Goal: Task Accomplishment & Management: Manage account settings

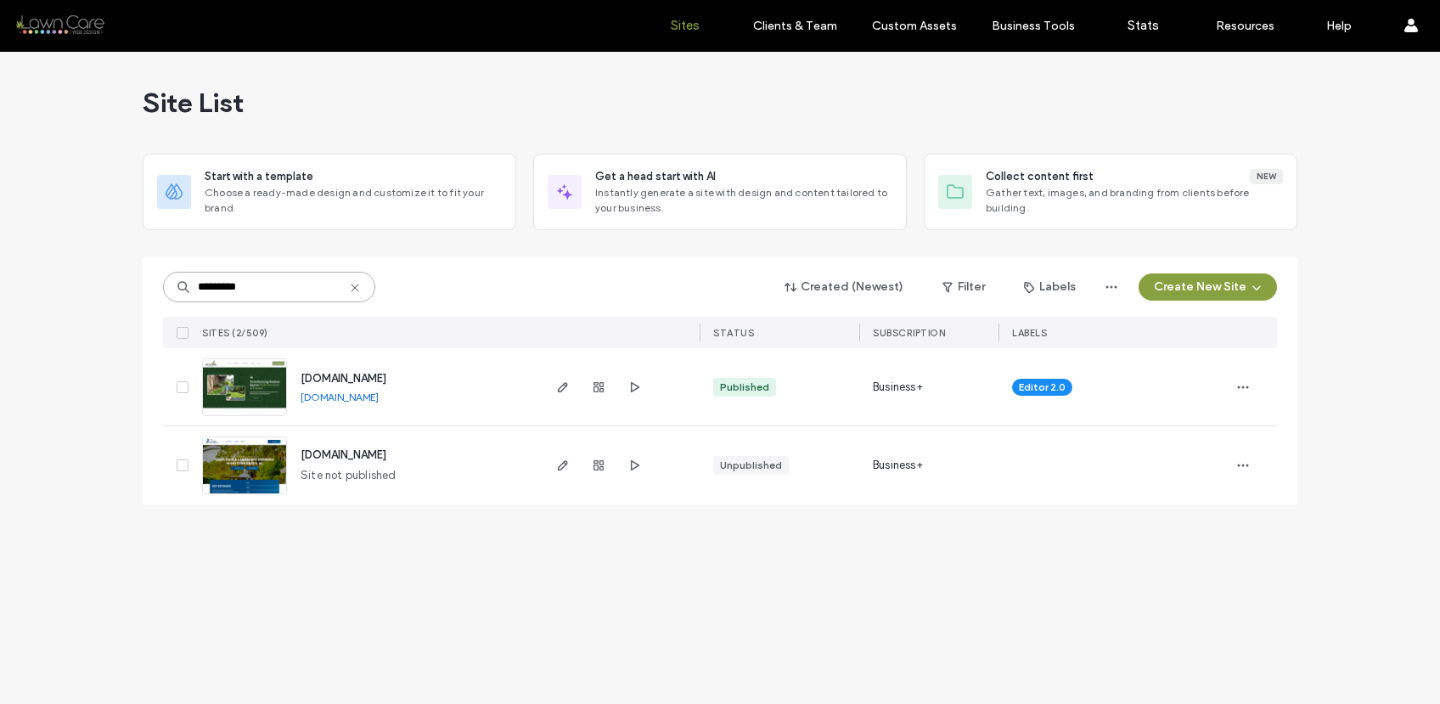
click at [271, 300] on input "*********" at bounding box center [269, 287] width 212 height 31
click at [264, 295] on input "*********" at bounding box center [269, 287] width 212 height 31
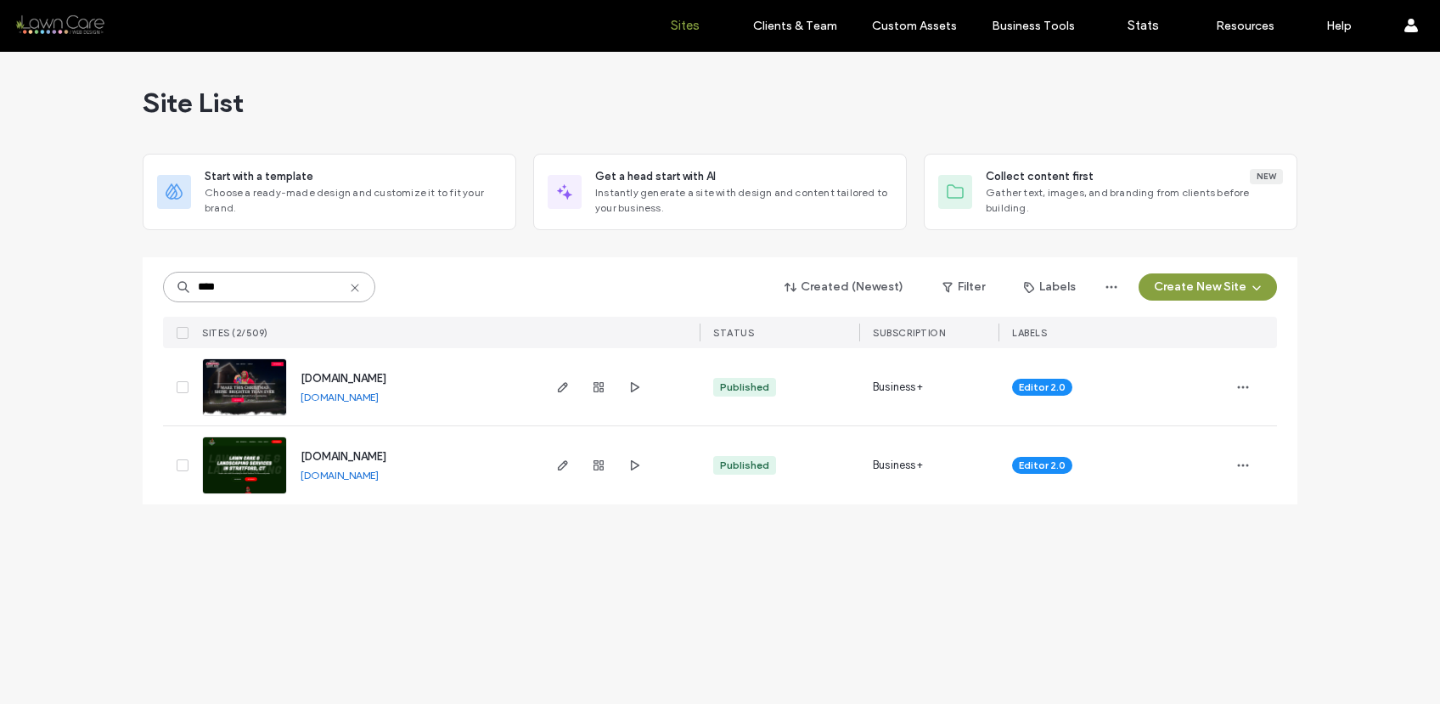
type input "****"
click at [386, 375] on span "www.thatchristmaslightguy.com" at bounding box center [344, 378] width 86 height 13
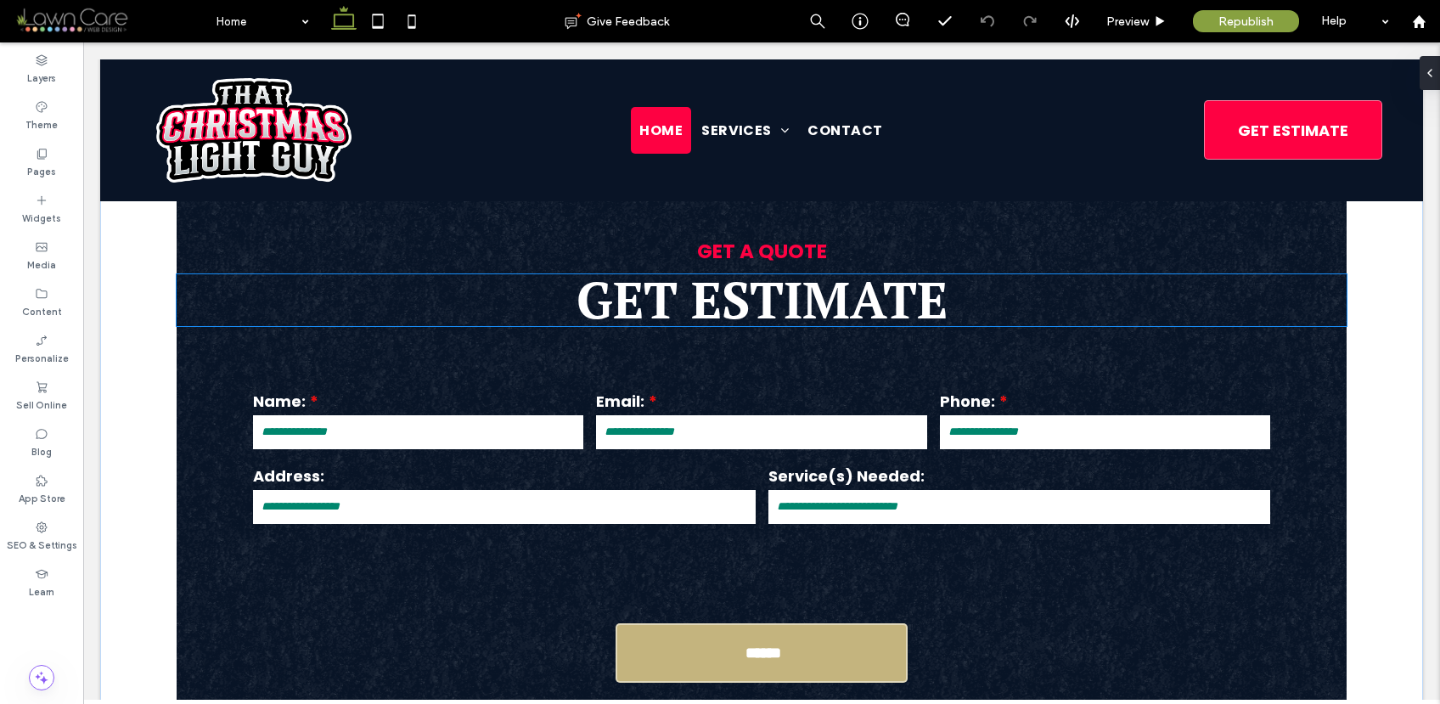
scroll to position [820, 0]
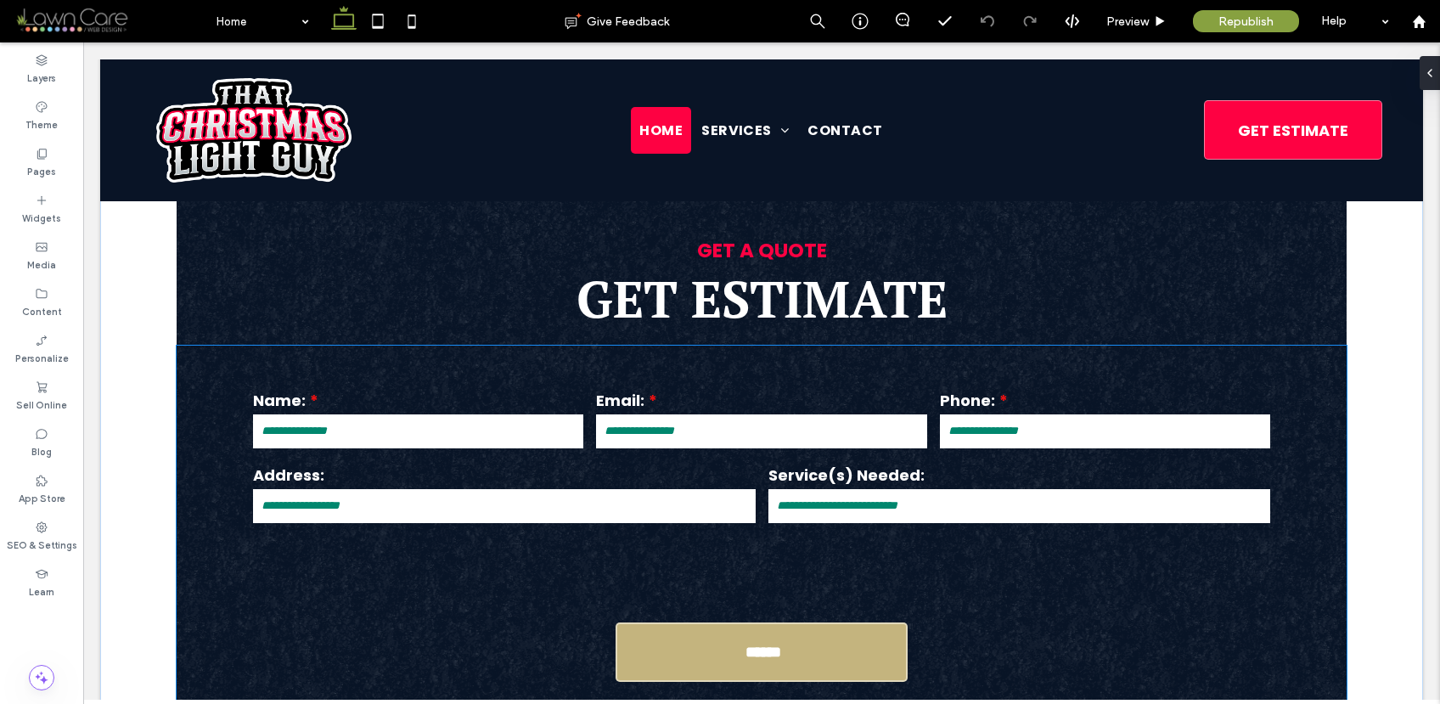
click at [829, 368] on div "Contact Us Name: Email: Phone: Address: Service(s) Needed: ****** Thank you for…" at bounding box center [762, 590] width 1170 height 489
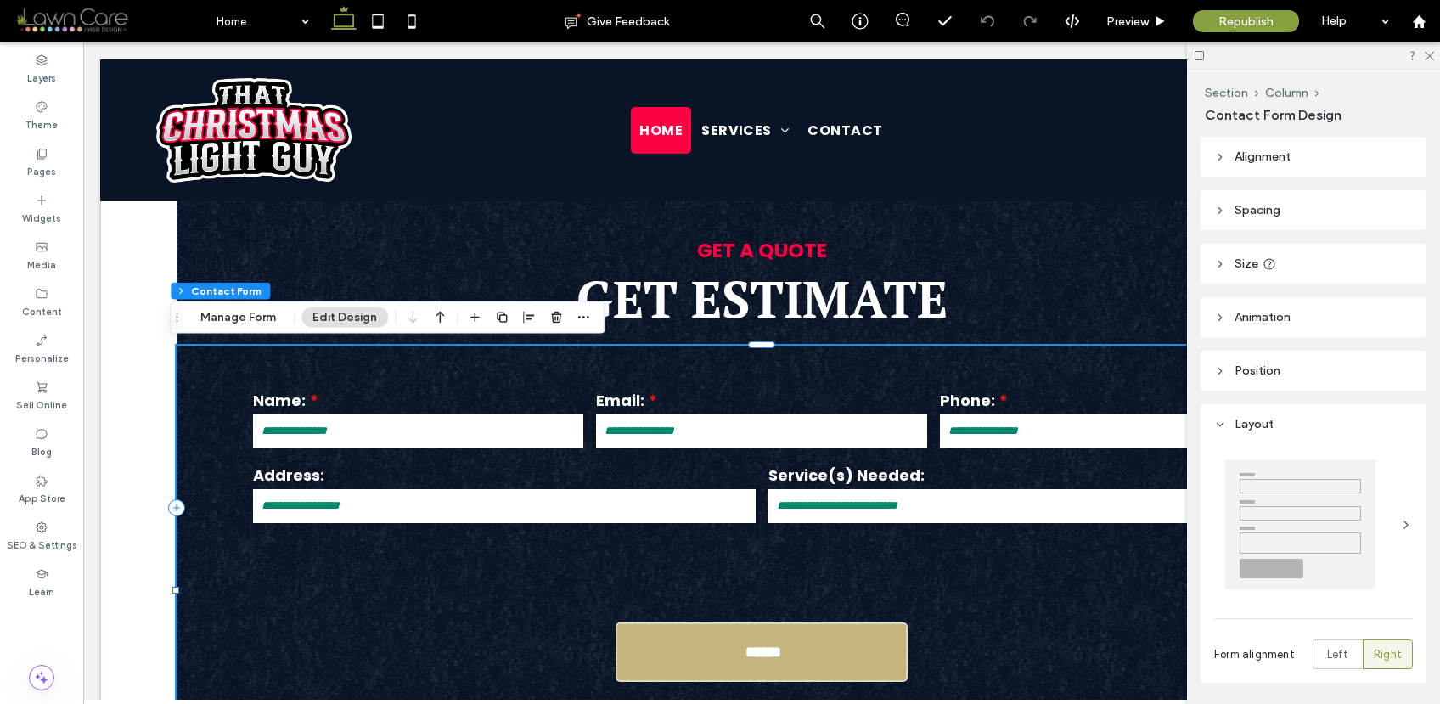
click at [829, 368] on div "Contact Us Name: Email: Phone: Address: Service(s) Needed: ****** Thank you for…" at bounding box center [762, 590] width 1170 height 489
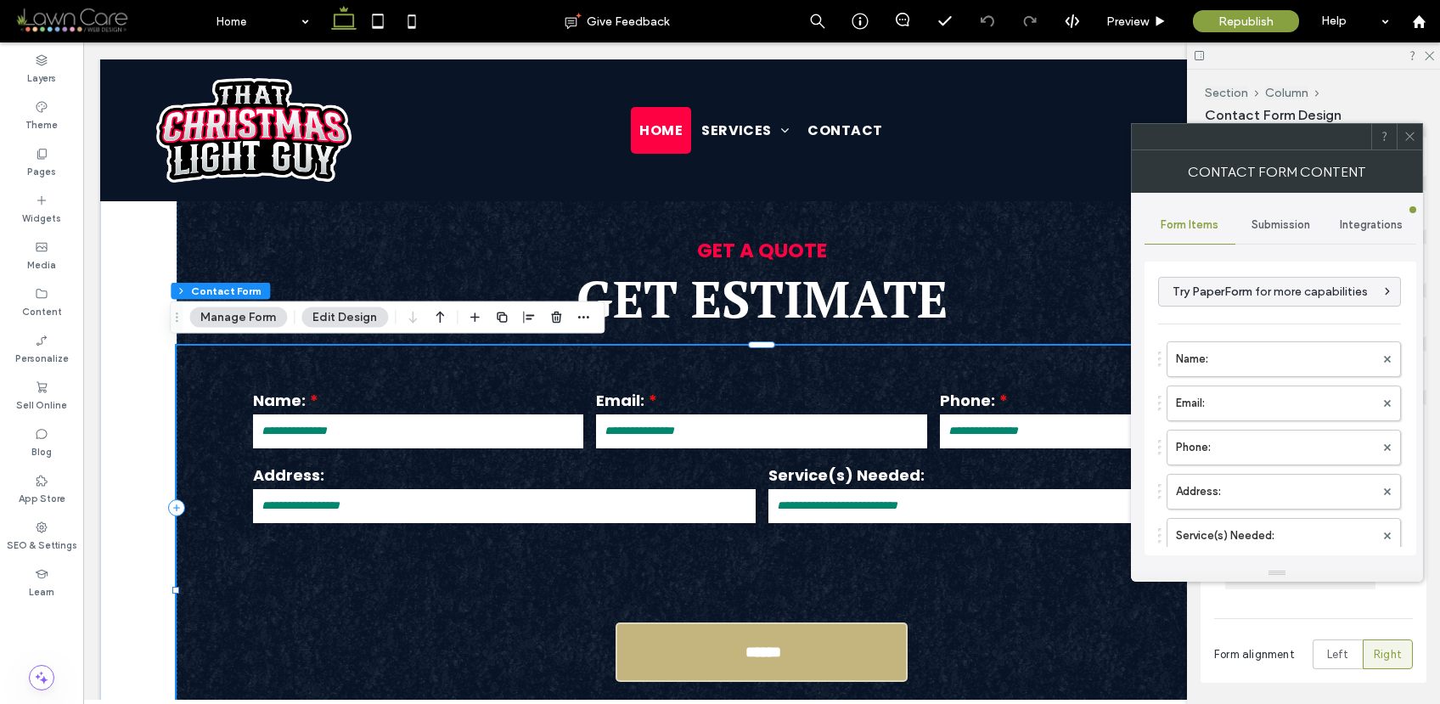
drag, startPoint x: 1415, startPoint y: 133, endPoint x: 1191, endPoint y: 172, distance: 226.5
click at [1415, 134] on icon at bounding box center [1409, 136] width 13 height 13
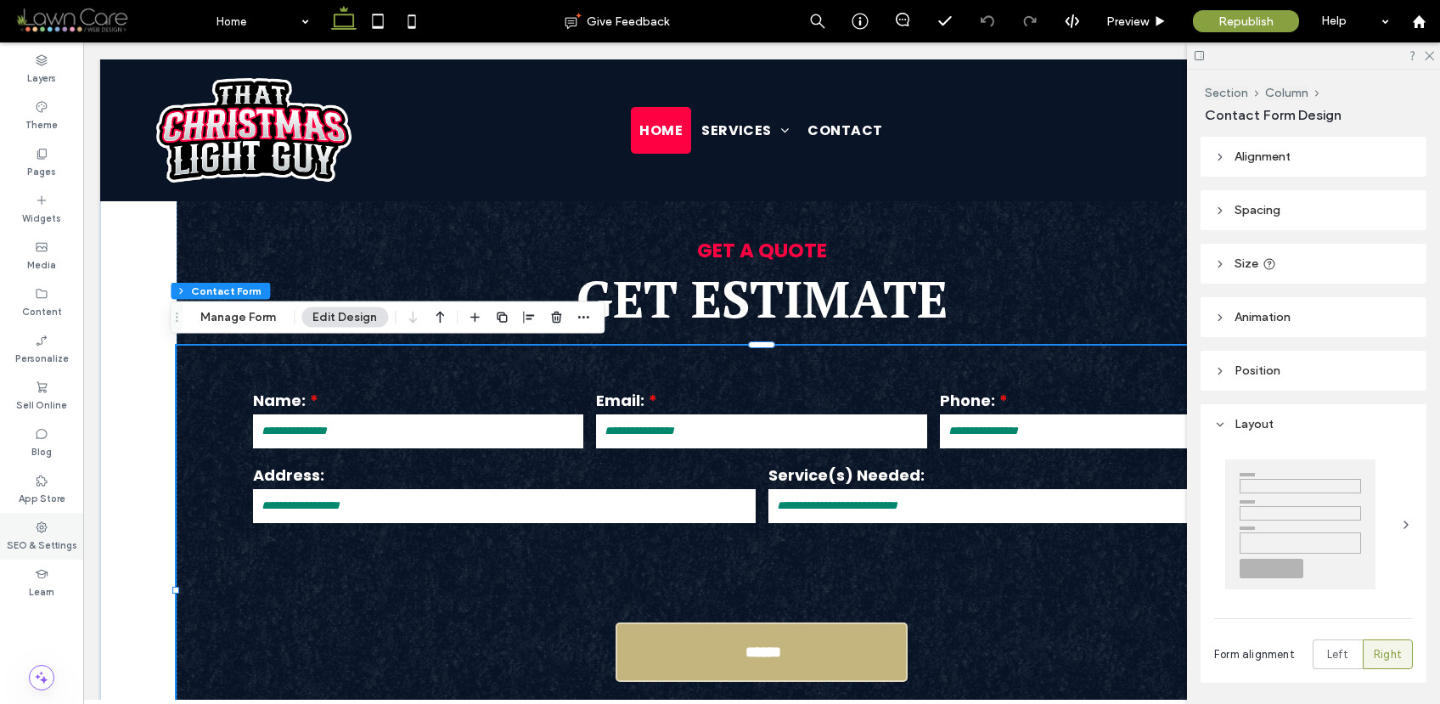
click at [40, 532] on icon at bounding box center [42, 527] width 14 height 14
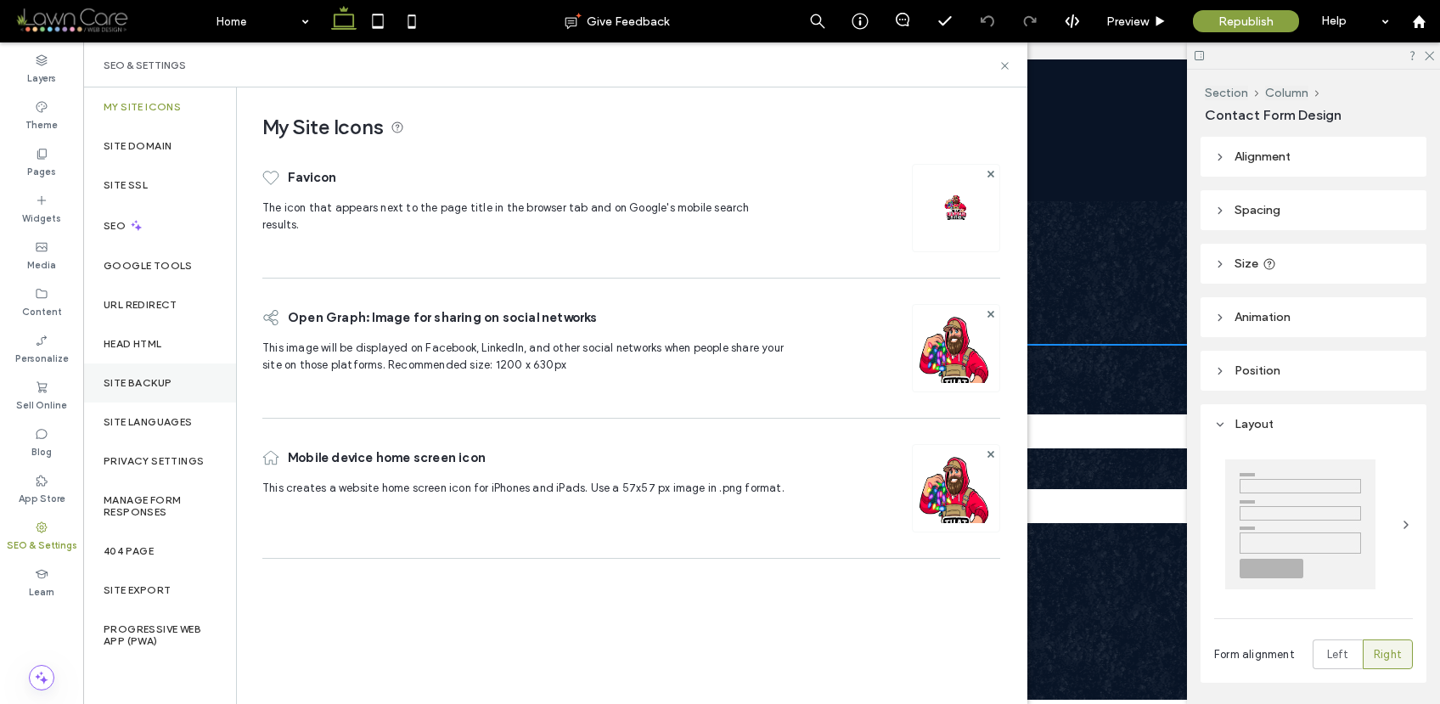
click at [181, 387] on div "Site Backup" at bounding box center [159, 382] width 153 height 39
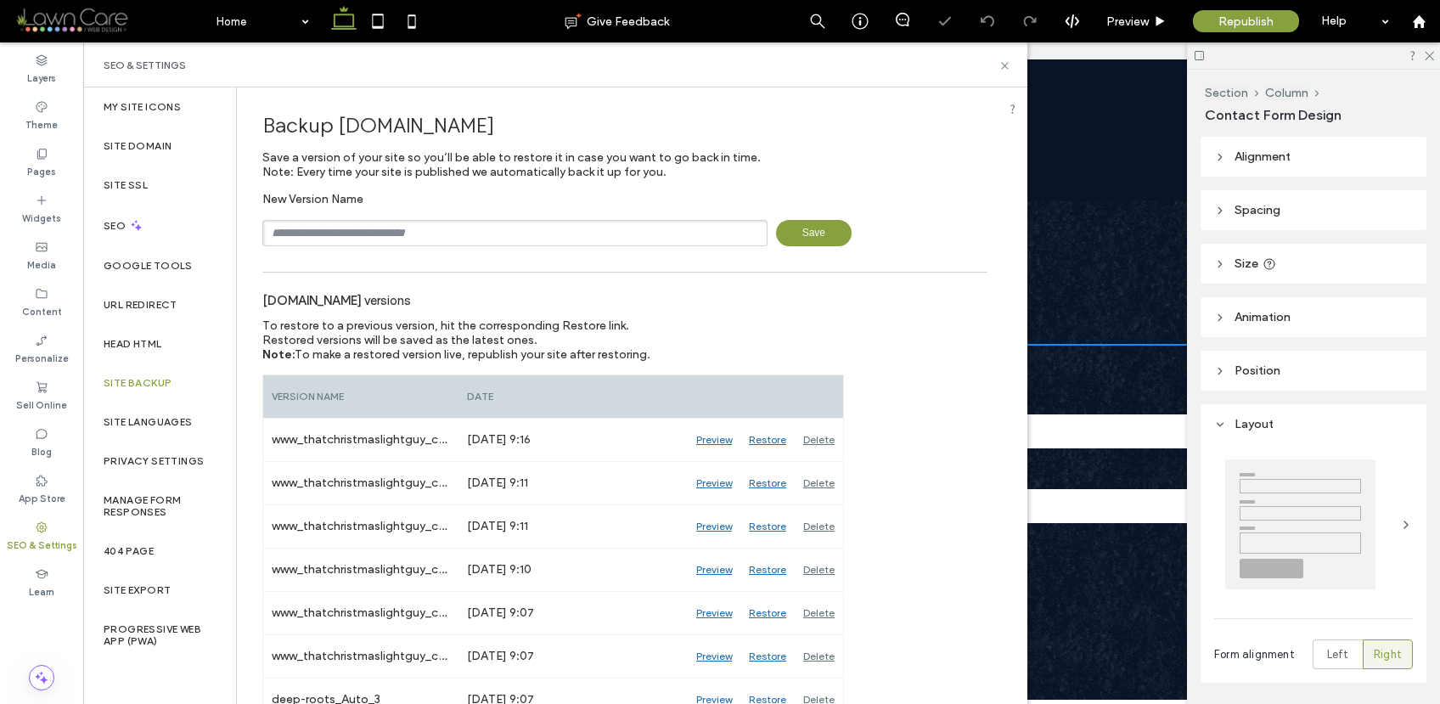
click at [330, 245] on input "text" at bounding box center [514, 233] width 505 height 26
click at [332, 240] on input "text" at bounding box center [514, 233] width 505 height 26
type input "**********"
click at [1004, 65] on use at bounding box center [1004, 65] width 7 height 7
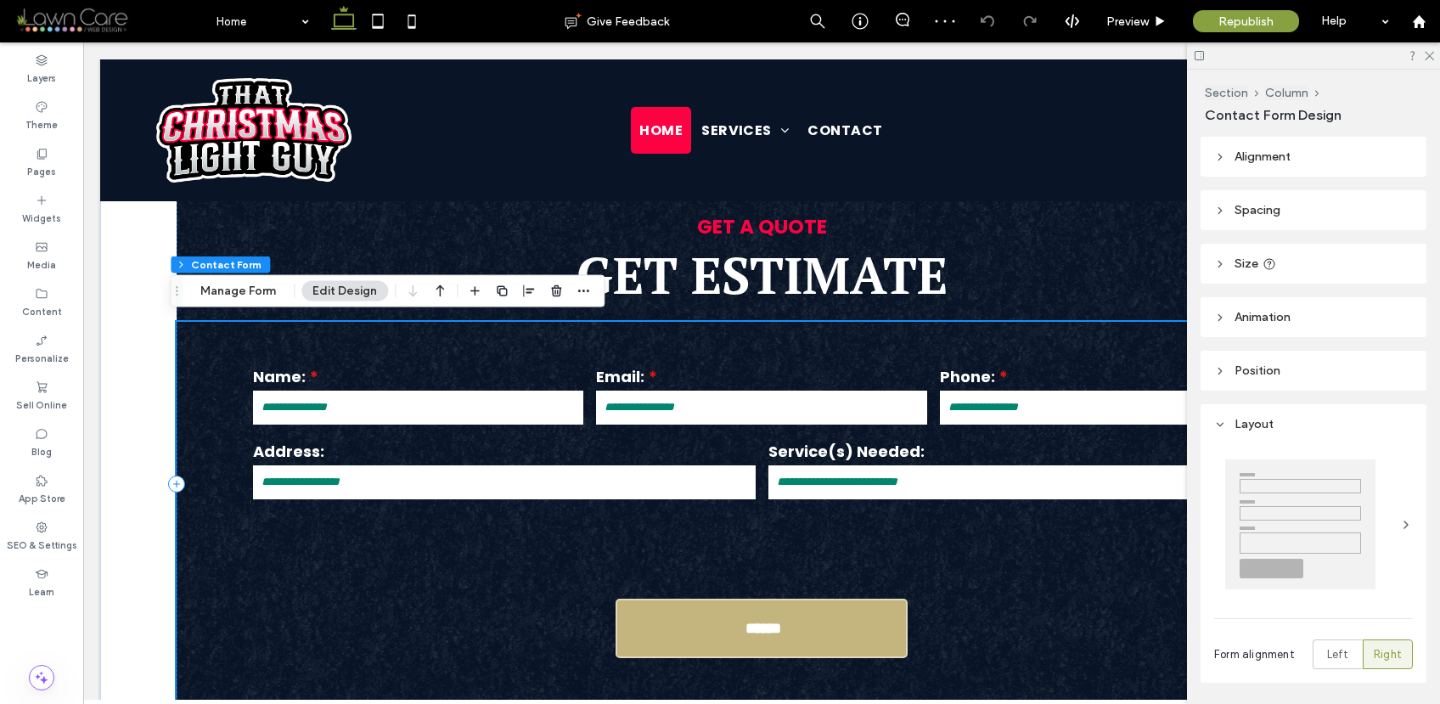
scroll to position [846, 0]
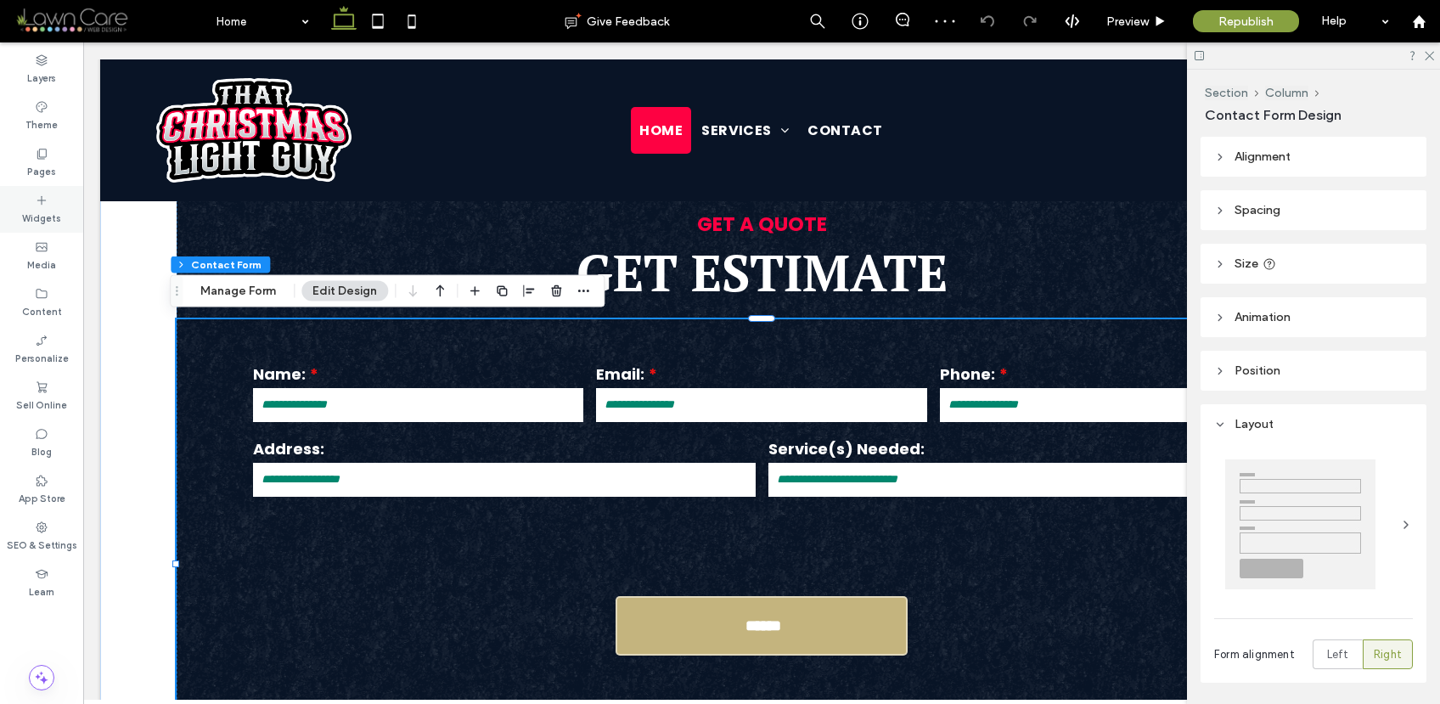
click at [66, 209] on div "Widgets" at bounding box center [41, 209] width 83 height 47
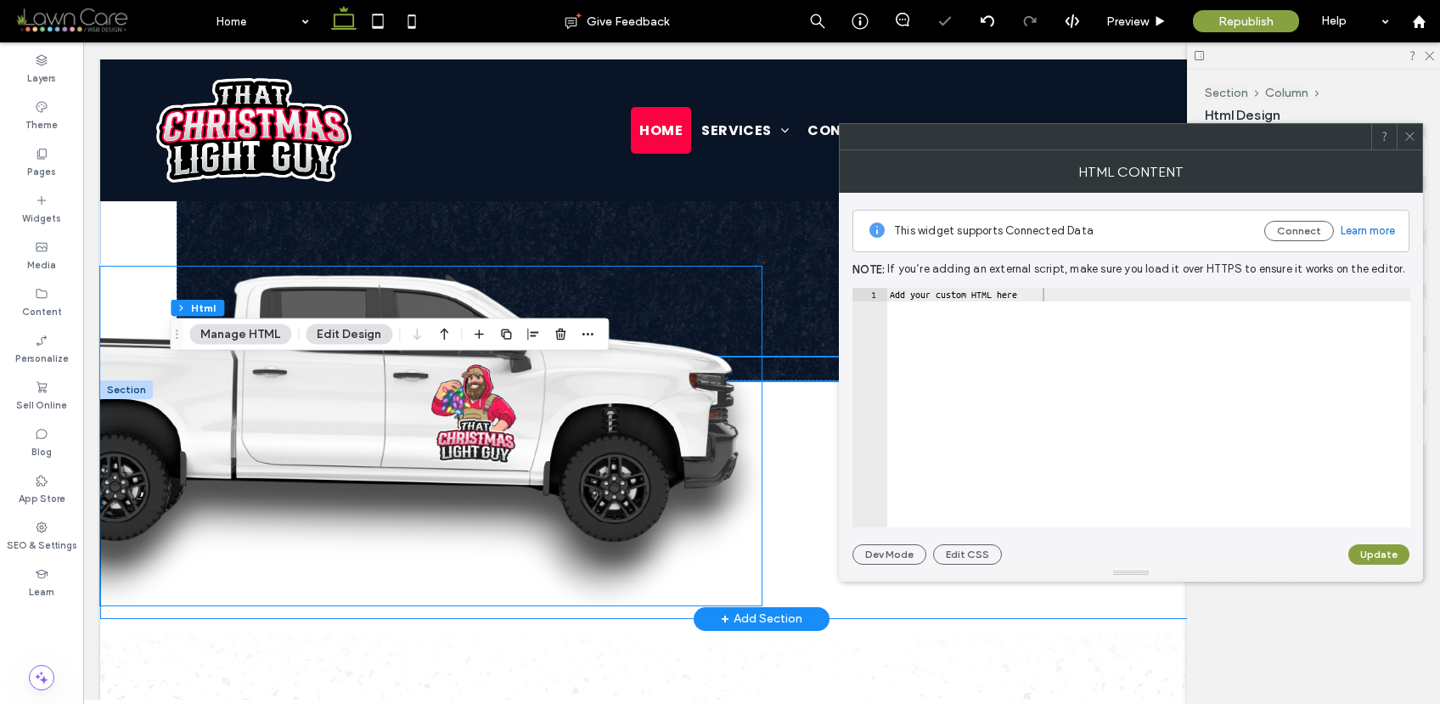
scroll to position [1322, 0]
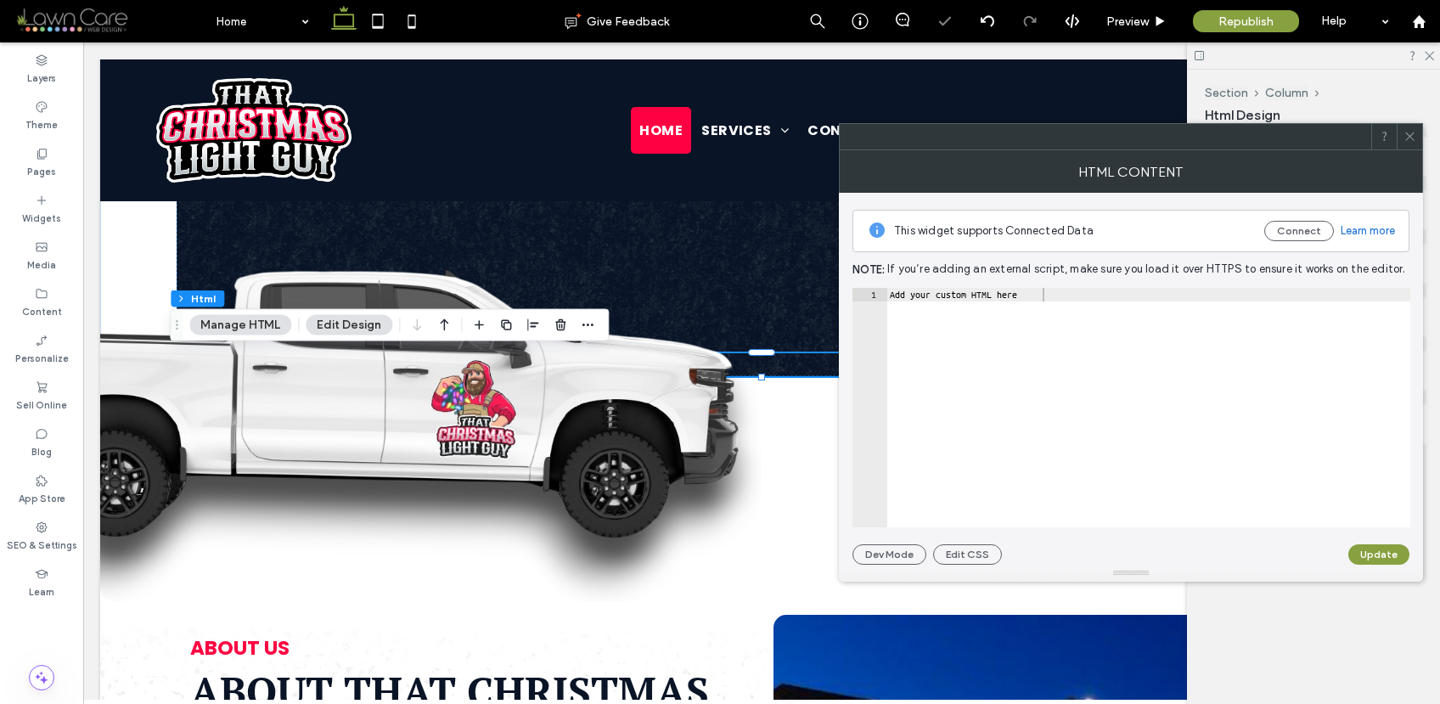
click at [949, 292] on div "Add your custom HTML here" at bounding box center [1148, 421] width 524 height 267
paste textarea "Cursor at row 1"
type textarea "*********"
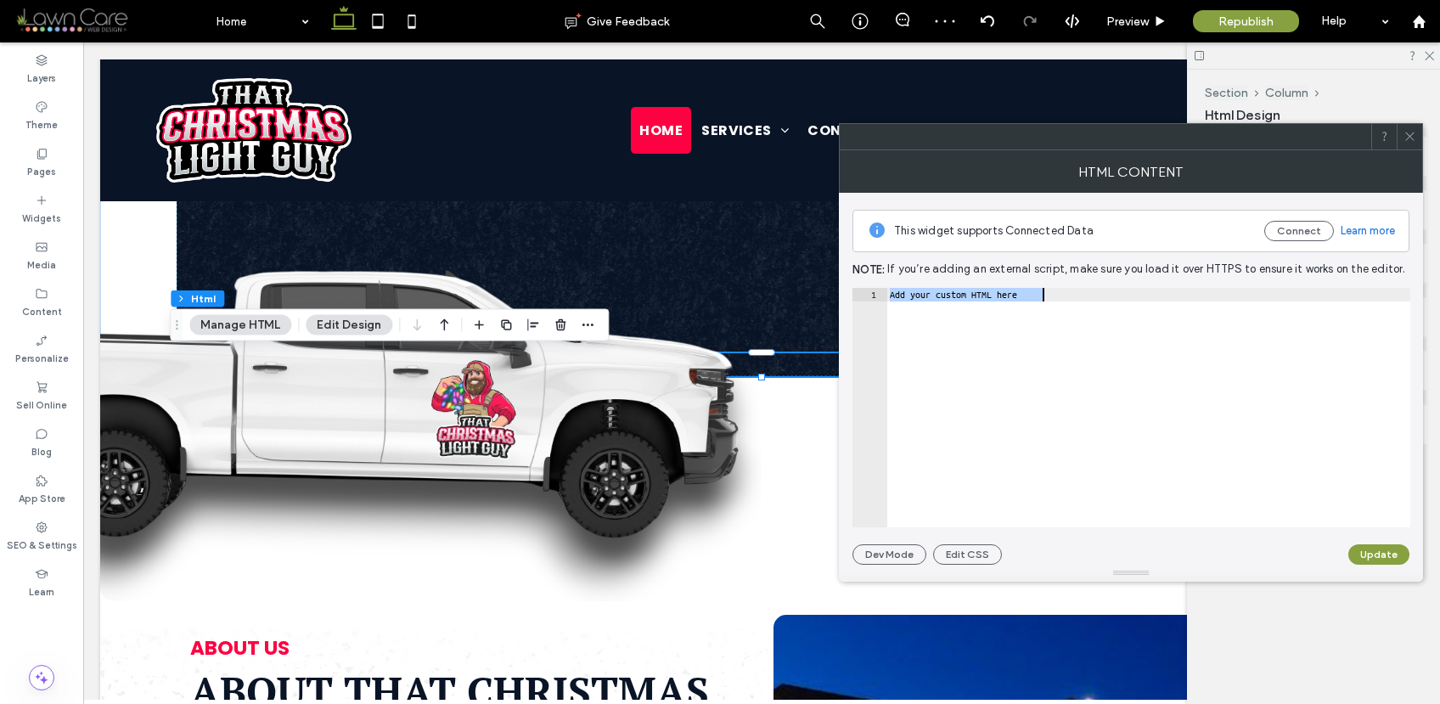
scroll to position [46, 0]
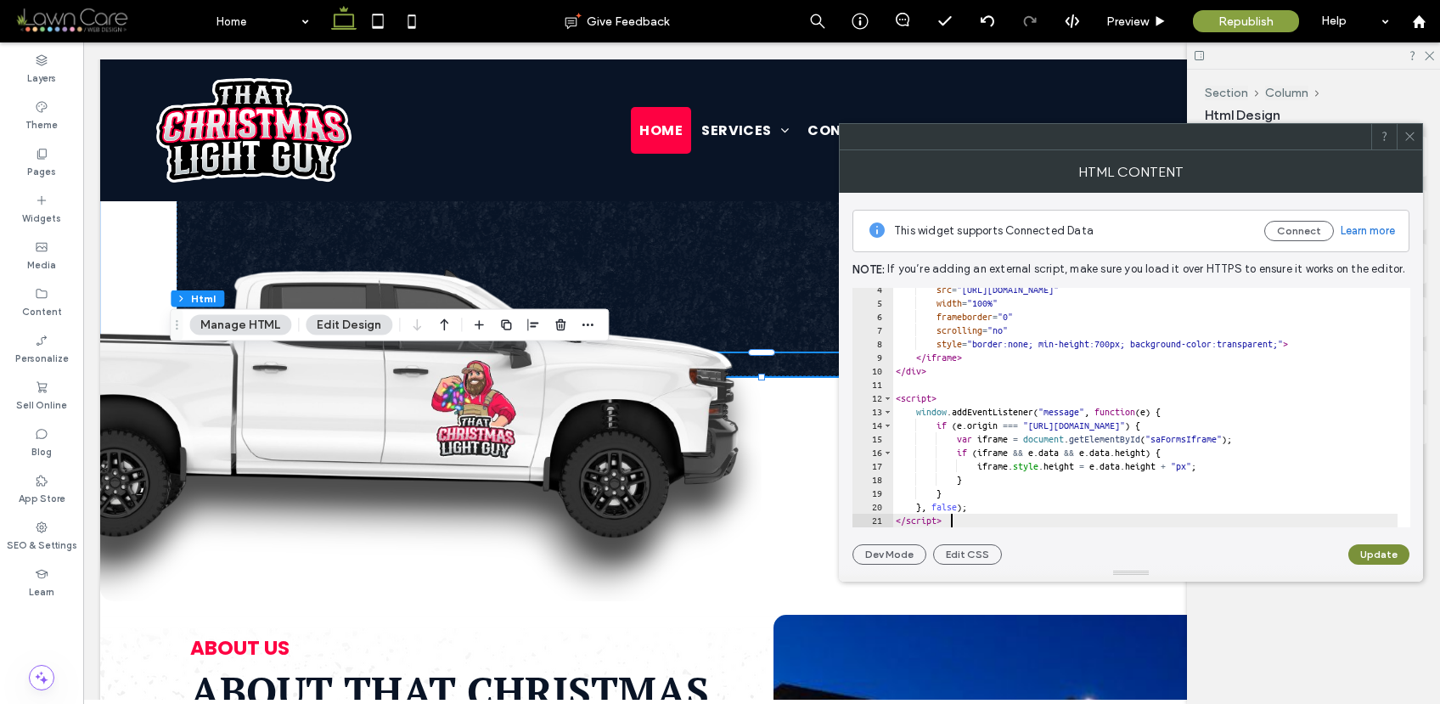
click at [1366, 553] on button "Update" at bounding box center [1378, 554] width 61 height 20
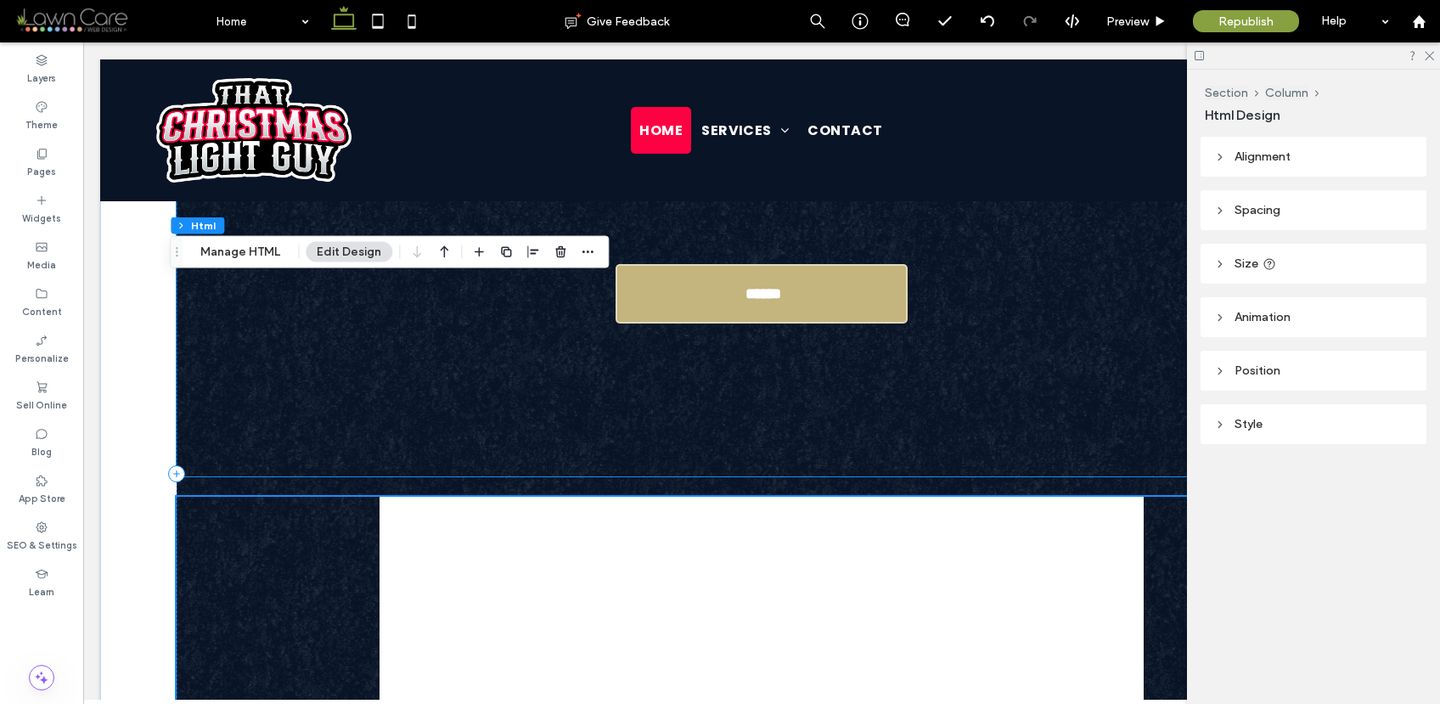
scroll to position [988, 0]
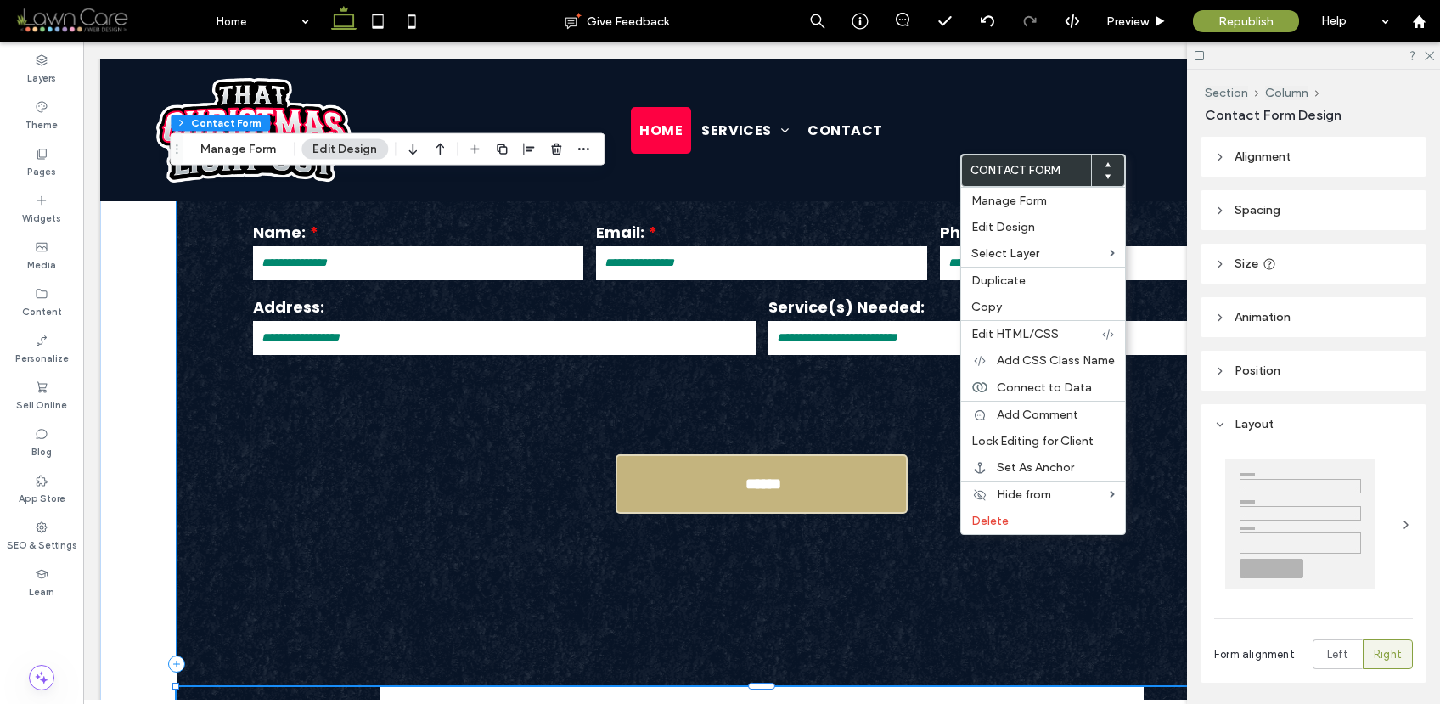
type input "*"
type input "***"
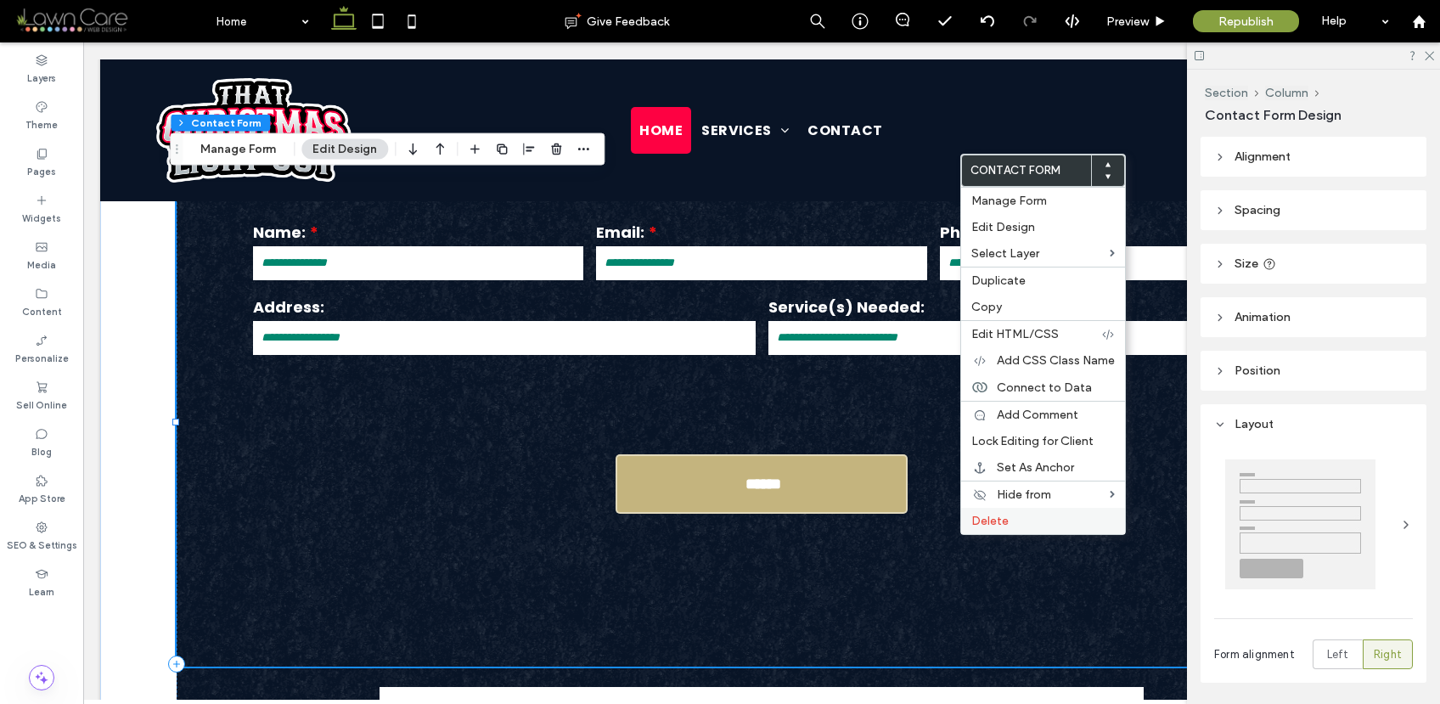
click at [993, 521] on span "Delete" at bounding box center [989, 521] width 37 height 14
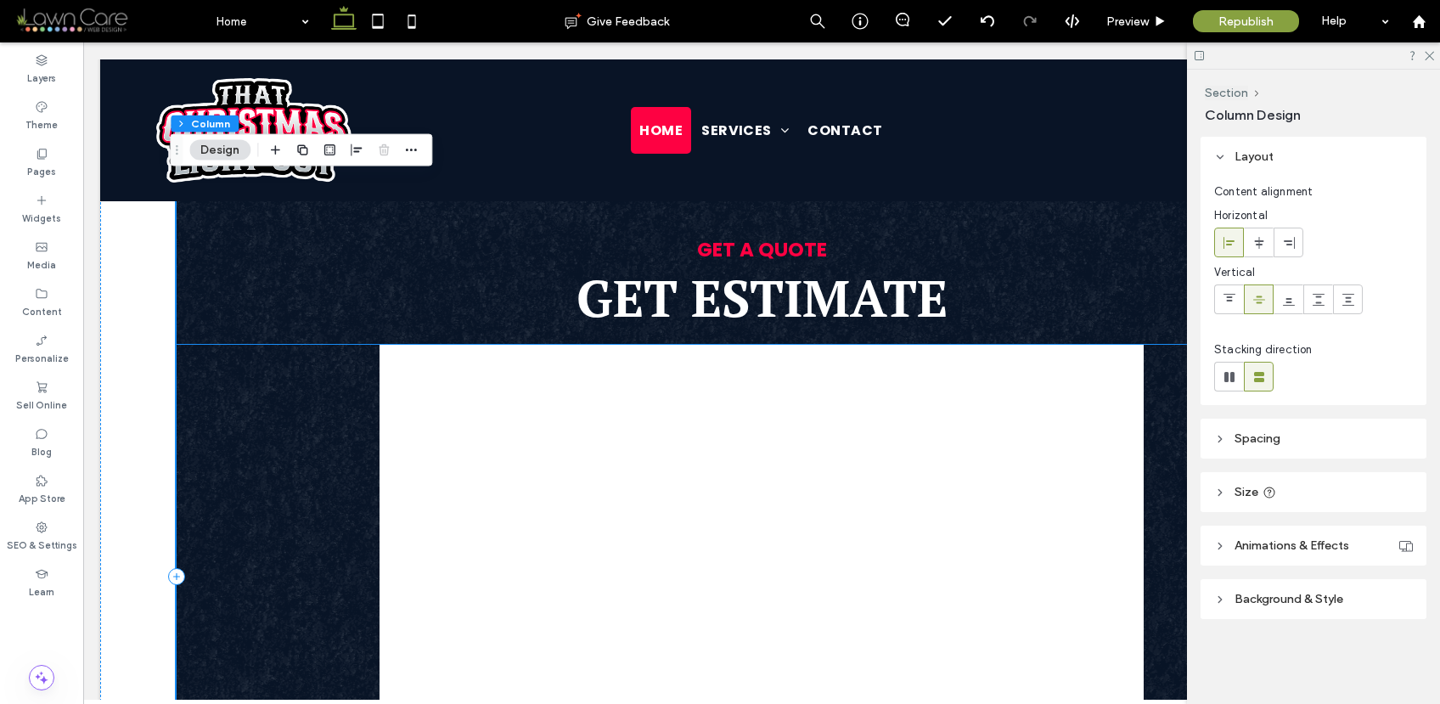
scroll to position [822, 0]
click at [377, 15] on use at bounding box center [378, 21] width 11 height 14
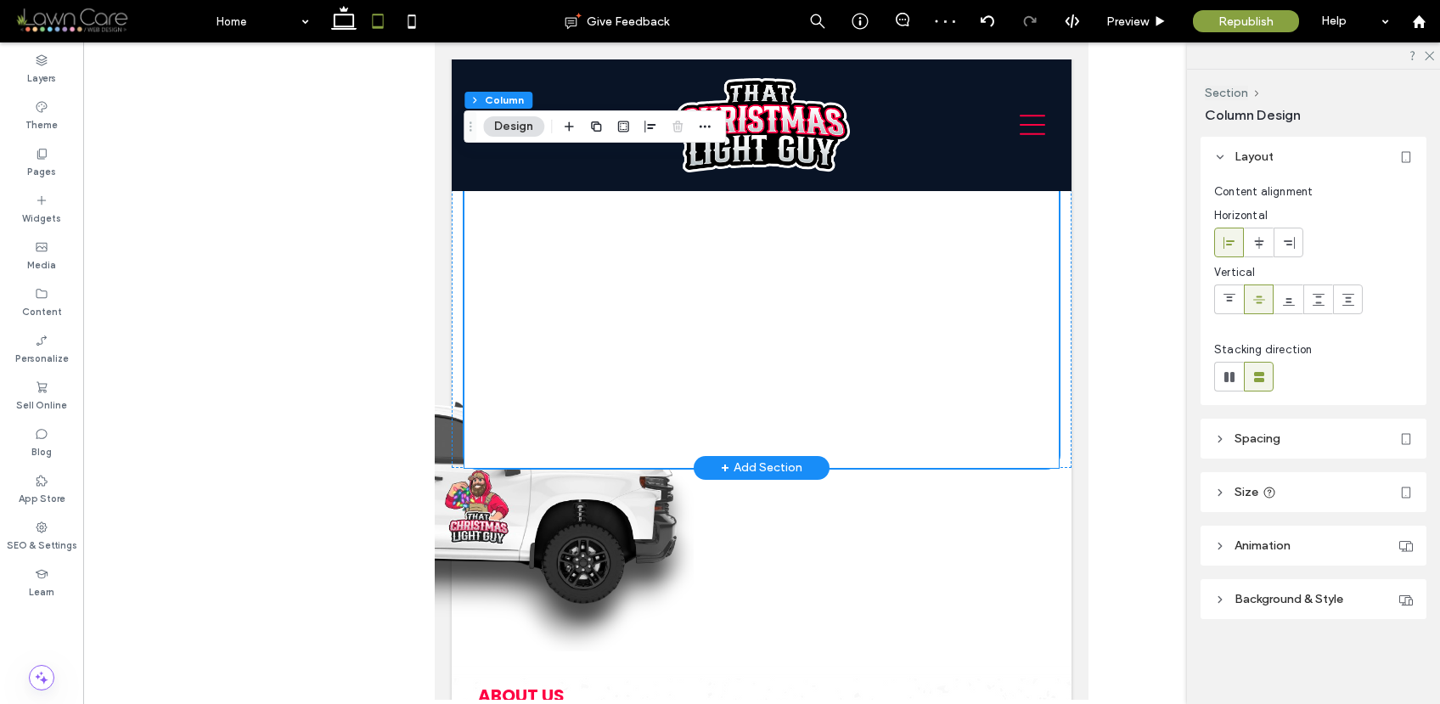
scroll to position [1264, 0]
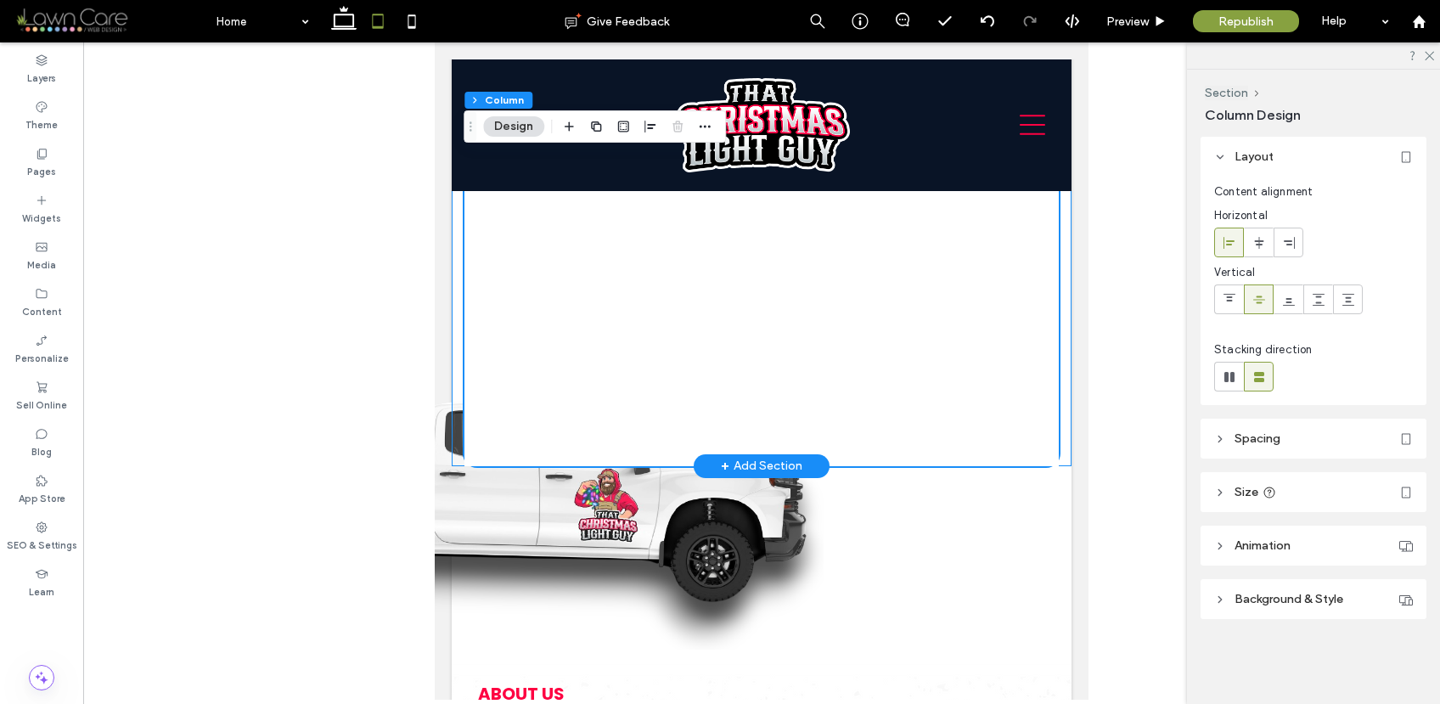
click at [458, 313] on div "GET A QUOTE Get Estimate" at bounding box center [762, 57] width 620 height 818
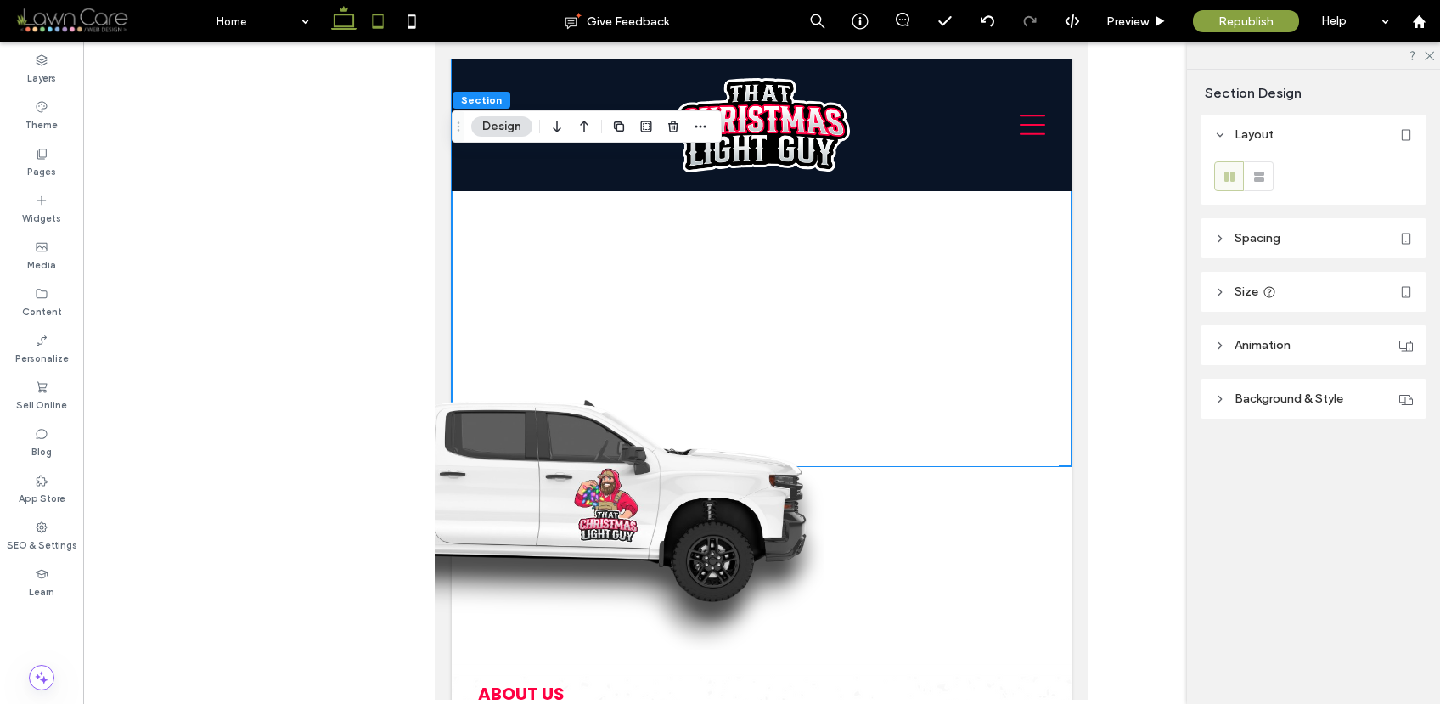
click at [347, 15] on icon at bounding box center [344, 21] width 34 height 34
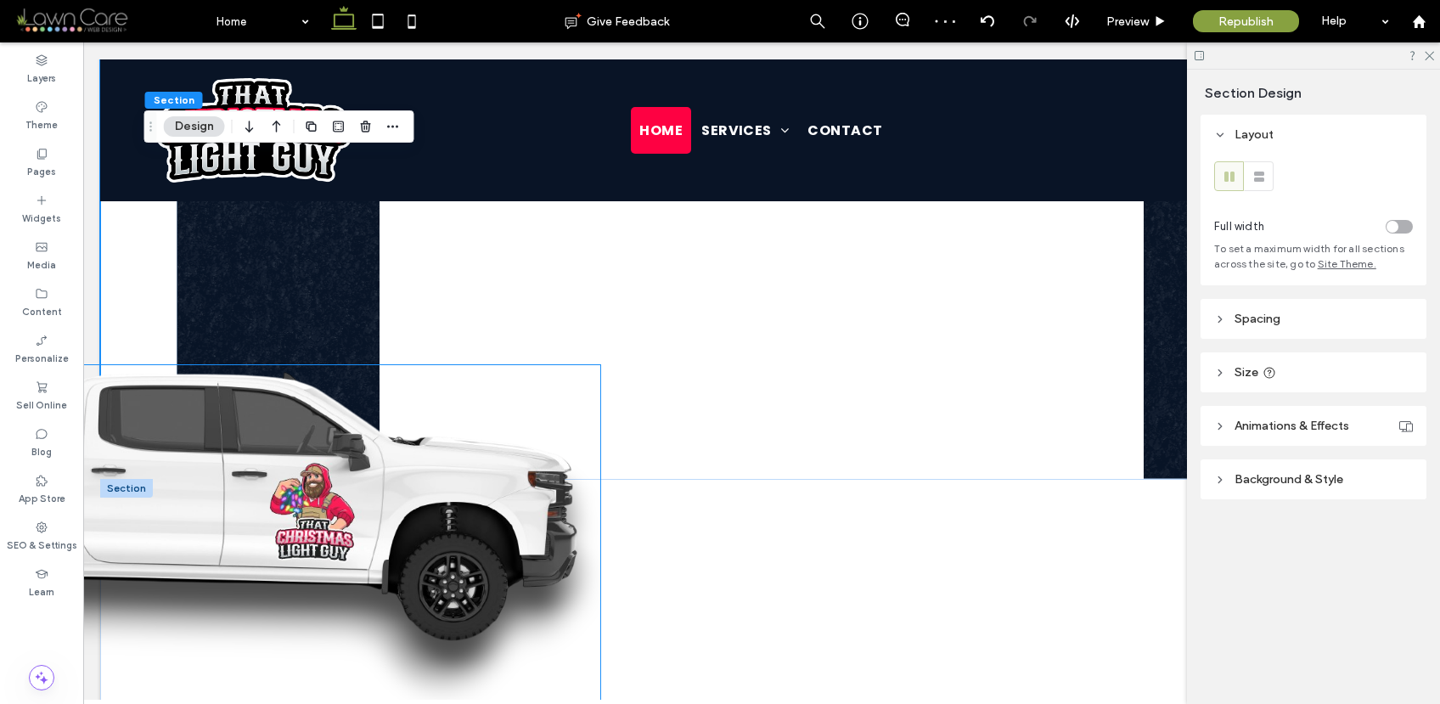
scroll to position [1314, 0]
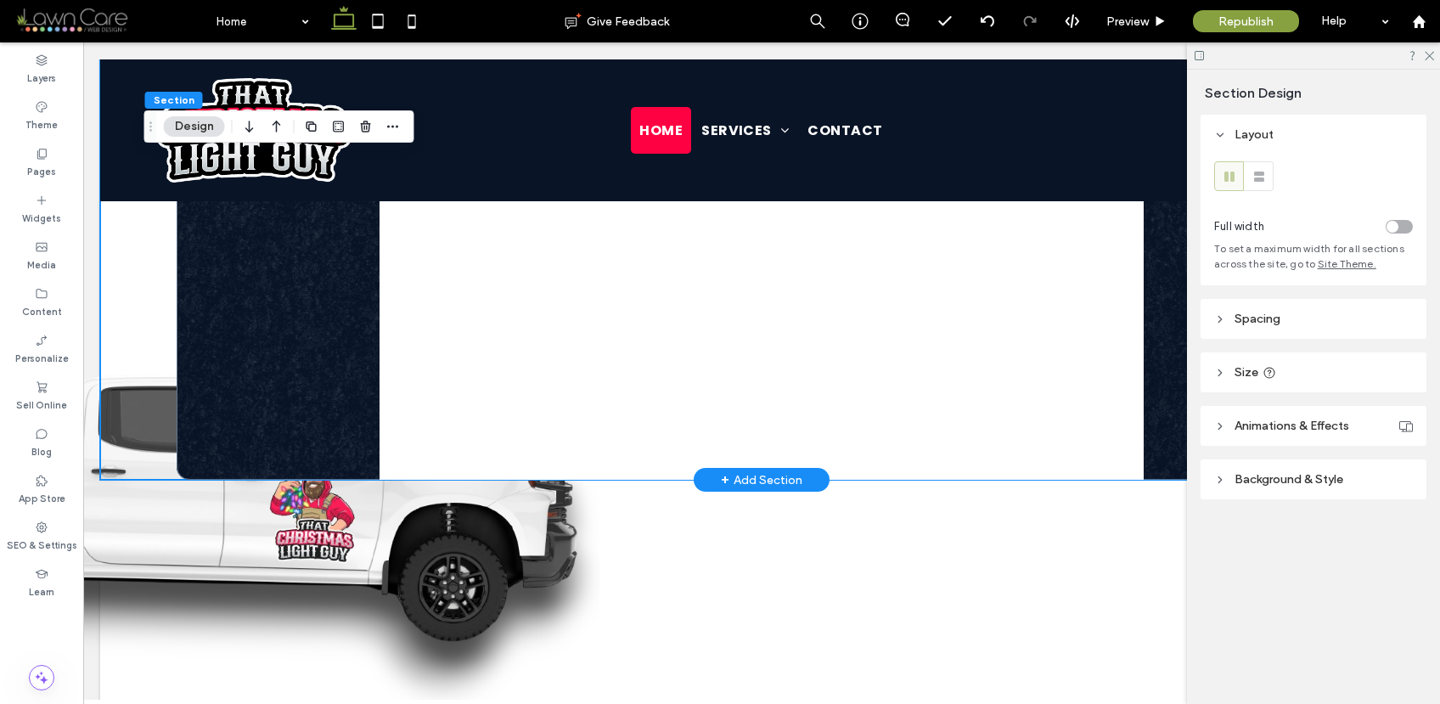
click at [132, 308] on div "GET A QUOTE Get Estimate" at bounding box center [761, 43] width 1323 height 873
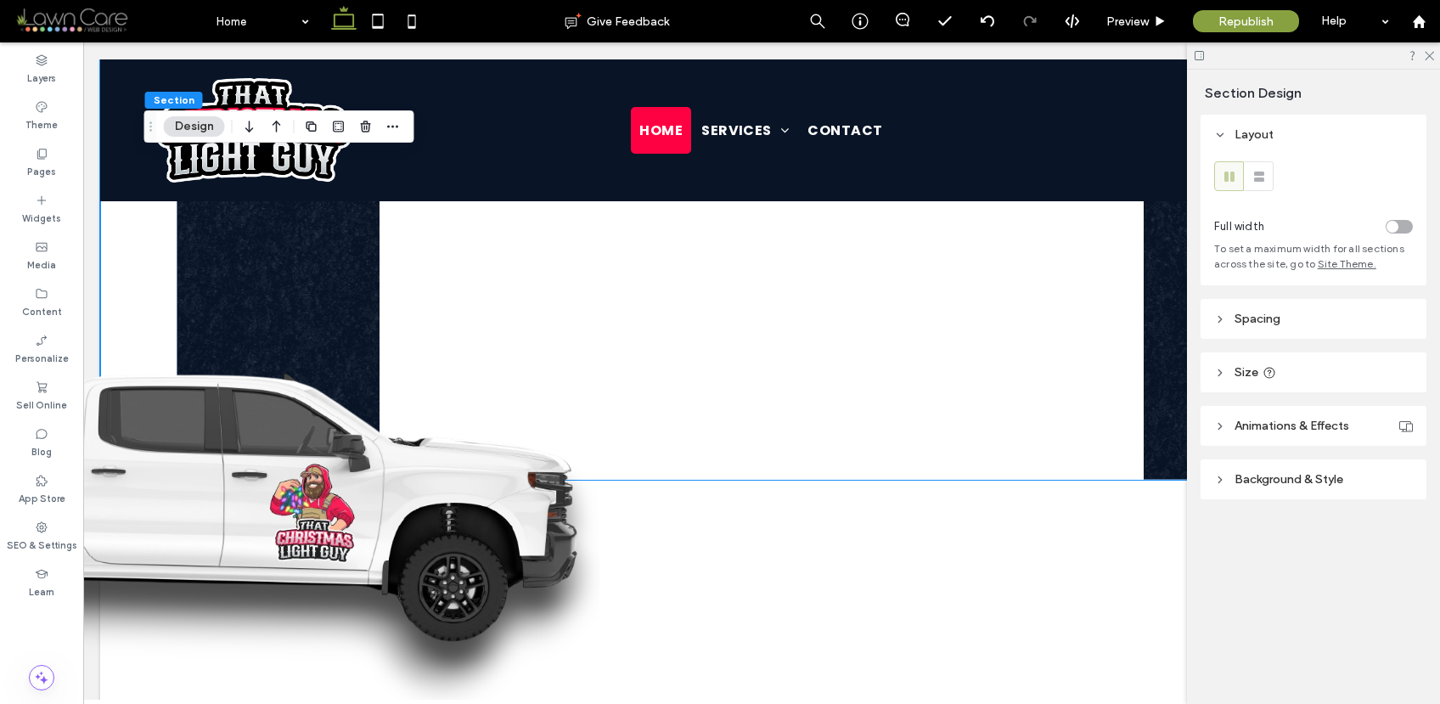
click at [1257, 320] on span "Spacing" at bounding box center [1258, 319] width 46 height 14
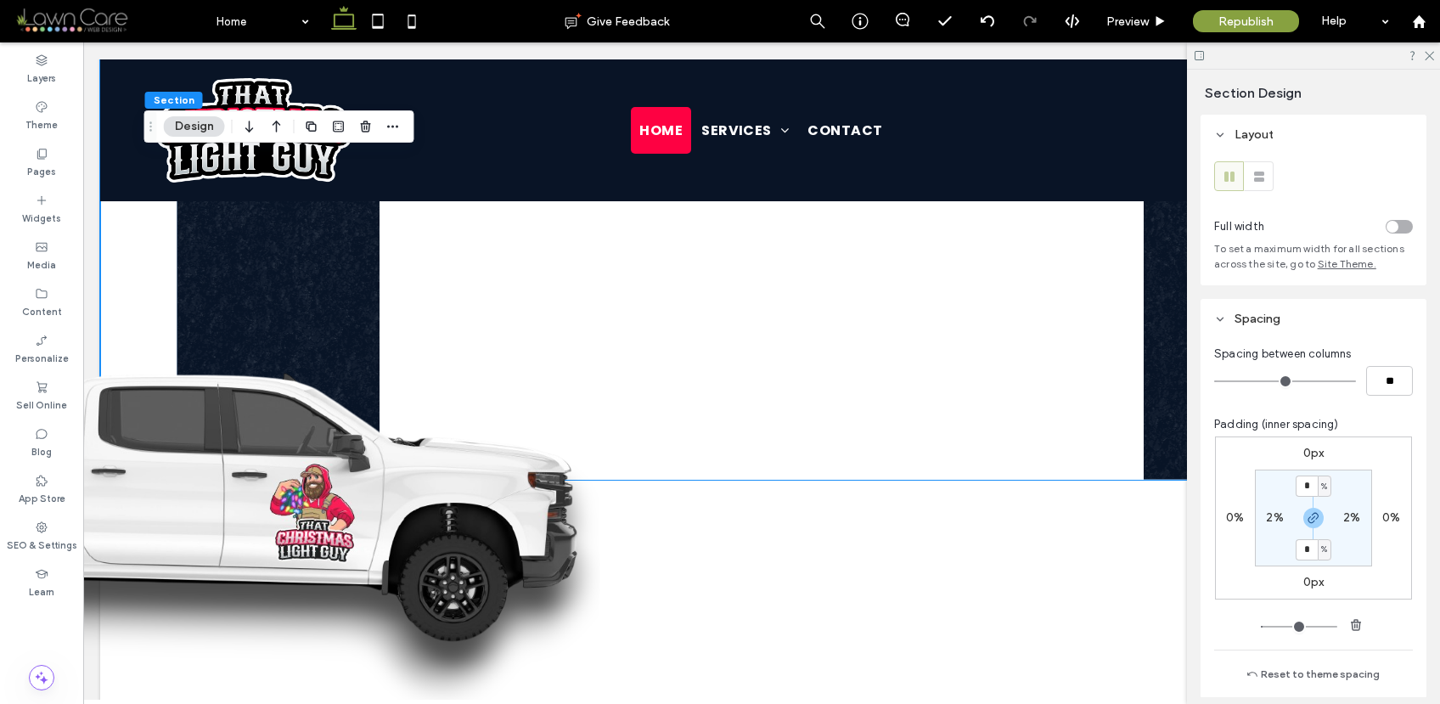
click at [1311, 453] on label "0px" at bounding box center [1313, 453] width 21 height 14
type input "*"
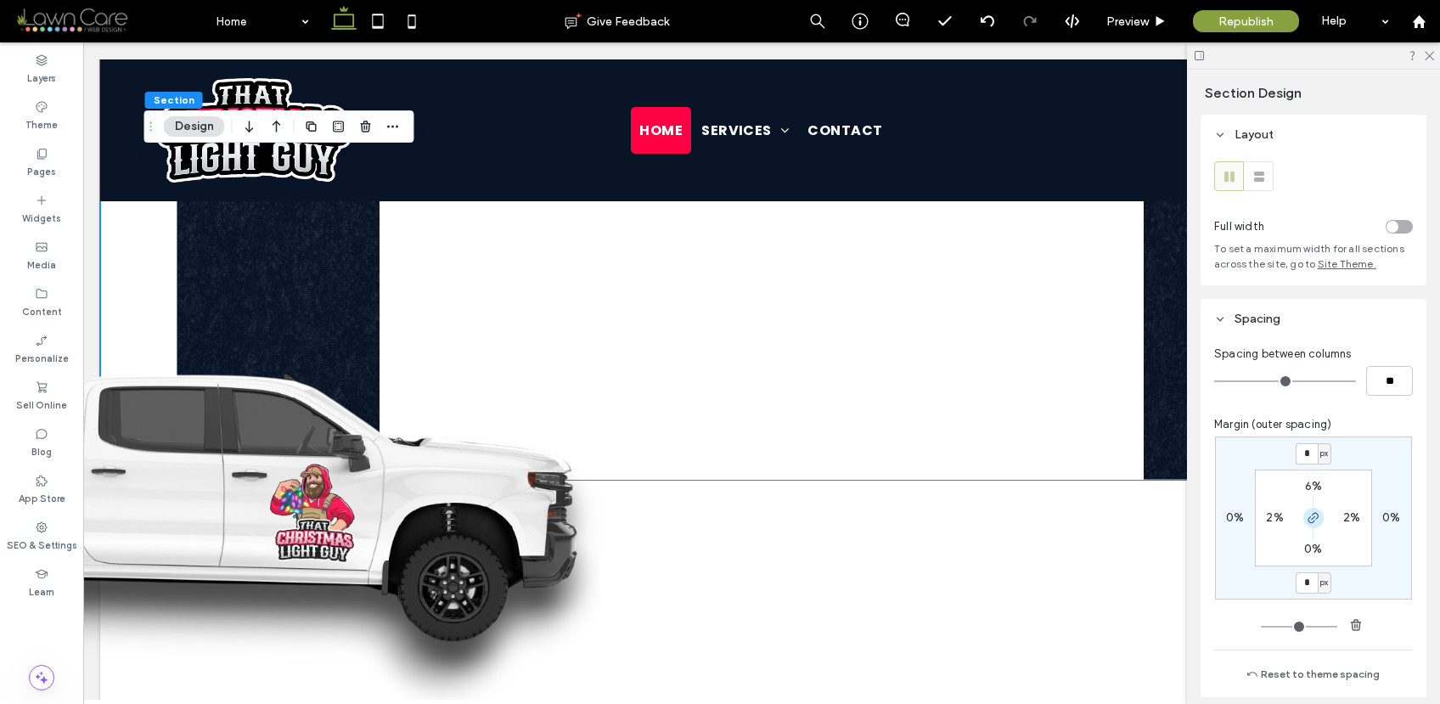
click at [1308, 514] on icon "button" at bounding box center [1314, 518] width 14 height 14
click at [1305, 586] on label "0px" at bounding box center [1313, 582] width 21 height 14
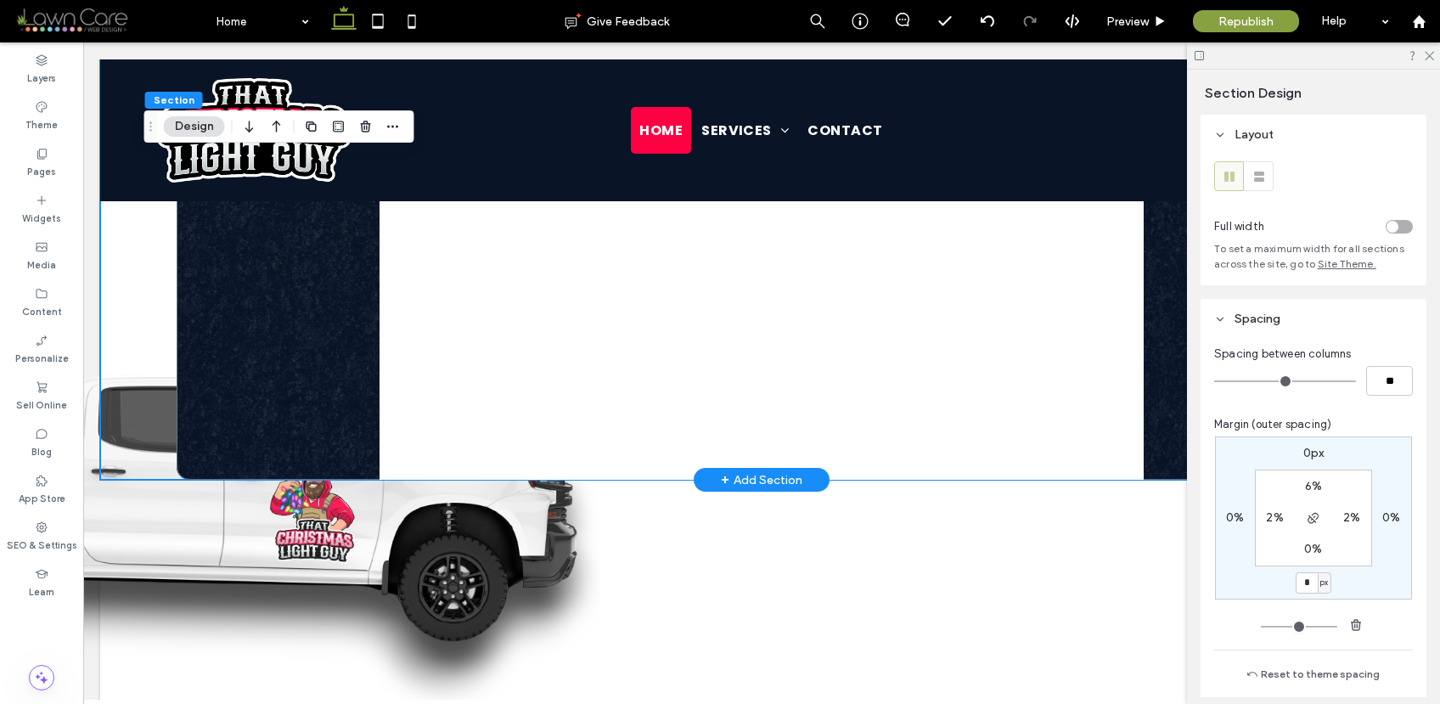
click at [132, 269] on div "GET A QUOTE Get Estimate" at bounding box center [761, 43] width 1323 height 873
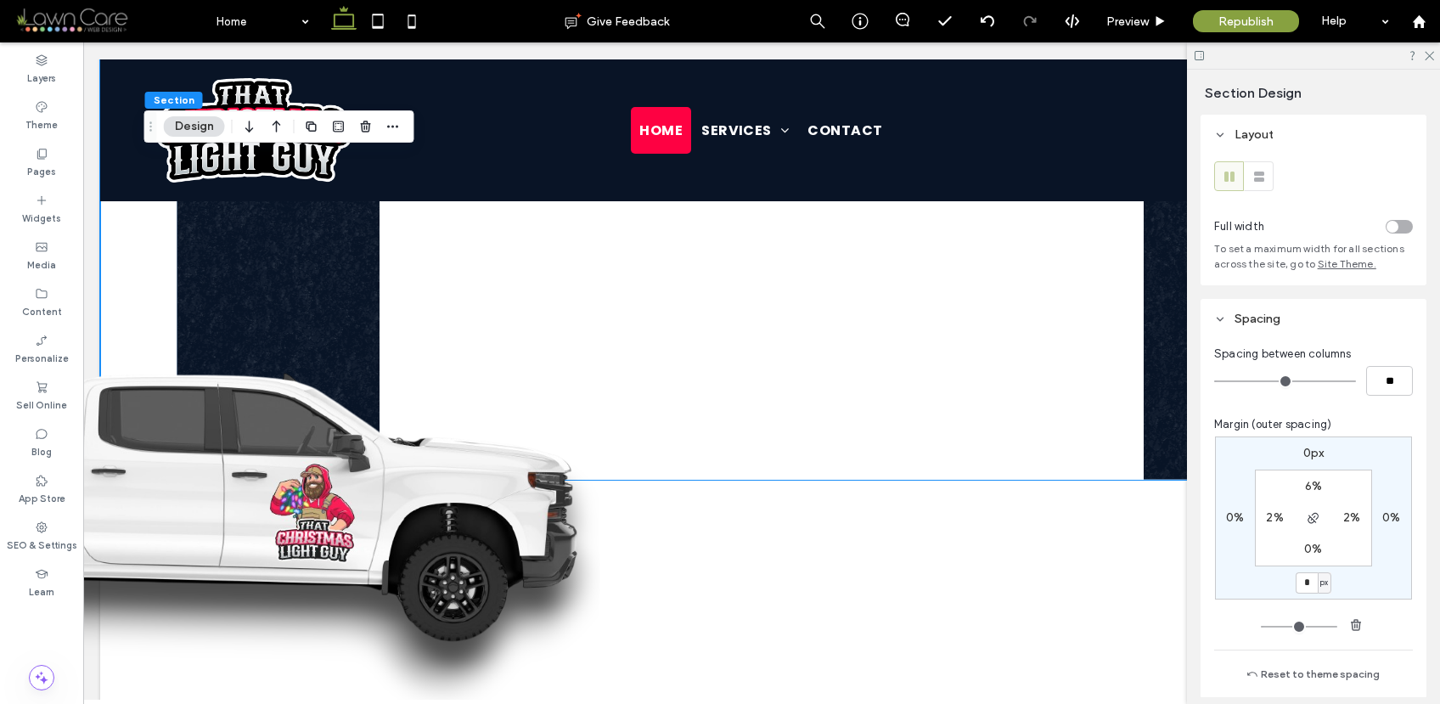
click at [1294, 549] on div "0%" at bounding box center [1313, 549] width 38 height 15
click at [1304, 549] on label "0%" at bounding box center [1313, 549] width 18 height 14
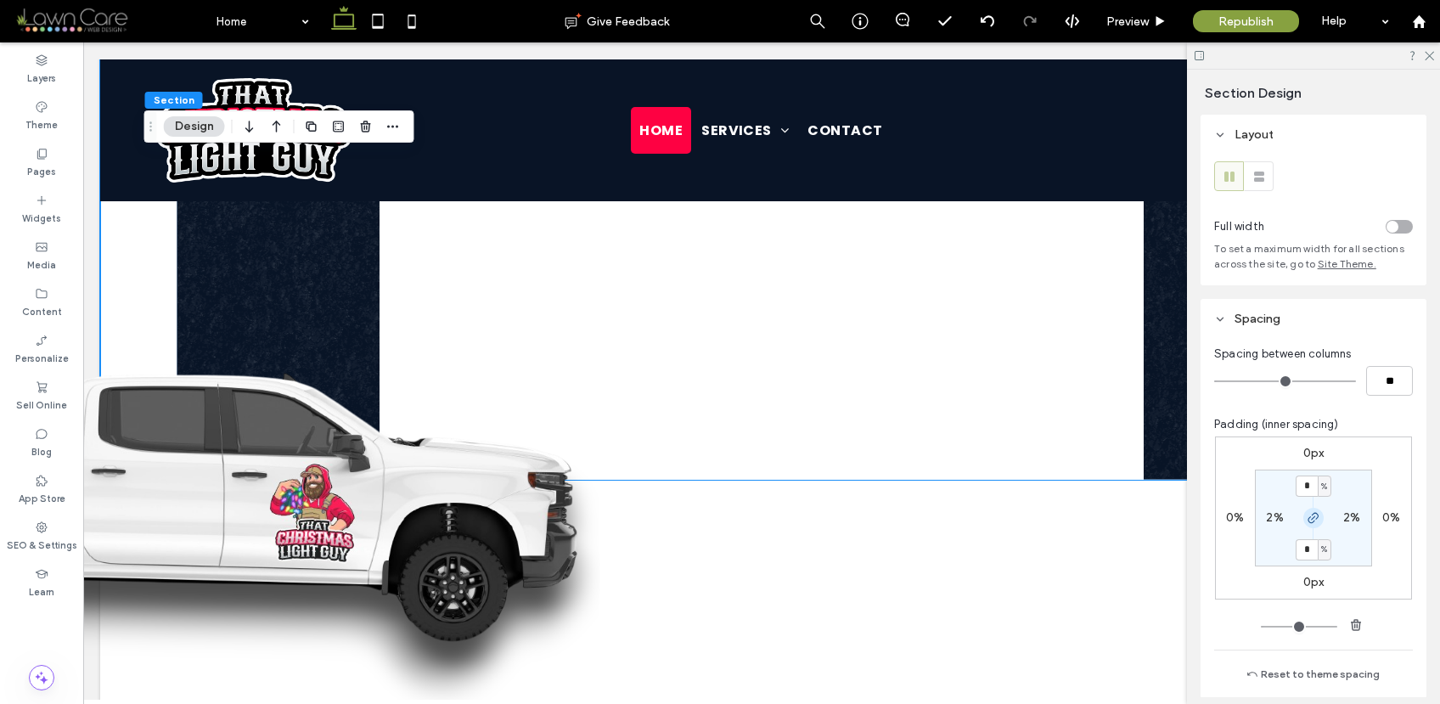
click at [1312, 523] on icon "button" at bounding box center [1314, 518] width 14 height 14
click at [1307, 550] on input "*" at bounding box center [1307, 549] width 22 height 21
click at [1321, 550] on span "%" at bounding box center [1324, 549] width 6 height 17
click at [1319, 570] on div "px" at bounding box center [1314, 575] width 24 height 30
click at [1302, 545] on input "*" at bounding box center [1307, 549] width 22 height 21
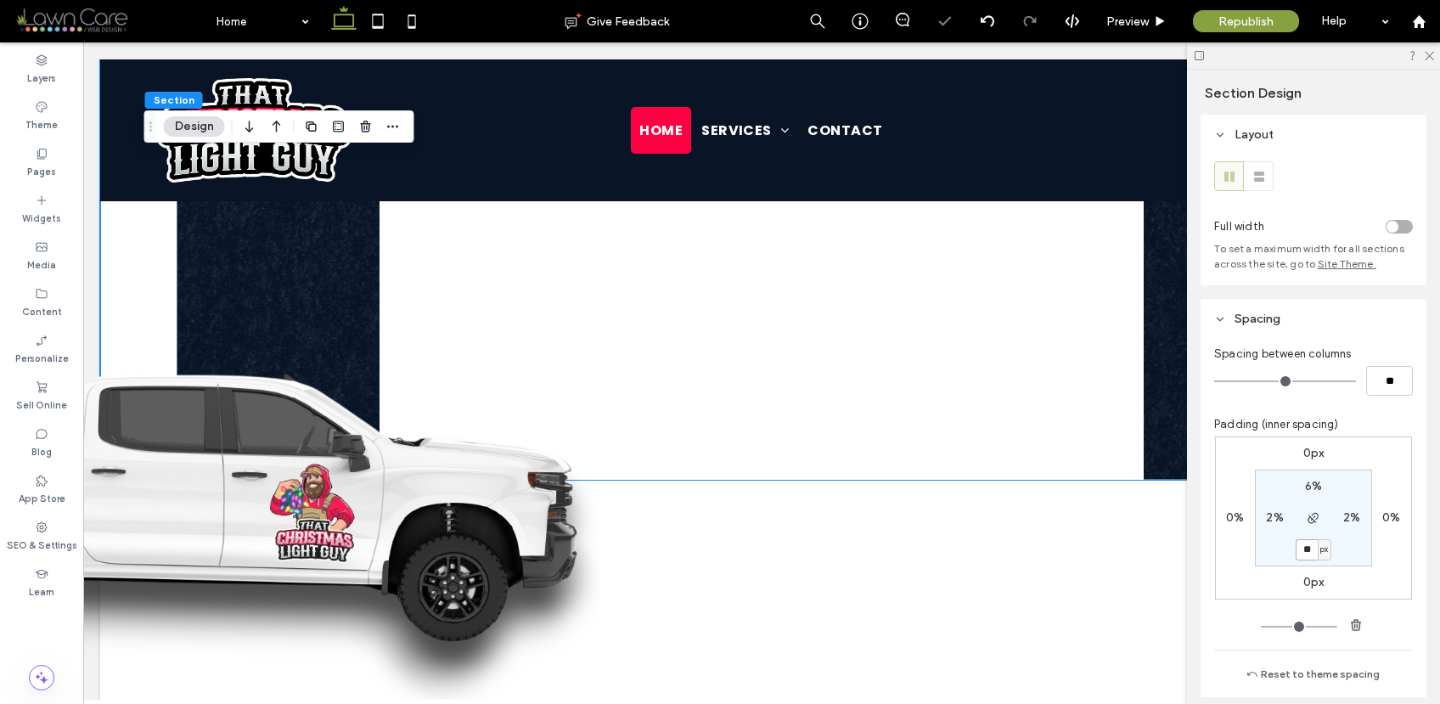
type input "**"
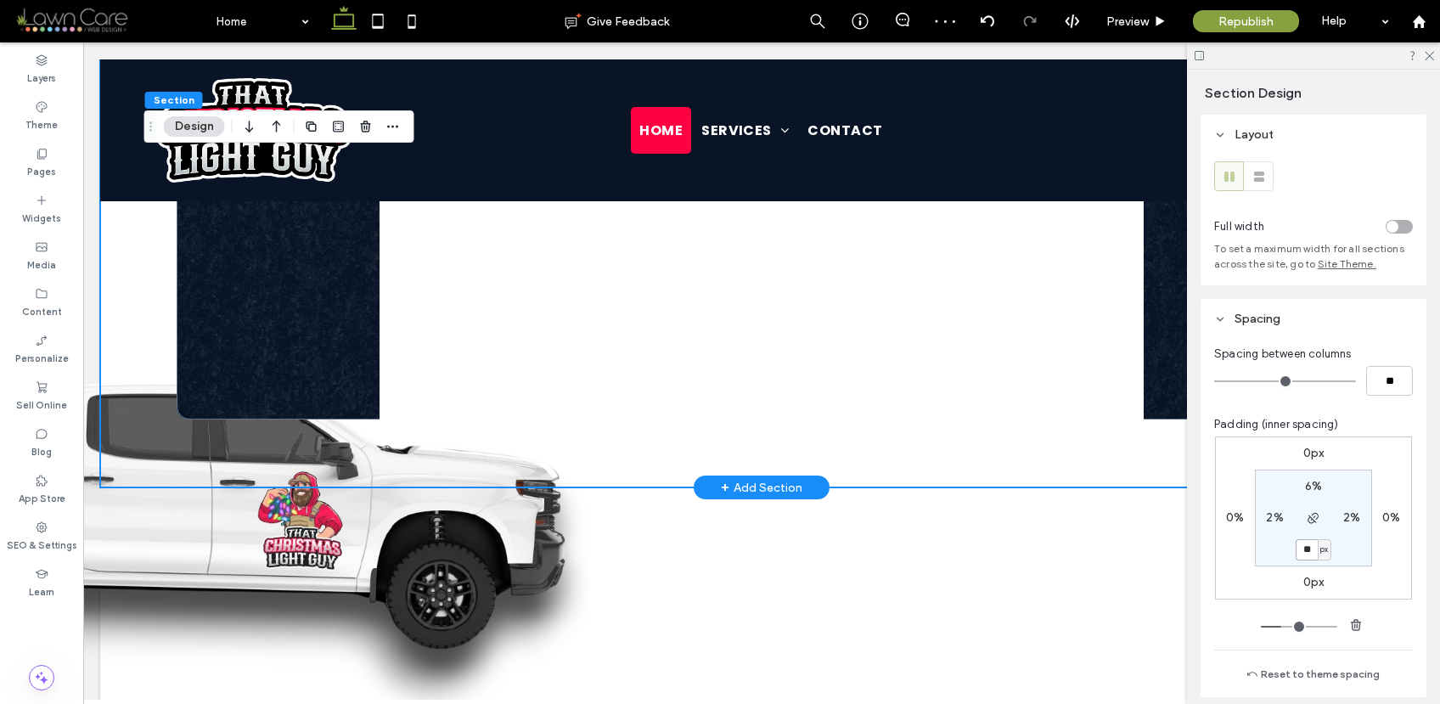
scroll to position [1364, 0]
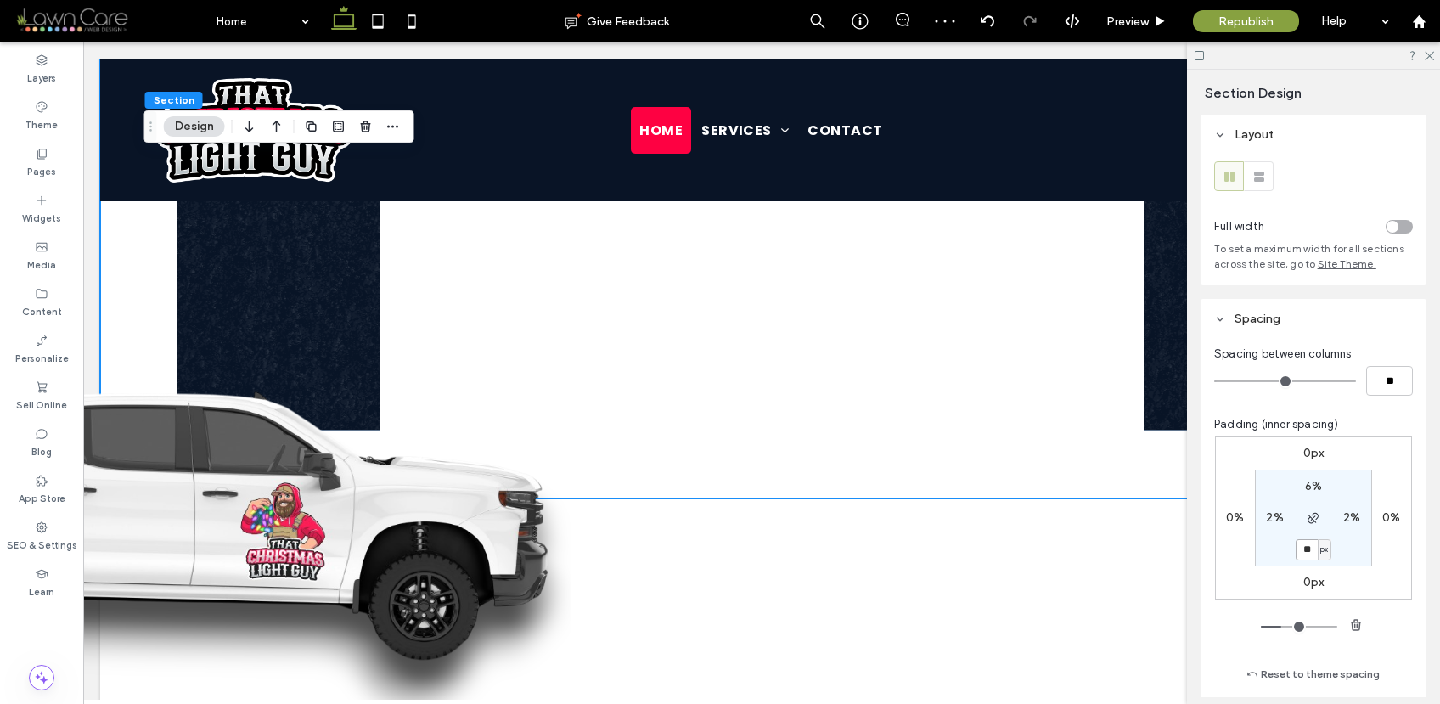
click at [1306, 544] on input "**" at bounding box center [1307, 549] width 22 height 21
click at [1306, 545] on input "**" at bounding box center [1307, 549] width 22 height 21
type input "***"
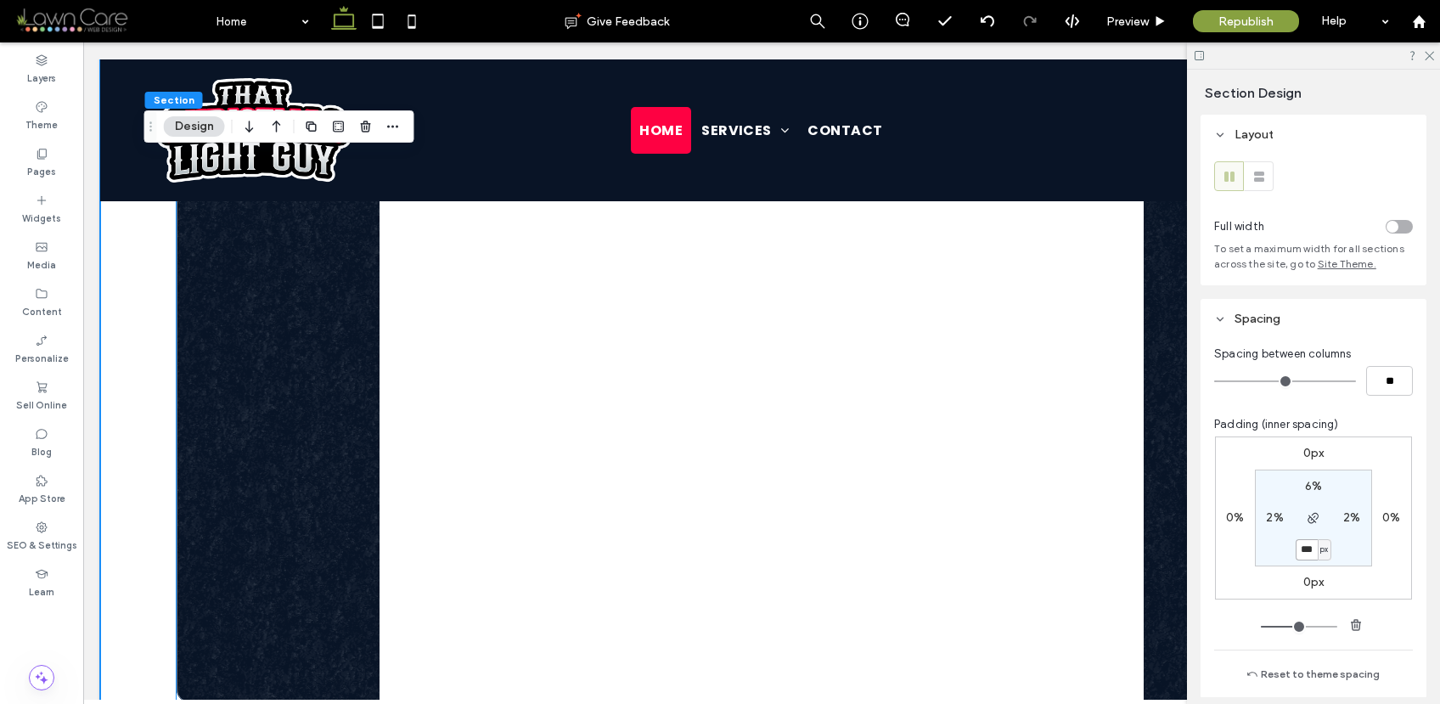
scroll to position [822, 0]
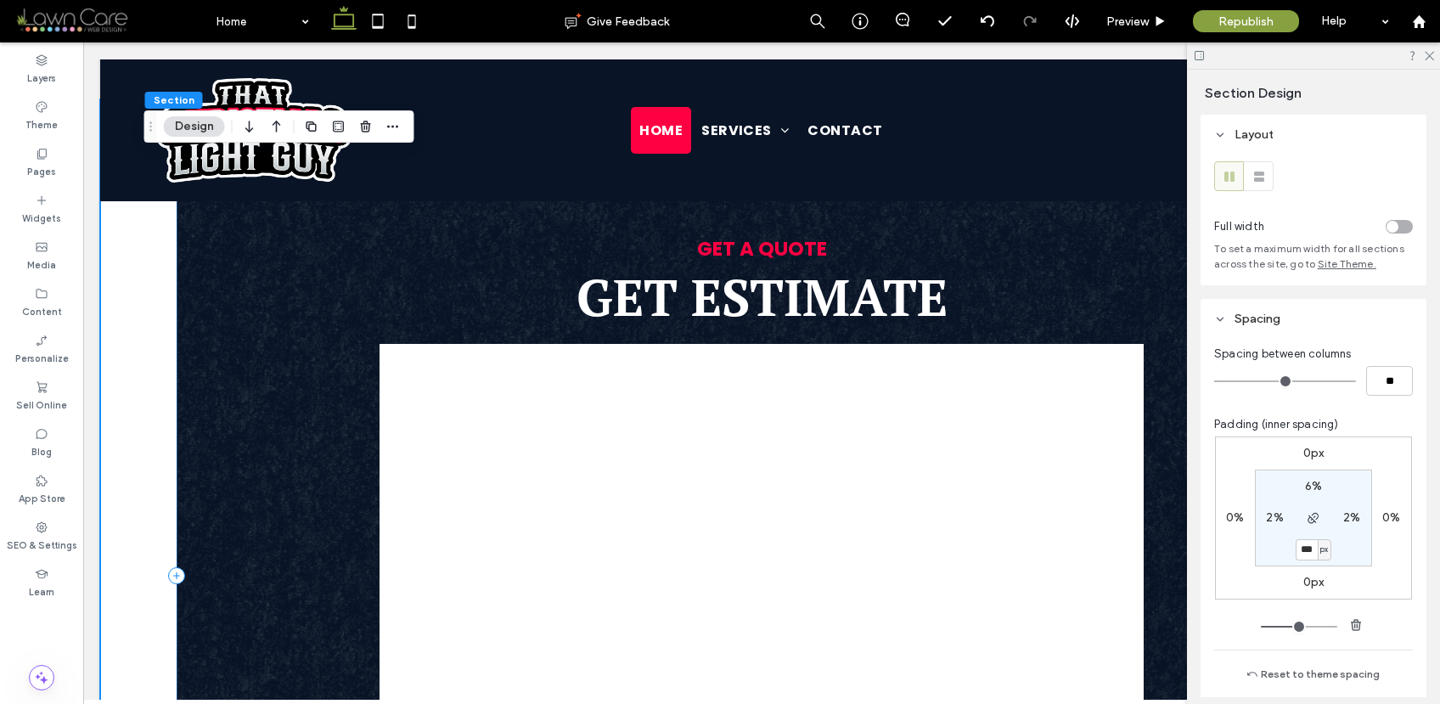
click at [323, 332] on div "GET A QUOTE Get Estimate" at bounding box center [762, 575] width 1170 height 794
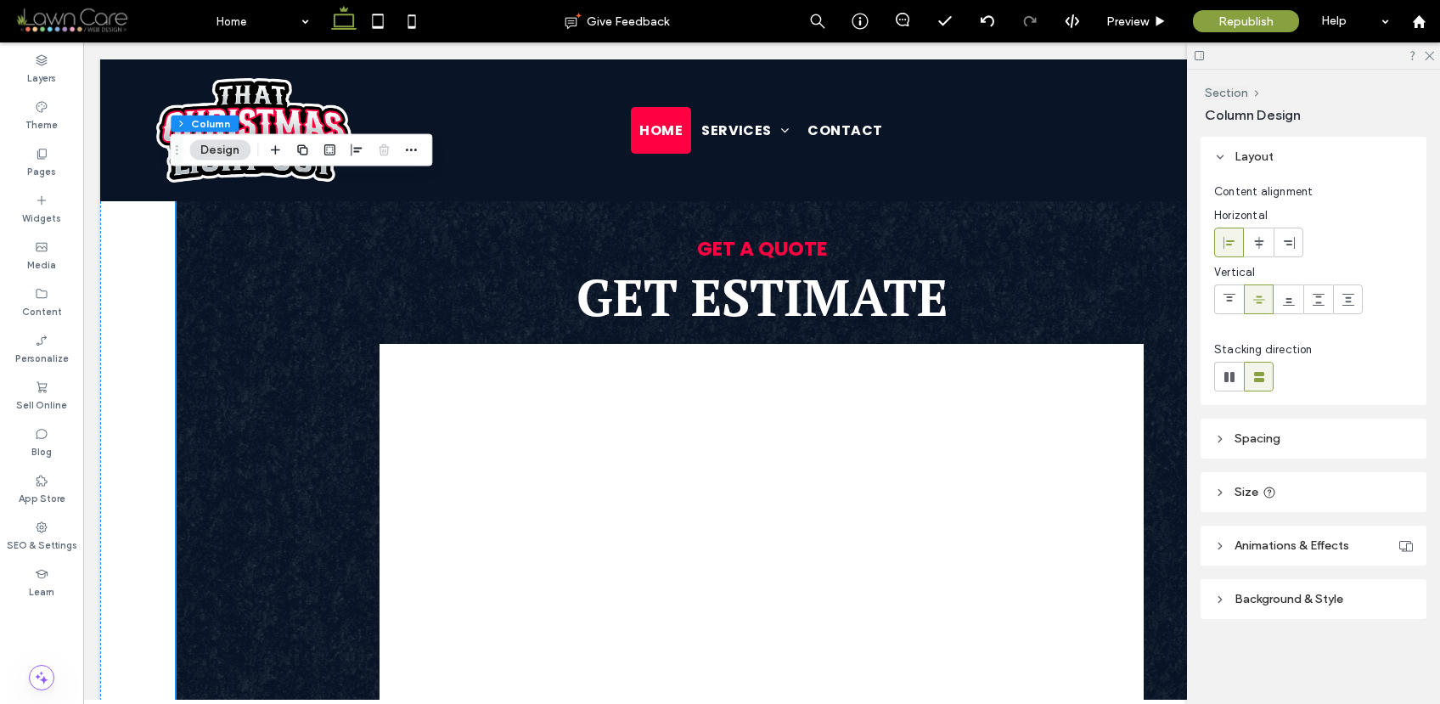
click at [1258, 421] on header "Spacing" at bounding box center [1314, 439] width 226 height 40
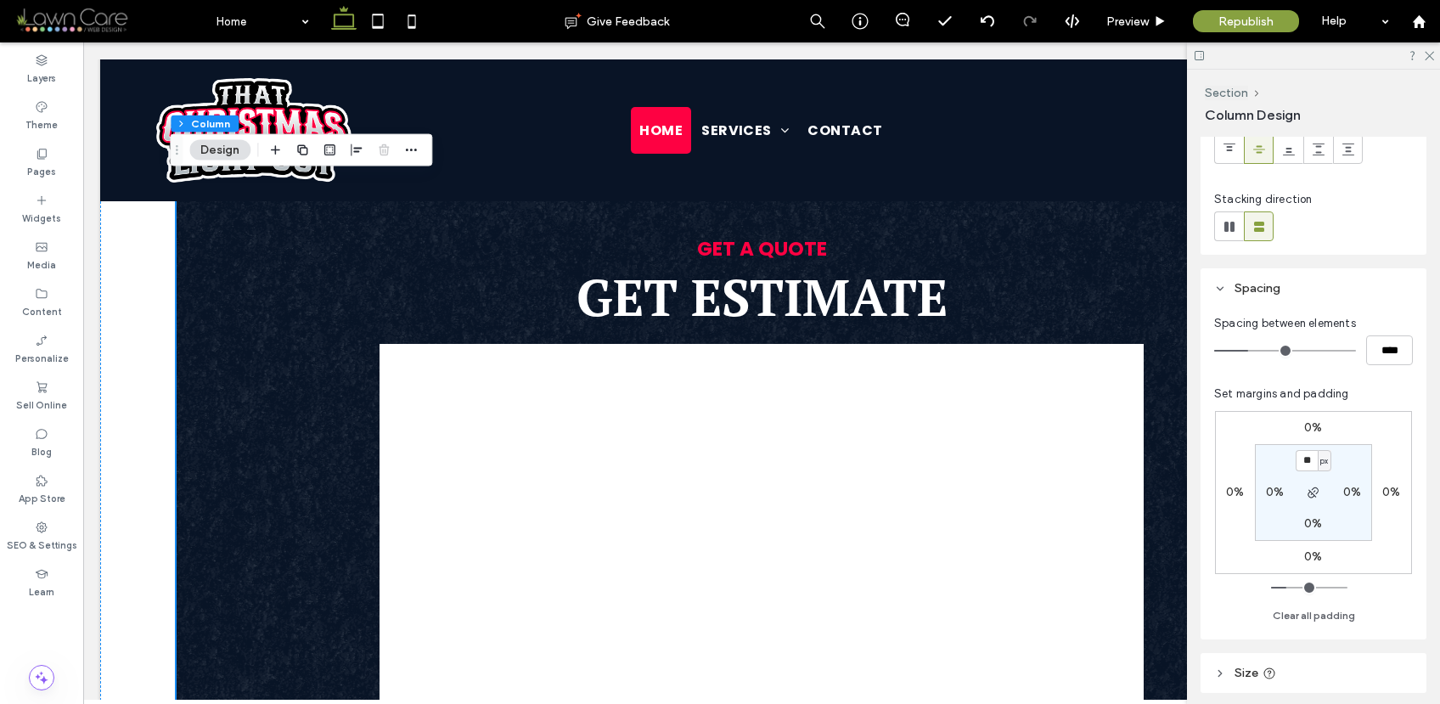
scroll to position [159, 0]
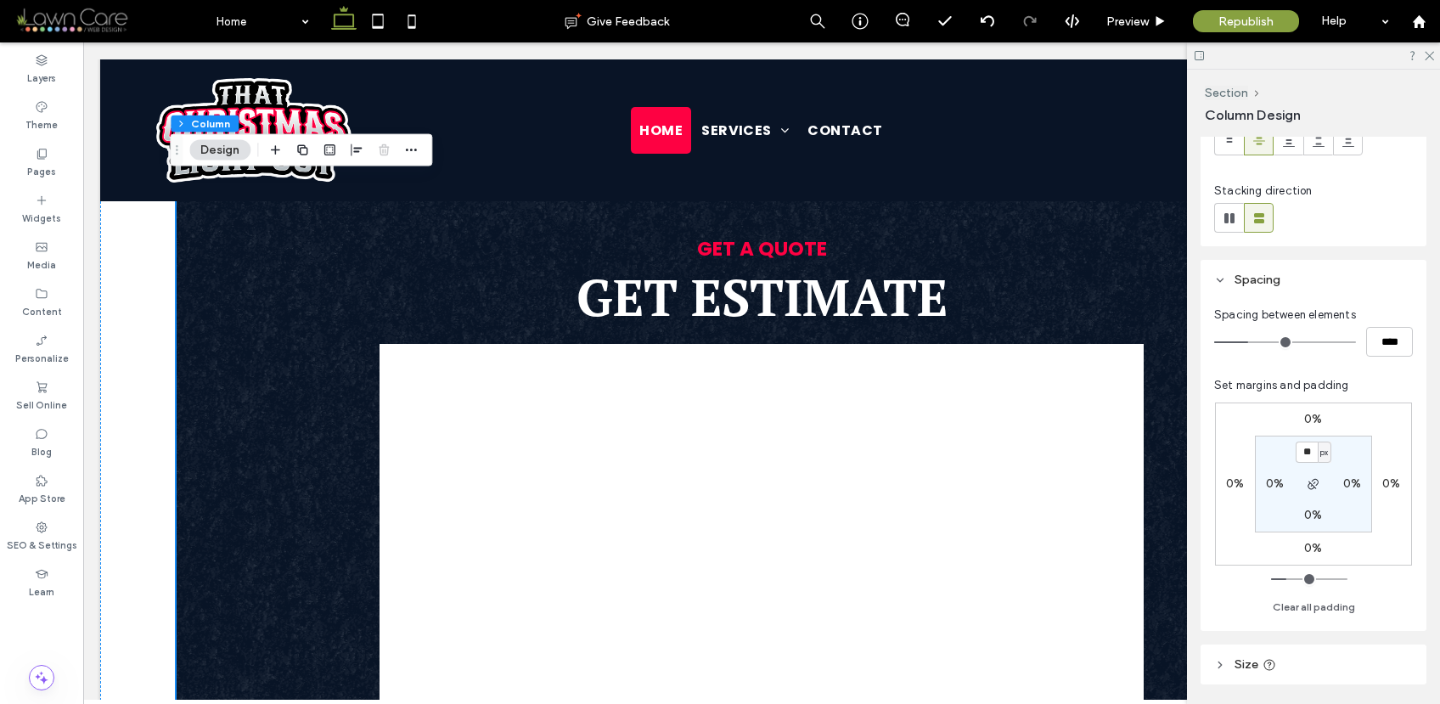
click at [1311, 508] on label "0%" at bounding box center [1313, 515] width 18 height 14
type input "*"
click at [1319, 516] on div "%" at bounding box center [1324, 515] width 10 height 17
click at [1320, 533] on span "px" at bounding box center [1318, 541] width 12 height 17
click at [1307, 518] on input "*" at bounding box center [1307, 515] width 22 height 21
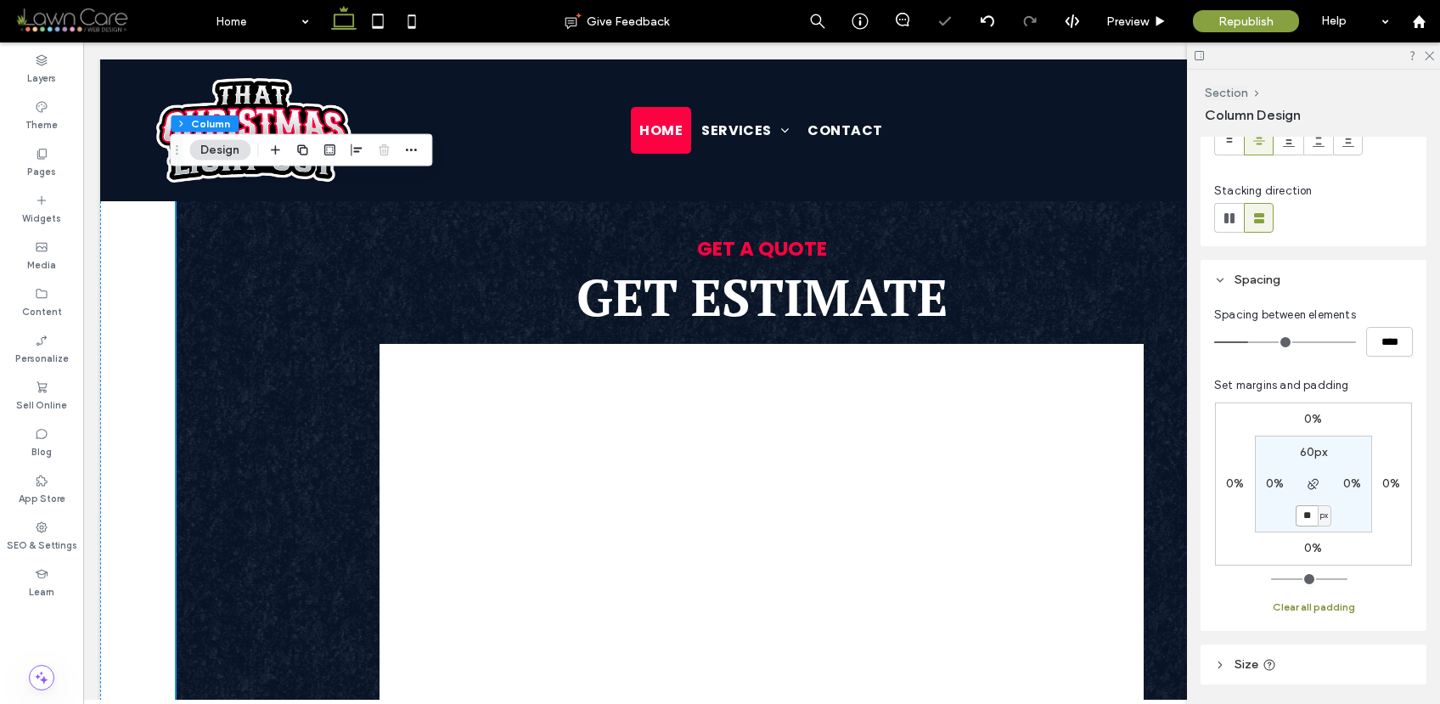
type input "**"
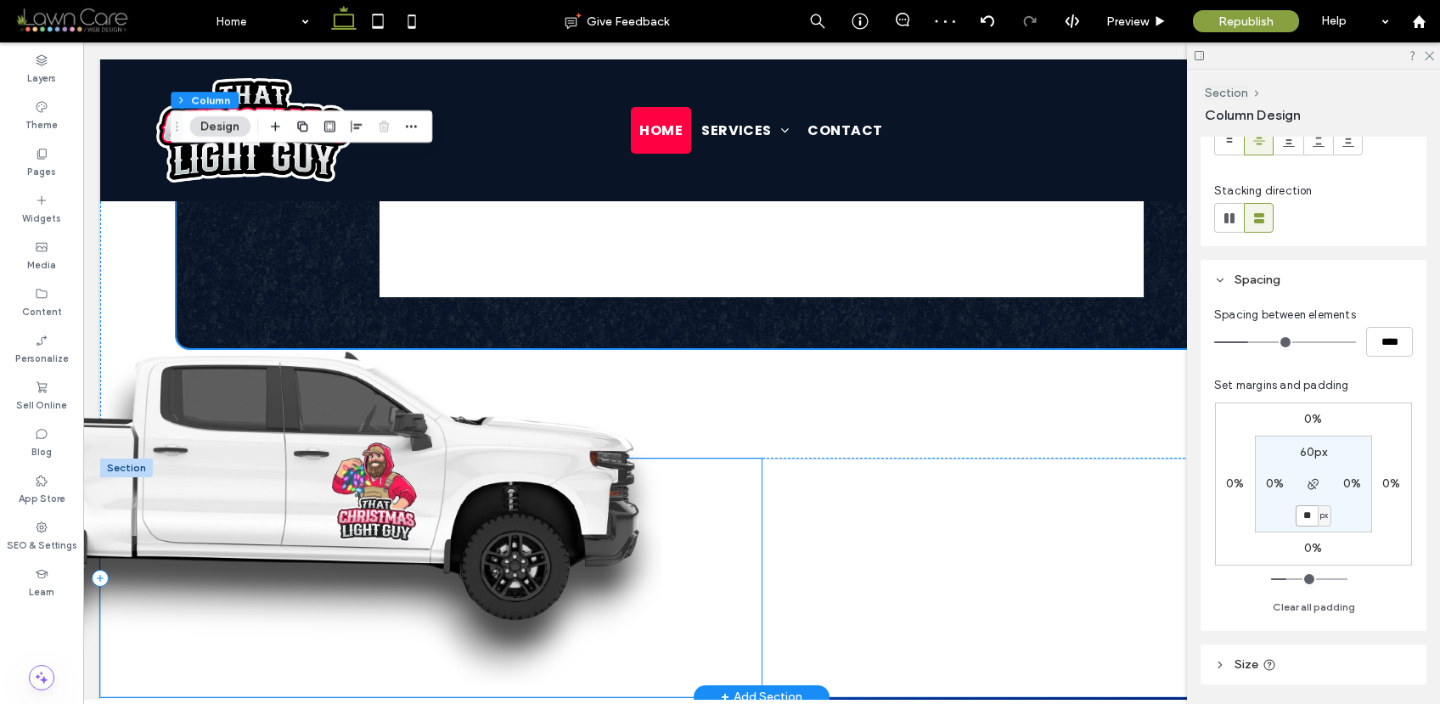
scroll to position [1529, 0]
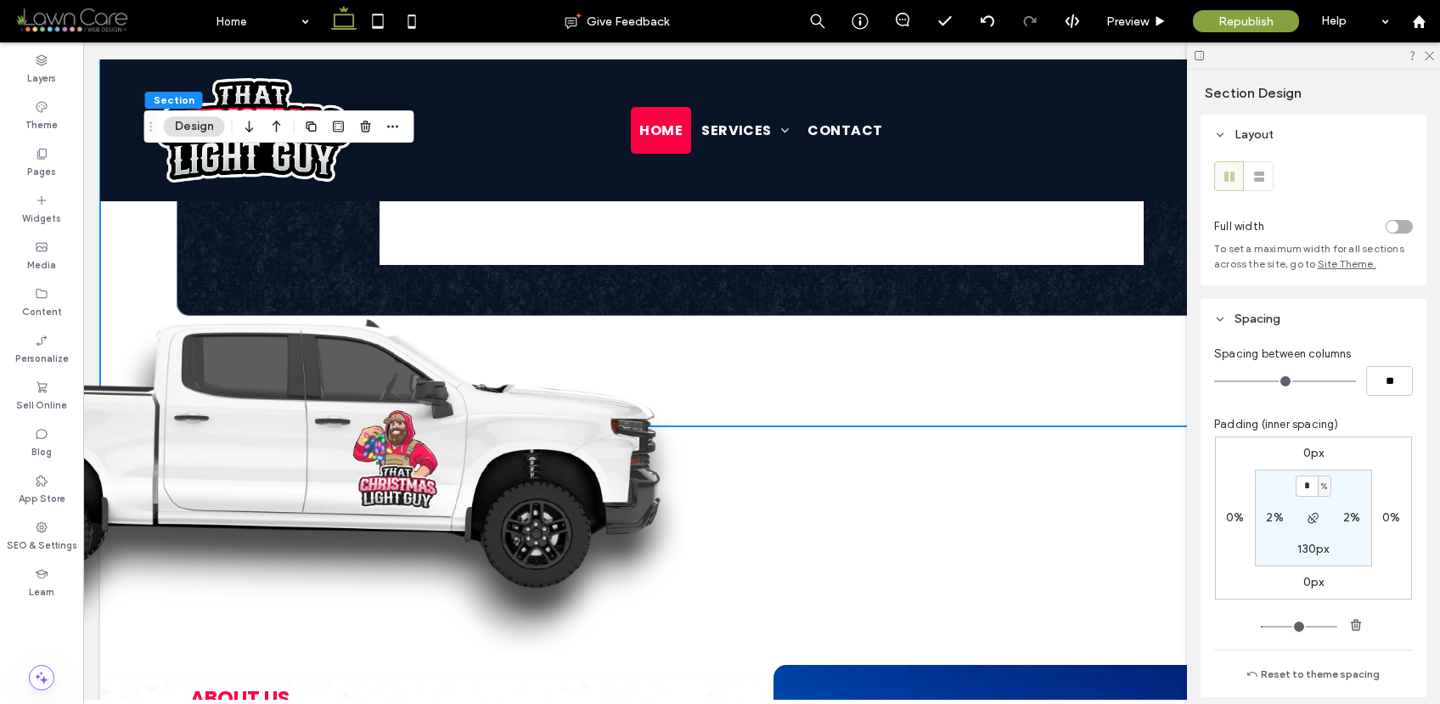
click at [1306, 551] on label "130px" at bounding box center [1312, 549] width 31 height 14
type input "***"
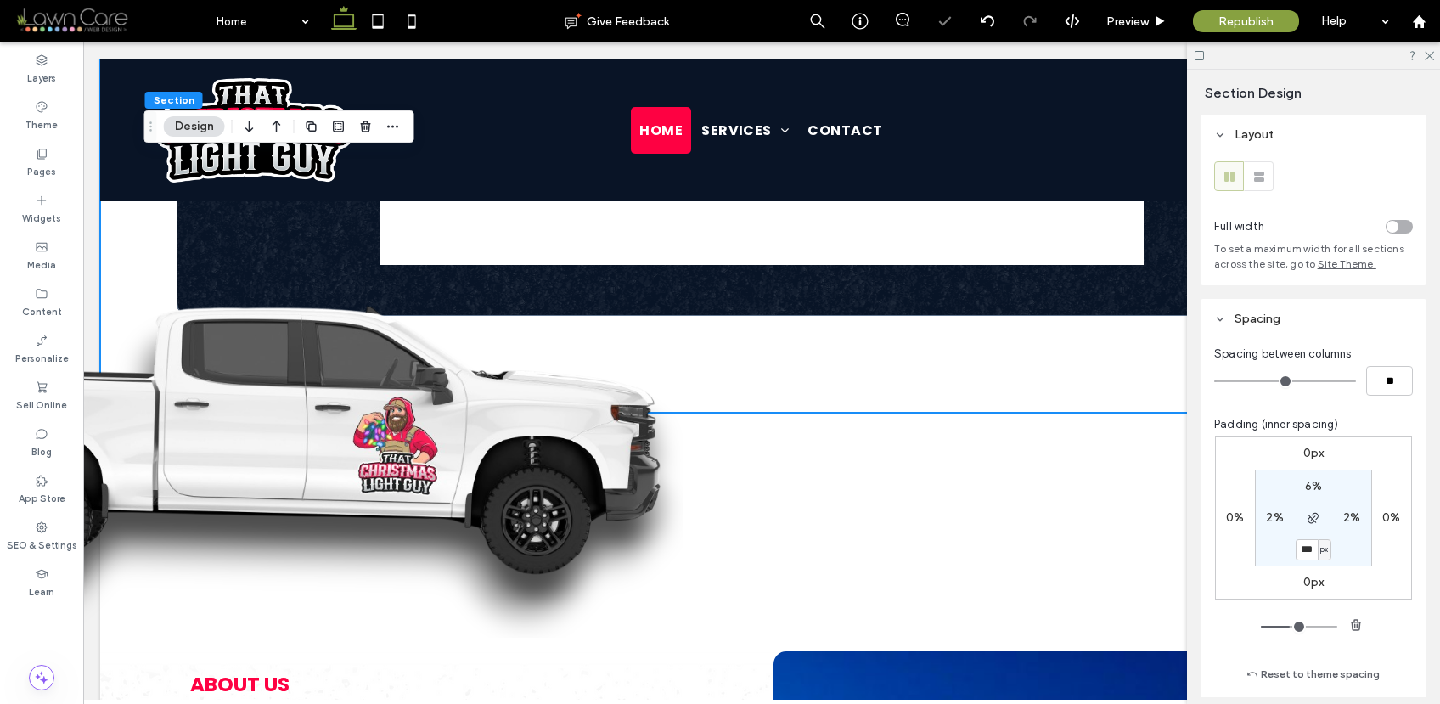
type input "***"
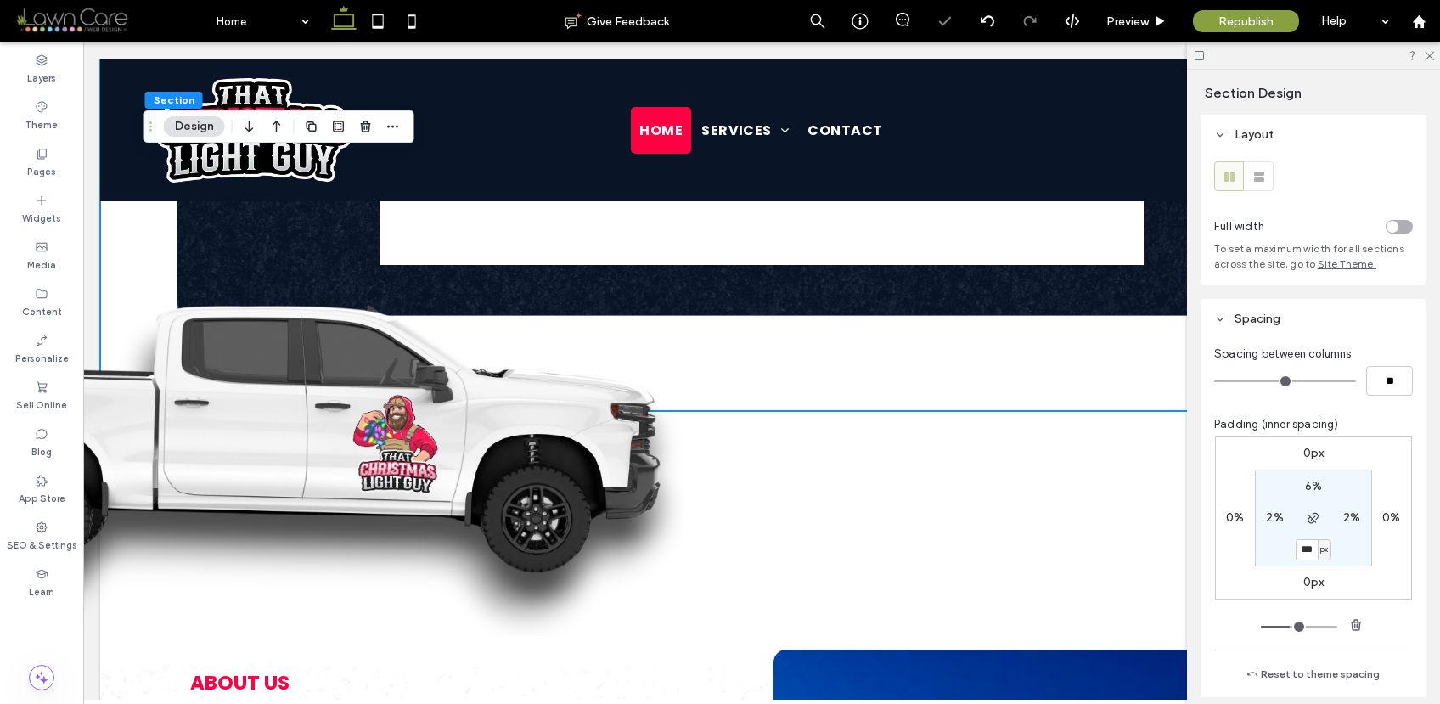
type input "***"
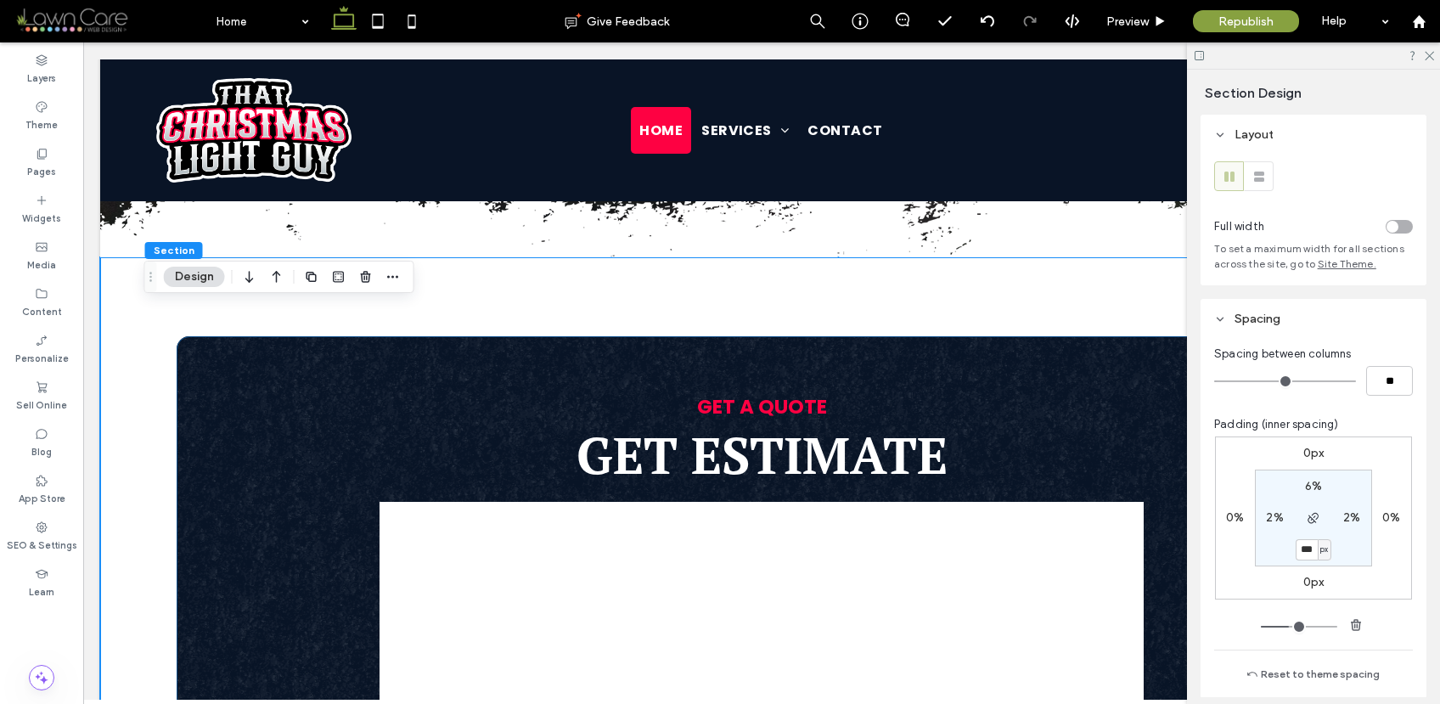
scroll to position [711, 0]
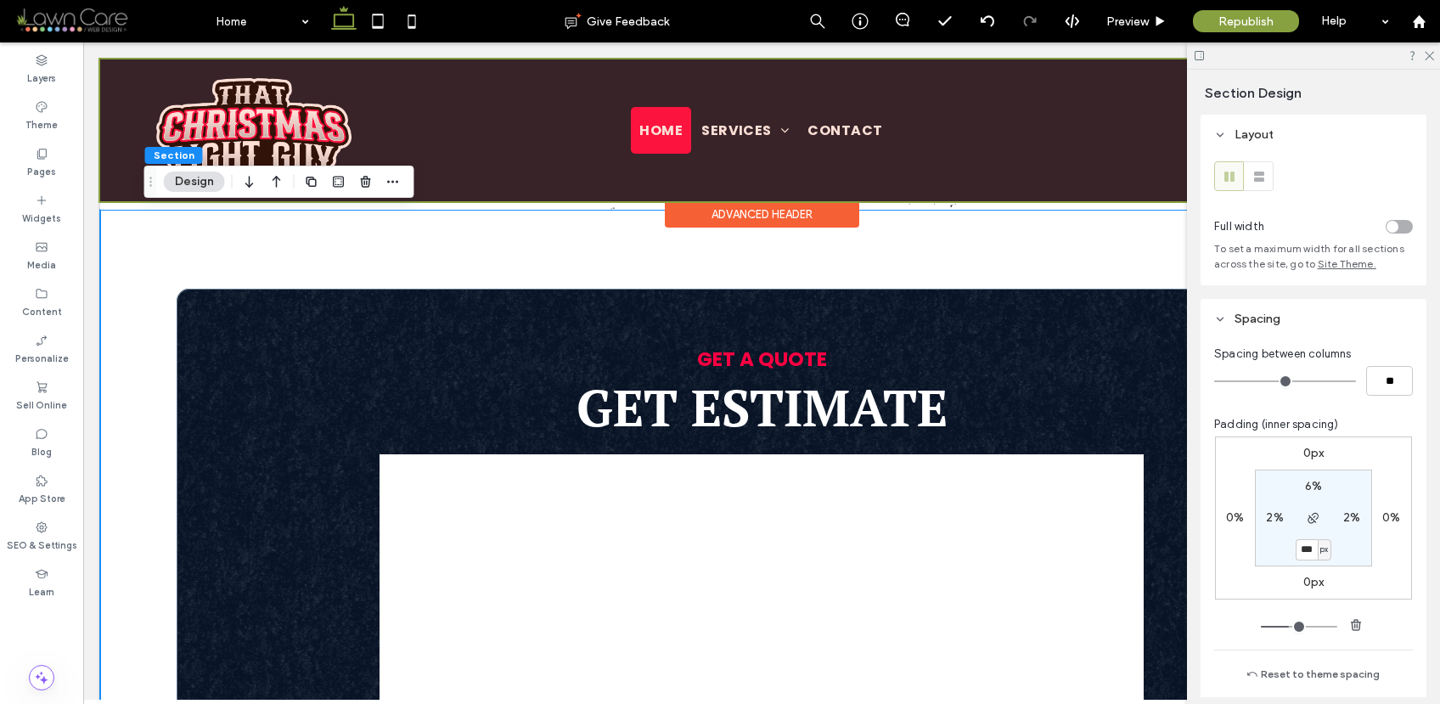
click at [744, 132] on div at bounding box center [761, 130] width 1323 height 142
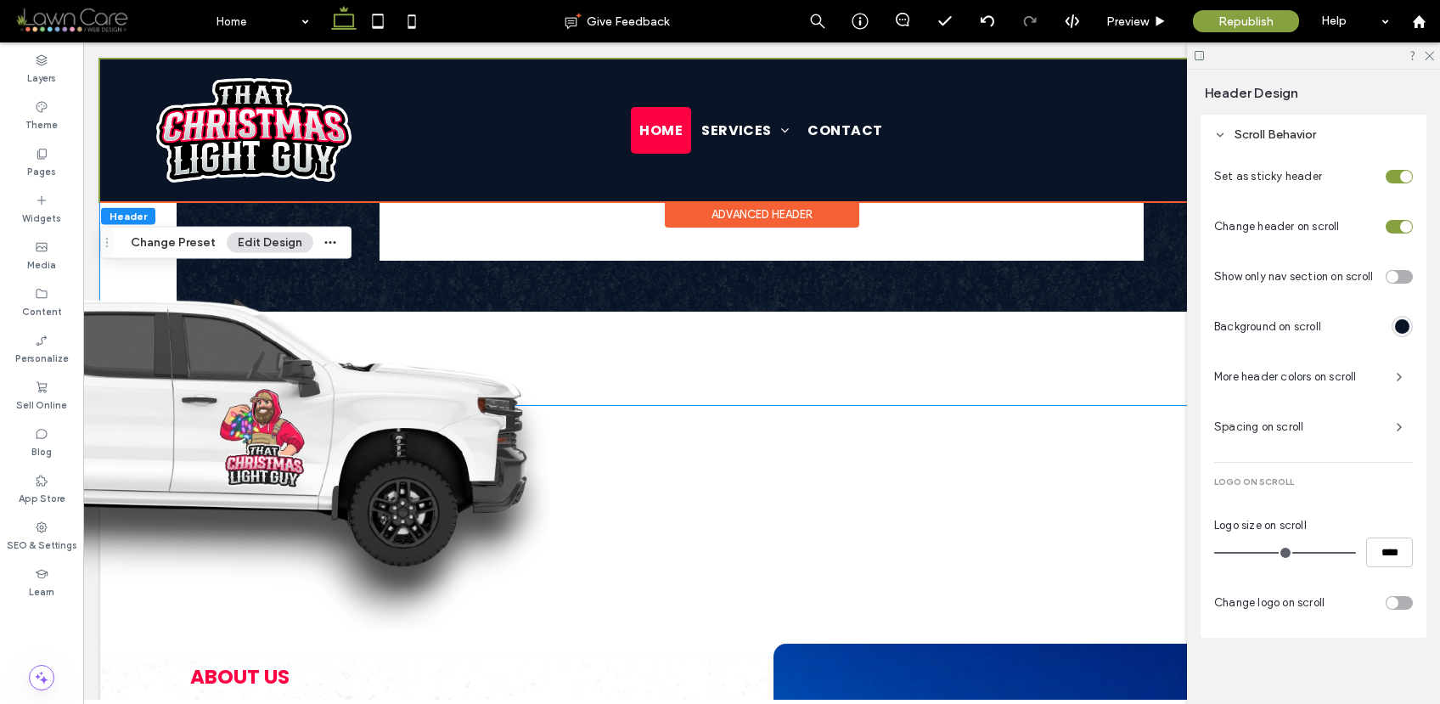
scroll to position [1547, 0]
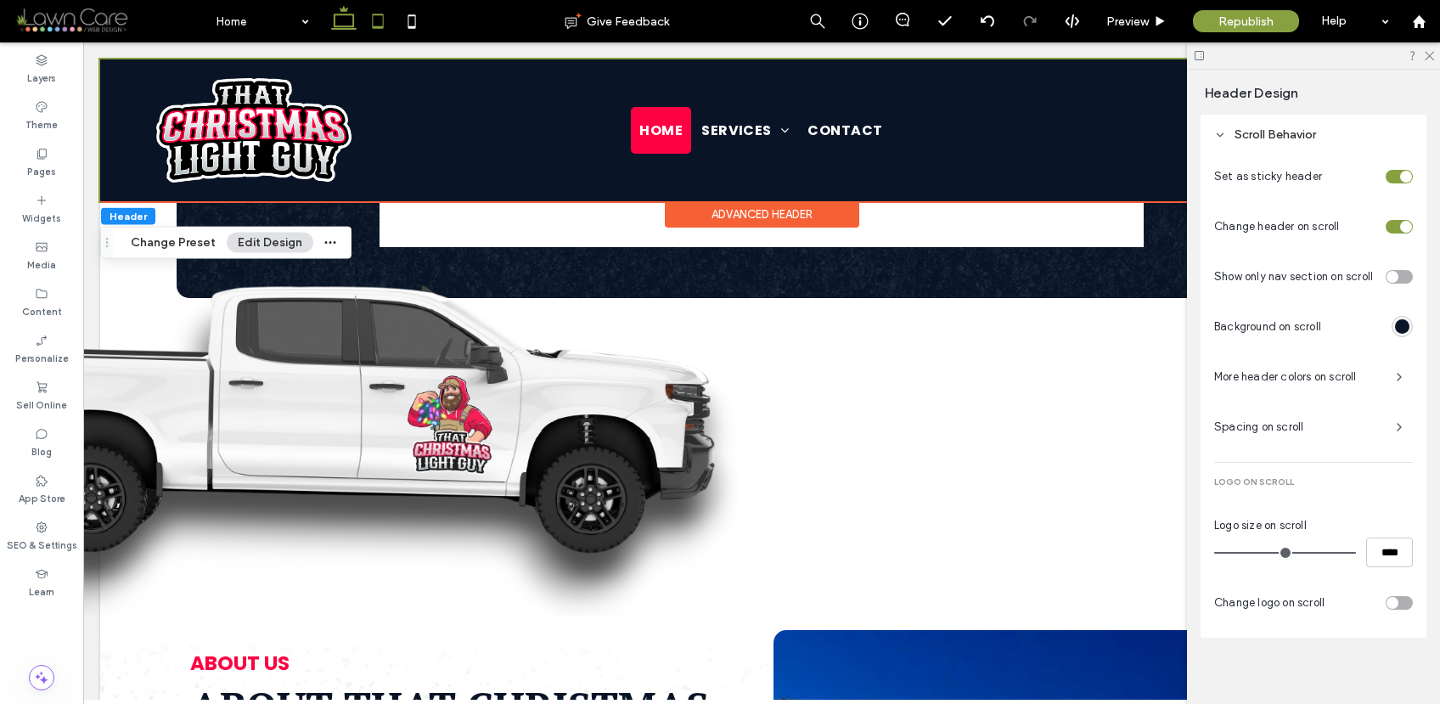
click at [380, 16] on icon at bounding box center [378, 21] width 34 height 34
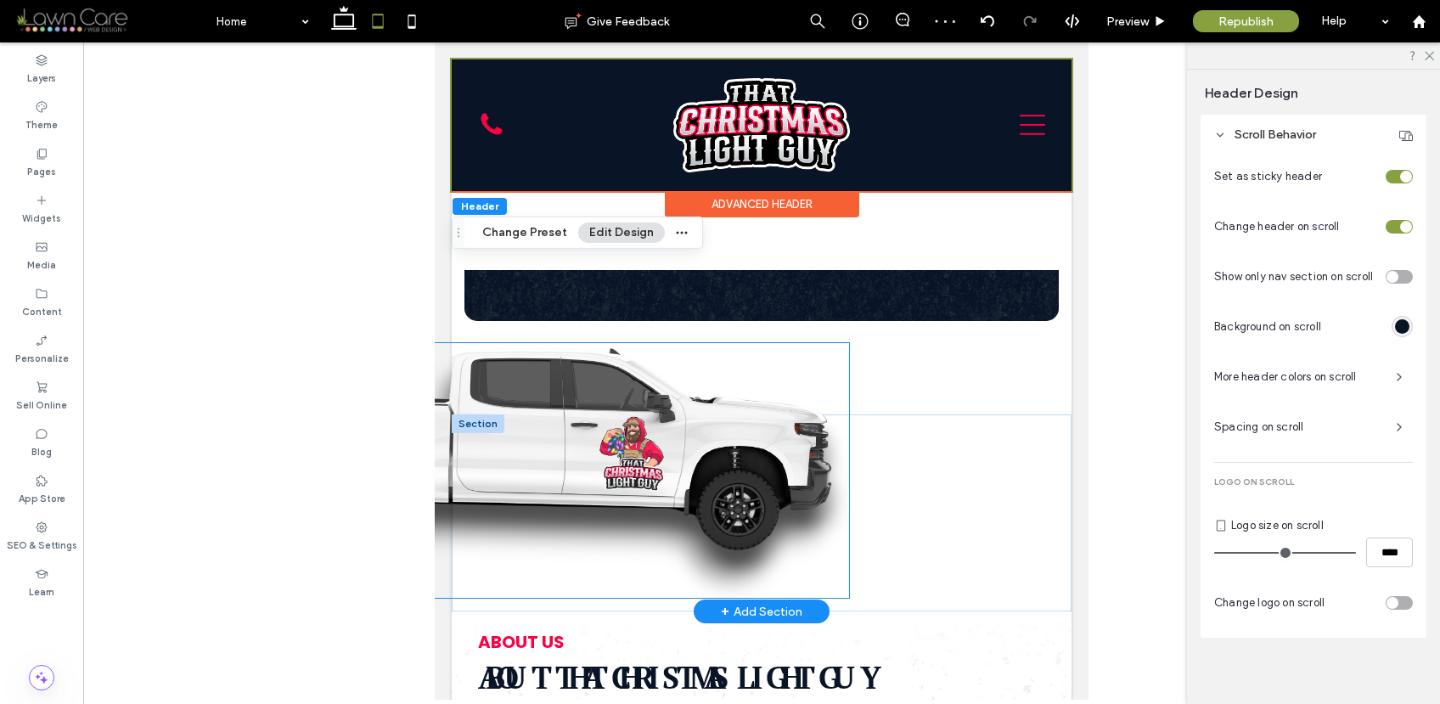
scroll to position [1487, 0]
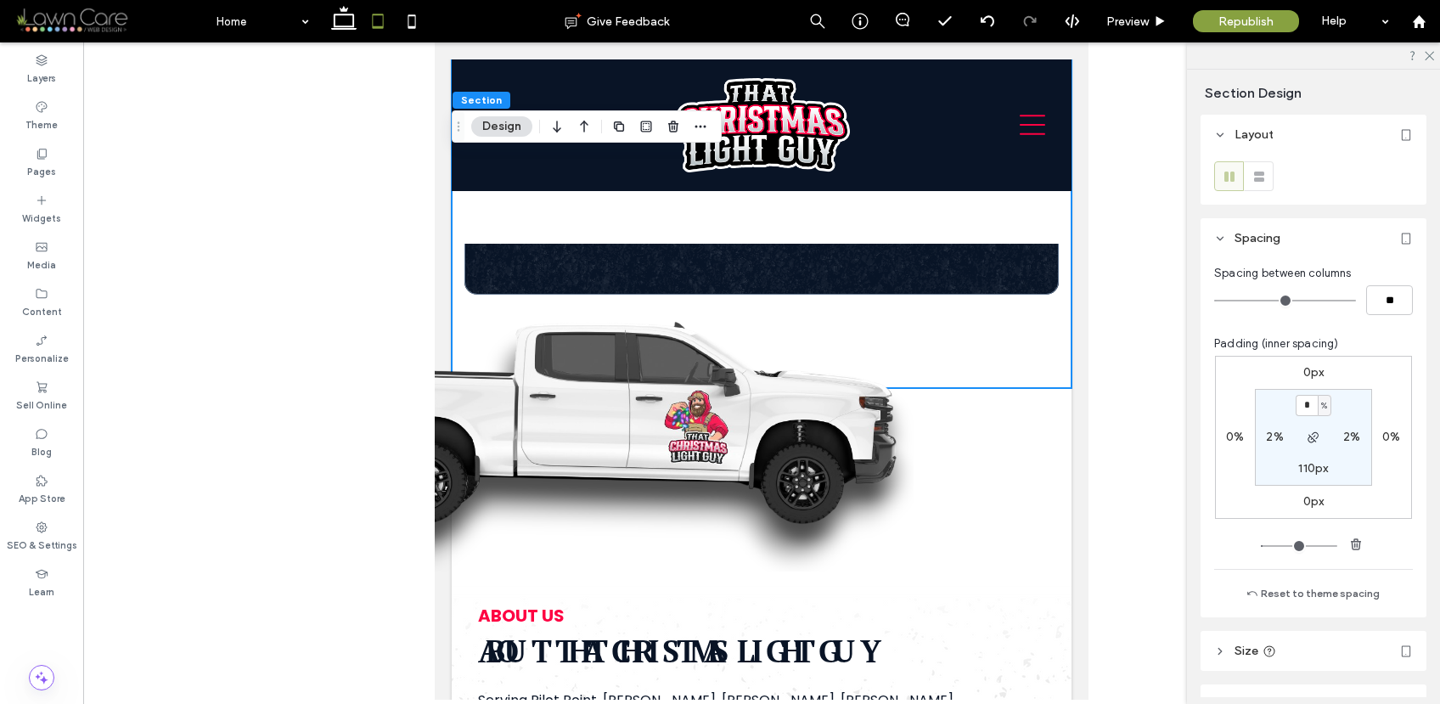
click at [1301, 470] on label "110px" at bounding box center [1313, 468] width 30 height 14
type input "***"
type input "**"
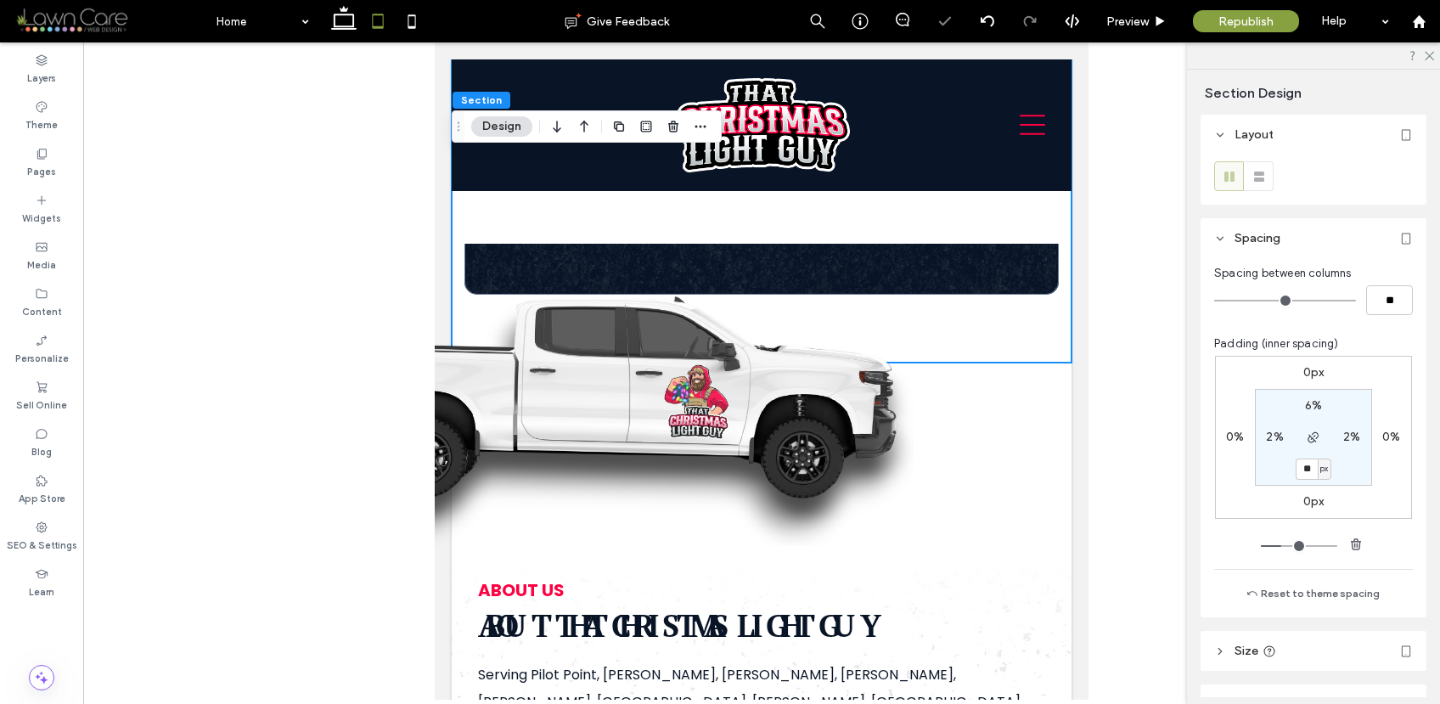
type input "**"
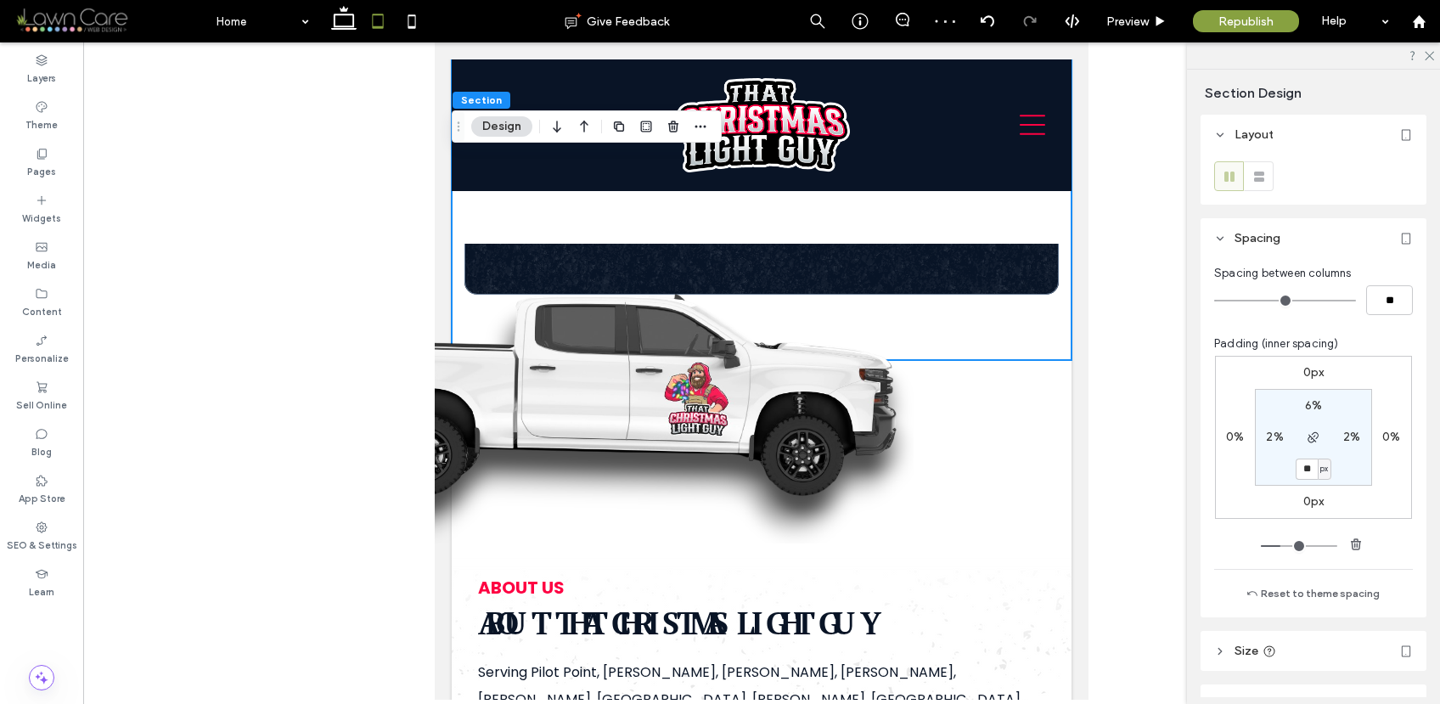
type input "**"
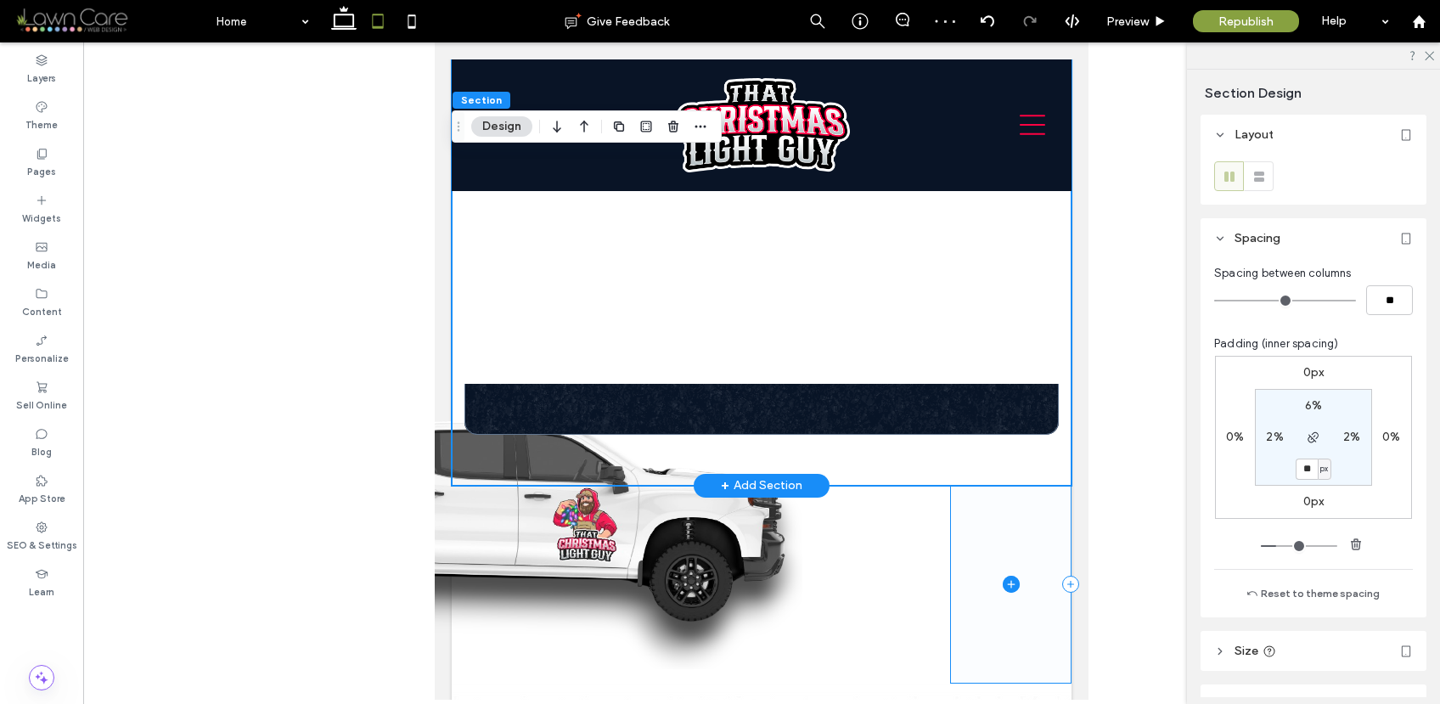
scroll to position [1344, 0]
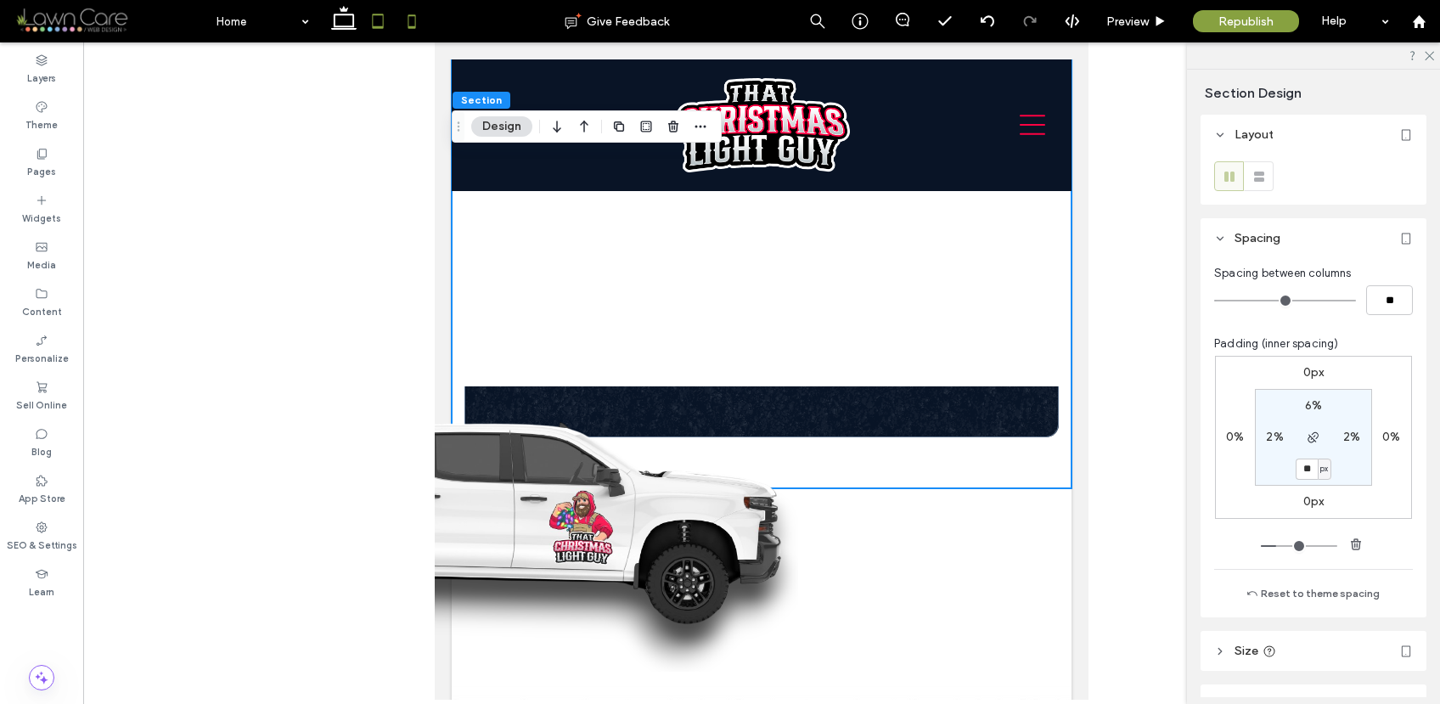
click at [419, 32] on icon at bounding box center [412, 21] width 34 height 34
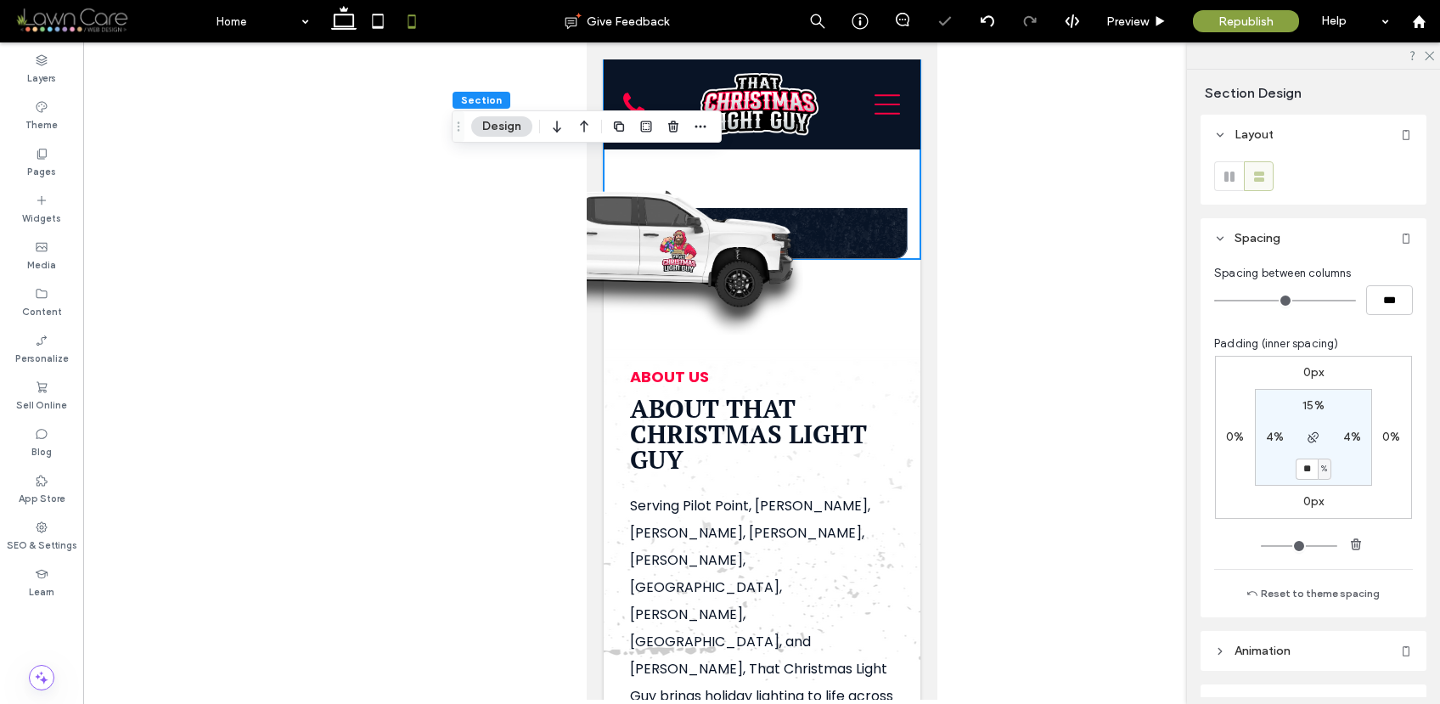
type input "*"
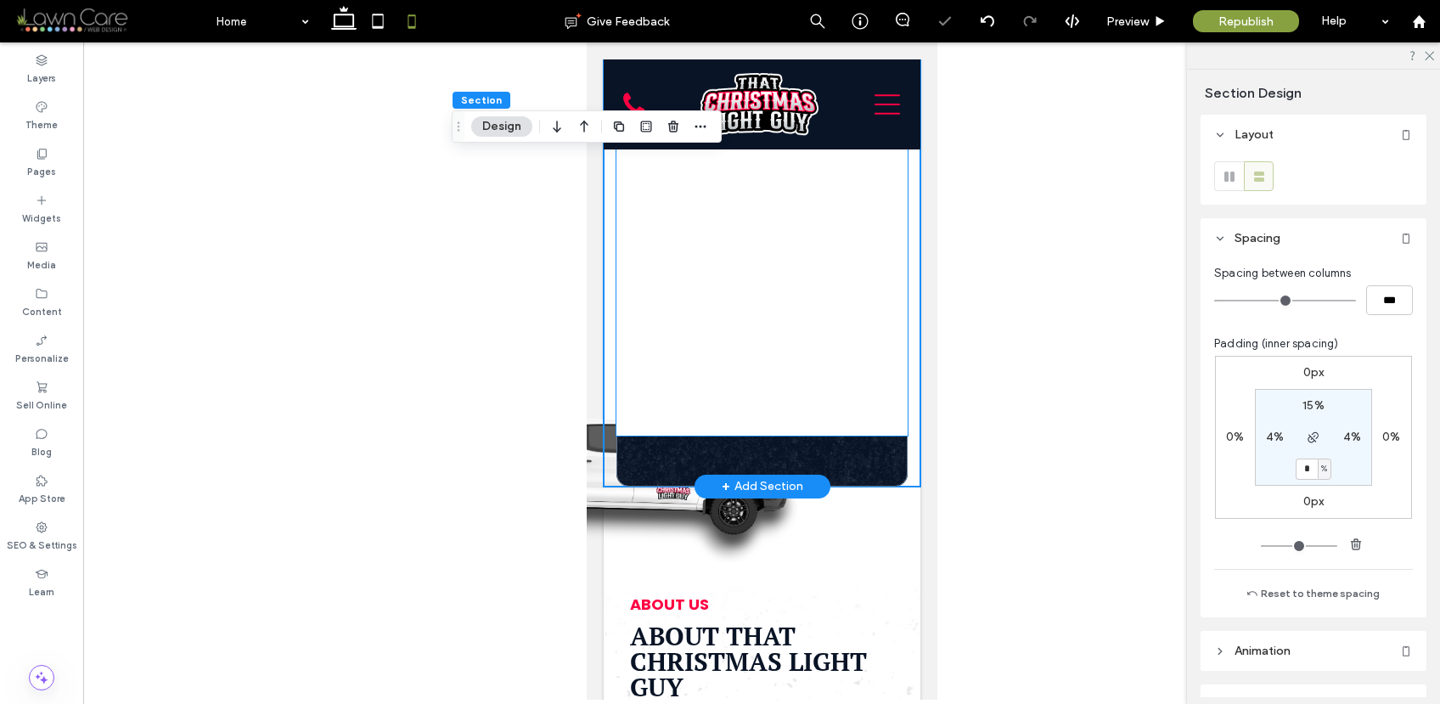
scroll to position [1118, 0]
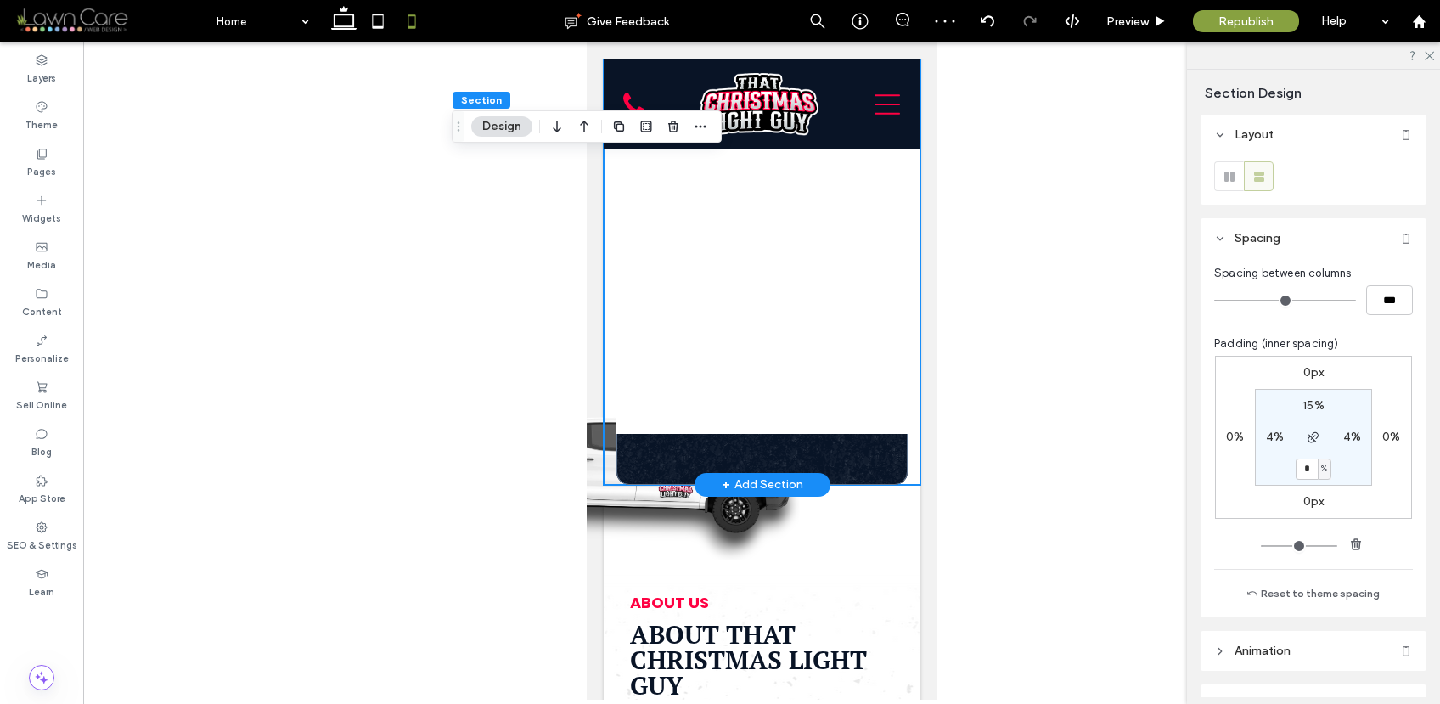
click at [903, 458] on div "GET A QUOTE Get Estimate" at bounding box center [761, 68] width 317 height 833
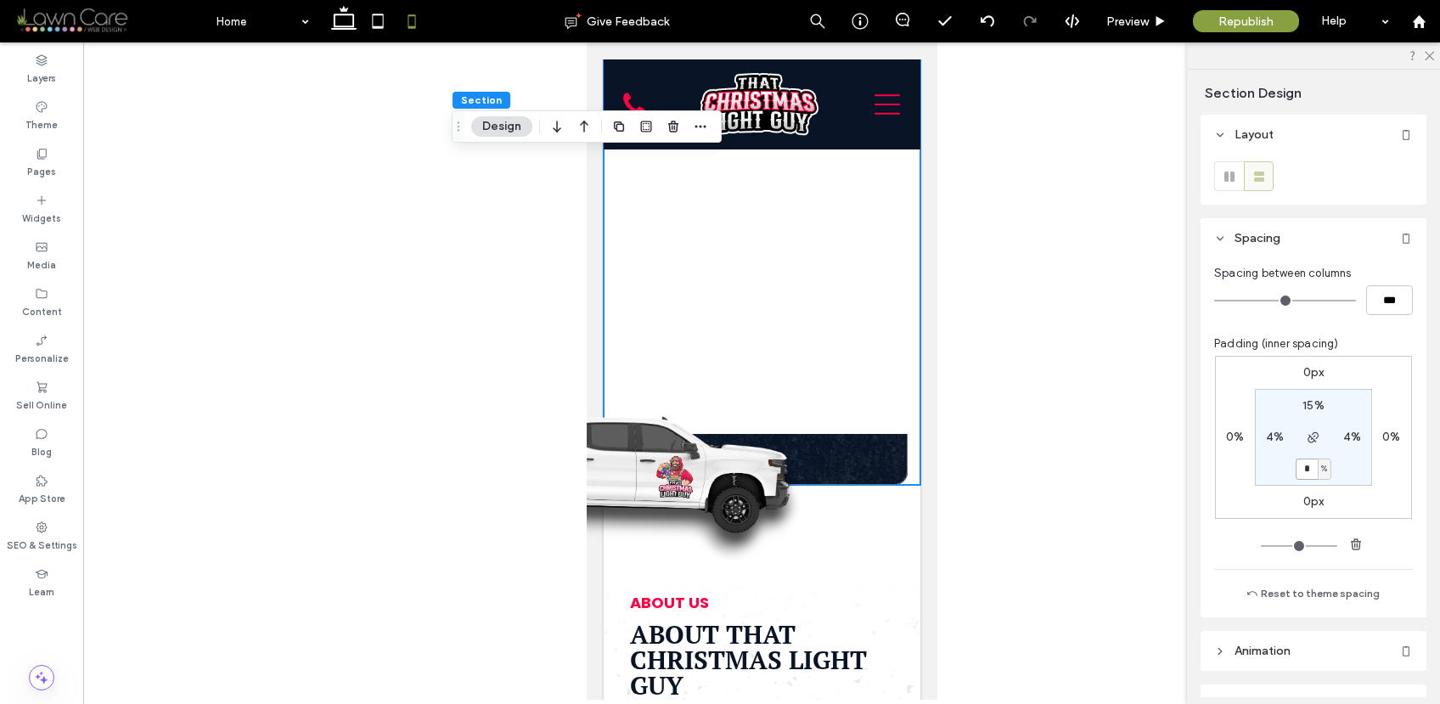
click at [1308, 471] on input "*" at bounding box center [1307, 468] width 22 height 21
click at [1319, 475] on div "%" at bounding box center [1324, 468] width 10 height 17
click at [1325, 498] on div "px" at bounding box center [1314, 495] width 24 height 30
click at [1305, 470] on input "*" at bounding box center [1307, 468] width 22 height 21
type input "**"
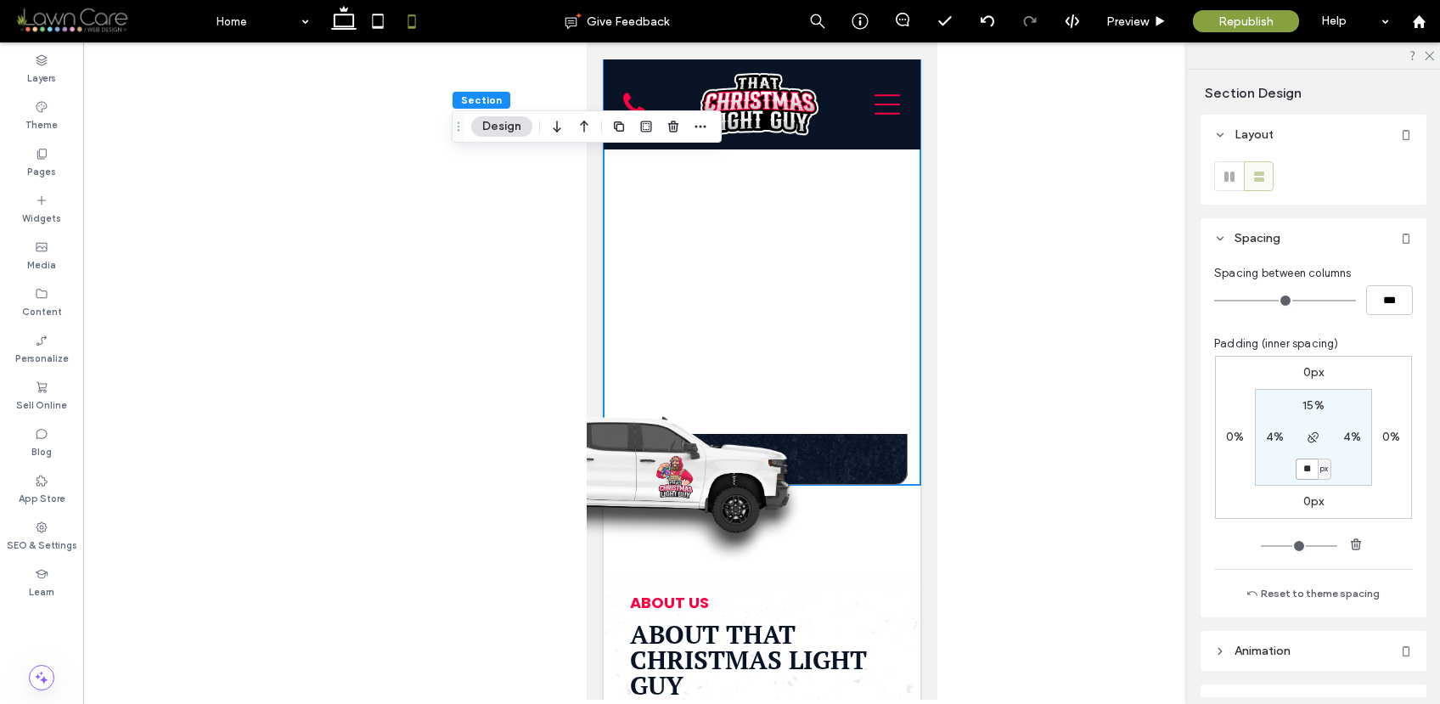
type input "**"
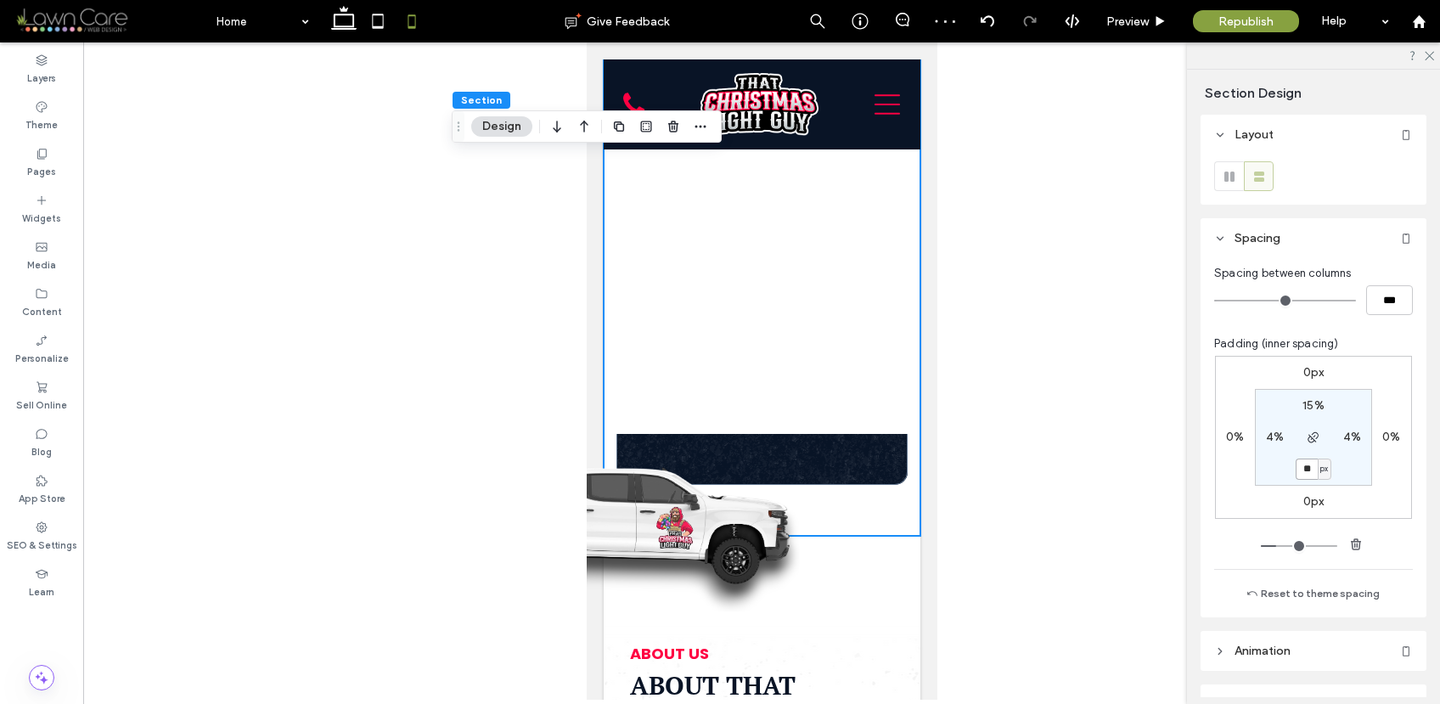
type input "**"
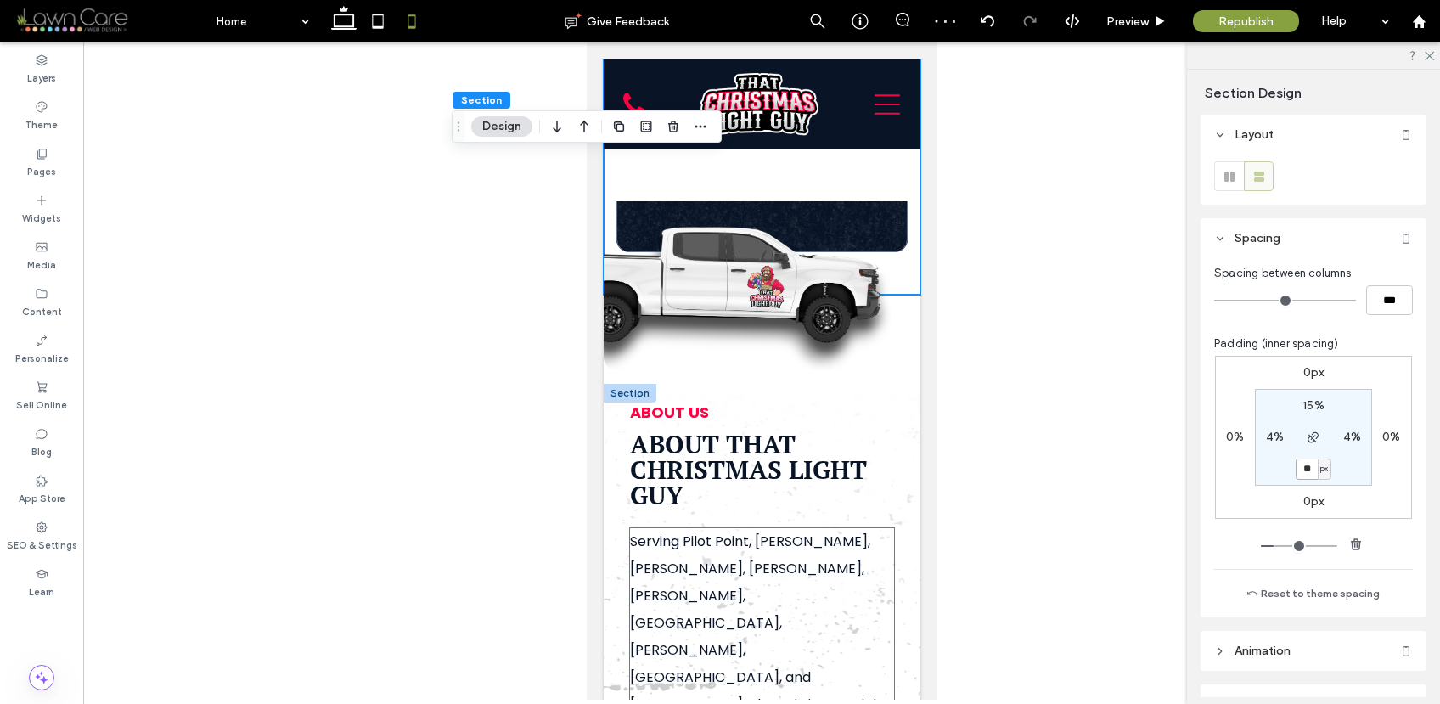
scroll to position [1355, 0]
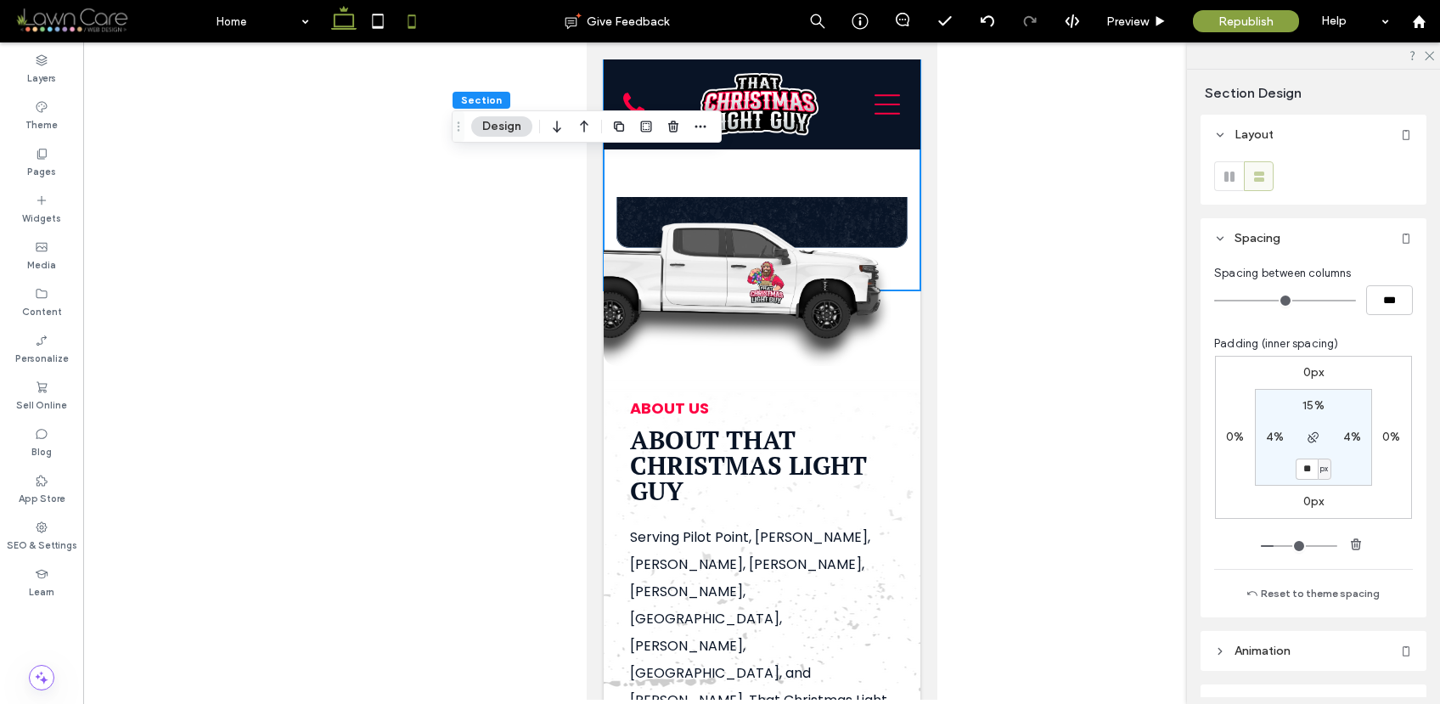
click at [346, 24] on icon at bounding box center [344, 21] width 34 height 34
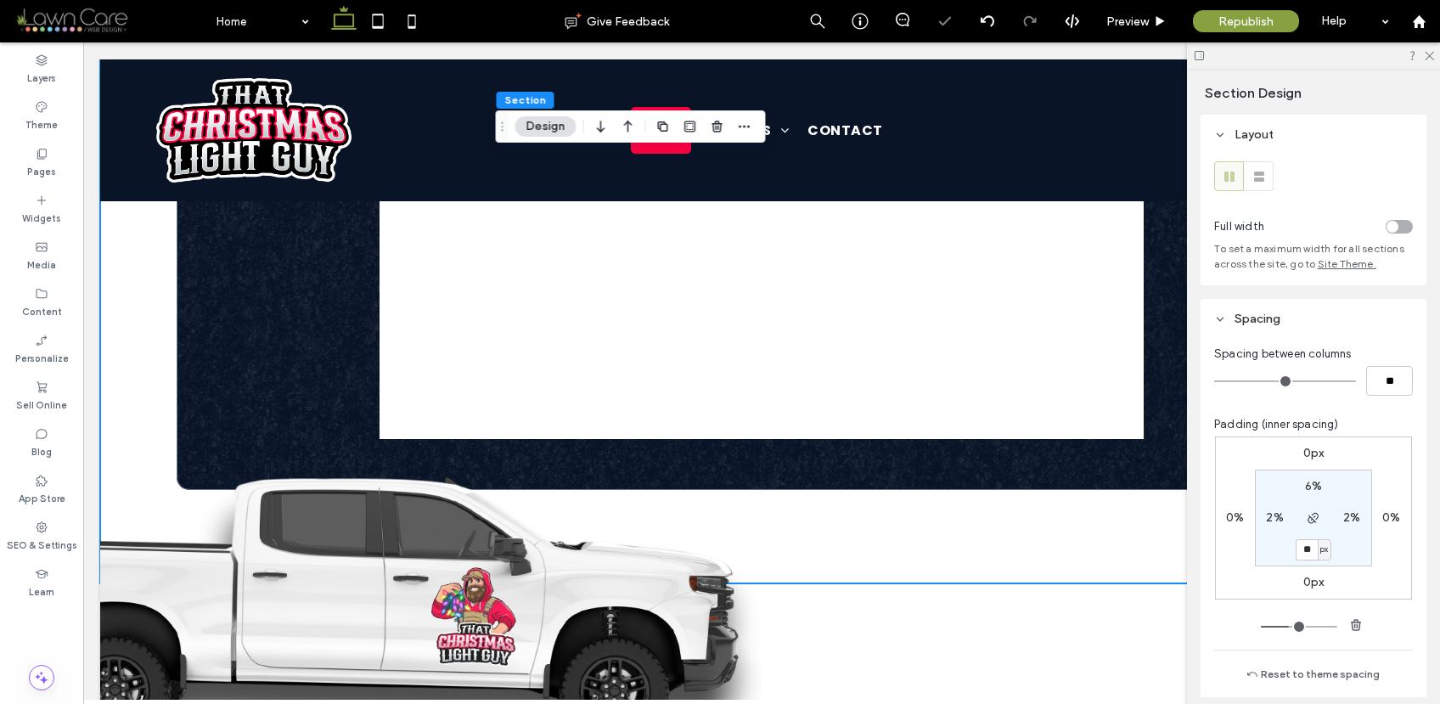
type input "***"
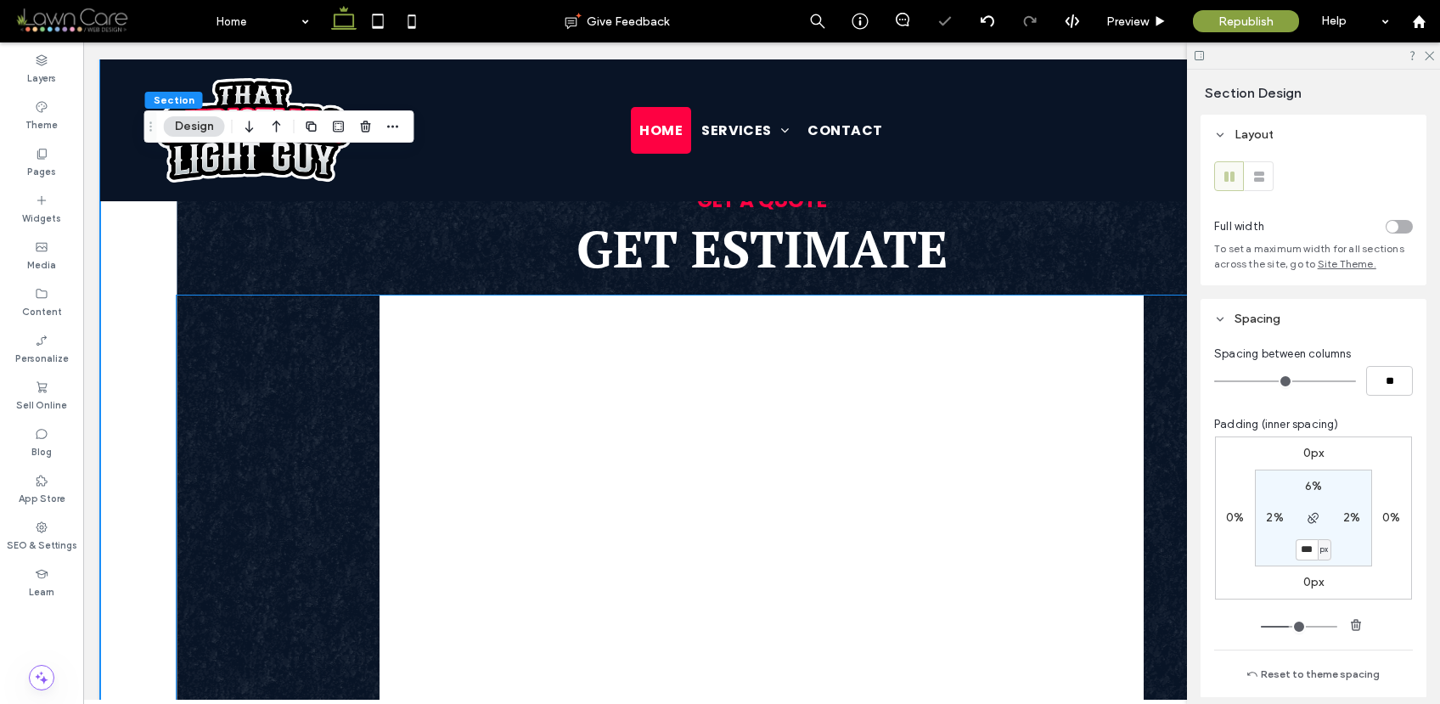
scroll to position [669, 0]
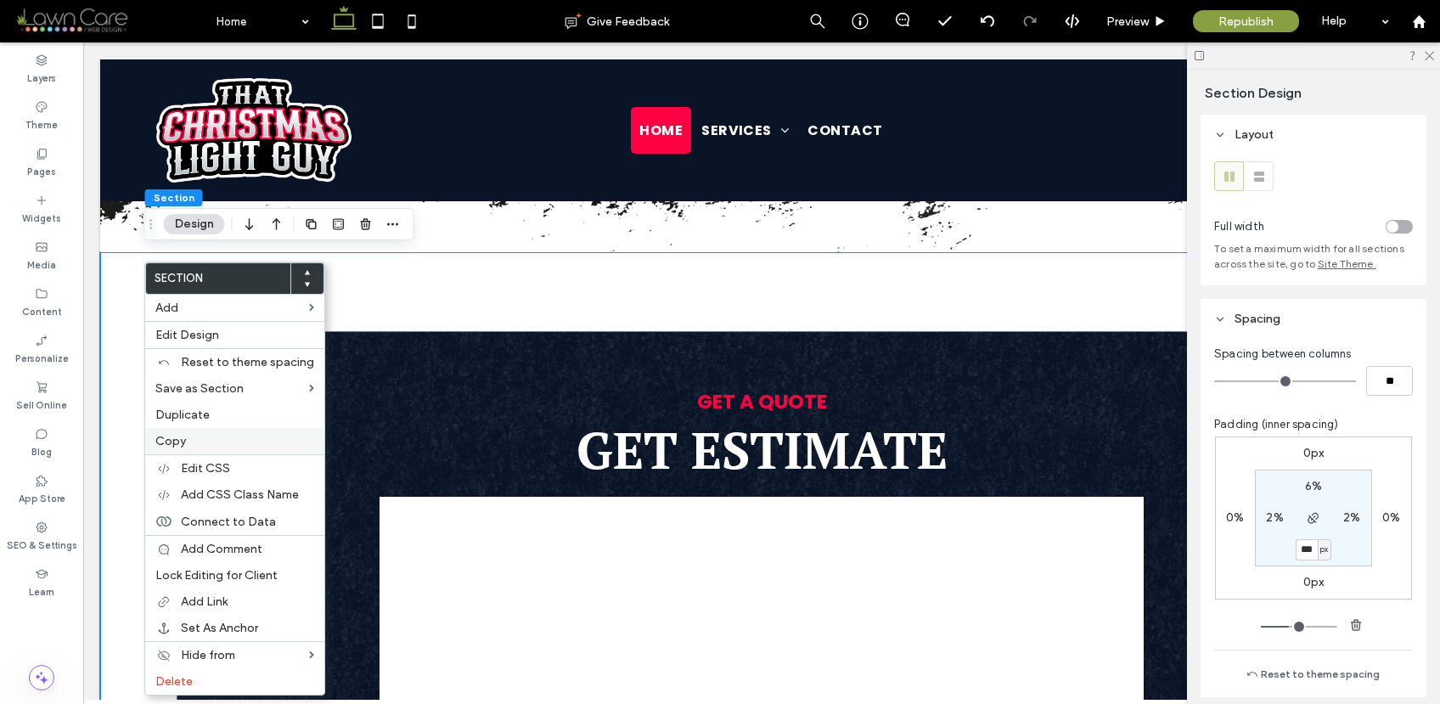
click at [192, 440] on label "Copy" at bounding box center [234, 441] width 159 height 14
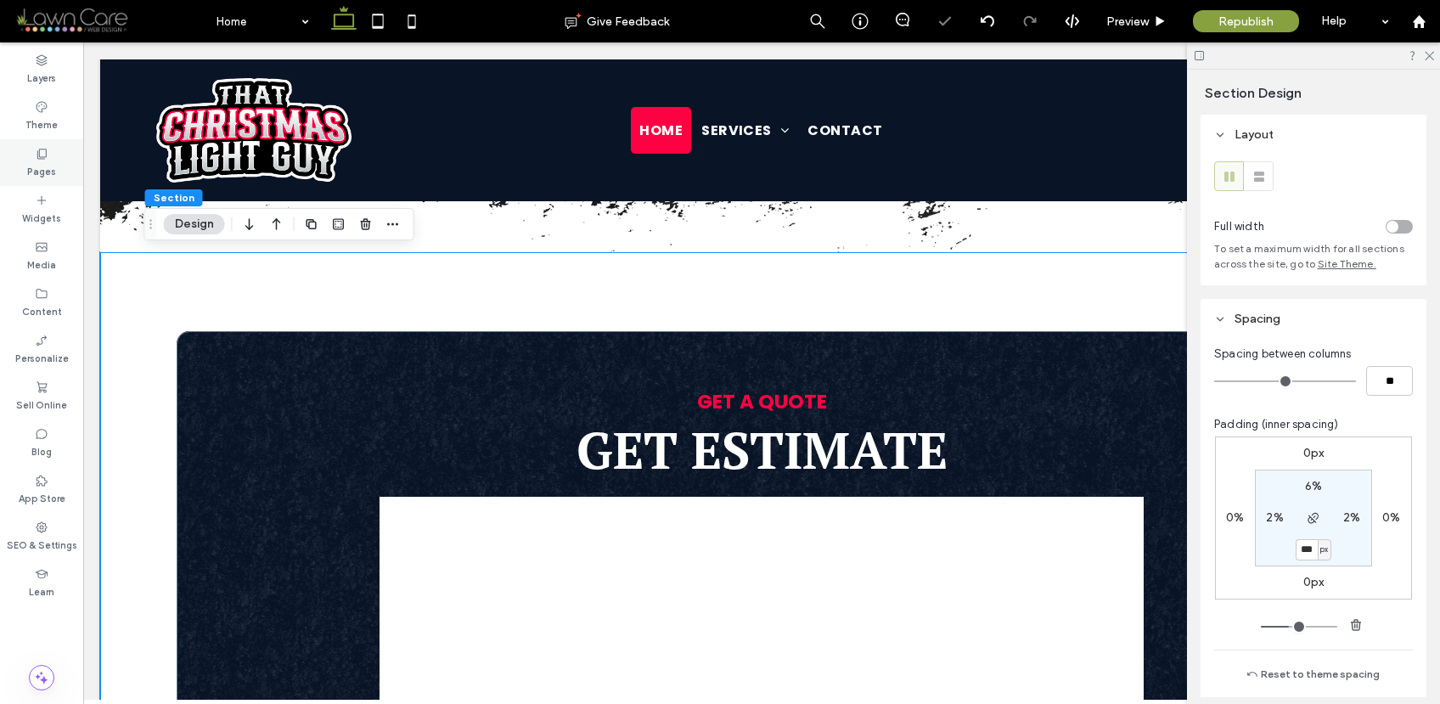
click at [56, 163] on div "Pages" at bounding box center [41, 162] width 83 height 47
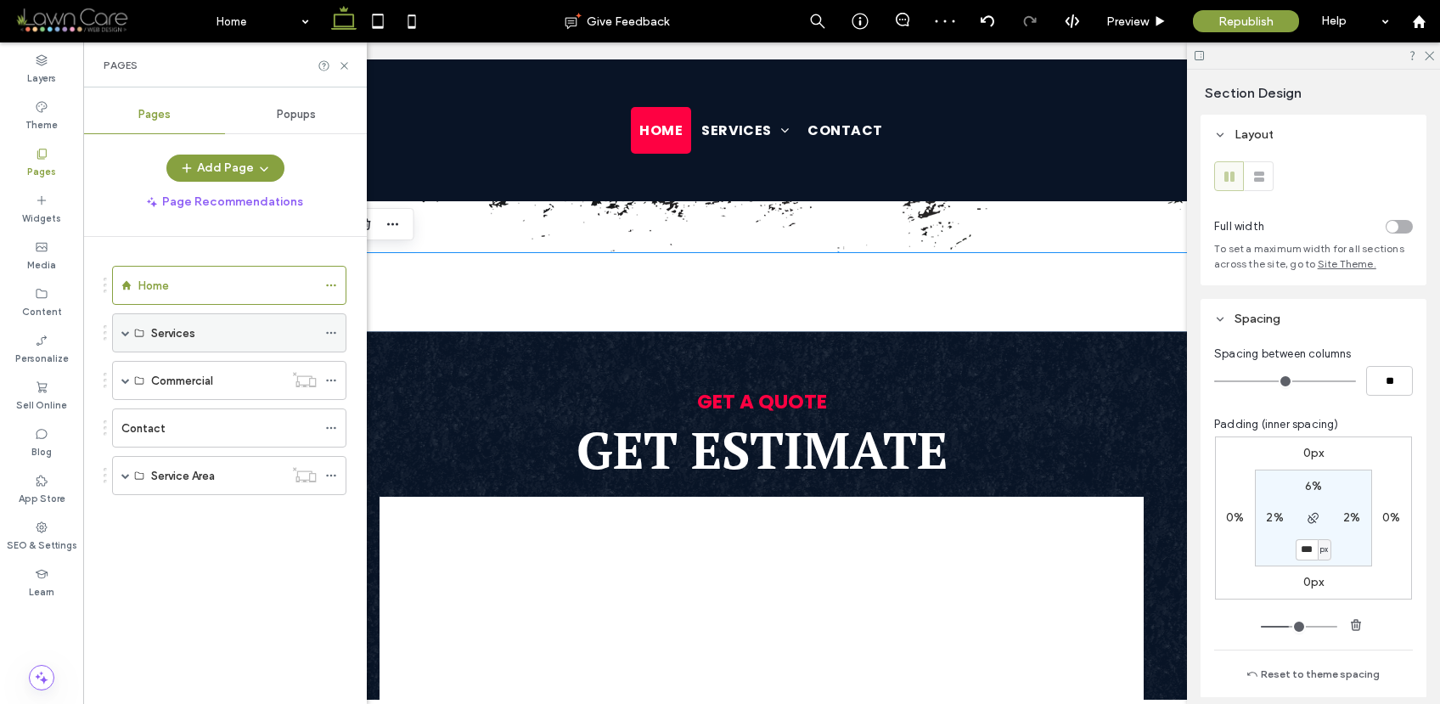
click at [129, 330] on span at bounding box center [125, 333] width 8 height 8
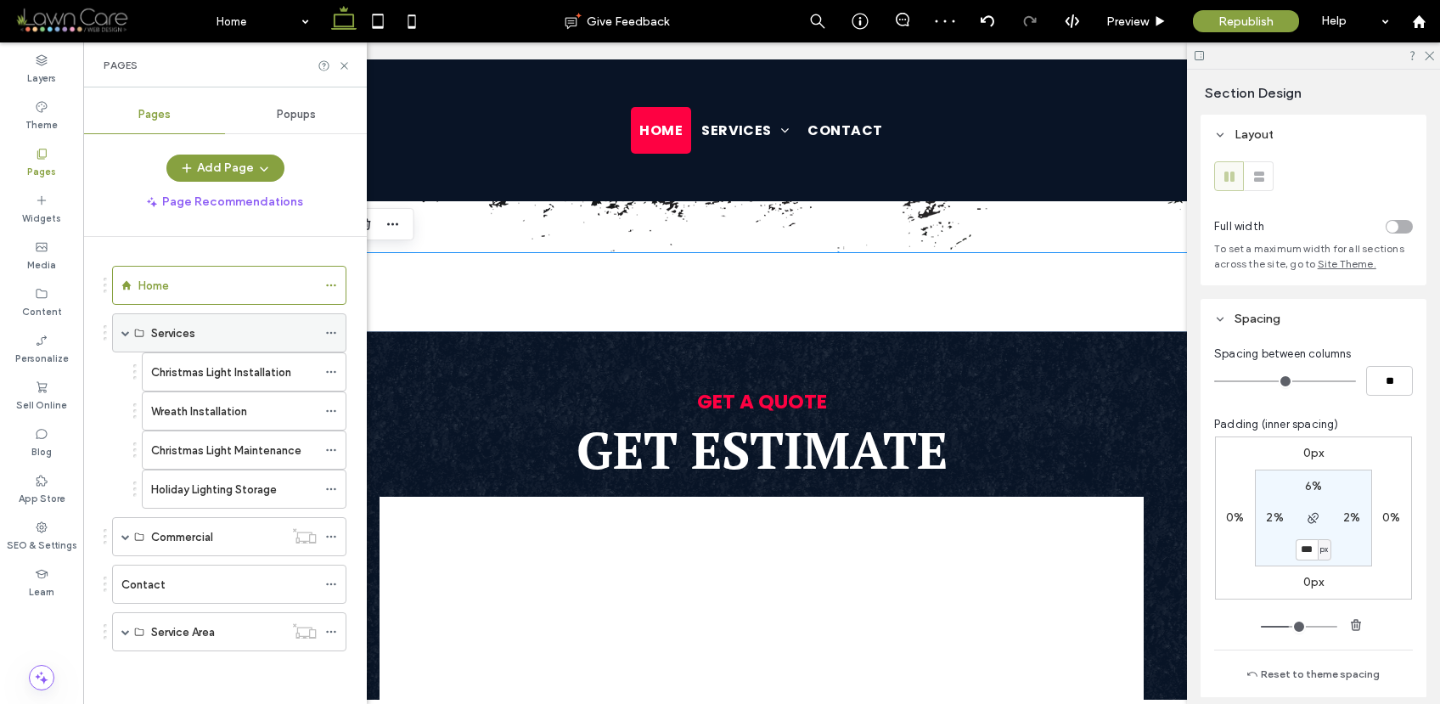
click at [127, 331] on span at bounding box center [125, 333] width 8 height 8
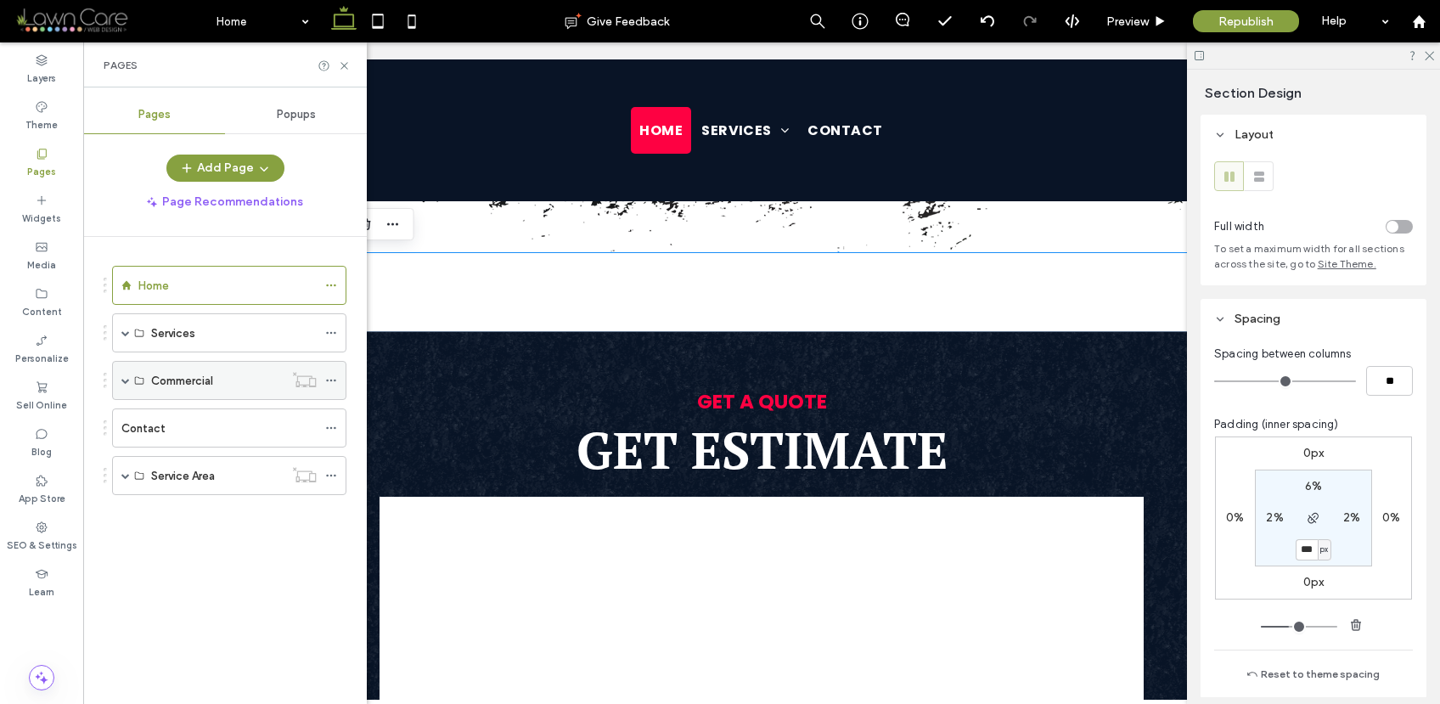
click at [128, 378] on span at bounding box center [125, 380] width 8 height 8
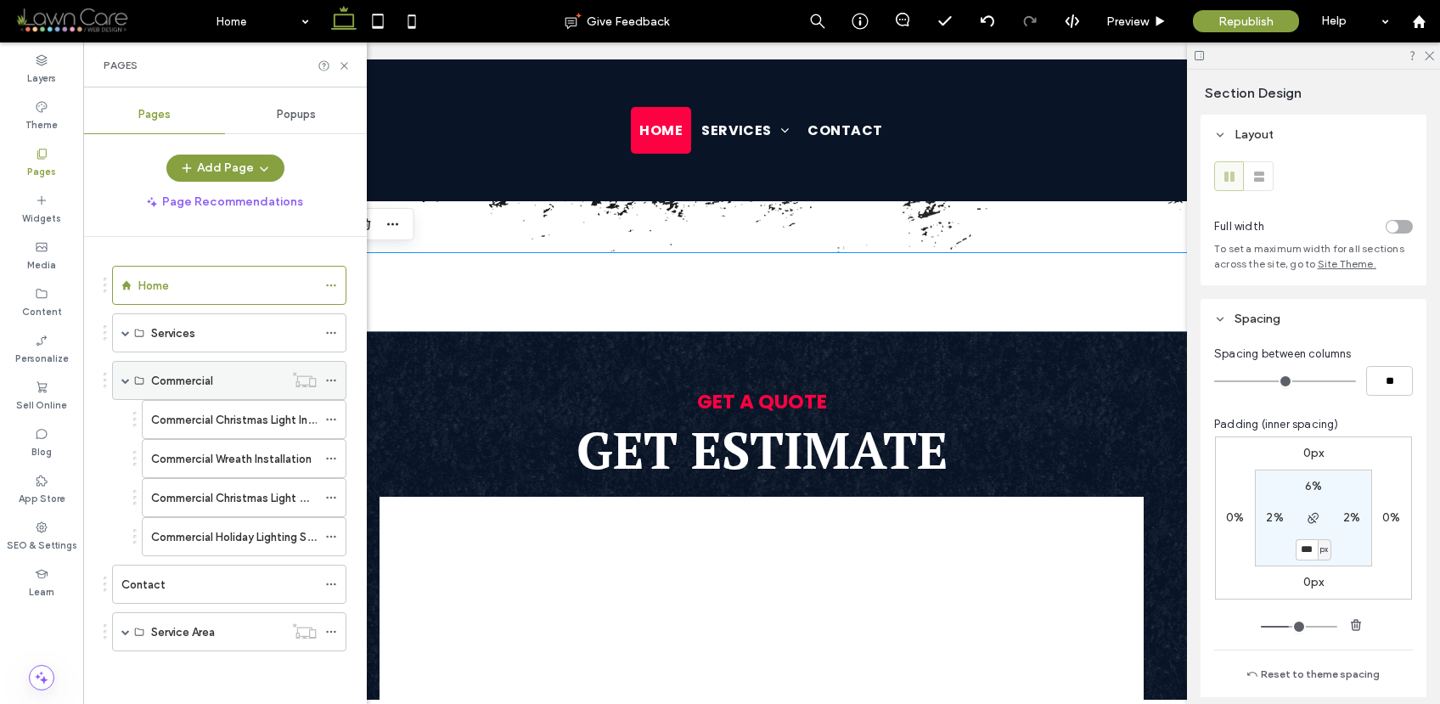
click at [127, 376] on span at bounding box center [125, 380] width 8 height 8
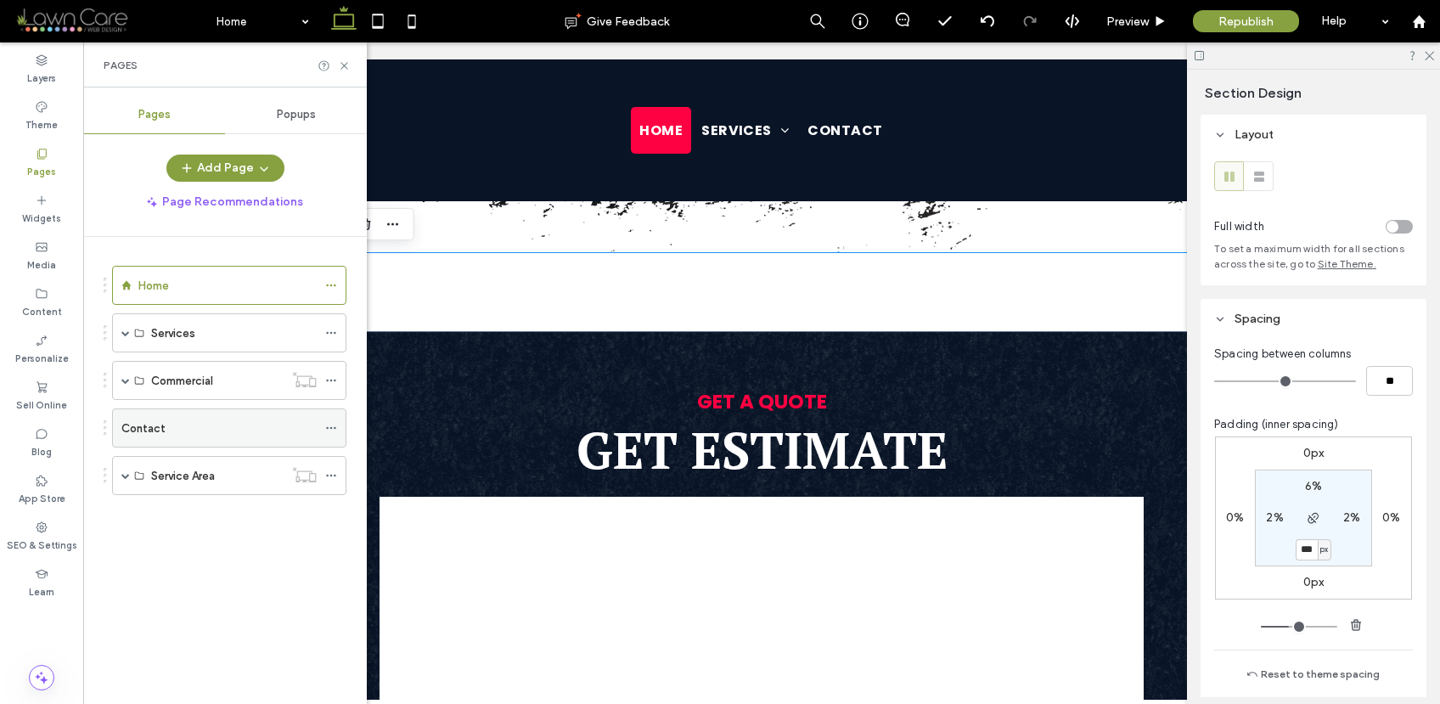
click at [133, 428] on label "Contact" at bounding box center [143, 428] width 44 height 30
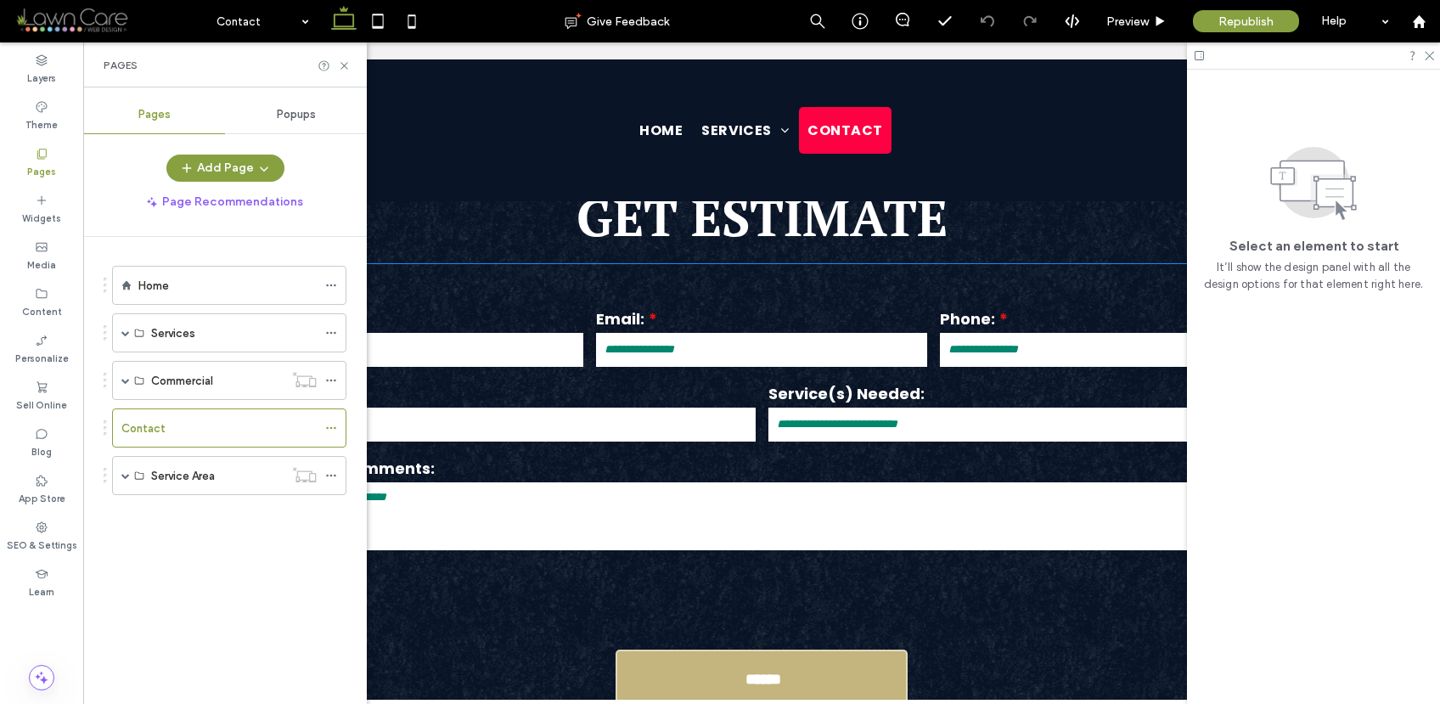
scroll to position [629, 0]
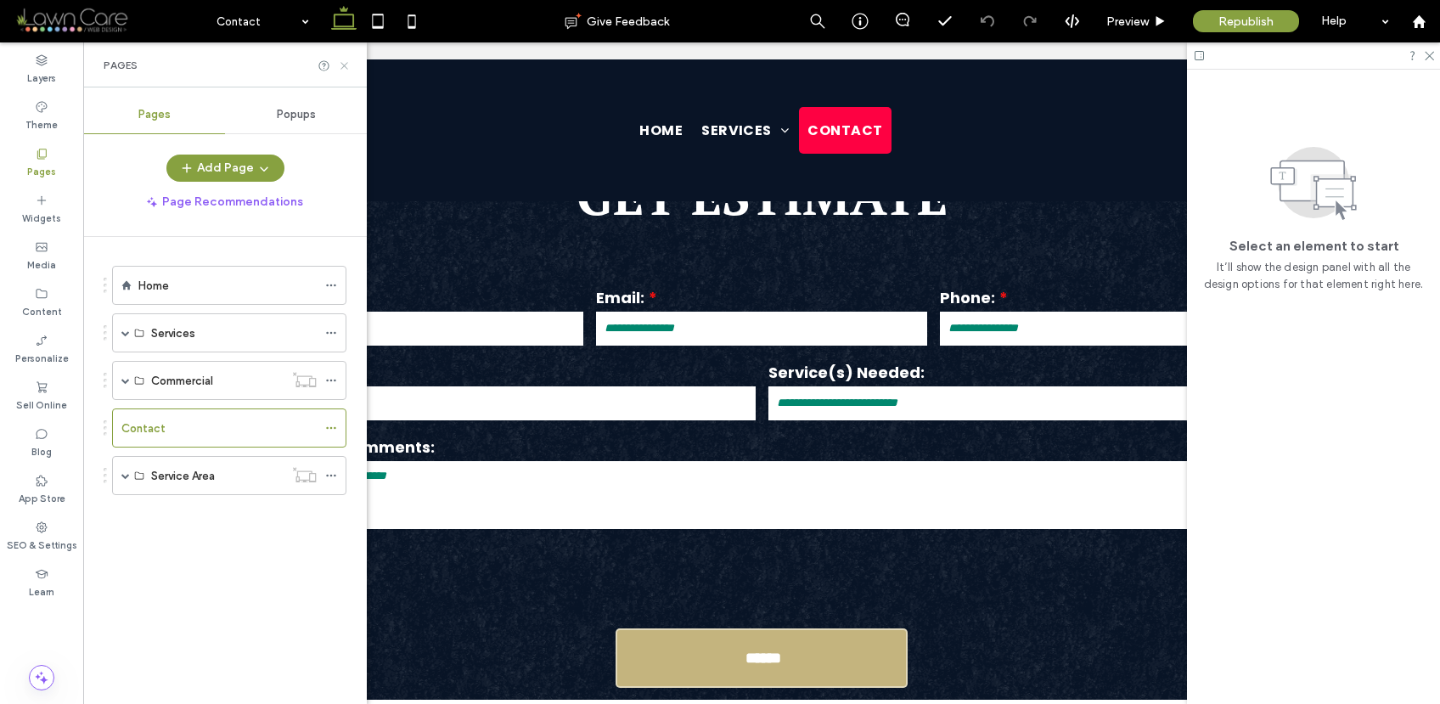
click at [343, 63] on icon at bounding box center [344, 65] width 13 height 13
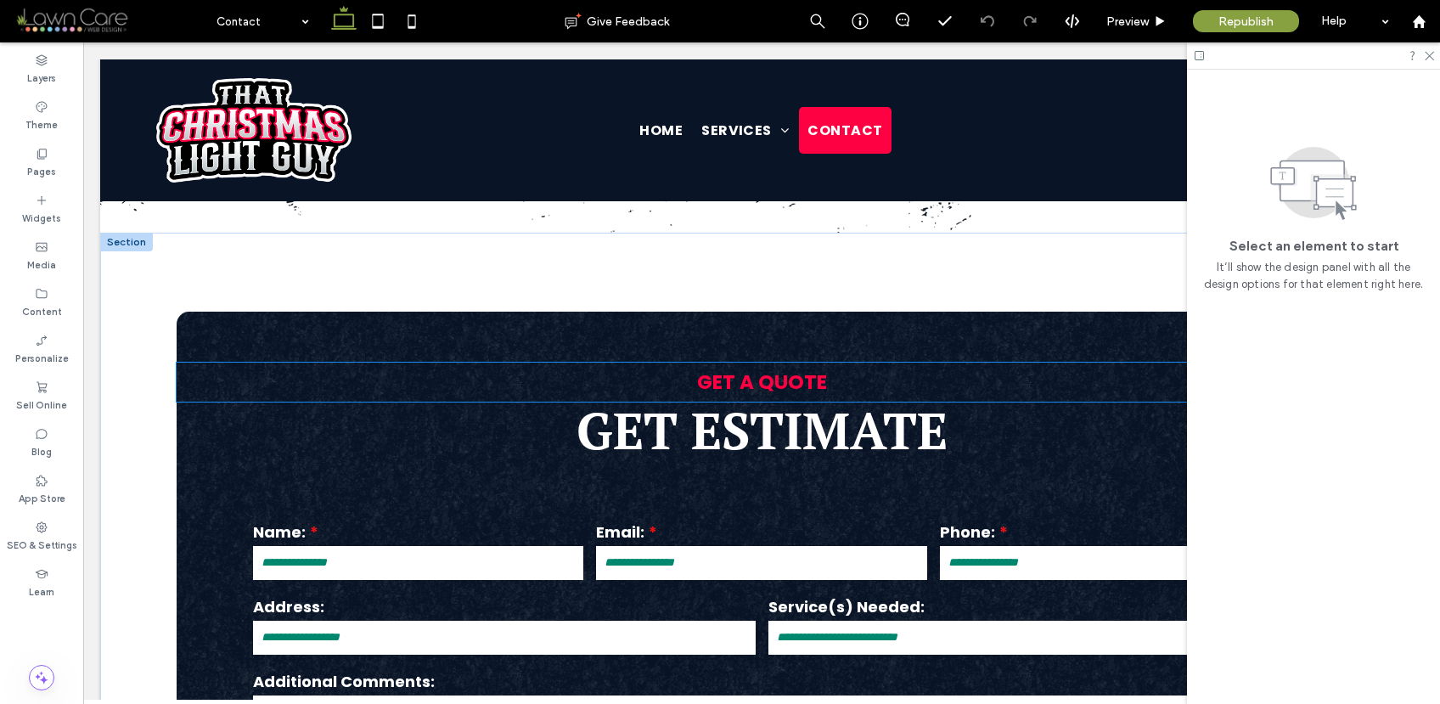
scroll to position [373, 0]
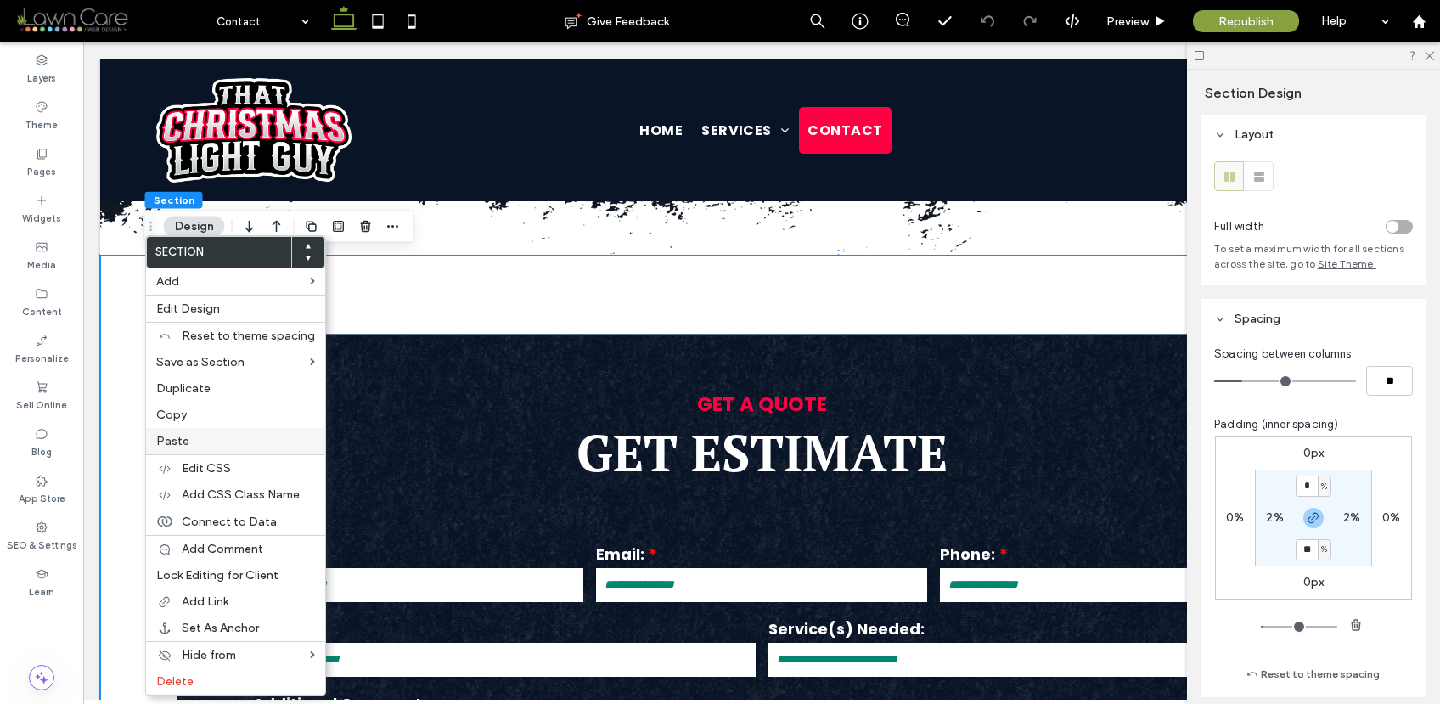
click at [189, 431] on div "Paste" at bounding box center [235, 441] width 179 height 26
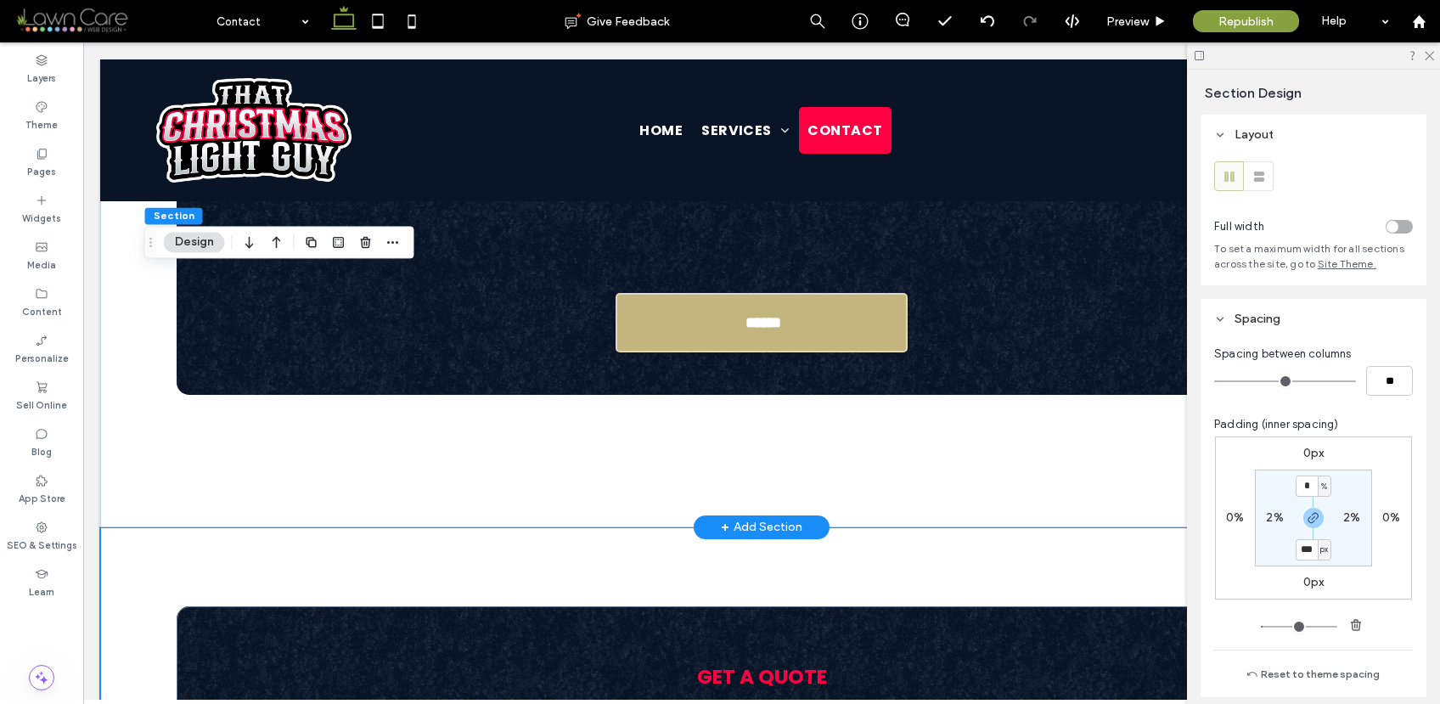
scroll to position [884, 0]
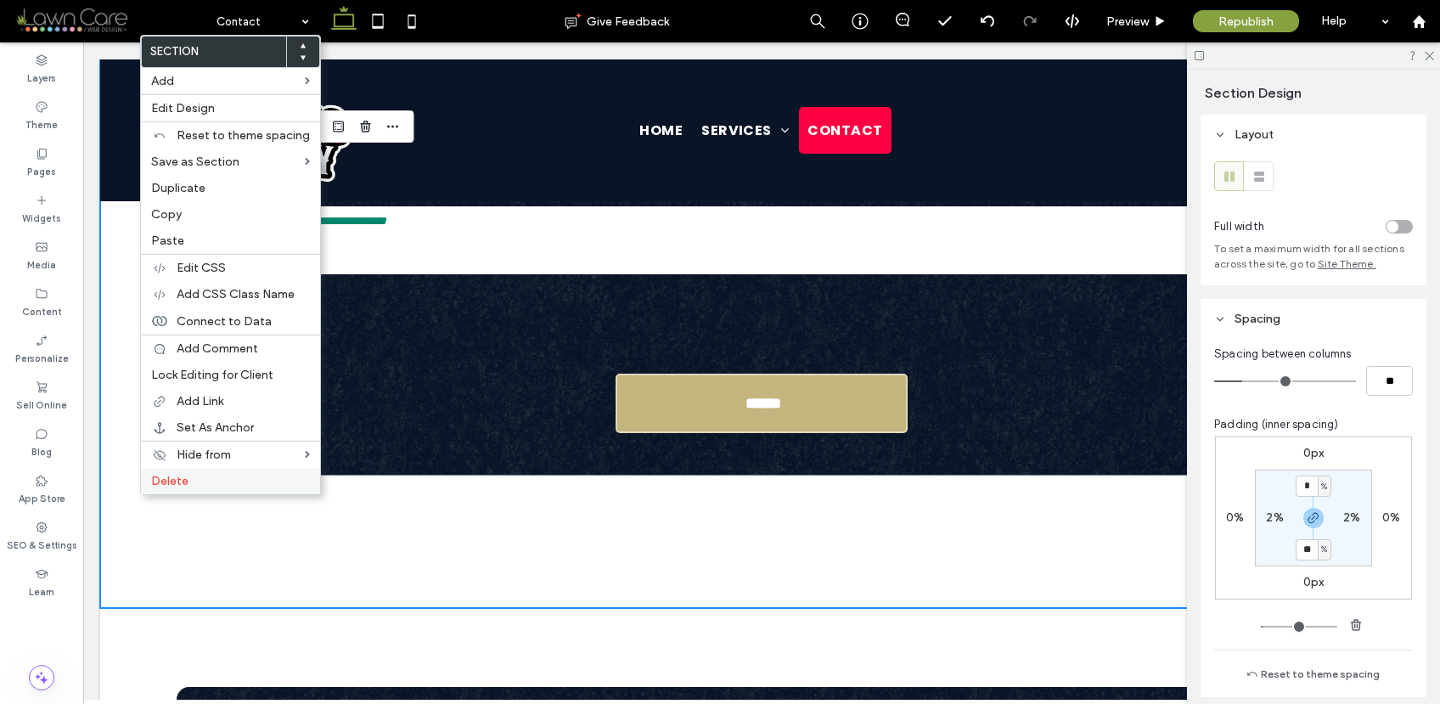
click at [163, 479] on span "Delete" at bounding box center [169, 481] width 37 height 14
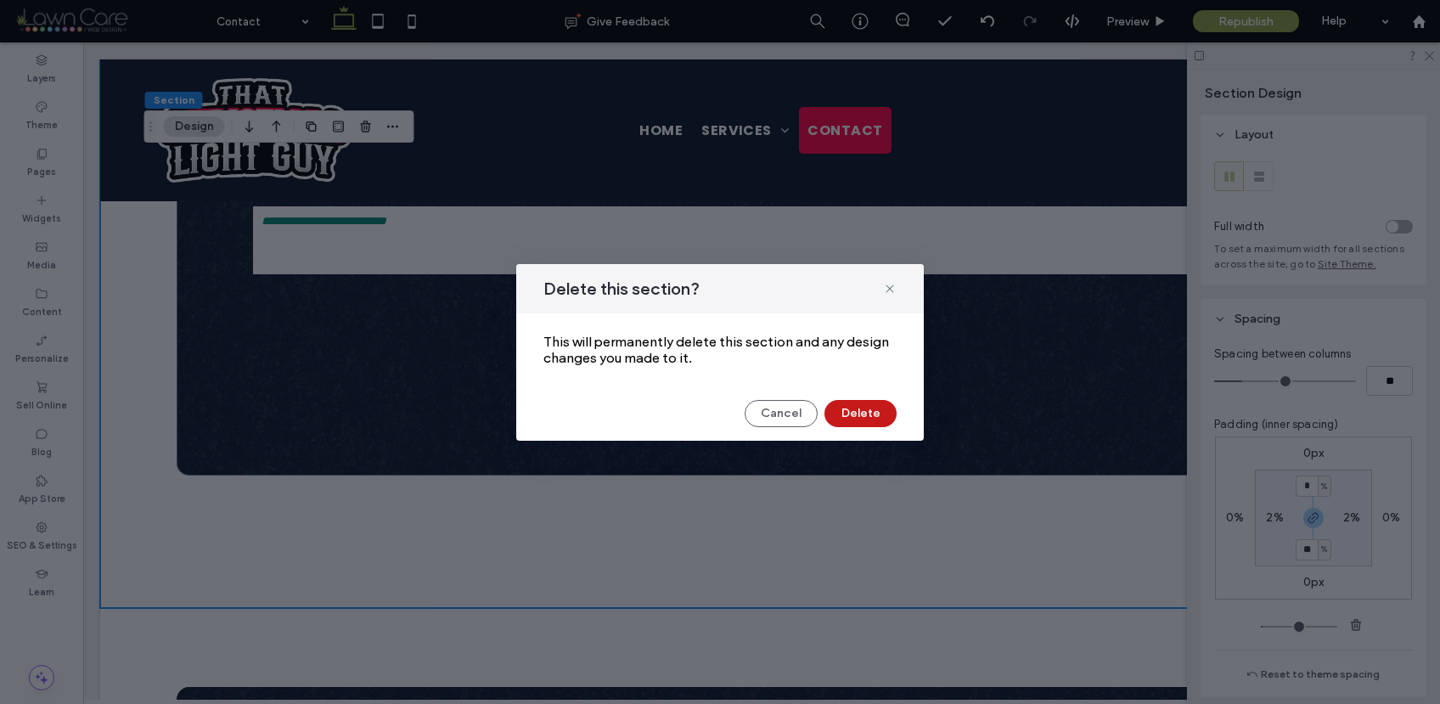
click at [859, 413] on button "Delete" at bounding box center [860, 413] width 72 height 27
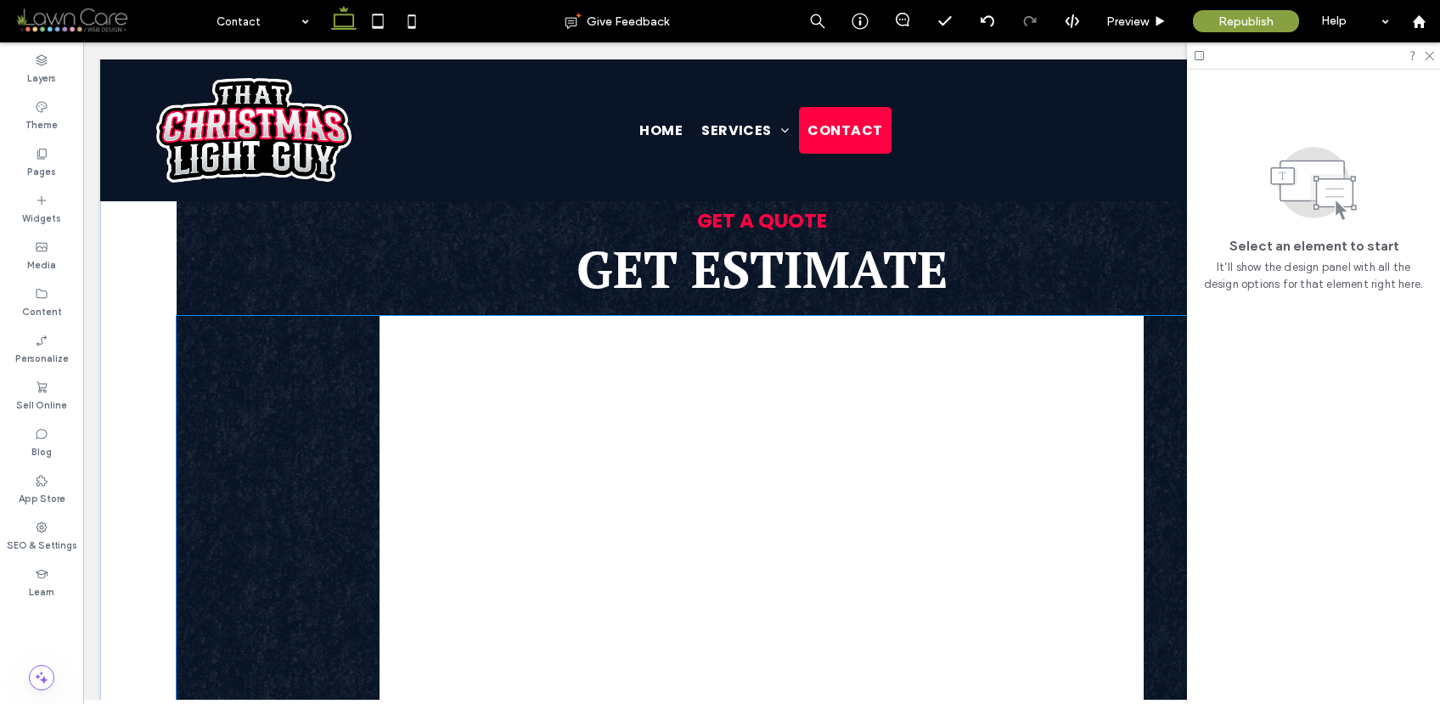
scroll to position [555, 0]
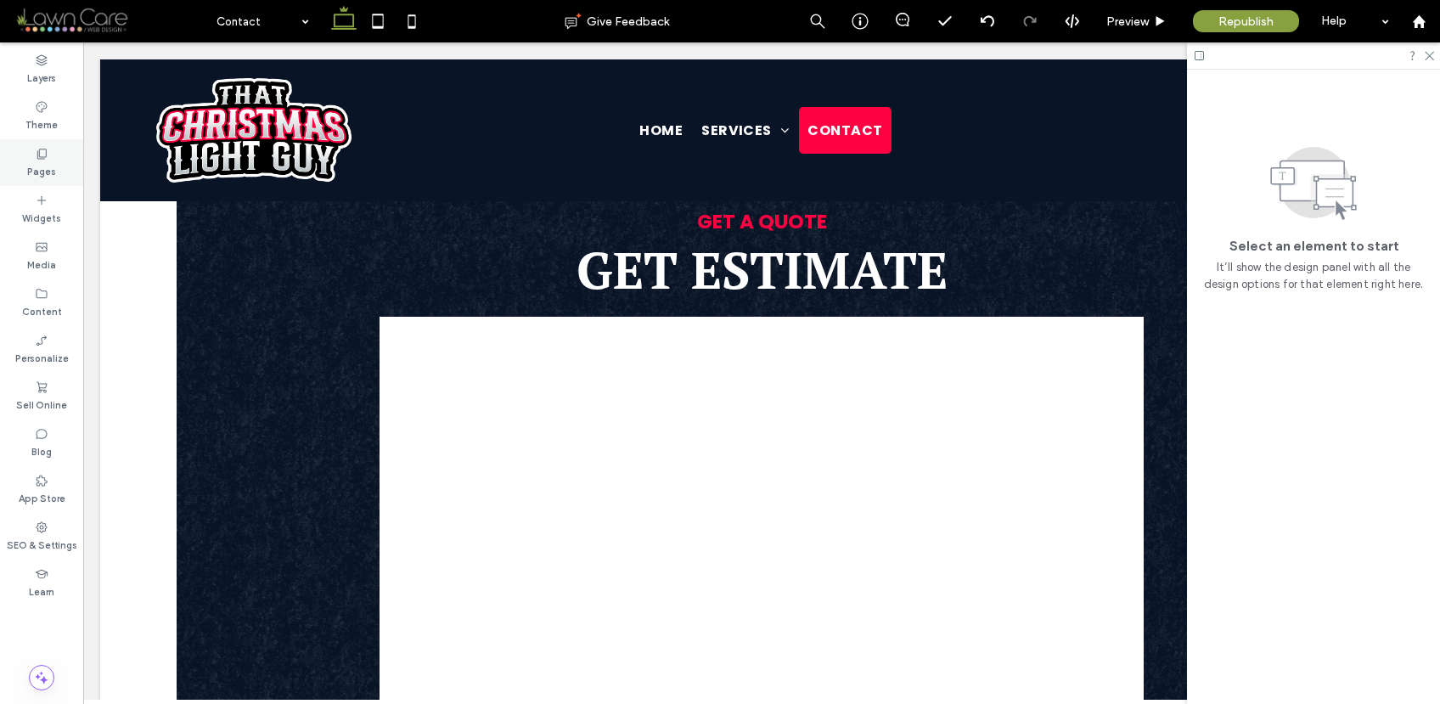
click at [37, 164] on label "Pages" at bounding box center [41, 169] width 29 height 19
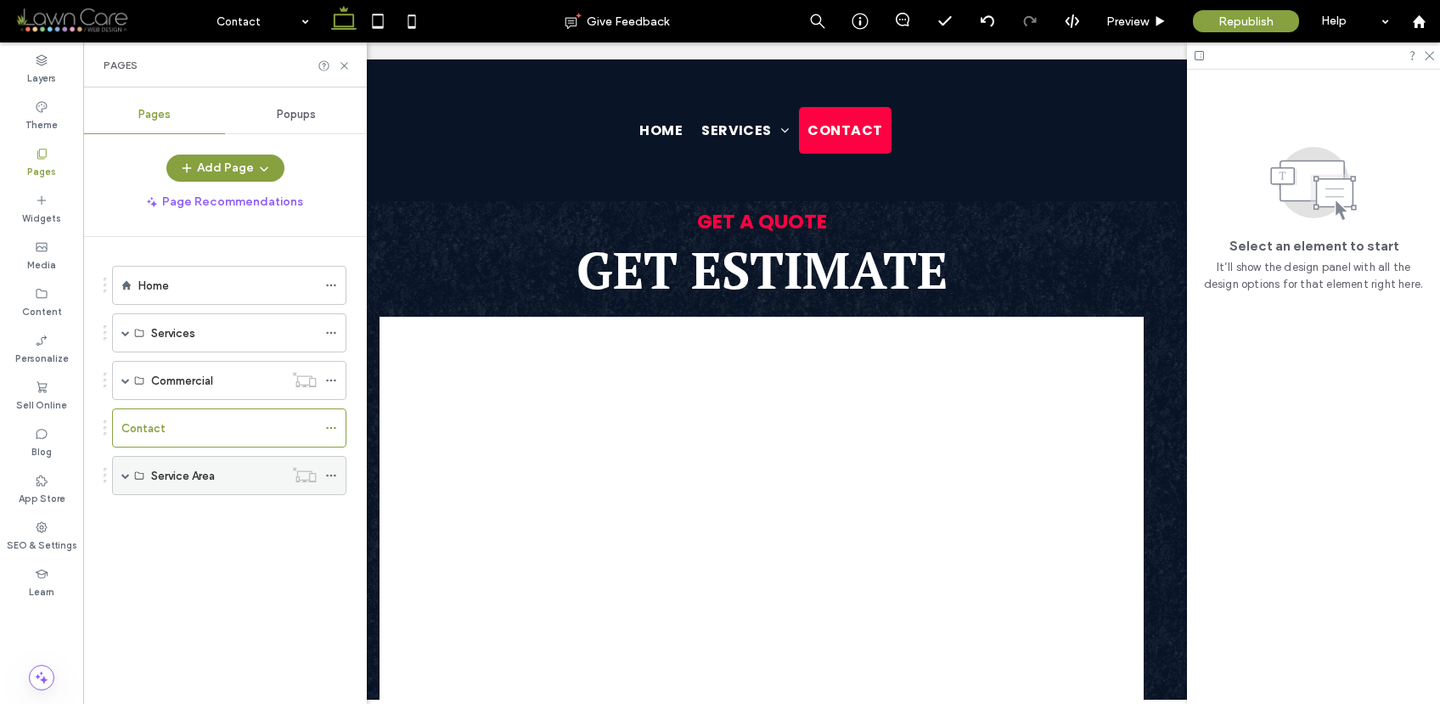
click at [120, 477] on div "Service Area" at bounding box center [229, 475] width 234 height 39
click at [126, 474] on span at bounding box center [125, 475] width 8 height 8
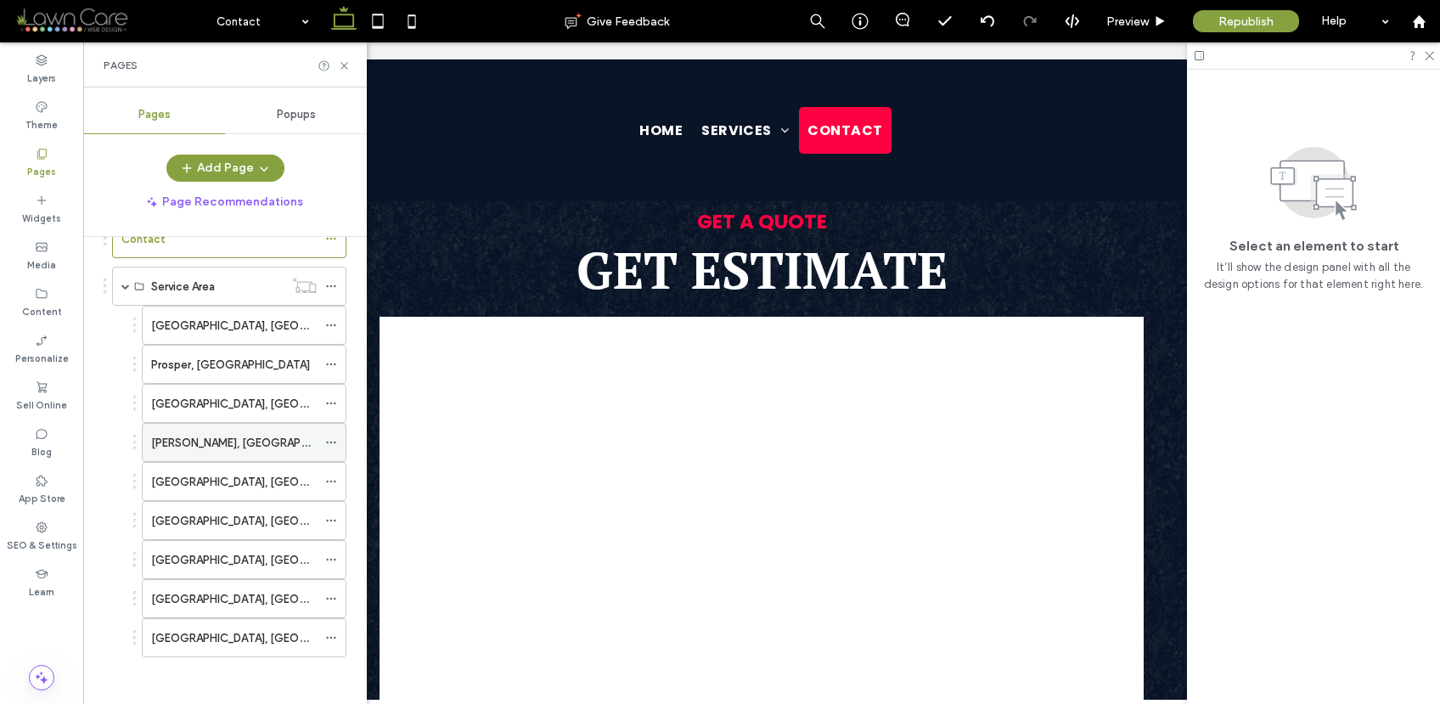
scroll to position [194, 0]
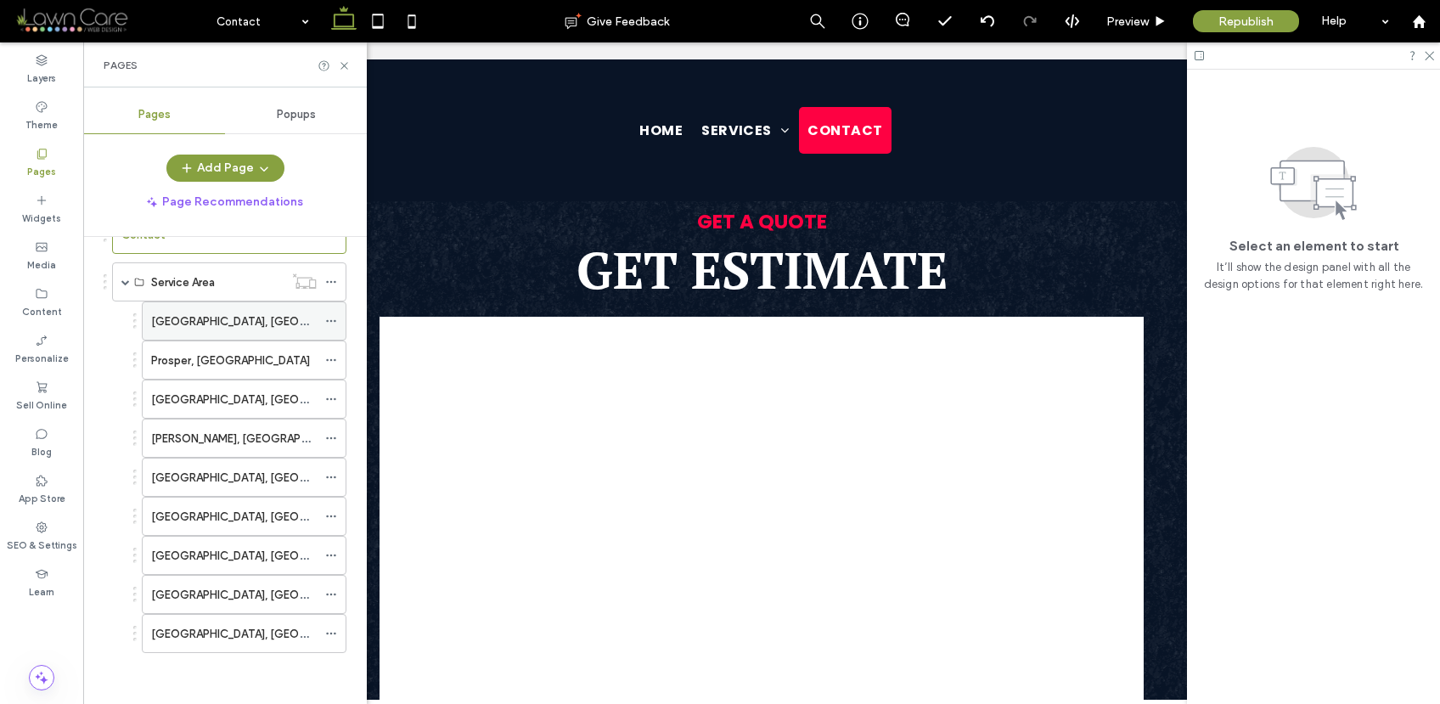
click at [229, 312] on div "Aubrey, TX" at bounding box center [234, 321] width 166 height 18
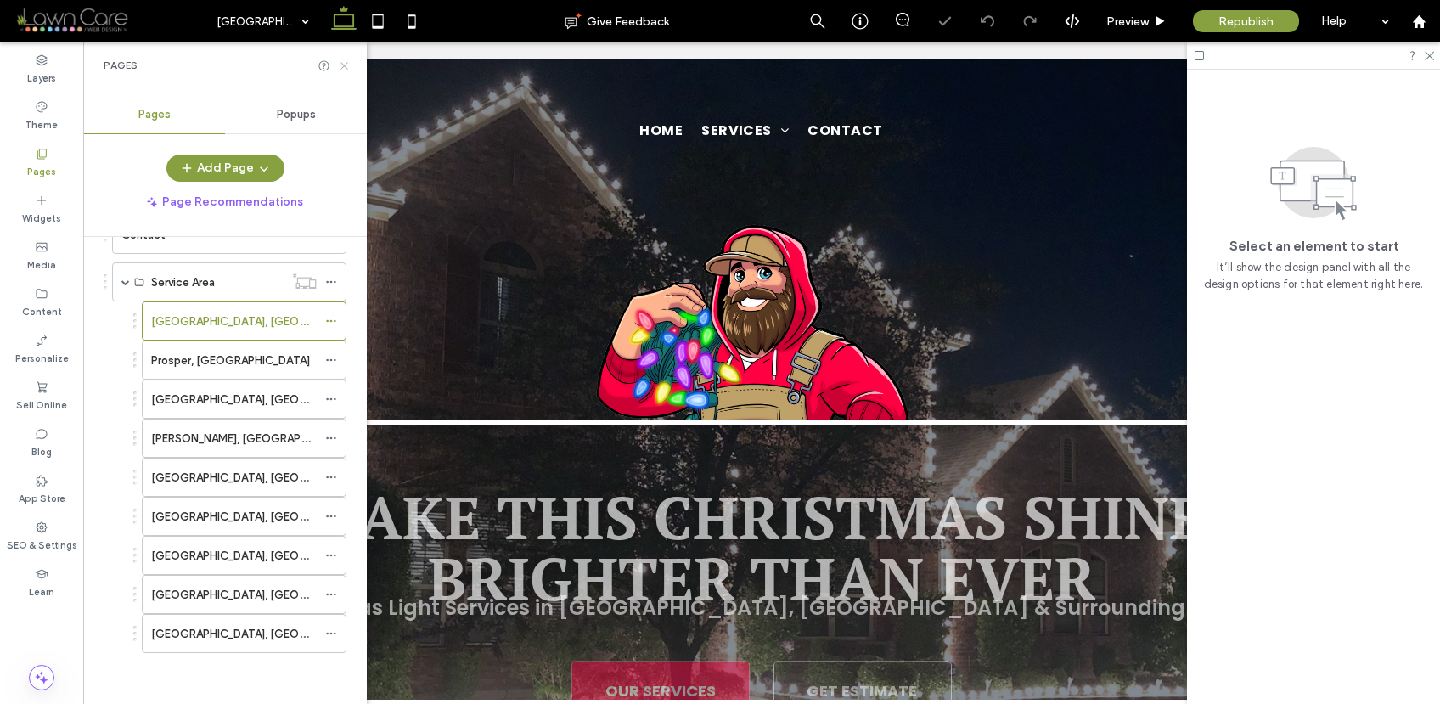
click at [341, 65] on icon at bounding box center [344, 65] width 13 height 13
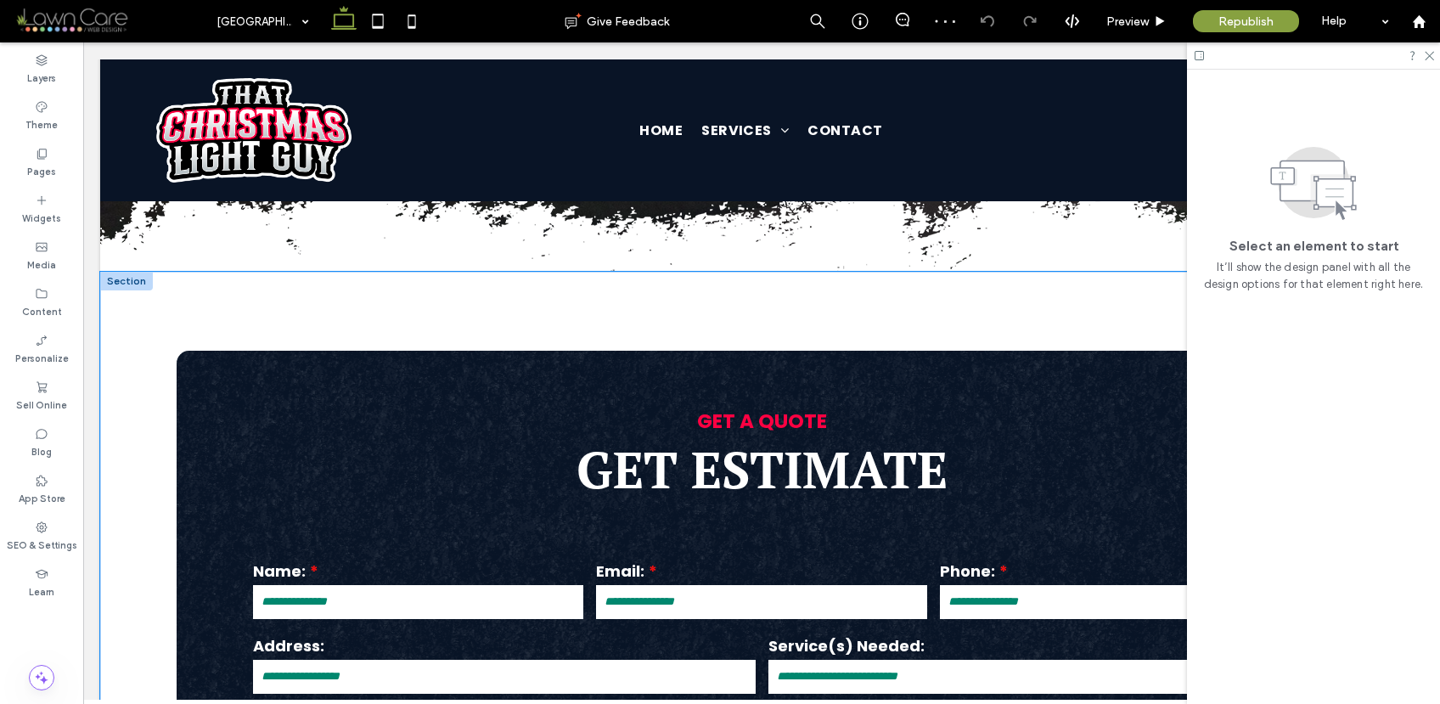
scroll to position [660, 0]
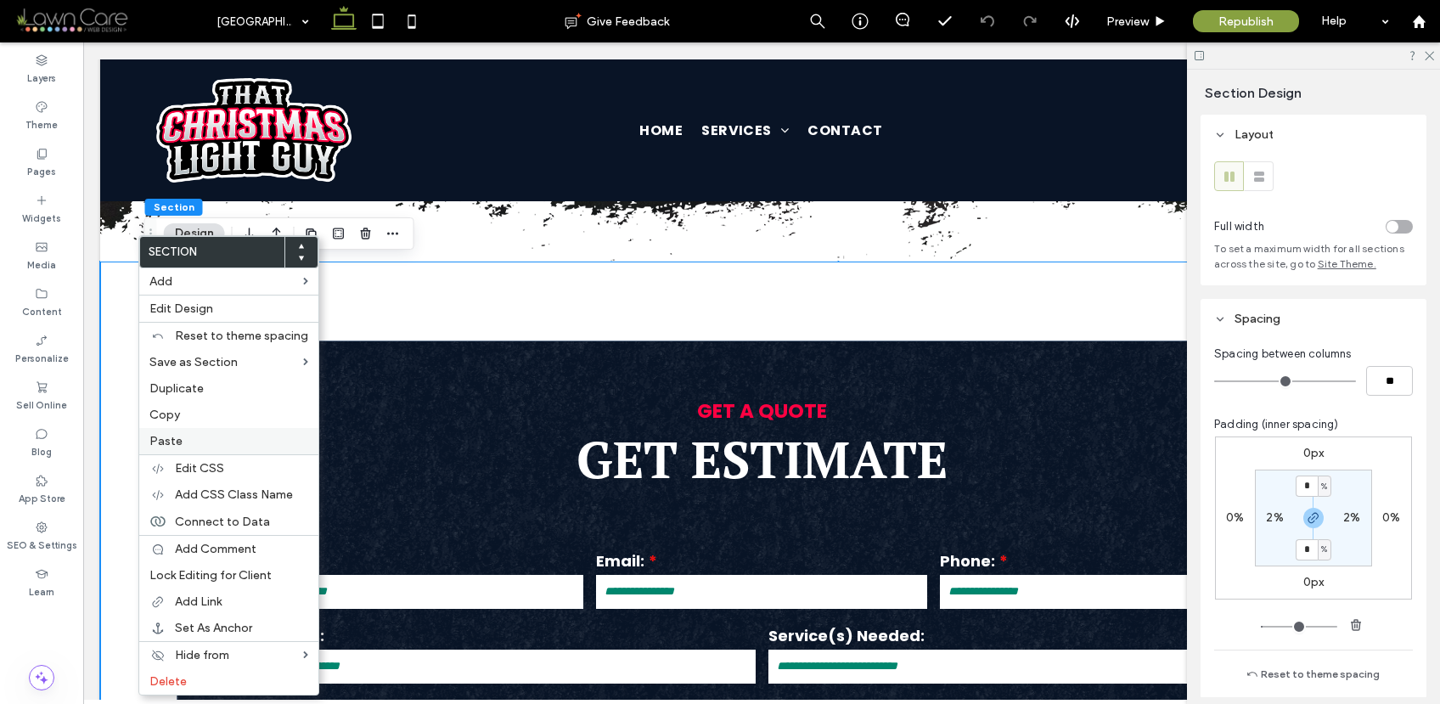
click at [170, 439] on span "Paste" at bounding box center [165, 441] width 33 height 14
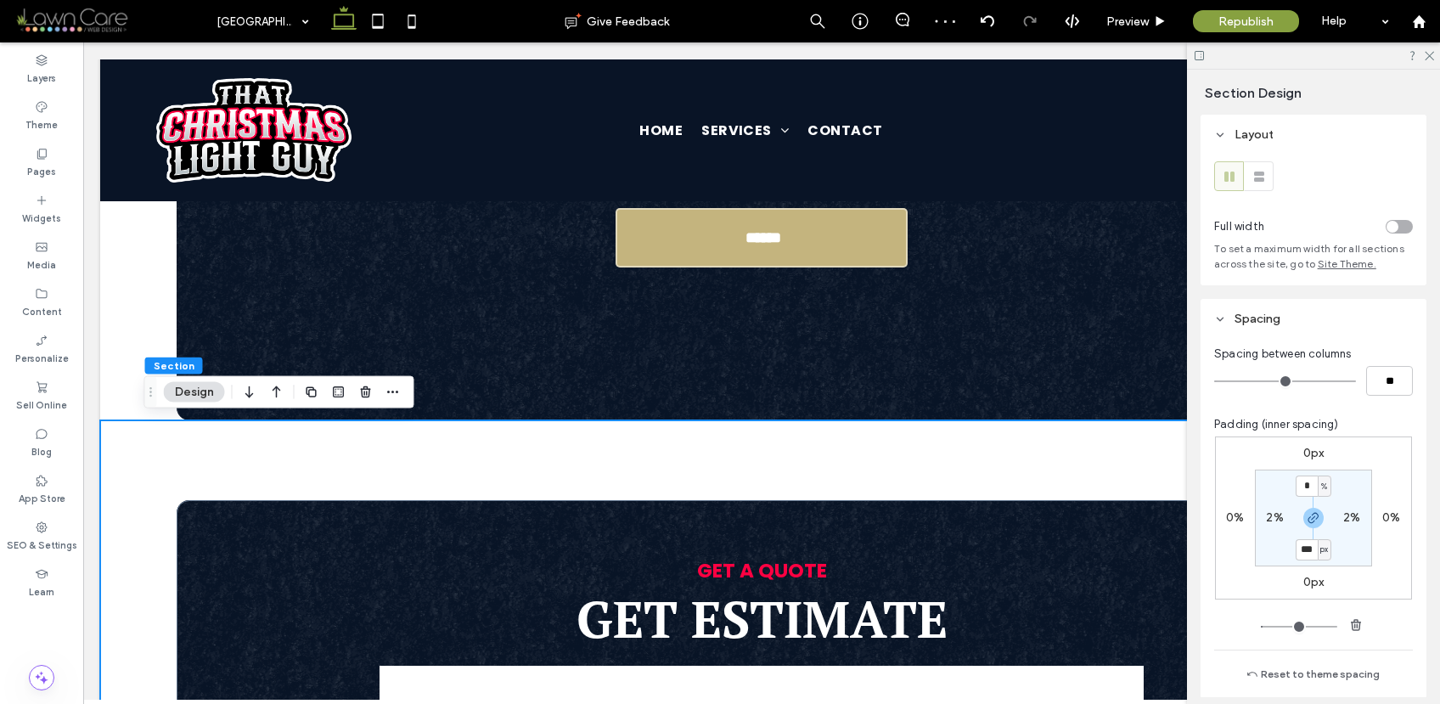
scroll to position [1231, 0]
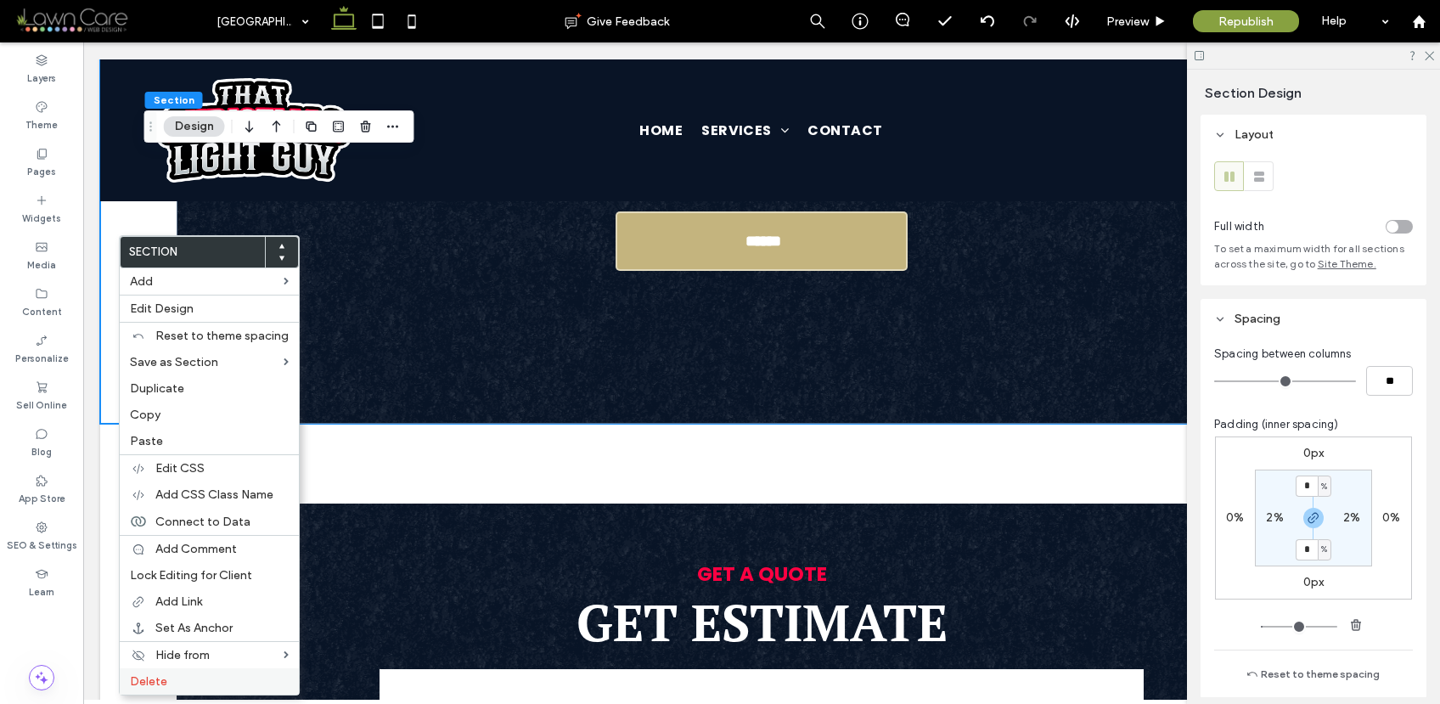
click at [160, 675] on span "Delete" at bounding box center [148, 681] width 37 height 14
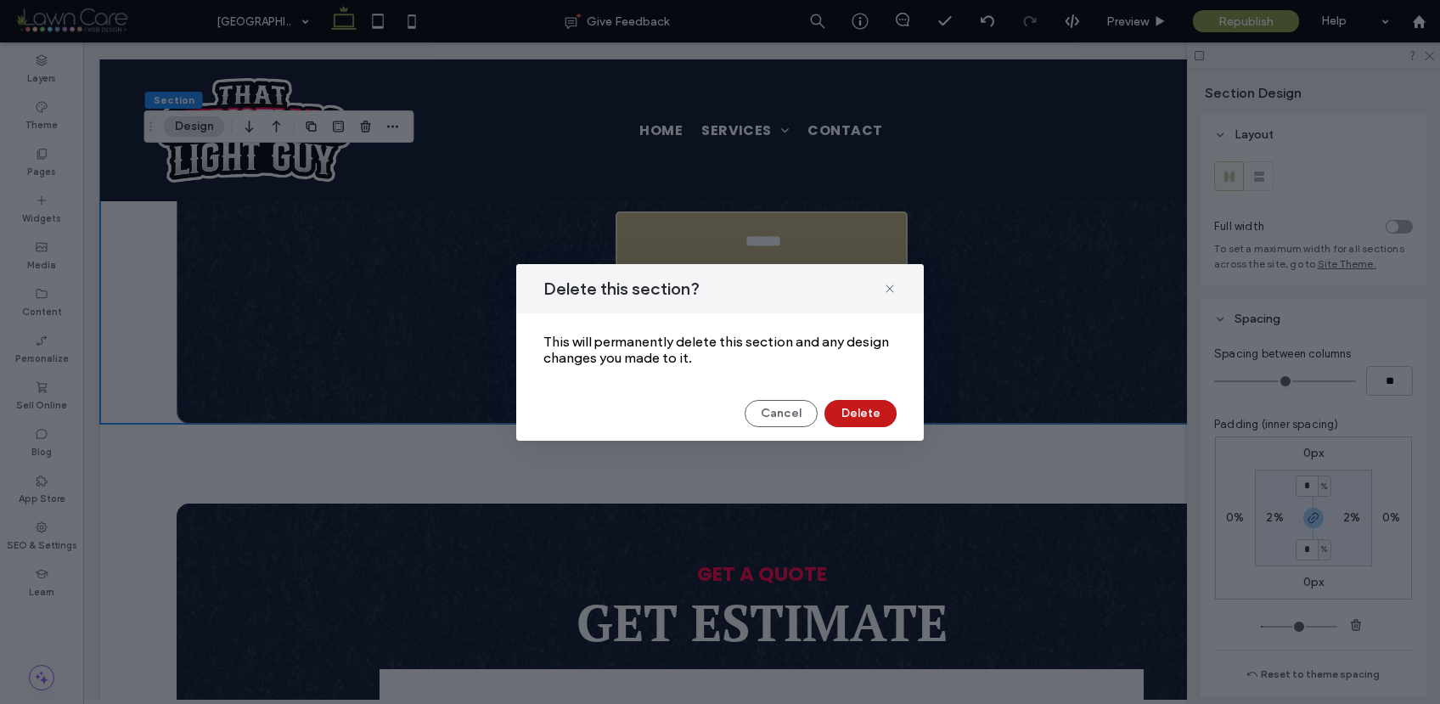
click at [869, 409] on button "Delete" at bounding box center [860, 413] width 72 height 27
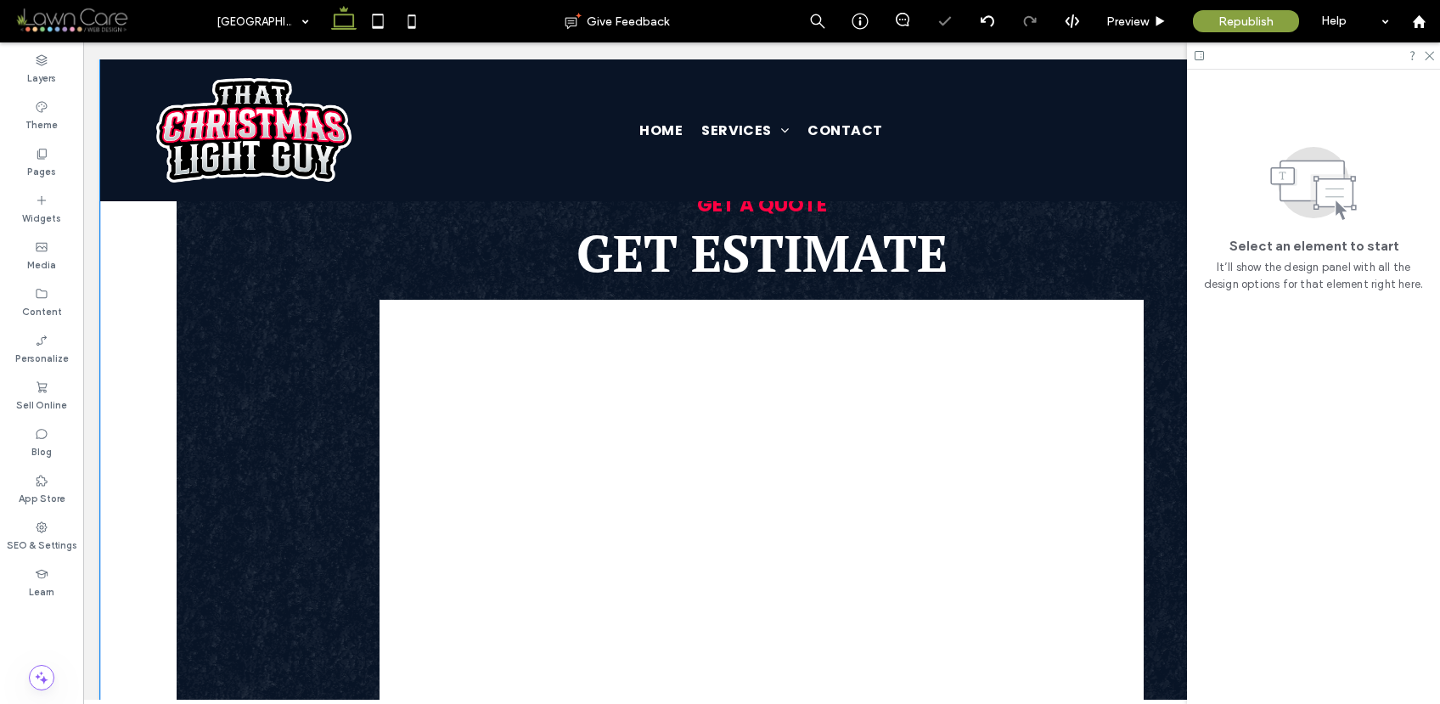
scroll to position [955, 0]
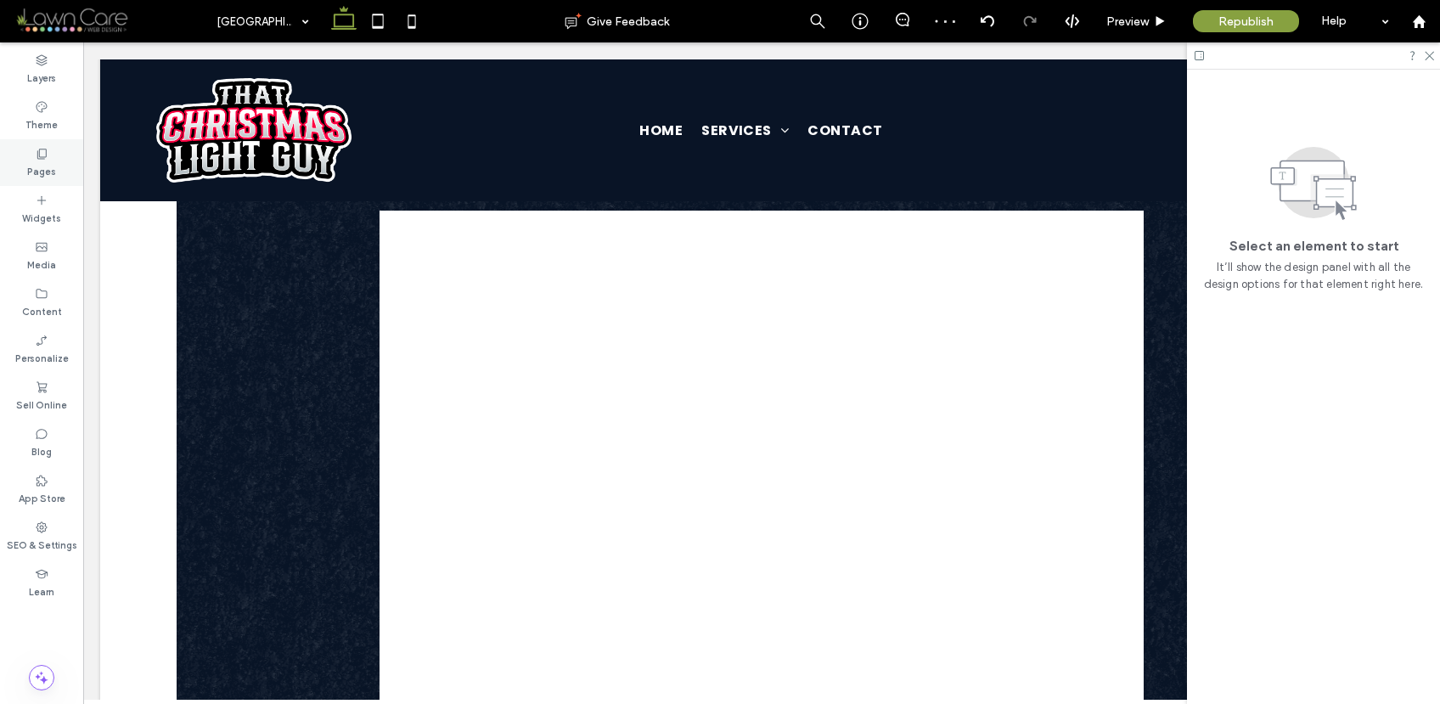
click at [42, 151] on icon at bounding box center [42, 154] width 14 height 14
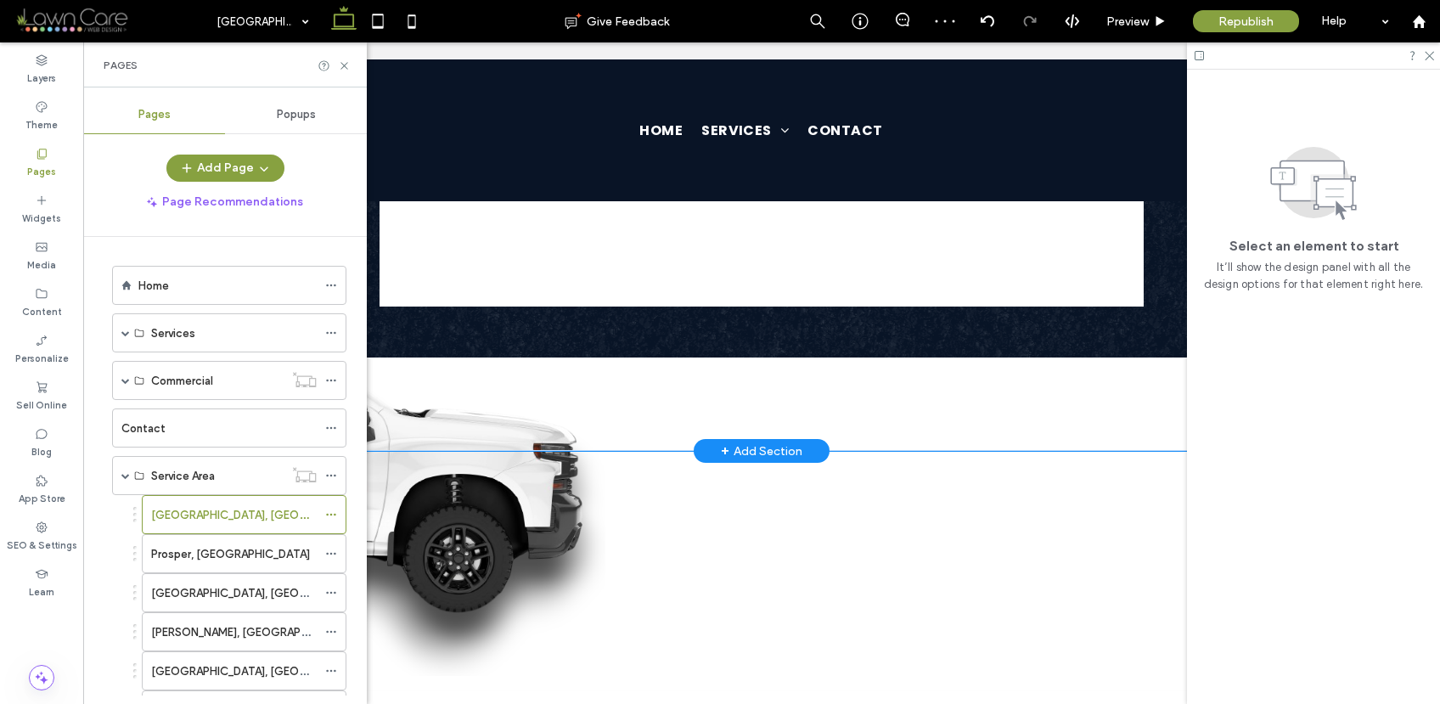
scroll to position [1618, 0]
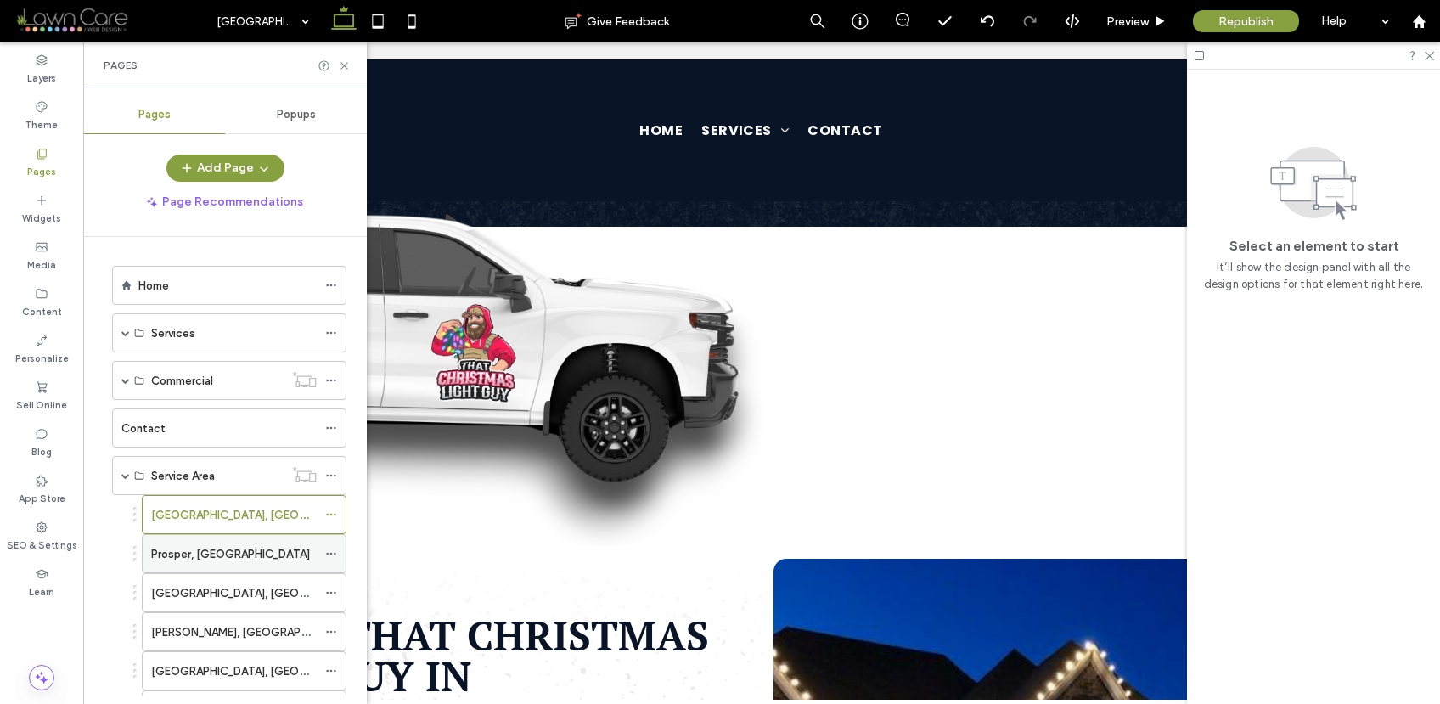
click at [192, 549] on label "Prosper, TX" at bounding box center [230, 554] width 159 height 30
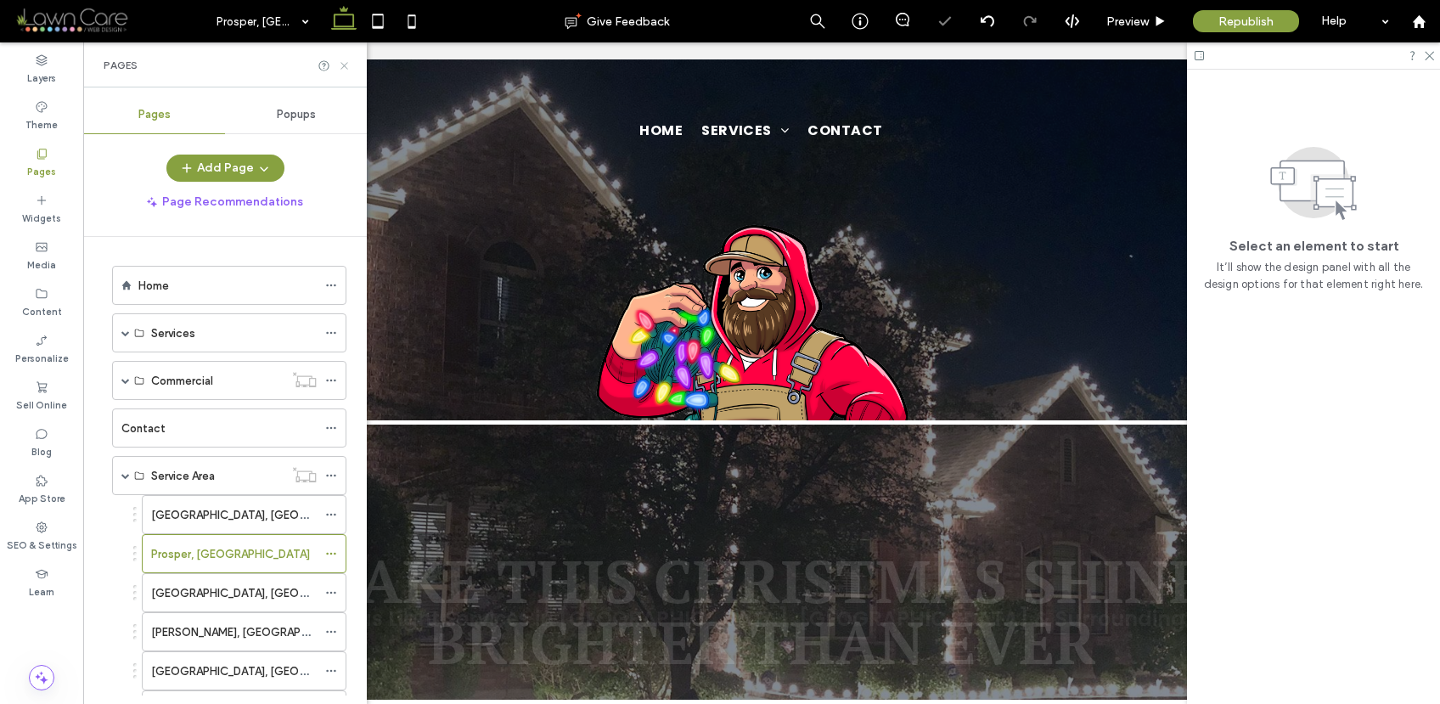
click at [344, 65] on use at bounding box center [343, 65] width 7 height 7
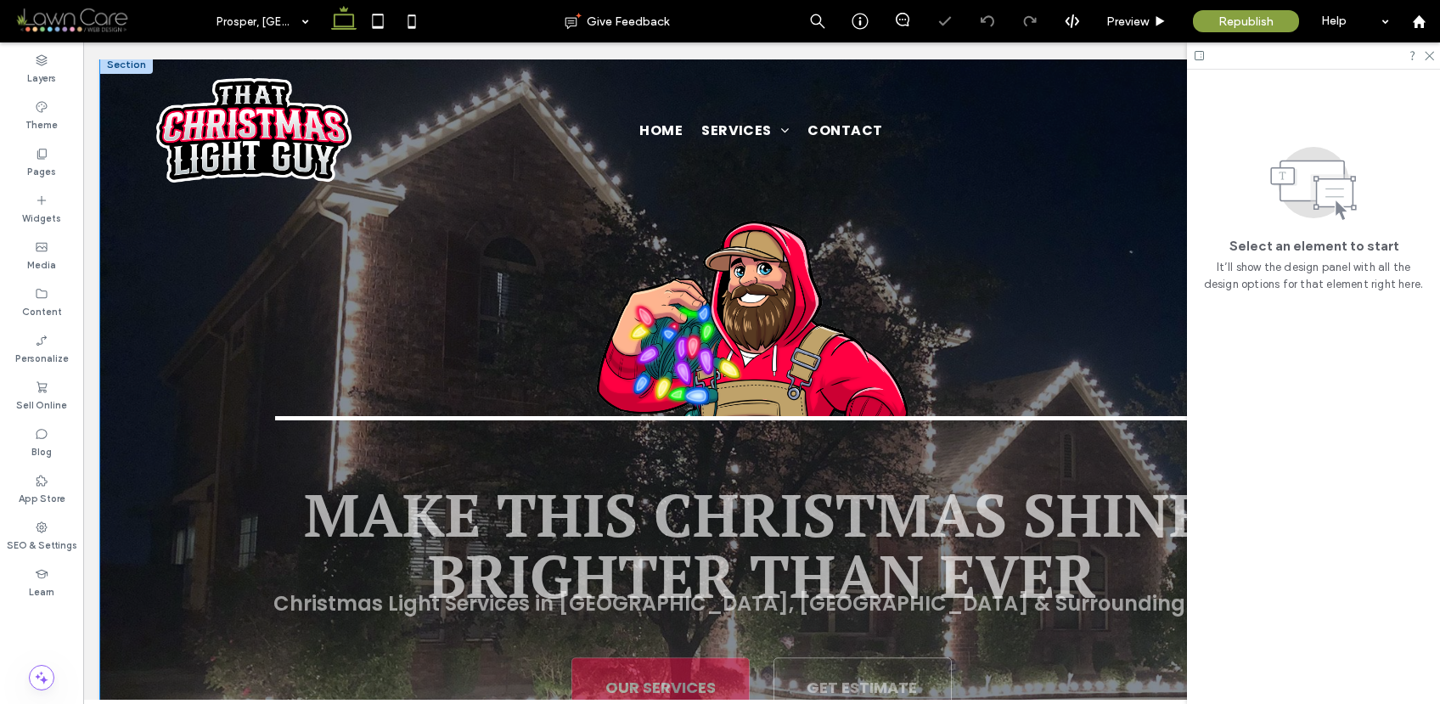
scroll to position [835, 0]
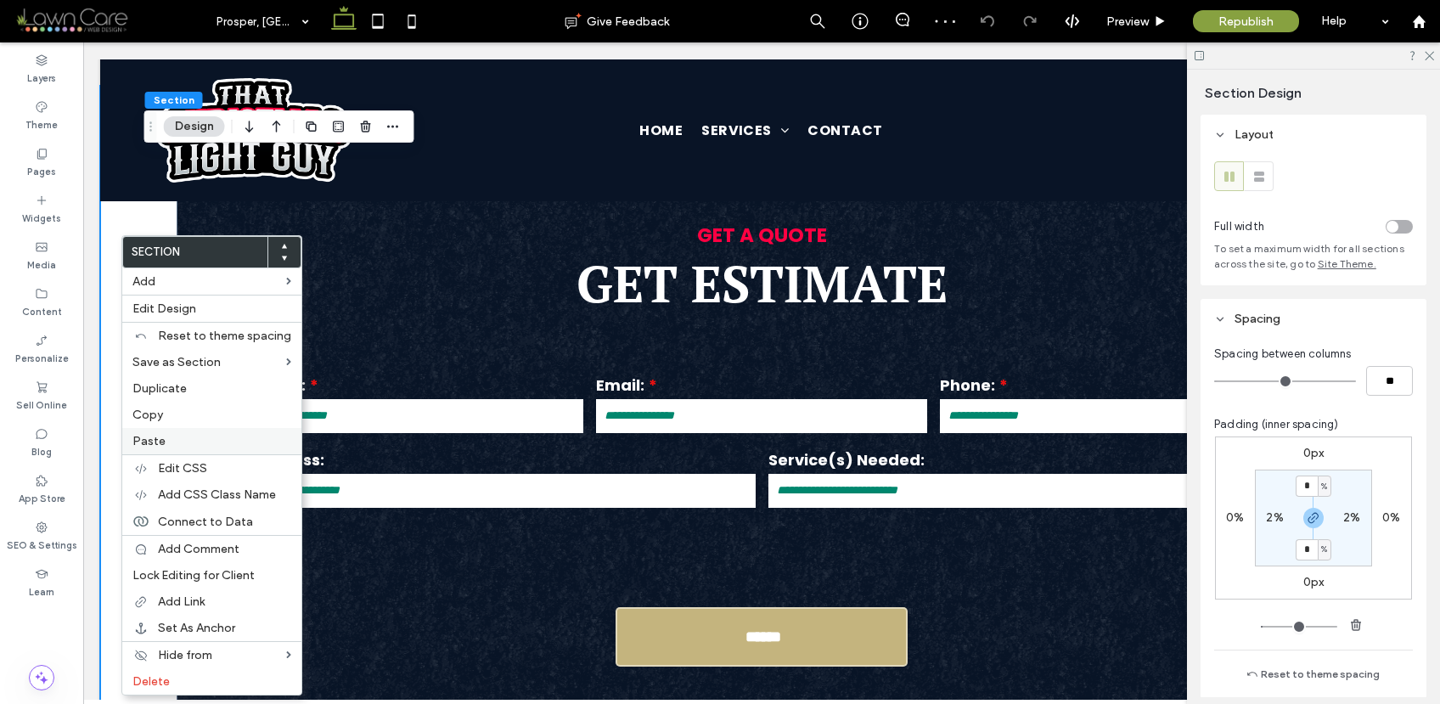
click at [180, 437] on label "Paste" at bounding box center [211, 441] width 159 height 14
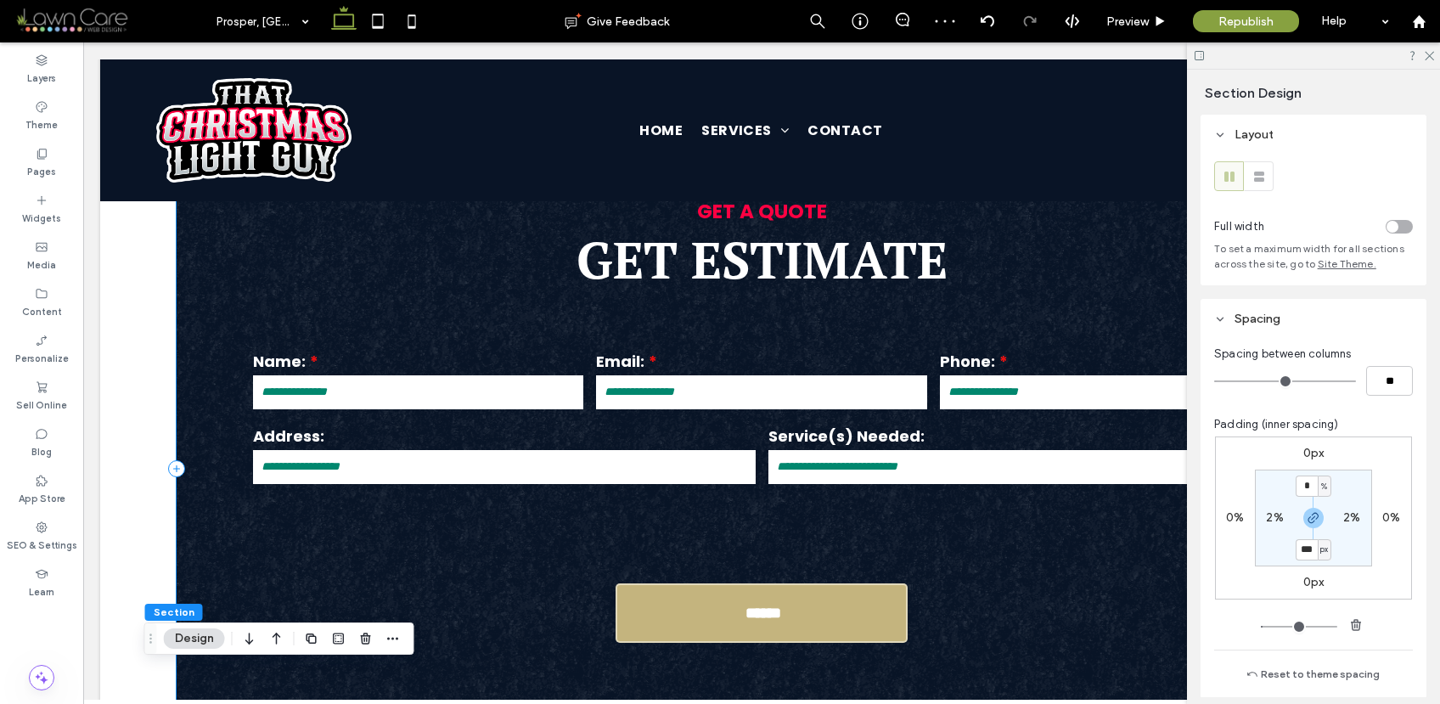
scroll to position [641, 0]
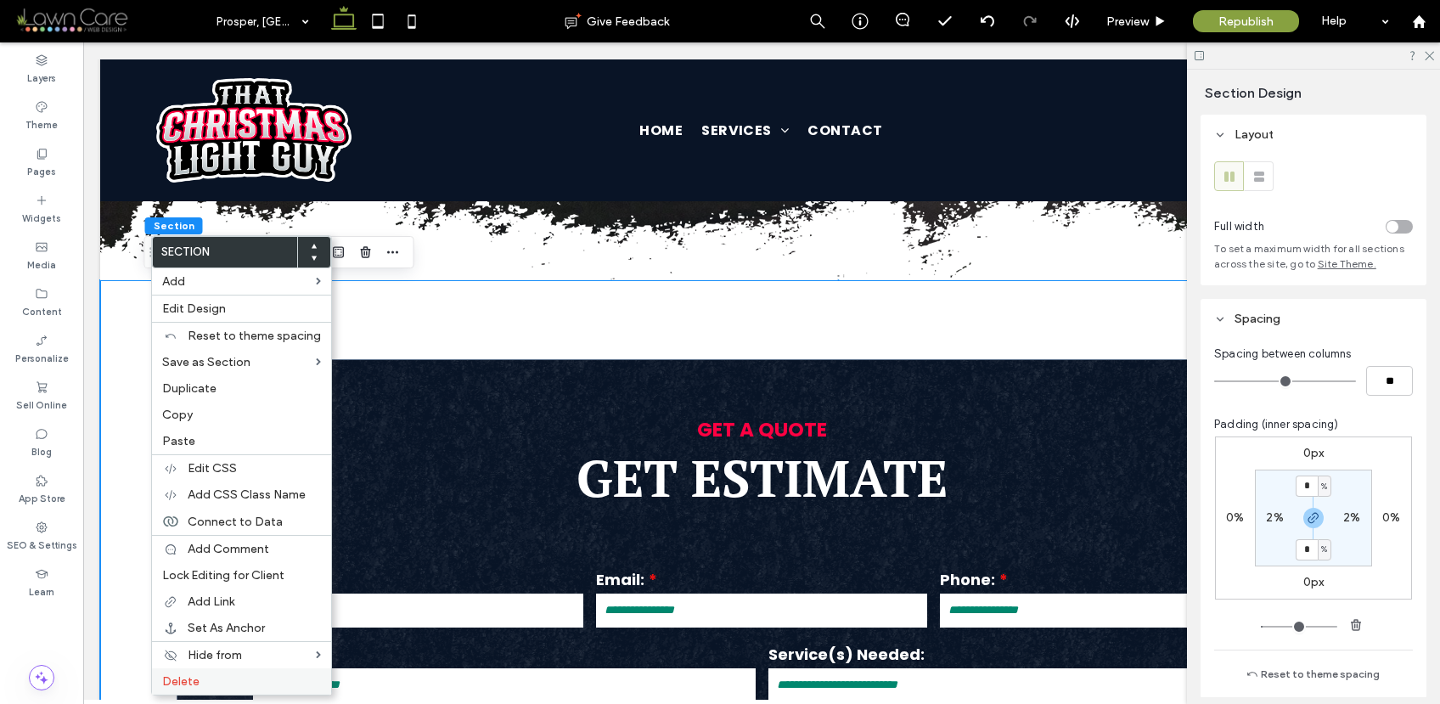
click at [224, 680] on label "Delete" at bounding box center [241, 681] width 159 height 14
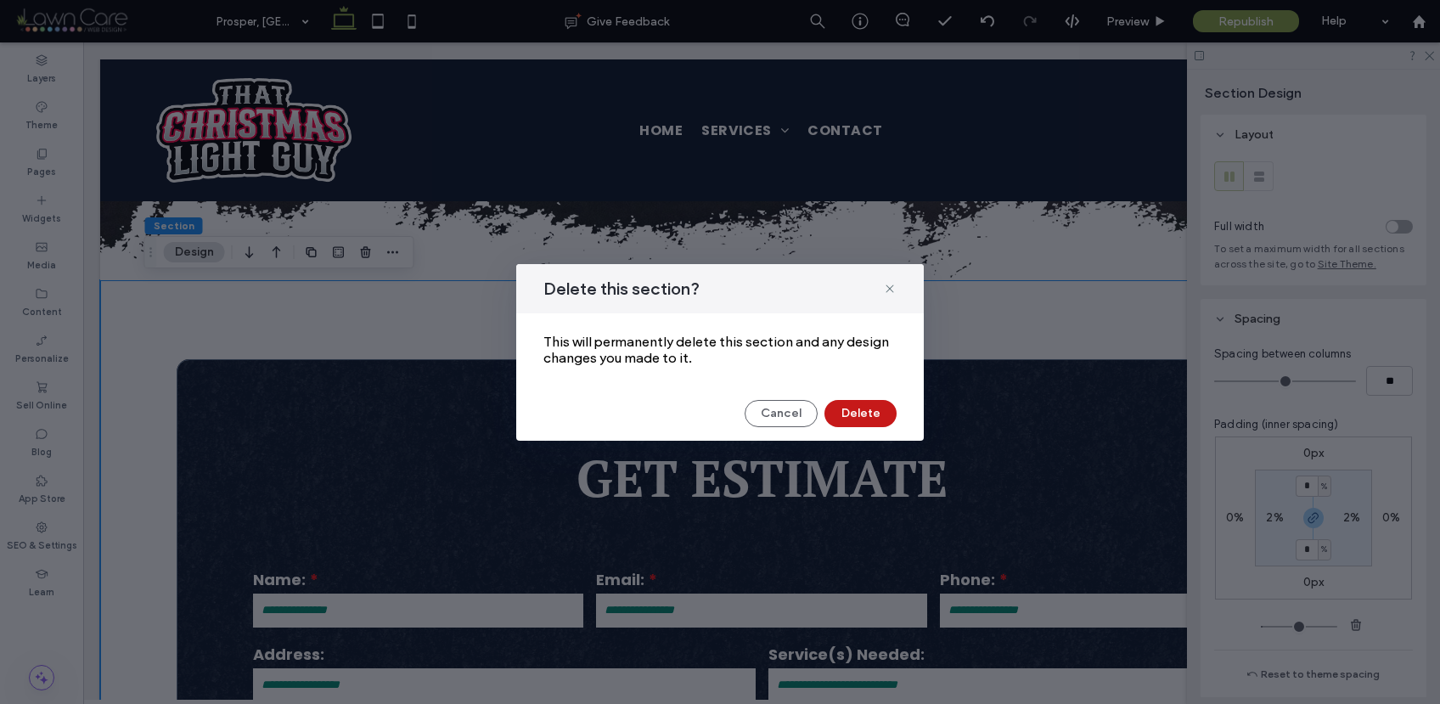
click at [877, 419] on button "Delete" at bounding box center [860, 413] width 72 height 27
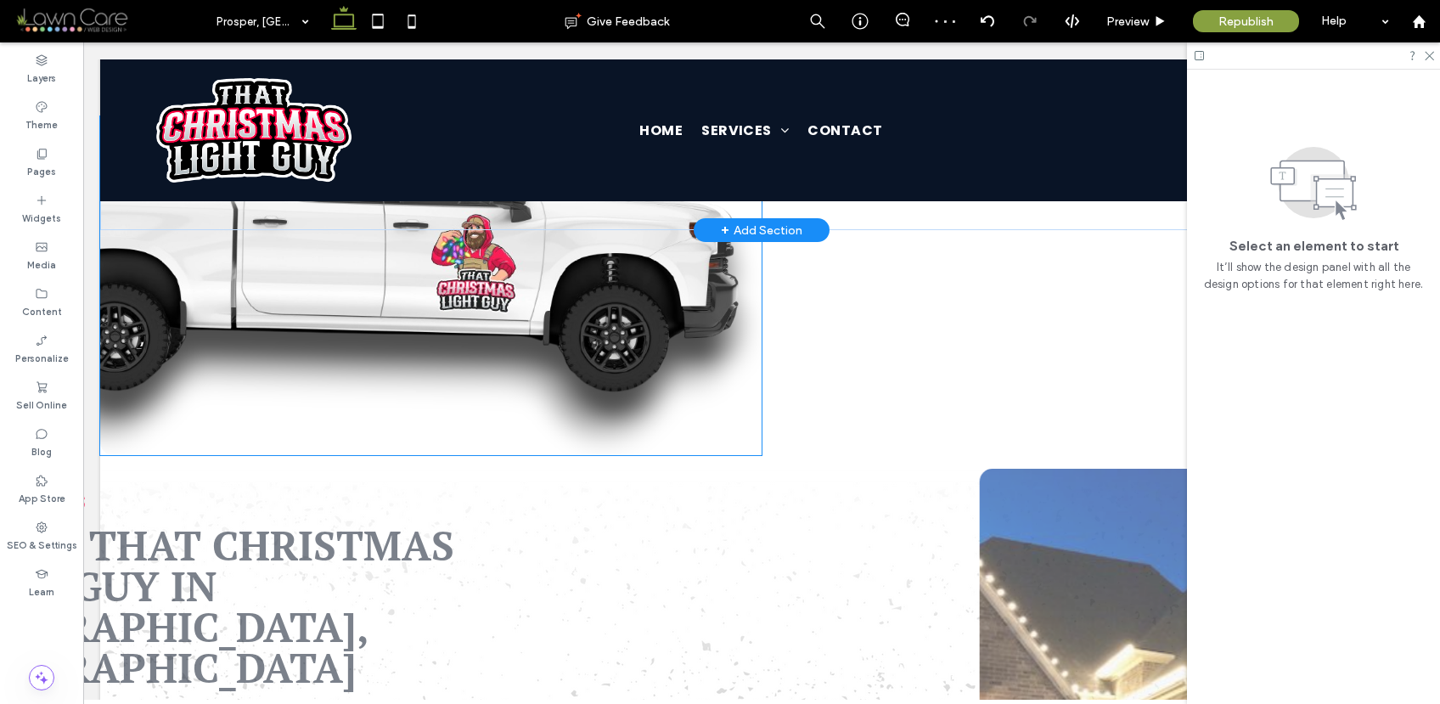
scroll to position [1710, 0]
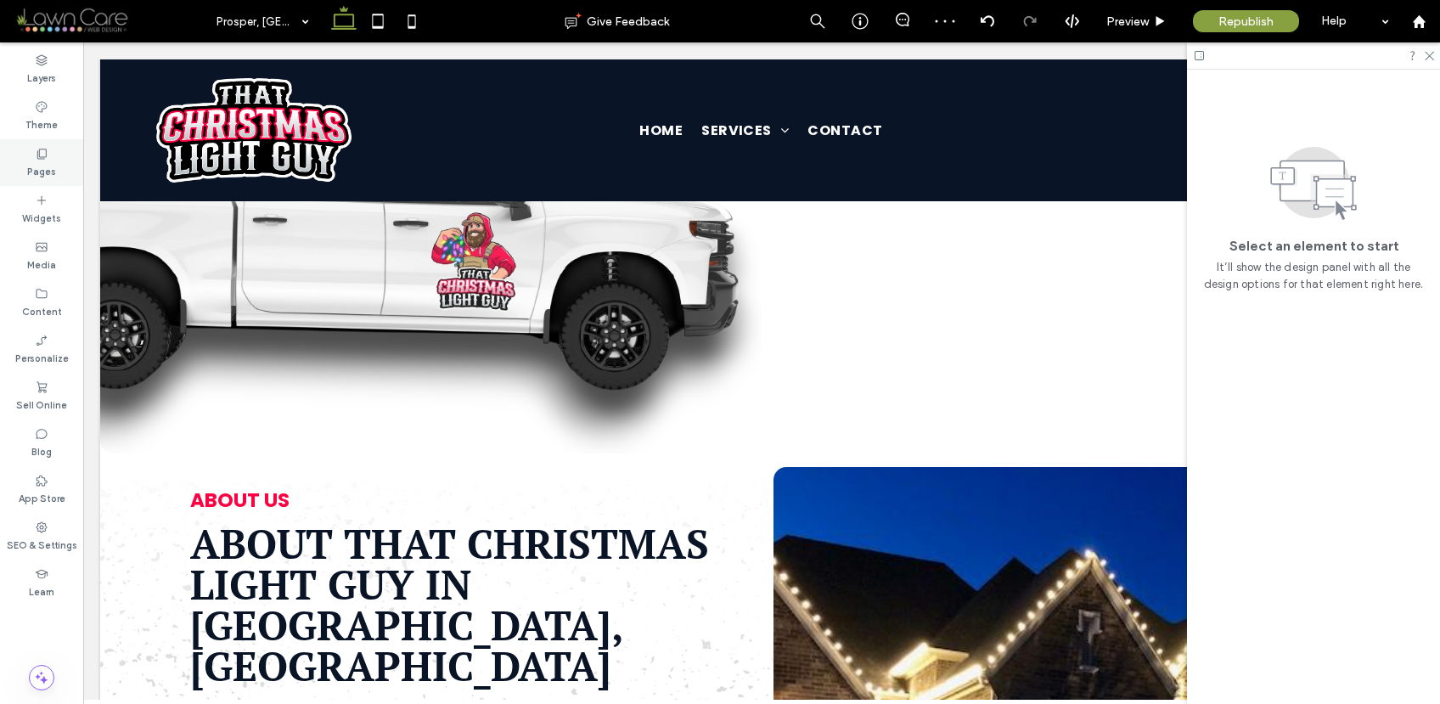
click at [26, 163] on div "Pages" at bounding box center [41, 162] width 83 height 47
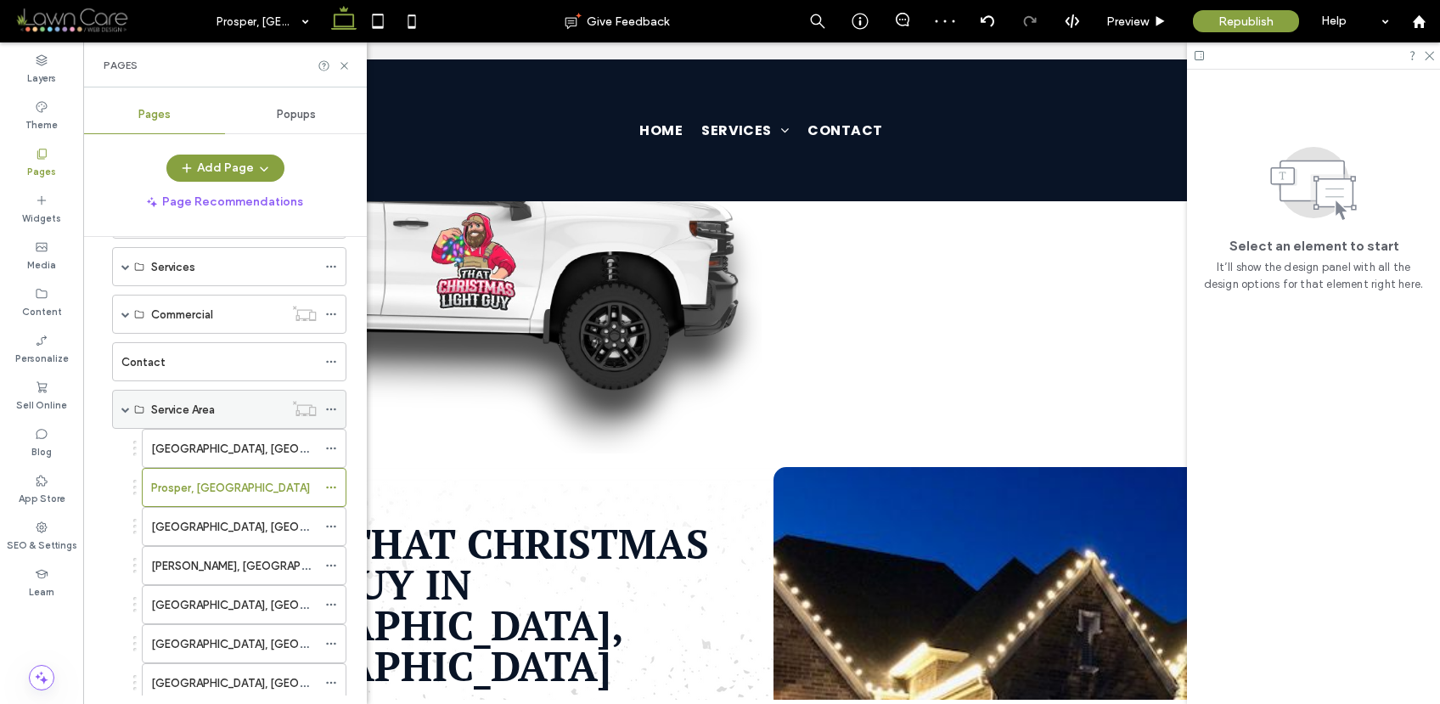
scroll to position [194, 0]
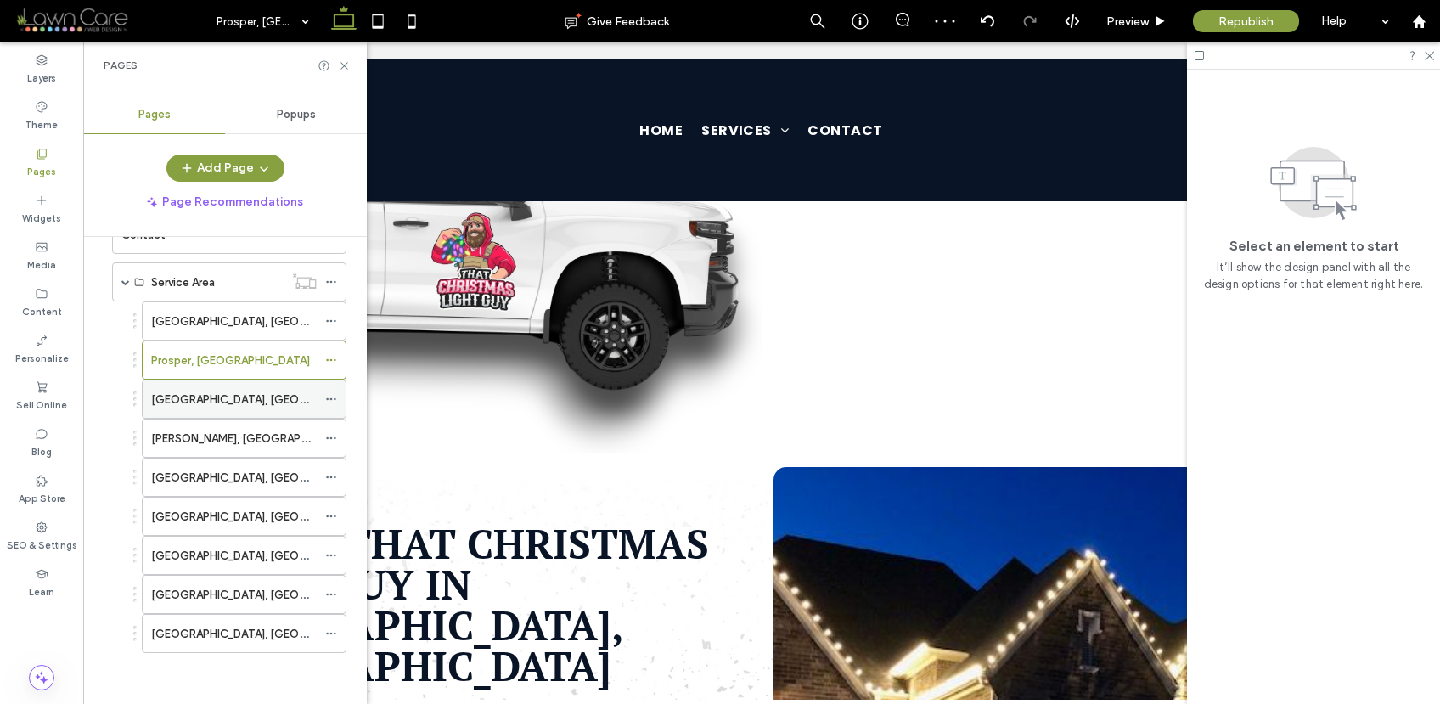
click at [198, 405] on label "Celina, TX" at bounding box center [267, 400] width 233 height 30
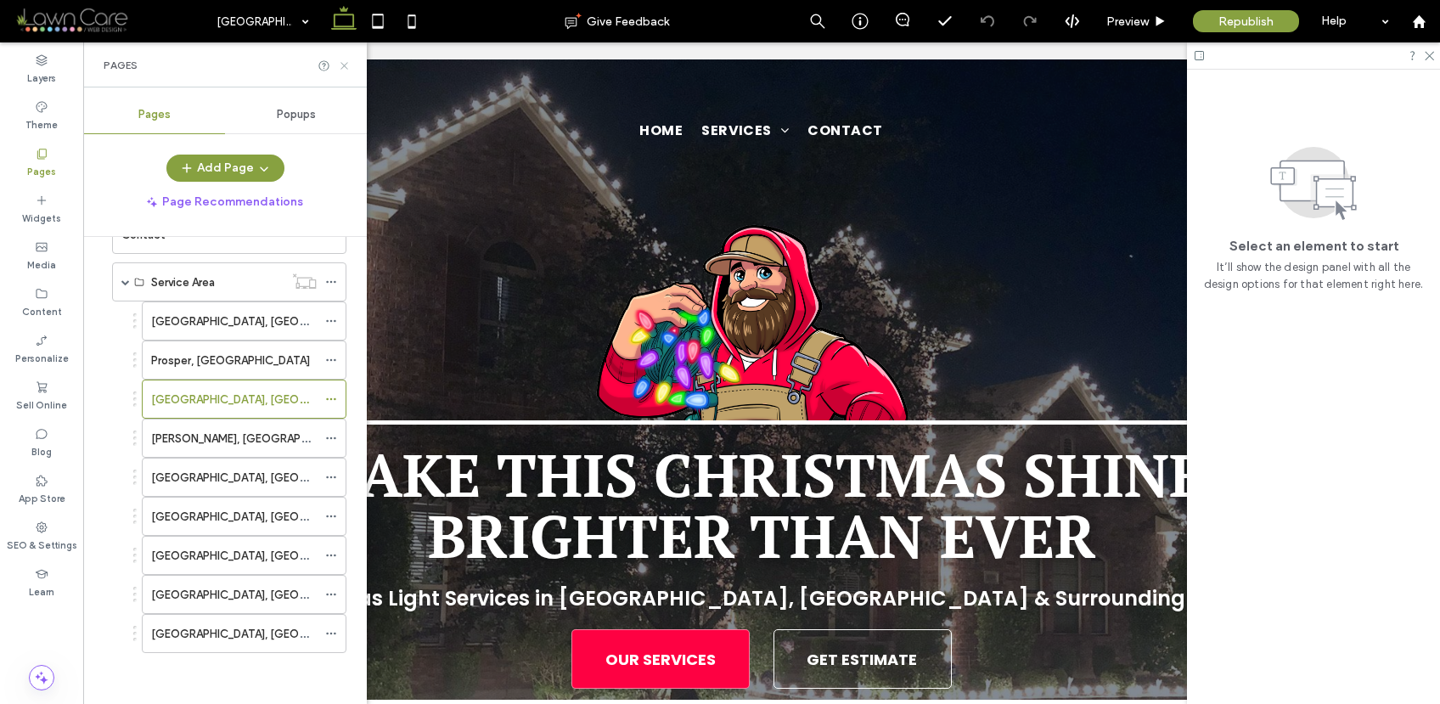
click at [344, 68] on icon at bounding box center [344, 65] width 13 height 13
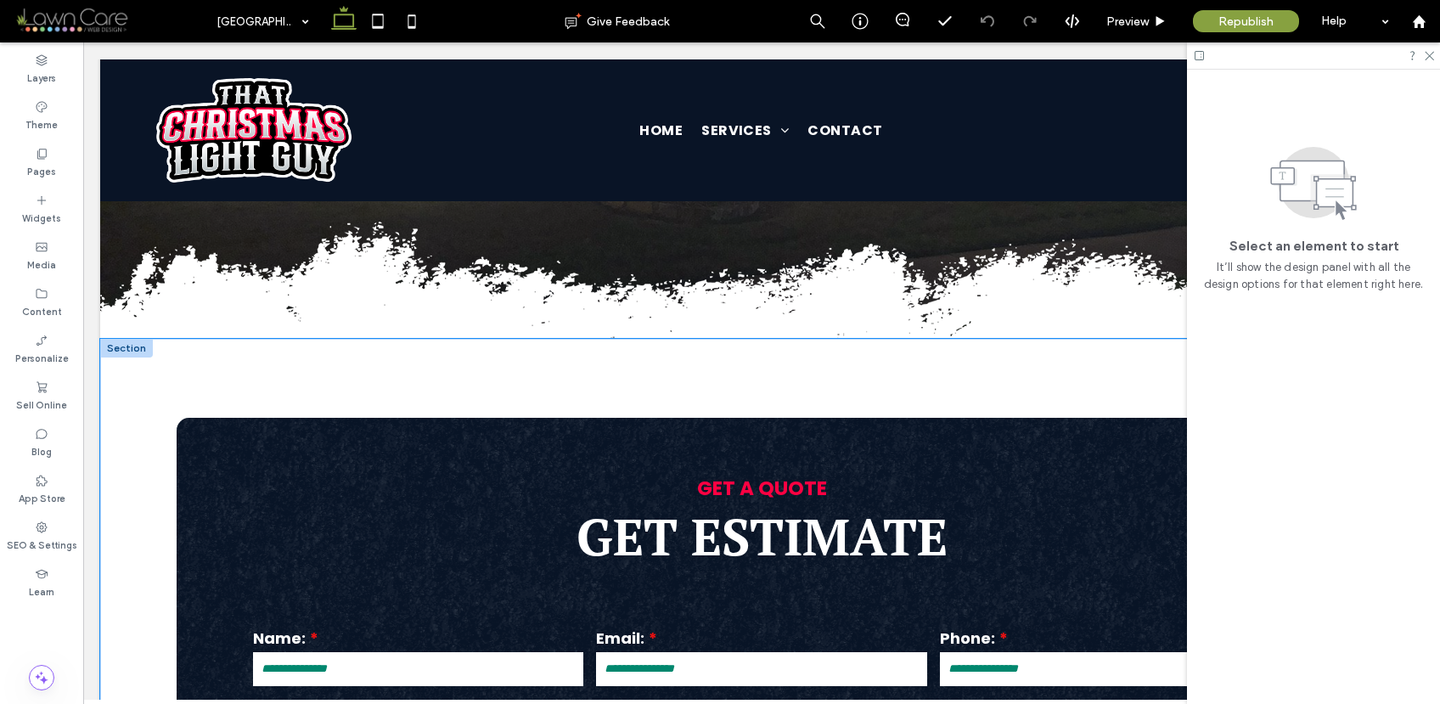
scroll to position [593, 0]
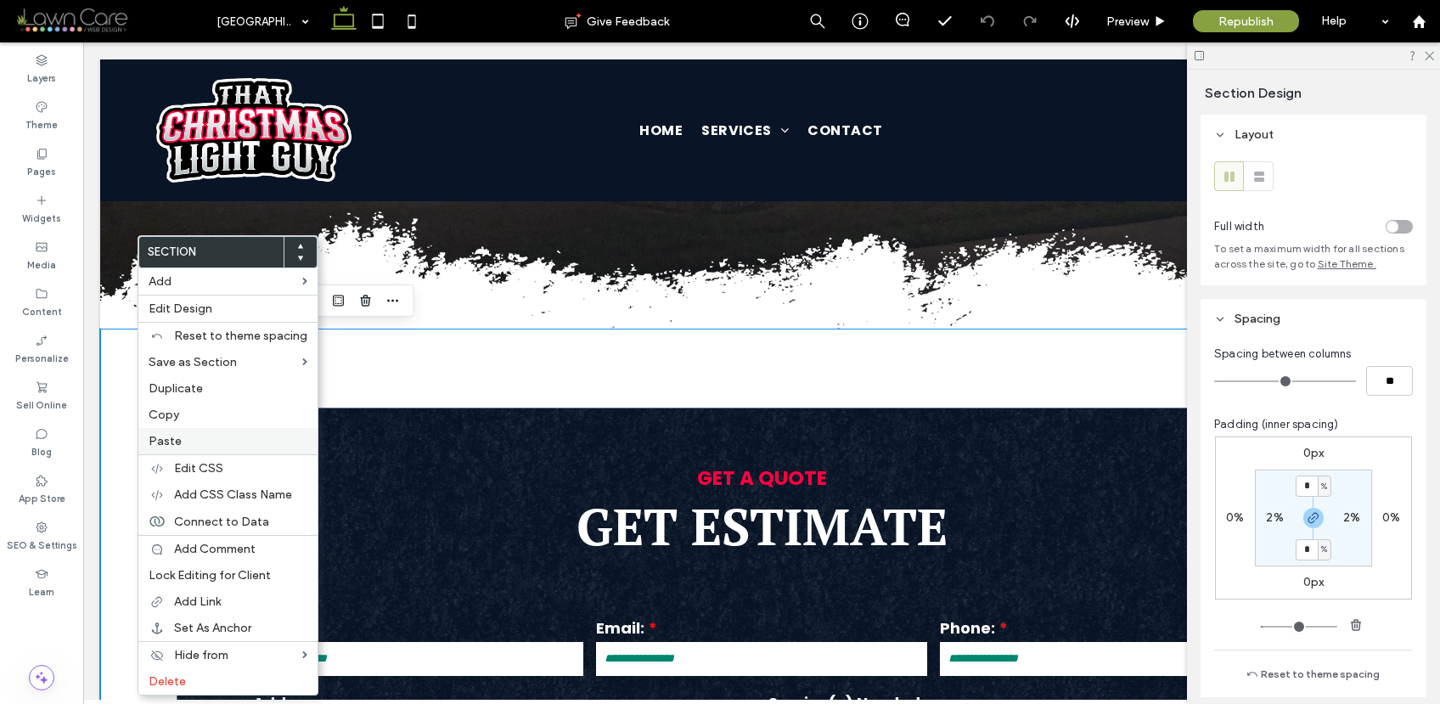
click at [173, 436] on span "Paste" at bounding box center [165, 441] width 33 height 14
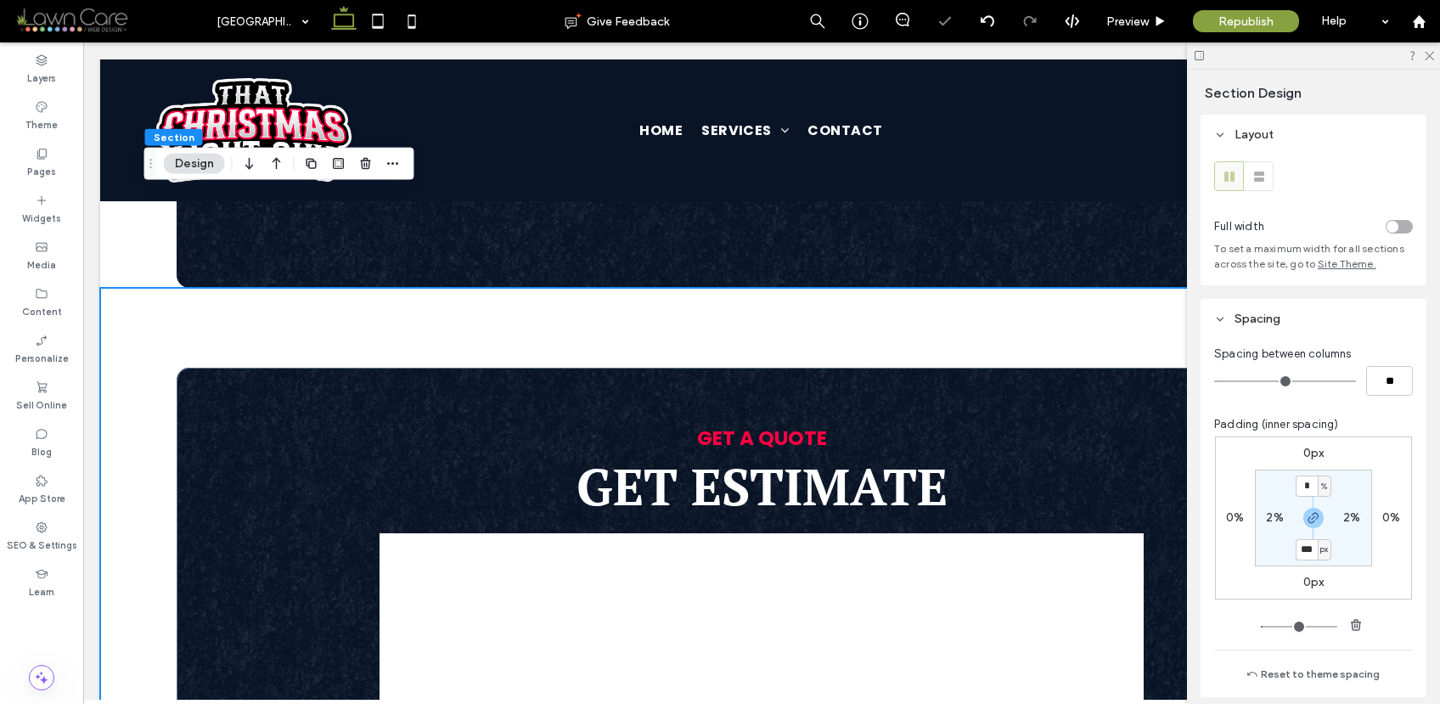
scroll to position [1145, 0]
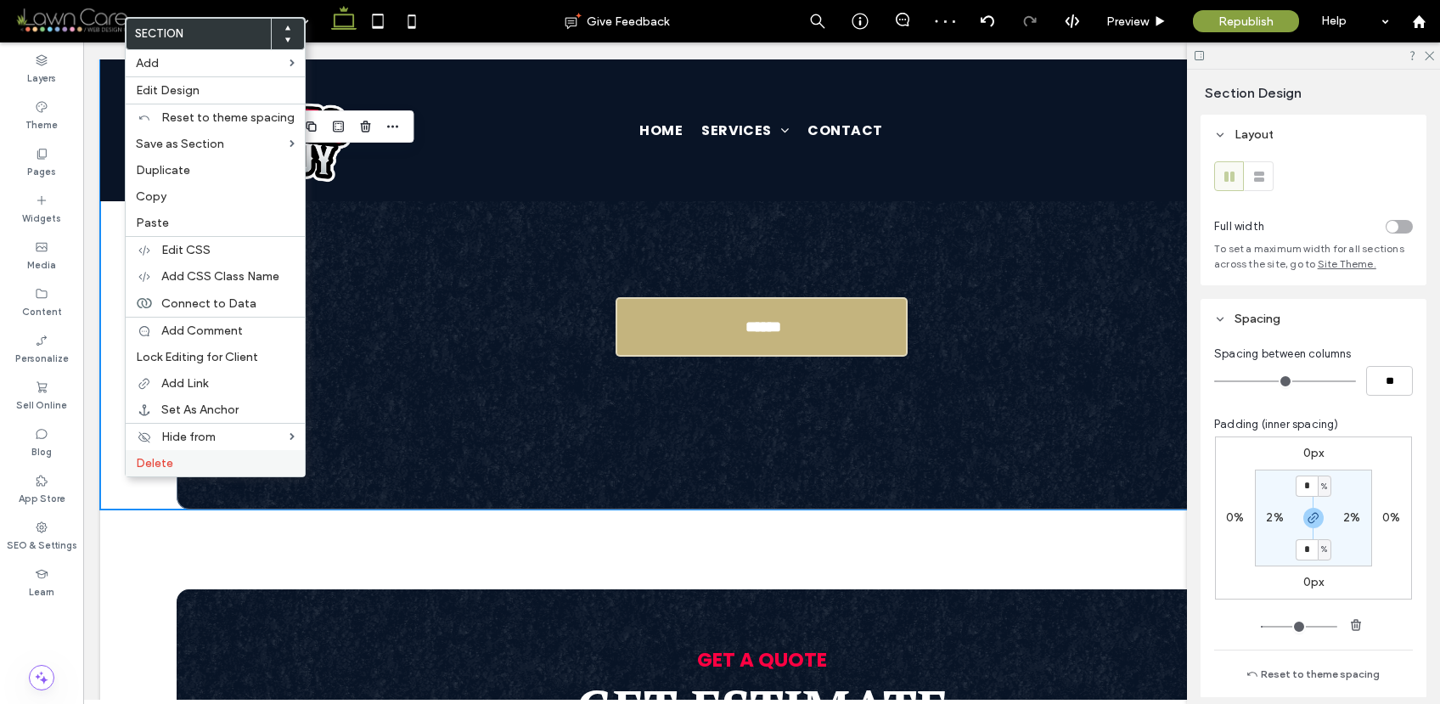
click at [166, 456] on span "Delete" at bounding box center [154, 463] width 37 height 14
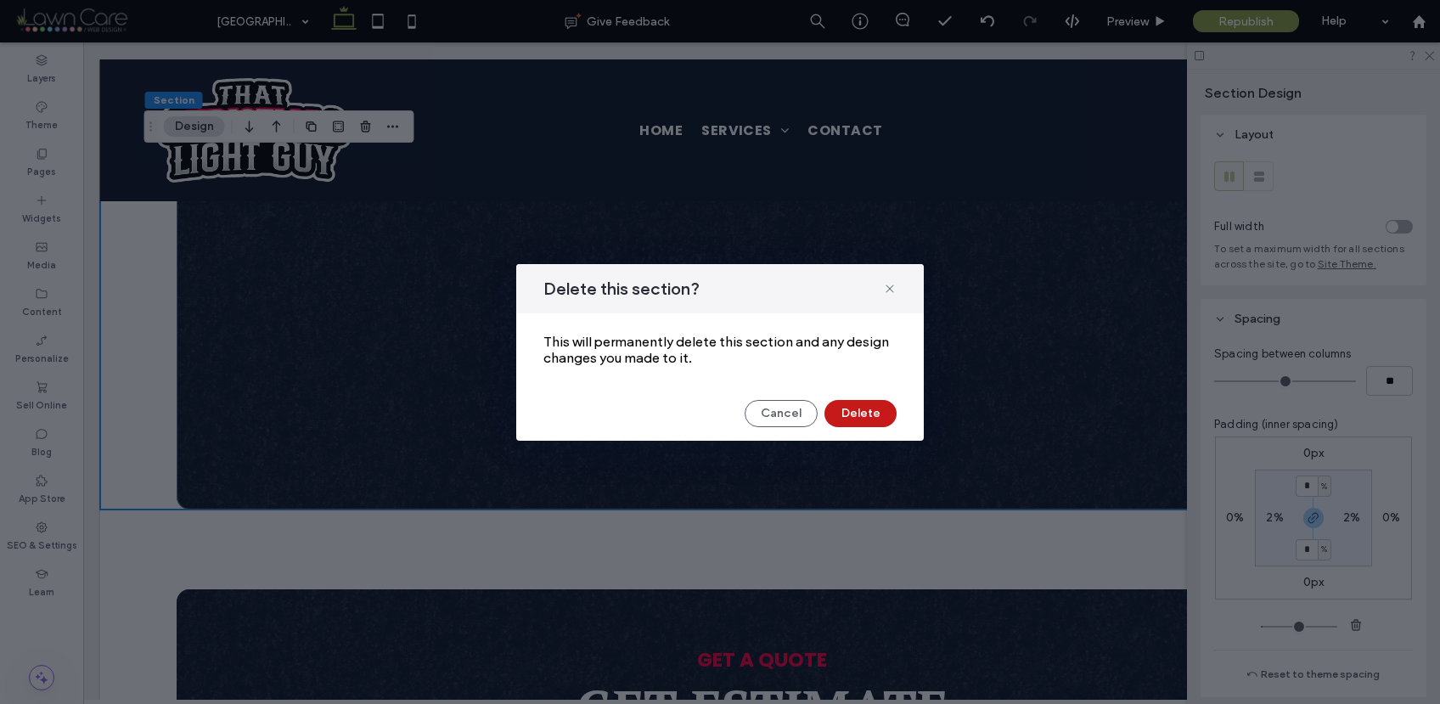
click at [857, 408] on button "Delete" at bounding box center [860, 413] width 72 height 27
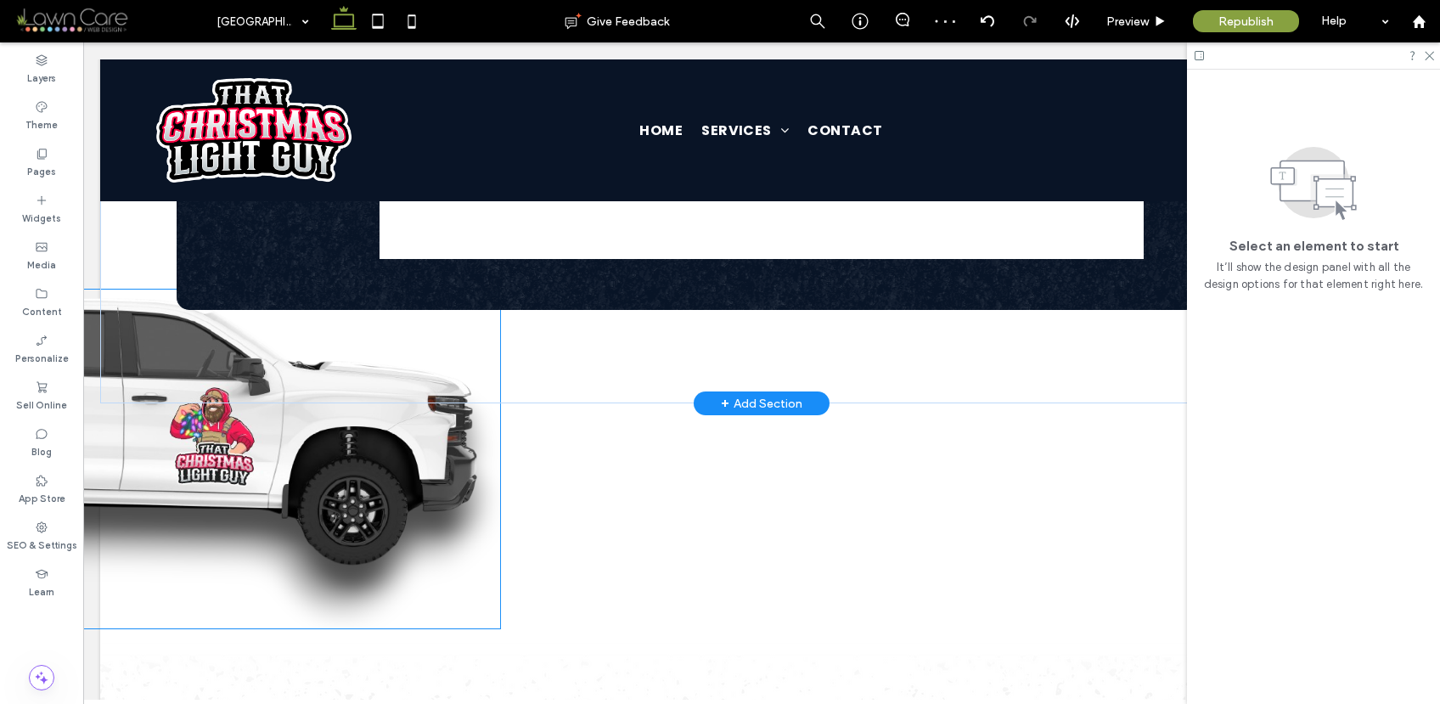
scroll to position [1724, 0]
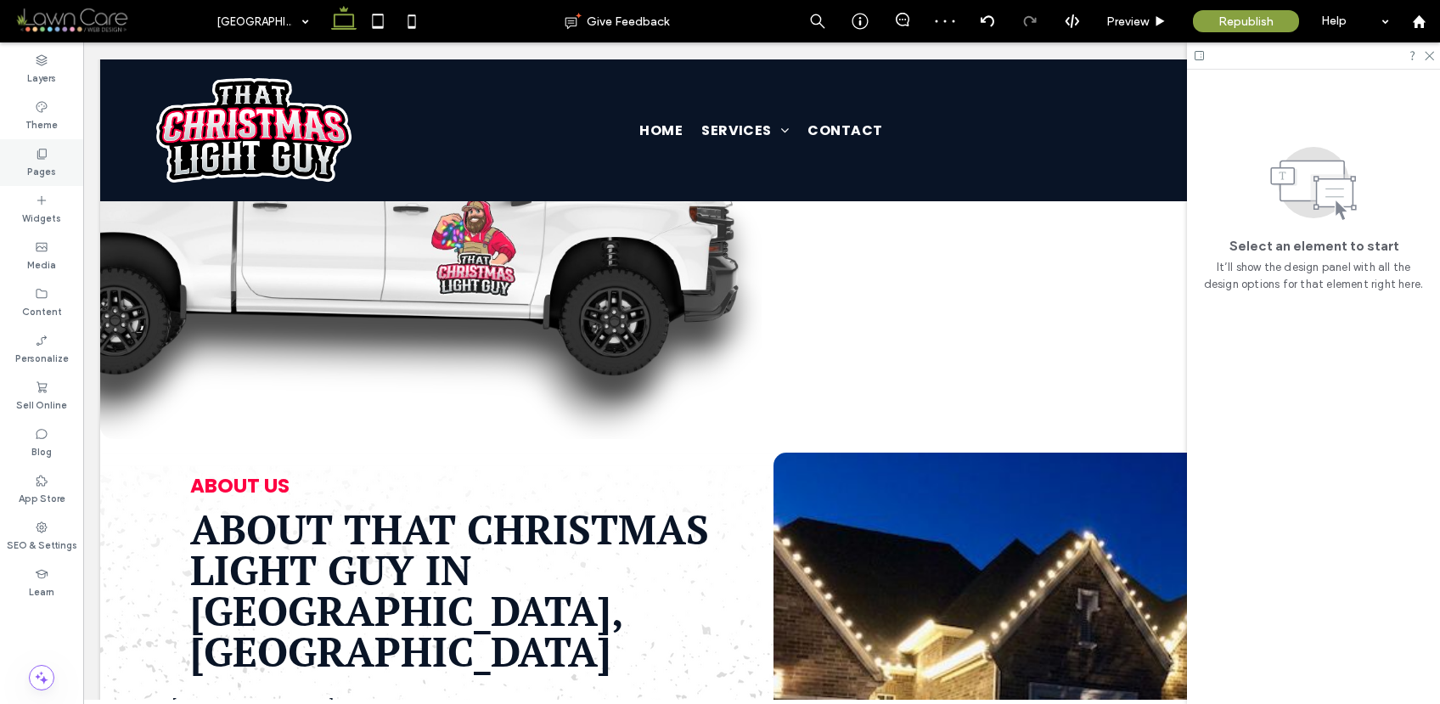
click at [32, 160] on label "Pages" at bounding box center [41, 169] width 29 height 19
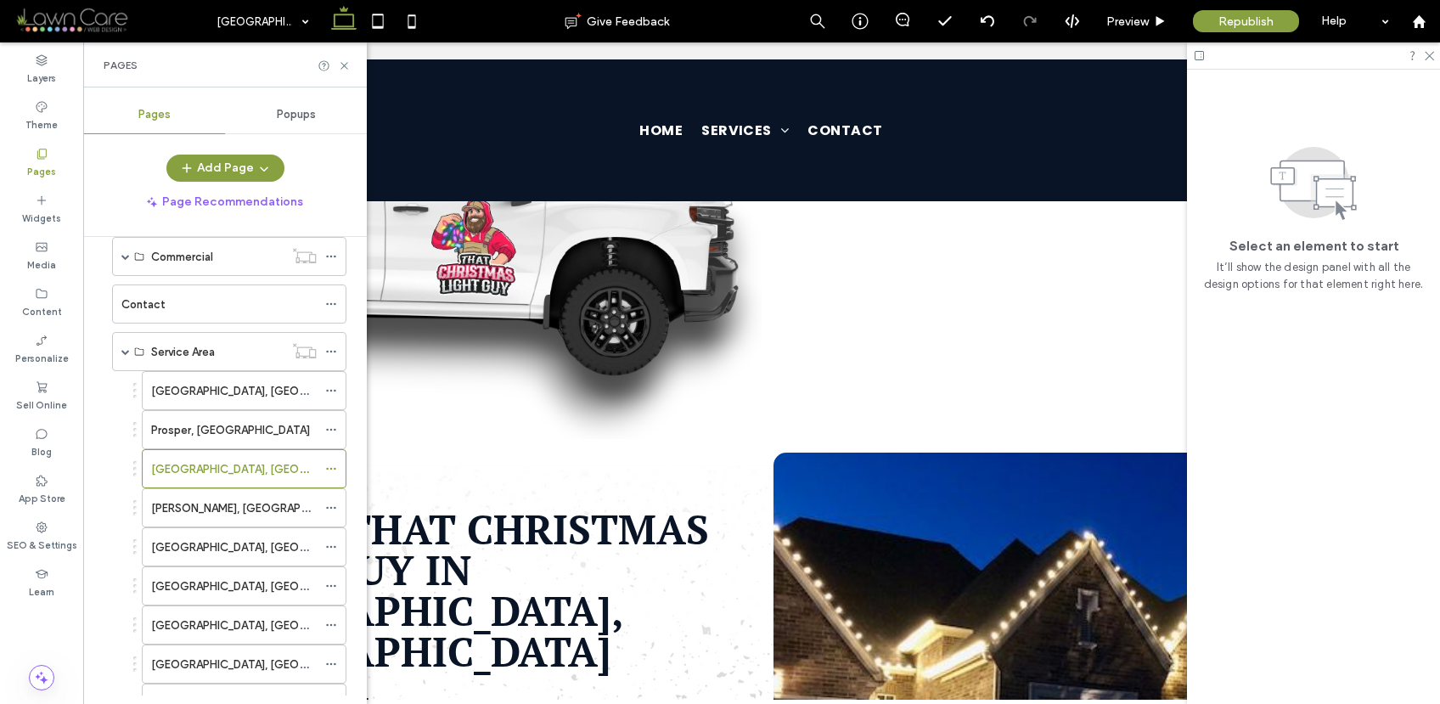
scroll to position [194, 0]
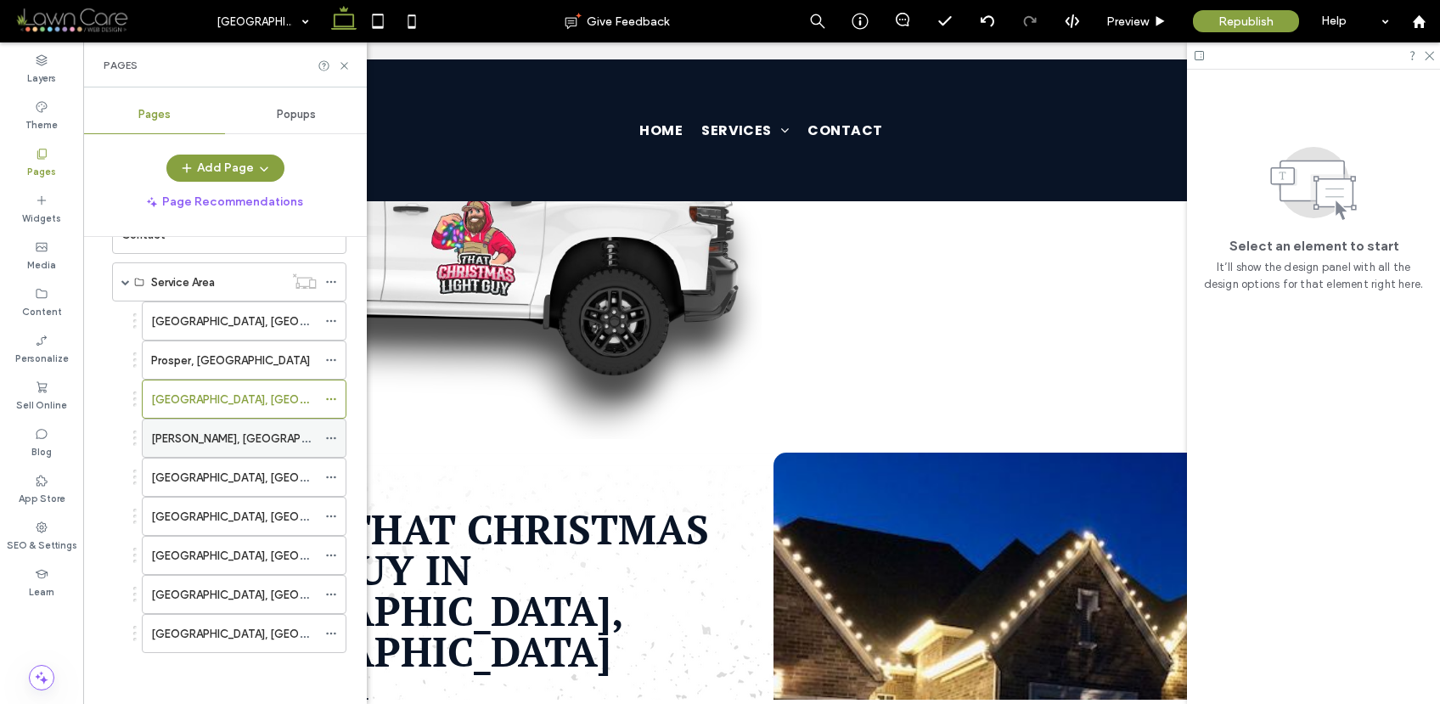
click at [224, 432] on div "McKinney, TX" at bounding box center [234, 439] width 166 height 18
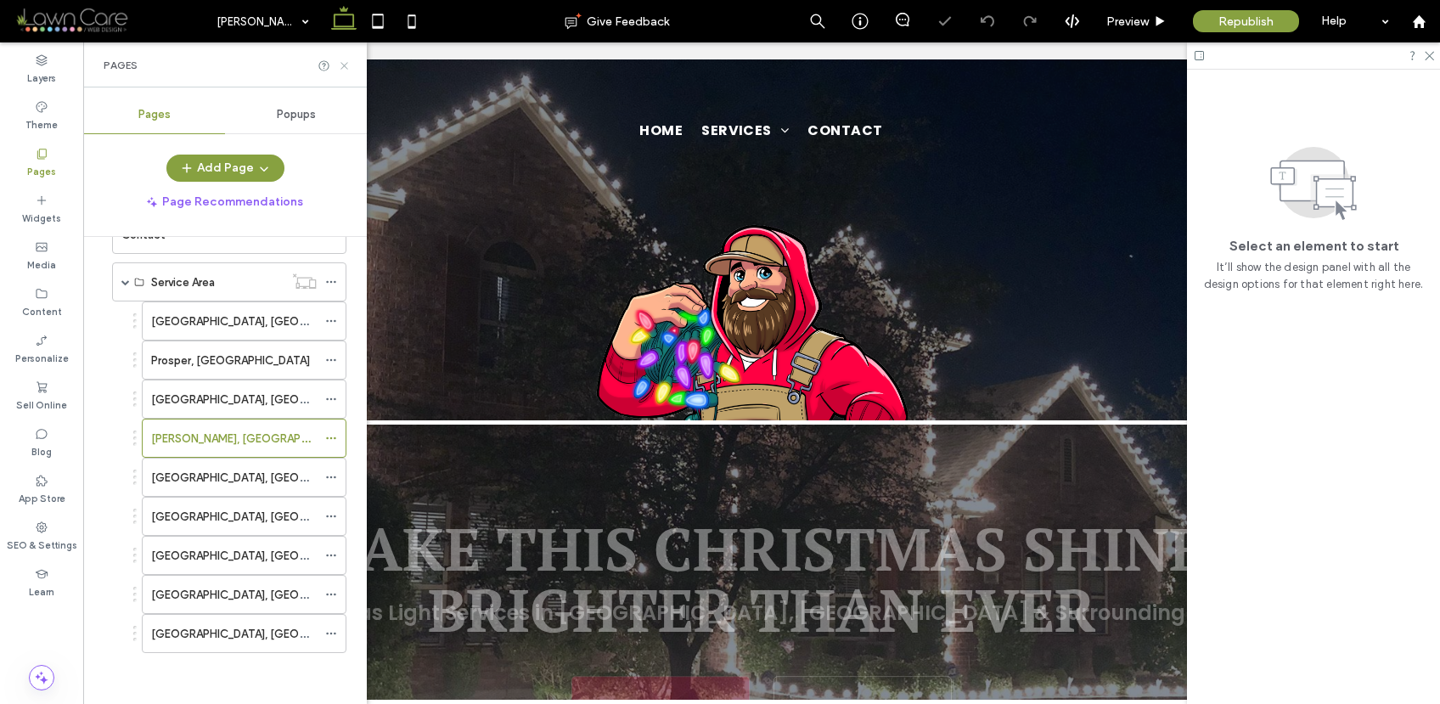
click at [347, 65] on icon at bounding box center [344, 65] width 13 height 13
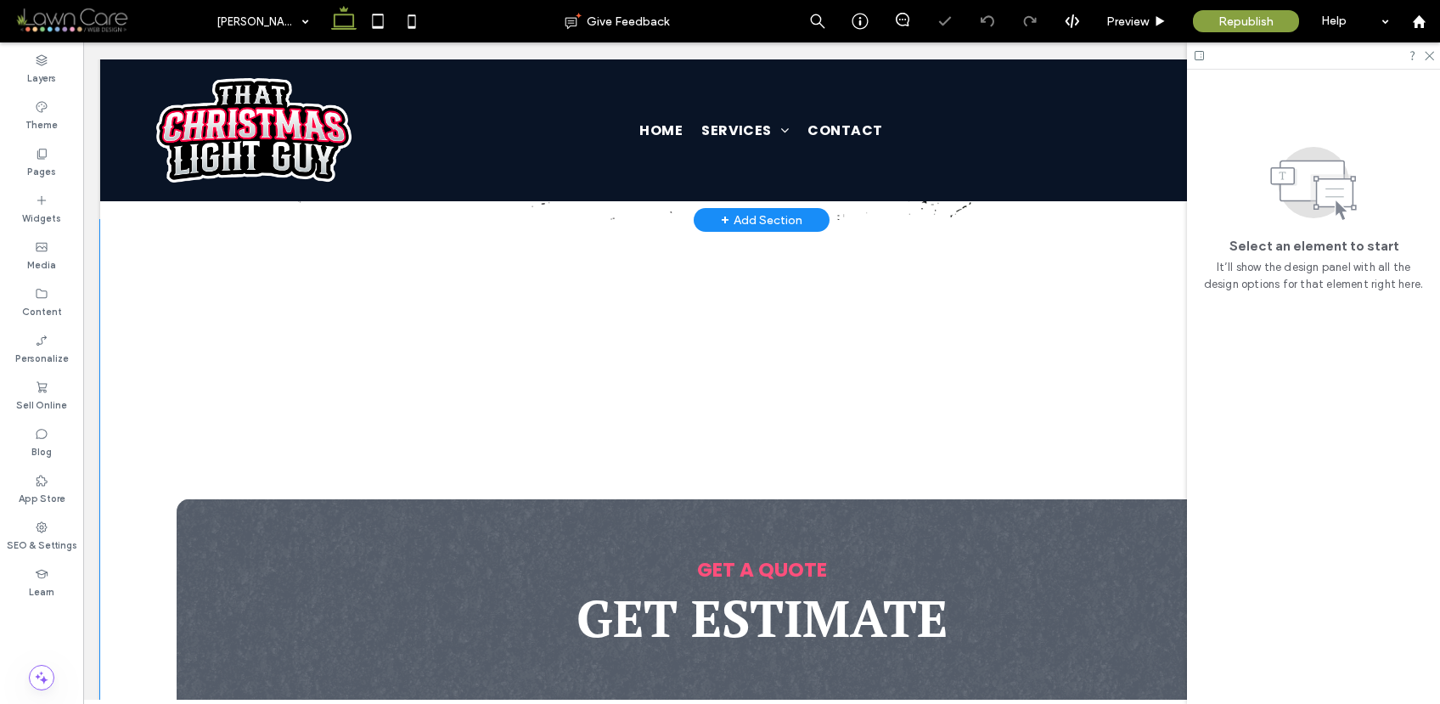
scroll to position [702, 0]
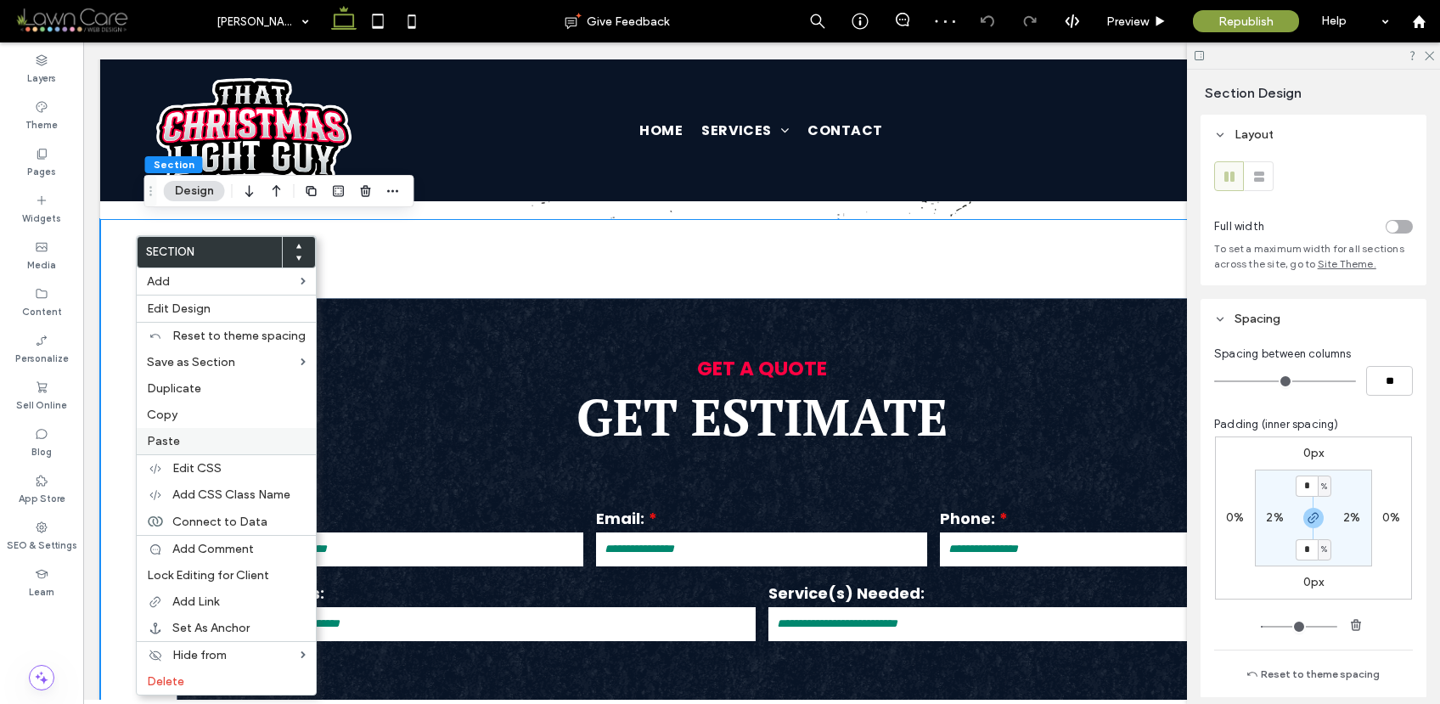
click at [168, 445] on span "Paste" at bounding box center [163, 441] width 33 height 14
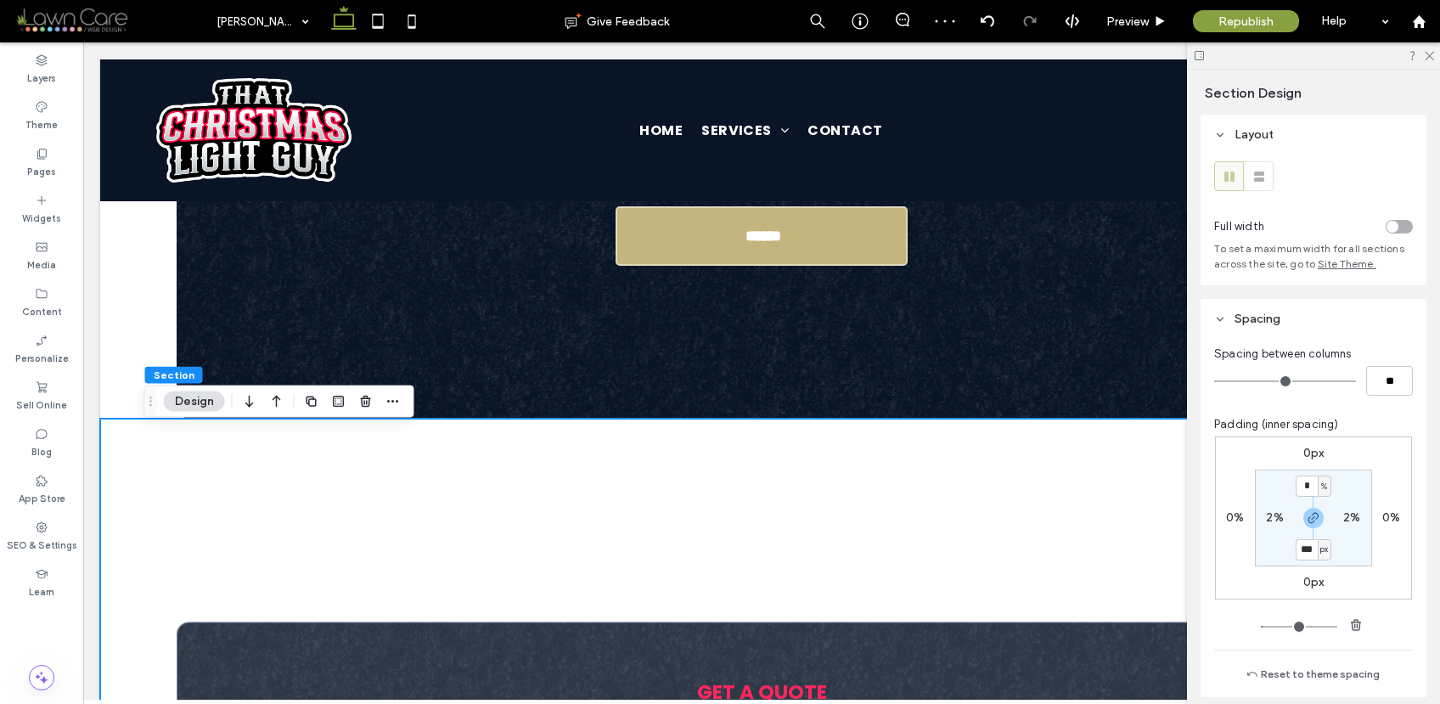
scroll to position [1225, 0]
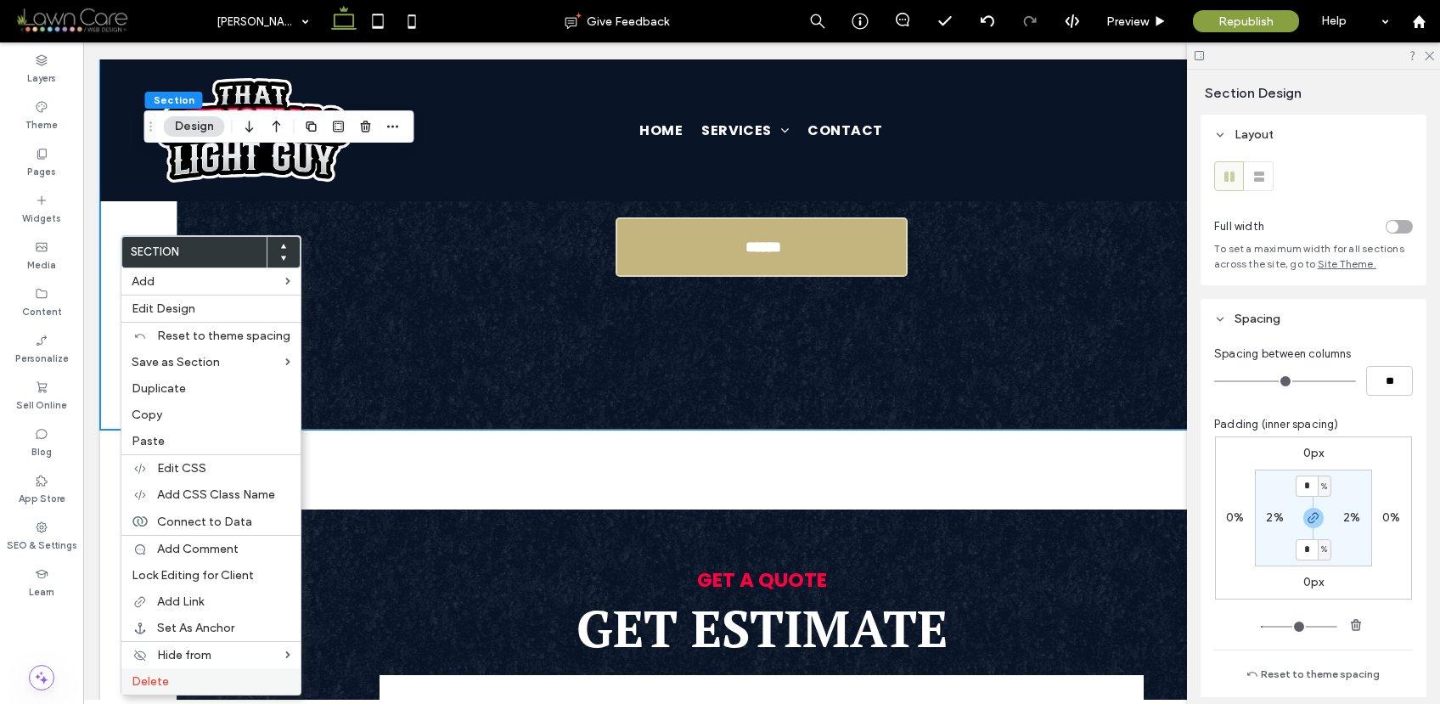
click at [177, 674] on label "Delete" at bounding box center [211, 681] width 159 height 14
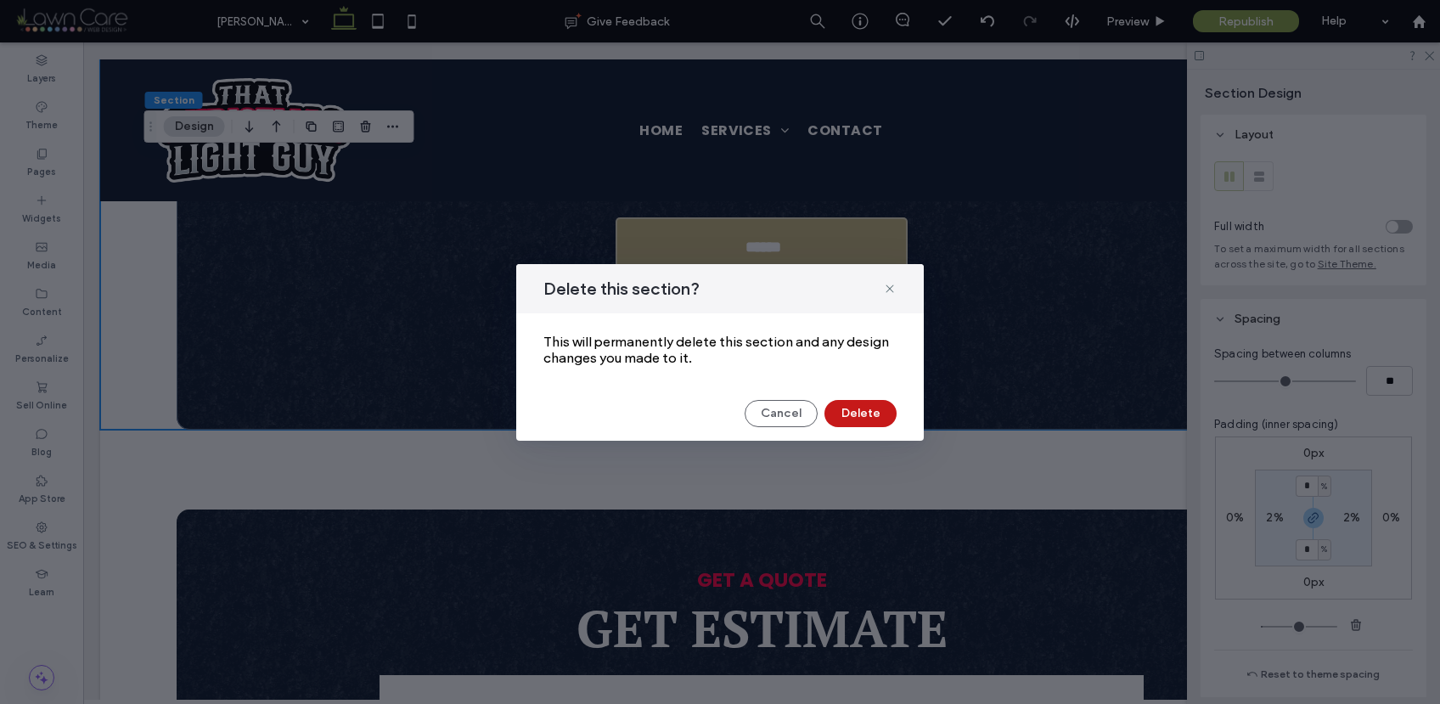
click at [863, 411] on button "Delete" at bounding box center [860, 413] width 72 height 27
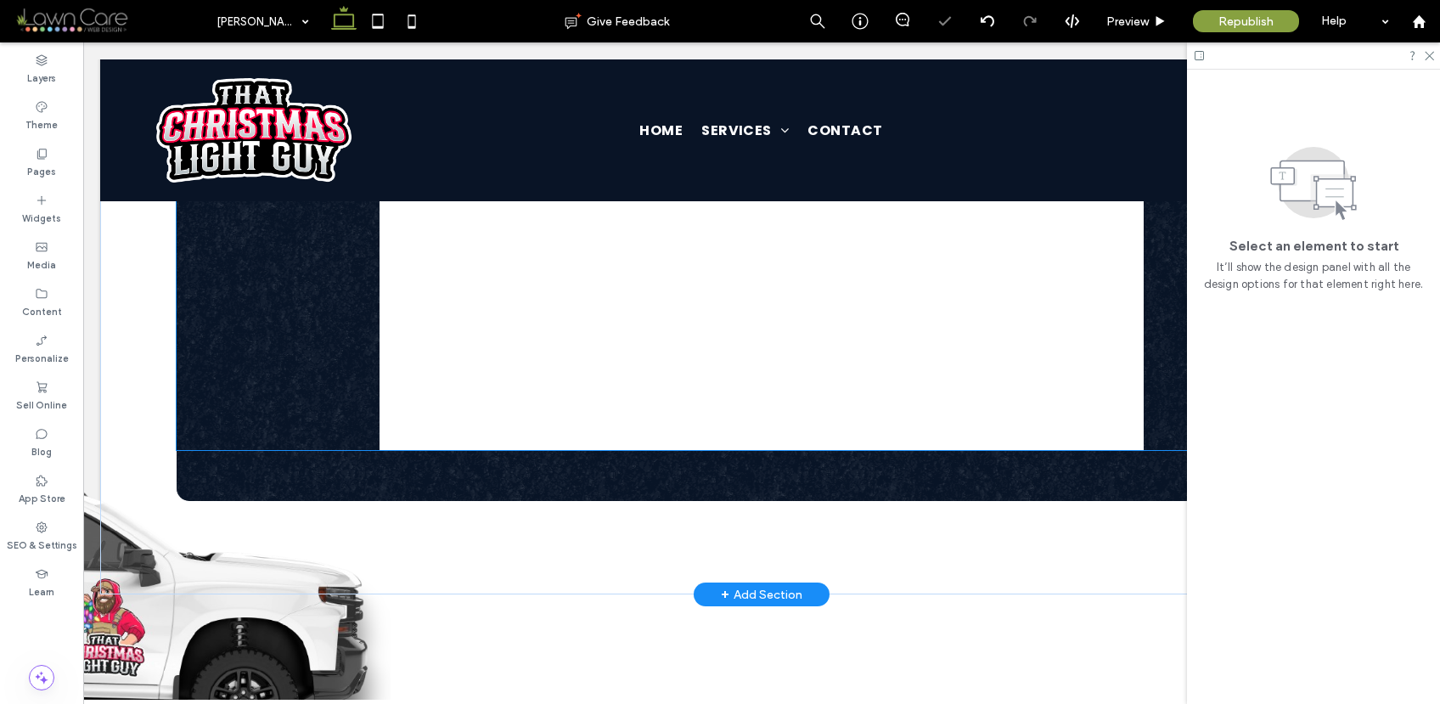
scroll to position [1354, 0]
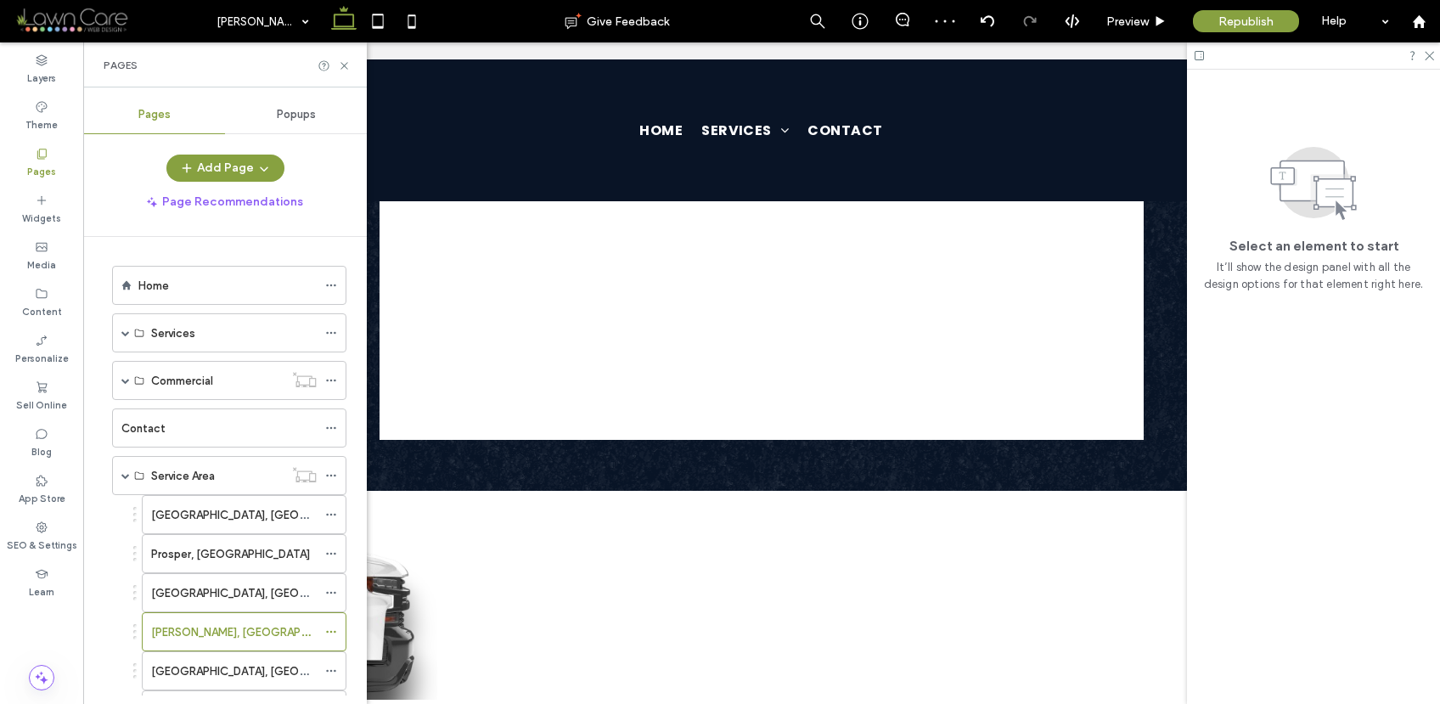
scroll to position [194, 0]
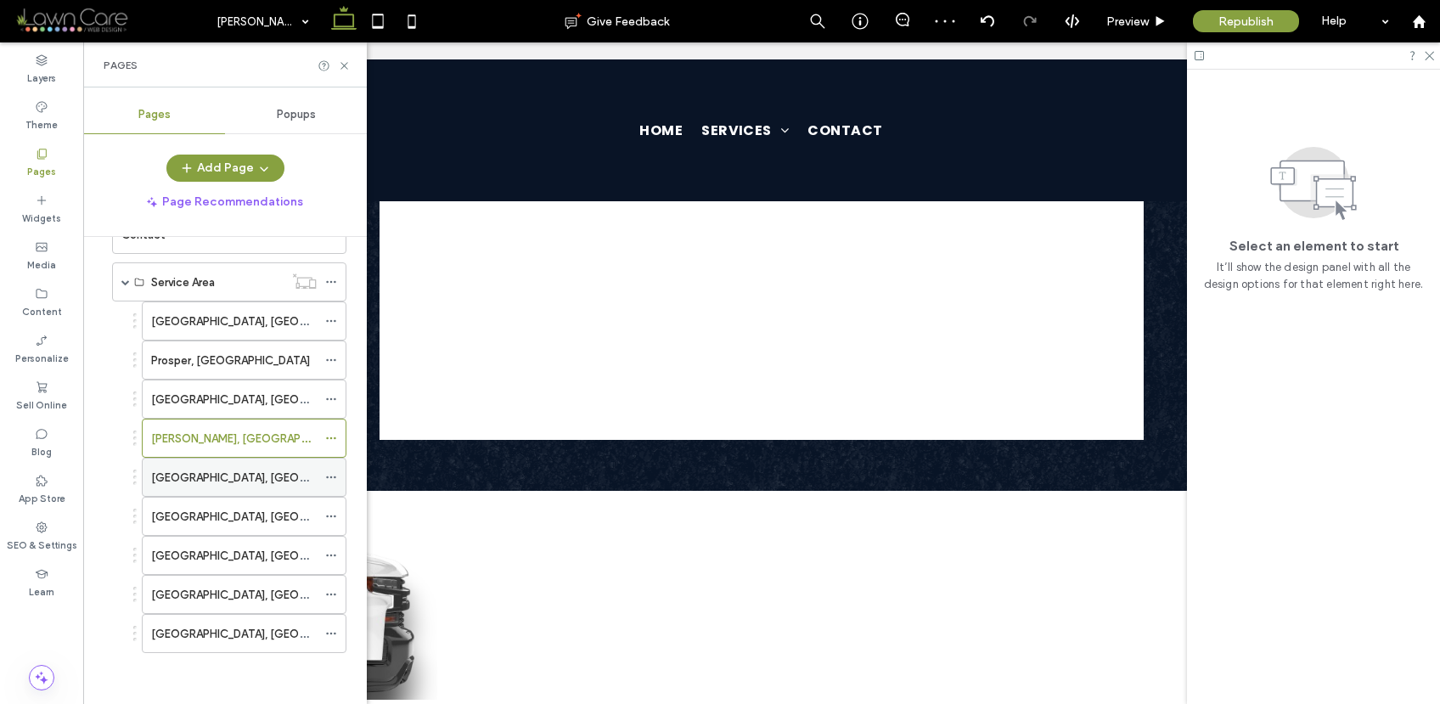
click at [243, 477] on div "[GEOGRAPHIC_DATA], [GEOGRAPHIC_DATA]" at bounding box center [234, 478] width 166 height 18
click at [346, 68] on icon at bounding box center [344, 65] width 13 height 13
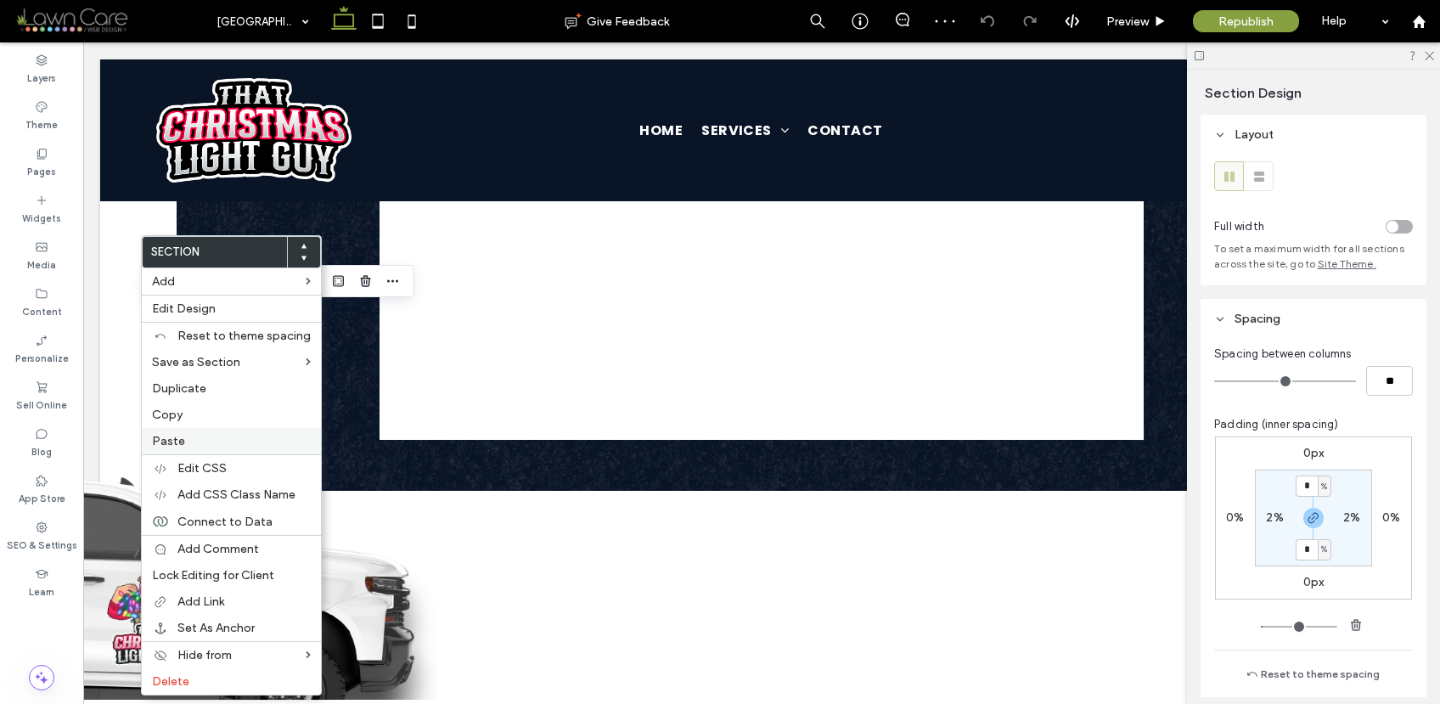
click at [186, 441] on label "Paste" at bounding box center [231, 441] width 159 height 14
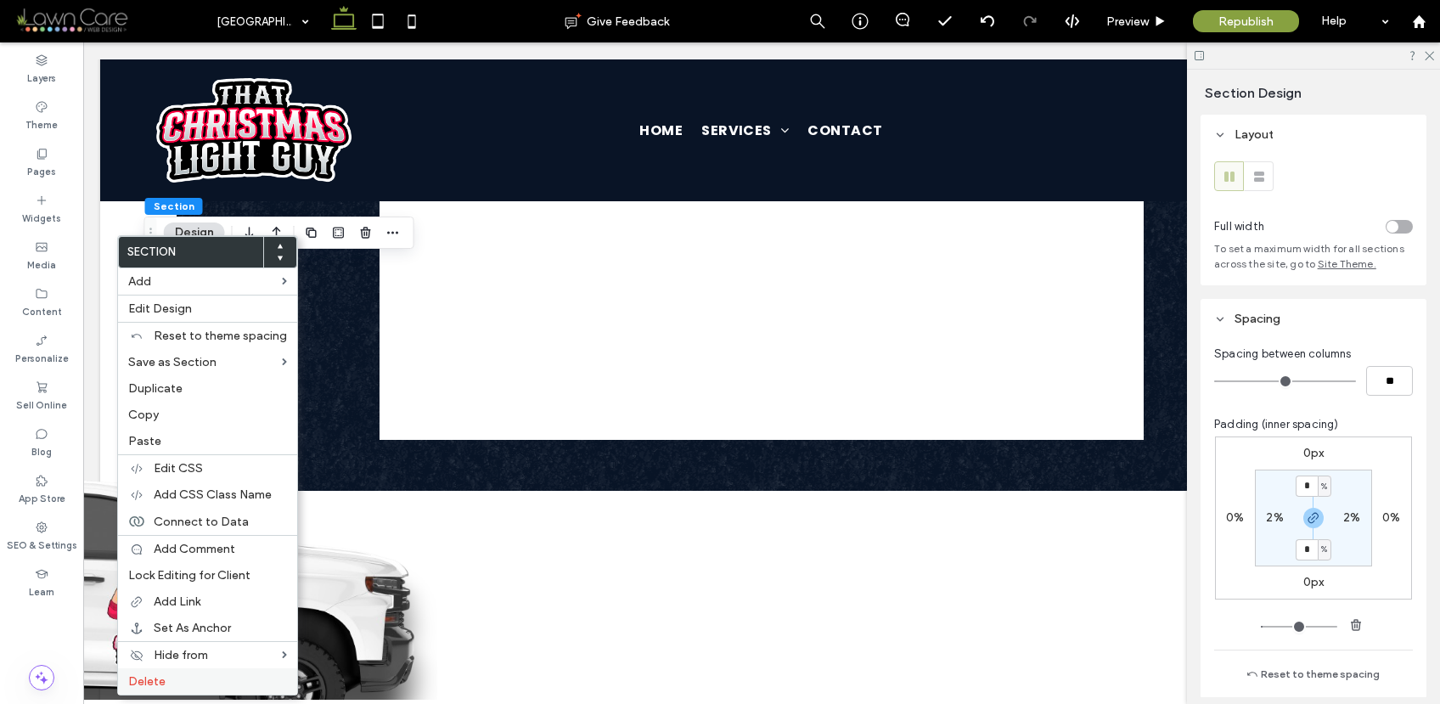
click at [190, 674] on label "Delete" at bounding box center [207, 681] width 159 height 14
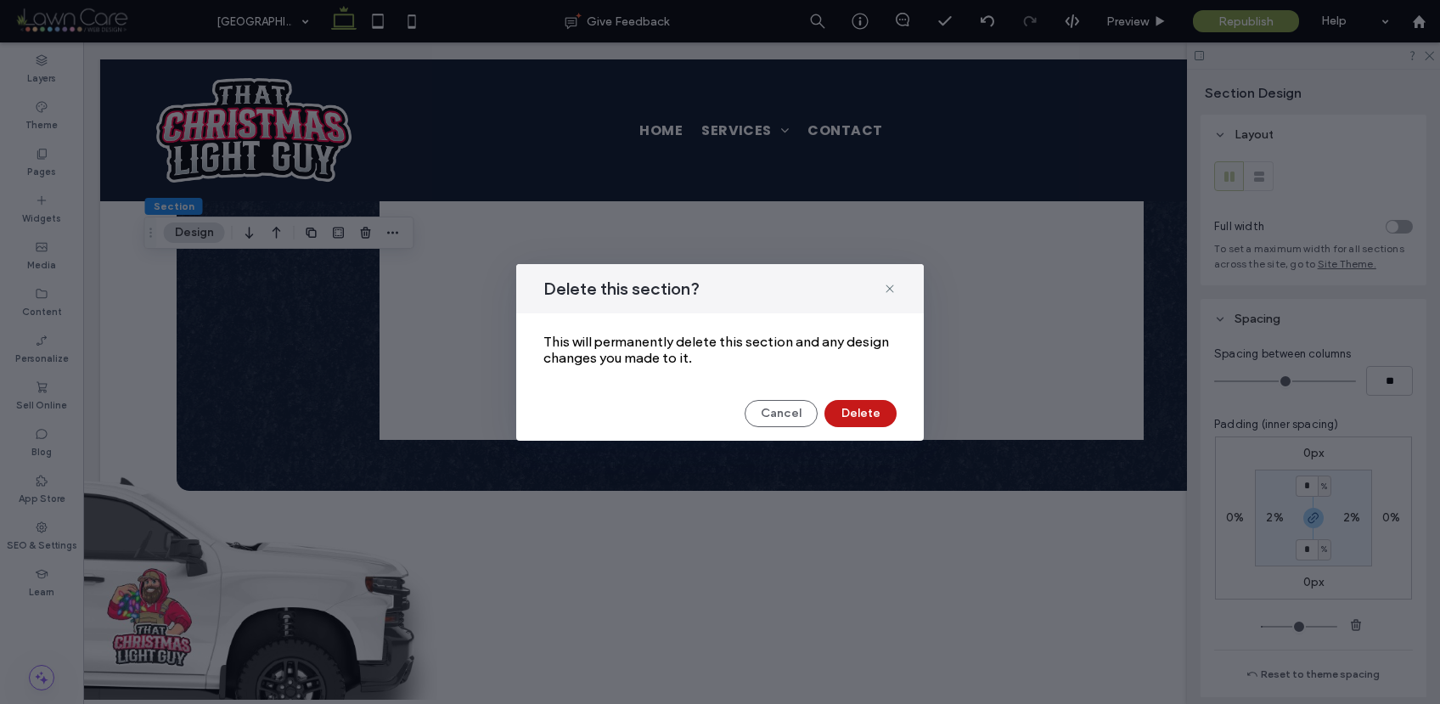
click at [866, 418] on button "Delete" at bounding box center [860, 413] width 72 height 27
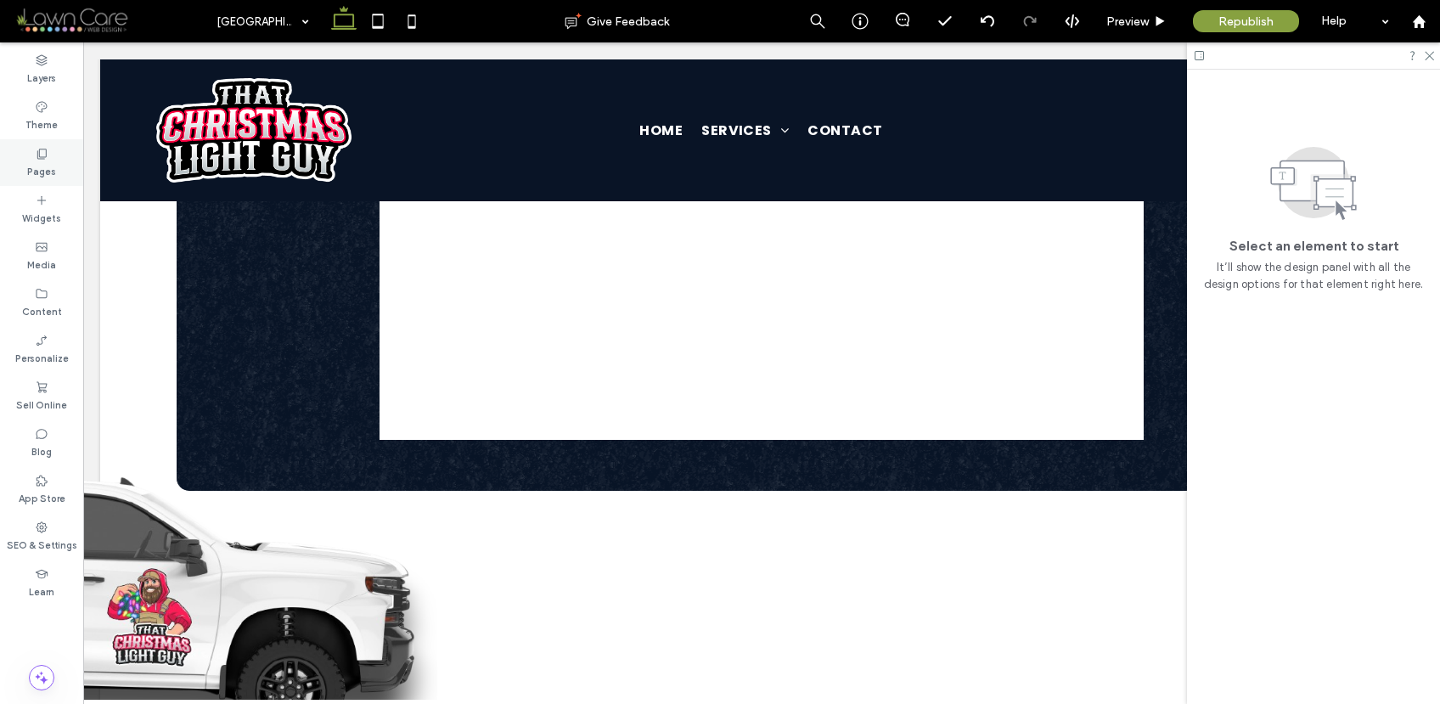
click at [49, 164] on label "Pages" at bounding box center [41, 169] width 29 height 19
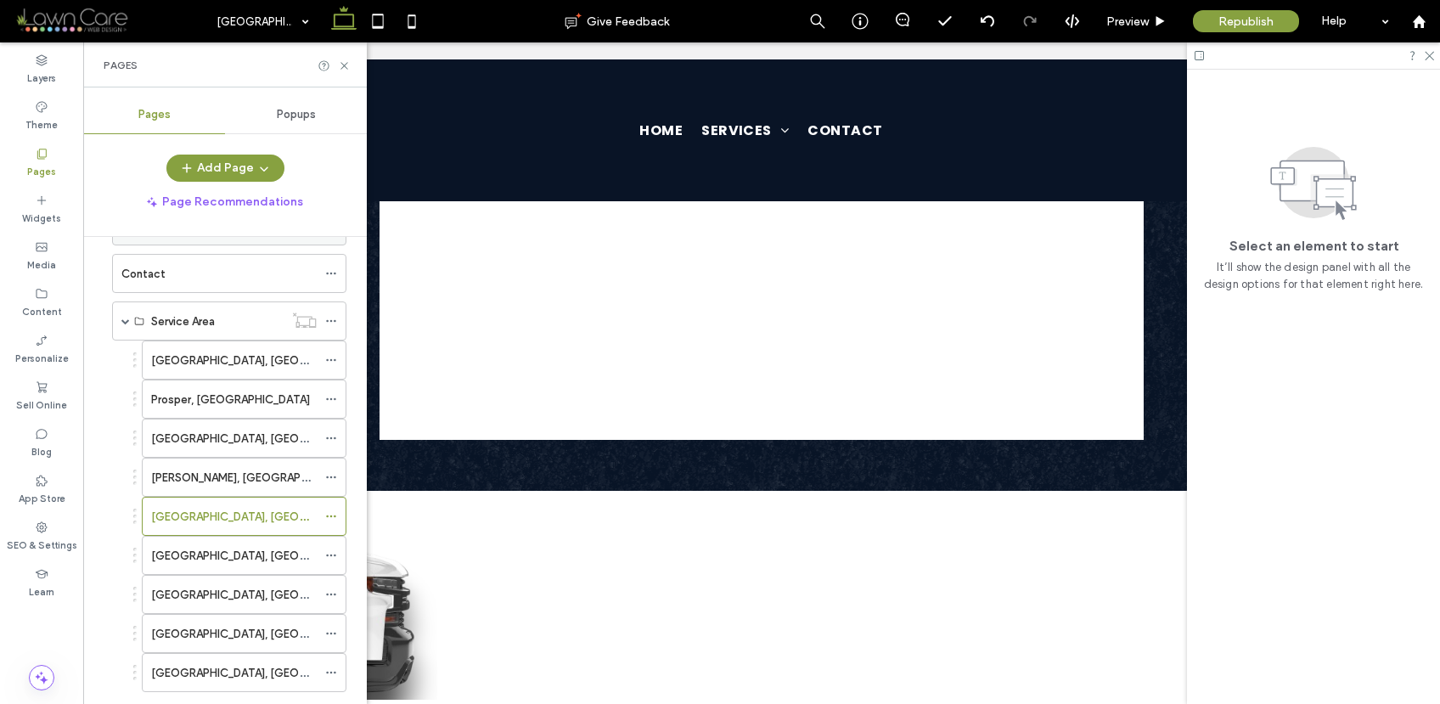
scroll to position [159, 0]
click at [195, 547] on label "[GEOGRAPHIC_DATA], [GEOGRAPHIC_DATA]" at bounding box center [267, 552] width 233 height 30
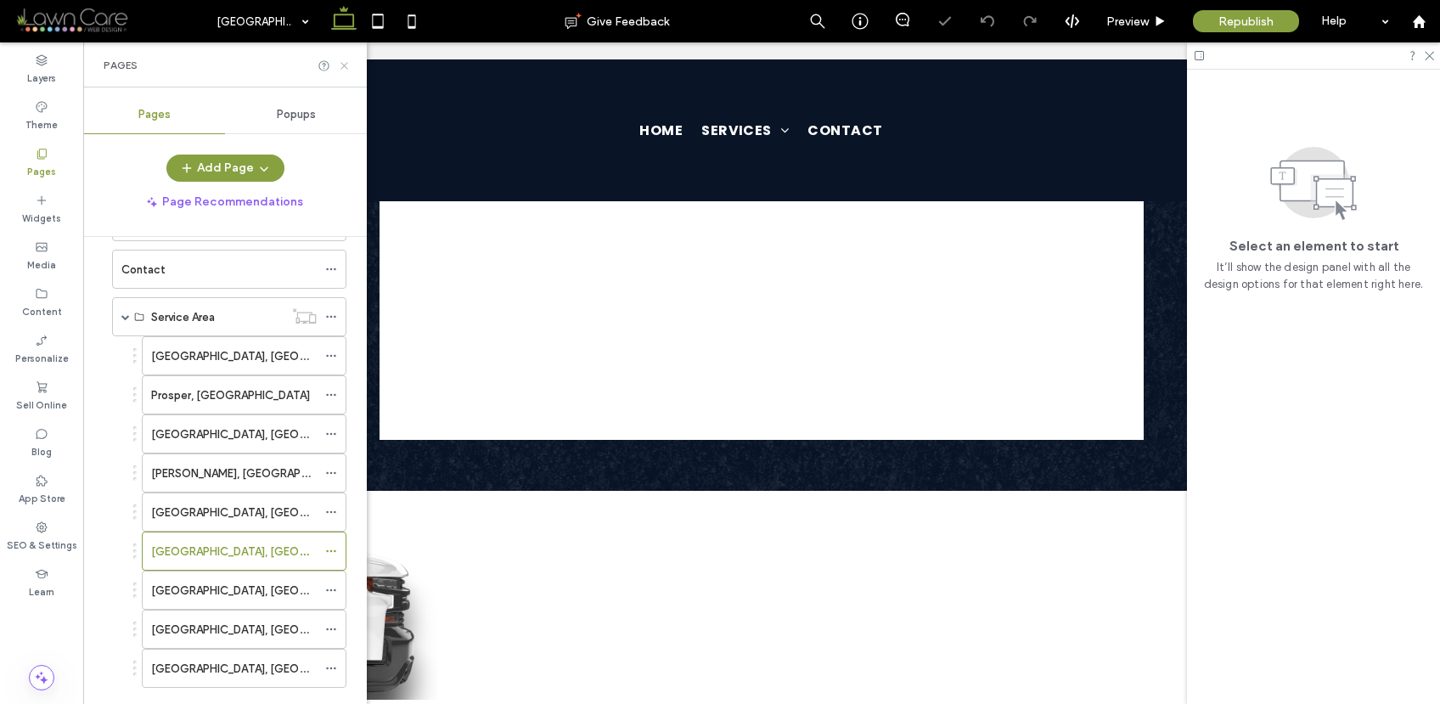
click at [346, 65] on icon at bounding box center [344, 65] width 13 height 13
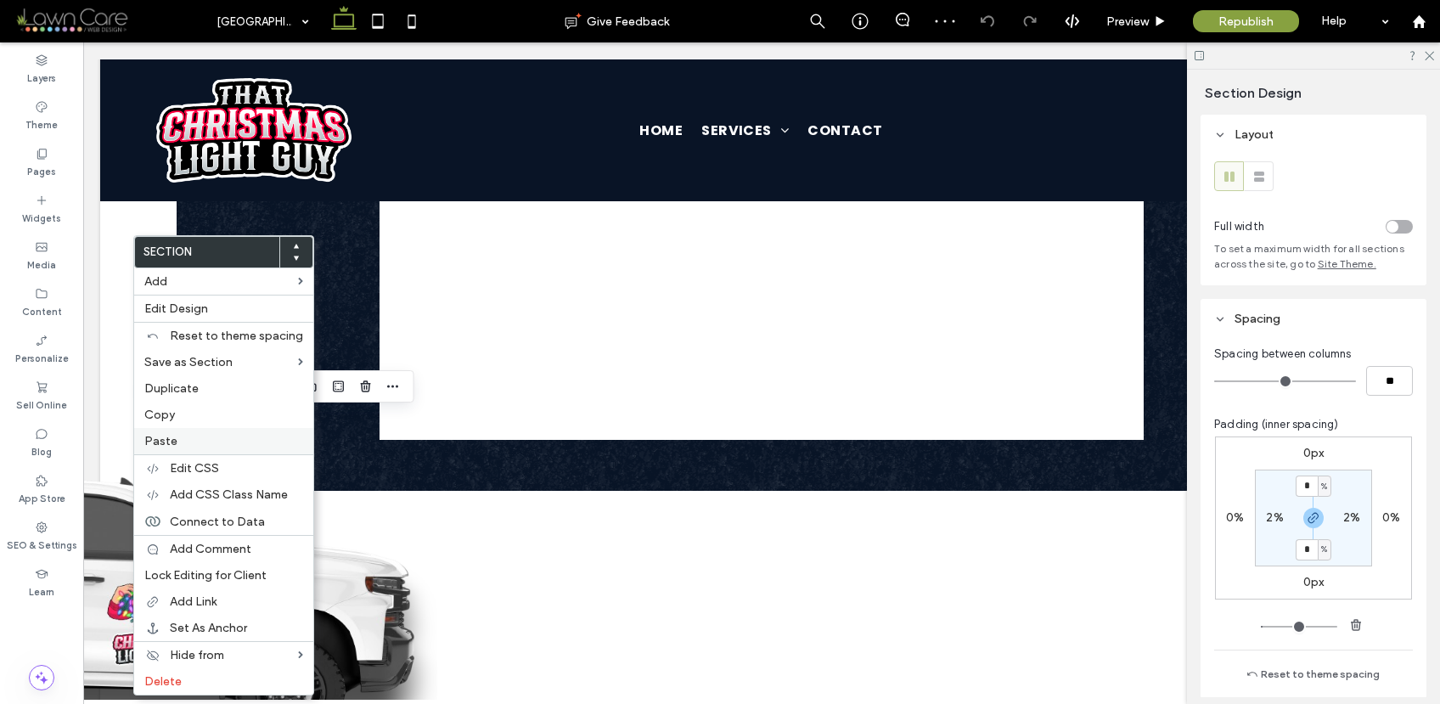
click at [169, 440] on span "Paste" at bounding box center [160, 441] width 33 height 14
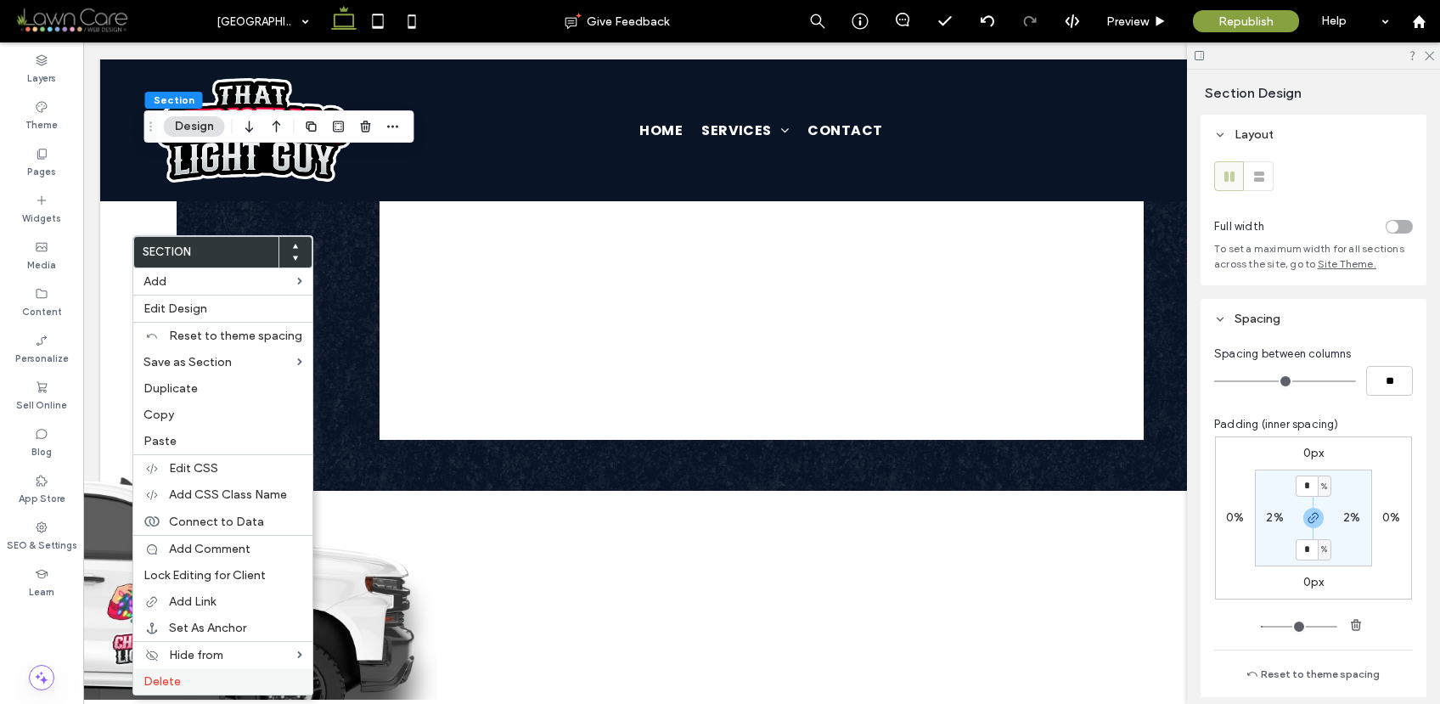
click at [196, 672] on div "Delete" at bounding box center [222, 681] width 179 height 26
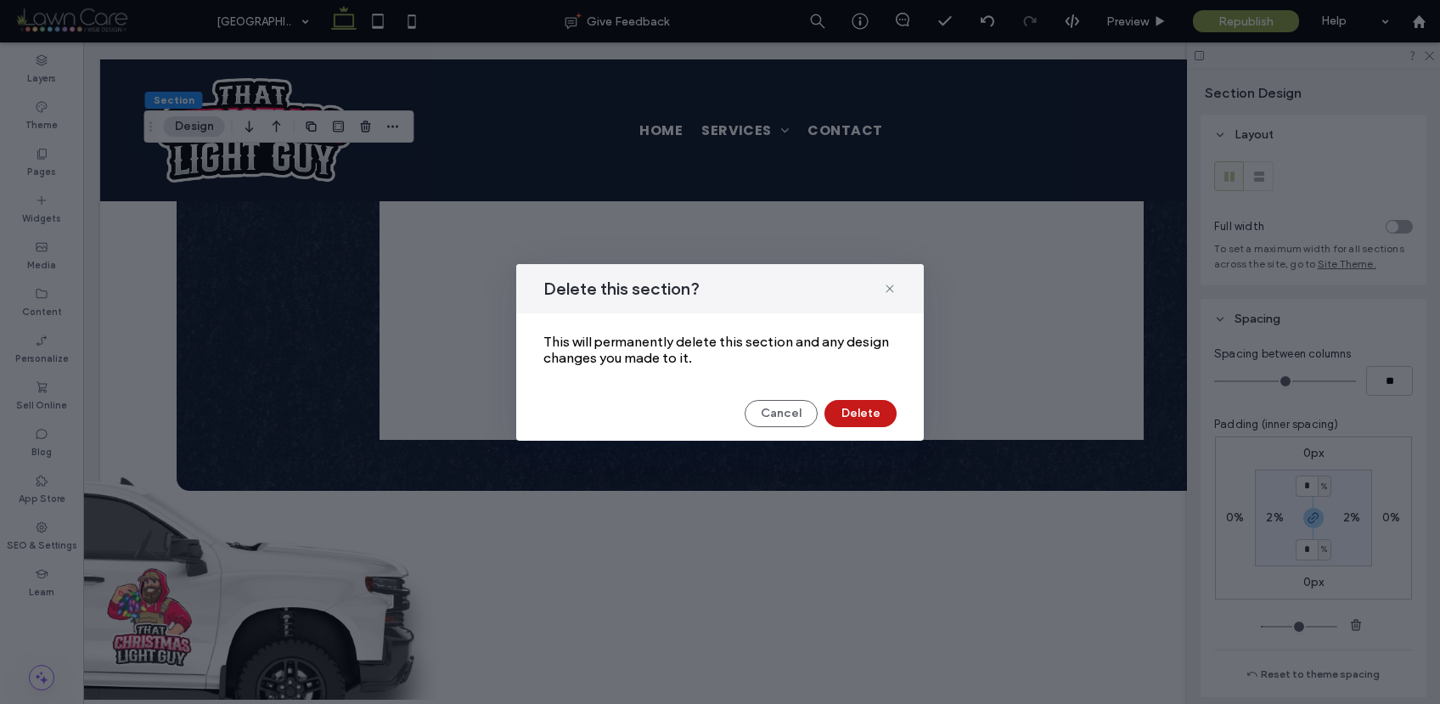
click at [844, 413] on button "Delete" at bounding box center [860, 413] width 72 height 27
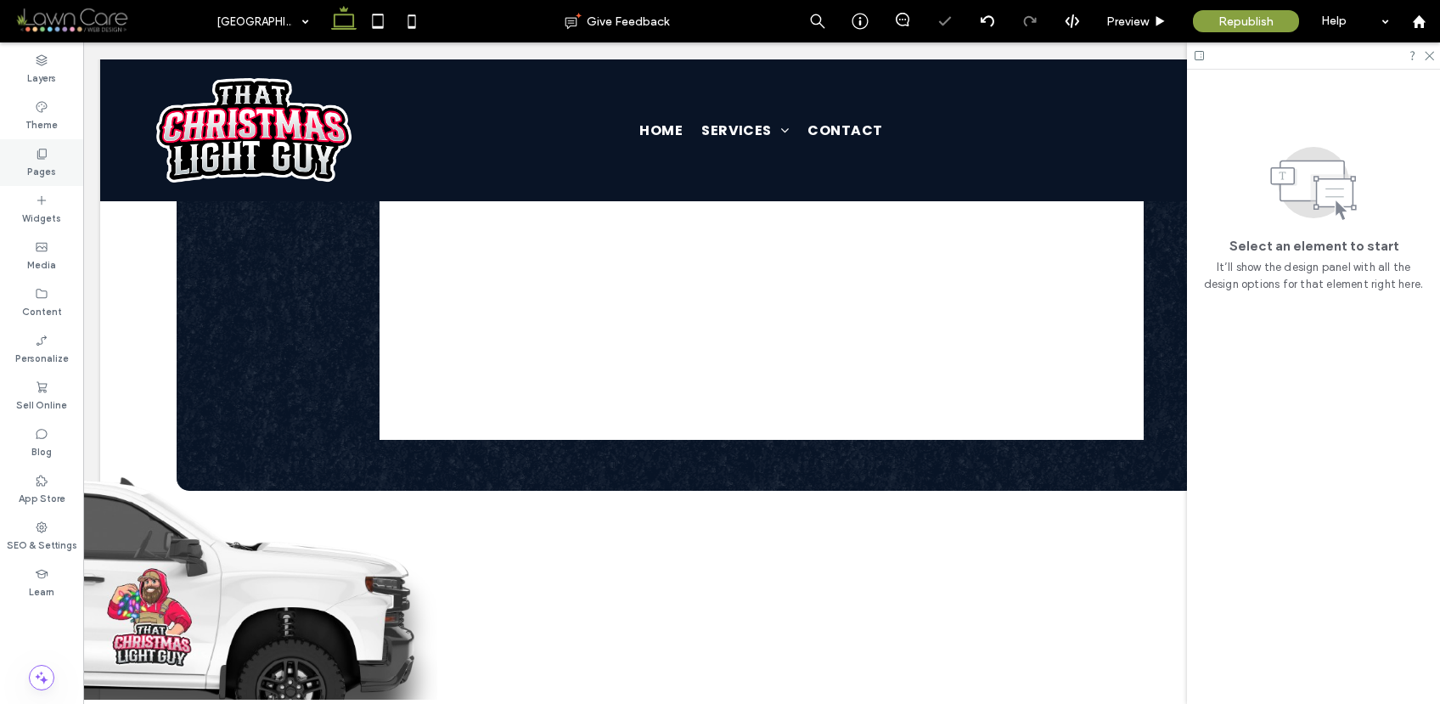
click at [43, 156] on use at bounding box center [41, 154] width 9 height 10
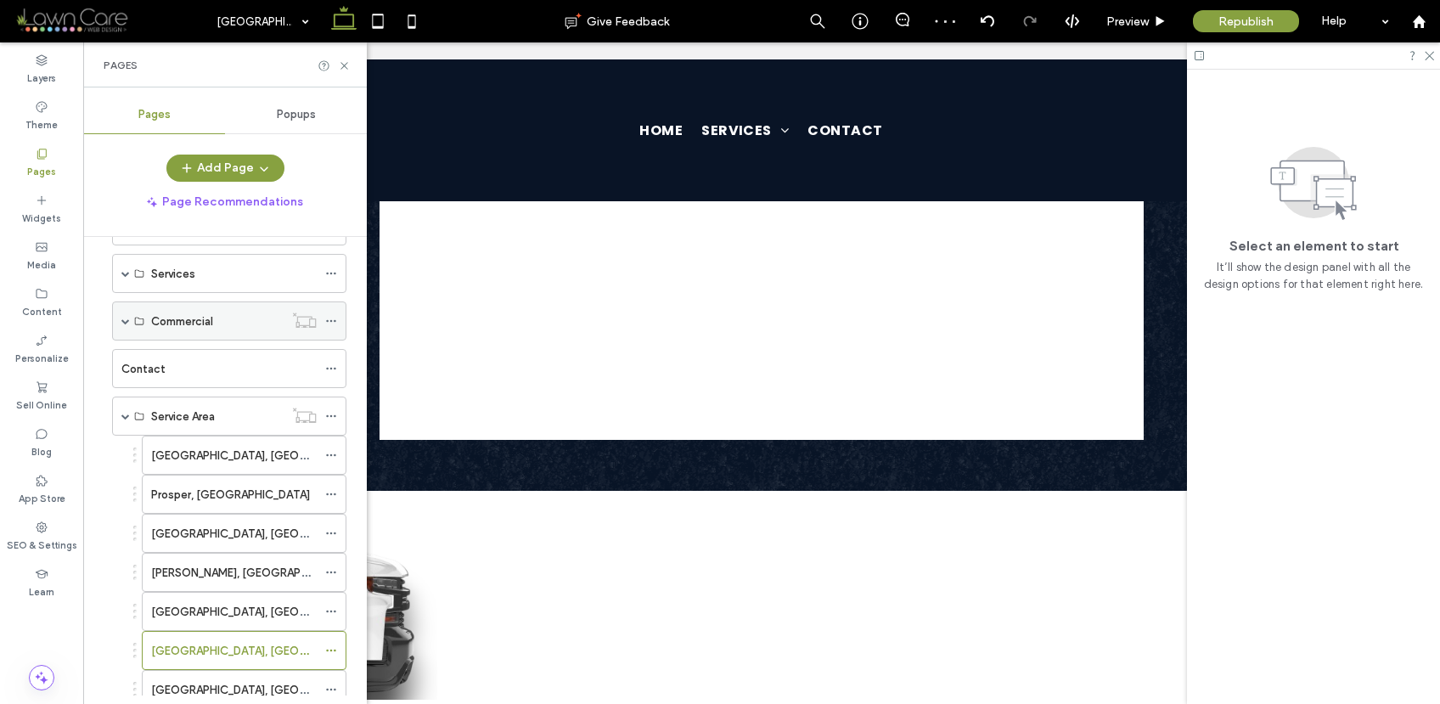
scroll to position [194, 0]
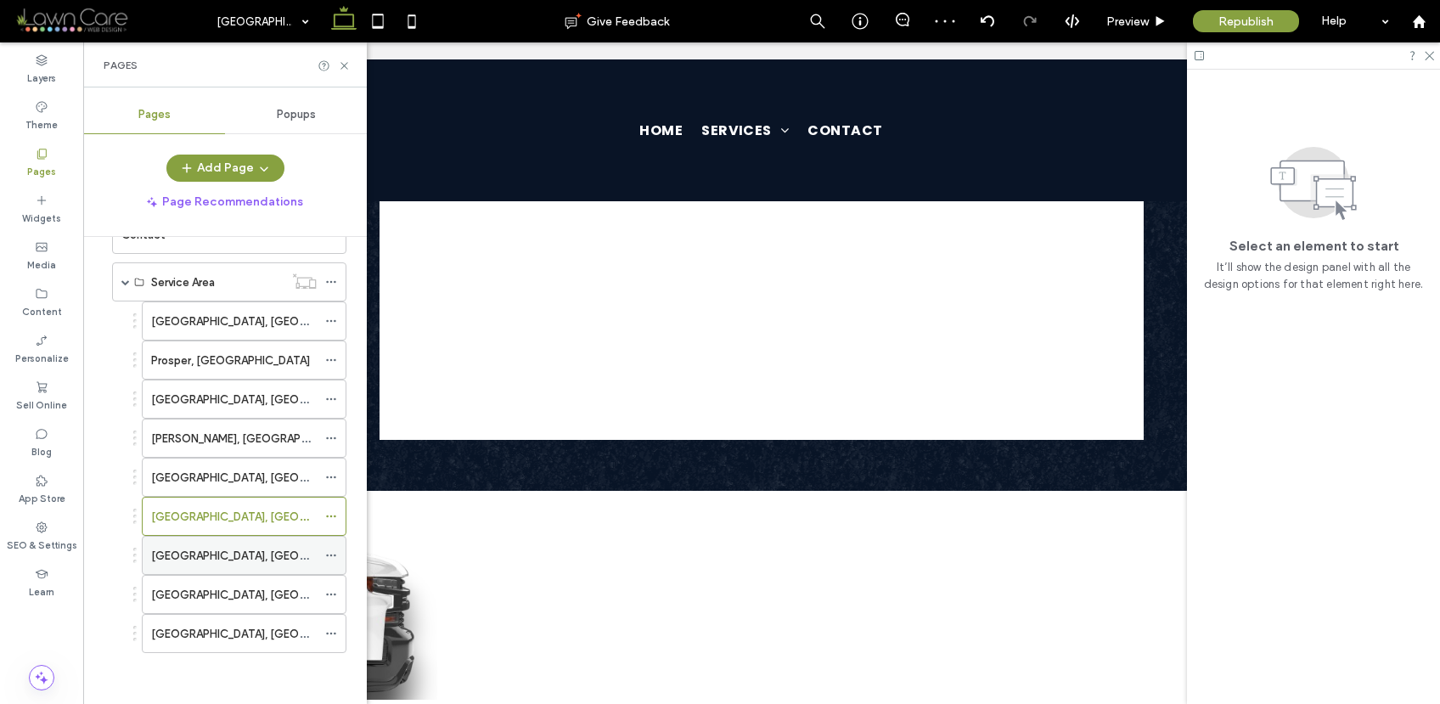
click at [209, 555] on div "[GEOGRAPHIC_DATA], [GEOGRAPHIC_DATA]" at bounding box center [234, 556] width 166 height 18
click at [343, 64] on icon at bounding box center [344, 65] width 13 height 13
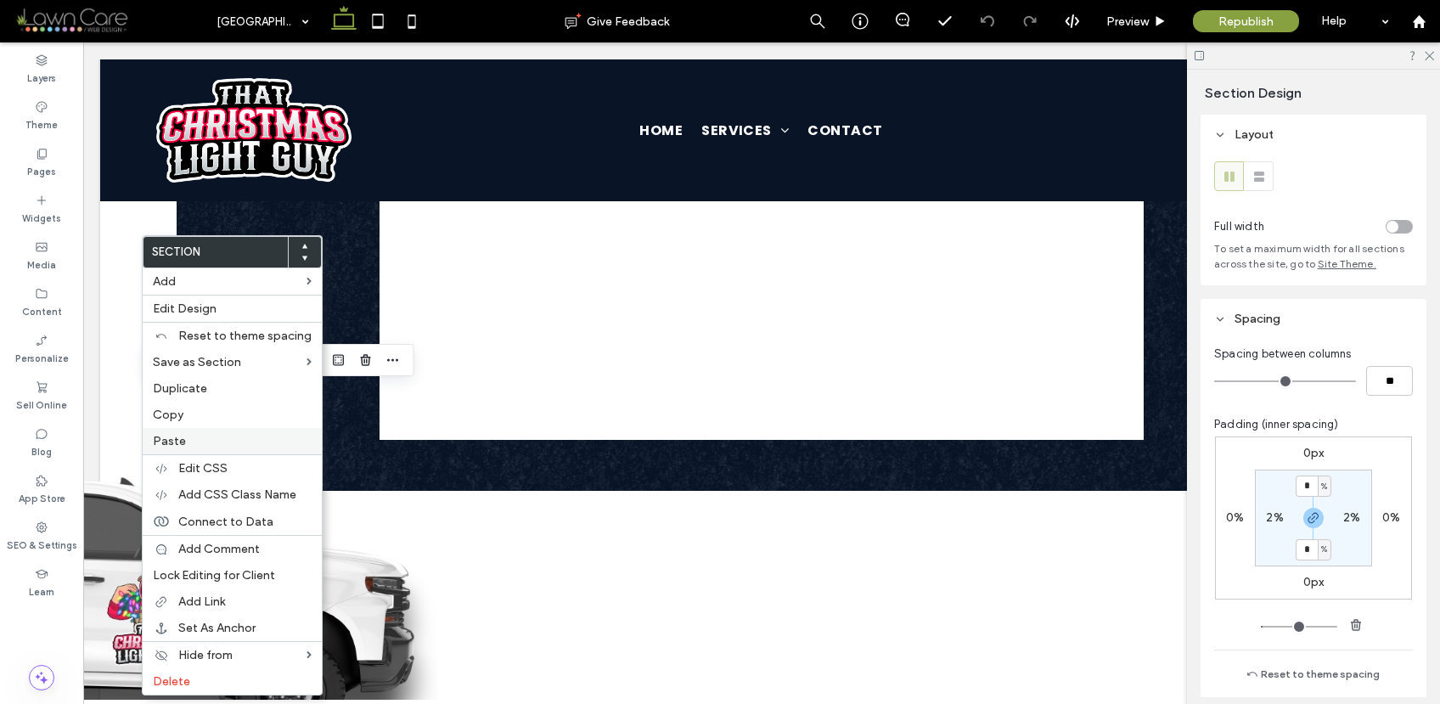
click at [177, 441] on span "Paste" at bounding box center [169, 441] width 33 height 14
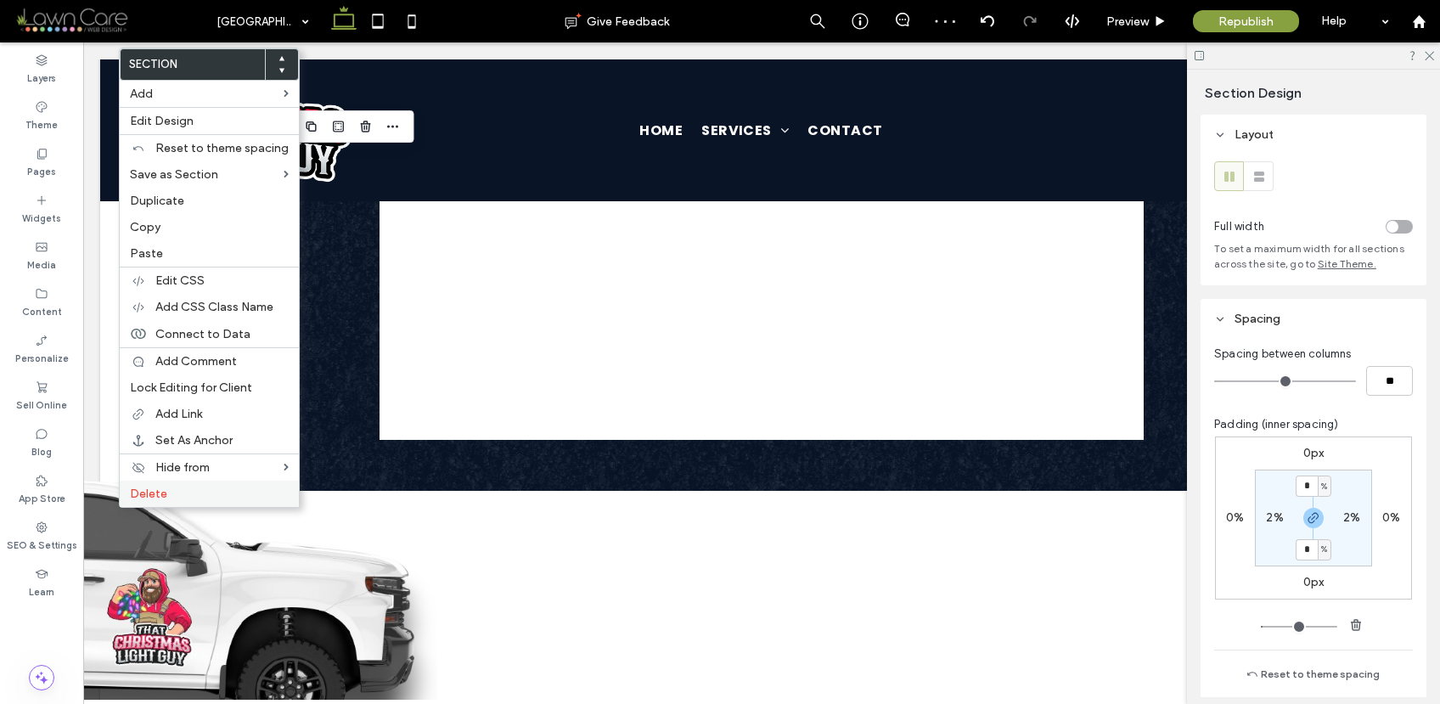
click at [181, 495] on label "Delete" at bounding box center [209, 494] width 159 height 14
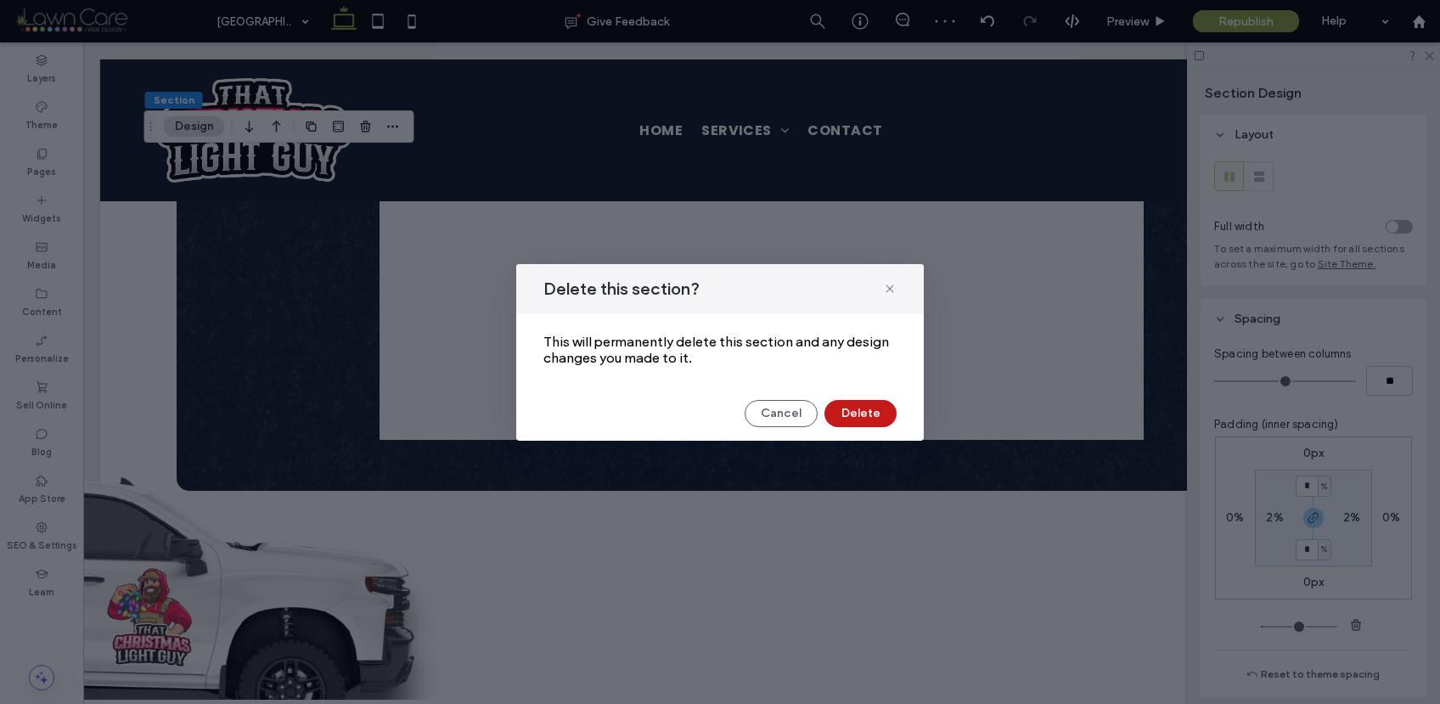
click at [874, 408] on button "Delete" at bounding box center [860, 413] width 72 height 27
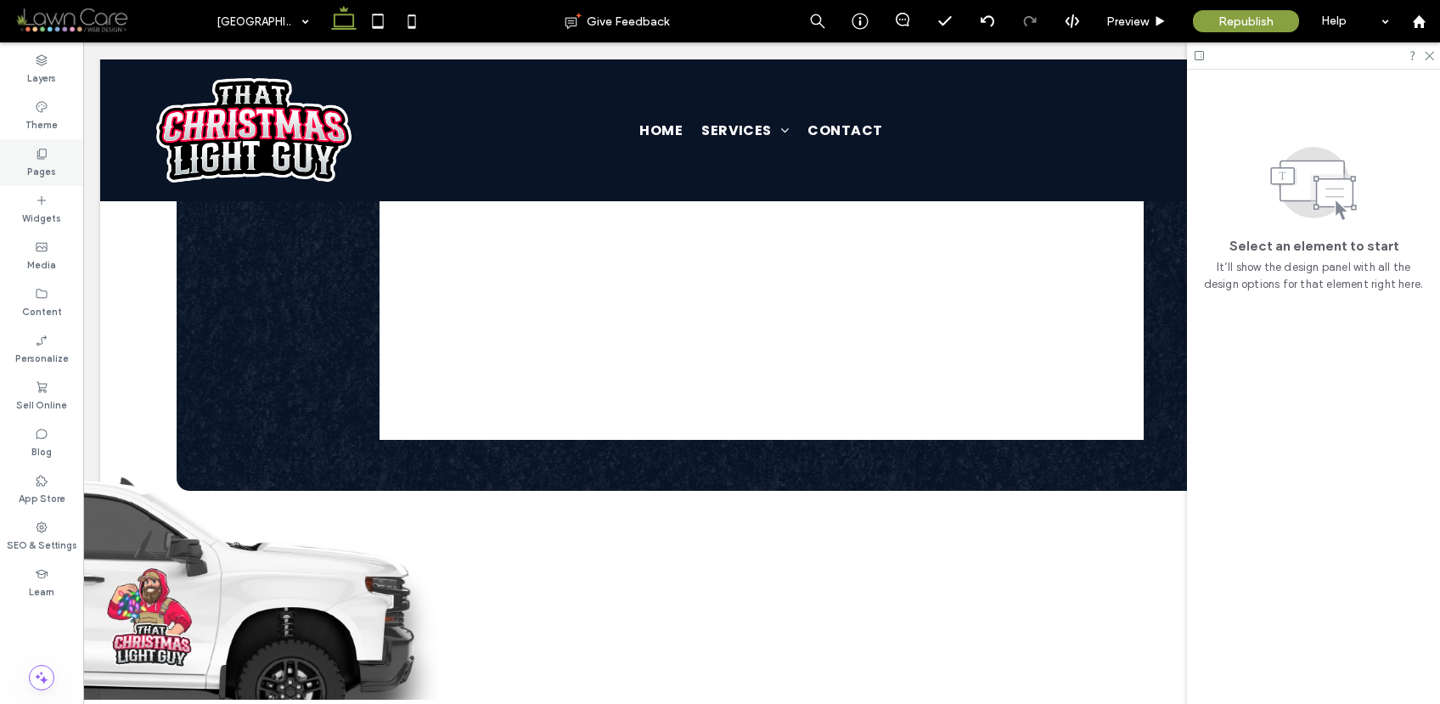
click at [40, 169] on label "Pages" at bounding box center [41, 169] width 29 height 19
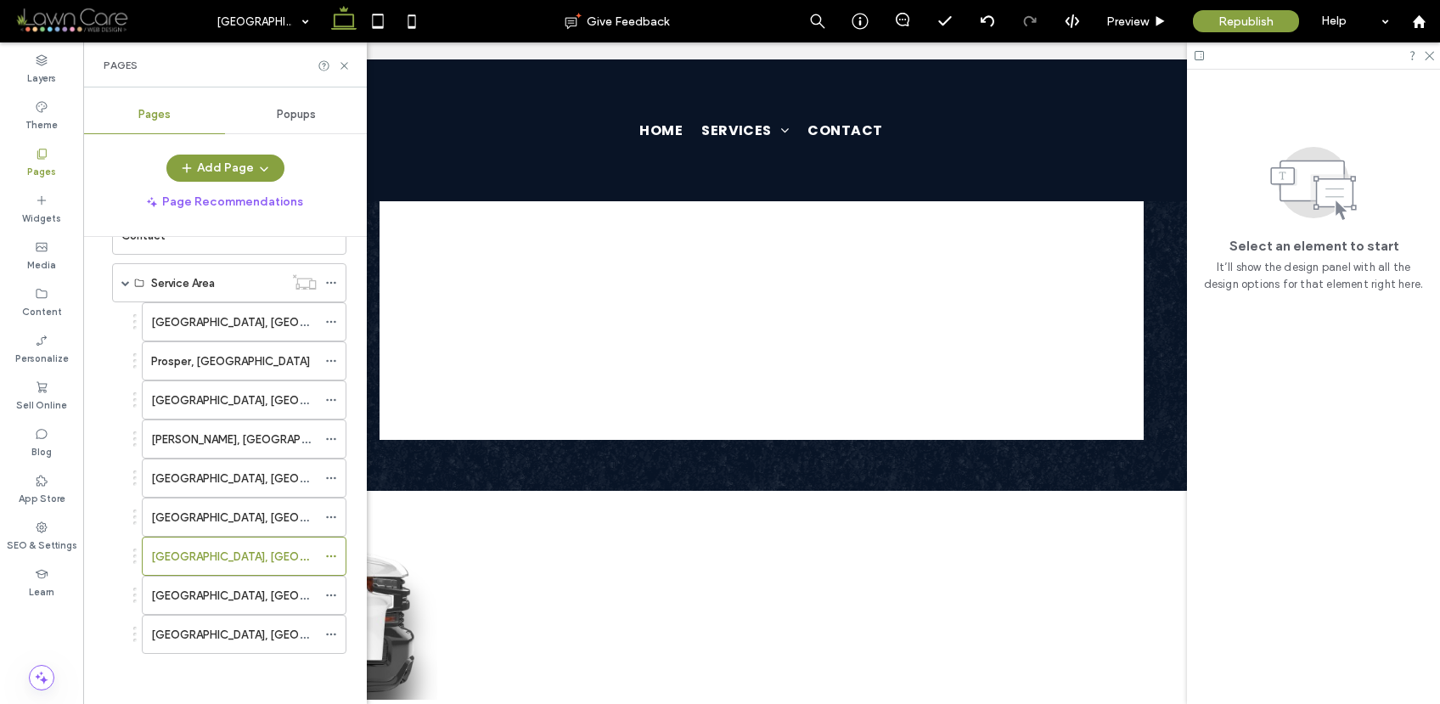
scroll to position [194, 0]
click at [217, 605] on div "[GEOGRAPHIC_DATA], [GEOGRAPHIC_DATA]" at bounding box center [234, 594] width 166 height 37
click at [343, 63] on icon at bounding box center [344, 65] width 13 height 13
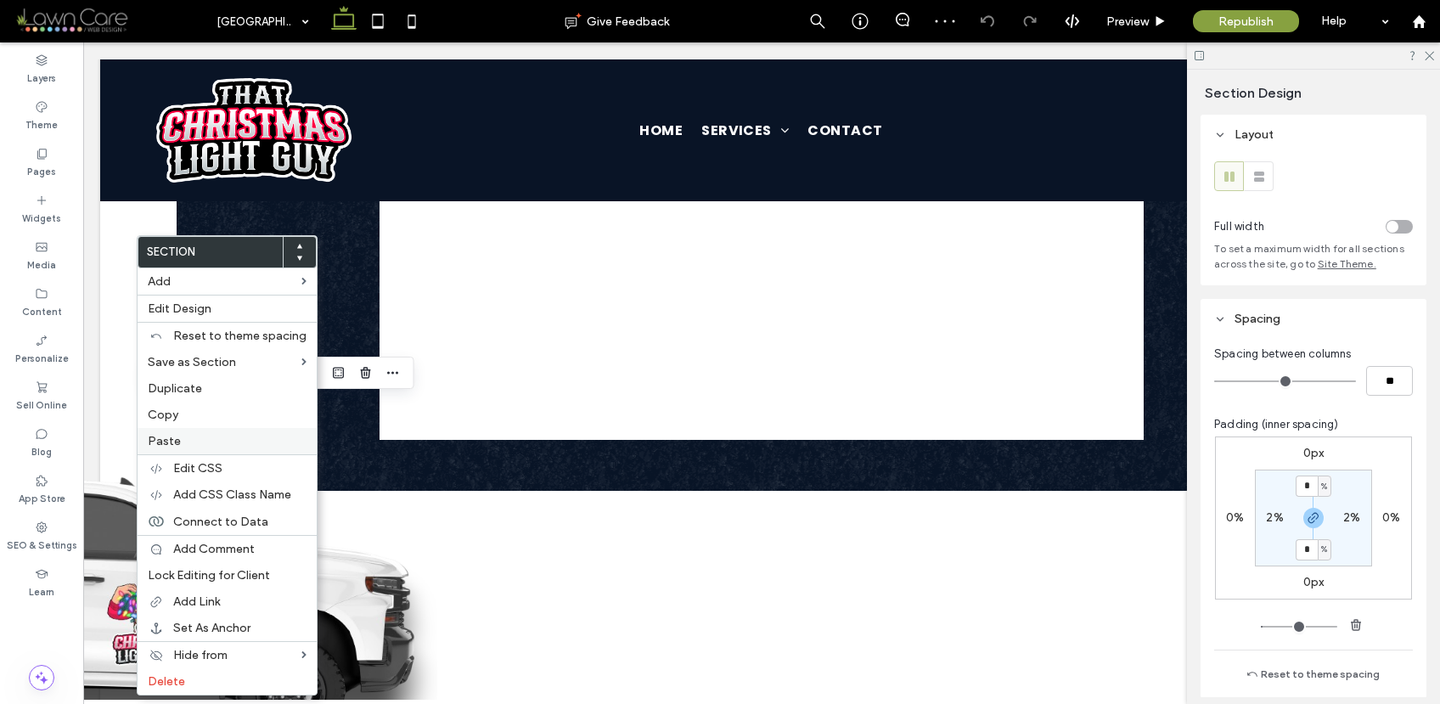
click at [183, 444] on label "Paste" at bounding box center [227, 441] width 159 height 14
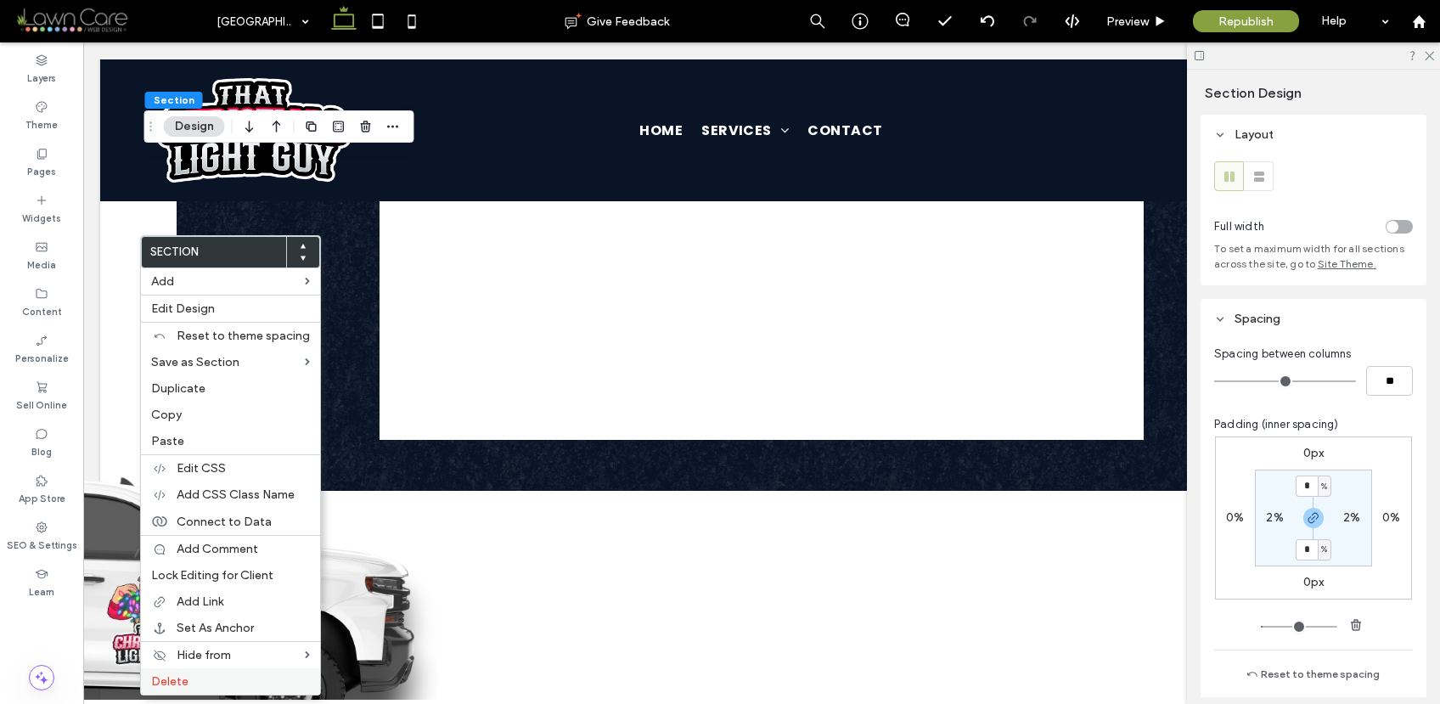
click at [231, 677] on label "Delete" at bounding box center [230, 681] width 159 height 14
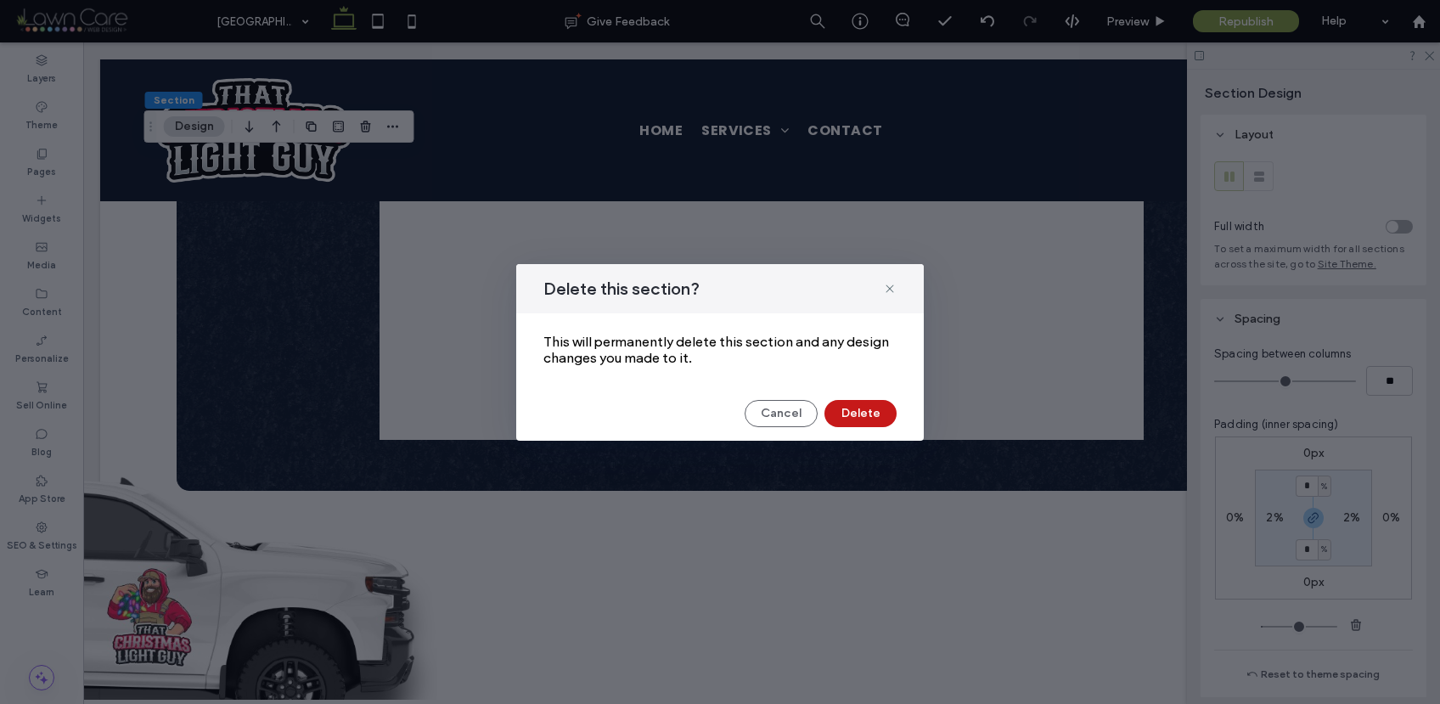
click at [851, 415] on button "Delete" at bounding box center [860, 413] width 72 height 27
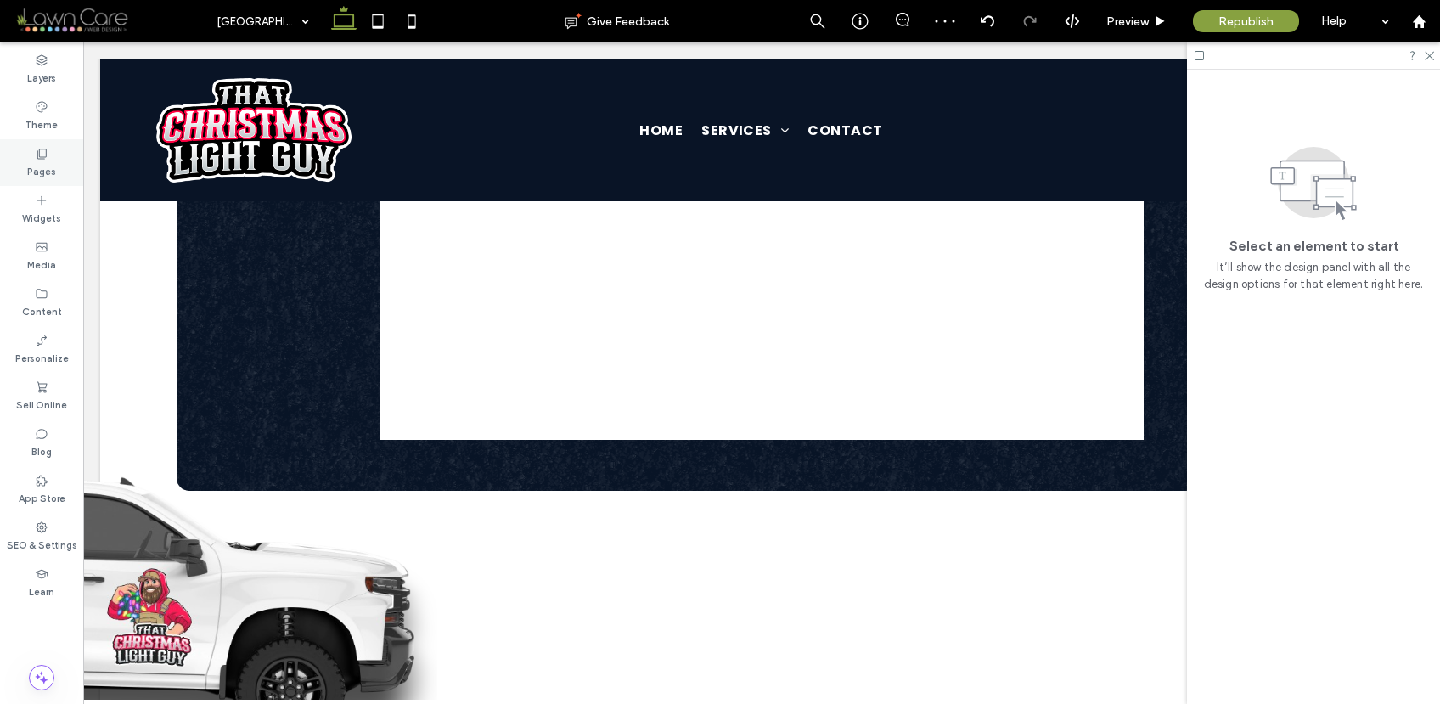
click at [42, 158] on use at bounding box center [41, 154] width 9 height 10
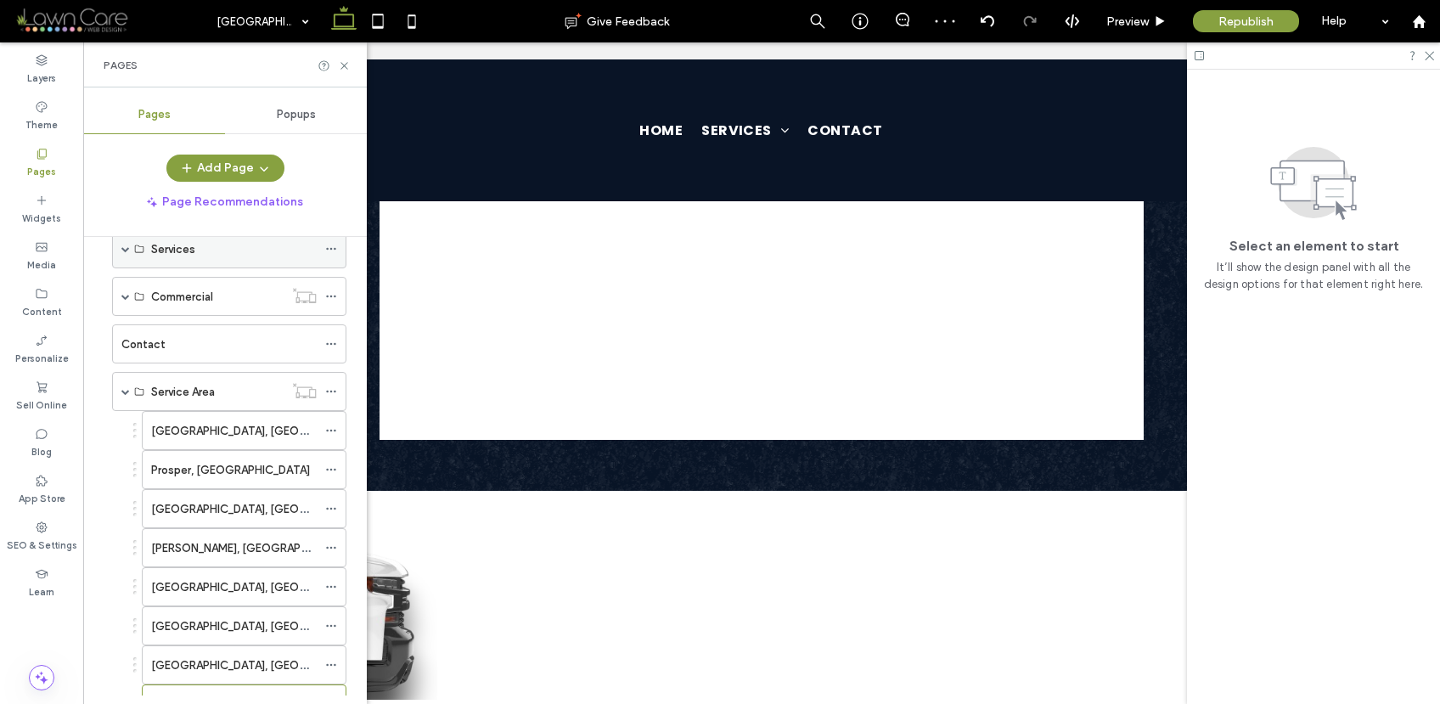
scroll to position [194, 0]
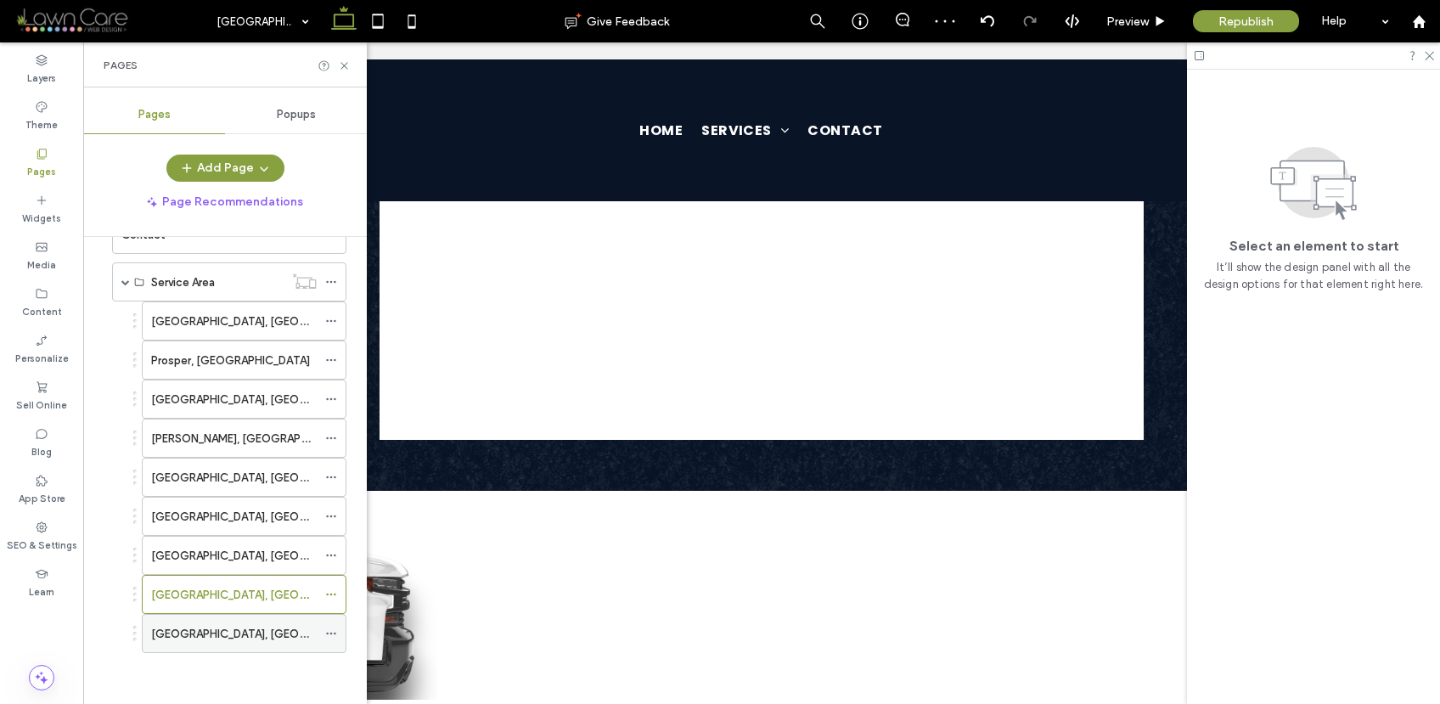
click at [229, 627] on div "[GEOGRAPHIC_DATA], [GEOGRAPHIC_DATA]" at bounding box center [234, 634] width 166 height 18
click at [345, 65] on use at bounding box center [343, 65] width 7 height 7
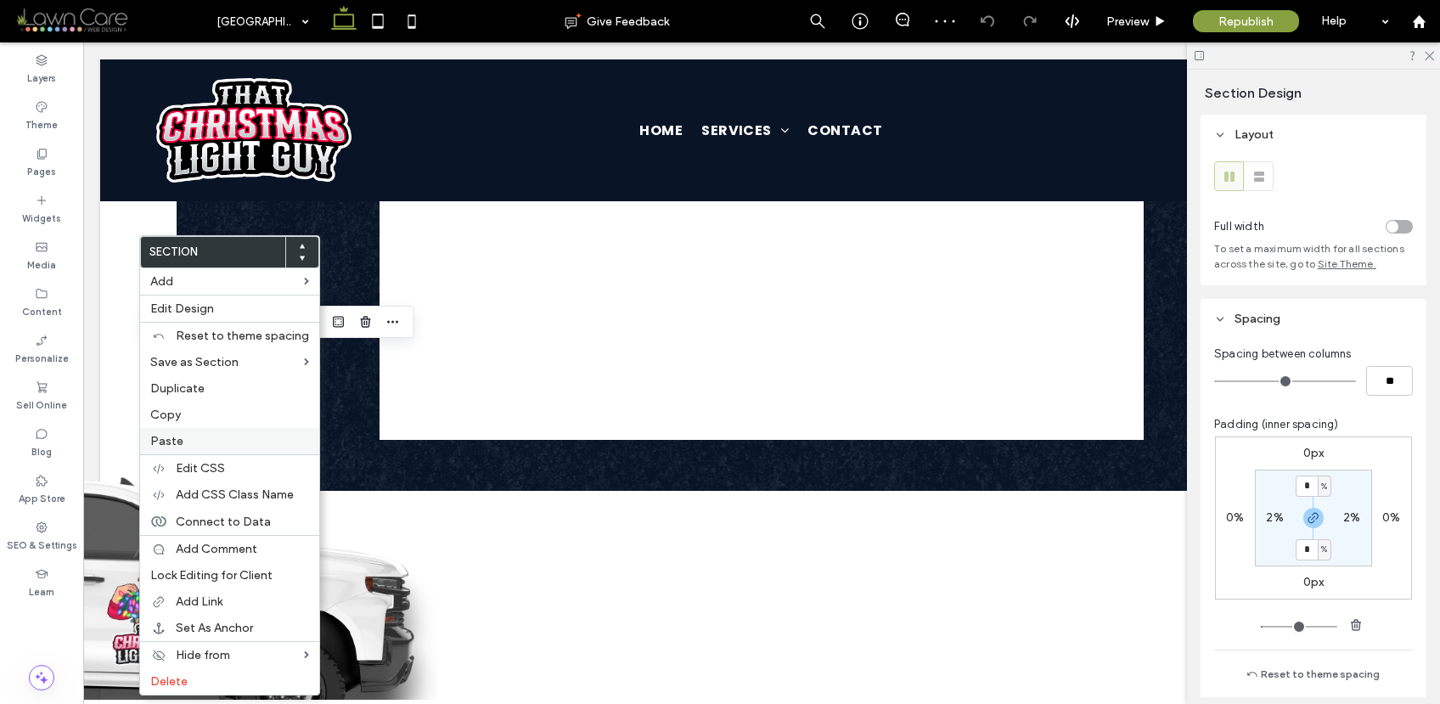
click at [176, 436] on span "Paste" at bounding box center [166, 441] width 33 height 14
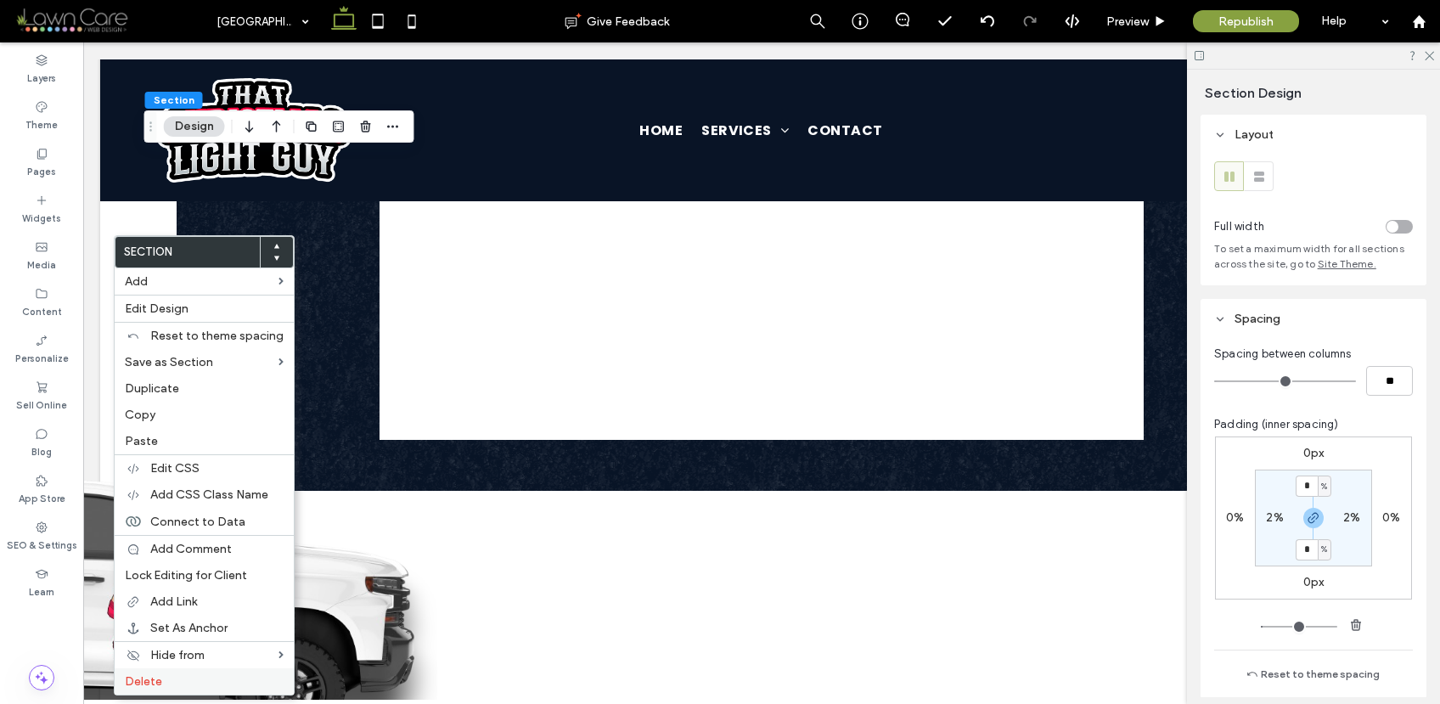
click at [159, 675] on span "Delete" at bounding box center [143, 681] width 37 height 14
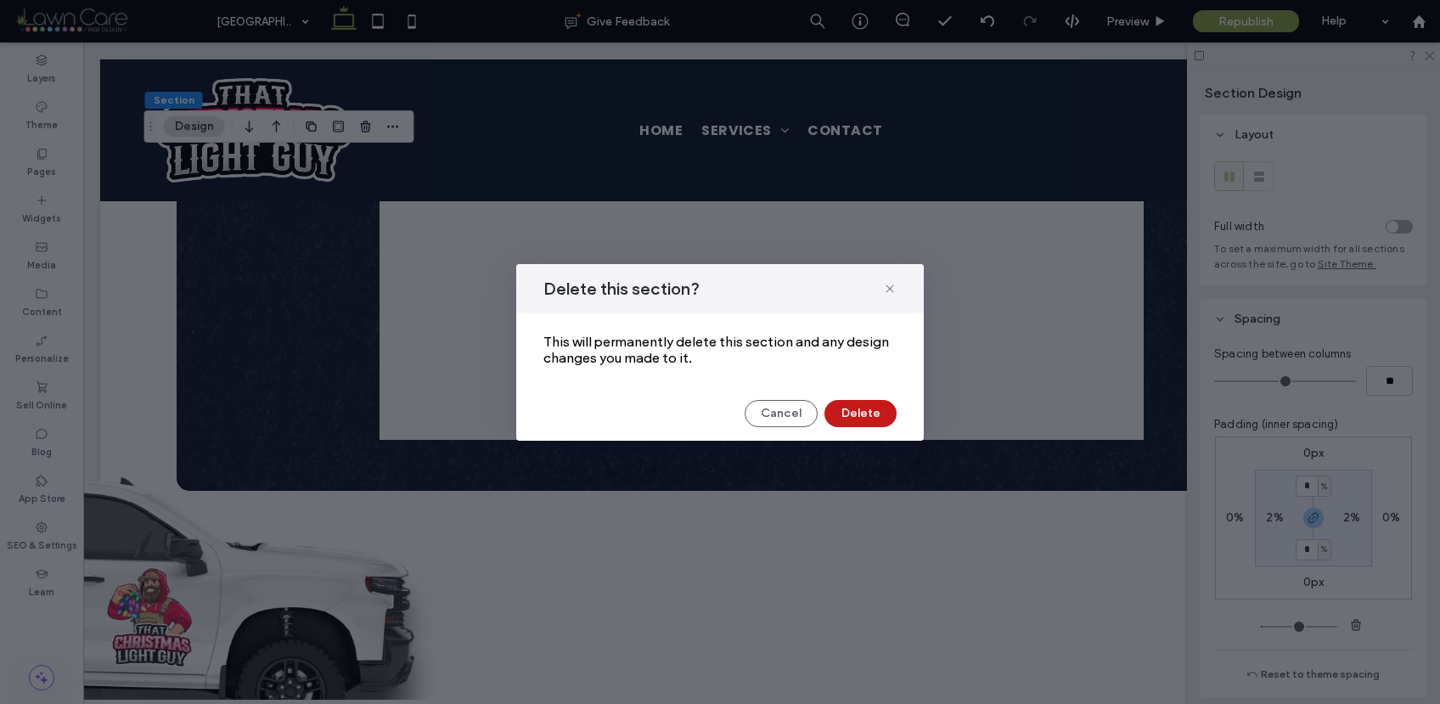
click at [852, 409] on button "Delete" at bounding box center [860, 413] width 72 height 27
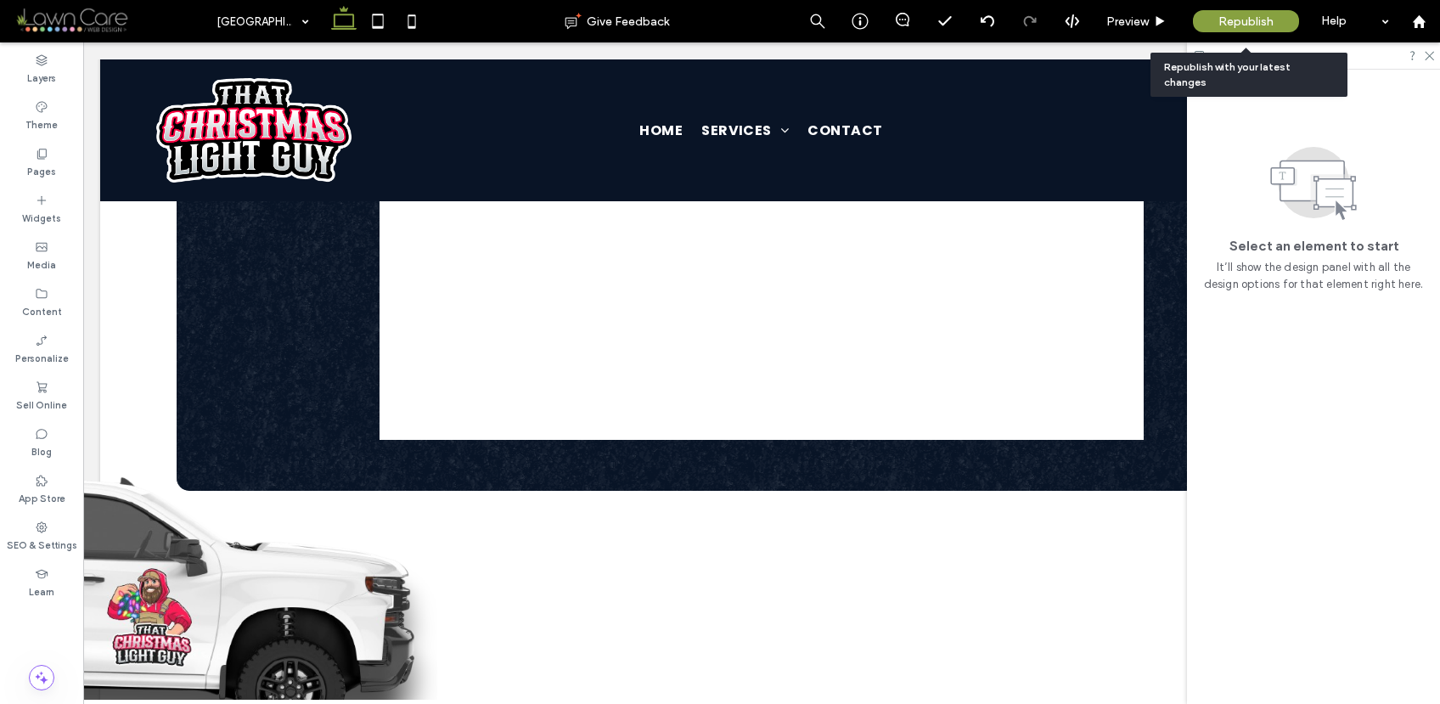
click at [1236, 14] on span "Republish" at bounding box center [1245, 21] width 55 height 14
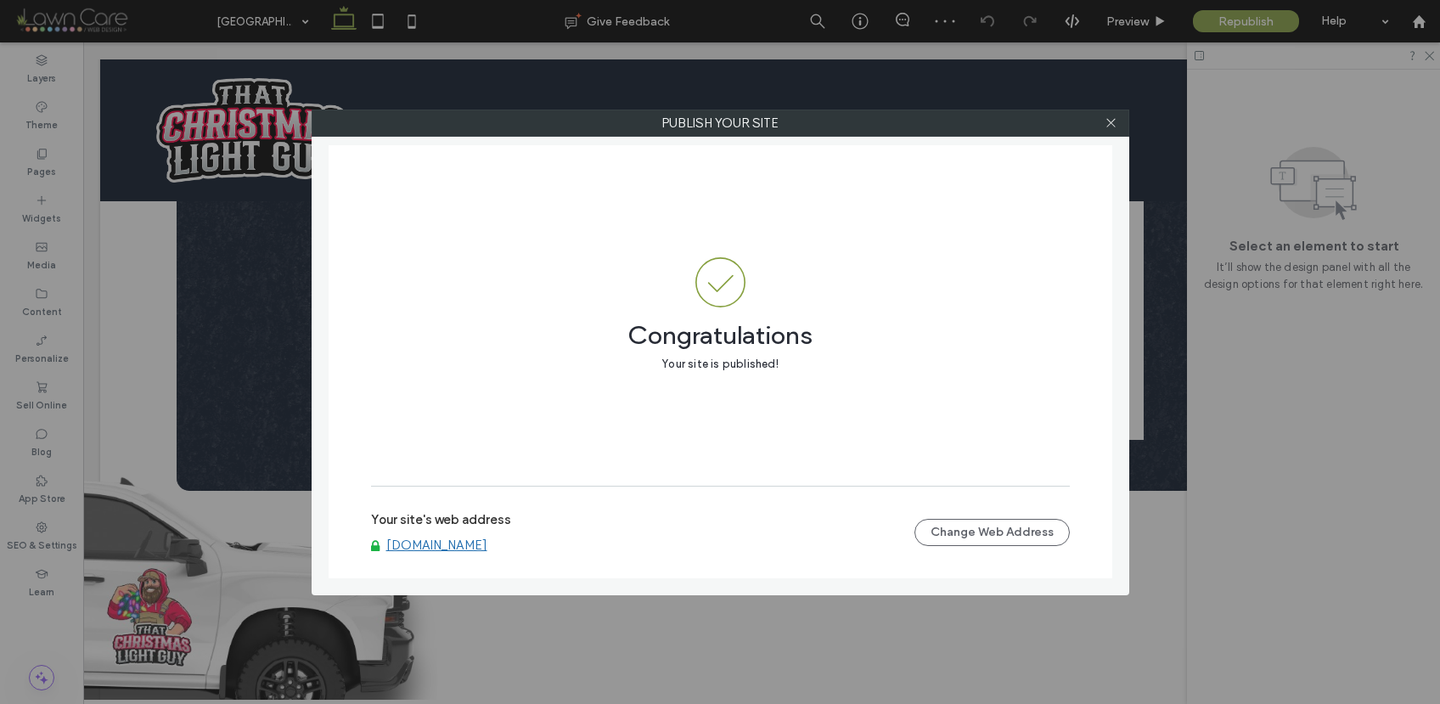
click at [487, 540] on link "www.thatchristmaslightguy.com" at bounding box center [436, 544] width 101 height 15
click at [1111, 125] on icon at bounding box center [1111, 122] width 13 height 13
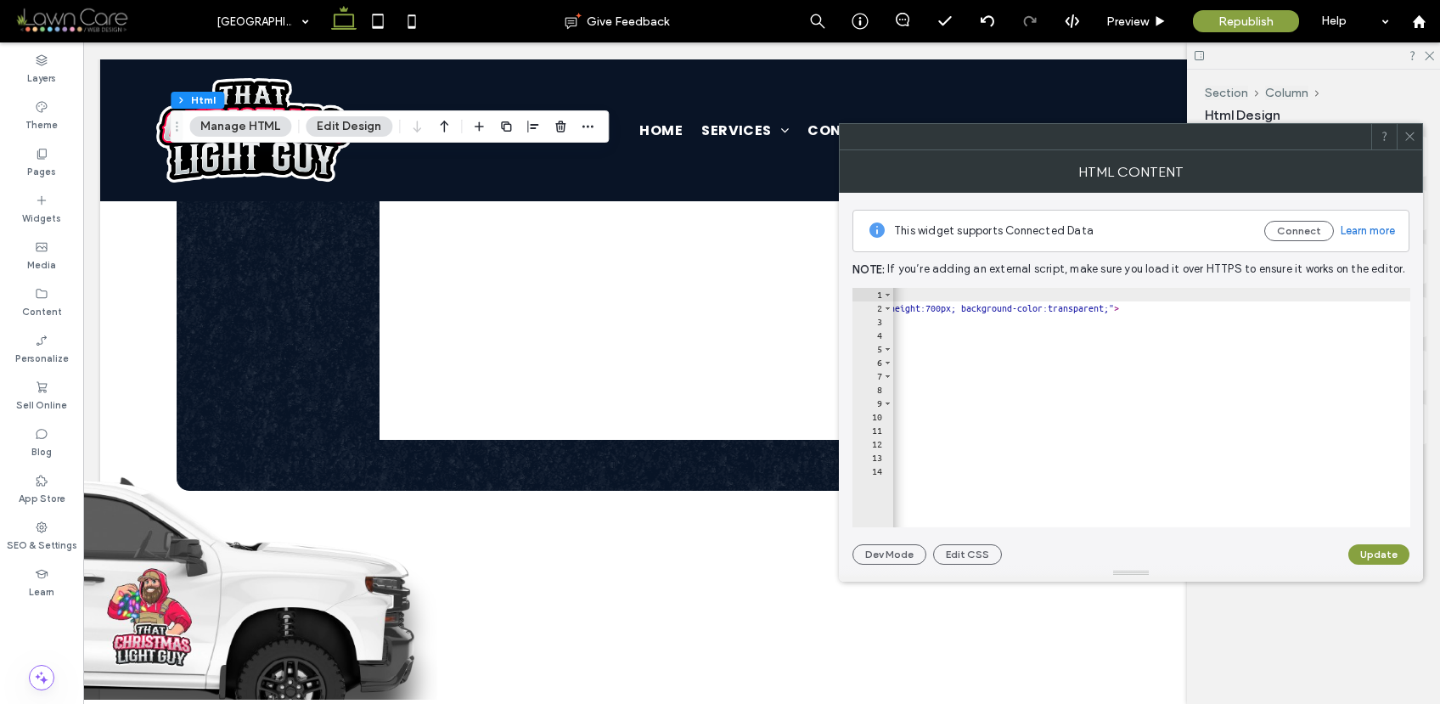
scroll to position [0, 739]
drag, startPoint x: 1223, startPoint y: 306, endPoint x: 1228, endPoint y: 318, distance: 12.9
click at [1231, 307] on div "< div style = "max-width:900px; margin: 0 auto; padding: 20px; background-color…" at bounding box center [912, 415] width 1517 height 254
type textarea "**********"
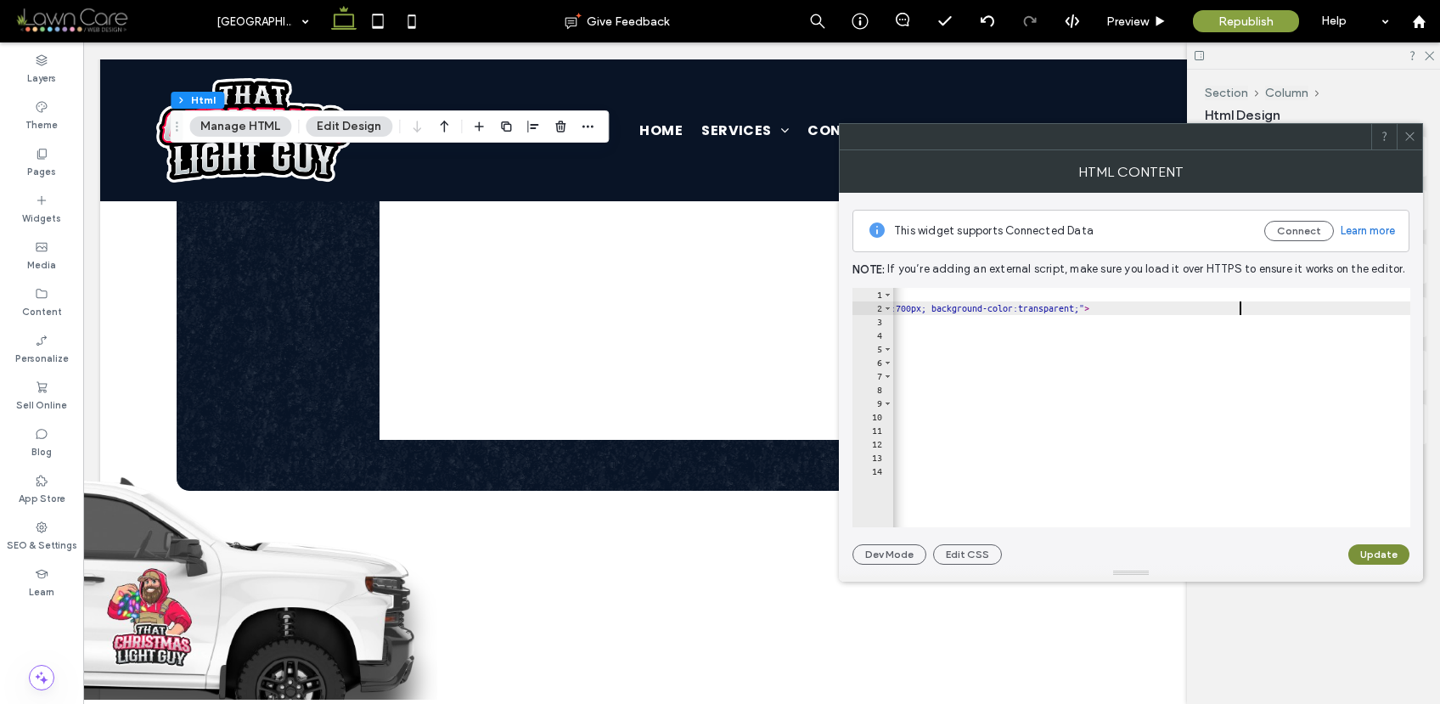
click at [1380, 555] on button "Update" at bounding box center [1378, 554] width 61 height 20
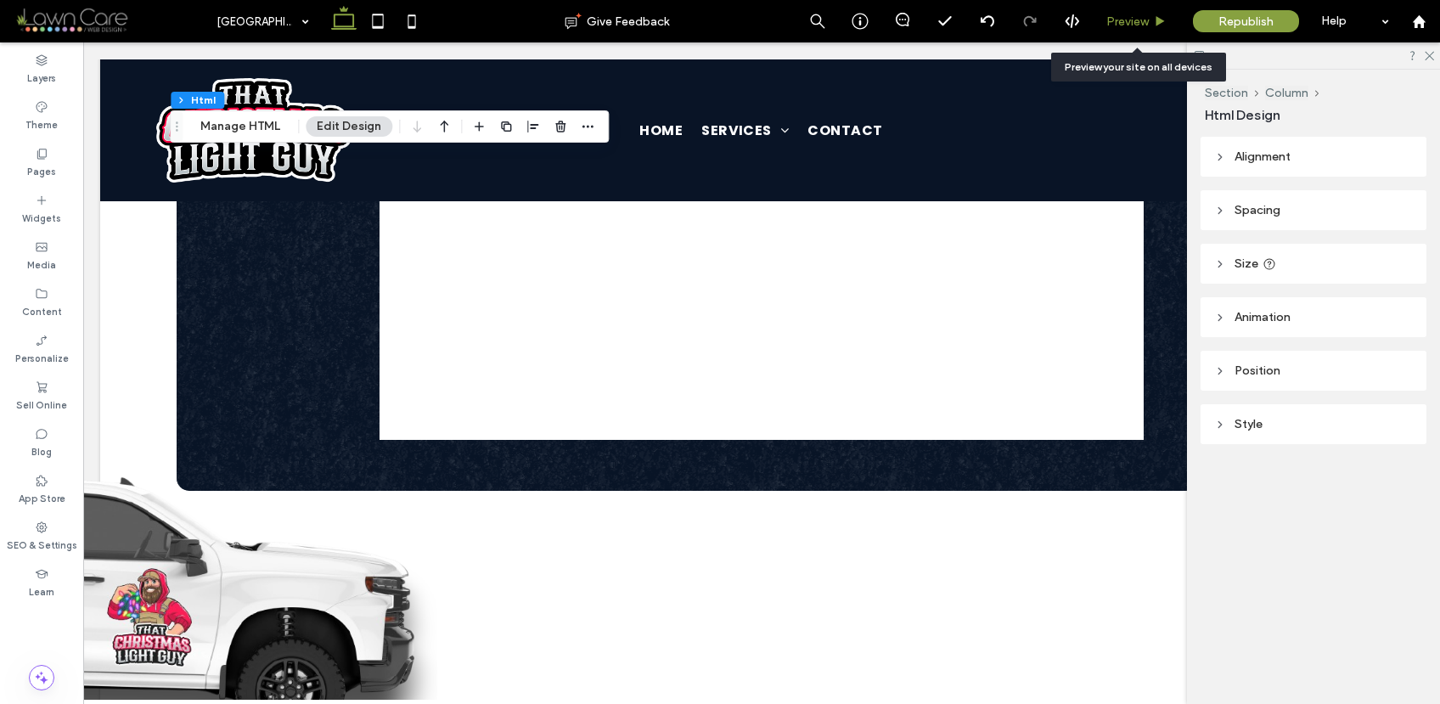
click at [1128, 23] on span "Preview" at bounding box center [1127, 21] width 42 height 14
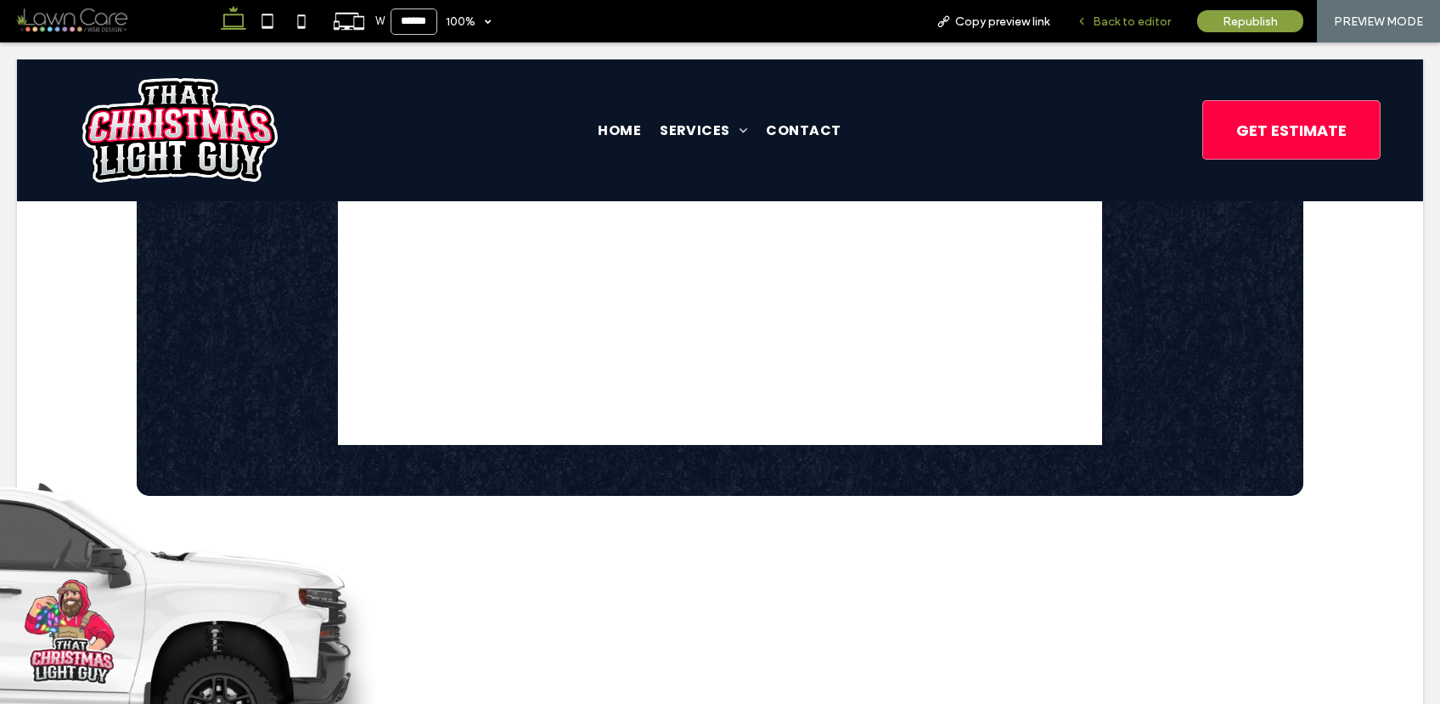
click at [1124, 17] on span "Back to editor" at bounding box center [1132, 21] width 78 height 14
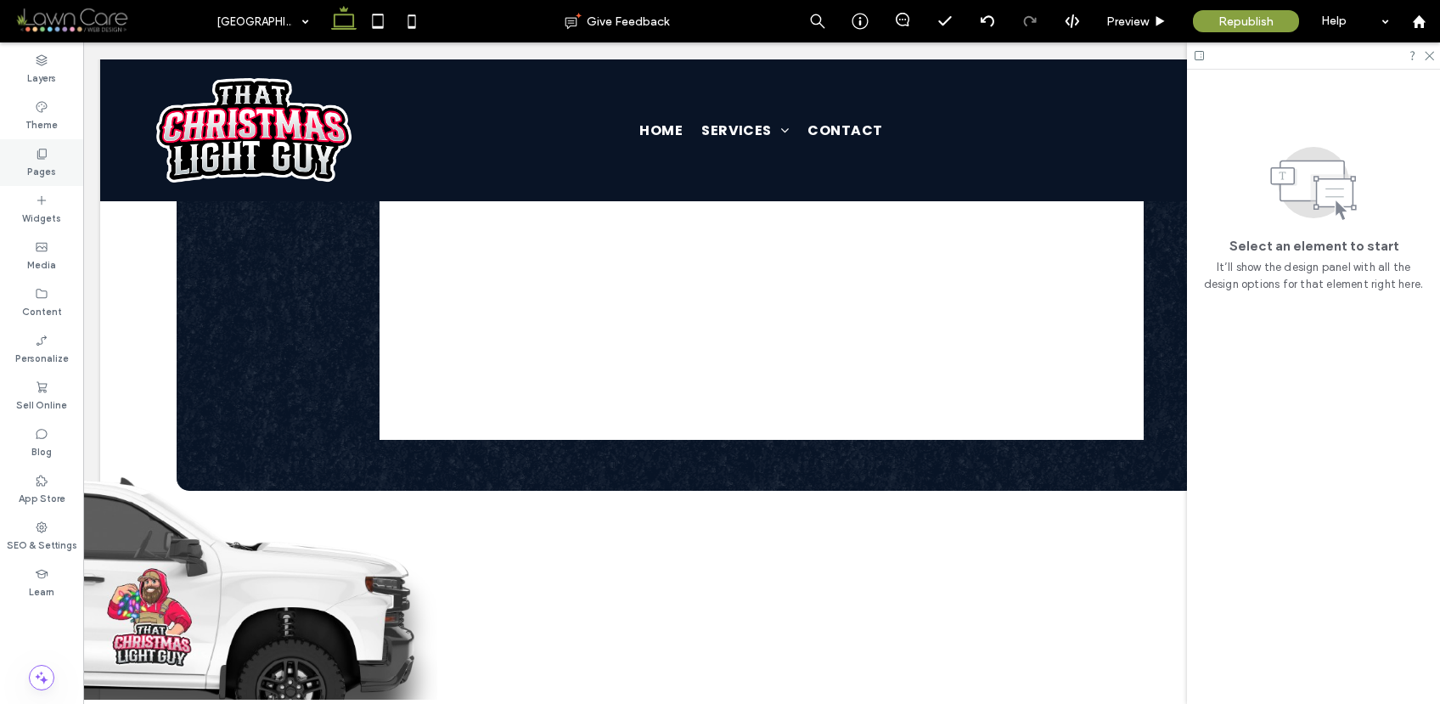
click at [34, 170] on label "Pages" at bounding box center [41, 169] width 29 height 19
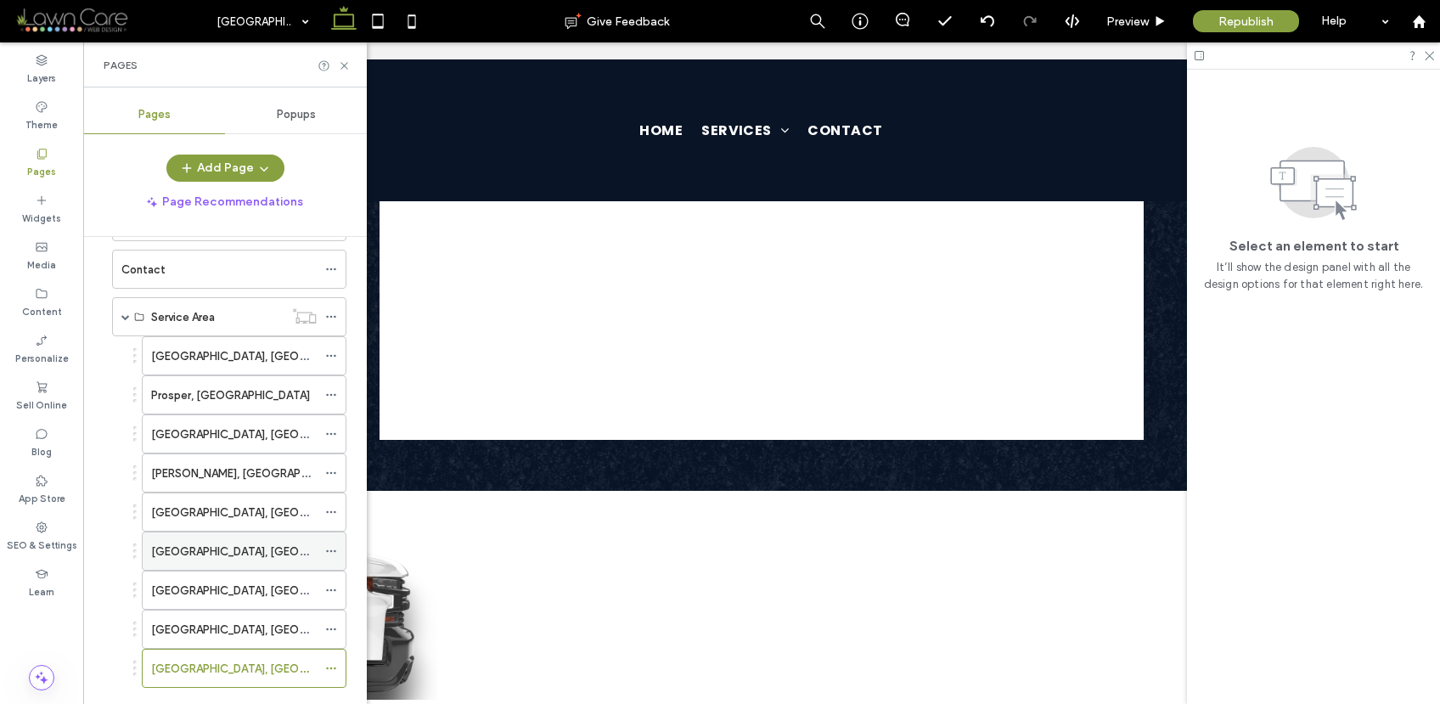
scroll to position [194, 0]
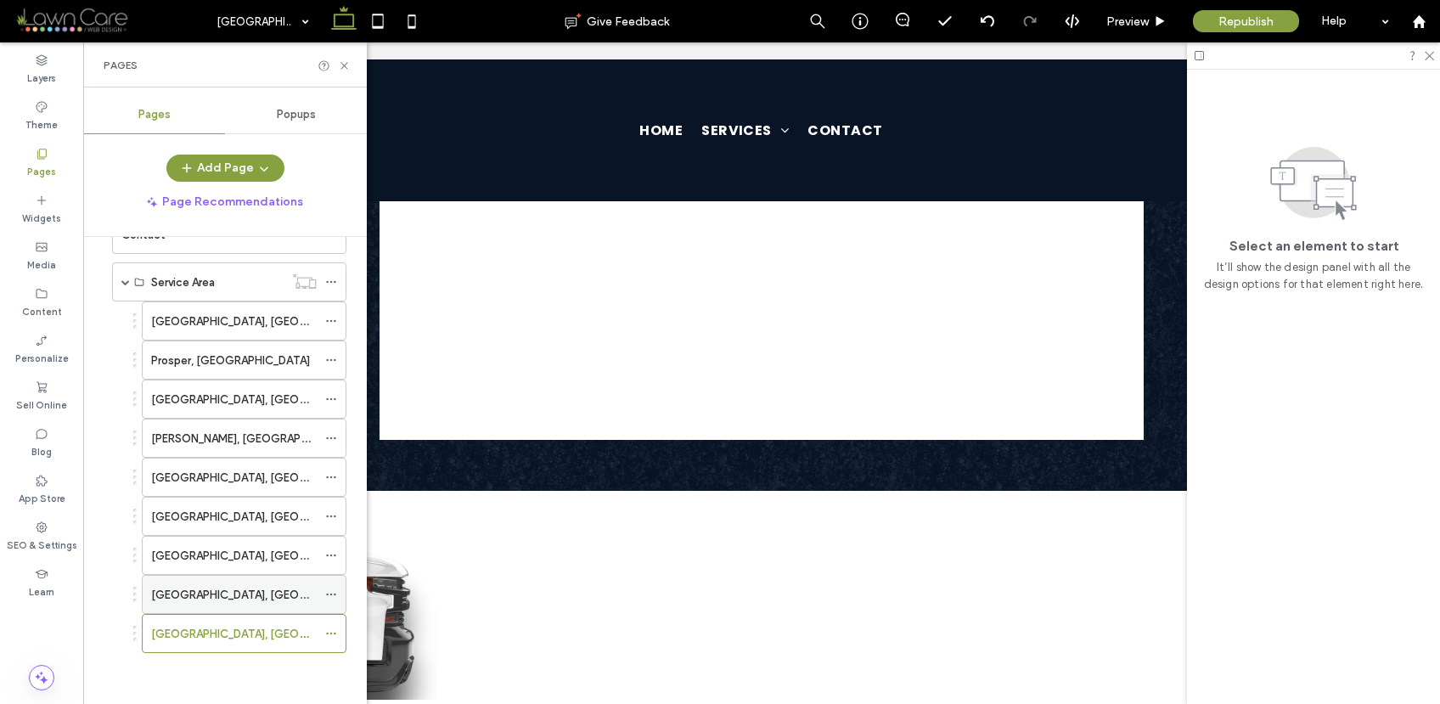
click at [218, 594] on div "Sherman, TX" at bounding box center [234, 595] width 166 height 18
click at [338, 63] on icon at bounding box center [344, 65] width 13 height 13
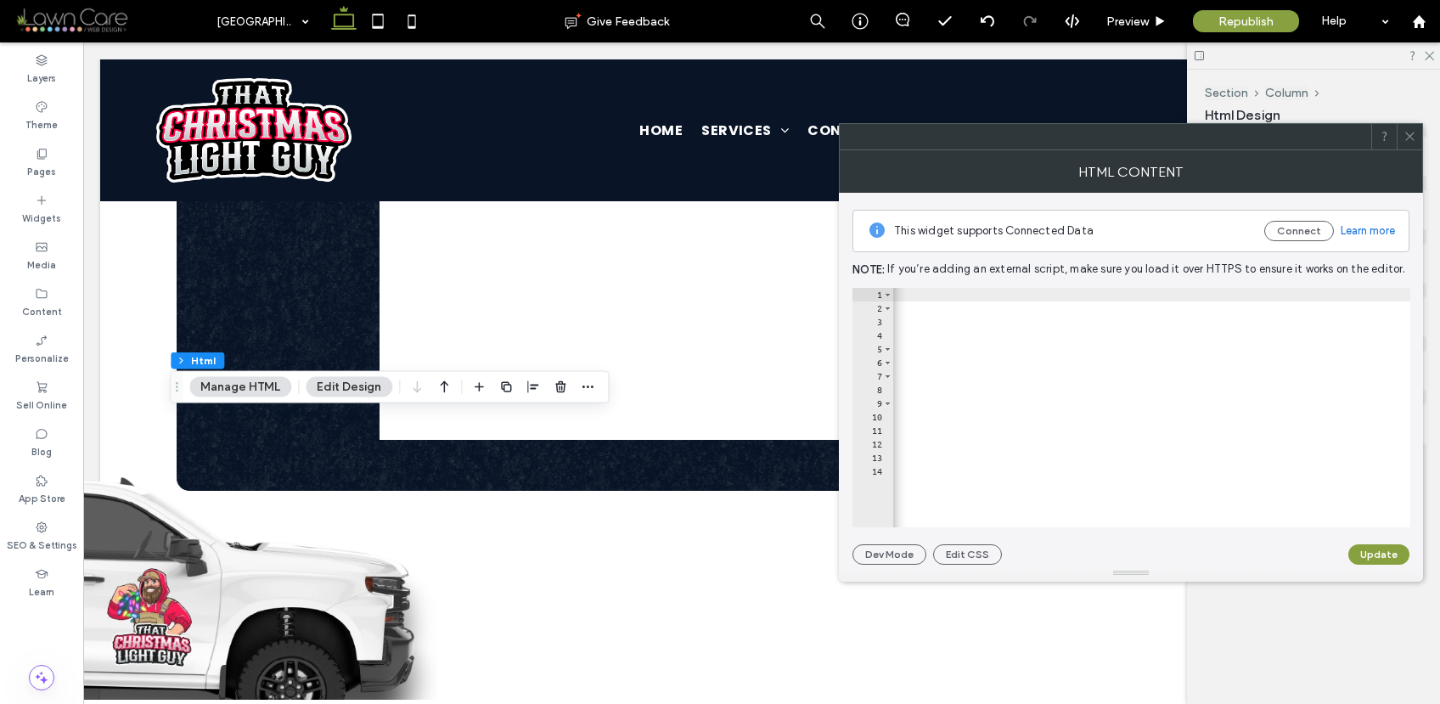
scroll to position [0, 999]
drag, startPoint x: 971, startPoint y: 308, endPoint x: 962, endPoint y: 307, distance: 9.5
click at [962, 307] on div "< div style = "max-width:900px; margin: 0 auto; padding: 20px; background-color…" at bounding box center [651, 415] width 1517 height 254
type textarea "**********"
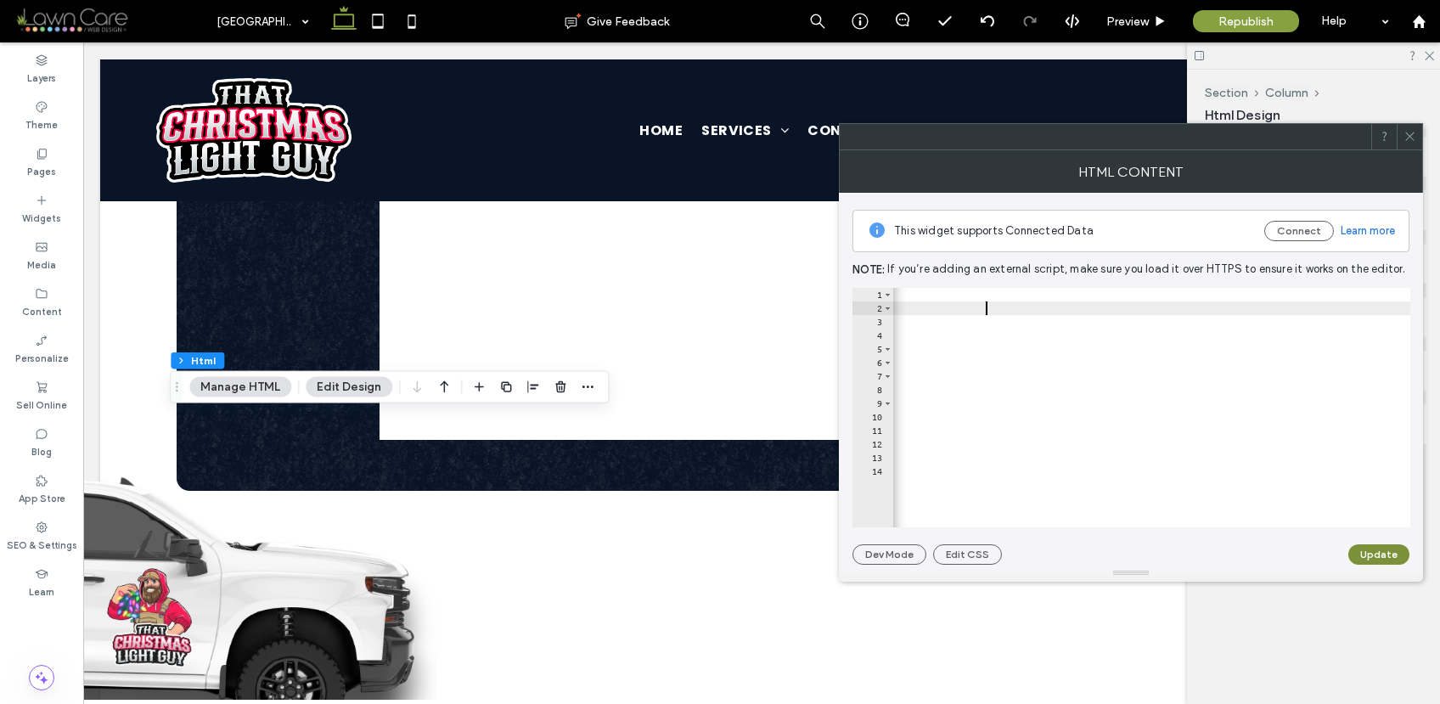
click at [1397, 554] on button "Update" at bounding box center [1378, 554] width 61 height 20
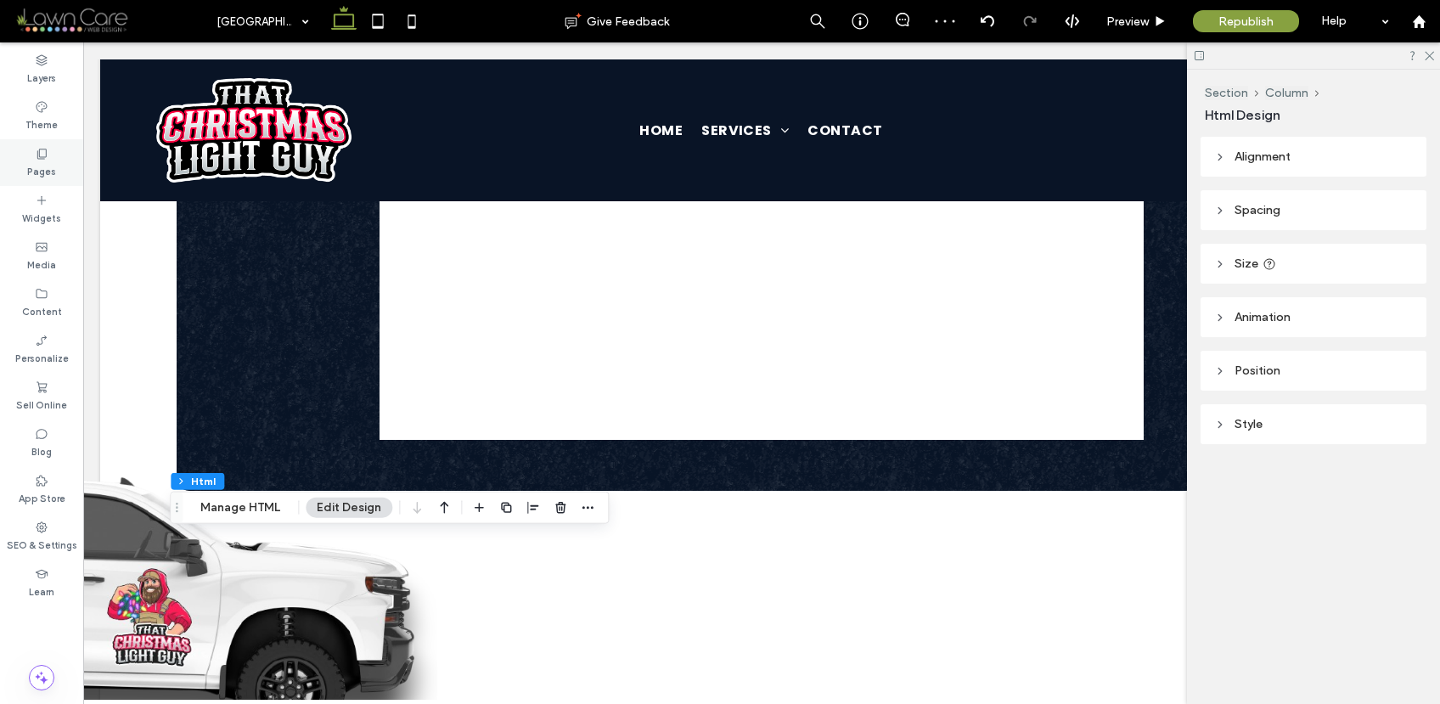
click at [49, 166] on label "Pages" at bounding box center [41, 169] width 29 height 19
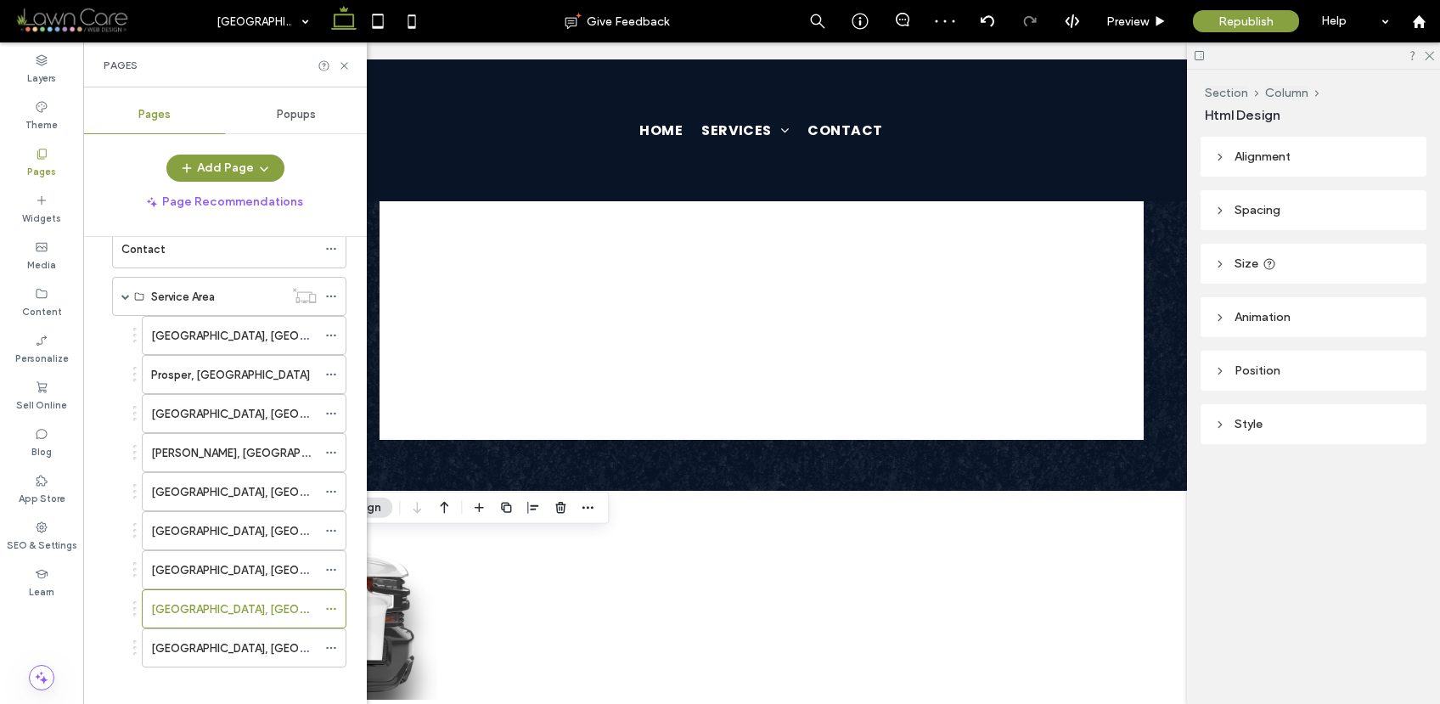
scroll to position [194, 0]
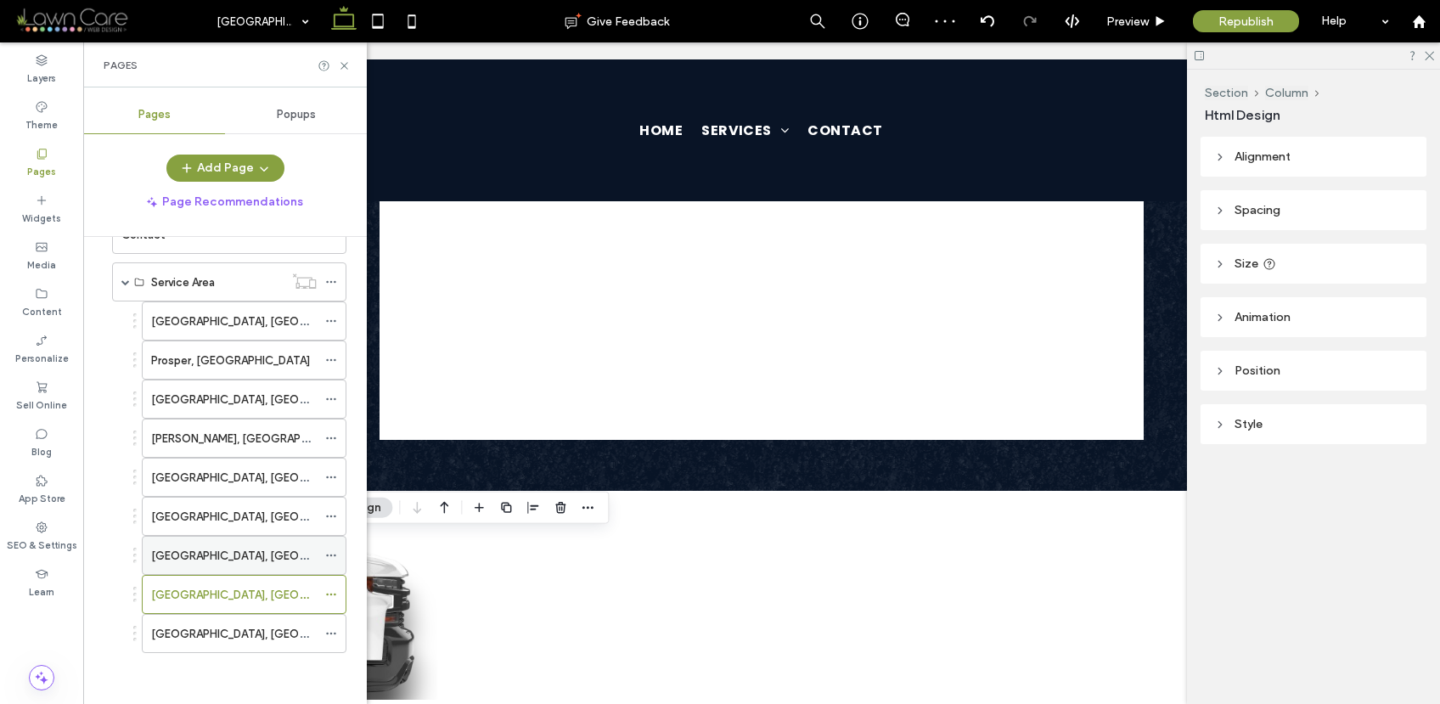
click at [199, 544] on div "Denton, TX" at bounding box center [234, 555] width 166 height 37
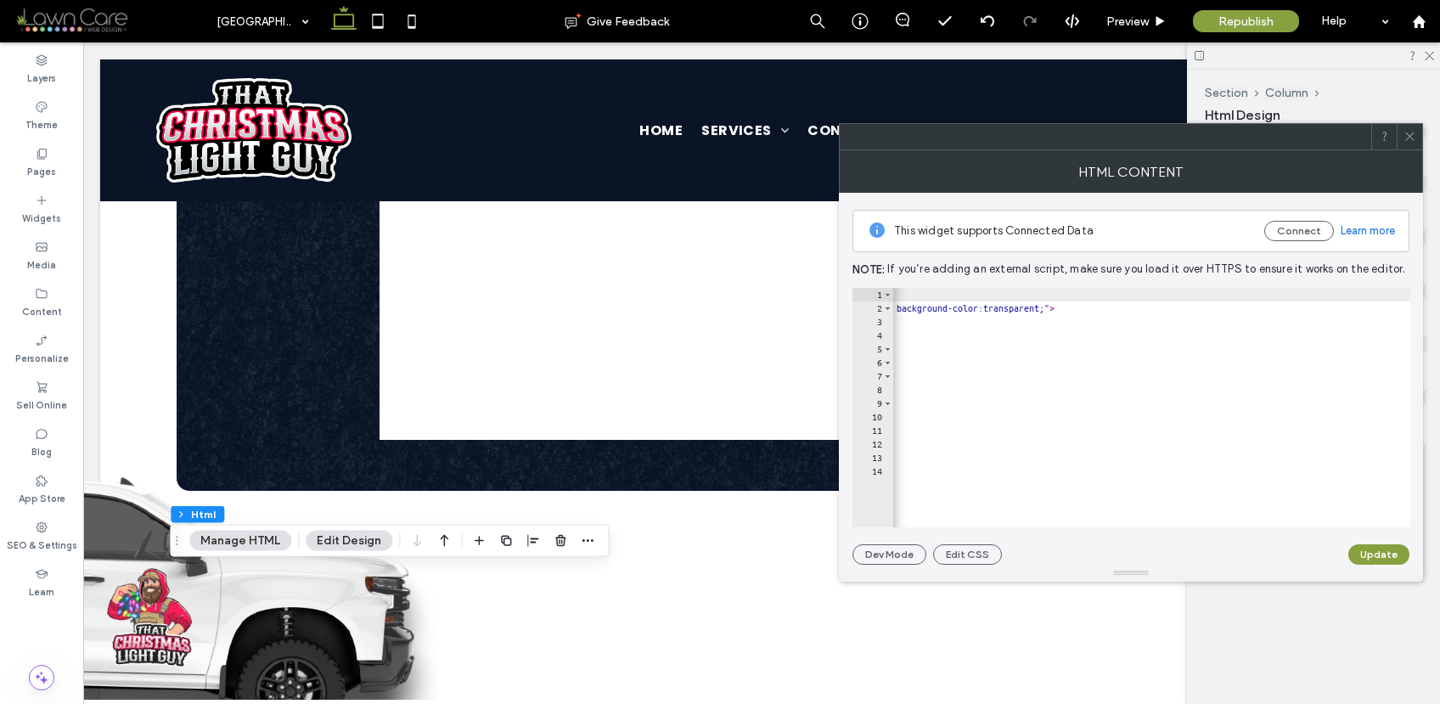
scroll to position [0, 987]
drag, startPoint x: 983, startPoint y: 307, endPoint x: 975, endPoint y: 305, distance: 8.7
click at [975, 305] on div "< div style = "max-width:900px; margin: 0 auto; padding: 20px; background-color…" at bounding box center [664, 415] width 1517 height 254
type textarea "**********"
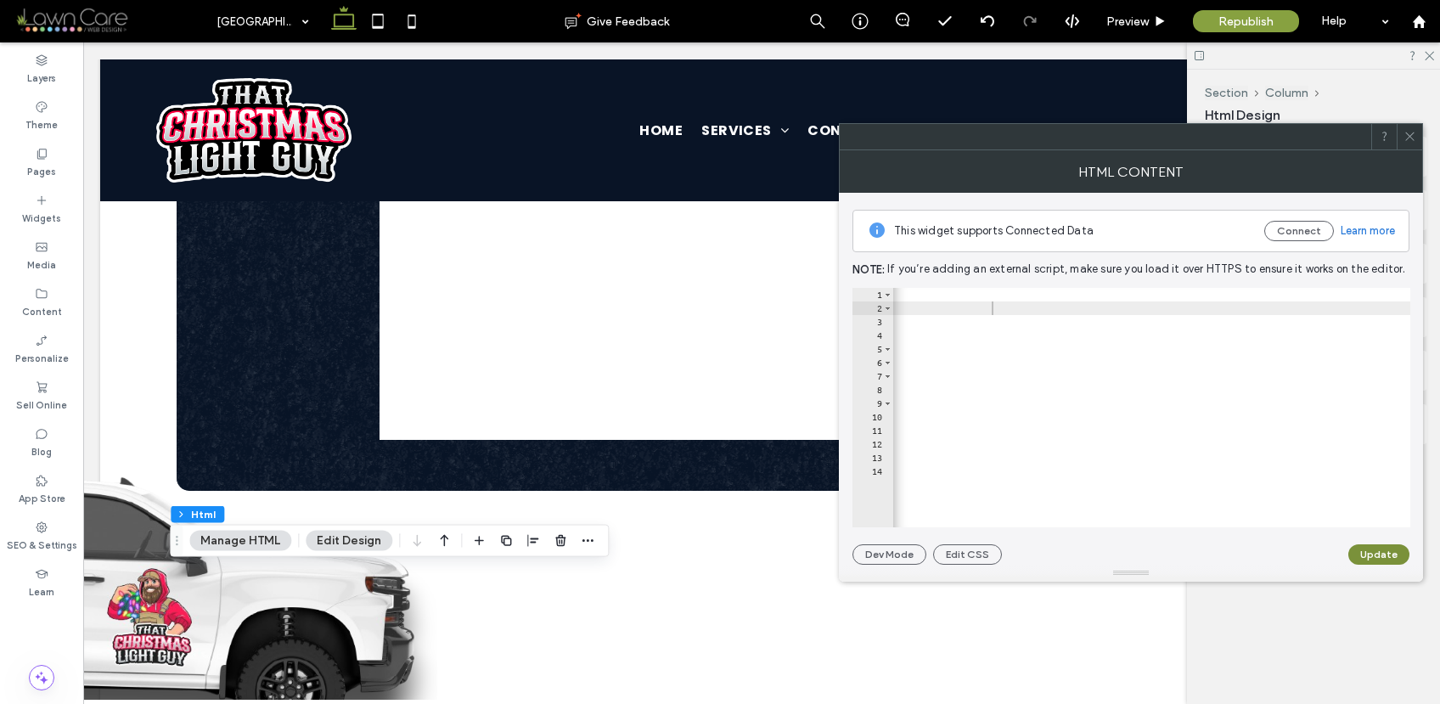
click at [1381, 553] on button "Update" at bounding box center [1378, 554] width 61 height 20
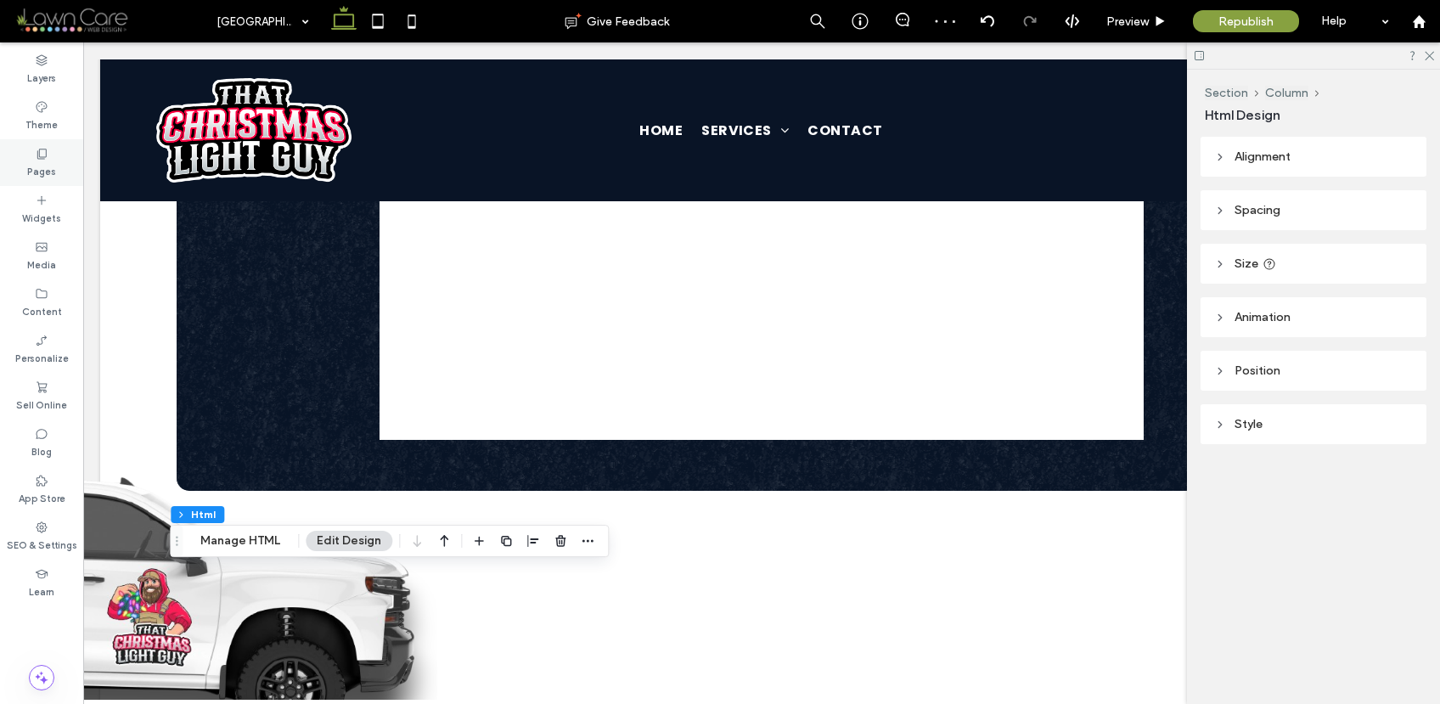
click at [41, 158] on use at bounding box center [41, 154] width 9 height 10
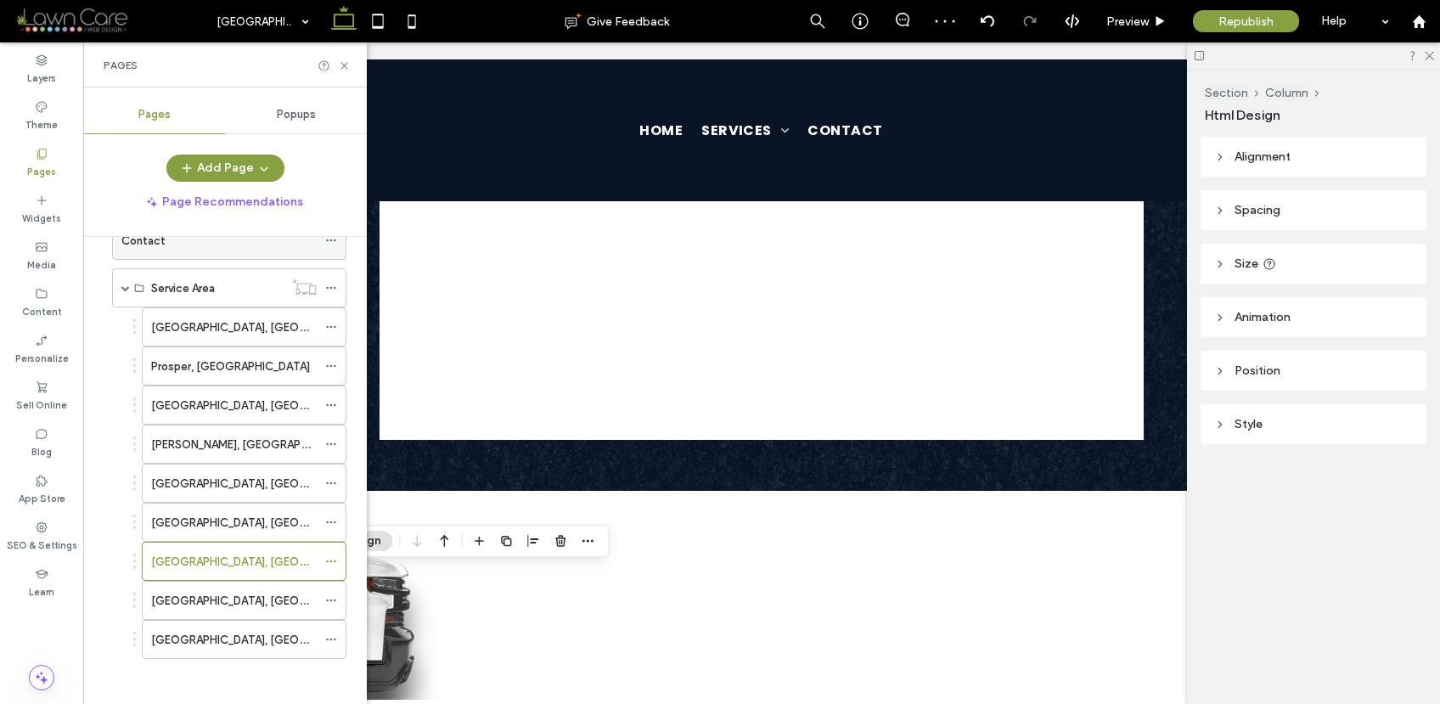
scroll to position [194, 0]
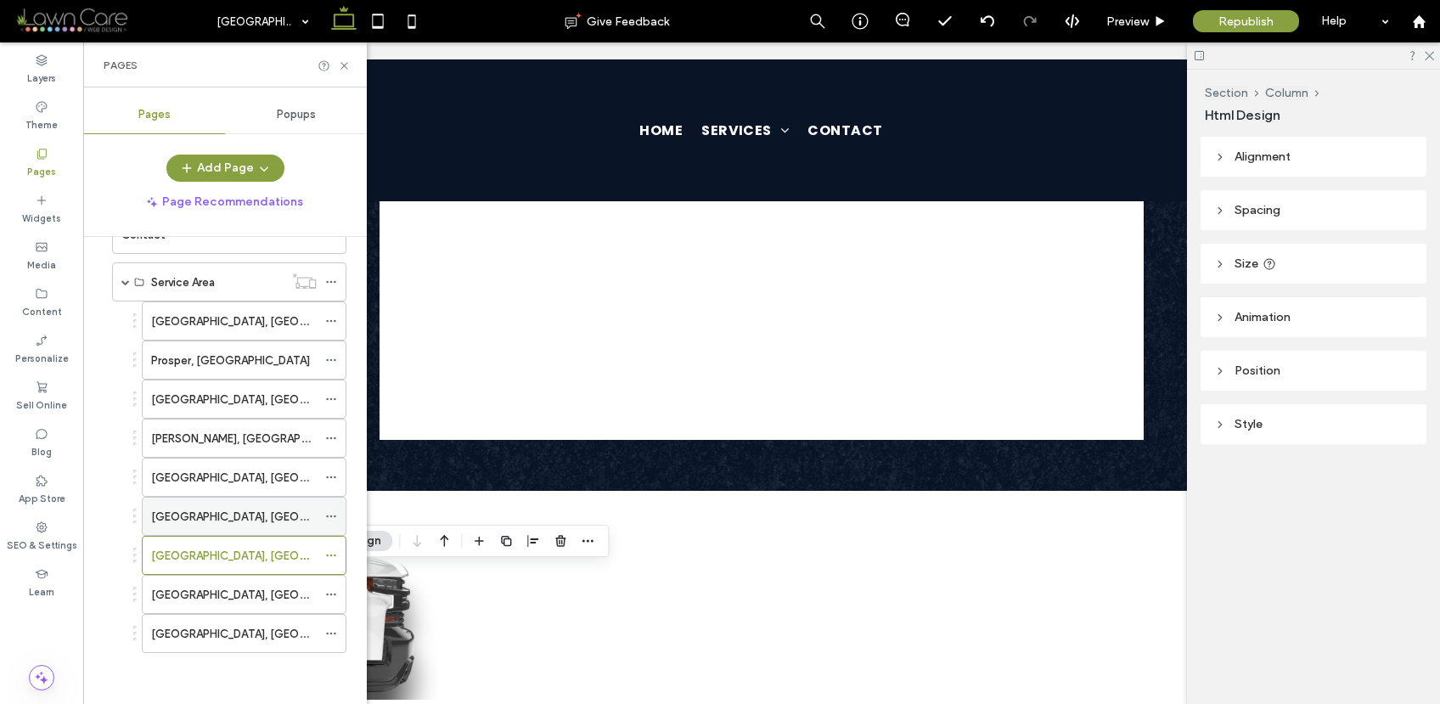
click at [233, 520] on div "Little Elm, TX" at bounding box center [234, 517] width 166 height 18
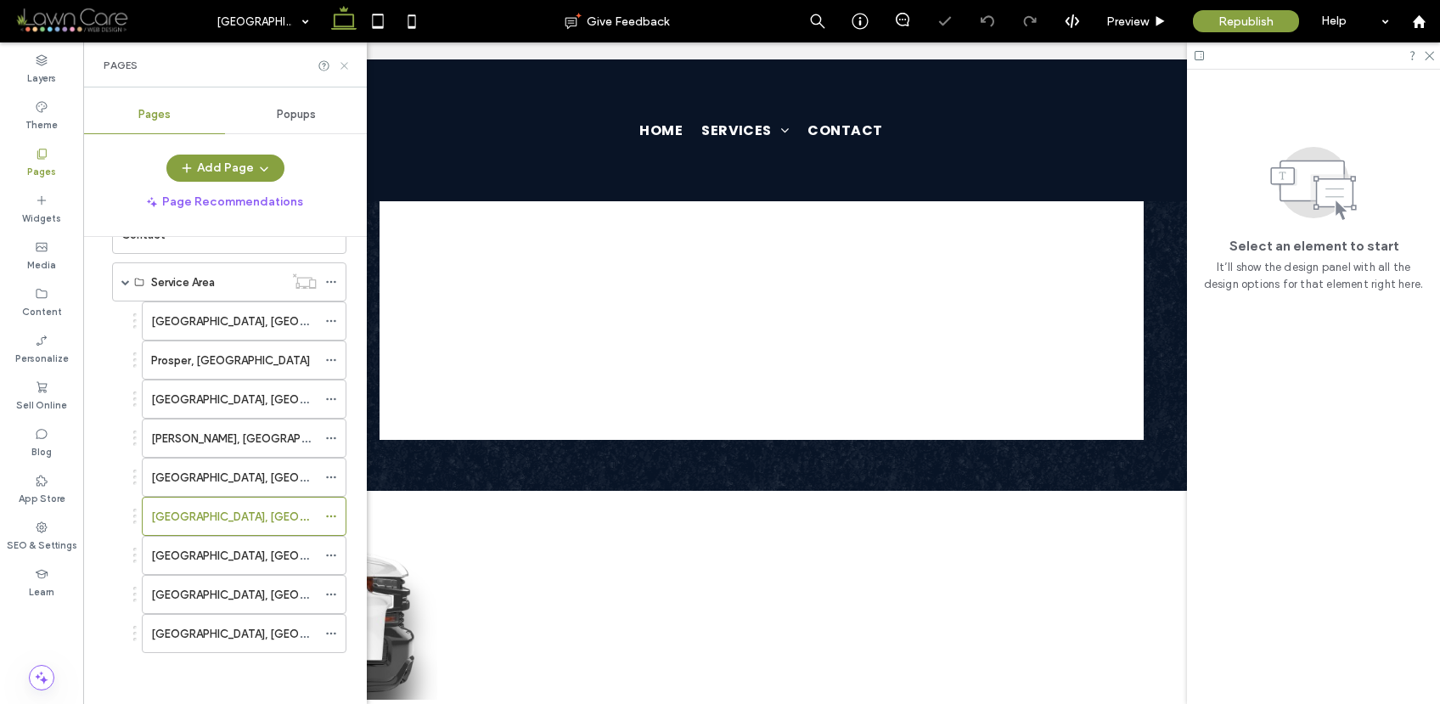
click at [342, 62] on icon at bounding box center [344, 65] width 13 height 13
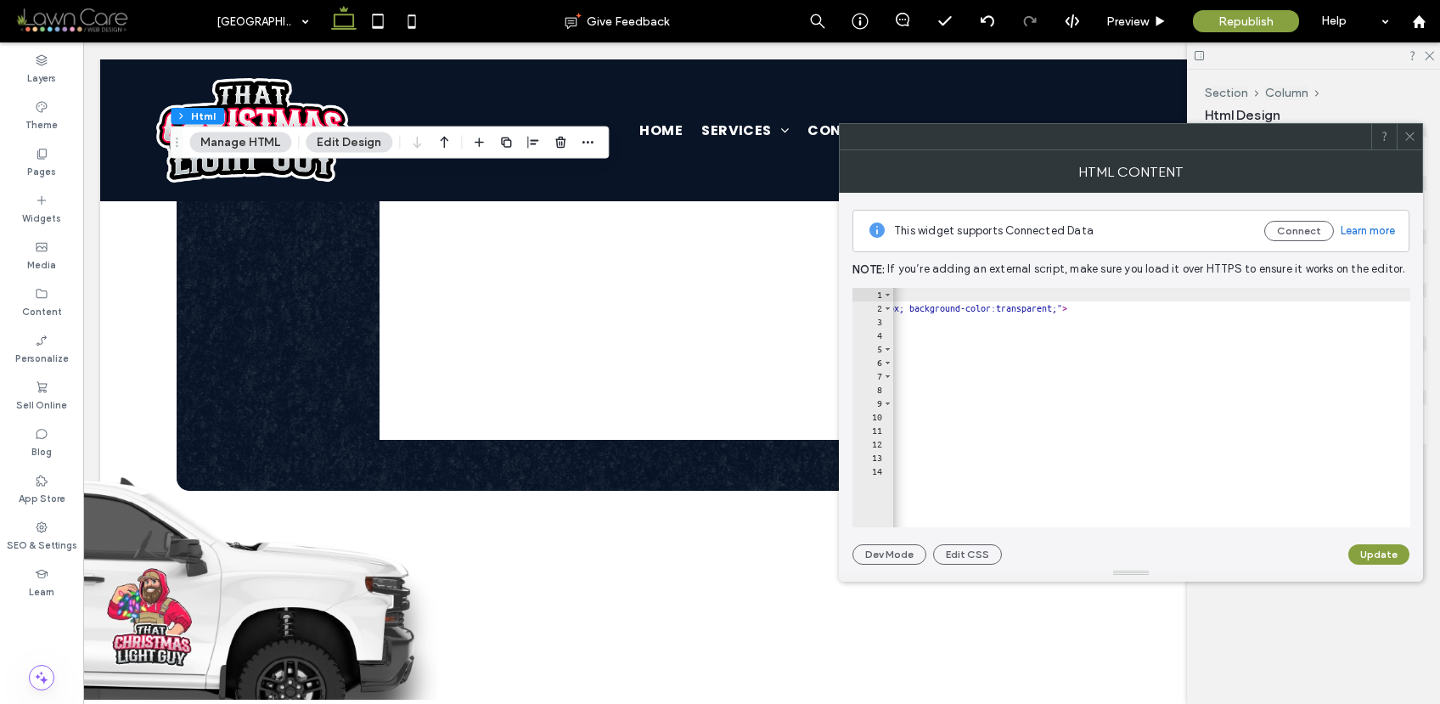
scroll to position [0, 766]
click at [1196, 312] on div "< div style = "max-width:900px; margin: 0 auto; padding: 20px; background-color…" at bounding box center [885, 415] width 1517 height 254
type textarea "**********"
click at [1378, 555] on button "Update" at bounding box center [1378, 554] width 61 height 20
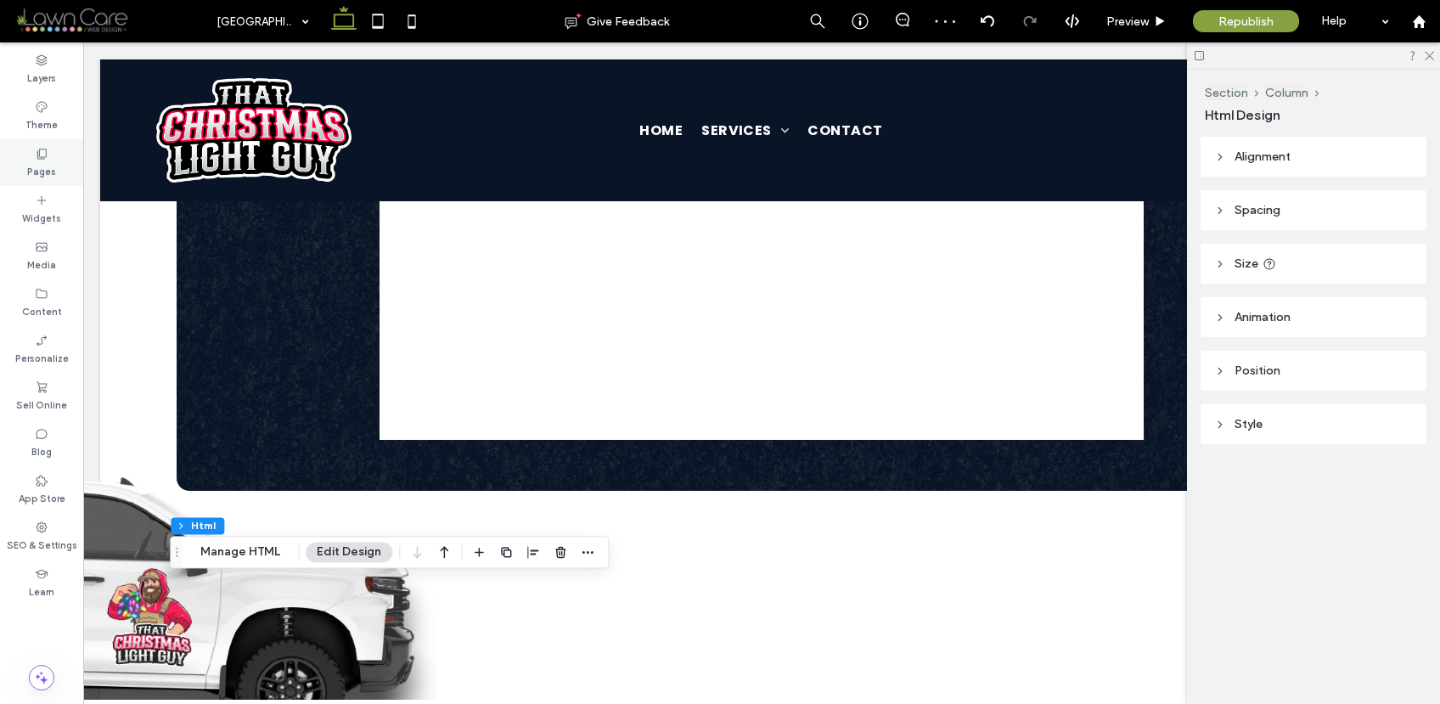
click at [55, 172] on div "Pages" at bounding box center [41, 162] width 83 height 47
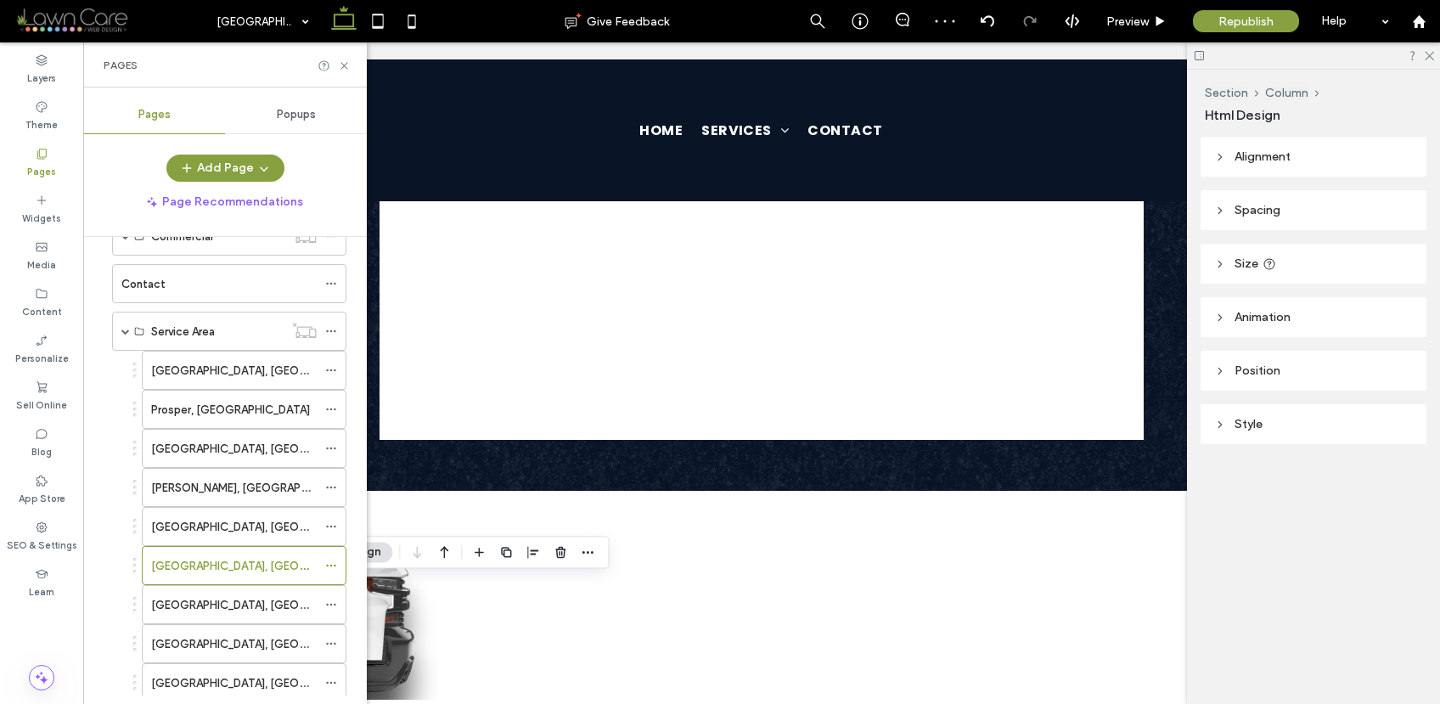
scroll to position [145, 0]
click at [228, 522] on div "Frisco, TX" at bounding box center [234, 526] width 166 height 18
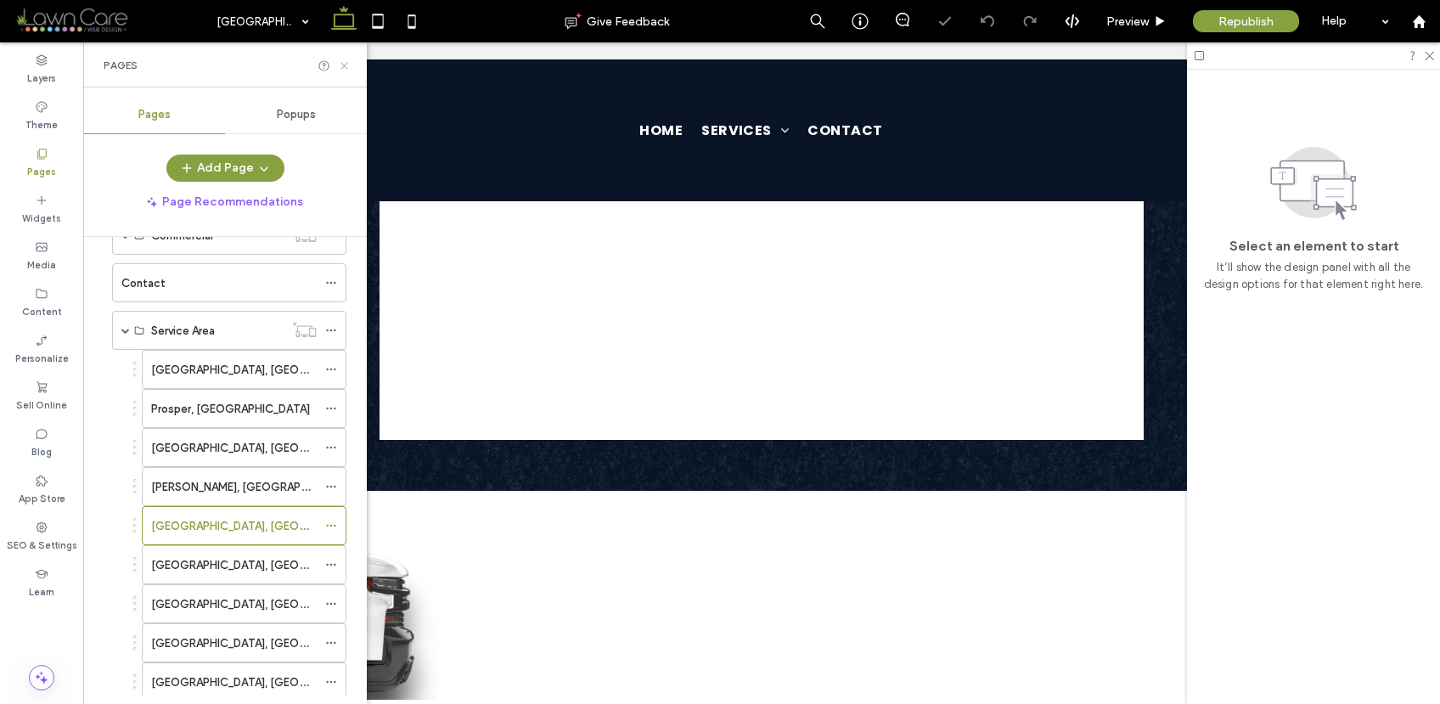
click at [345, 68] on icon at bounding box center [344, 65] width 13 height 13
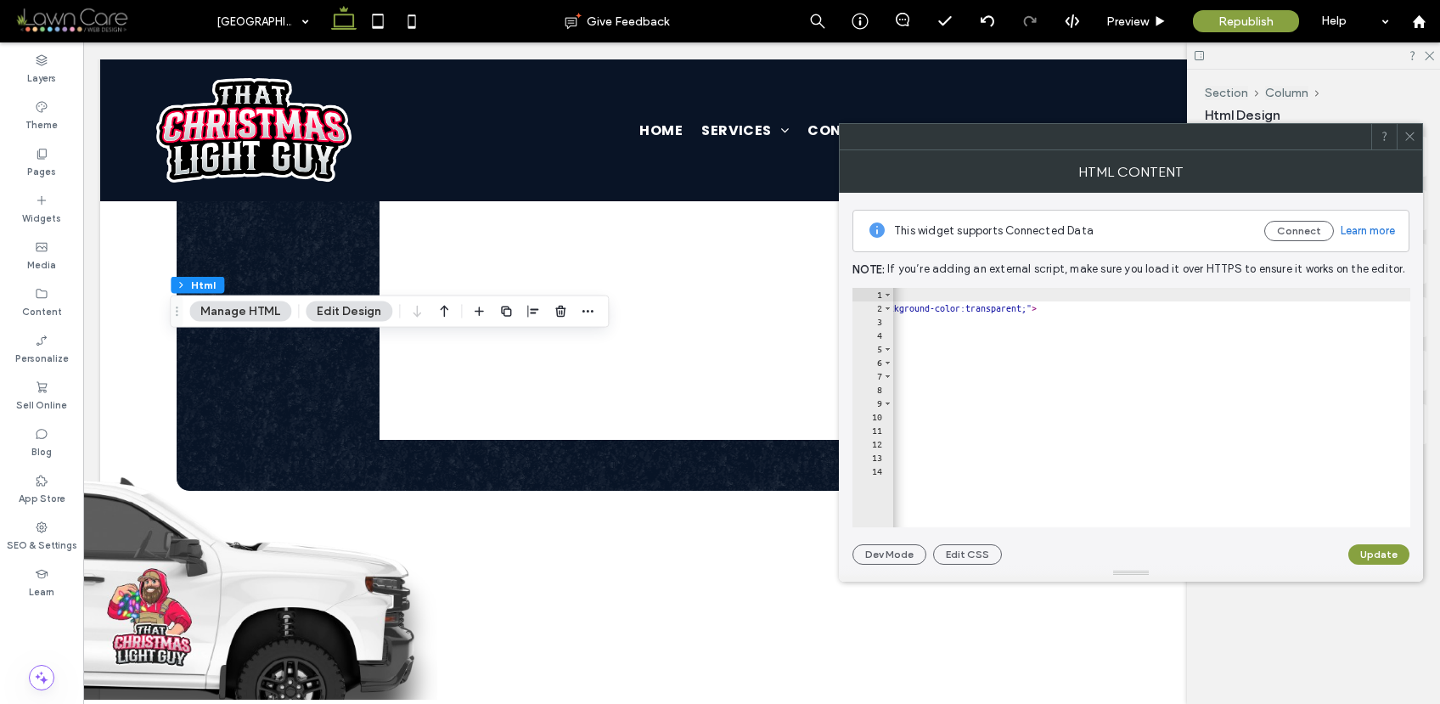
scroll to position [0, 828]
drag, startPoint x: 1145, startPoint y: 309, endPoint x: 1134, endPoint y: 306, distance: 11.5
click at [1134, 306] on div "< div style = "max-width:900px; margin: 0 auto; padding: 20px; background-color…" at bounding box center [823, 415] width 1517 height 254
type textarea "**********"
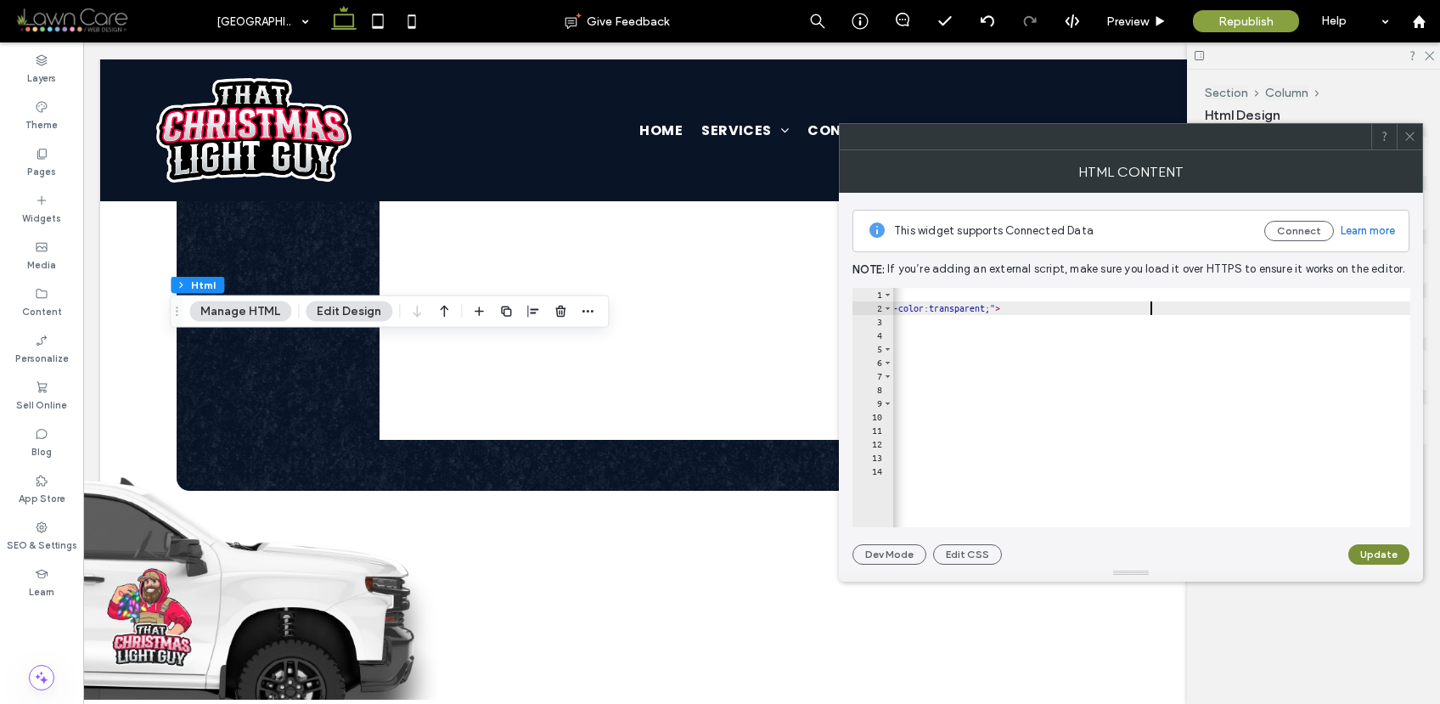
click at [1394, 553] on button "Update" at bounding box center [1378, 554] width 61 height 20
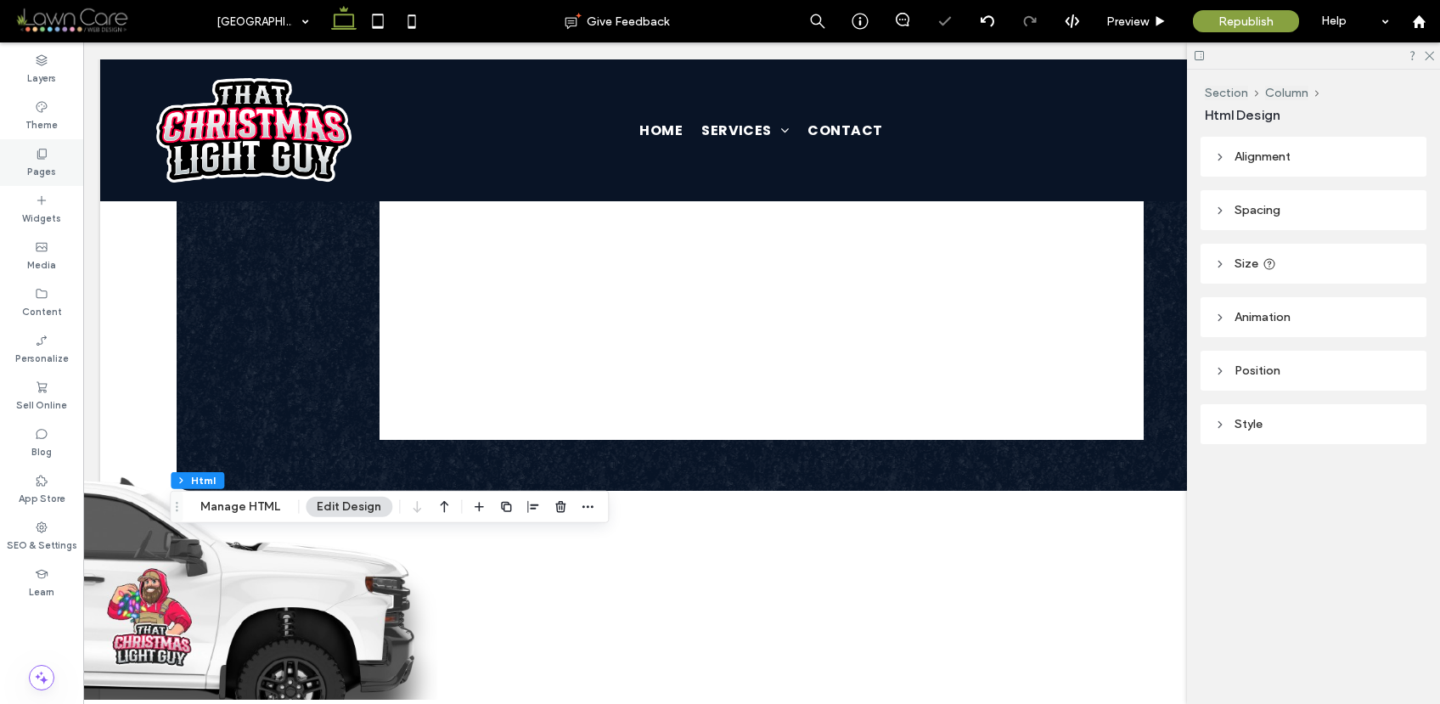
click at [42, 168] on label "Pages" at bounding box center [41, 169] width 29 height 19
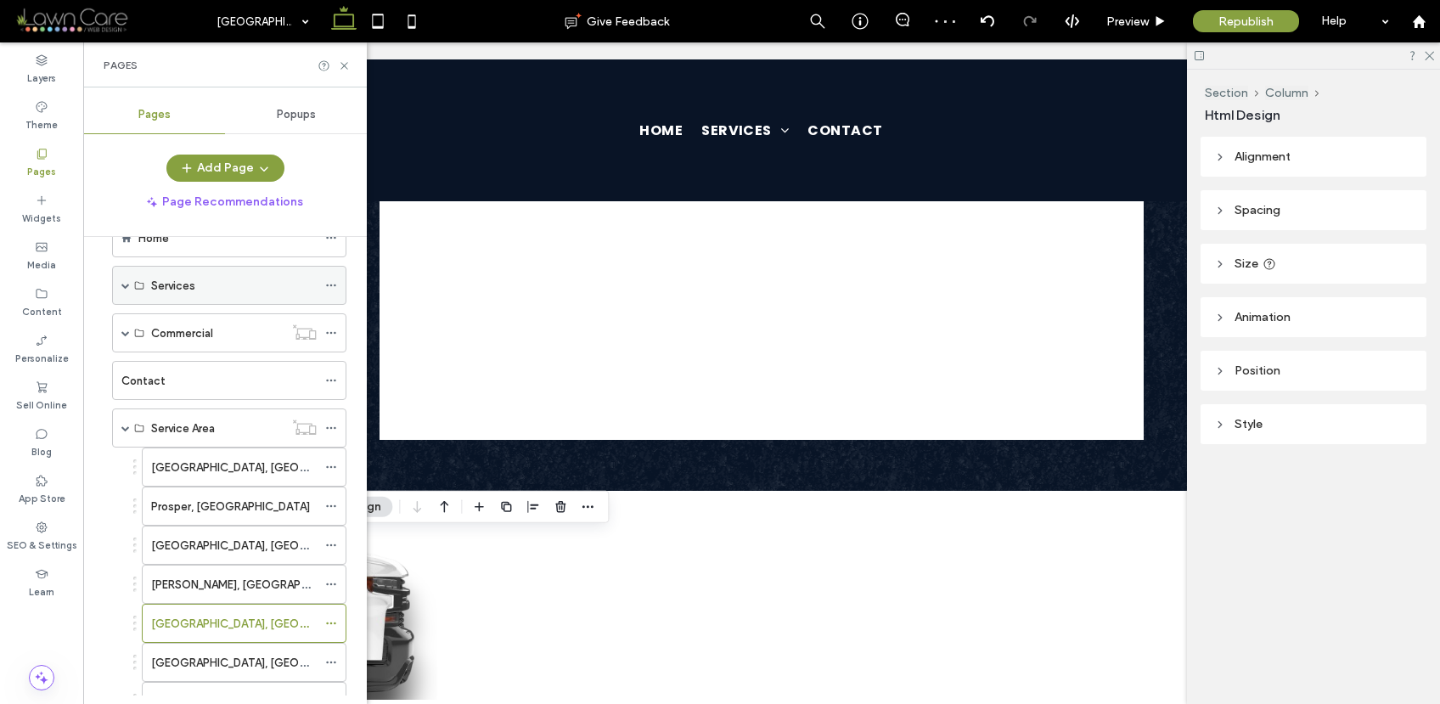
scroll to position [194, 0]
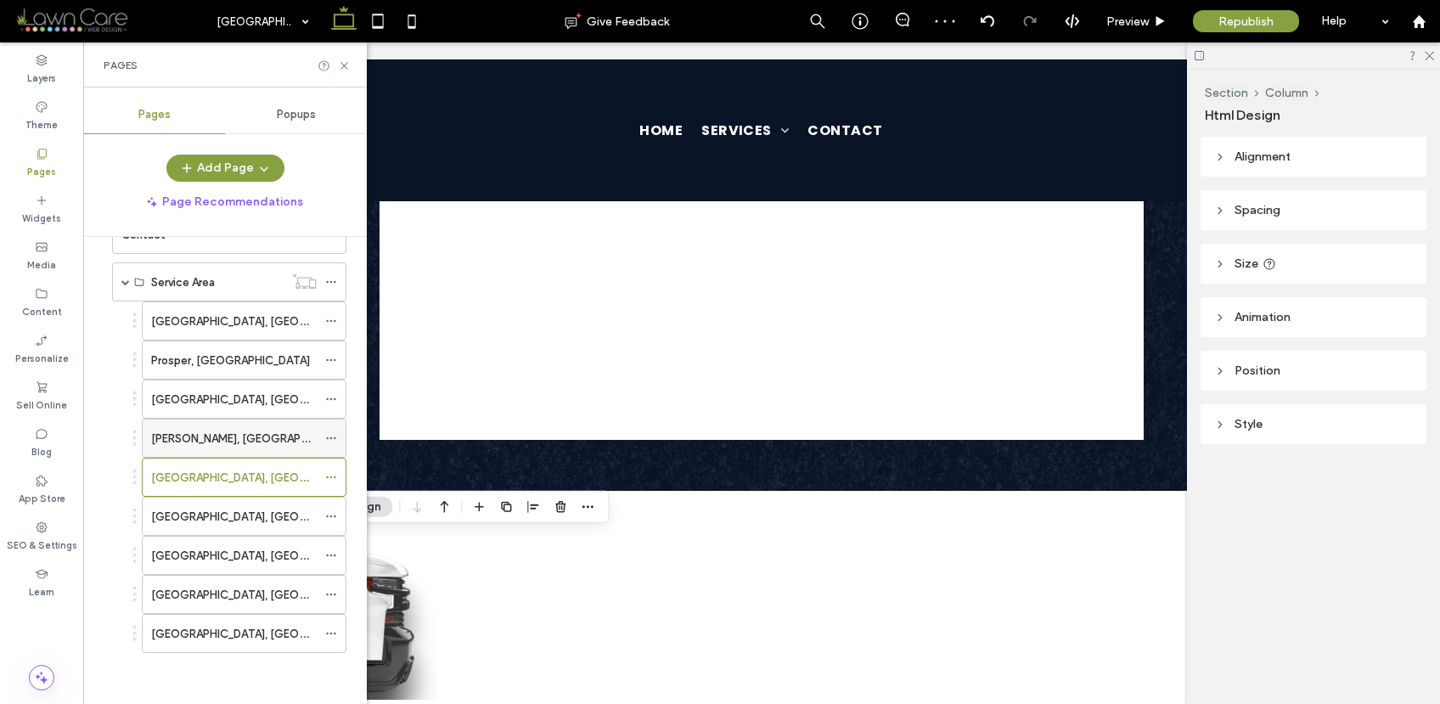
click at [248, 447] on div "McKinney, TX" at bounding box center [234, 437] width 166 height 37
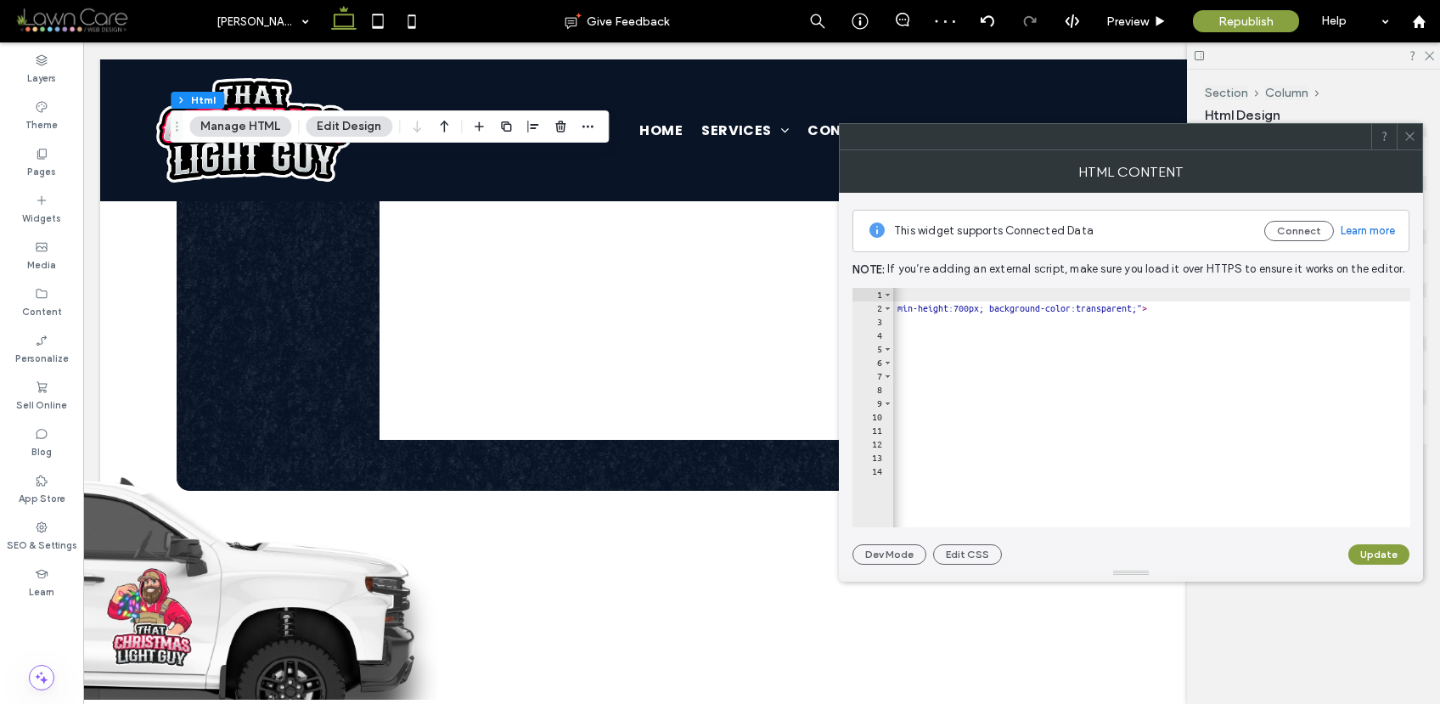
scroll to position [0, 686]
click at [1276, 306] on div "< div style = "max-width:900px; margin: 0 auto; padding: 20px; background-color…" at bounding box center [964, 415] width 1517 height 254
type textarea "**********"
click at [1381, 553] on button "Update" at bounding box center [1378, 554] width 61 height 20
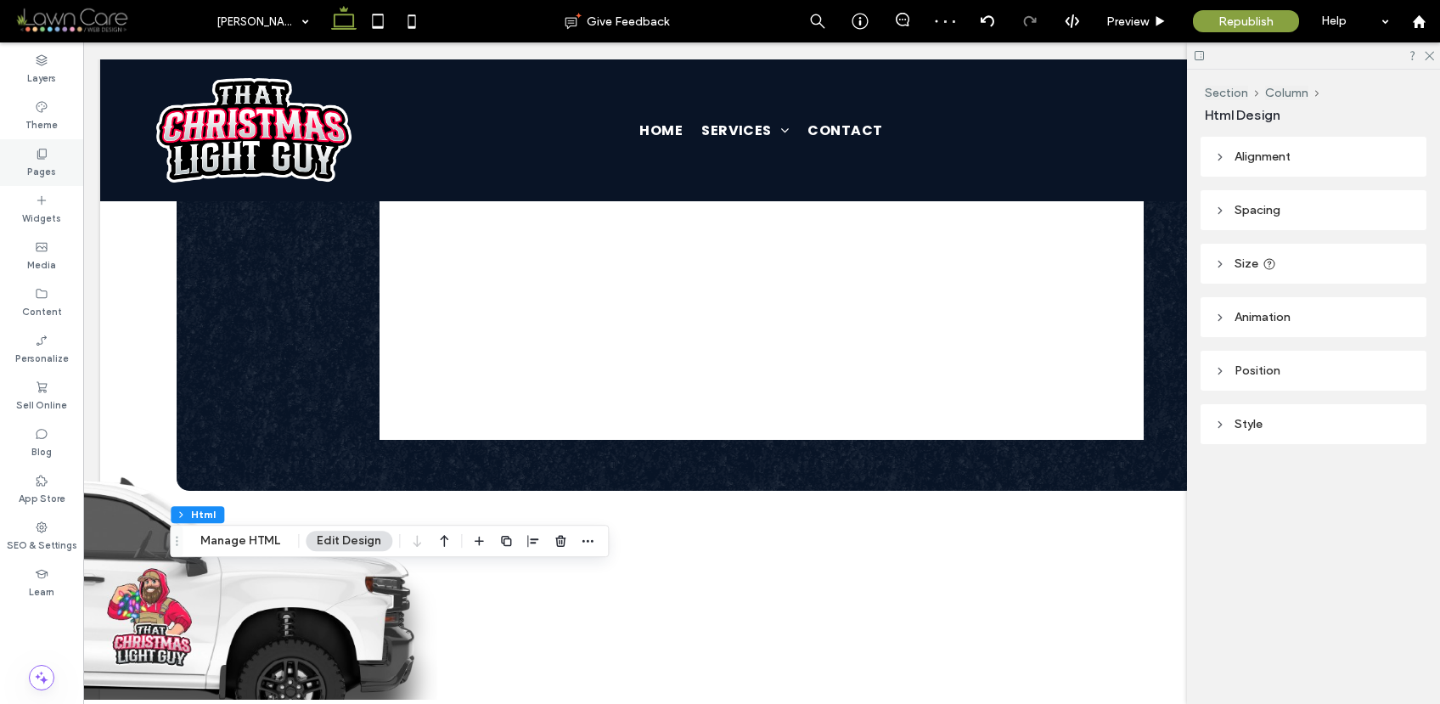
click at [51, 167] on label "Pages" at bounding box center [41, 169] width 29 height 19
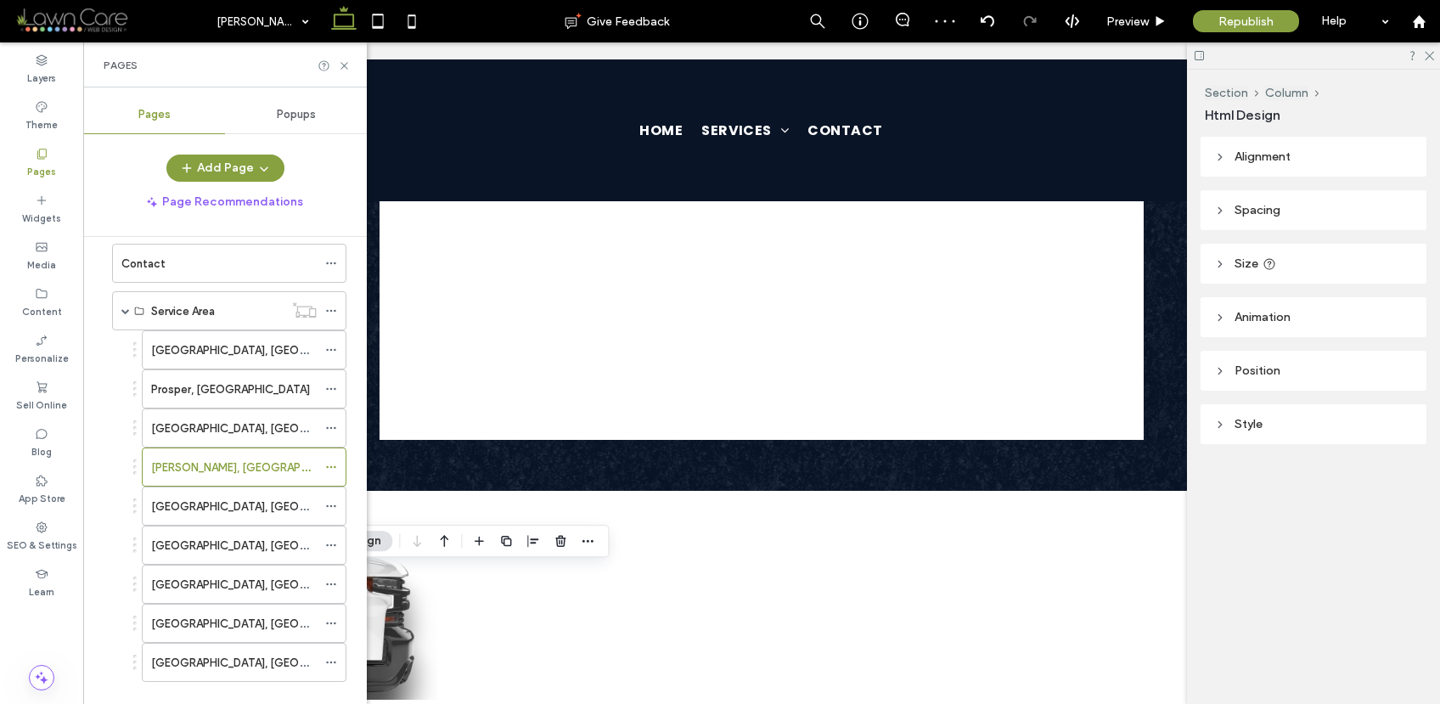
scroll to position [194, 0]
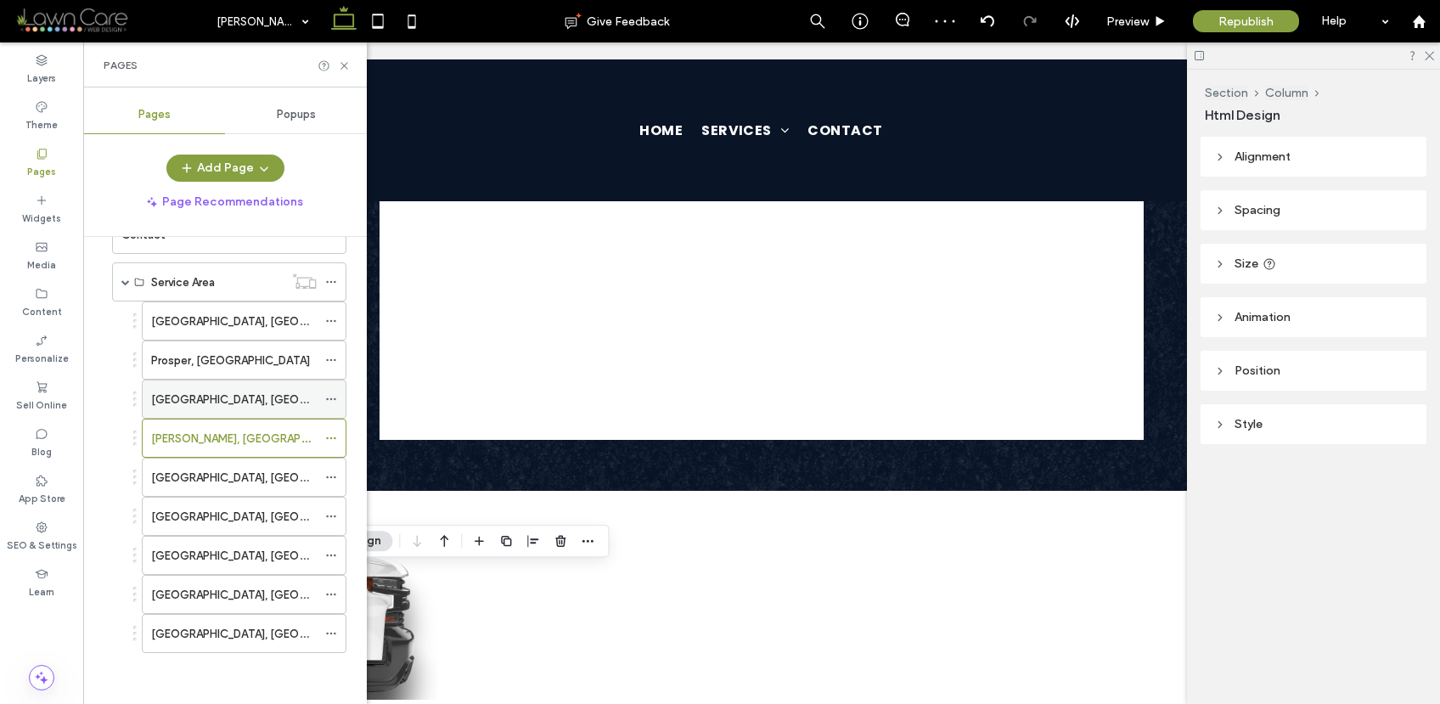
click at [244, 408] on div "Celina, TX" at bounding box center [234, 400] width 166 height 18
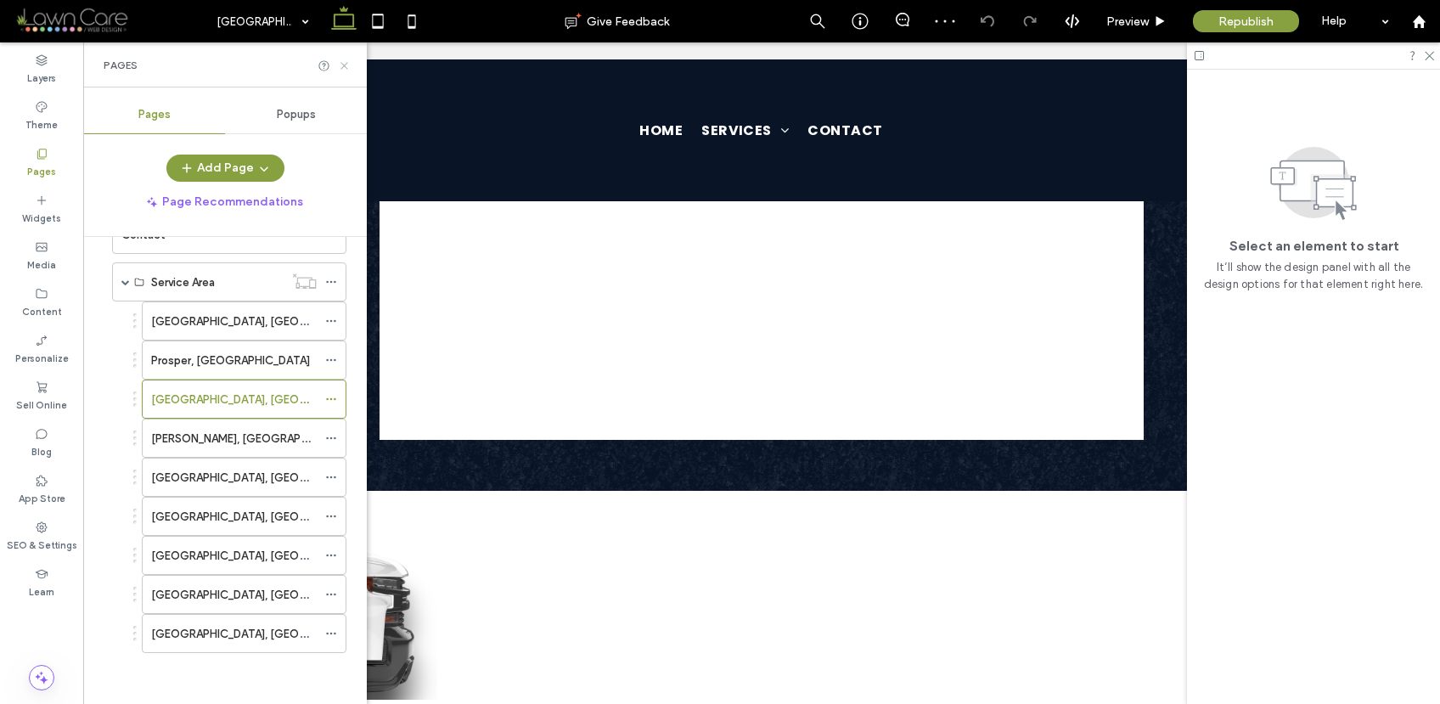
click at [346, 67] on use at bounding box center [343, 65] width 7 height 7
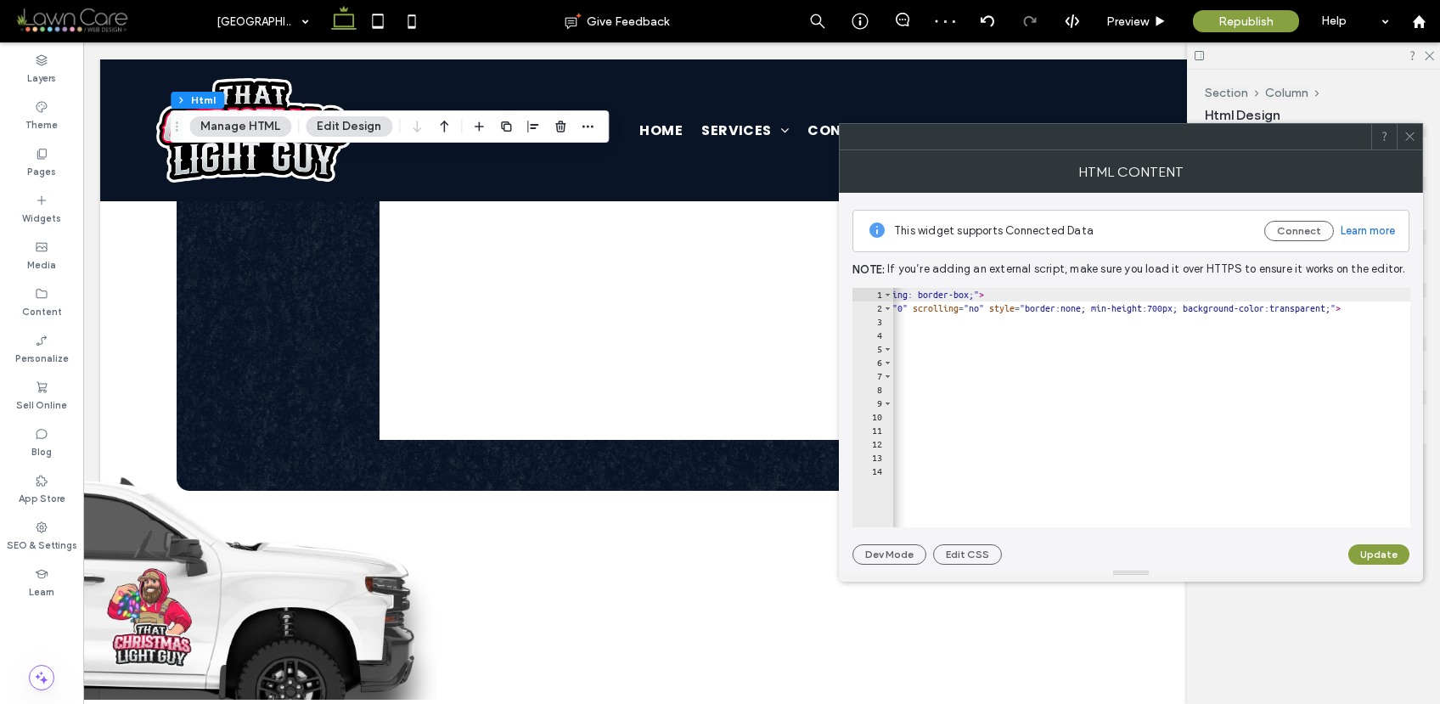
scroll to position [0, 773]
drag, startPoint x: 1199, startPoint y: 308, endPoint x: 1188, endPoint y: 305, distance: 11.5
click at [1188, 305] on div "< div style = "max-width:900px; margin: 0 auto; padding: 20px; background-color…" at bounding box center [877, 415] width 1517 height 254
type textarea "**********"
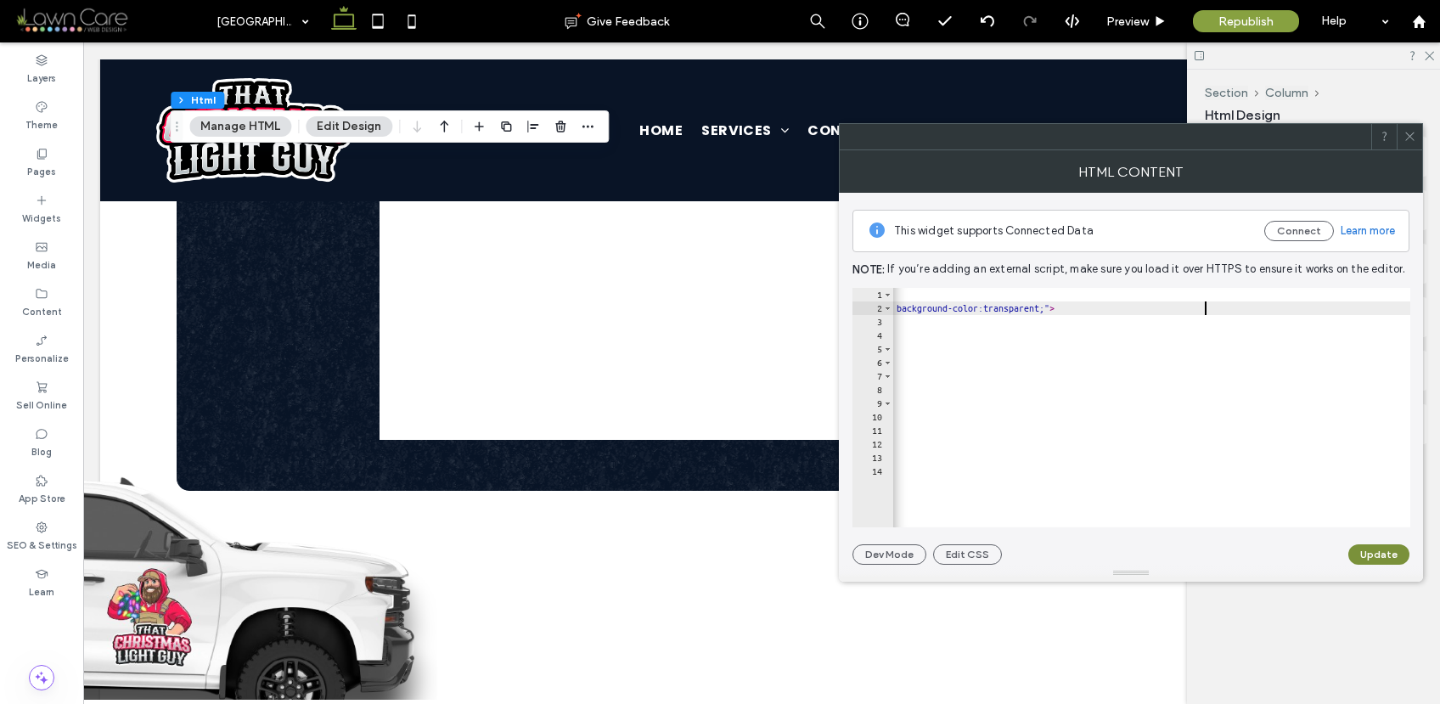
click at [1392, 556] on button "Update" at bounding box center [1378, 554] width 61 height 20
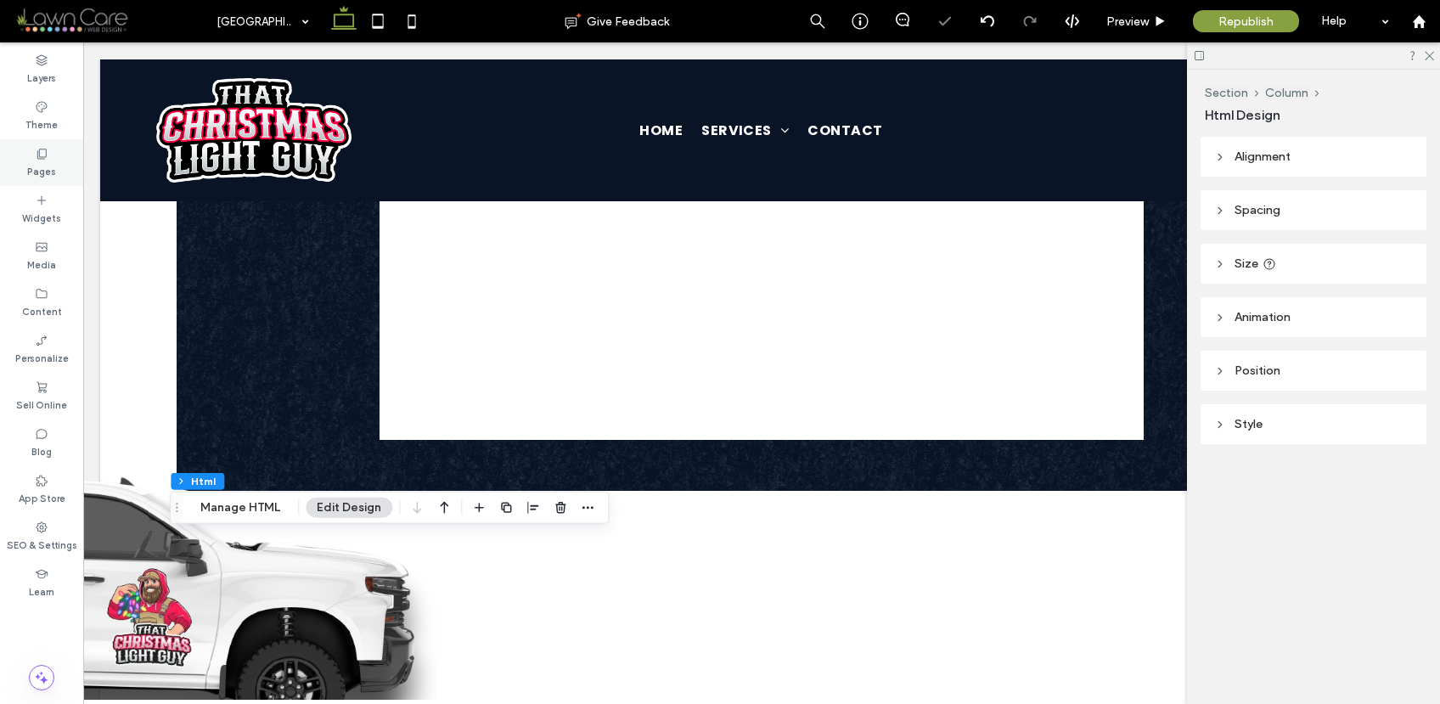
click at [43, 151] on icon at bounding box center [42, 154] width 14 height 14
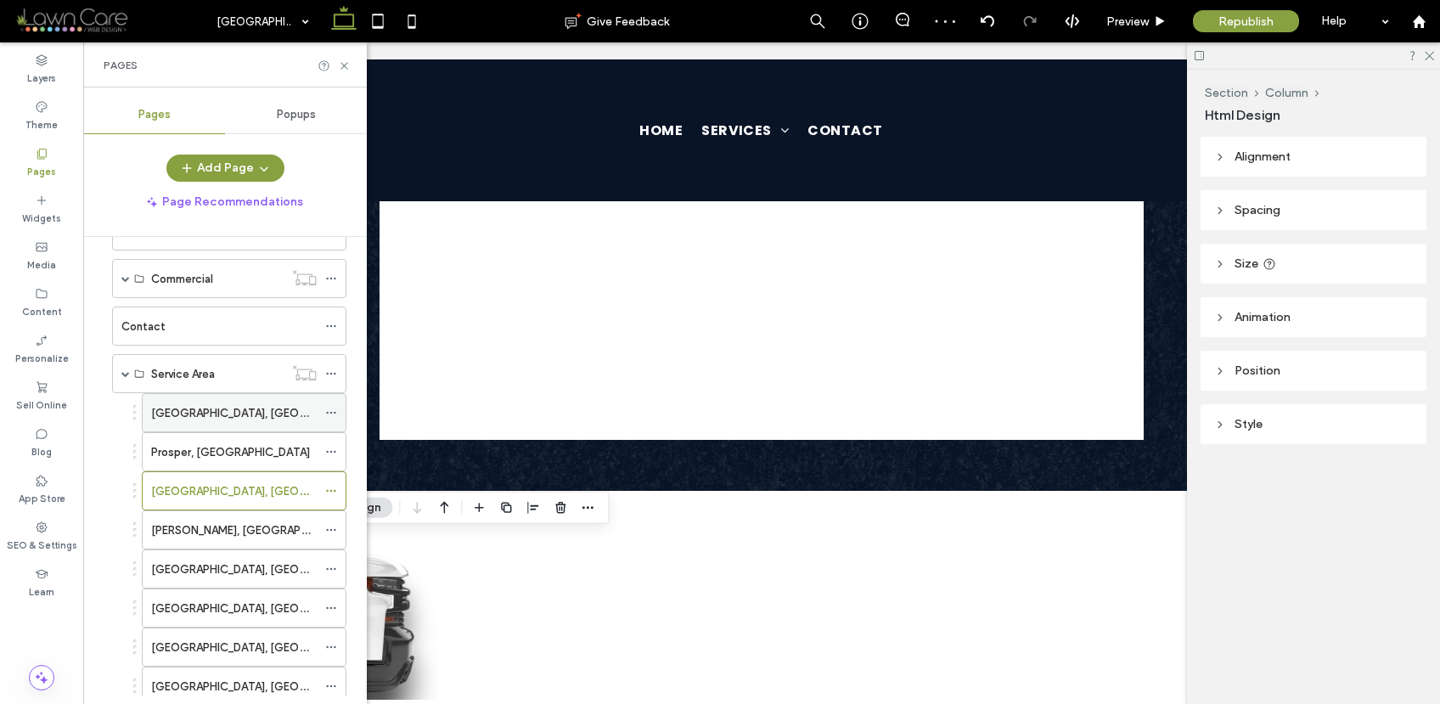
scroll to position [103, 0]
click at [216, 443] on div "Prosper, TX" at bounding box center [234, 451] width 166 height 18
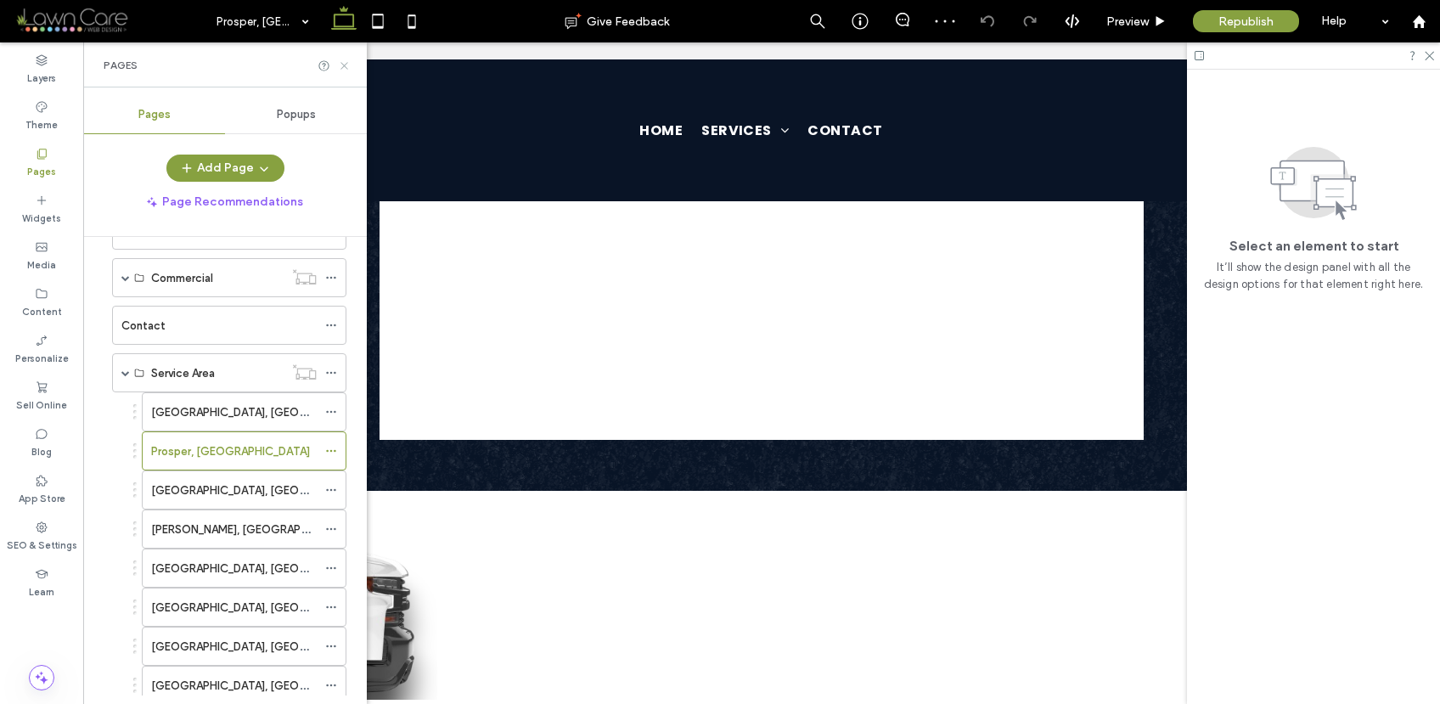
click at [341, 65] on icon at bounding box center [344, 65] width 13 height 13
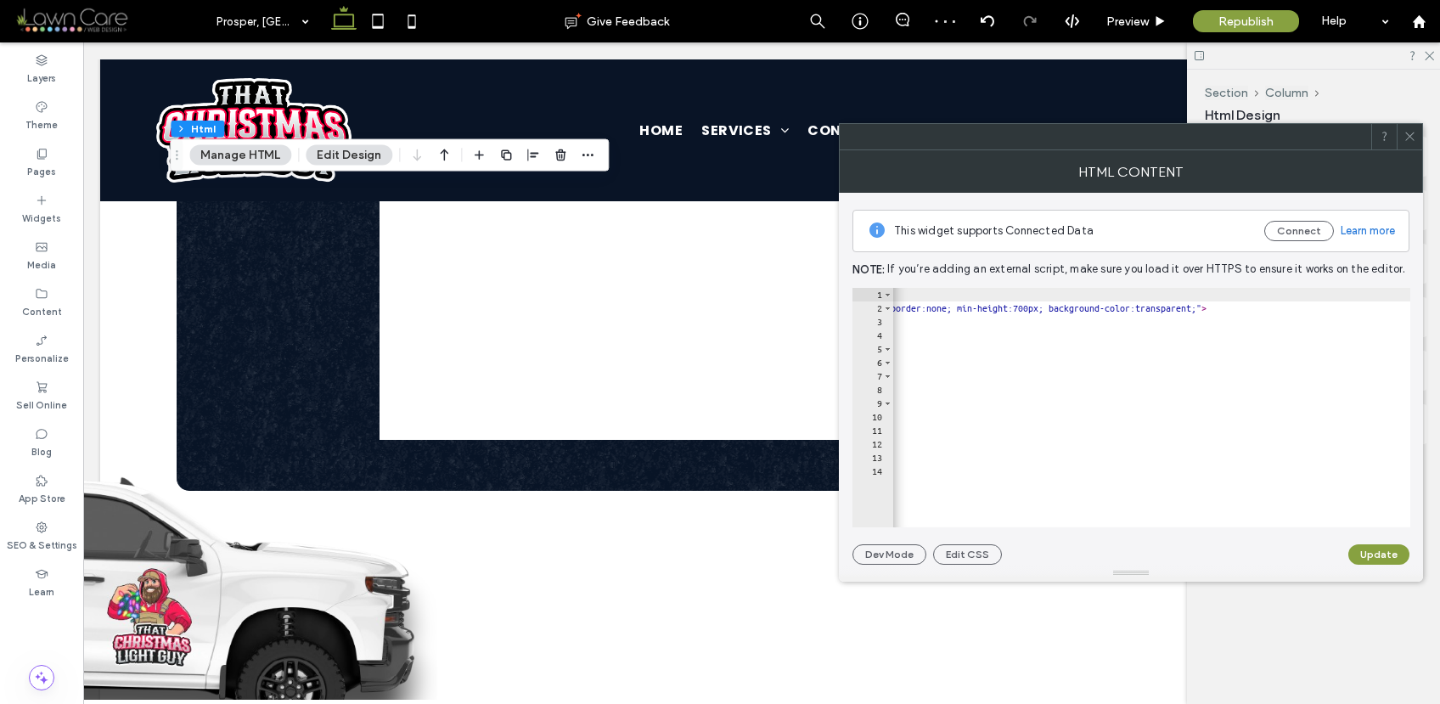
scroll to position [0, 619]
drag, startPoint x: 1353, startPoint y: 306, endPoint x: 1338, endPoint y: 307, distance: 14.5
click at [1338, 307] on div "< div style = "max-width:900px; margin: 0 auto; padding: 20px; background-color…" at bounding box center [1031, 415] width 1517 height 254
type textarea "**********"
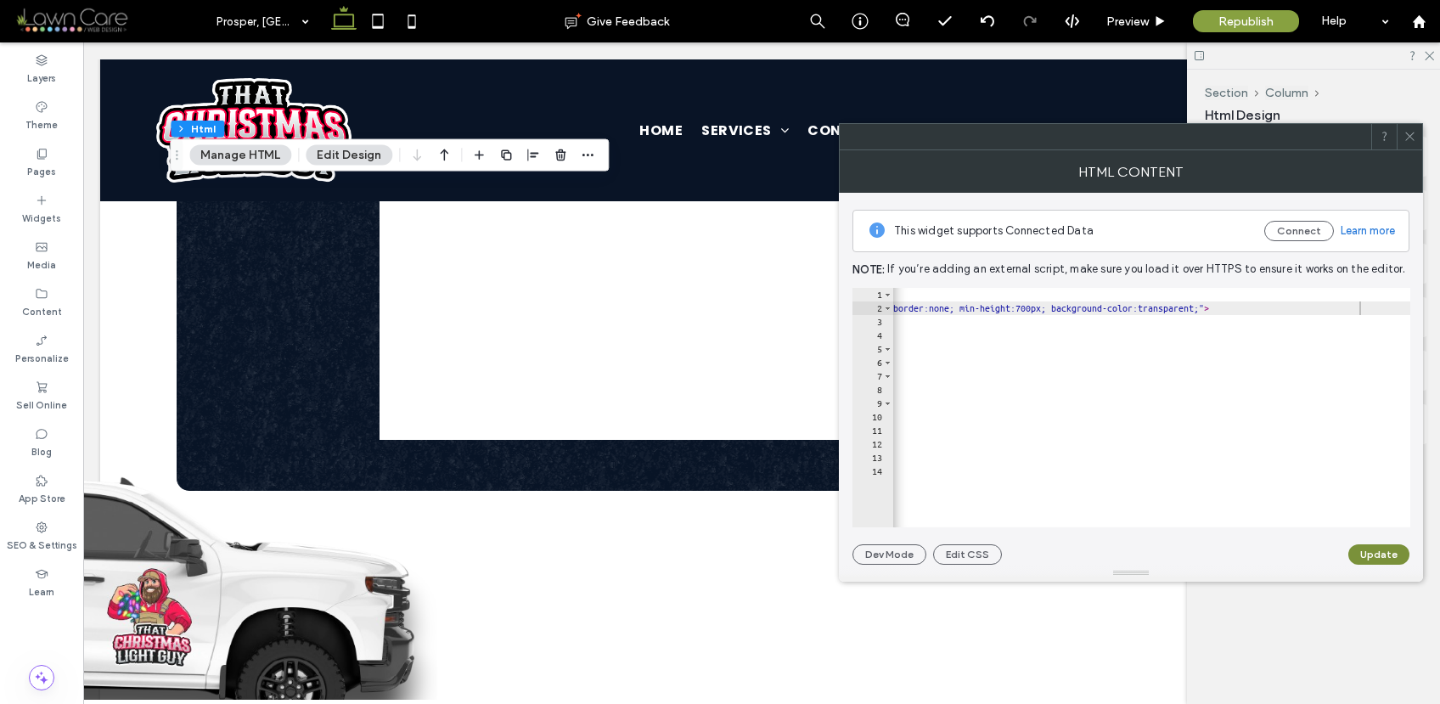
click at [1367, 555] on button "Update" at bounding box center [1378, 554] width 61 height 20
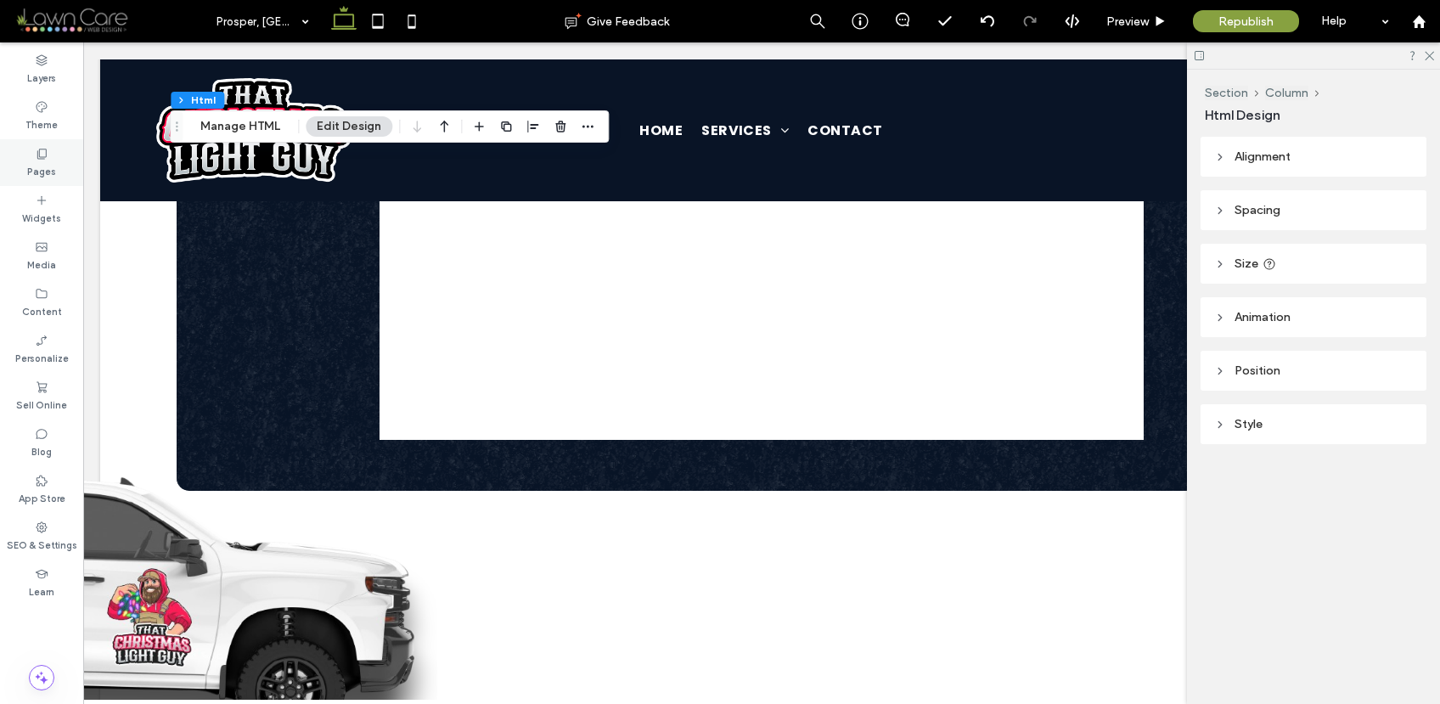
click at [32, 162] on label "Pages" at bounding box center [41, 169] width 29 height 19
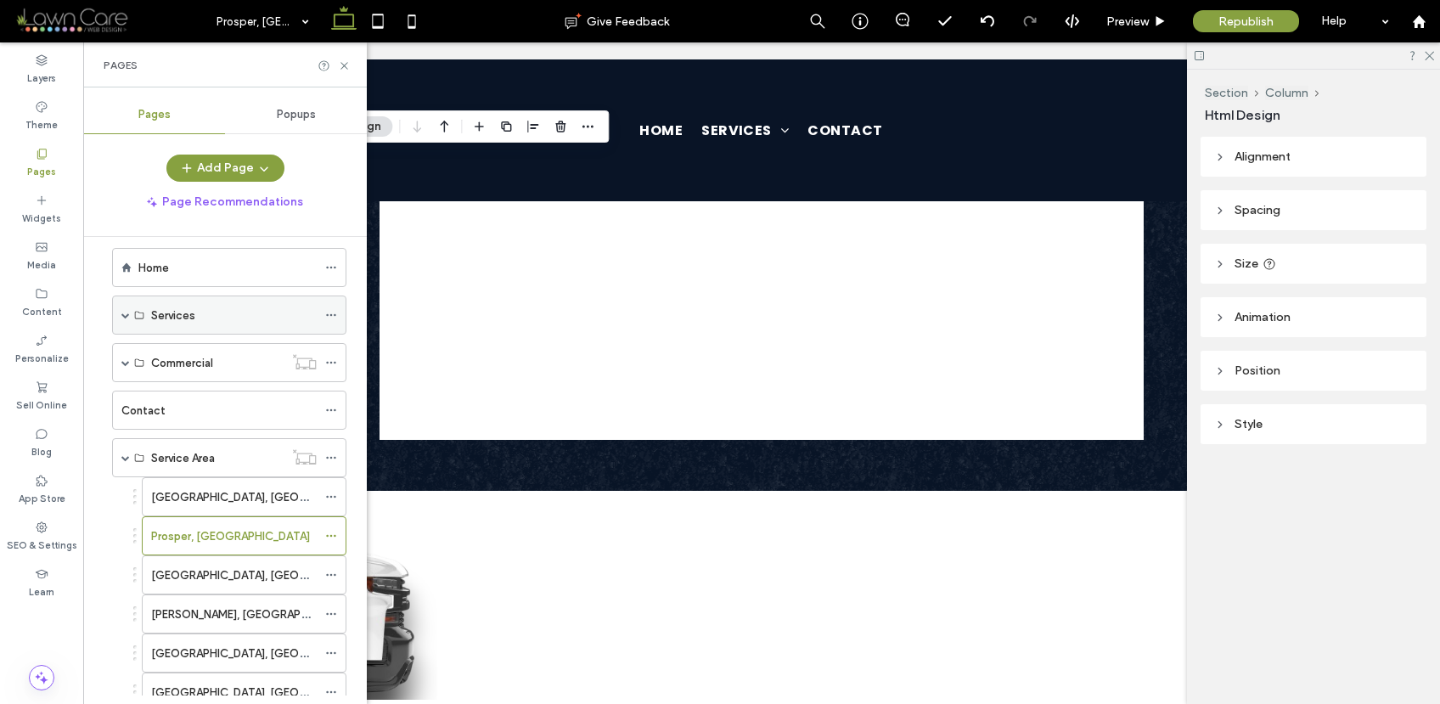
scroll to position [35, 0]
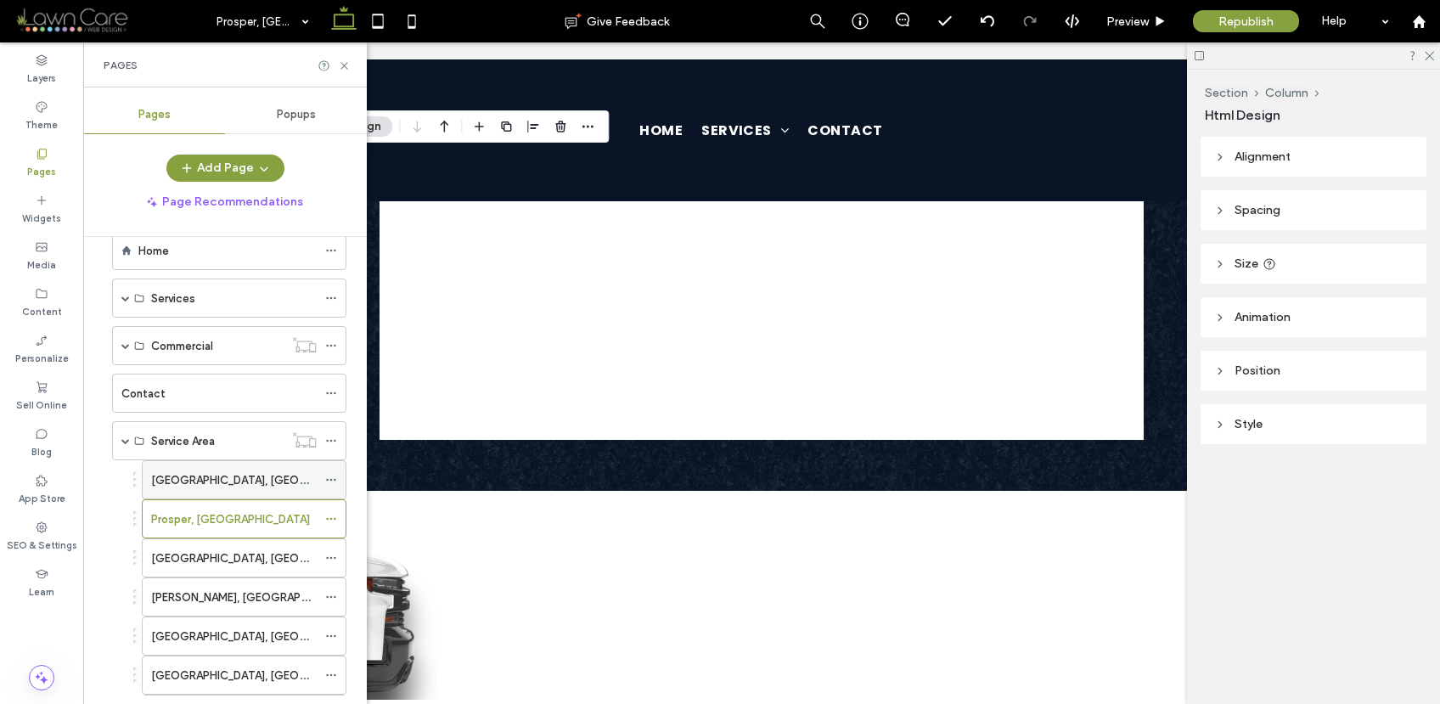
click at [249, 474] on div "Aubrey, TX" at bounding box center [234, 480] width 166 height 18
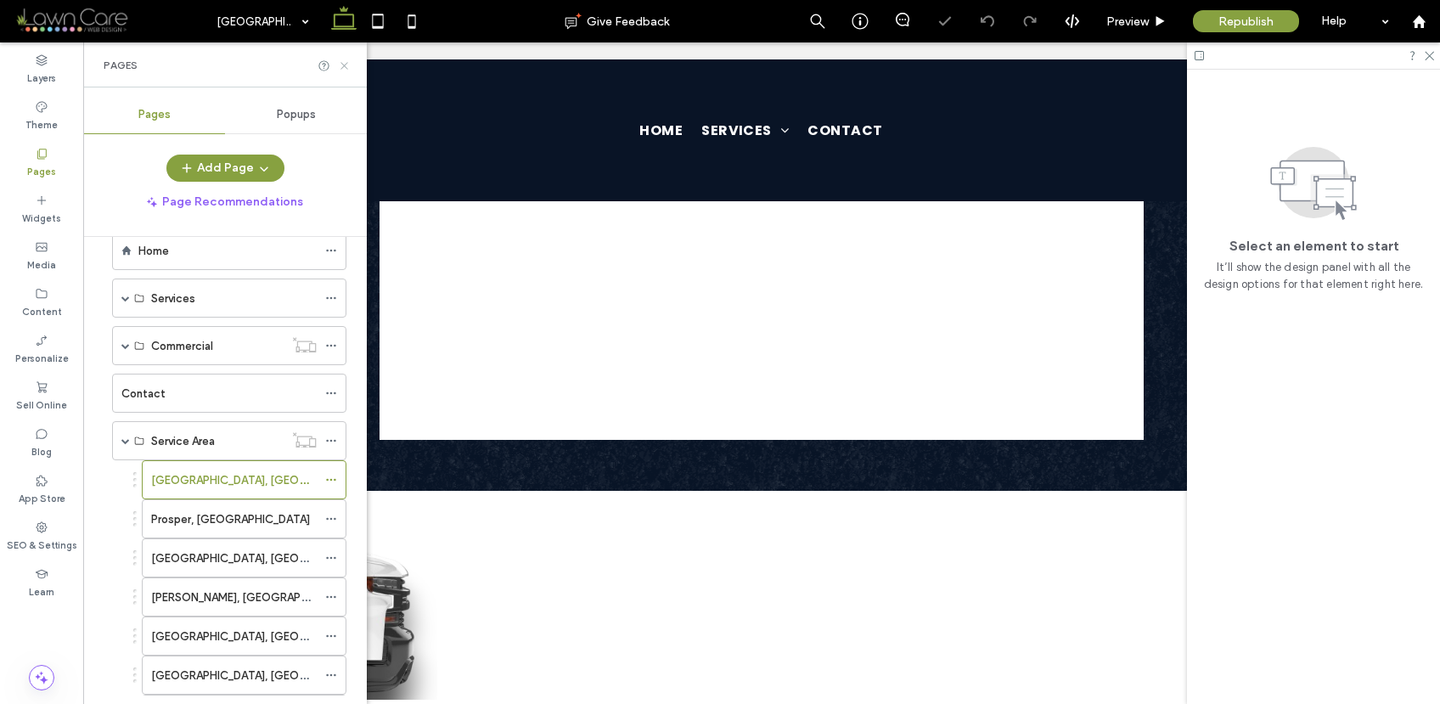
click at [346, 70] on icon at bounding box center [344, 65] width 13 height 13
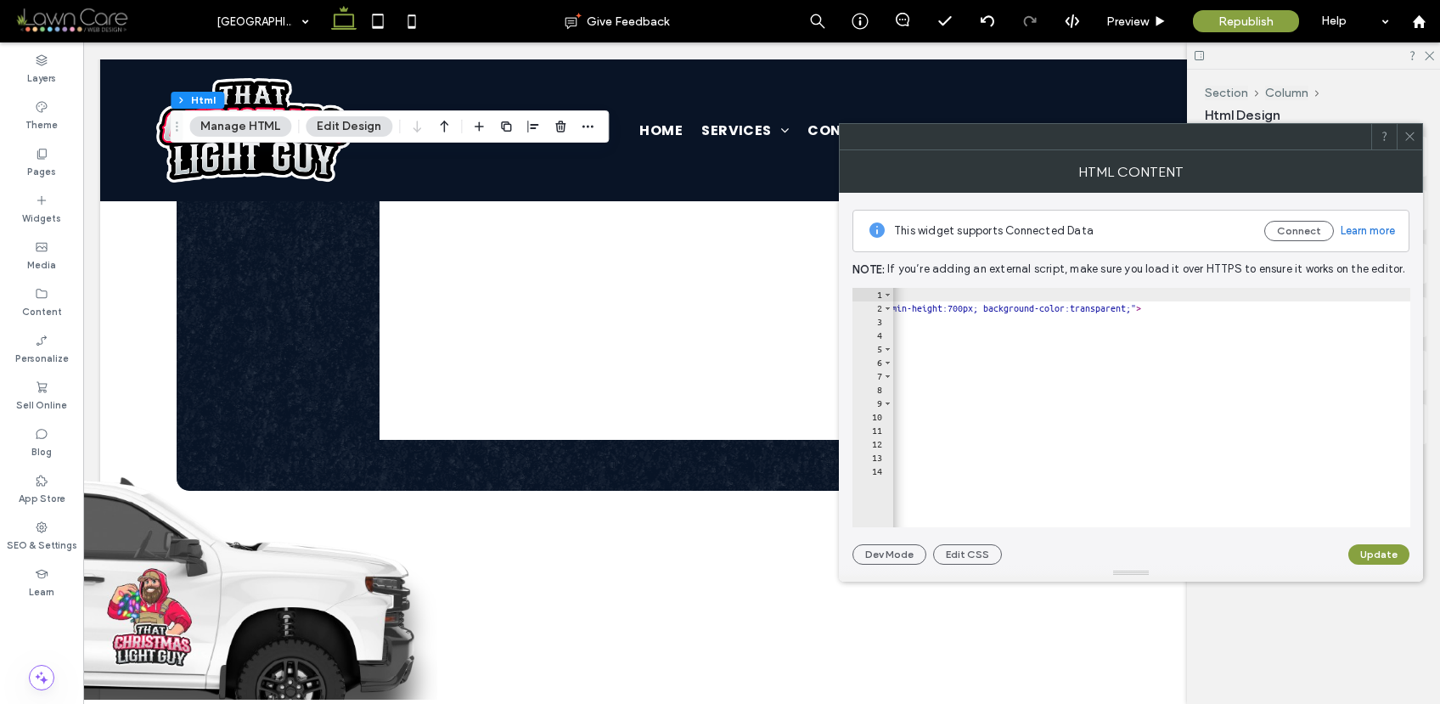
scroll to position [0, 698]
click at [1264, 307] on div "< div style = "max-width:900px; margin: 0 auto; padding: 20px; background-color…" at bounding box center [952, 415] width 1517 height 254
type textarea "**********"
click at [1375, 552] on button "Update" at bounding box center [1378, 554] width 61 height 20
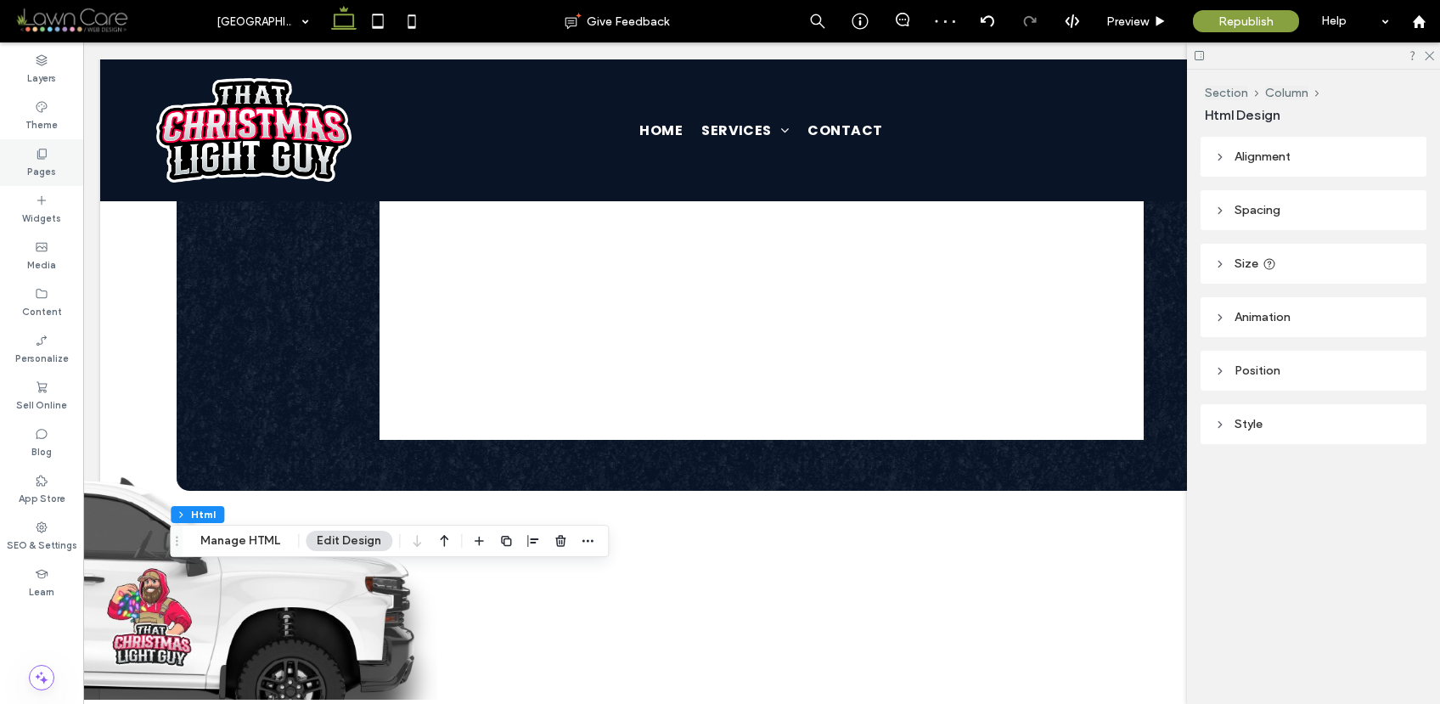
click at [58, 155] on div "Pages" at bounding box center [41, 162] width 83 height 47
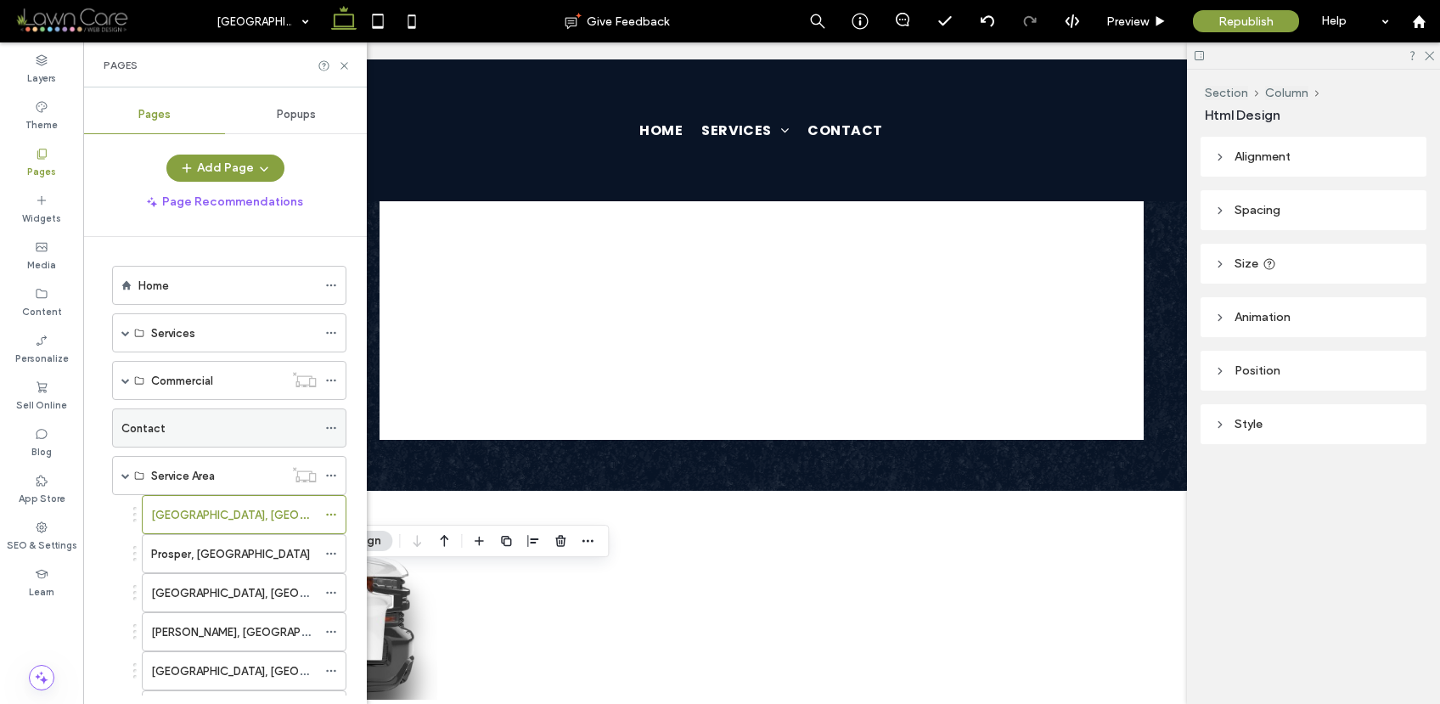
click at [200, 428] on div "Contact" at bounding box center [218, 428] width 195 height 18
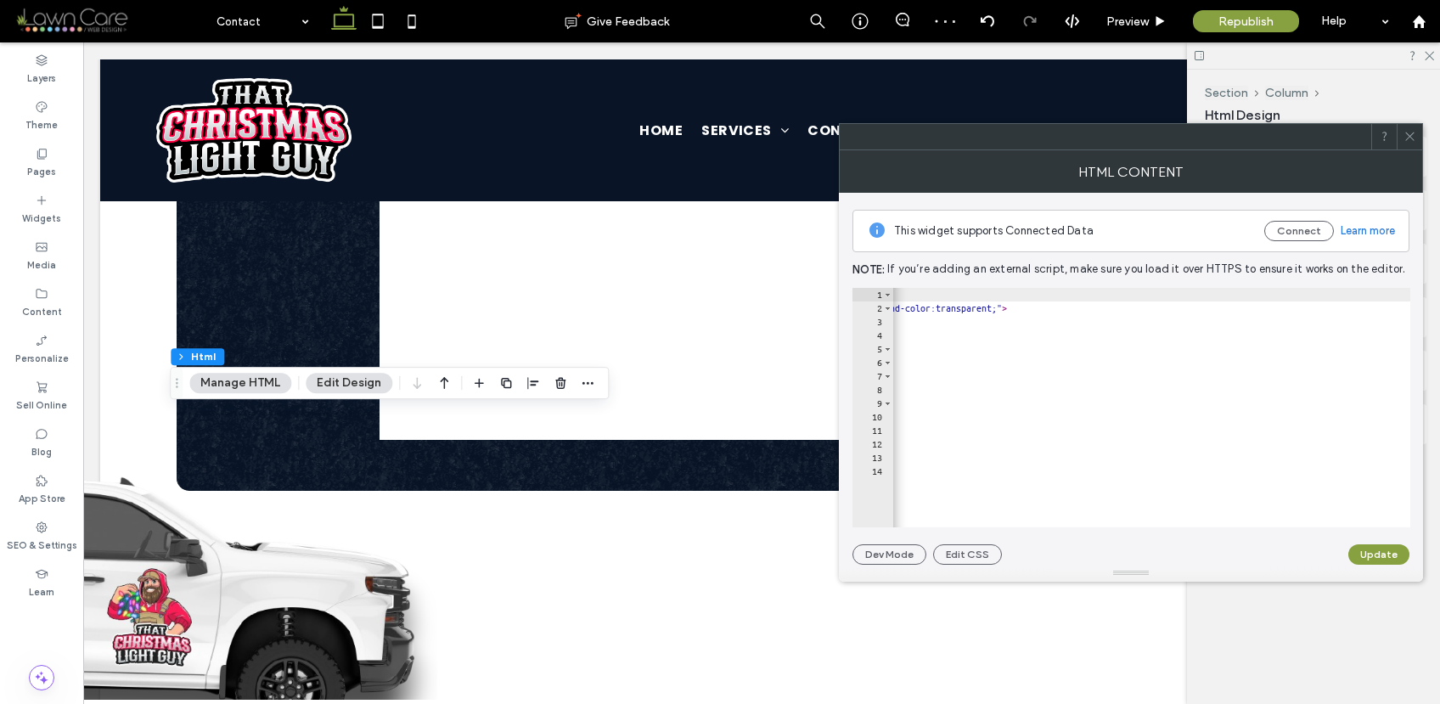
scroll to position [0, 833]
drag, startPoint x: 1139, startPoint y: 307, endPoint x: 1129, endPoint y: 306, distance: 9.4
click at [1129, 306] on div "< div style = "max-width:900px; margin: 0 auto; padding: 20px; background-color…" at bounding box center [817, 415] width 1517 height 254
type textarea "**********"
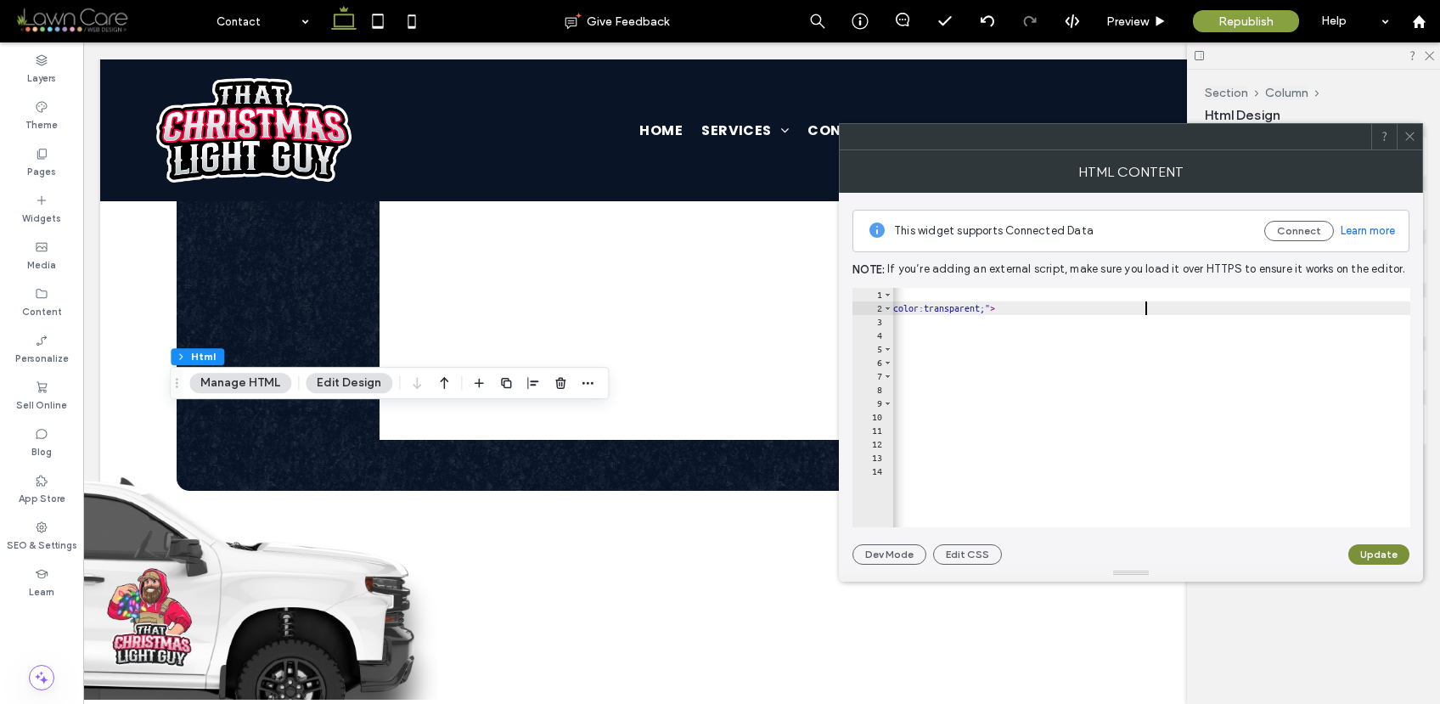
click at [1387, 547] on button "Update" at bounding box center [1378, 554] width 61 height 20
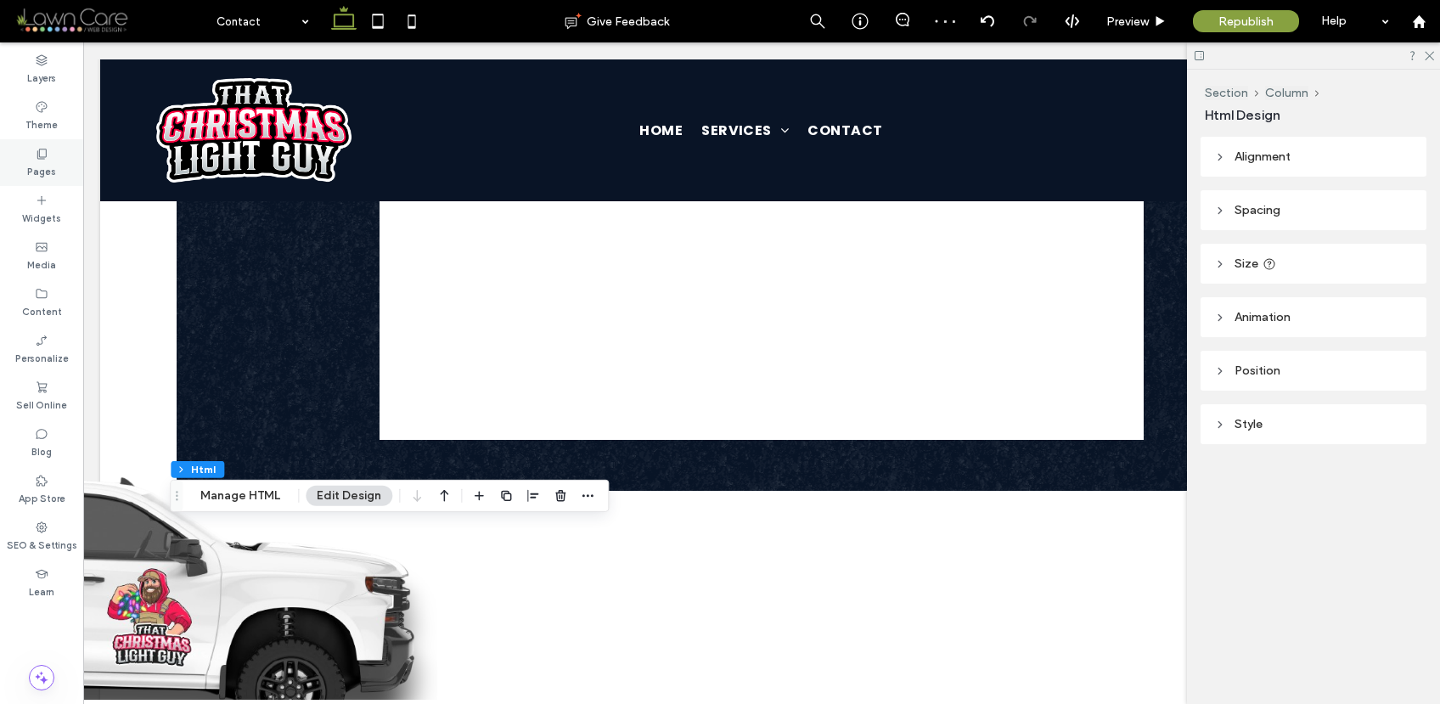
click at [48, 166] on label "Pages" at bounding box center [41, 169] width 29 height 19
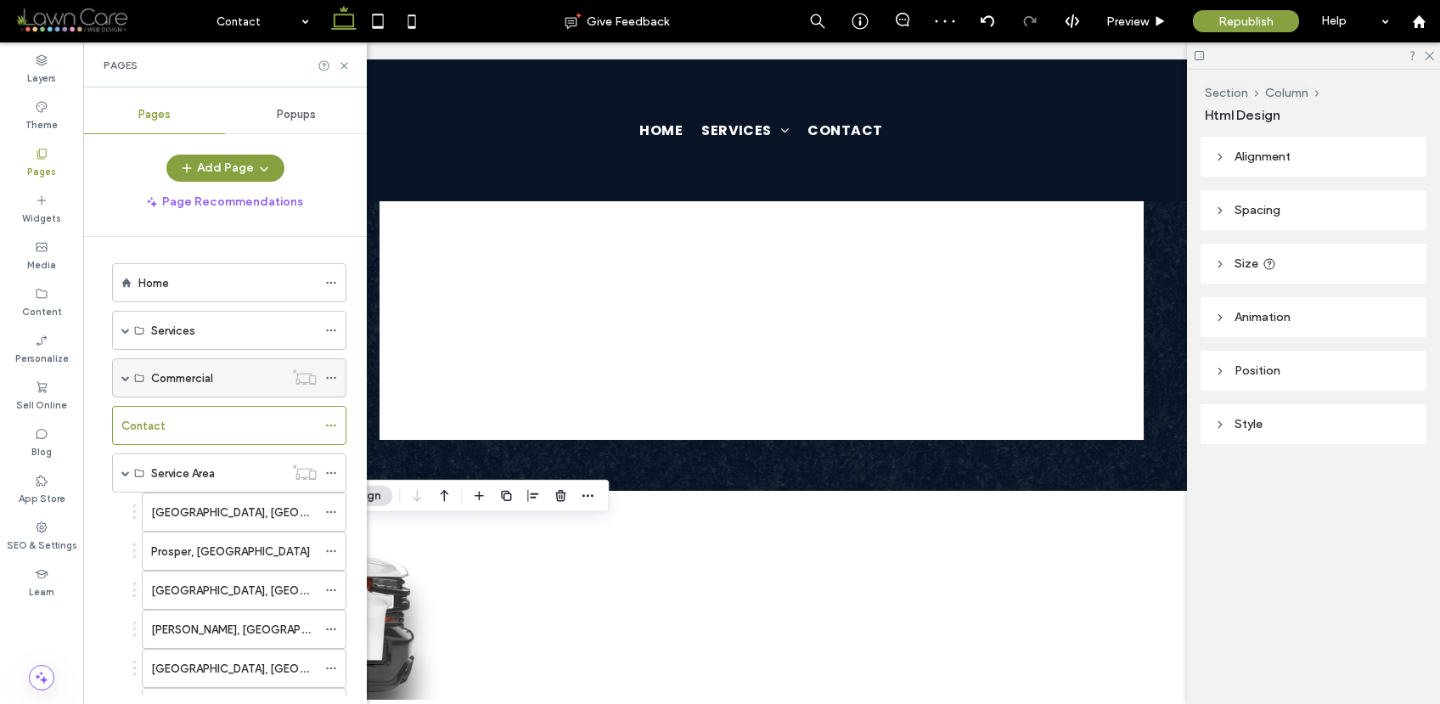
scroll to position [3, 0]
click at [126, 376] on span at bounding box center [125, 377] width 8 height 8
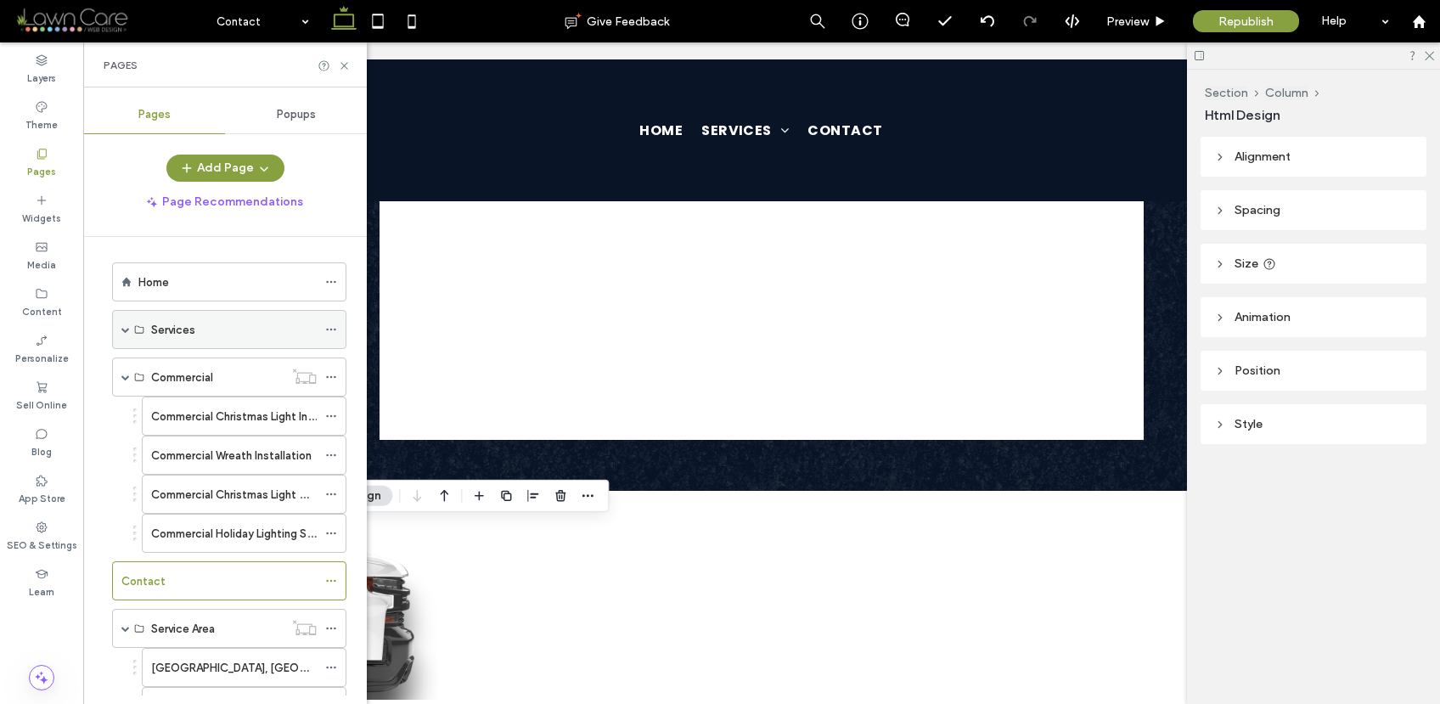
click at [127, 333] on span at bounding box center [125, 329] width 8 height 8
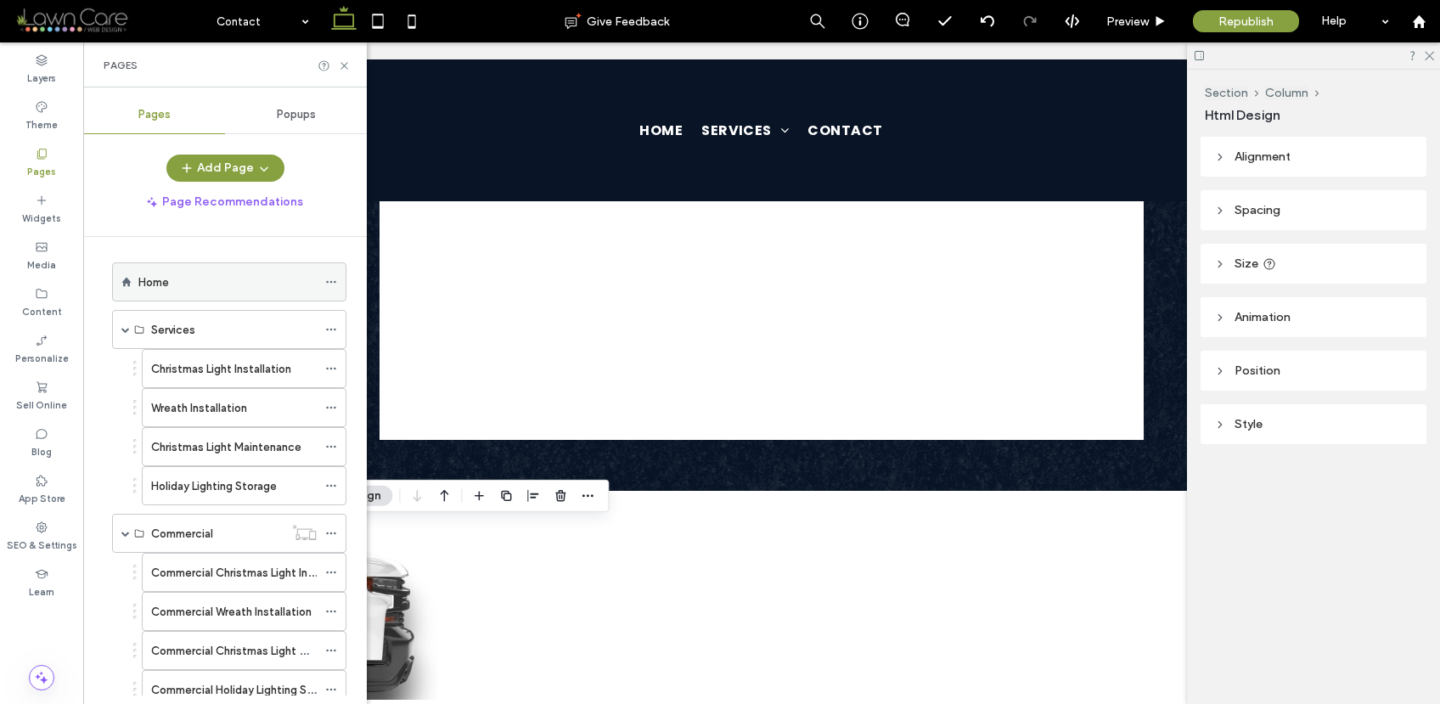
click at [216, 293] on div "Home" at bounding box center [227, 281] width 178 height 37
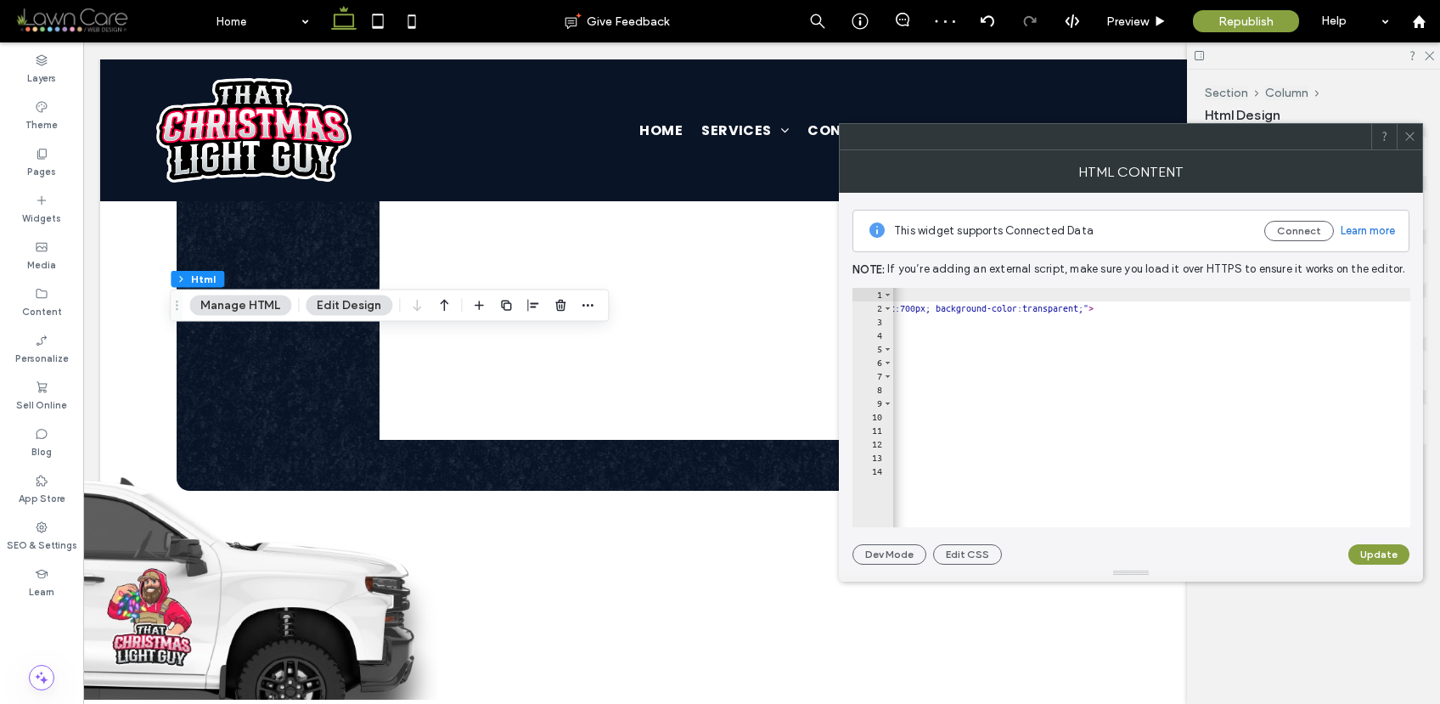
scroll to position [0, 846]
drag, startPoint x: 1145, startPoint y: 308, endPoint x: 1133, endPoint y: 308, distance: 11.9
click at [1133, 308] on div "< div style = "max-width:900px; margin: 0 auto; padding: 20px; background-color…" at bounding box center [814, 415] width 1535 height 254
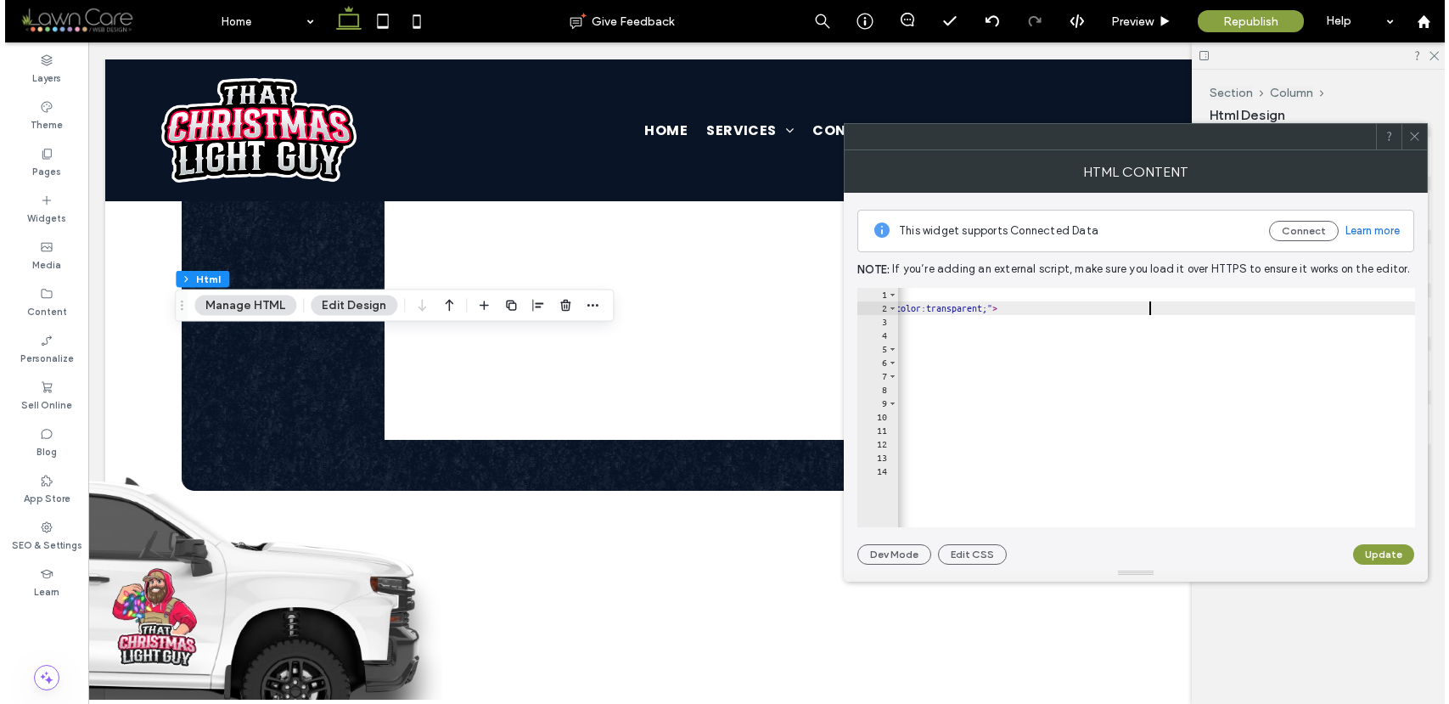
scroll to position [0, 92]
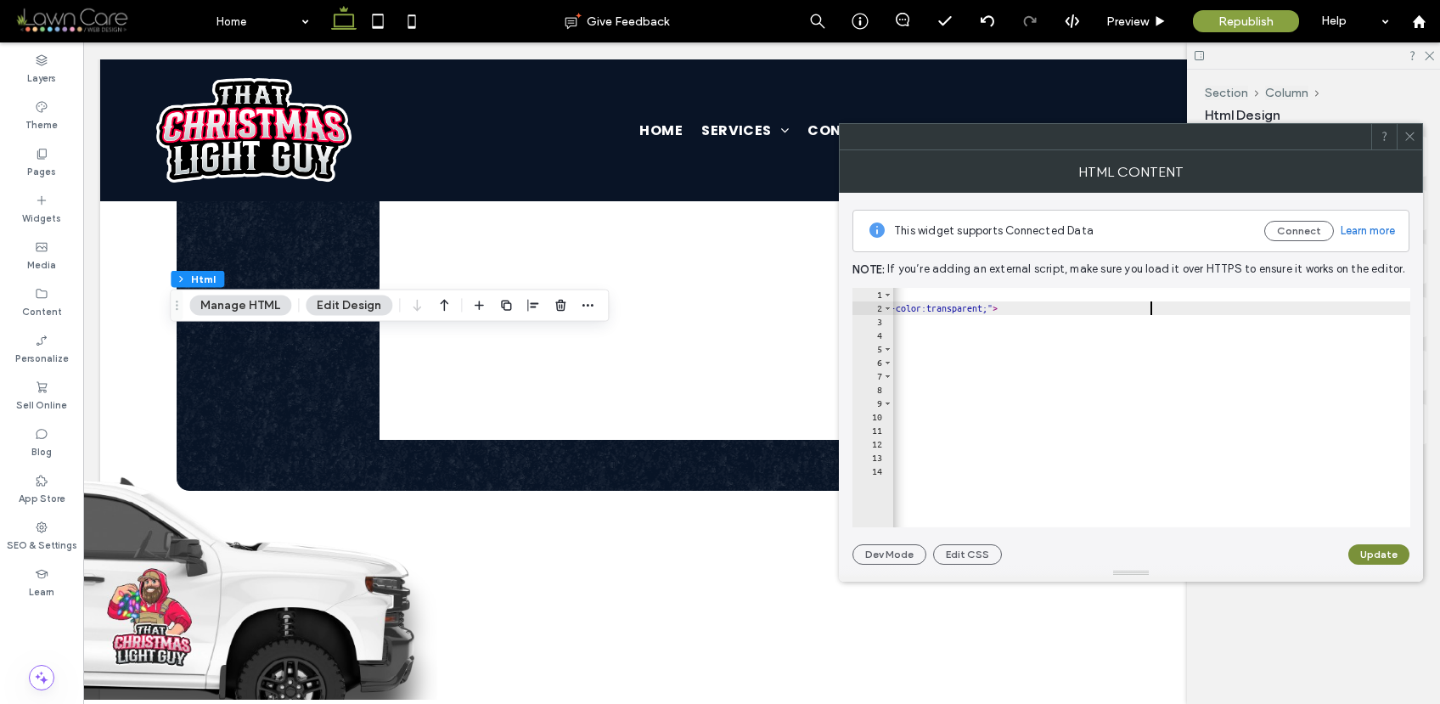
type textarea "**********"
click at [1381, 552] on button "Update" at bounding box center [1378, 554] width 61 height 20
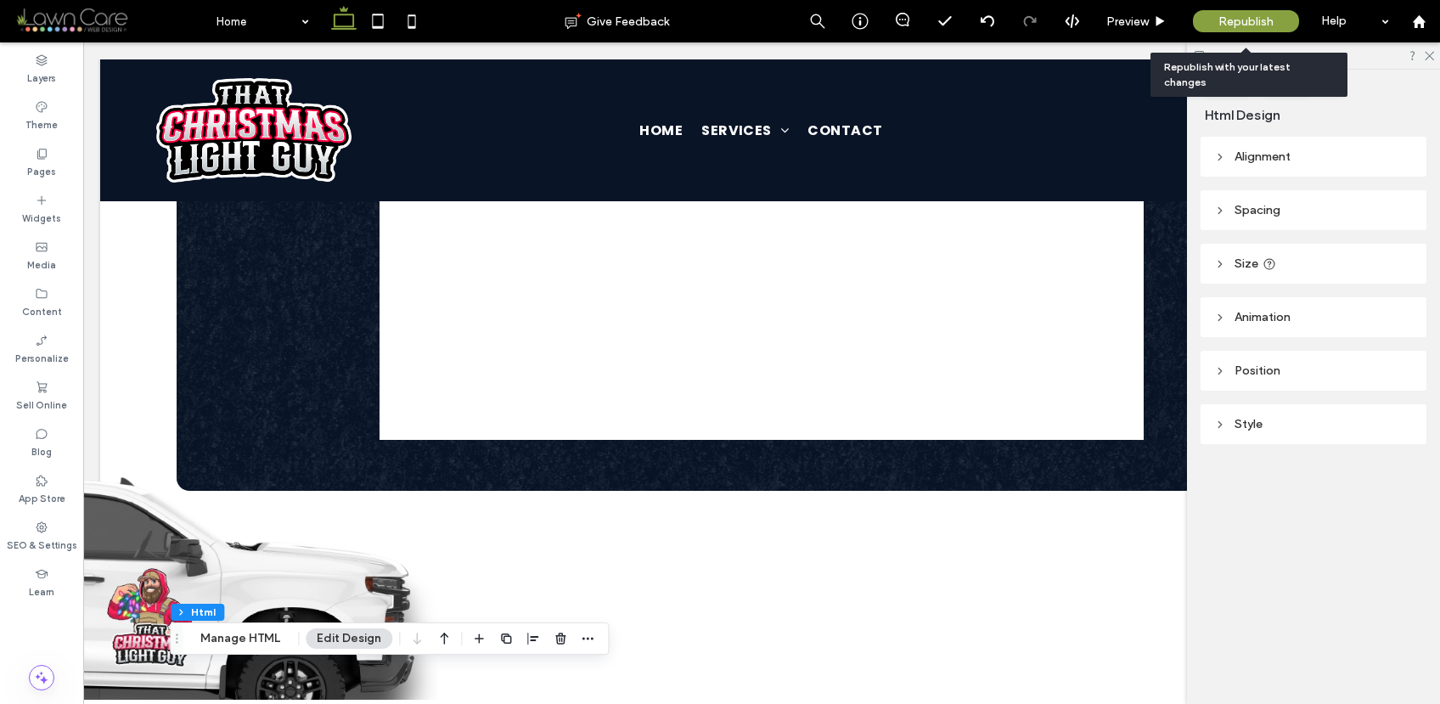
click at [1234, 16] on span "Republish" at bounding box center [1245, 21] width 55 height 14
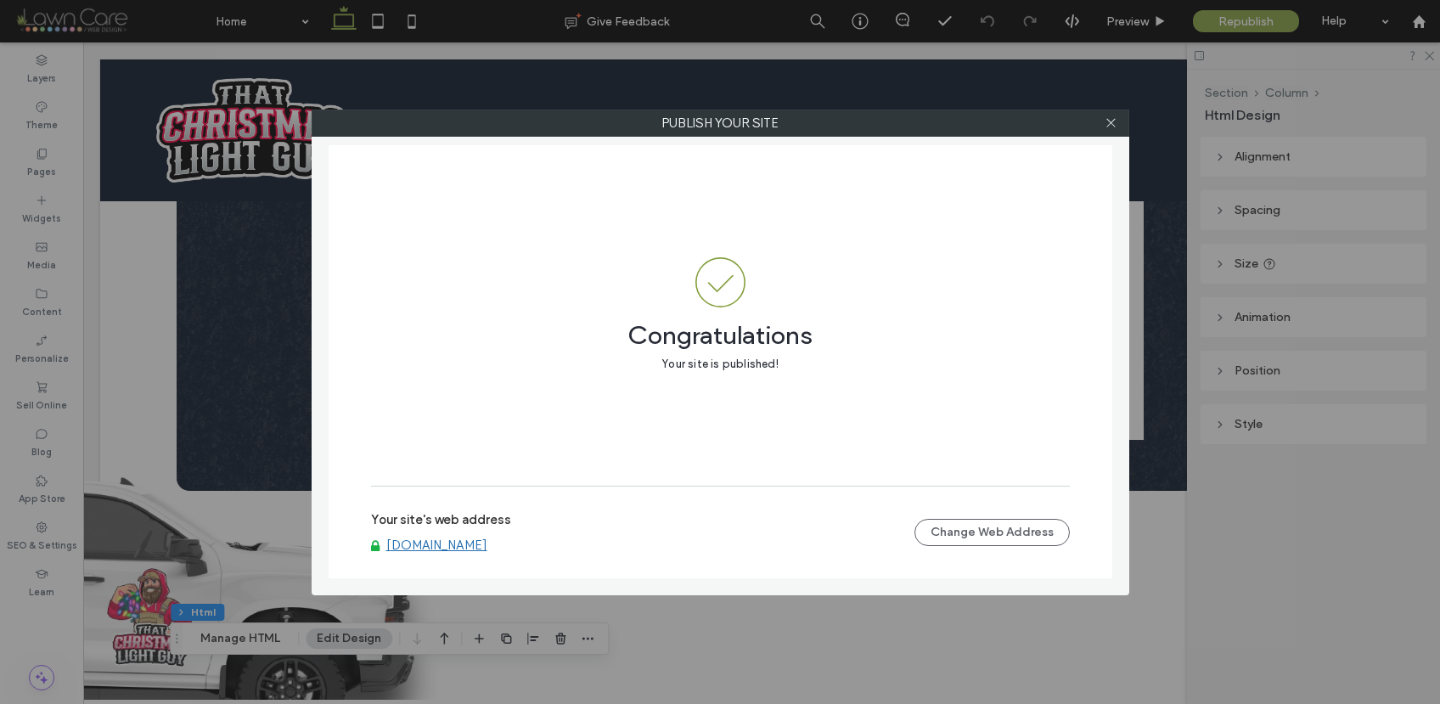
click at [487, 545] on link "[DOMAIN_NAME]" at bounding box center [436, 544] width 101 height 15
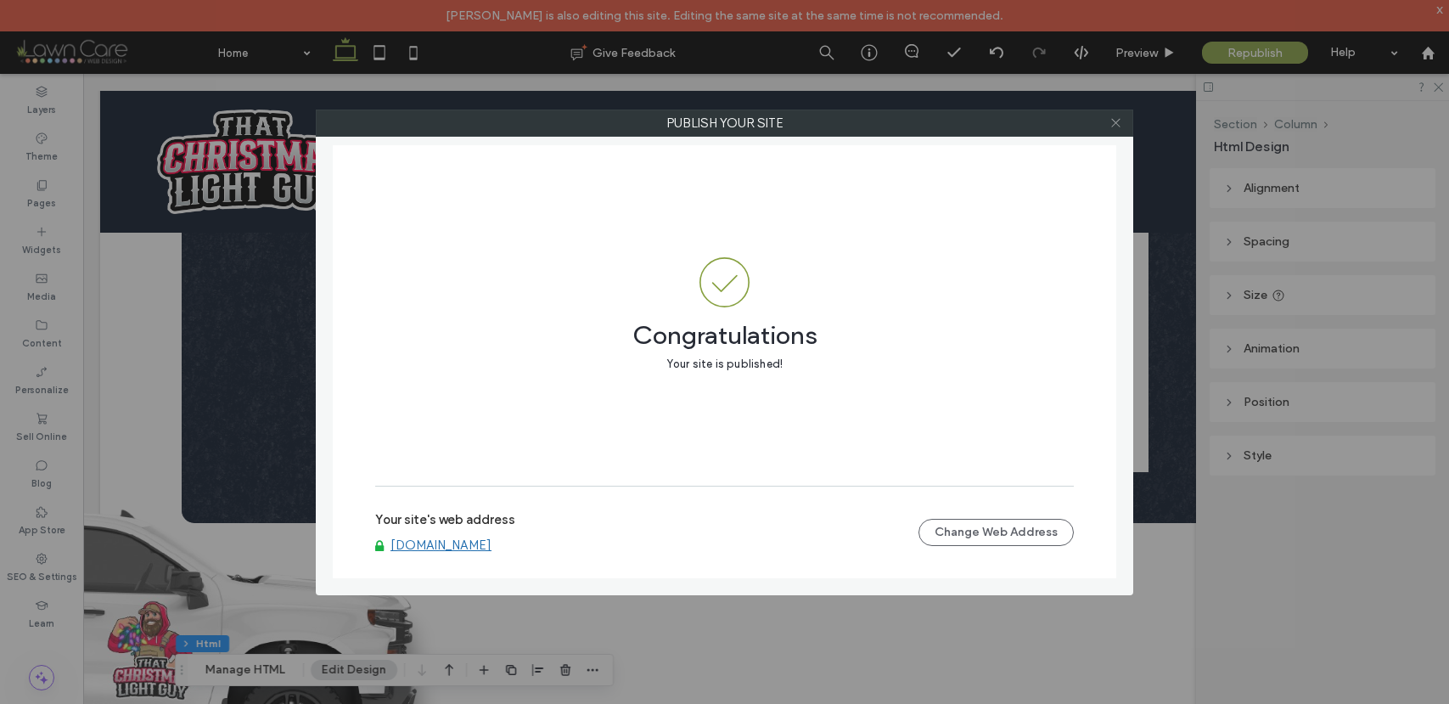
click at [1117, 124] on icon at bounding box center [1116, 122] width 13 height 13
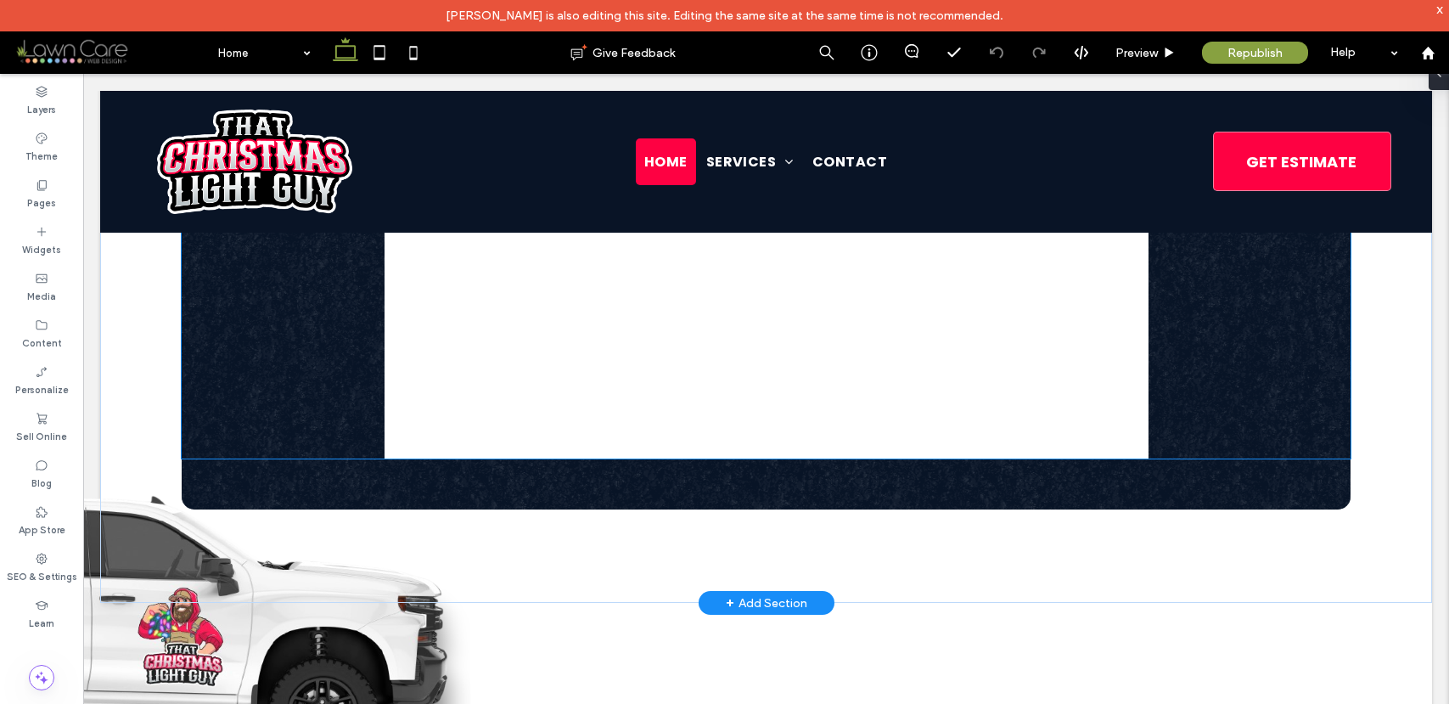
scroll to position [1353, 0]
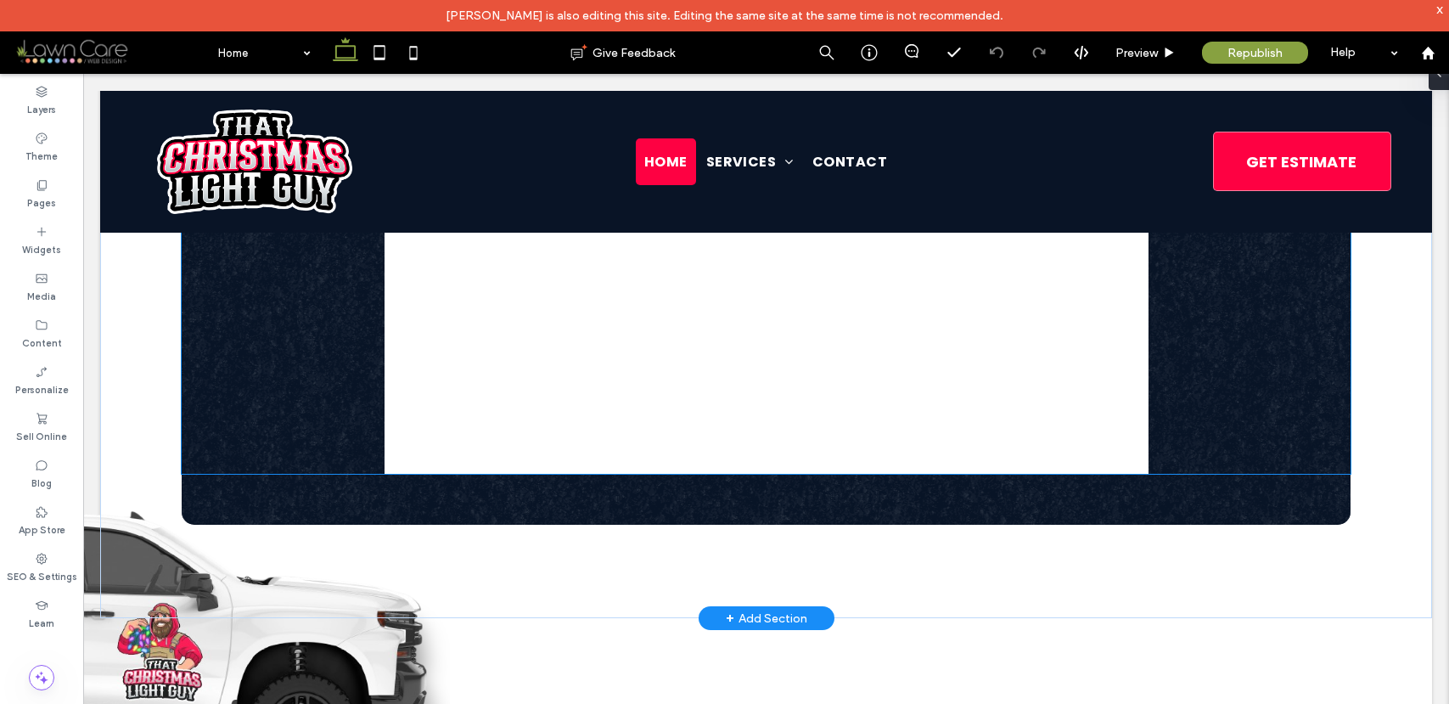
click at [1055, 409] on div at bounding box center [767, 159] width 764 height 628
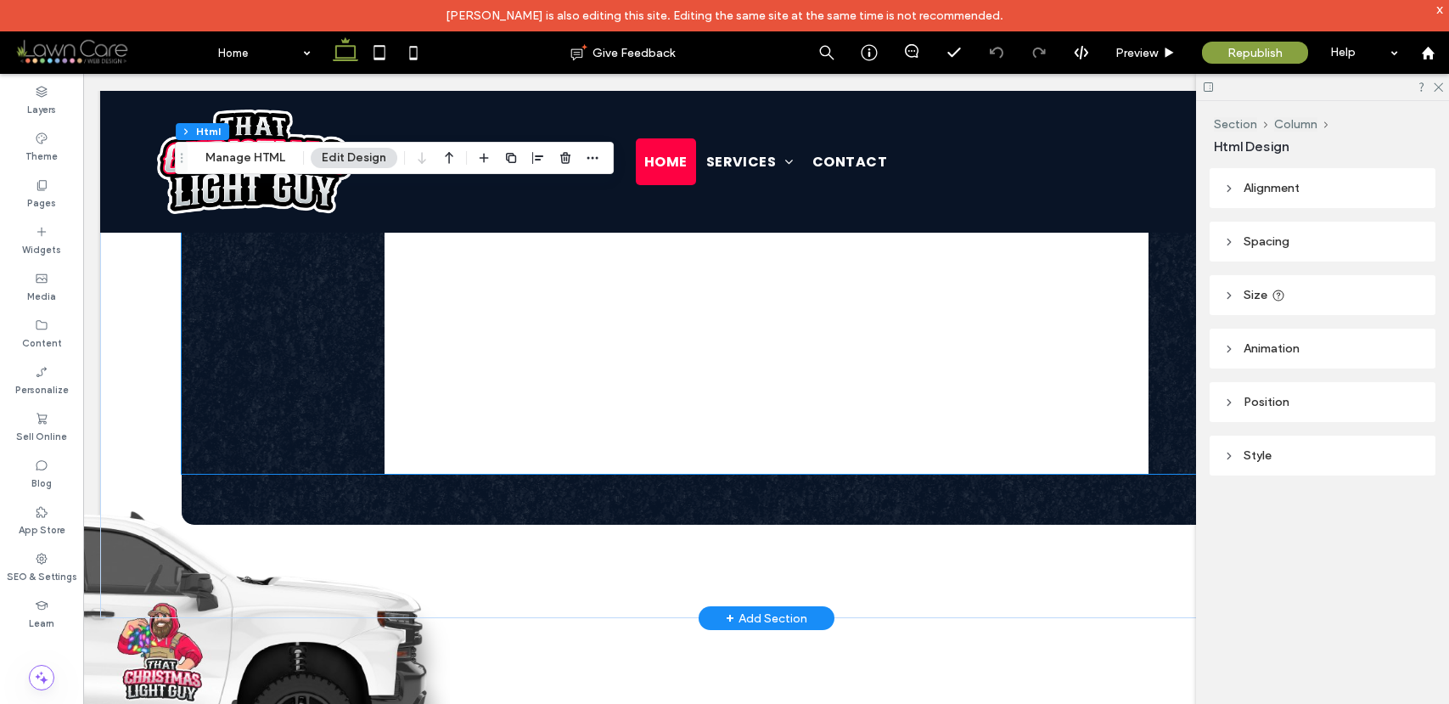
click at [1055, 409] on div at bounding box center [766, 159] width 1169 height 628
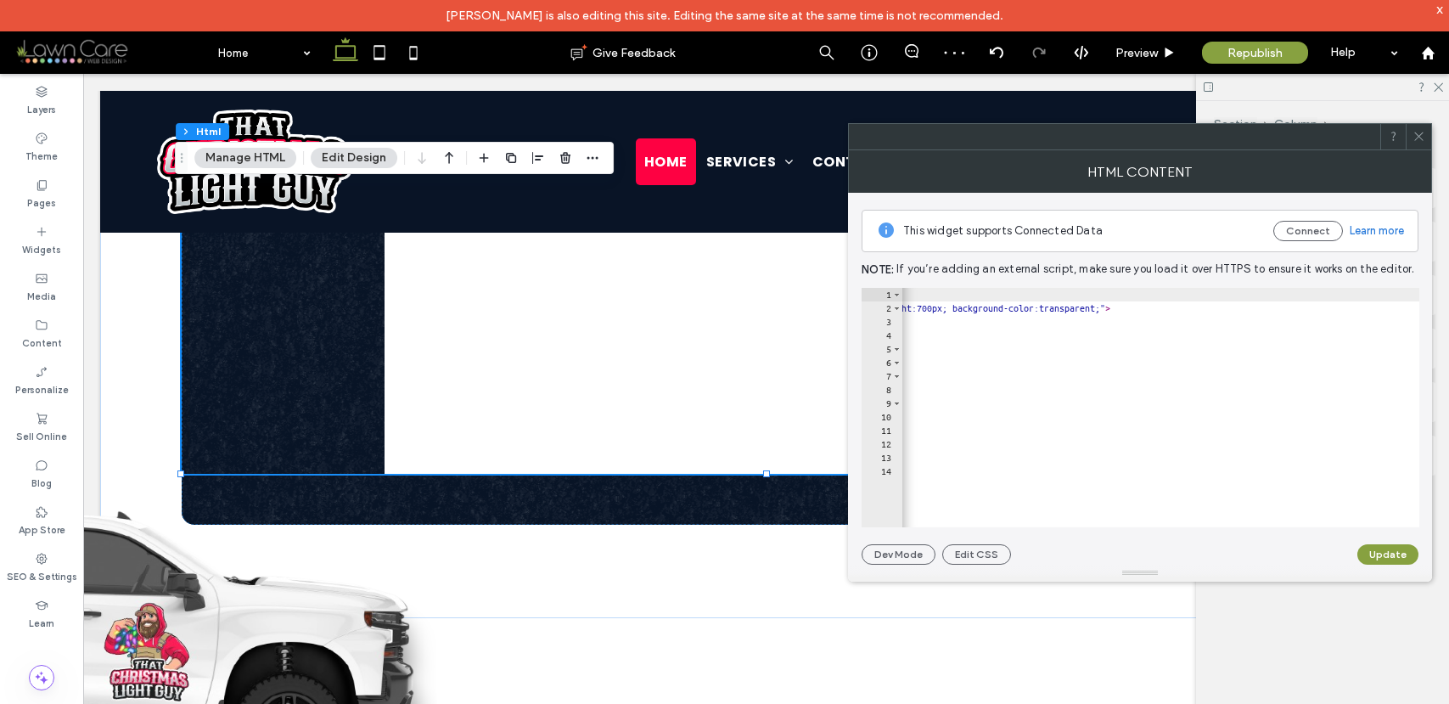
scroll to position [0, 879]
click at [1333, 307] on div "< div style = "max-width:900px; margin: 0 auto; padding: 20px; background-color…" at bounding box center [793, 415] width 1541 height 254
type textarea "**********"
click at [1402, 558] on button "Update" at bounding box center [1388, 554] width 61 height 20
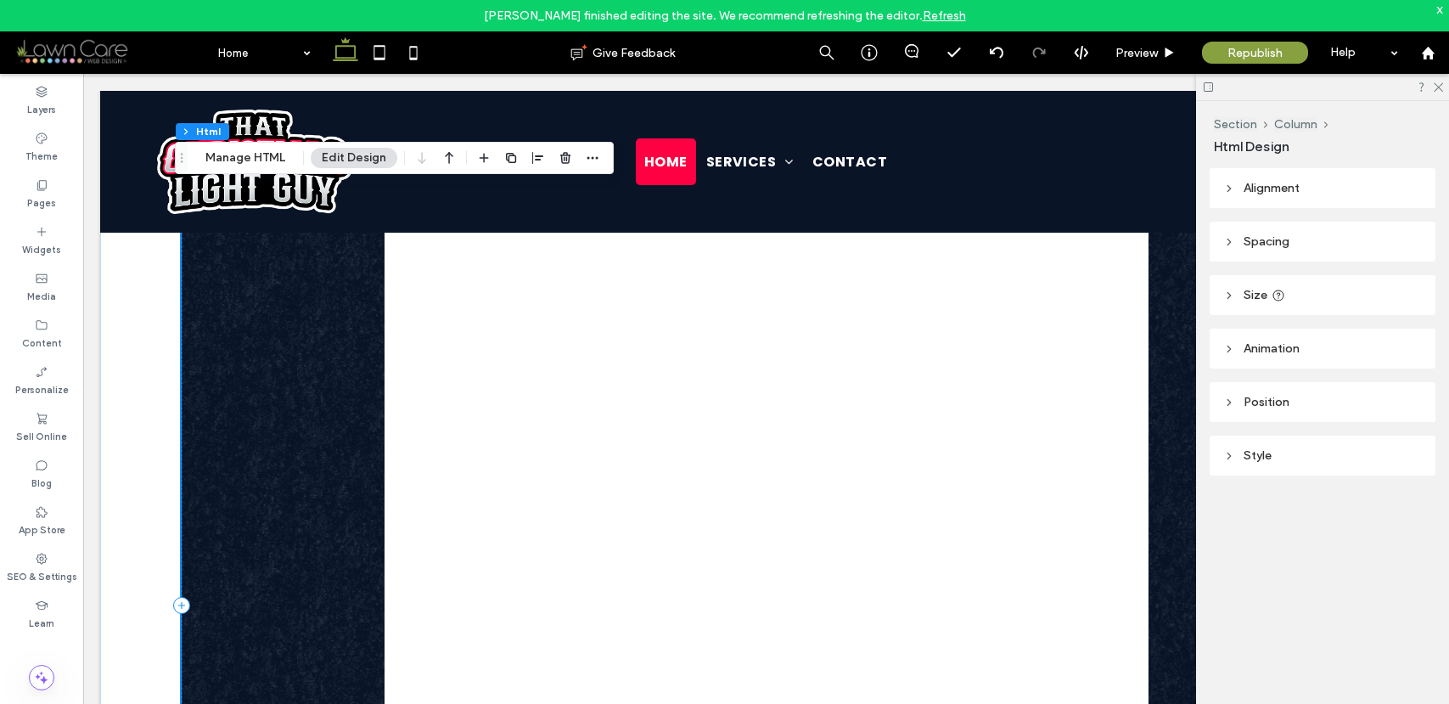
scroll to position [1170, 0]
click at [1022, 458] on div at bounding box center [767, 469] width 764 height 883
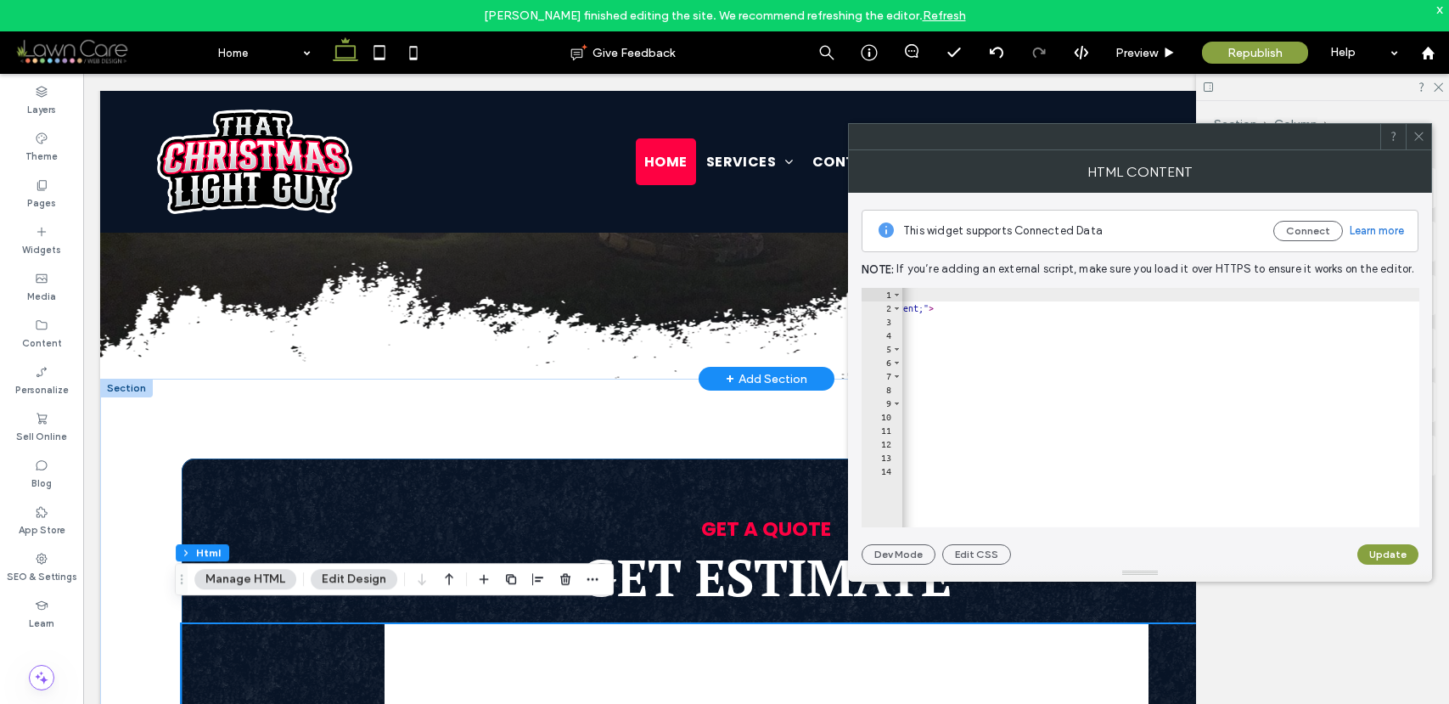
scroll to position [609, 0]
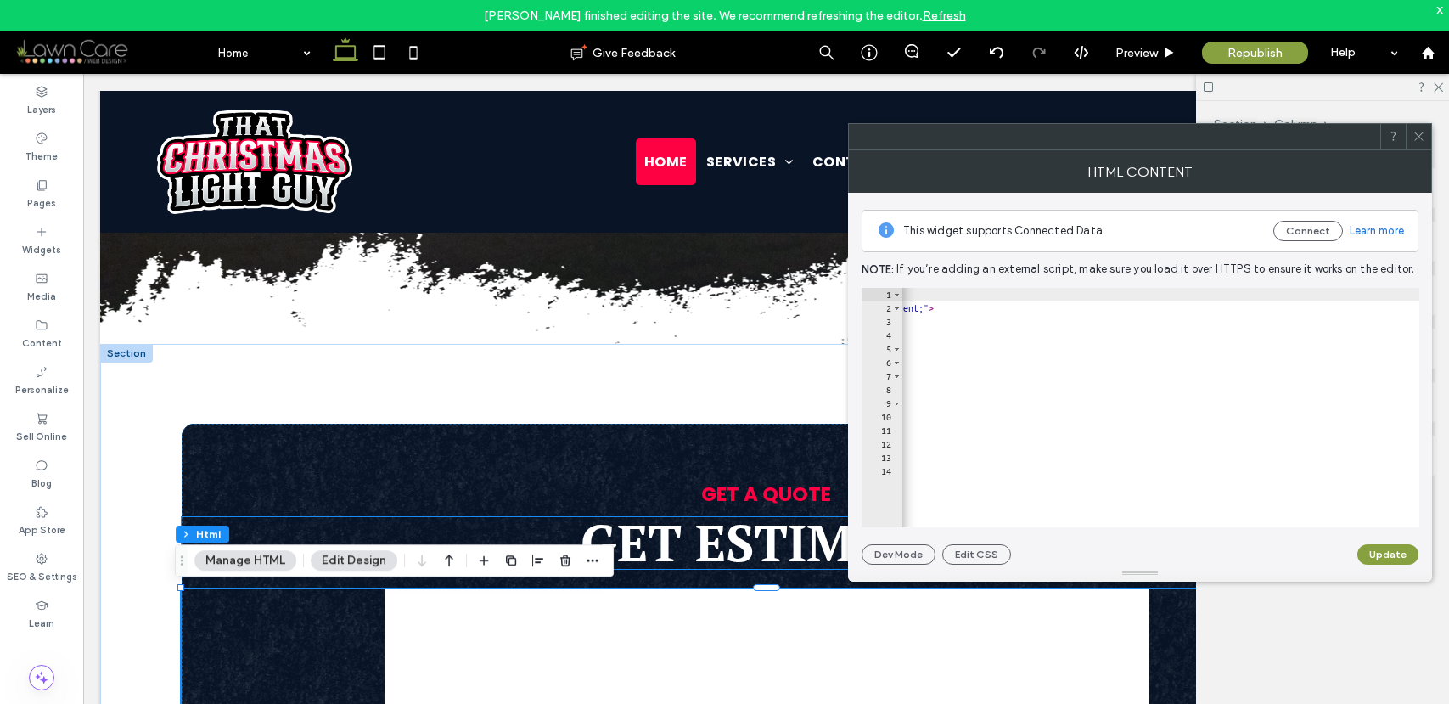
click at [717, 551] on strong "Get Estimate" at bounding box center [766, 542] width 371 height 67
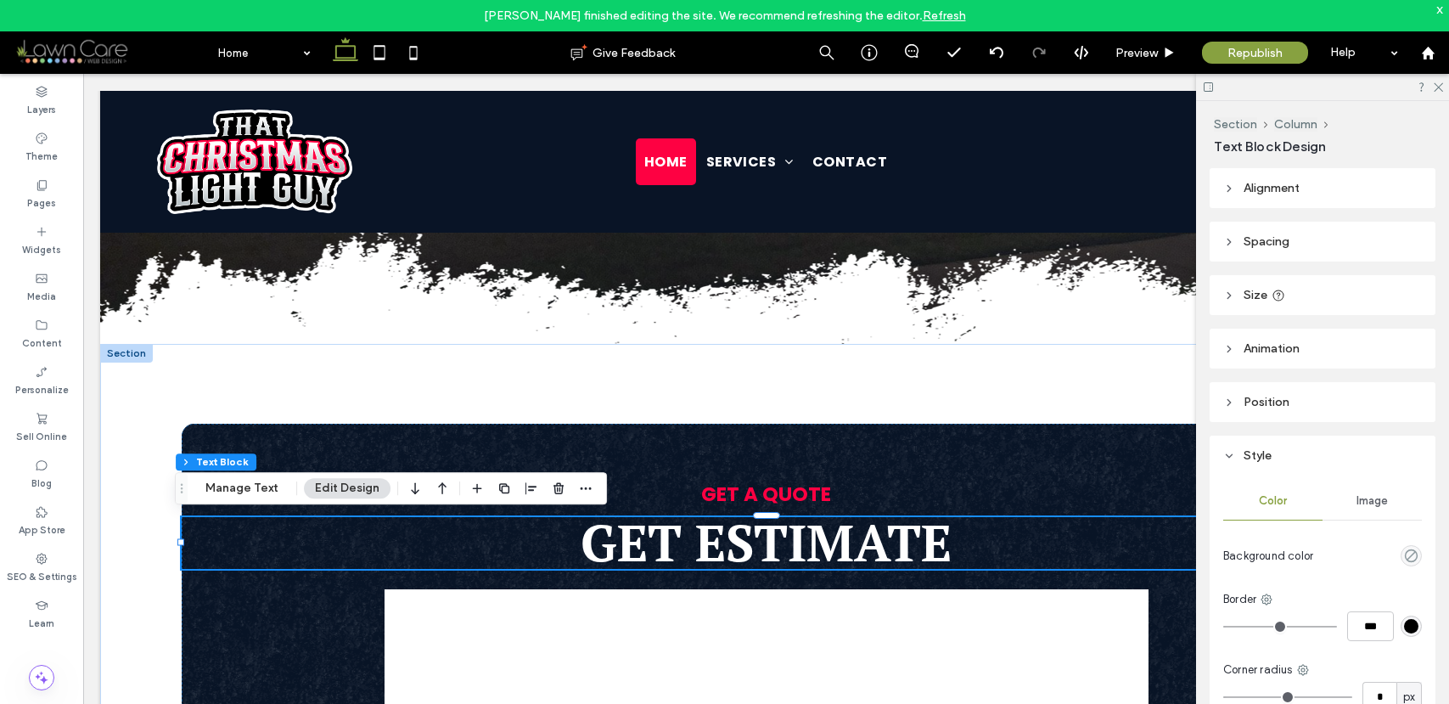
click at [717, 551] on strong "Get Estimate" at bounding box center [766, 542] width 371 height 67
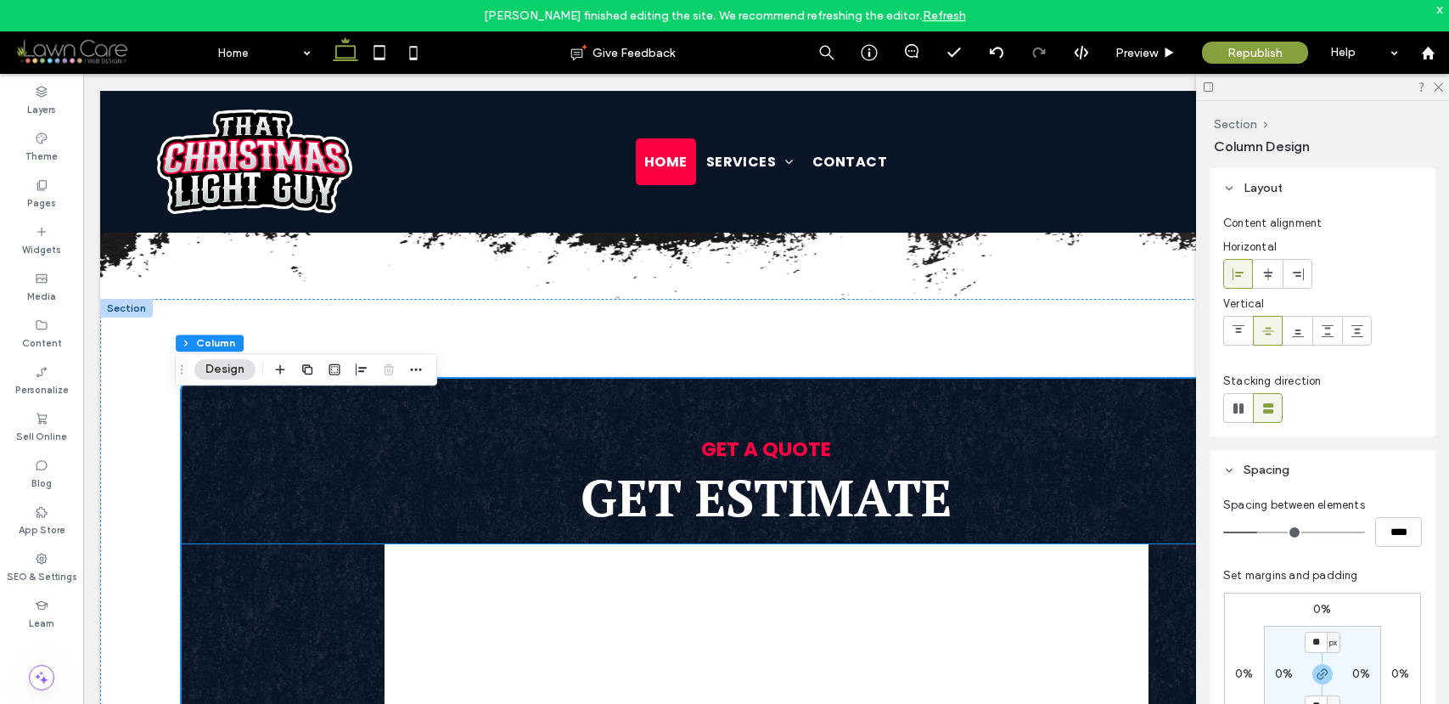
scroll to position [938, 0]
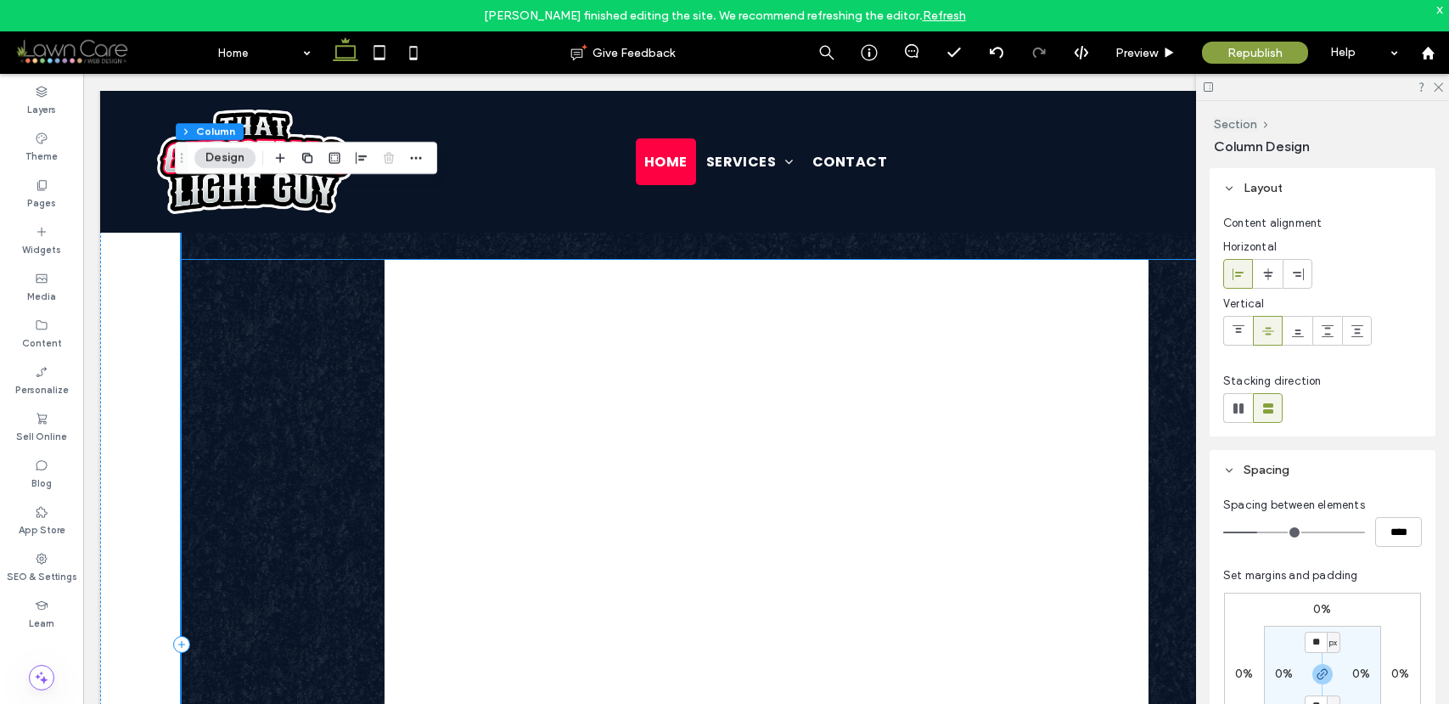
click at [1007, 471] on div at bounding box center [767, 701] width 764 height 883
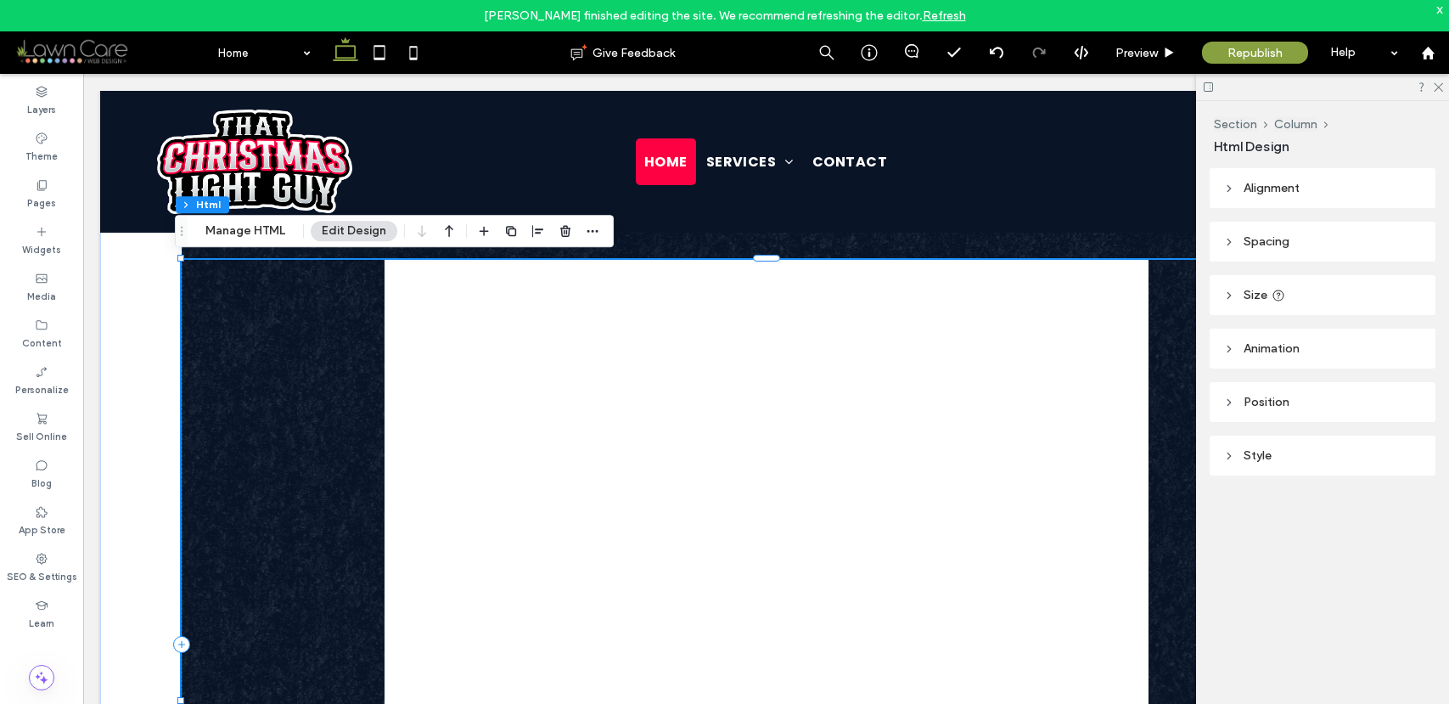
click at [1085, 460] on div at bounding box center [767, 701] width 764 height 883
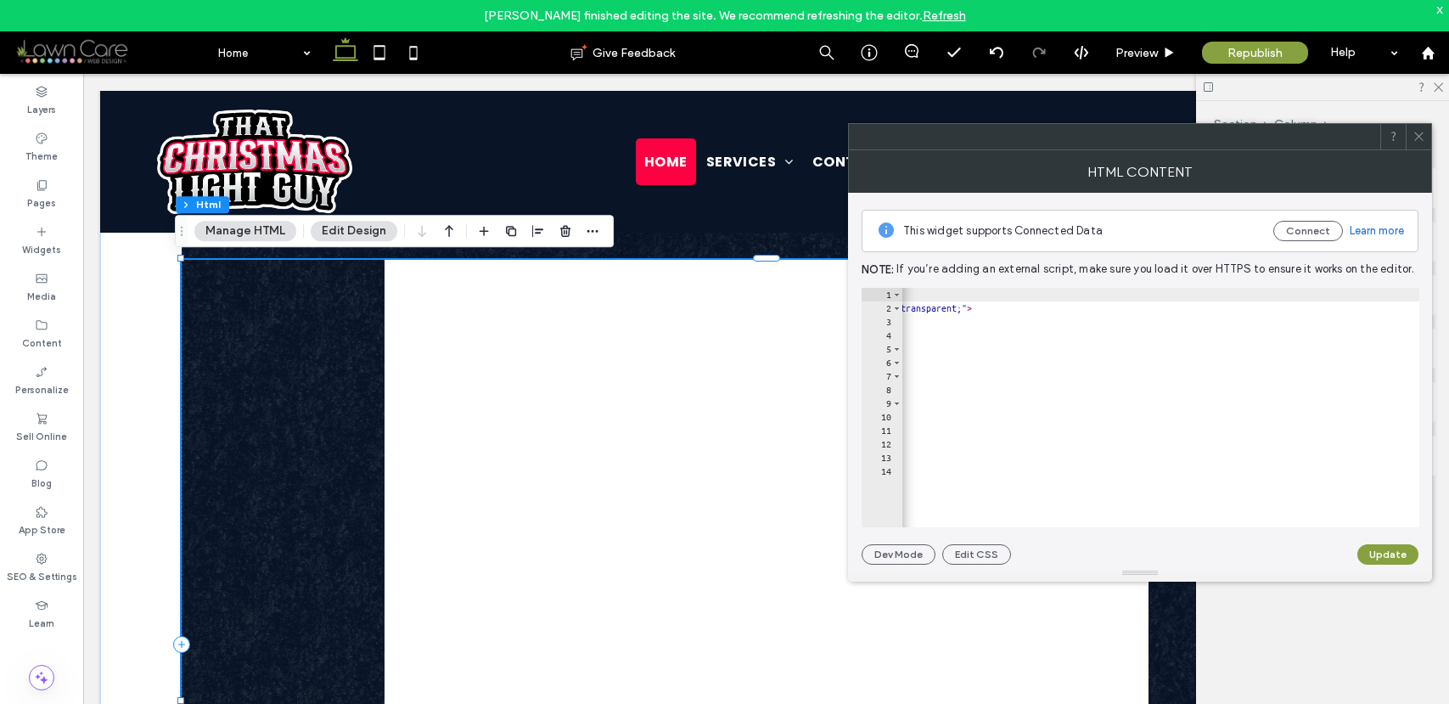
scroll to position [0, 886]
click at [1329, 310] on div "< div style = "max-width:900px; margin: 0 auto; padding: 20px; background-color…" at bounding box center [790, 415] width 1548 height 254
drag, startPoint x: 1336, startPoint y: 308, endPoint x: 1325, endPoint y: 306, distance: 10.5
click at [1325, 306] on div "< div style = "max-width:900px; margin: 0 auto; padding: 20px; background-color…" at bounding box center [790, 415] width 1548 height 254
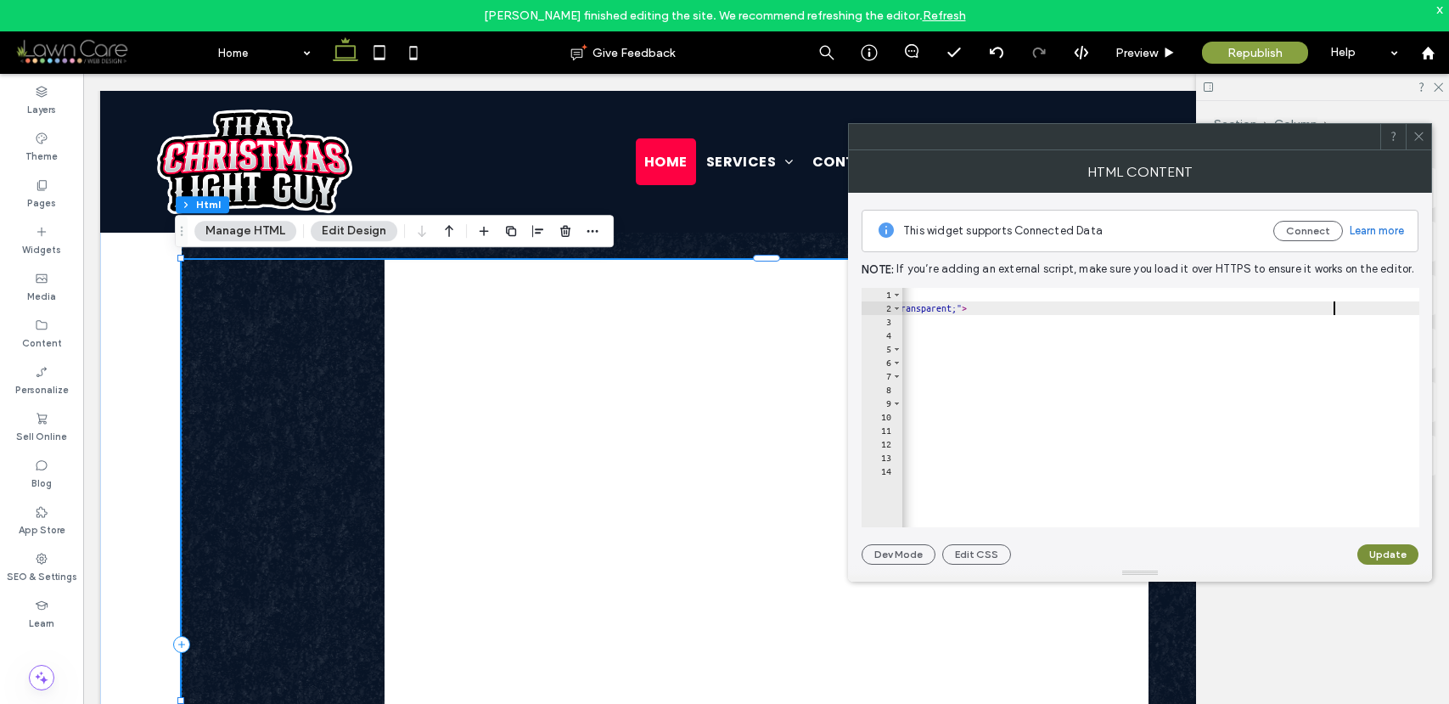
type textarea "**********"
click at [1374, 551] on button "Update" at bounding box center [1388, 554] width 61 height 20
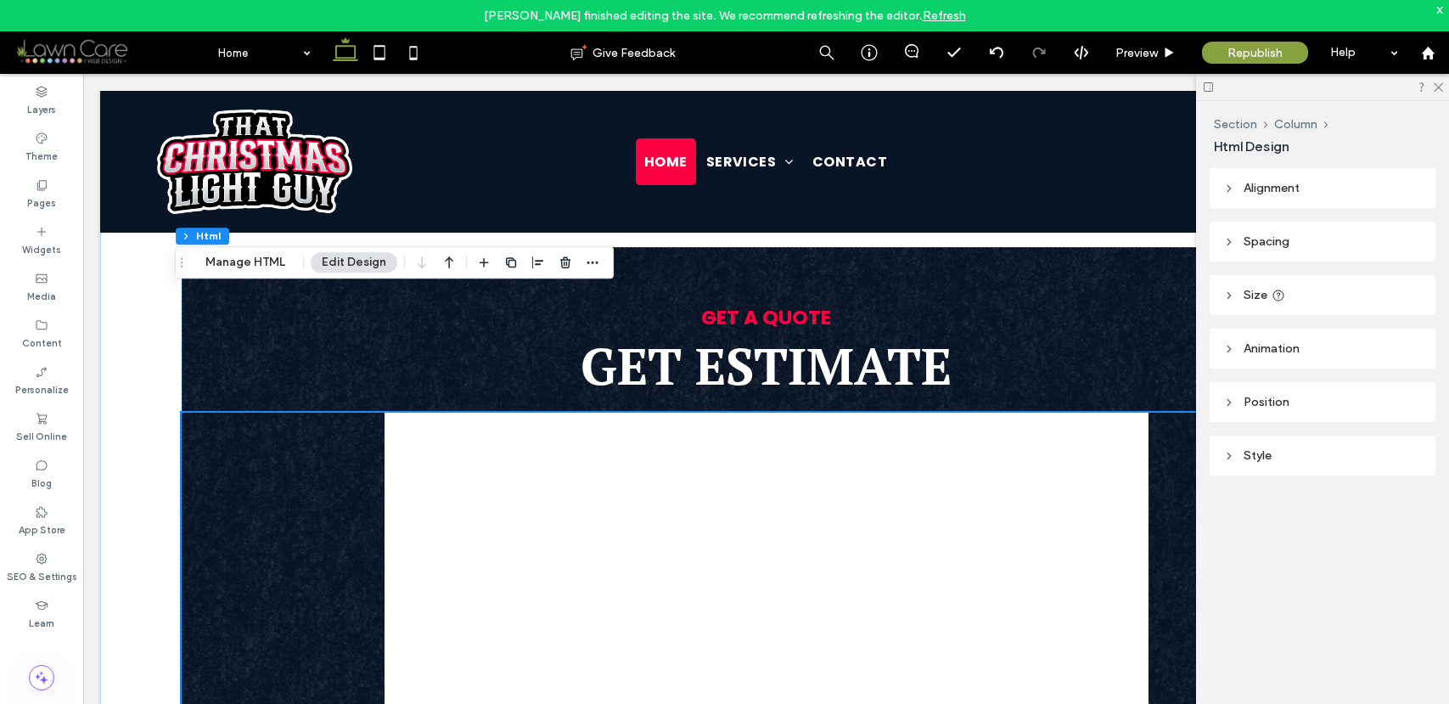
scroll to position [769, 0]
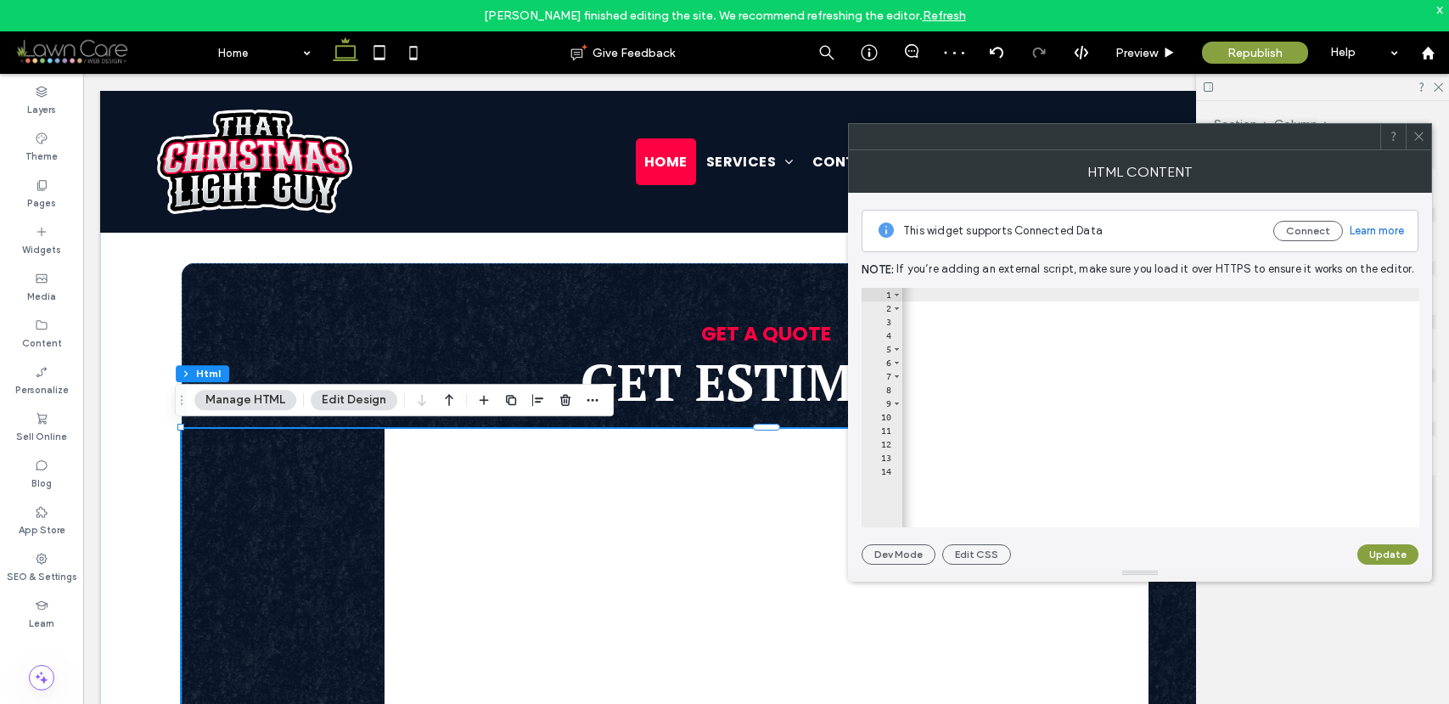
scroll to position [0, 1015]
drag, startPoint x: 1200, startPoint y: 309, endPoint x: 1208, endPoint y: 307, distance: 8.7
click at [1208, 307] on div "< div style = "max-width:900px; margin: 0 auto; padding: 20px; background-color…" at bounding box center [656, 415] width 1541 height 254
type textarea "**********"
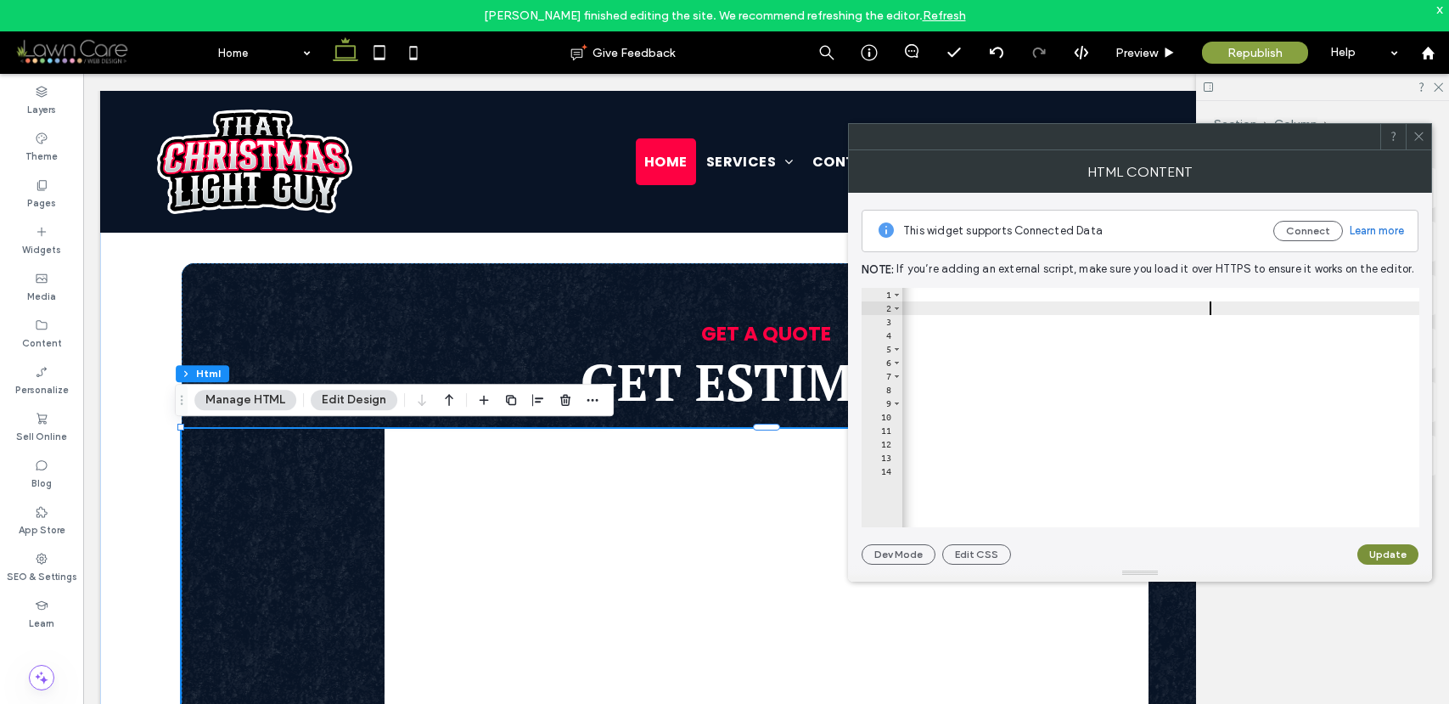
click at [1371, 554] on button "Update" at bounding box center [1388, 554] width 61 height 20
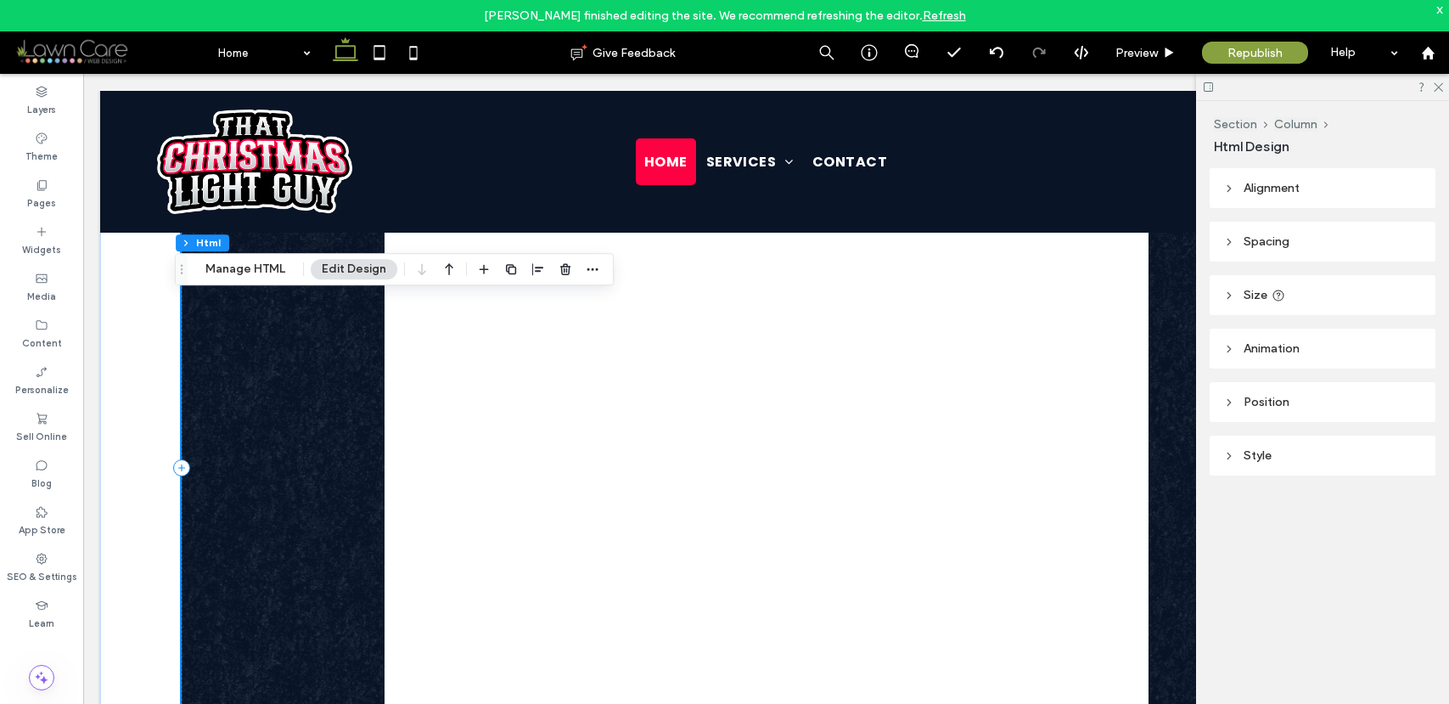
scroll to position [1251, 0]
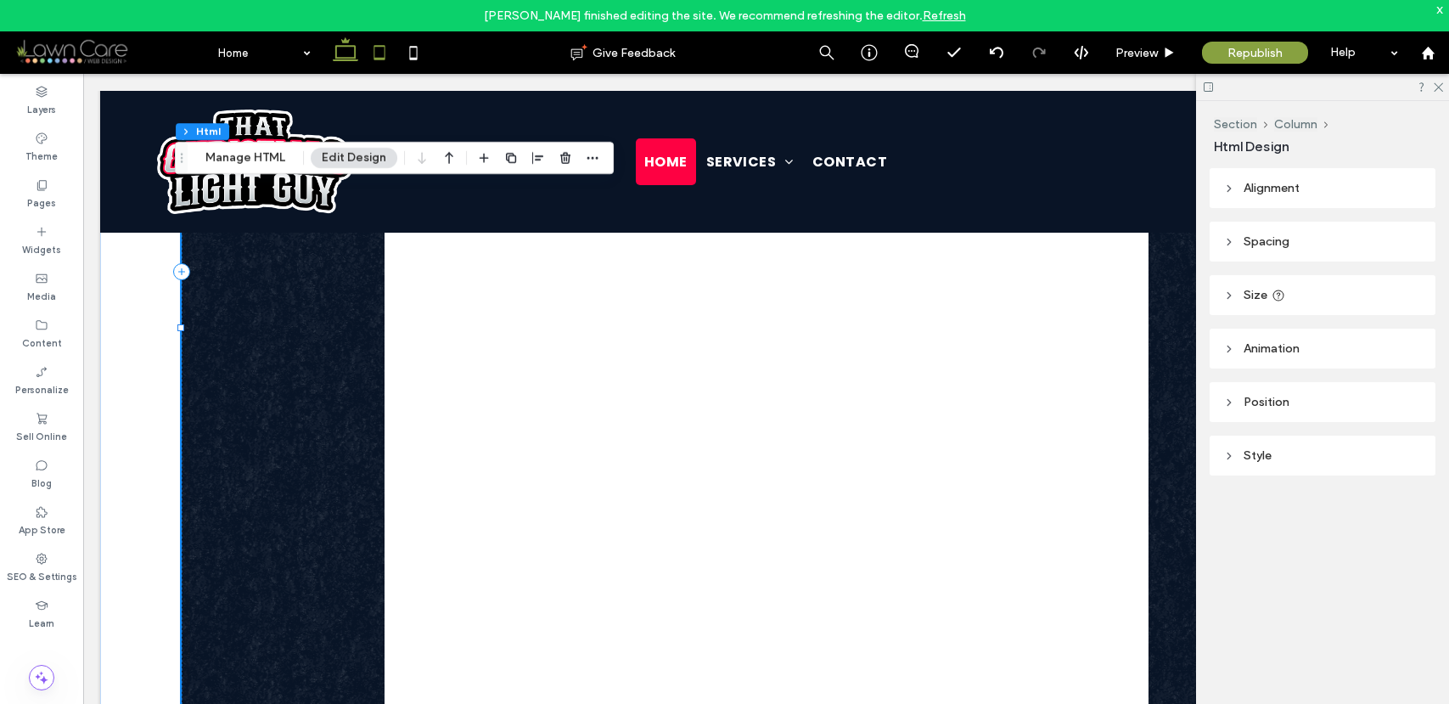
click at [379, 53] on icon at bounding box center [380, 53] width 34 height 34
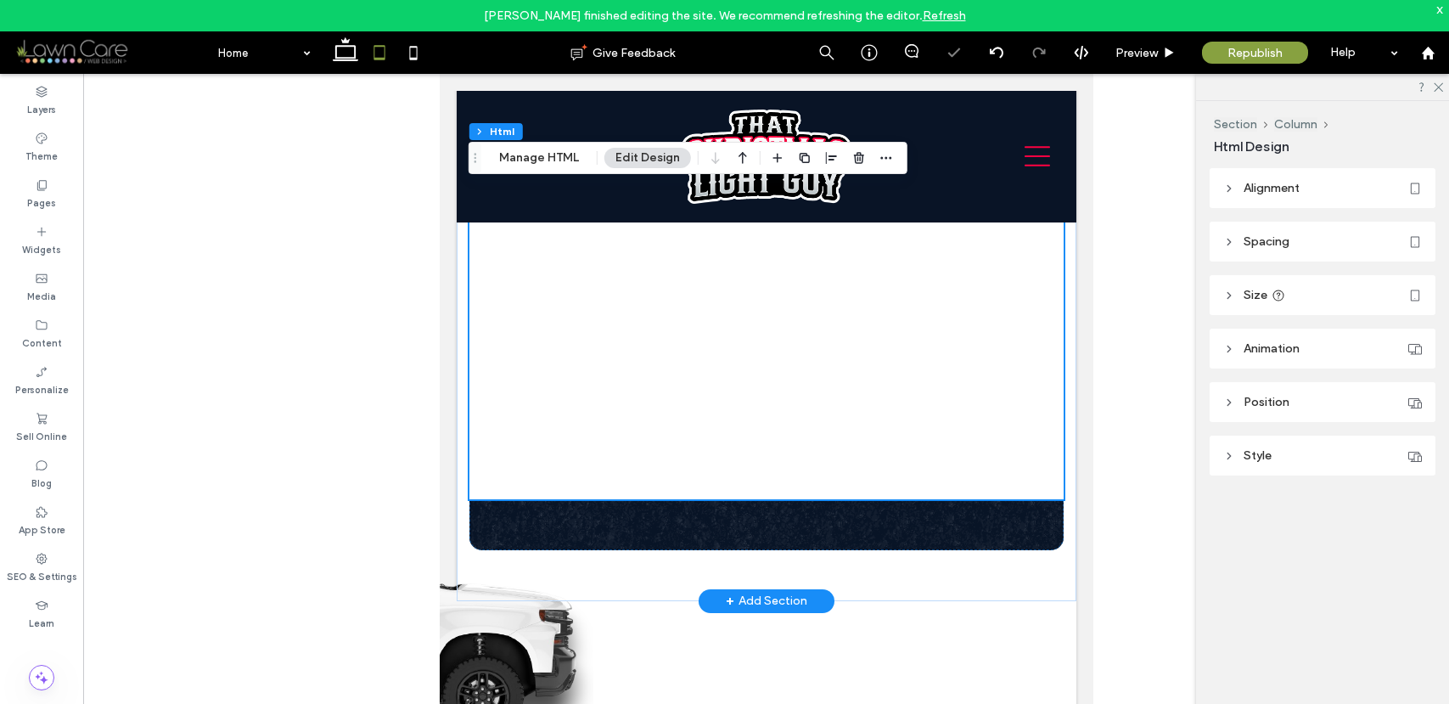
scroll to position [1274, 0]
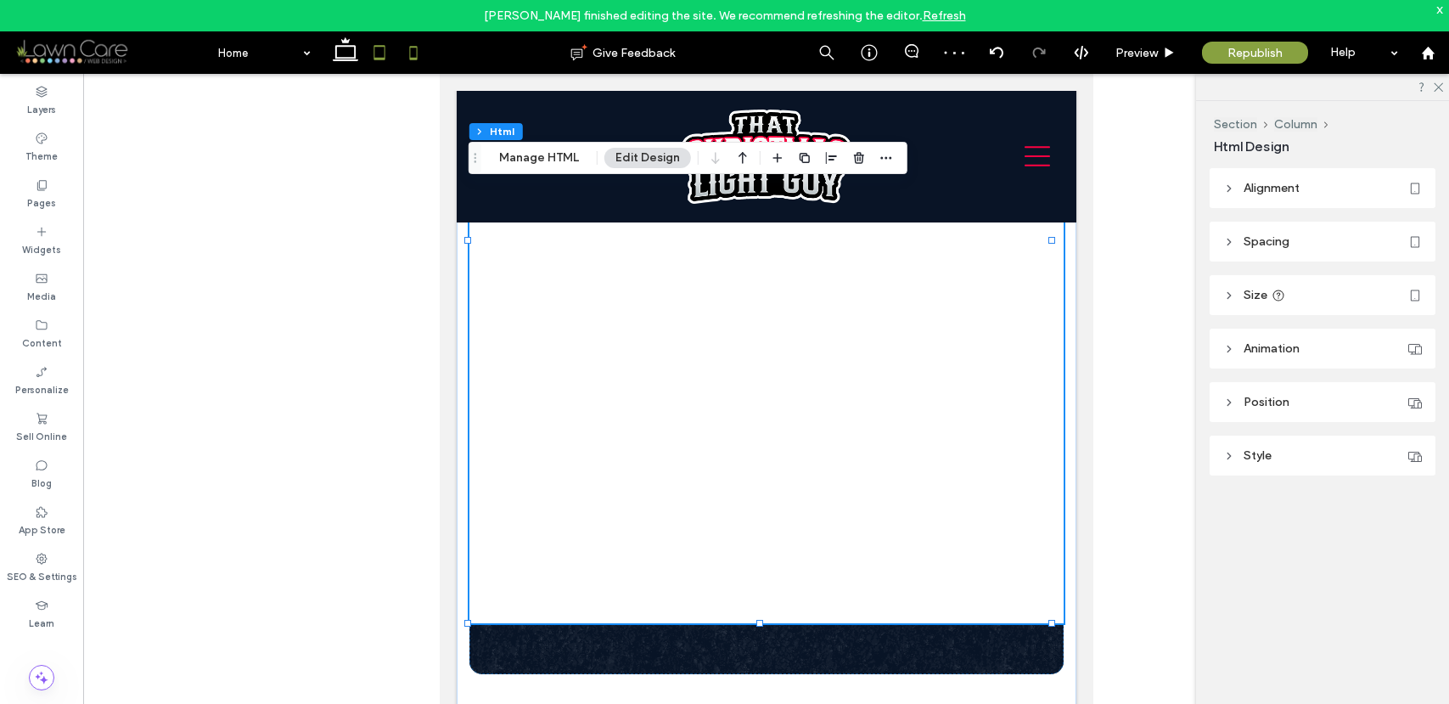
click at [419, 56] on icon at bounding box center [414, 53] width 34 height 34
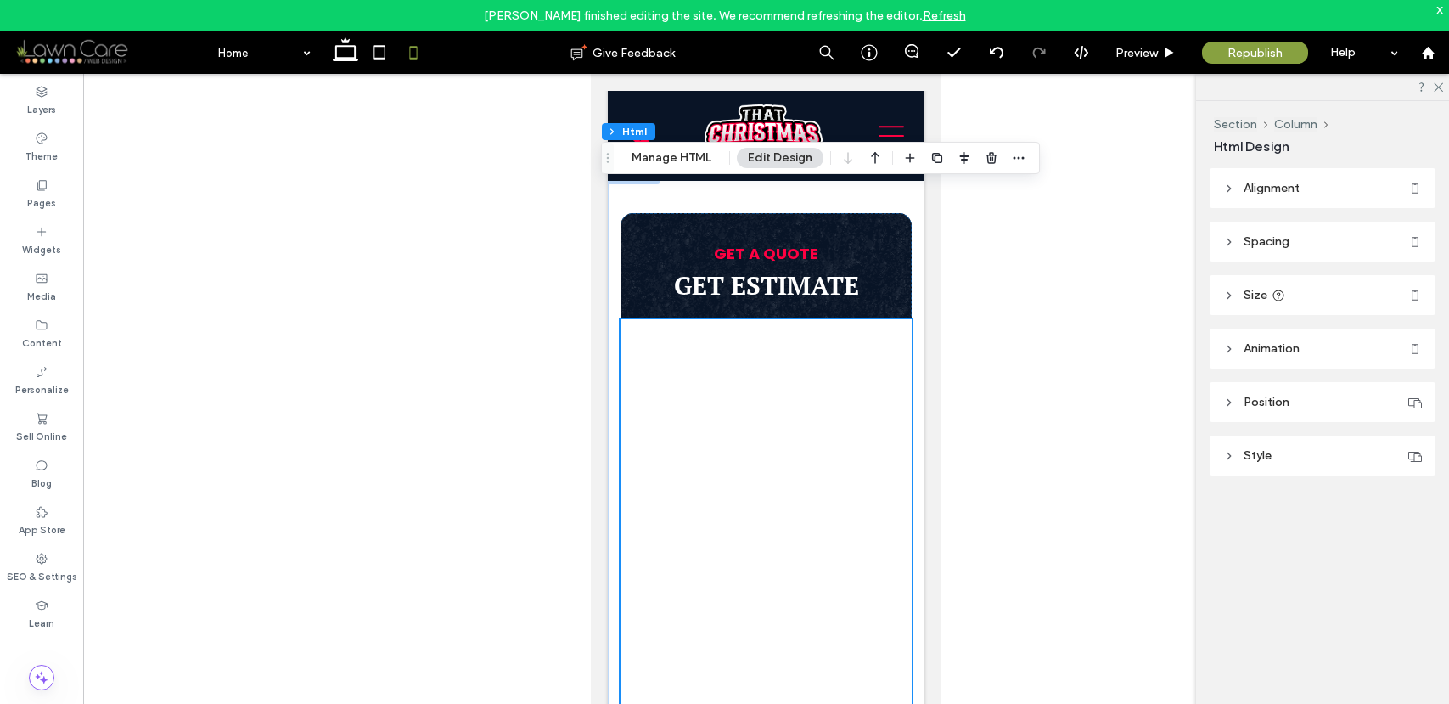
scroll to position [591, 0]
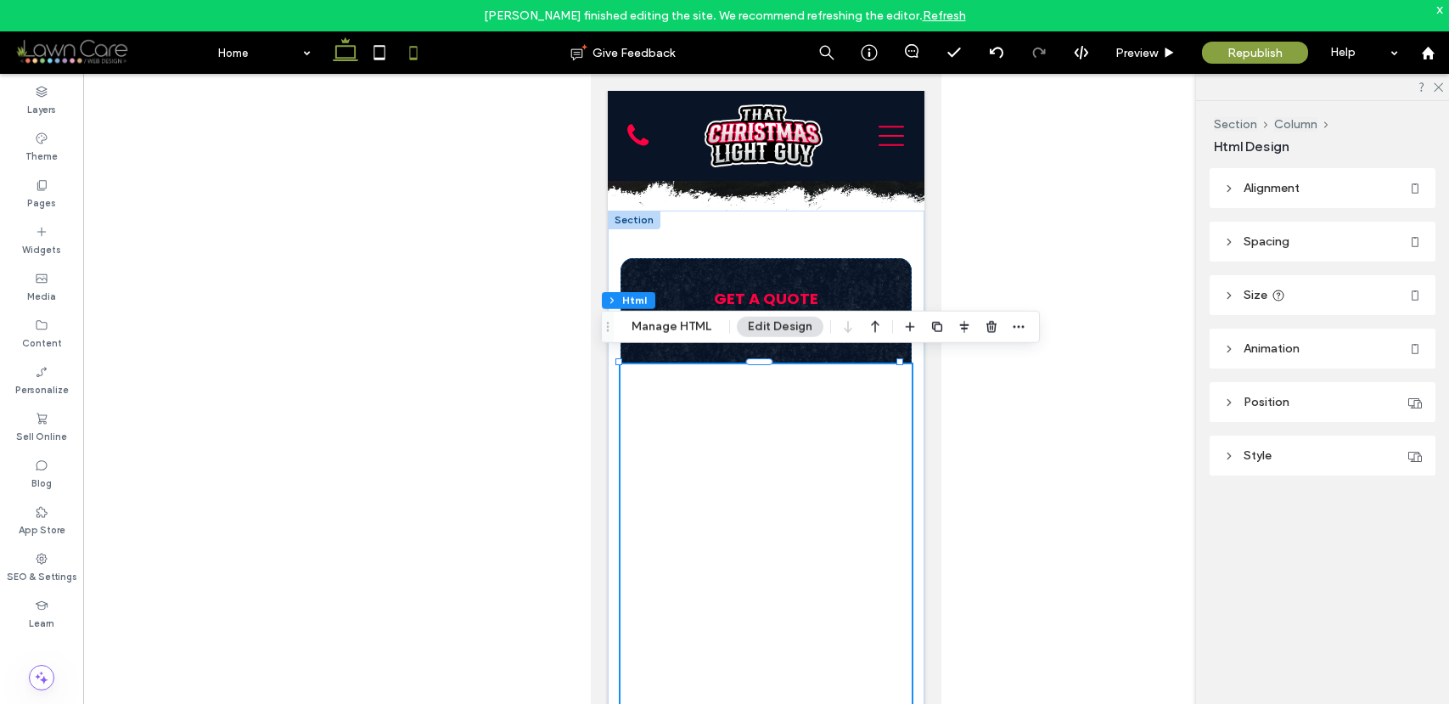
click at [347, 57] on use at bounding box center [345, 49] width 25 height 24
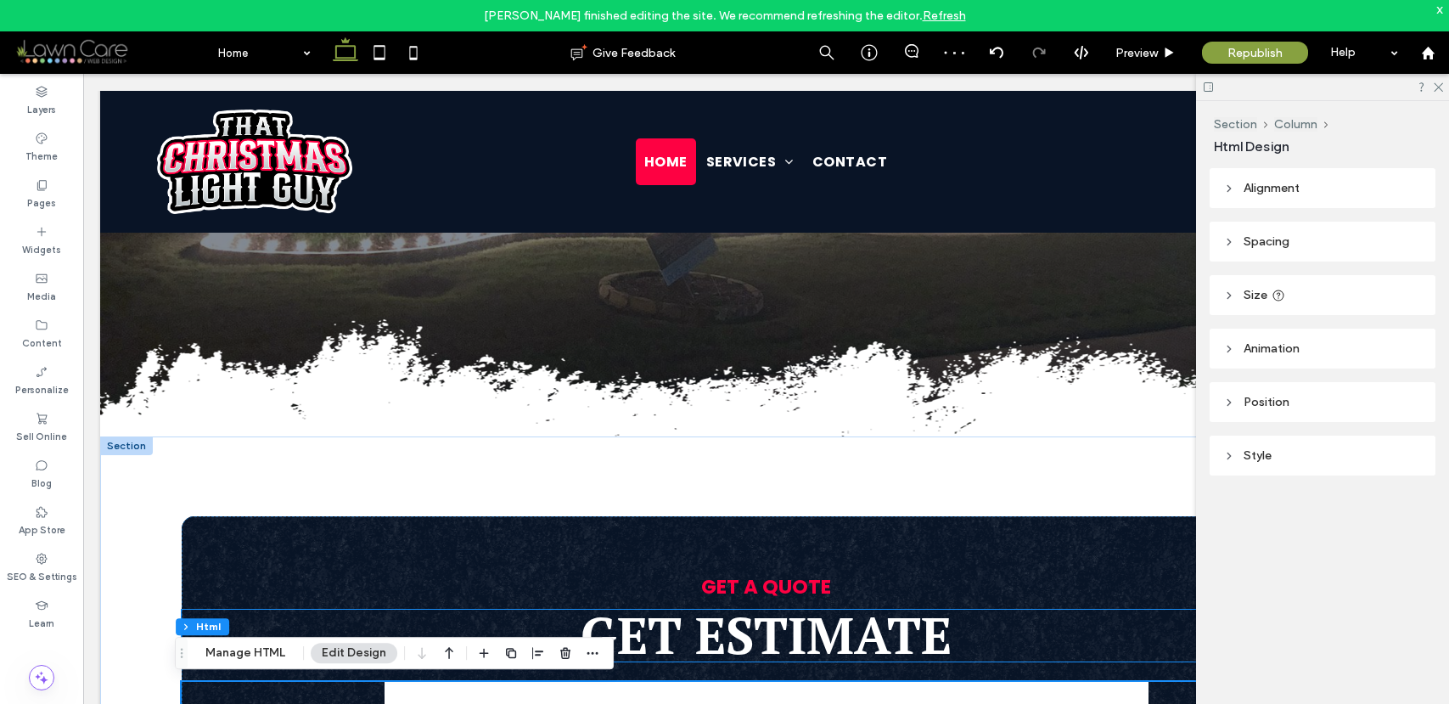
scroll to position [552, 0]
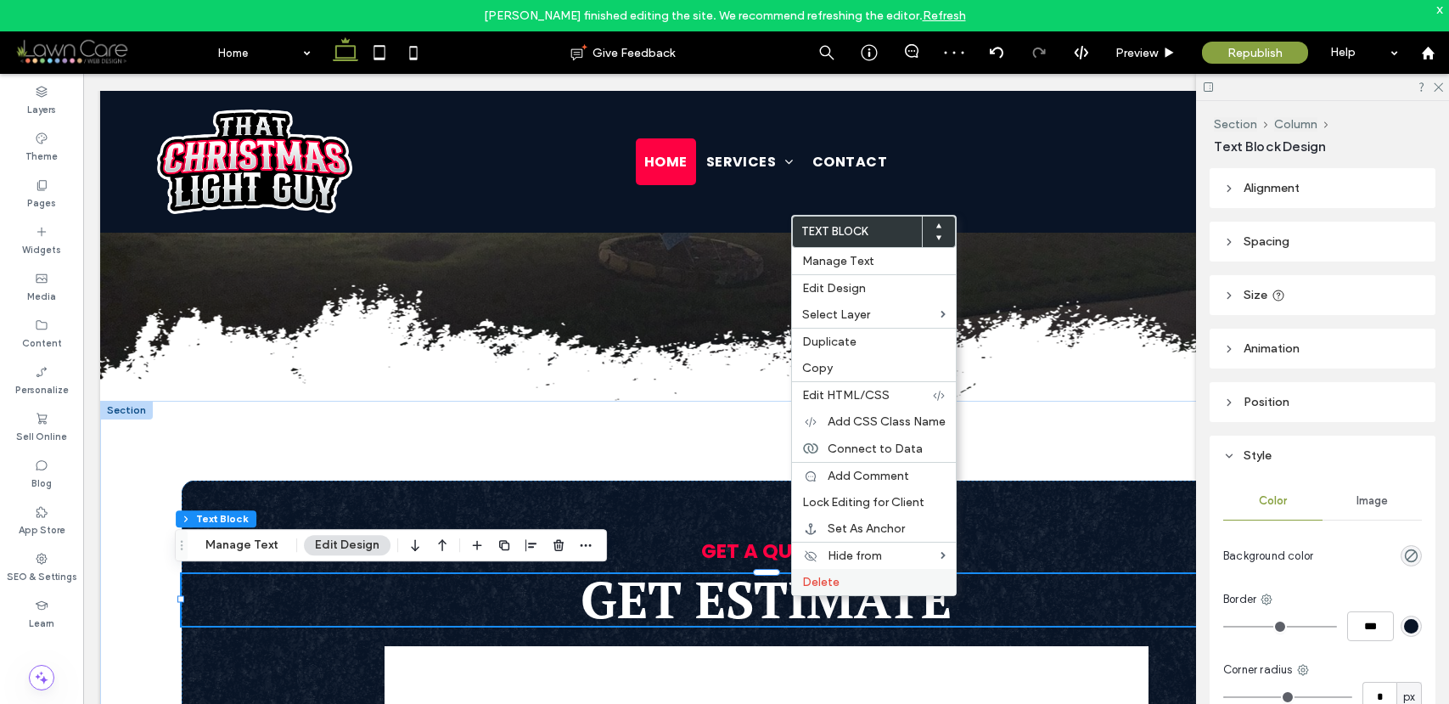
click at [823, 588] on span "Delete" at bounding box center [820, 582] width 37 height 14
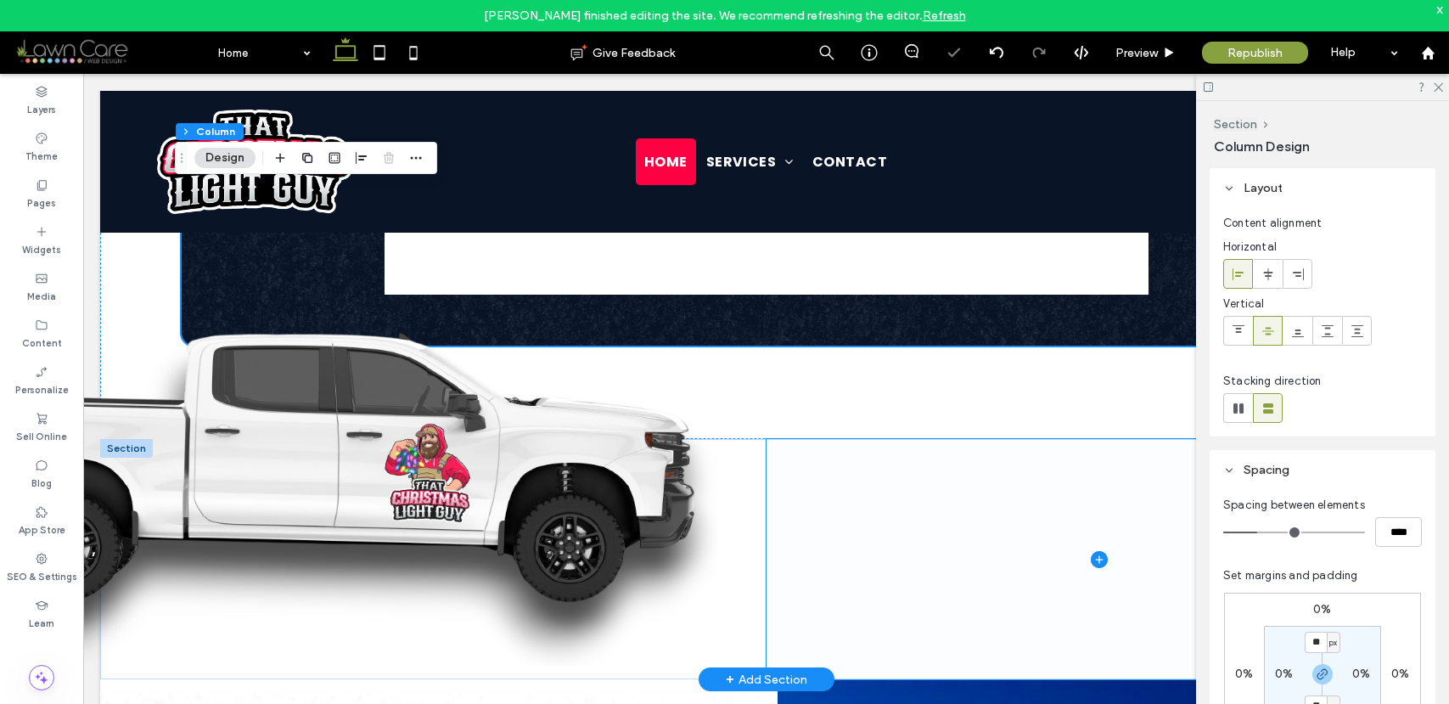
scroll to position [1578, 0]
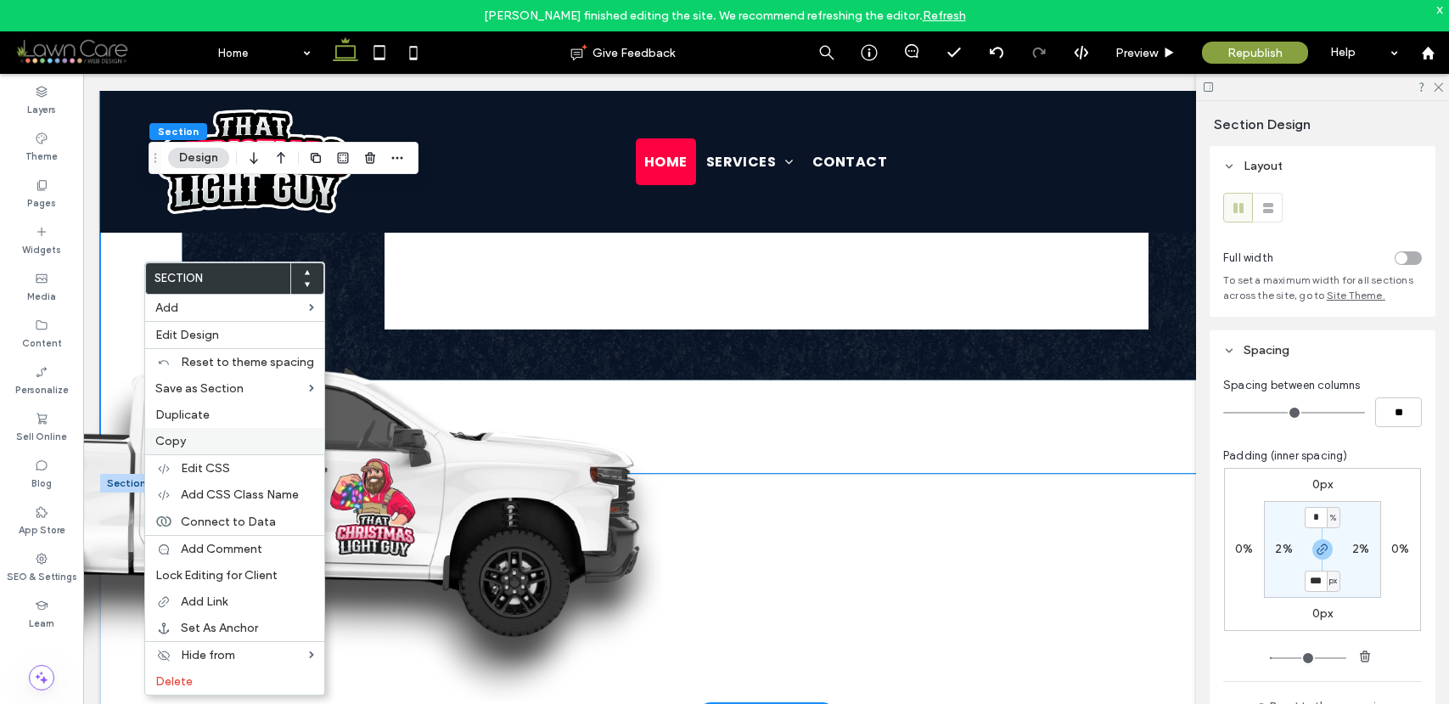
click at [177, 430] on div "Copy" at bounding box center [234, 441] width 179 height 26
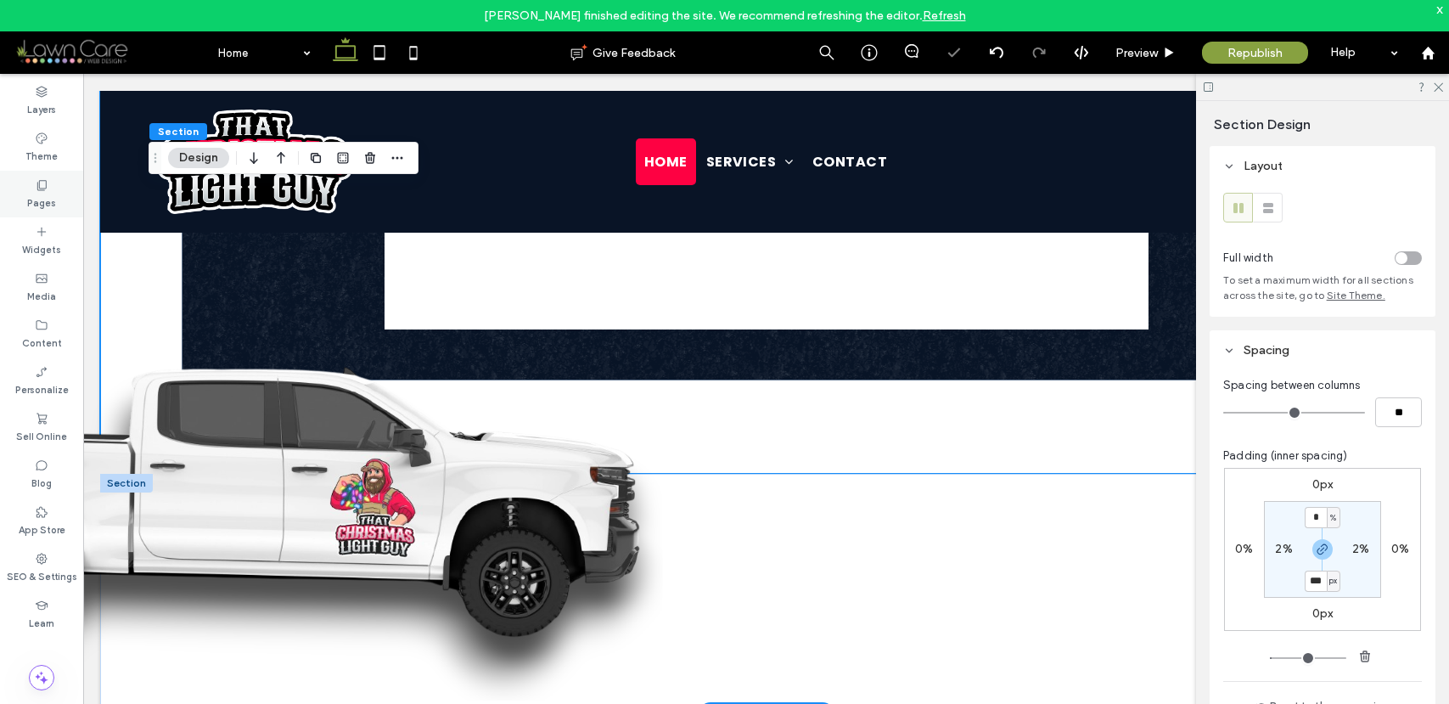
click at [61, 193] on div "Pages" at bounding box center [41, 194] width 83 height 47
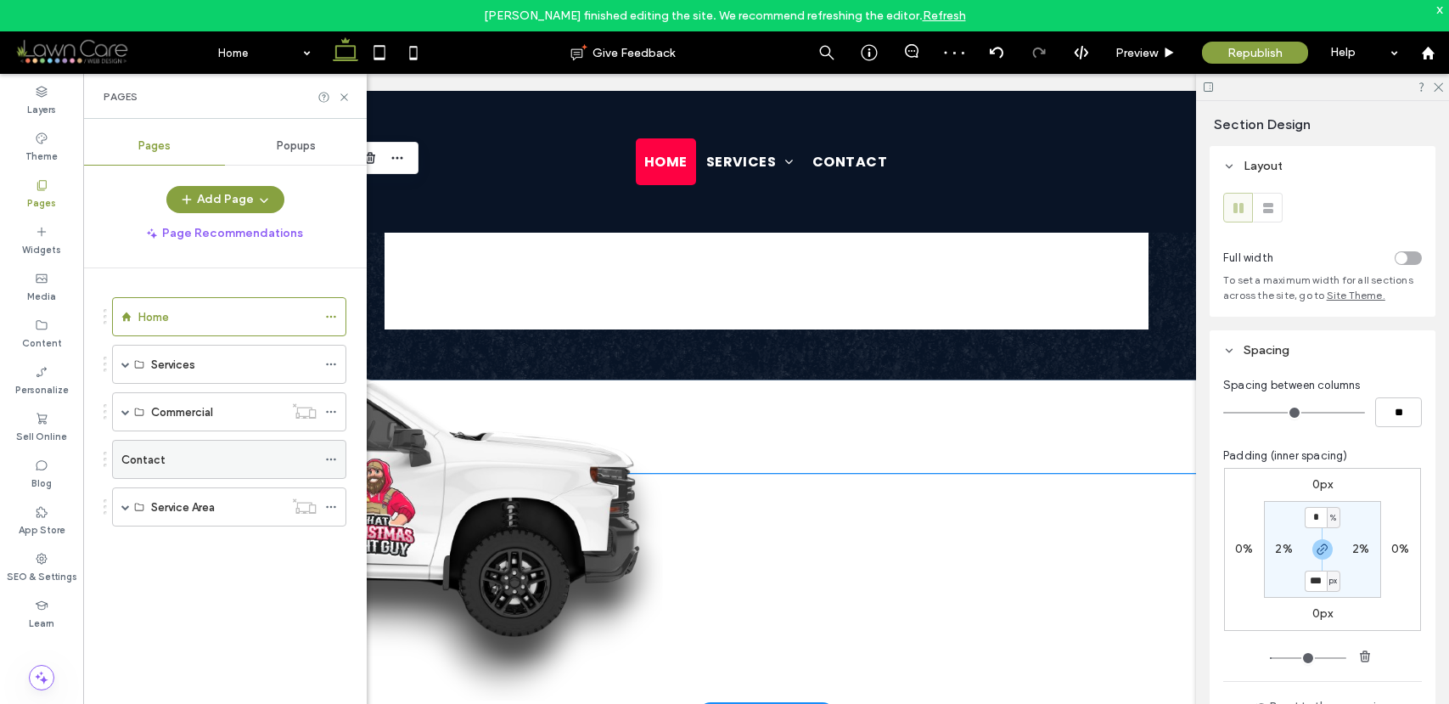
click at [125, 460] on label "Contact" at bounding box center [143, 460] width 44 height 30
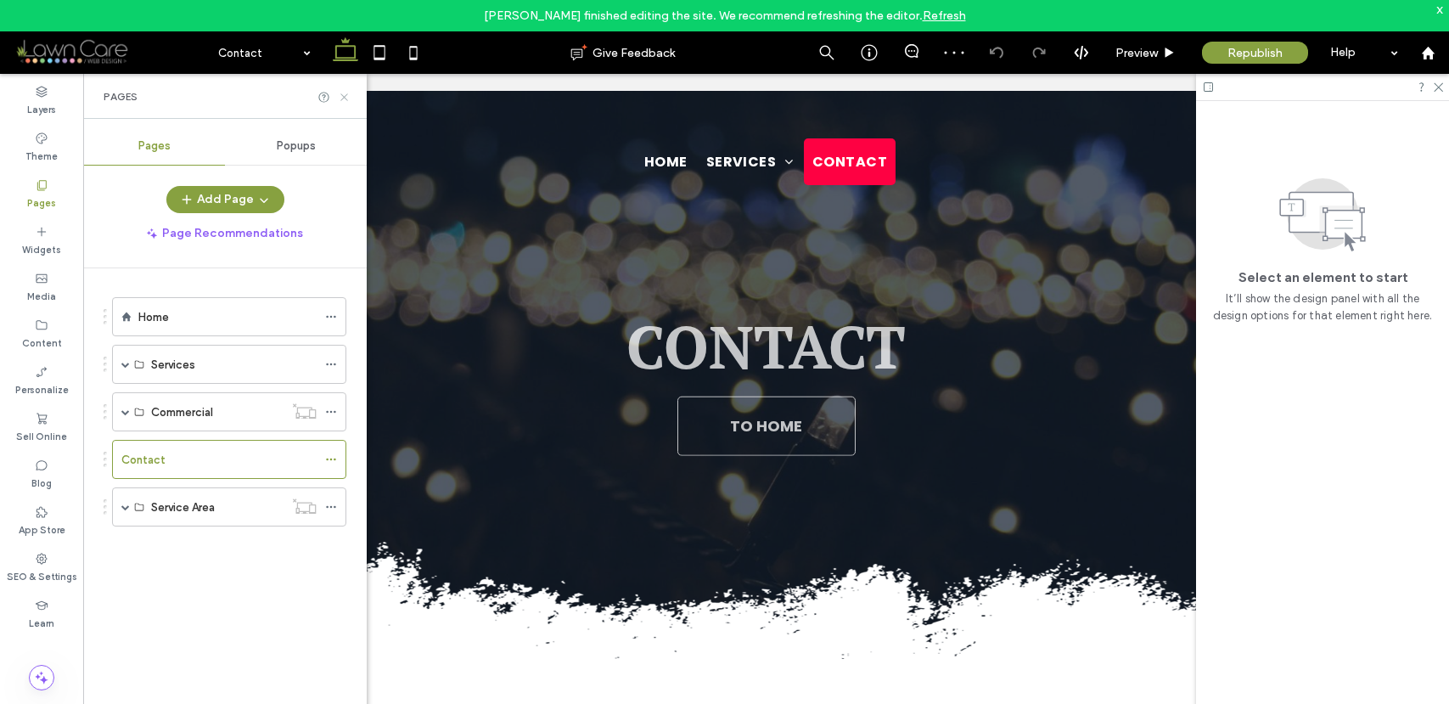
click at [341, 93] on icon at bounding box center [344, 97] width 13 height 13
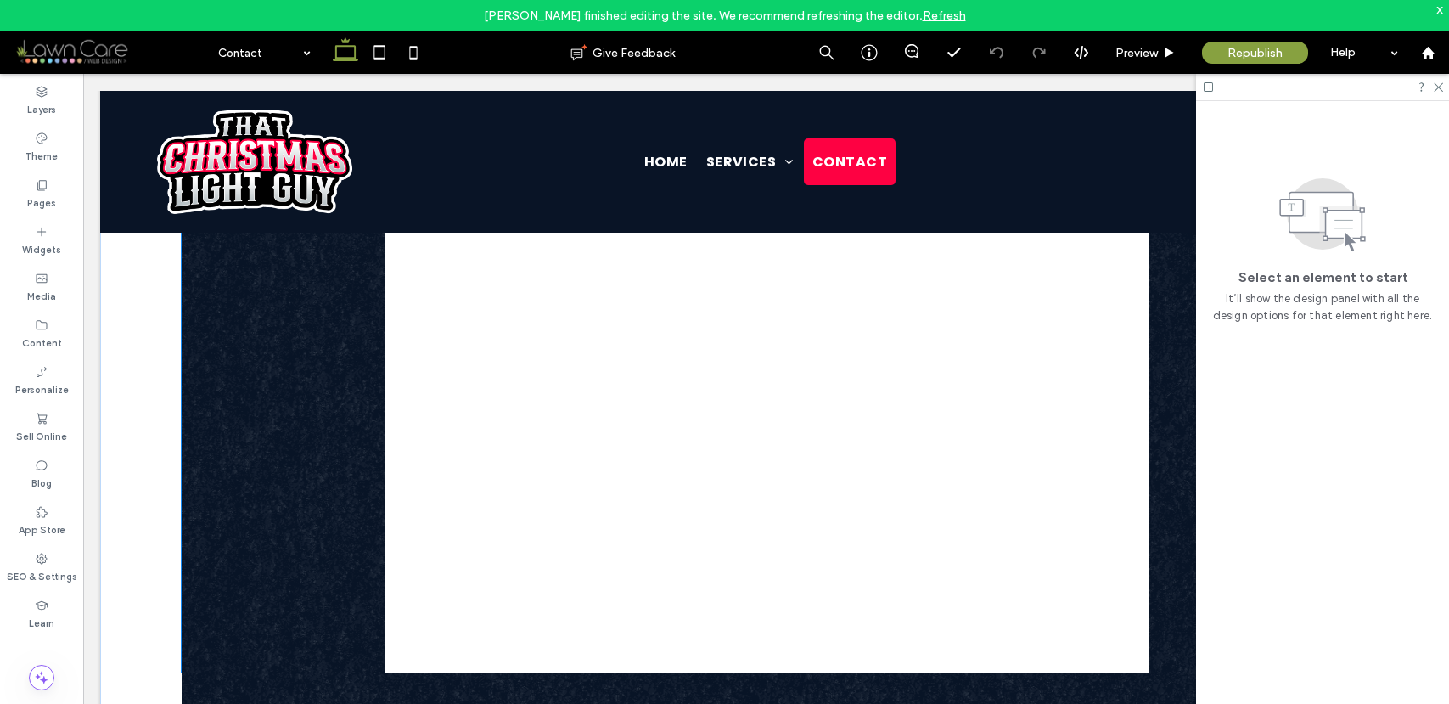
scroll to position [714, 0]
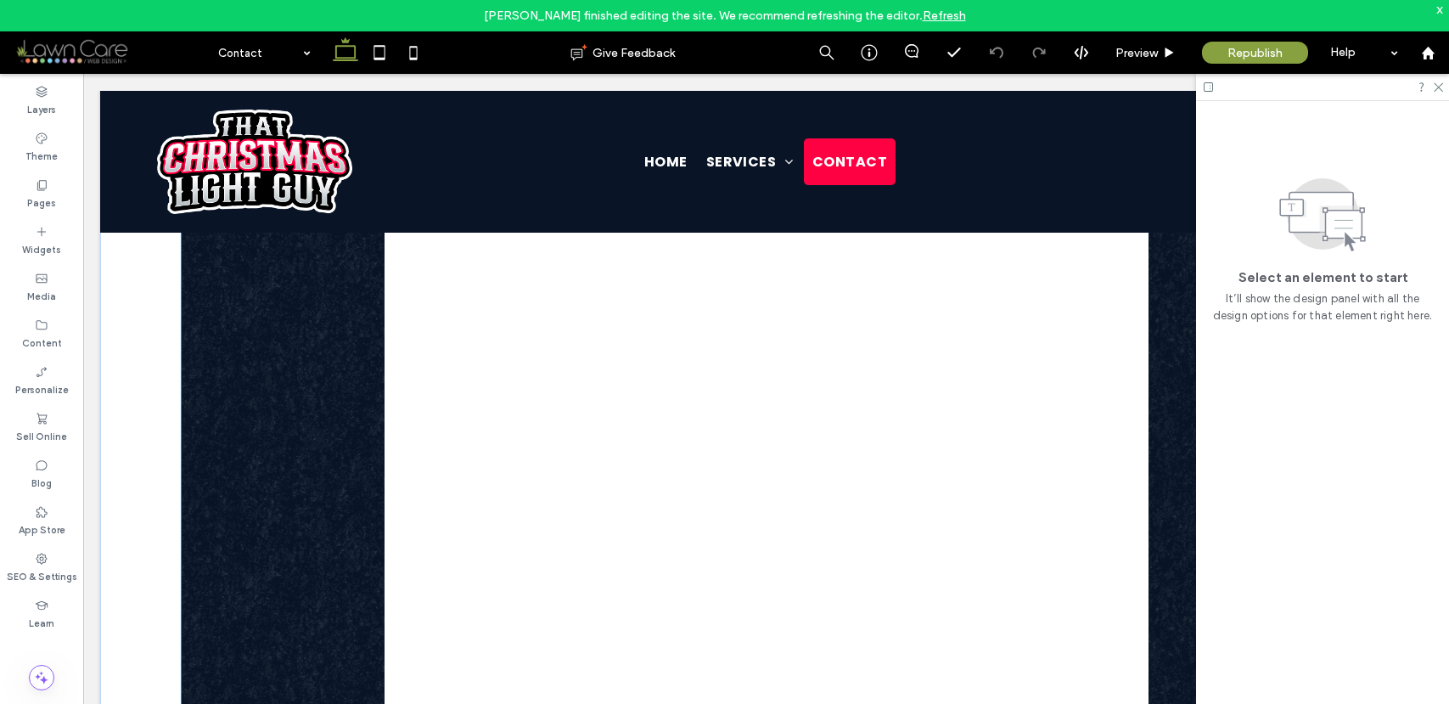
click at [880, 458] on div at bounding box center [767, 504] width 764 height 628
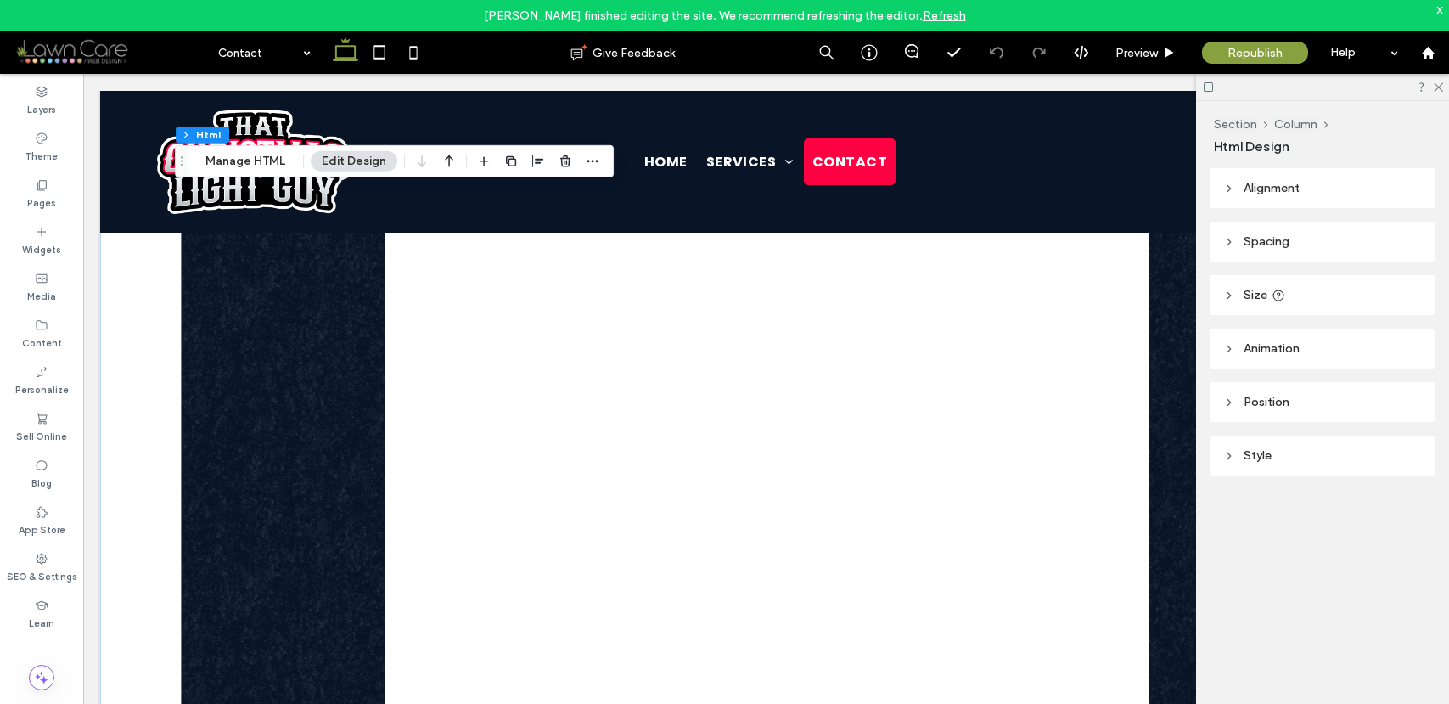
click at [880, 458] on div at bounding box center [767, 504] width 764 height 628
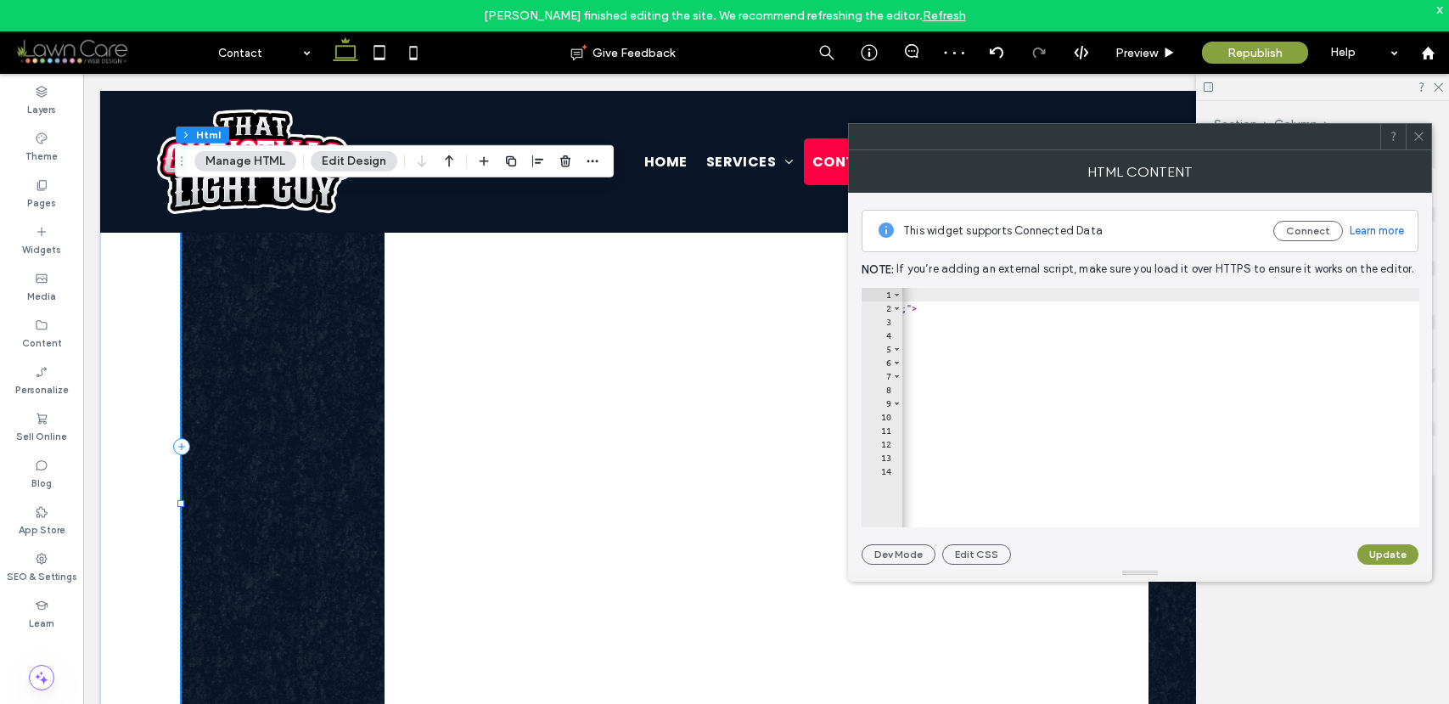
scroll to position [0, 968]
drag, startPoint x: 1234, startPoint y: 307, endPoint x: 1224, endPoint y: 307, distance: 9.3
click at [1224, 307] on div "< div style = "max-width:900px; margin: 0 auto; padding: 20px; background-color…" at bounding box center [695, 415] width 1523 height 254
type textarea "**********"
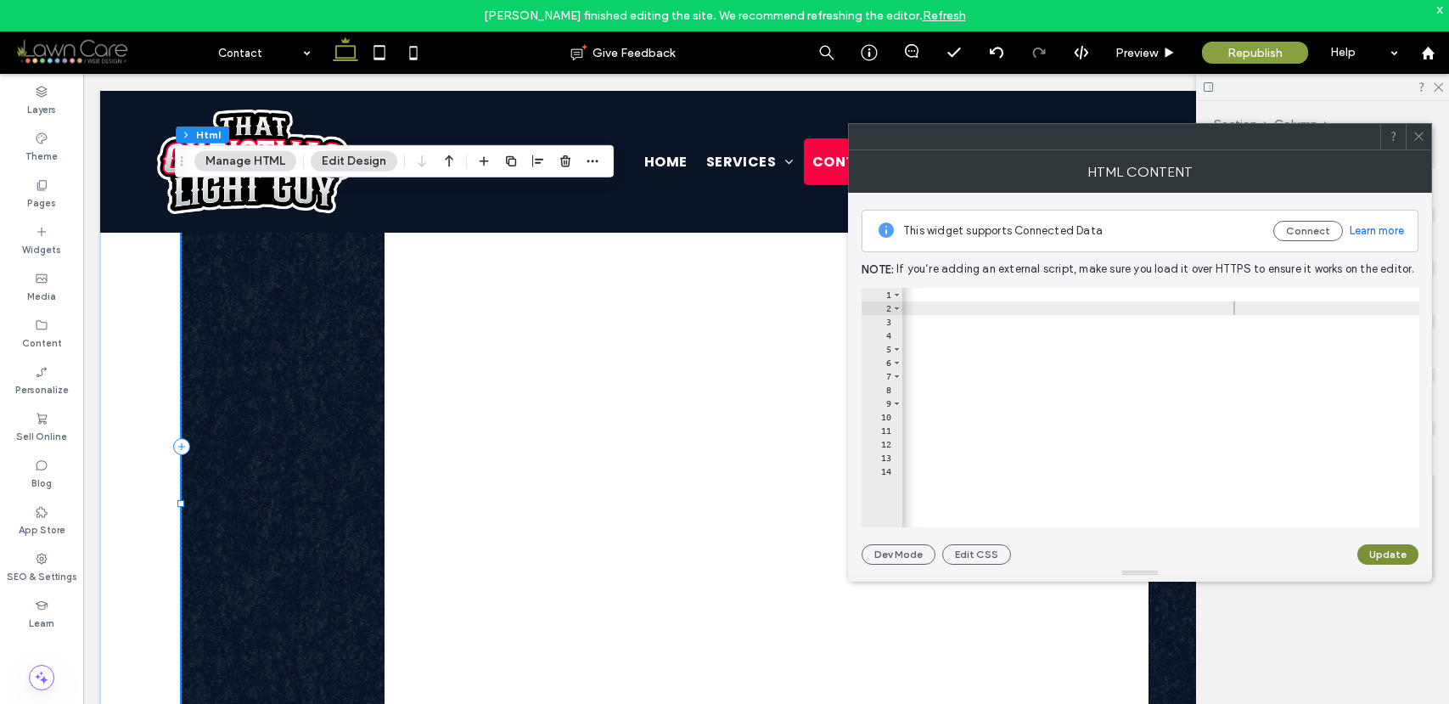
click at [1396, 548] on button "Update" at bounding box center [1388, 554] width 61 height 20
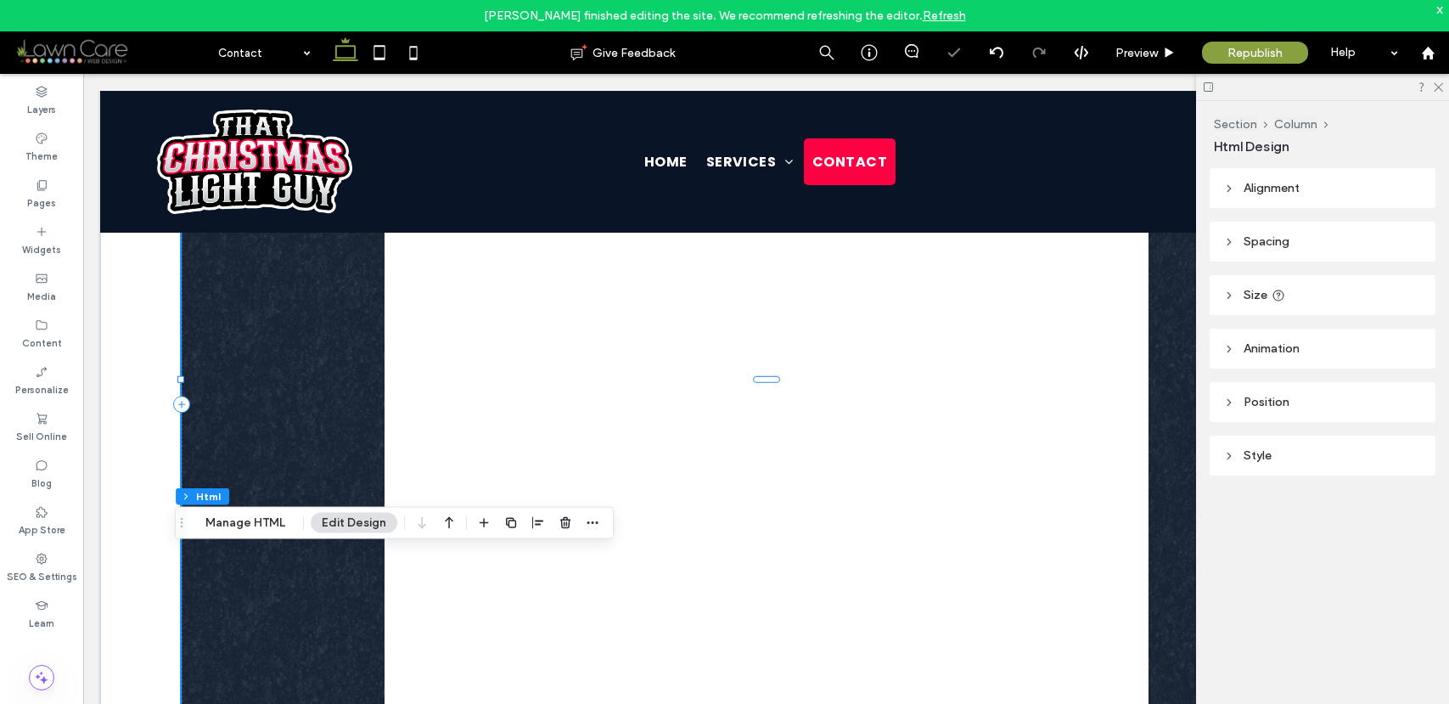
scroll to position [1206, 0]
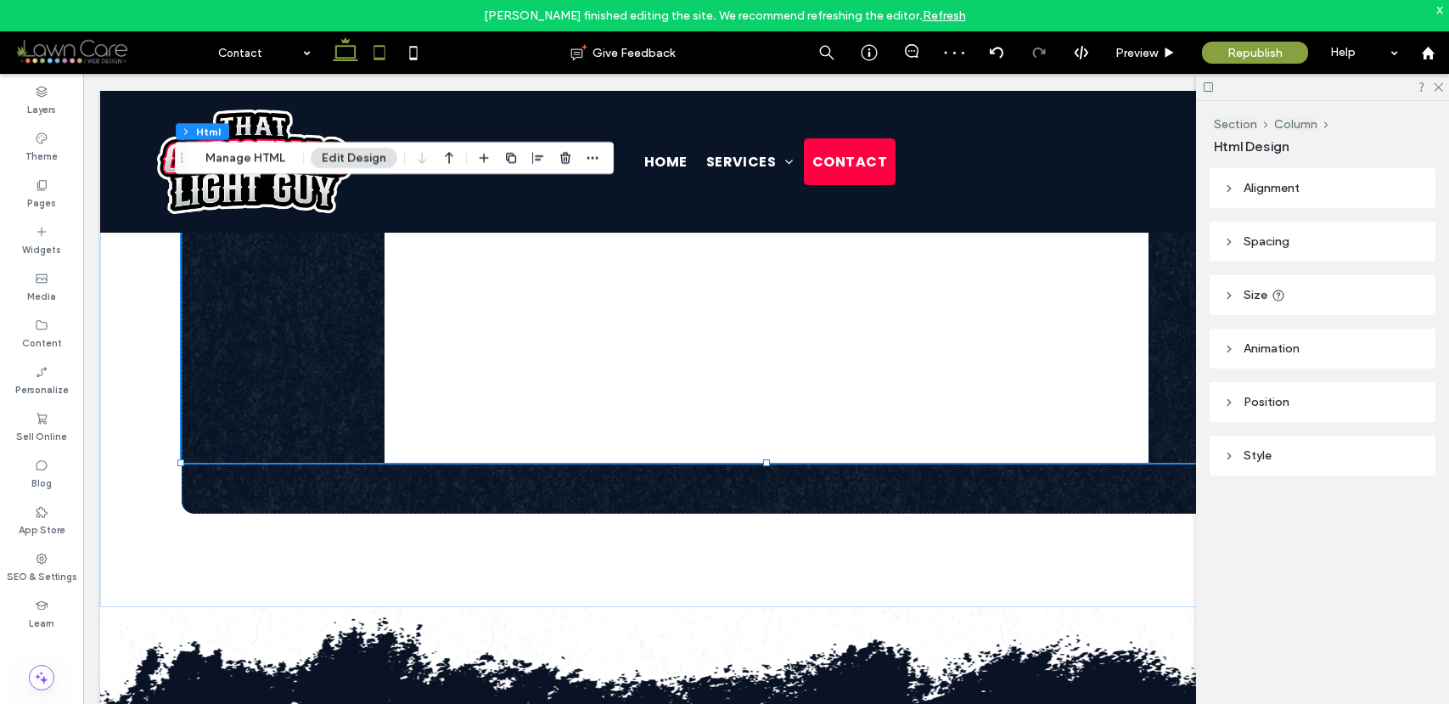
click at [381, 47] on use at bounding box center [379, 52] width 11 height 14
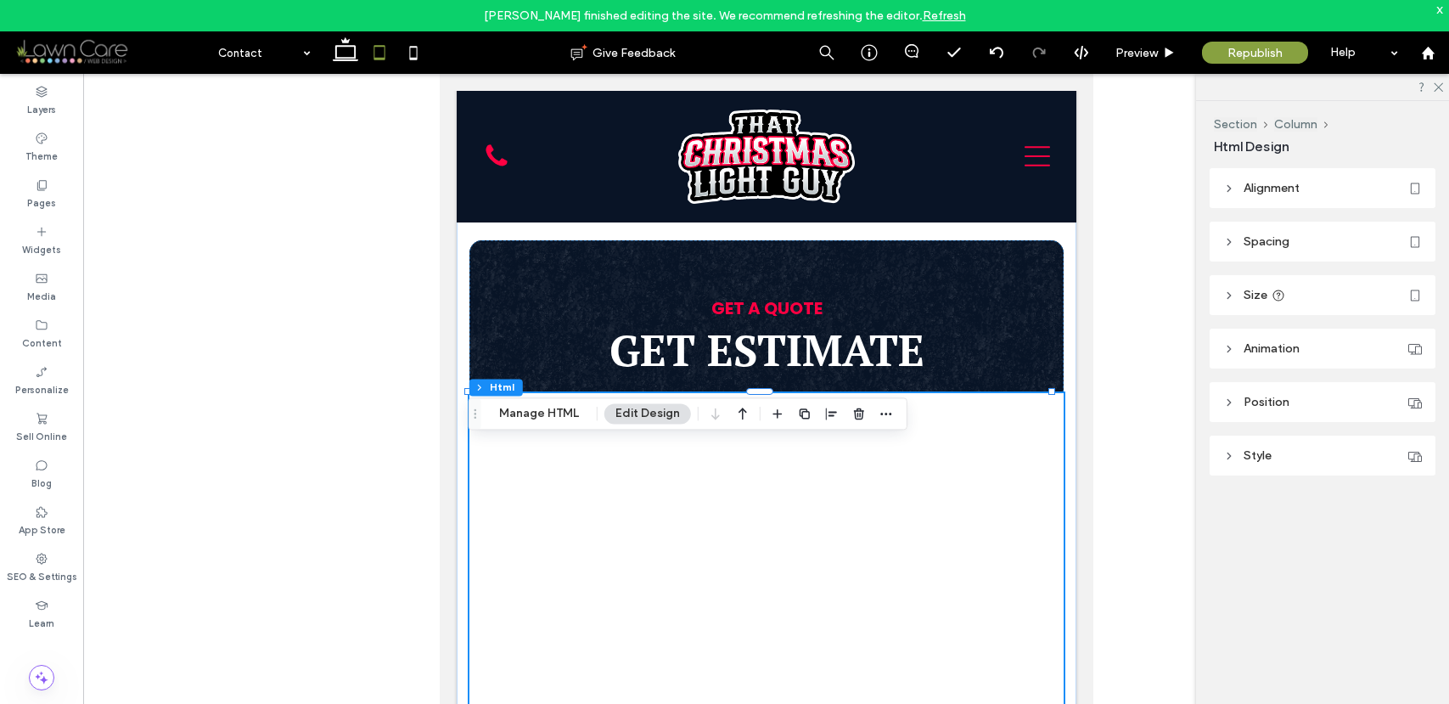
scroll to position [335, 0]
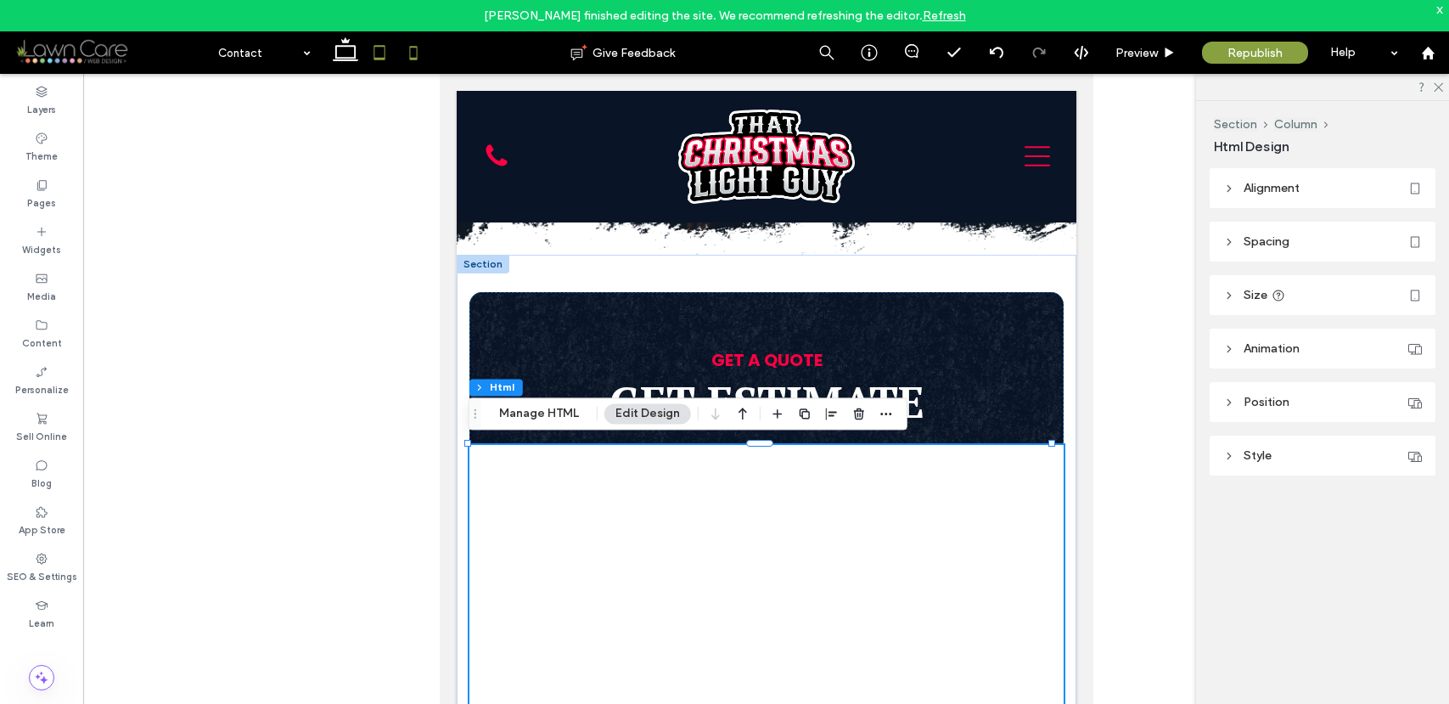
click at [416, 50] on icon at bounding box center [414, 53] width 34 height 34
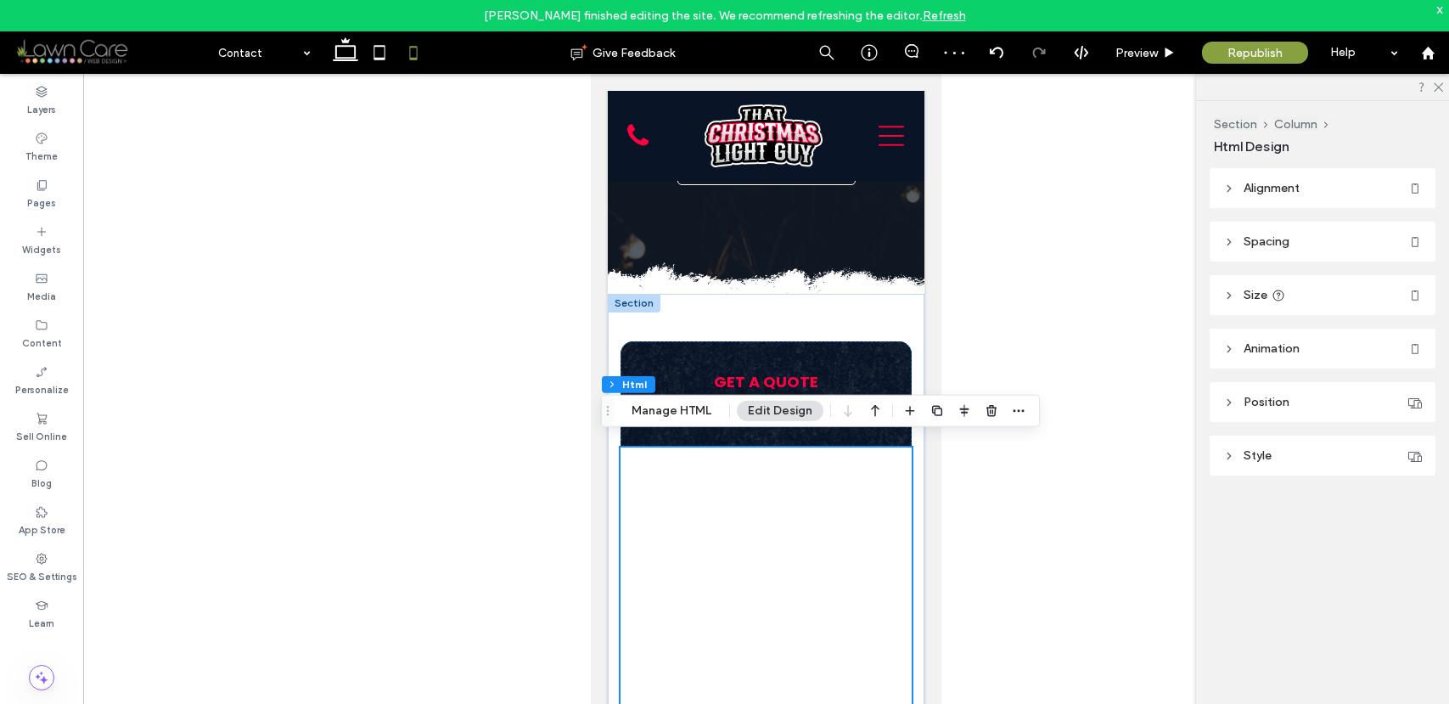
scroll to position [161, 0]
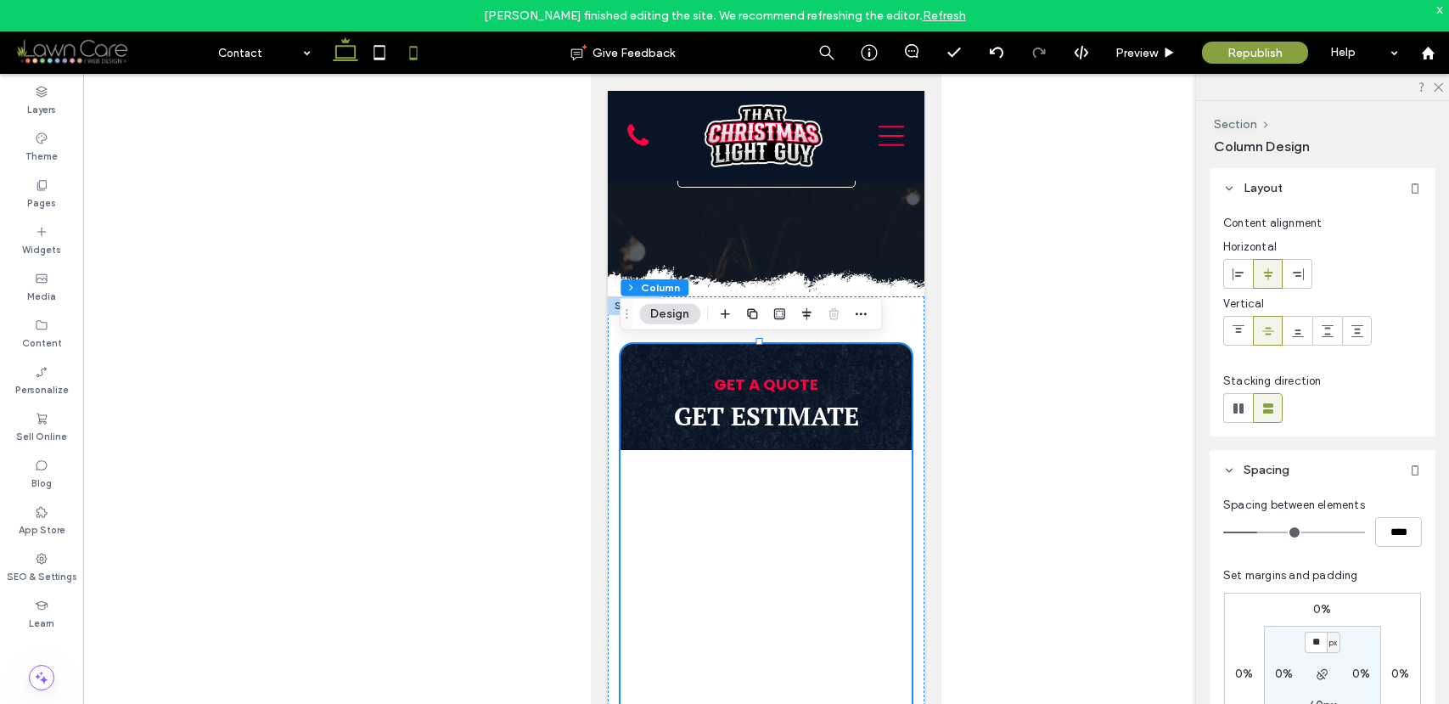
click at [344, 50] on icon at bounding box center [346, 53] width 34 height 34
type input "**"
type input "***"
type input "****"
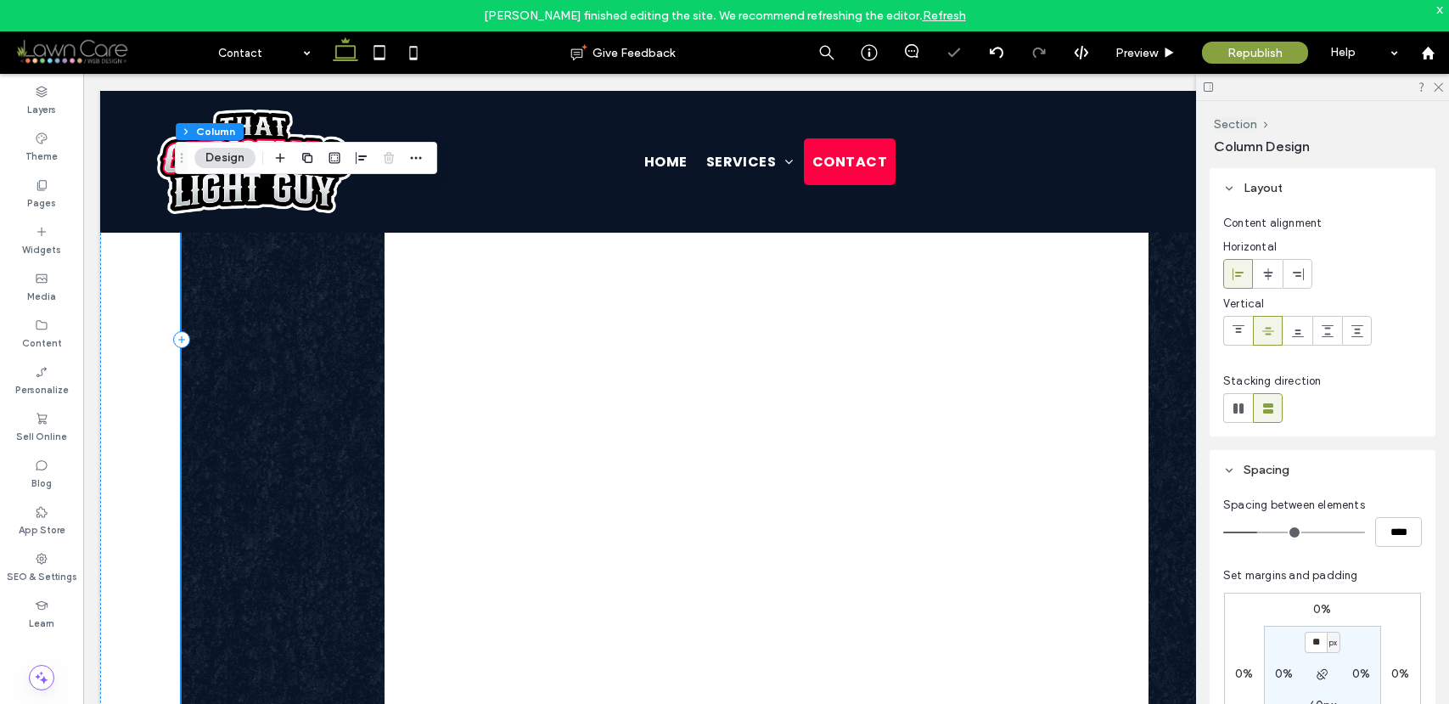
scroll to position [318, 0]
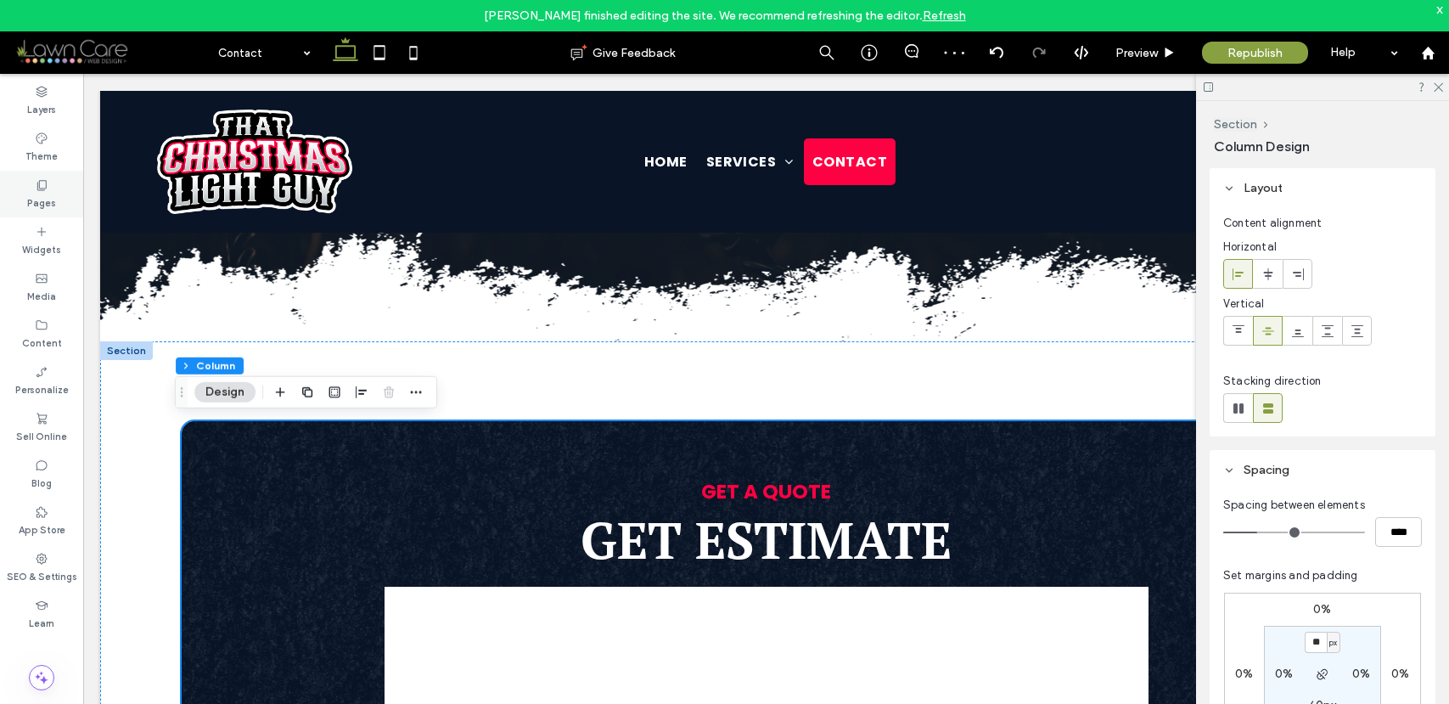
click at [47, 193] on label "Pages" at bounding box center [41, 201] width 29 height 19
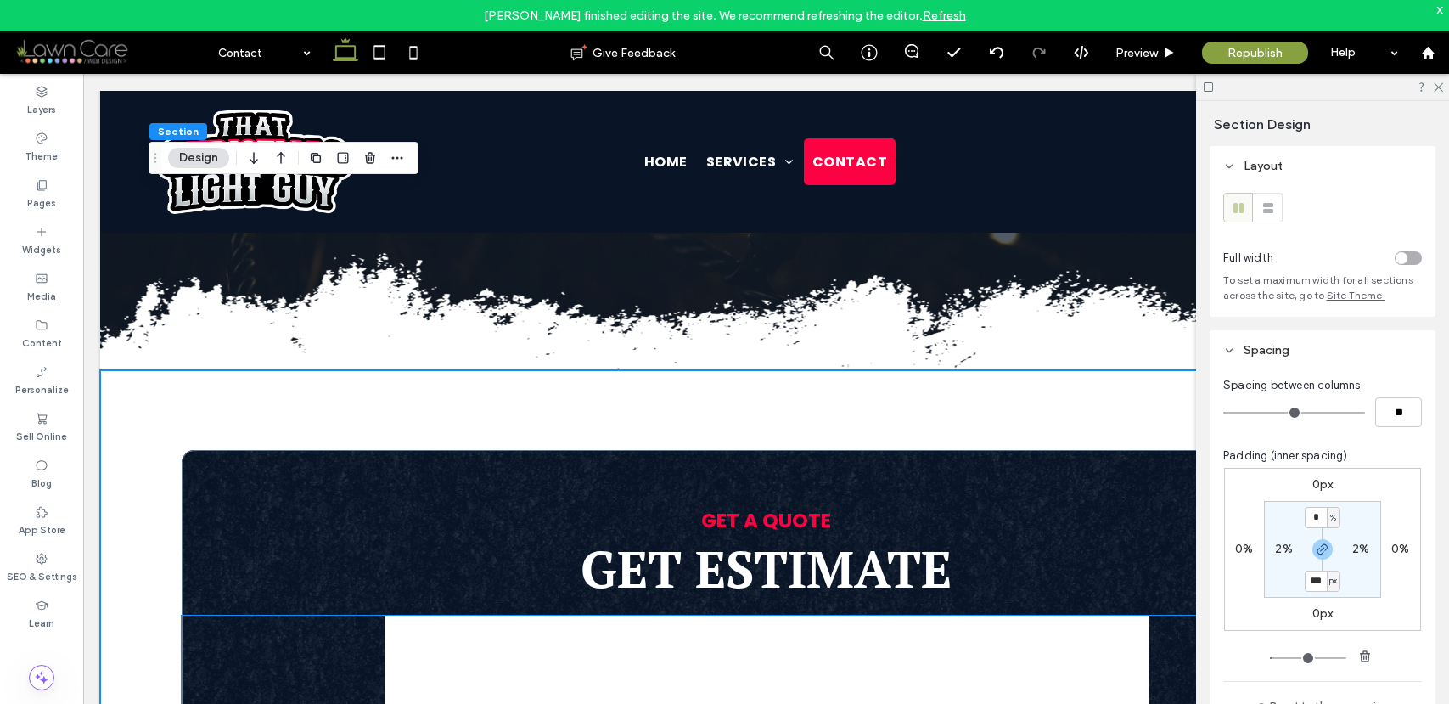
scroll to position [278, 0]
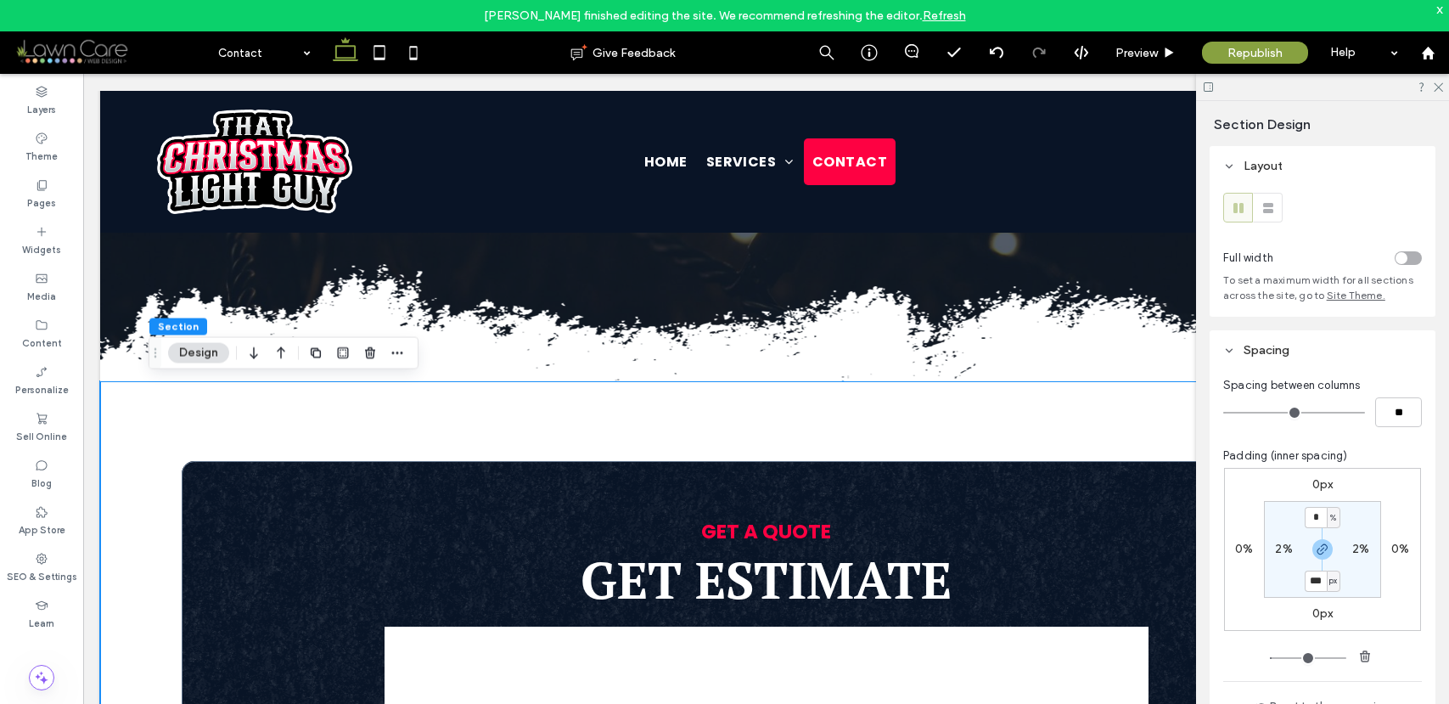
click at [933, 15] on link "Refresh" at bounding box center [944, 15] width 43 height 14
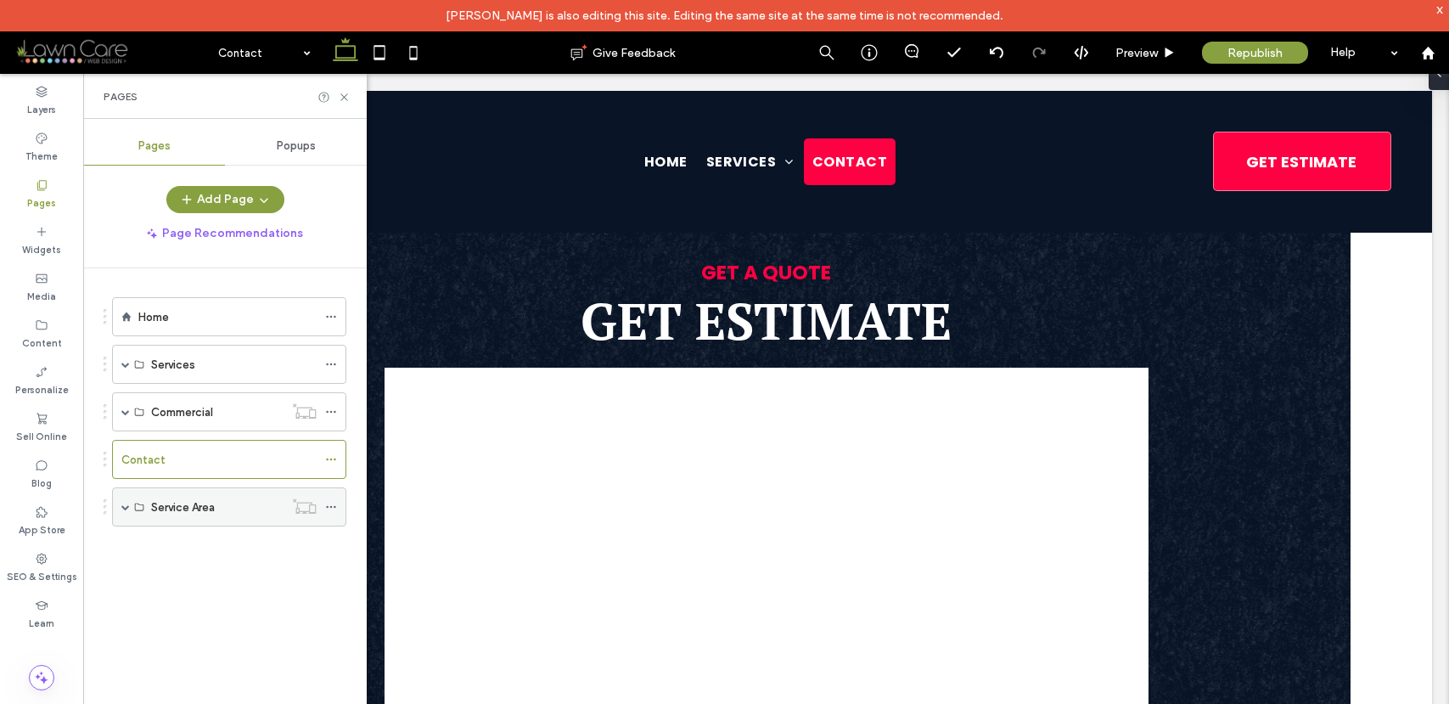
click at [126, 506] on span at bounding box center [125, 507] width 8 height 8
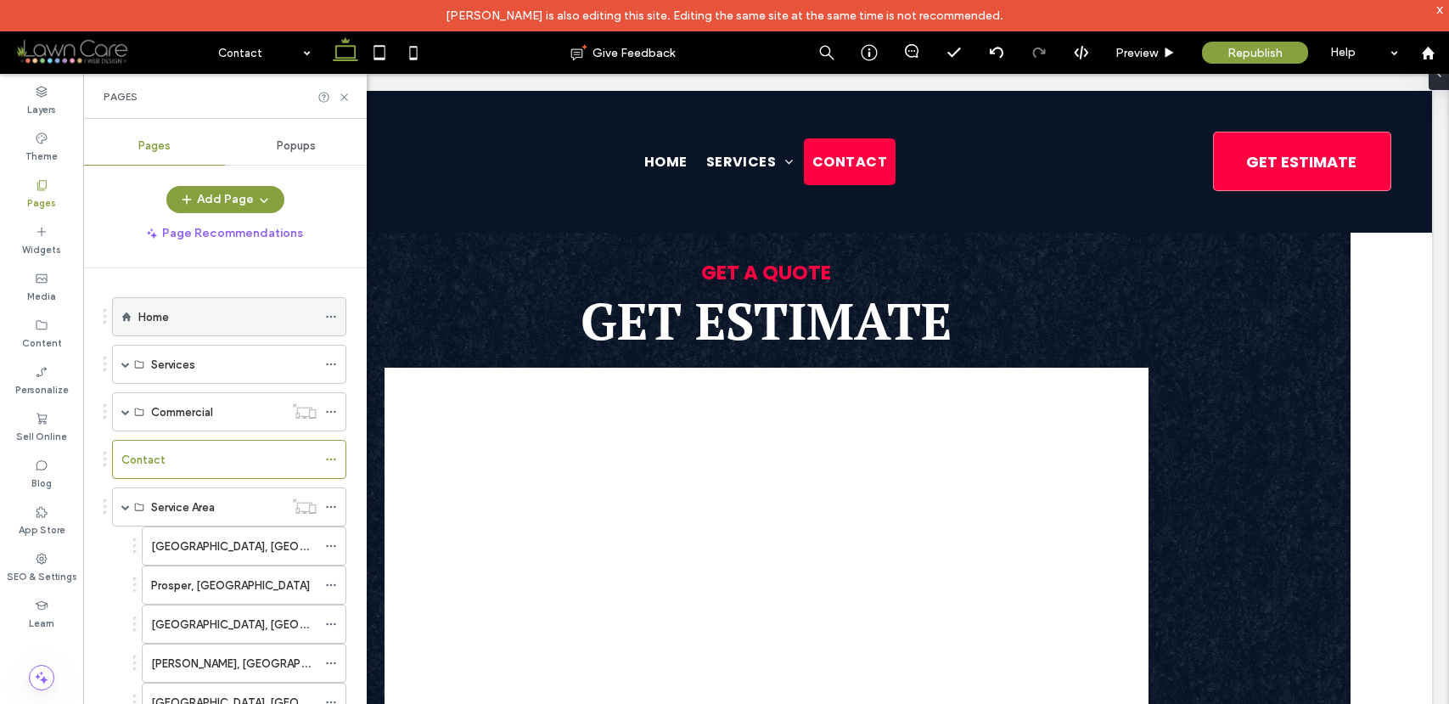
click at [224, 321] on div "Home" at bounding box center [227, 317] width 178 height 18
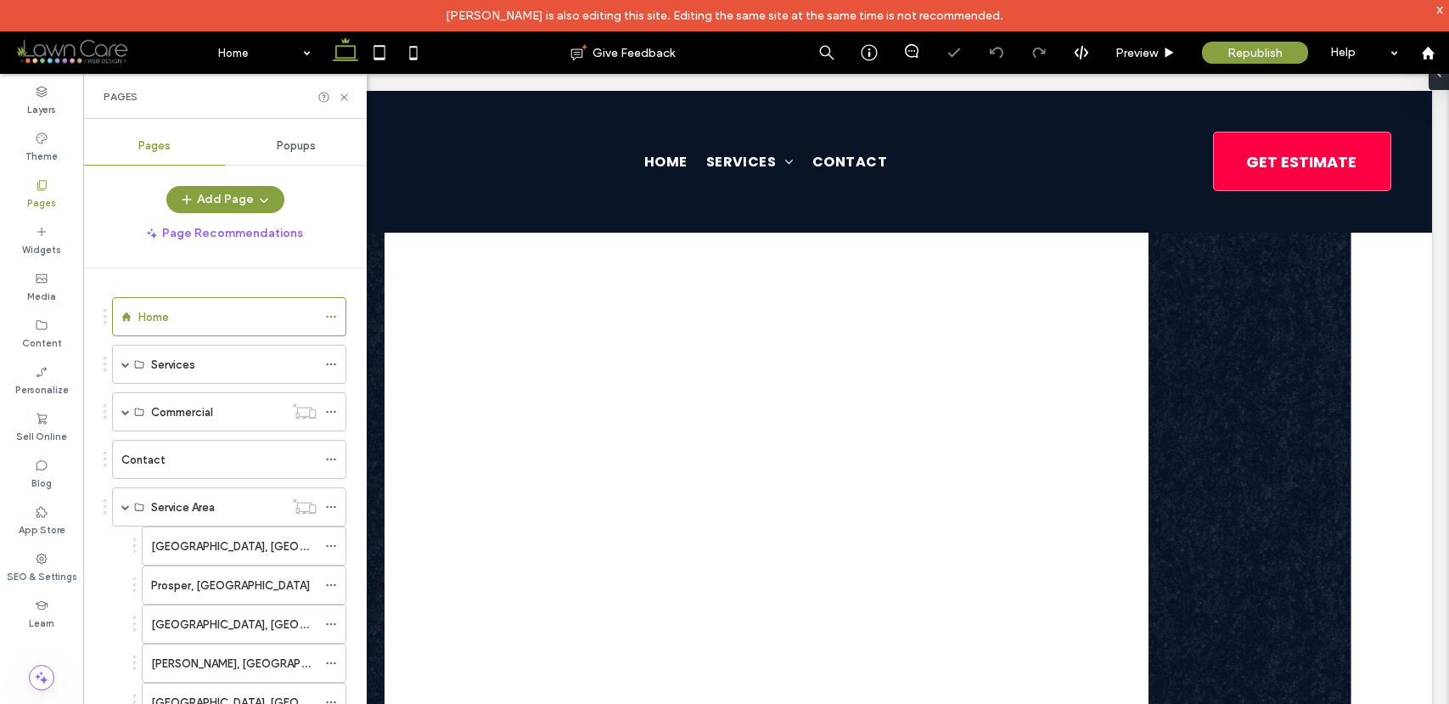
scroll to position [1467, 0]
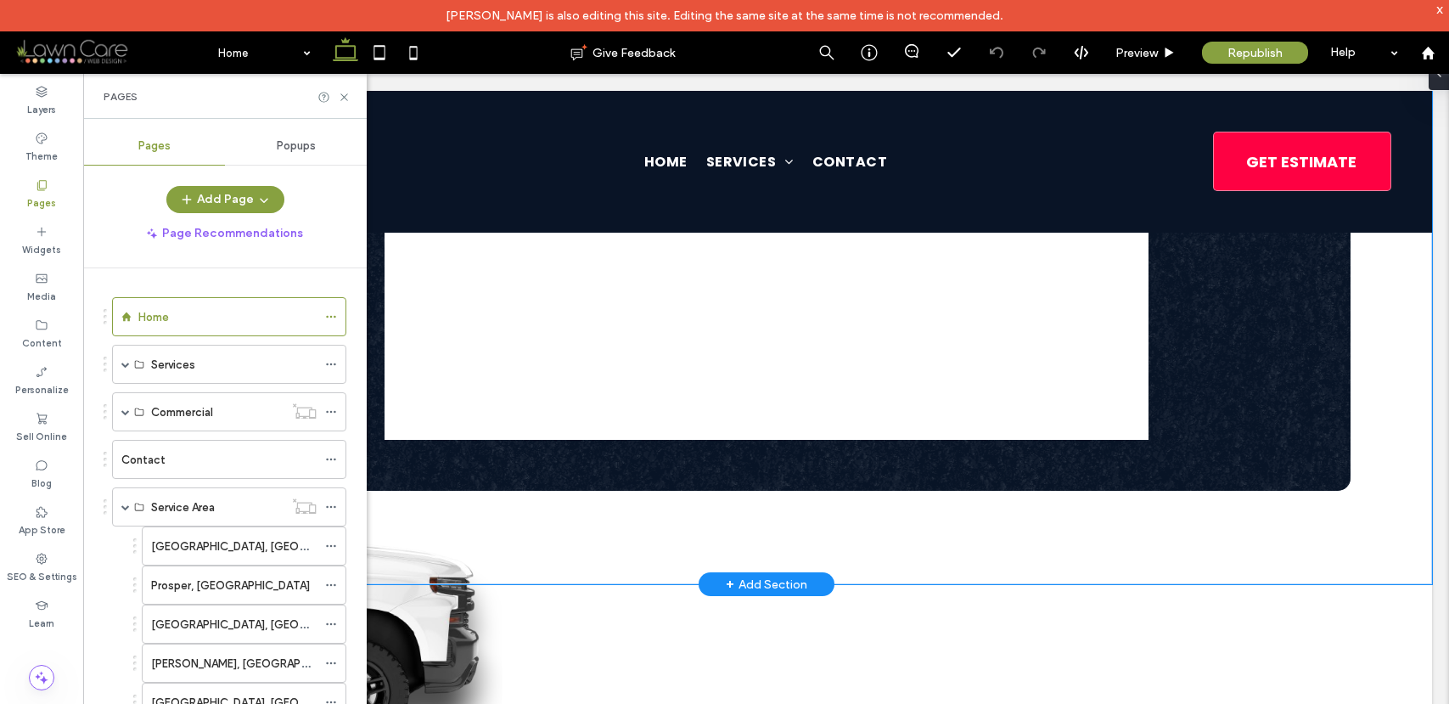
click at [602, 514] on div "GET A QUOTE" at bounding box center [766, 34] width 1223 height 1099
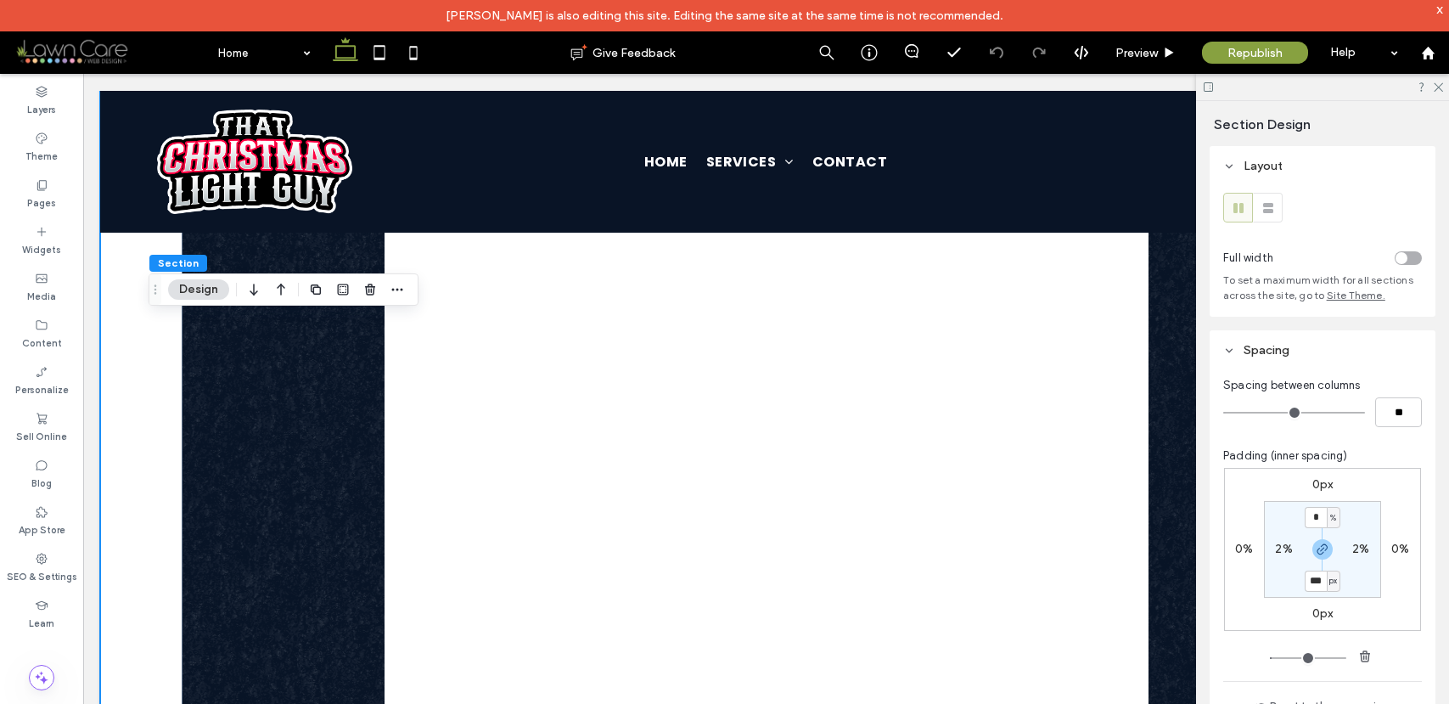
scroll to position [631, 0]
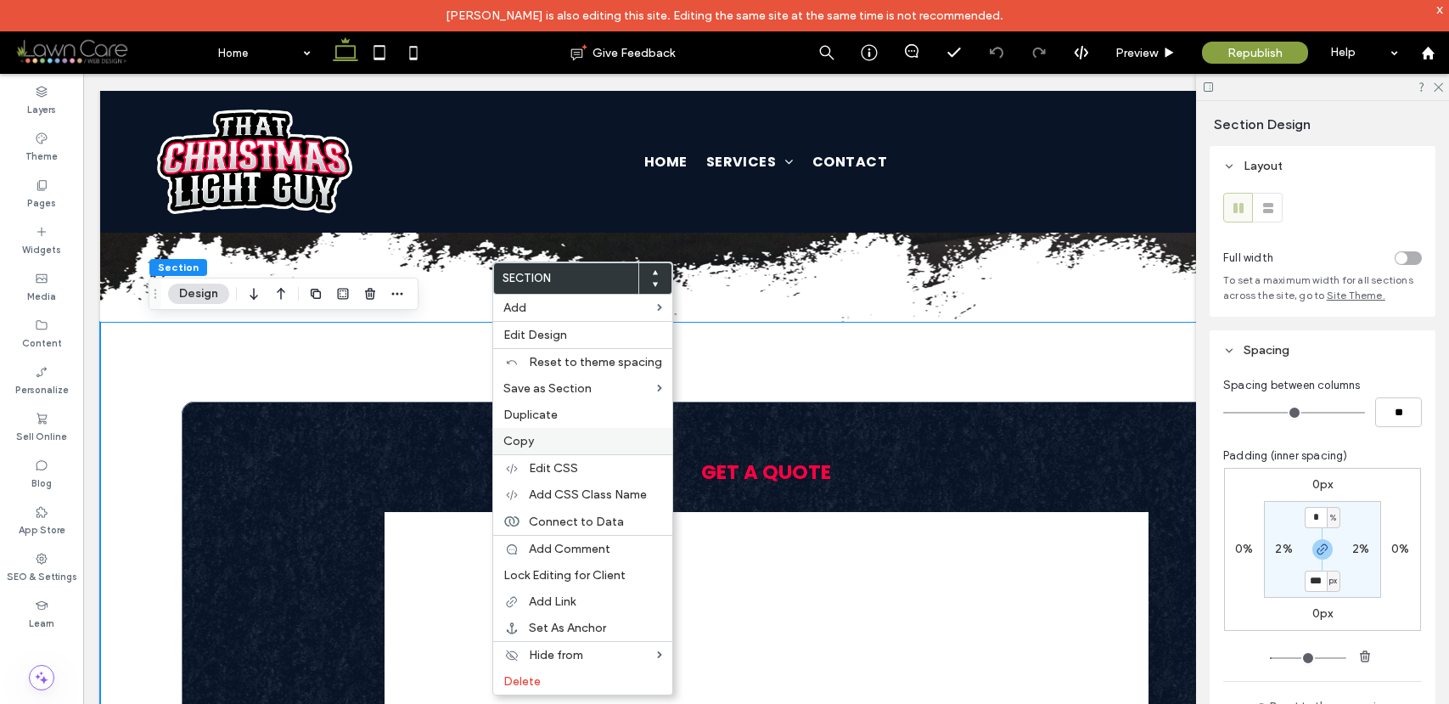
click at [547, 434] on label "Copy" at bounding box center [582, 441] width 159 height 14
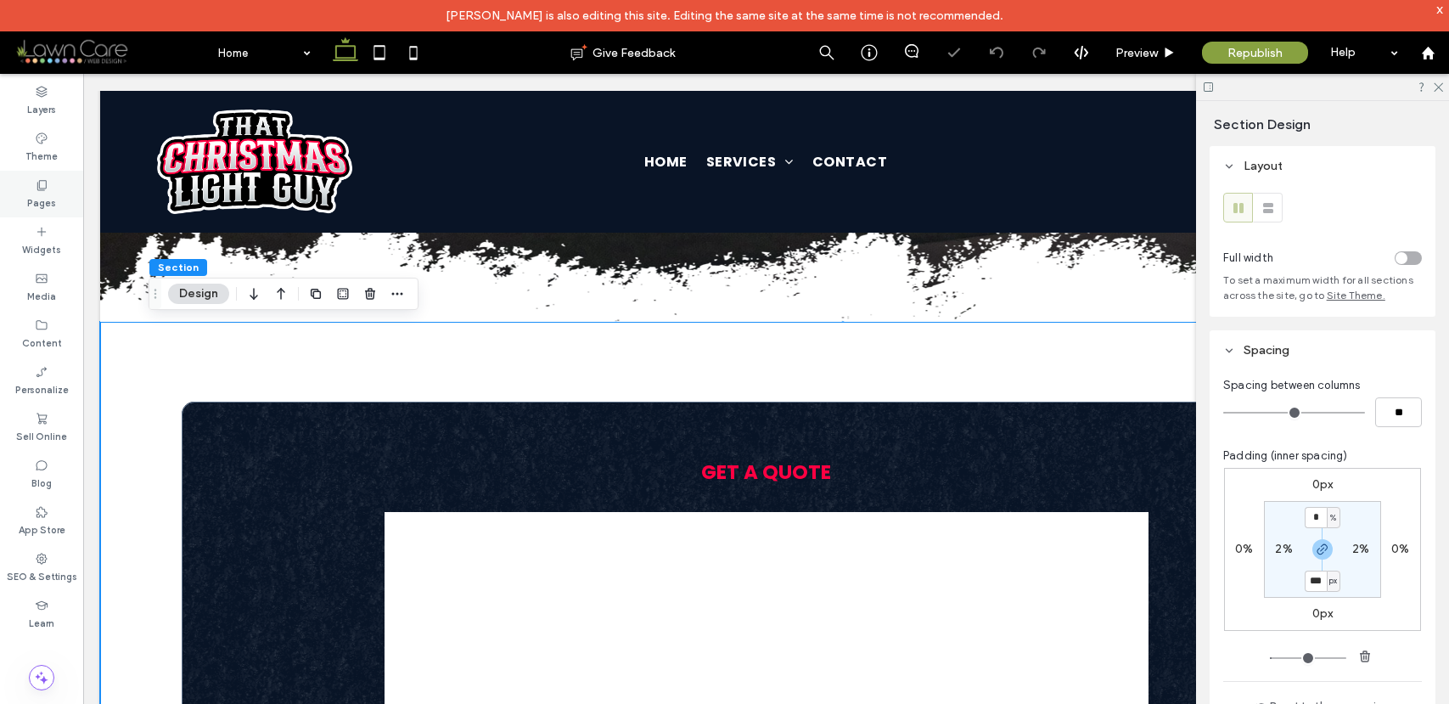
click at [50, 189] on div "Pages" at bounding box center [41, 194] width 83 height 47
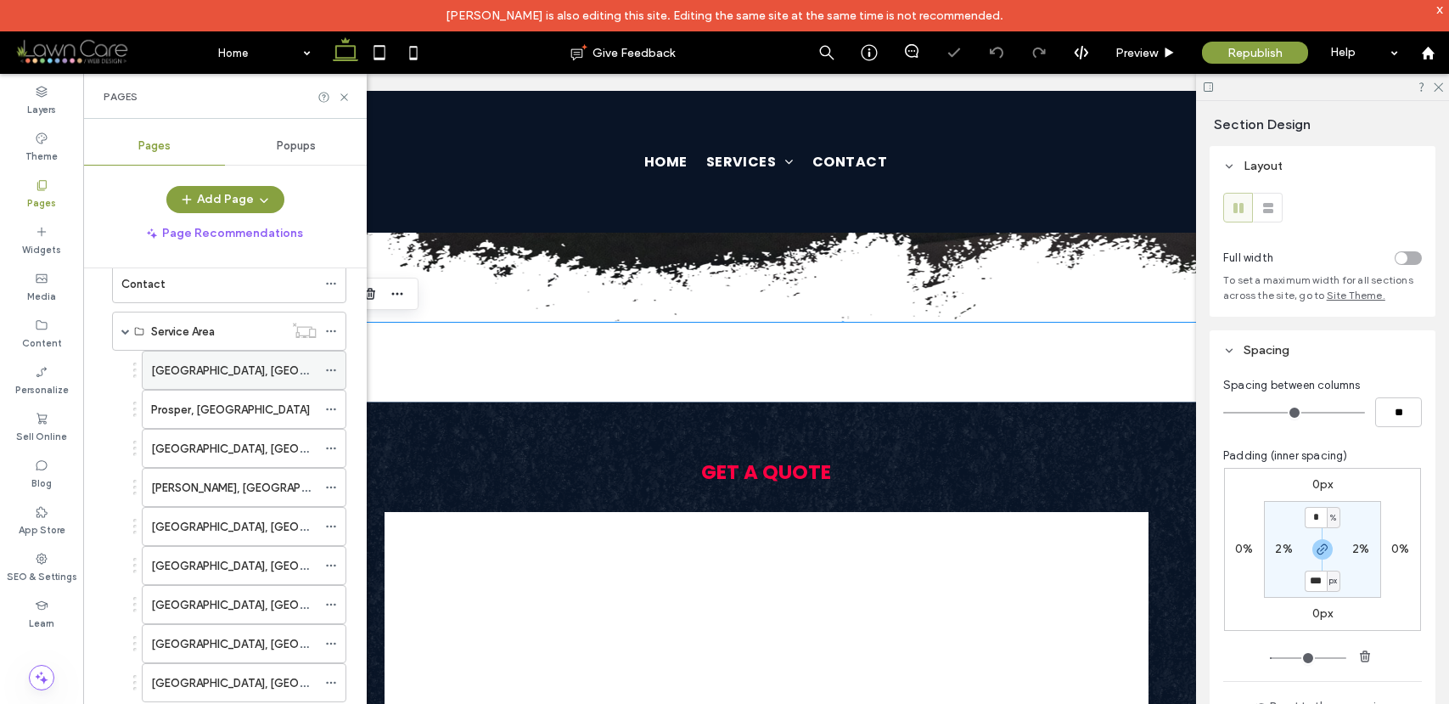
scroll to position [194, 0]
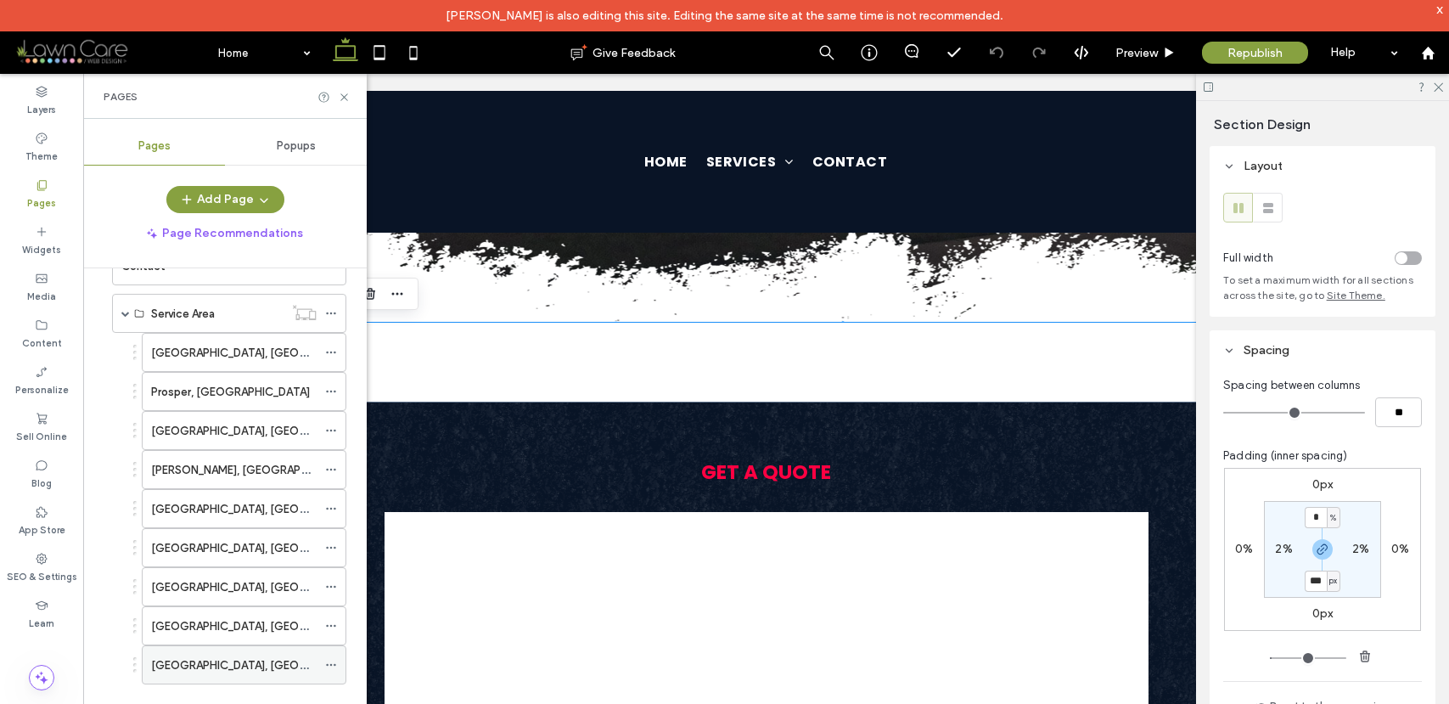
click at [234, 667] on div "[GEOGRAPHIC_DATA], [GEOGRAPHIC_DATA]" at bounding box center [234, 665] width 166 height 18
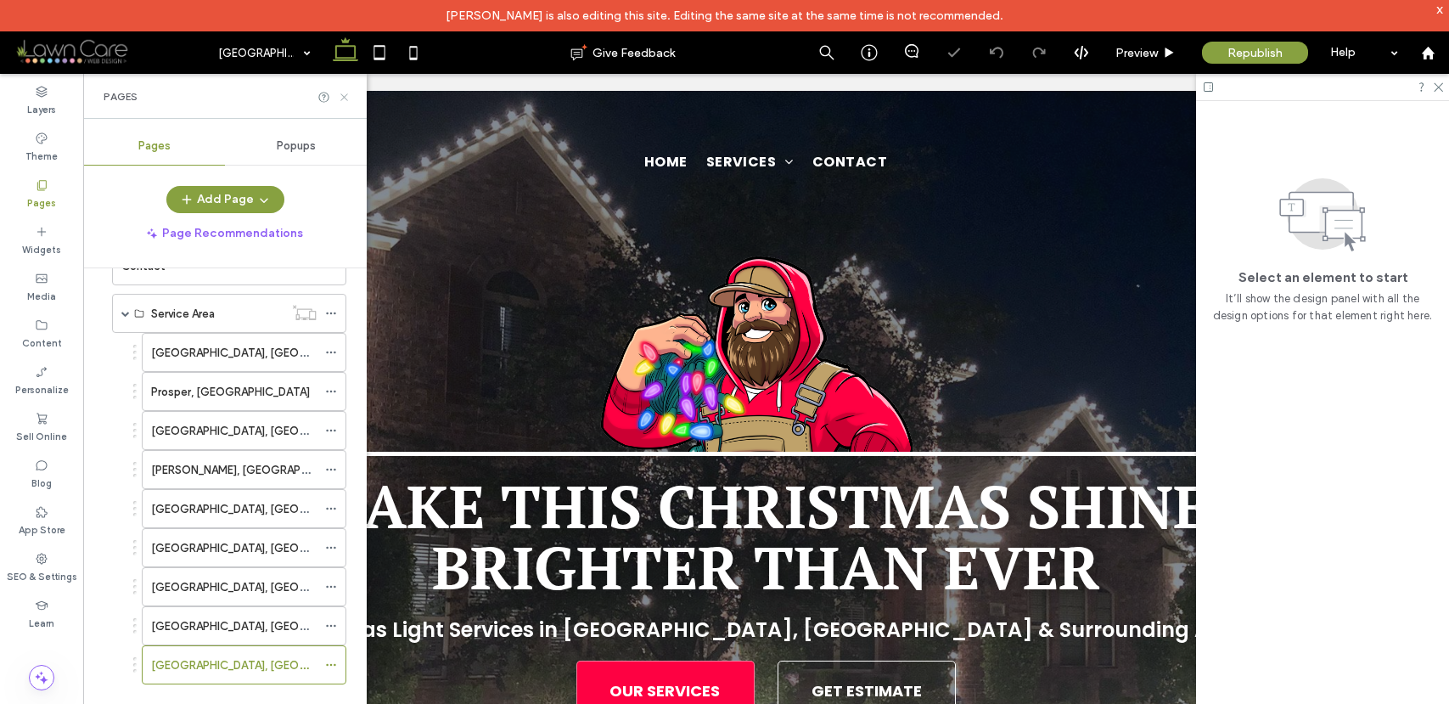
click at [344, 98] on icon at bounding box center [344, 97] width 13 height 13
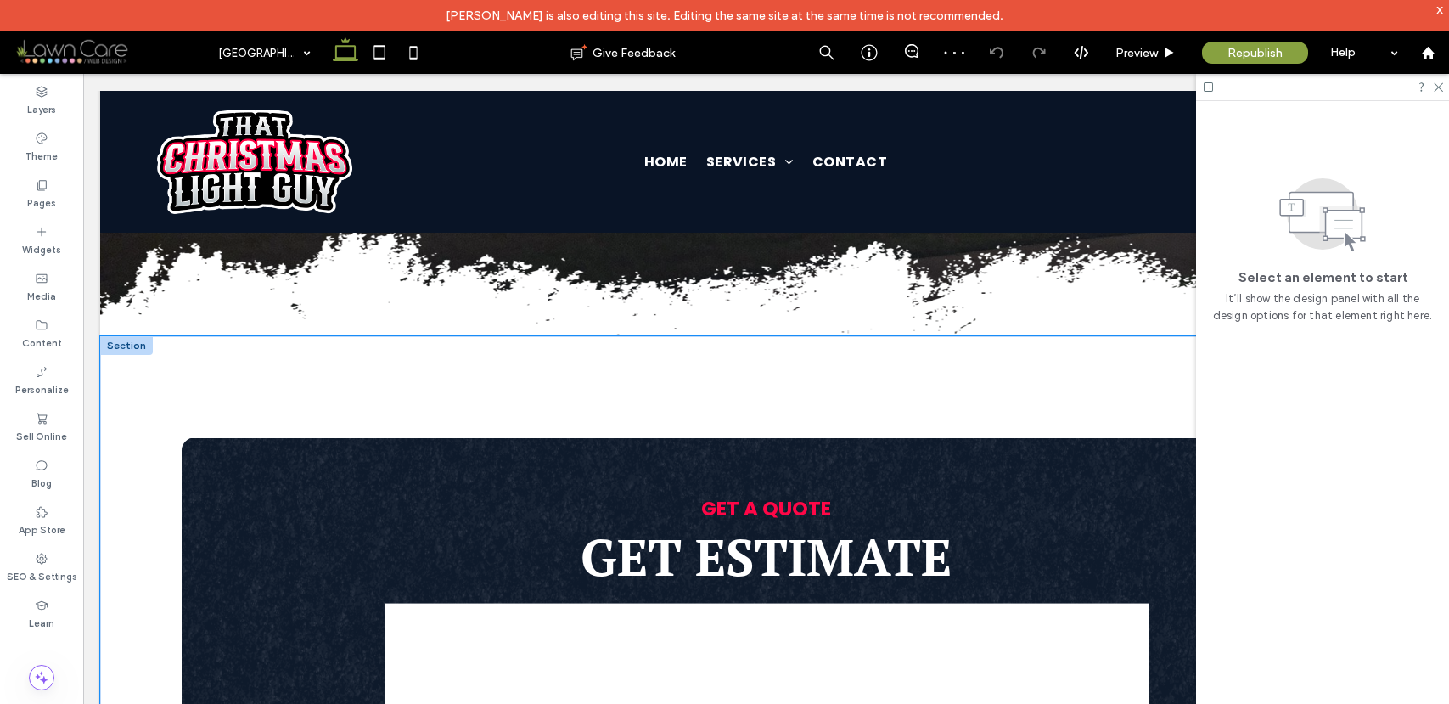
scroll to position [617, 0]
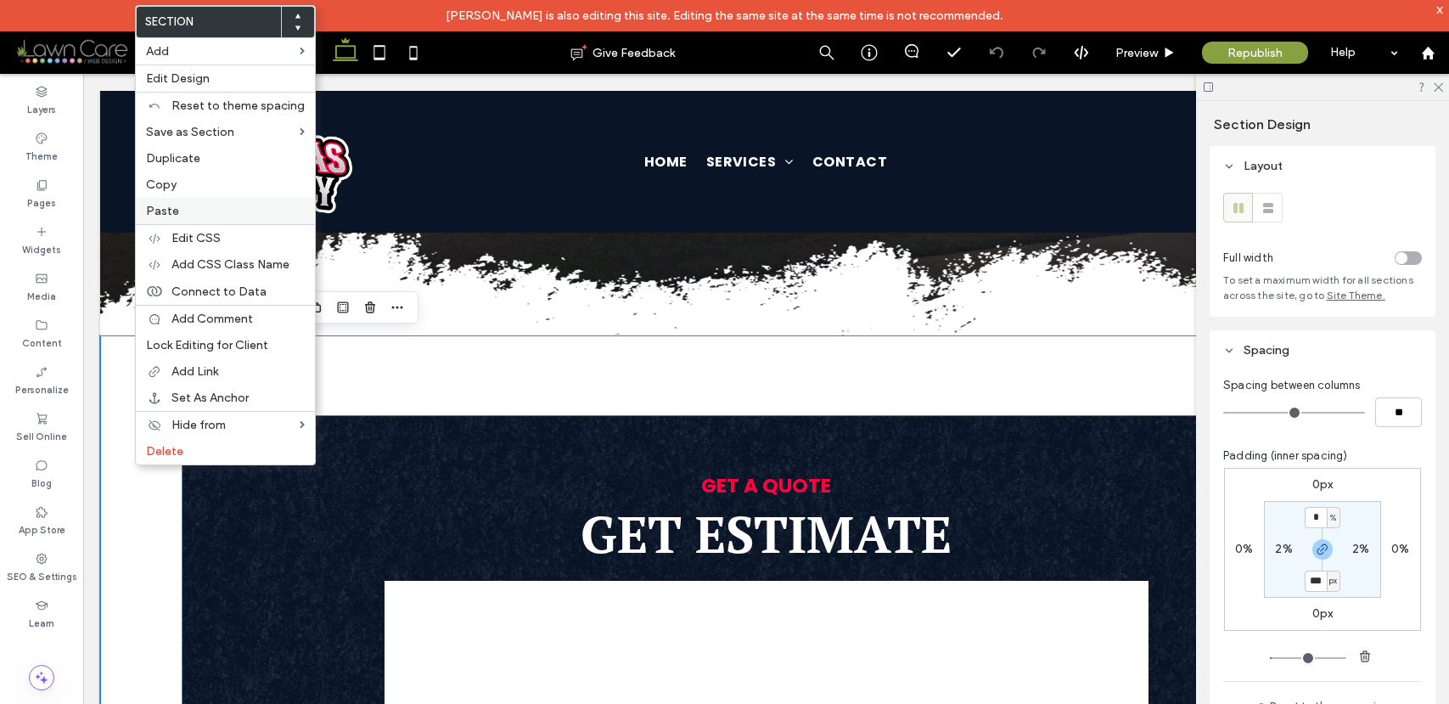
click at [213, 209] on label "Paste" at bounding box center [225, 211] width 159 height 14
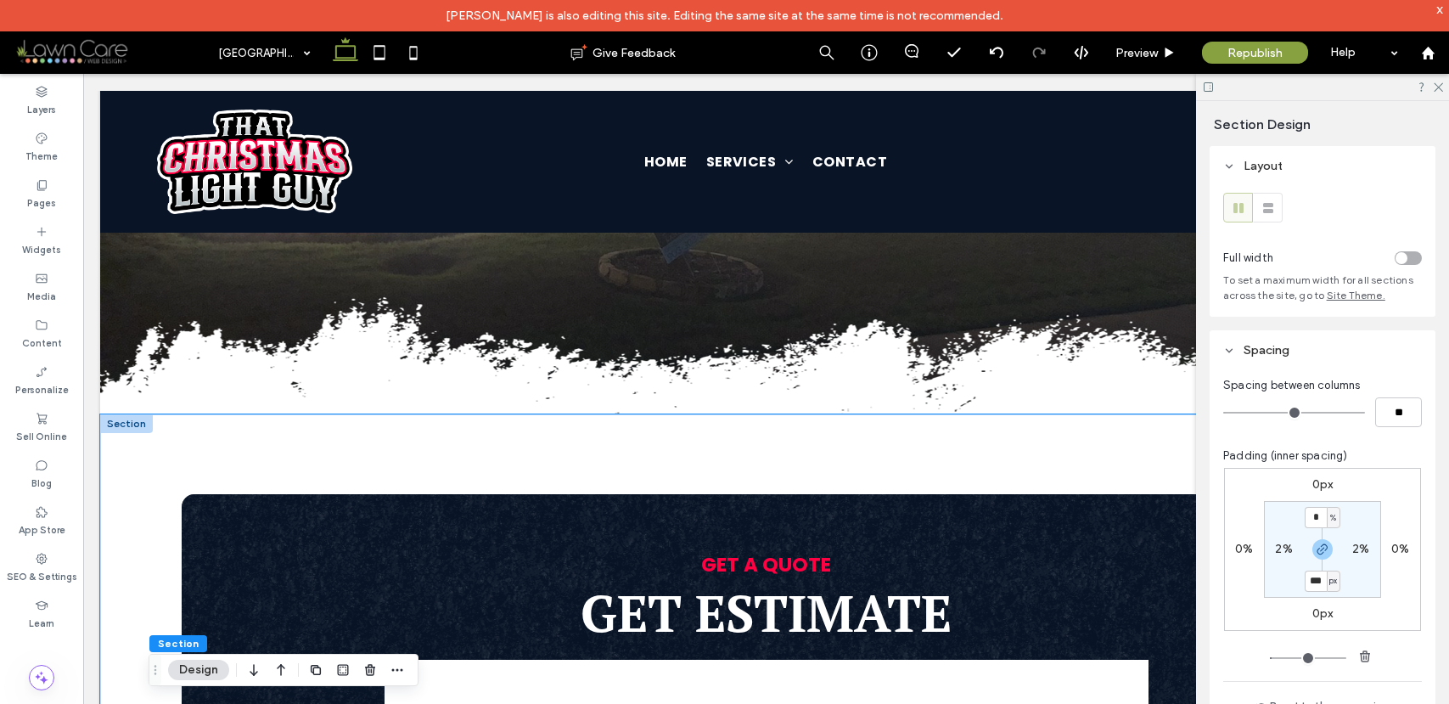
scroll to position [525, 0]
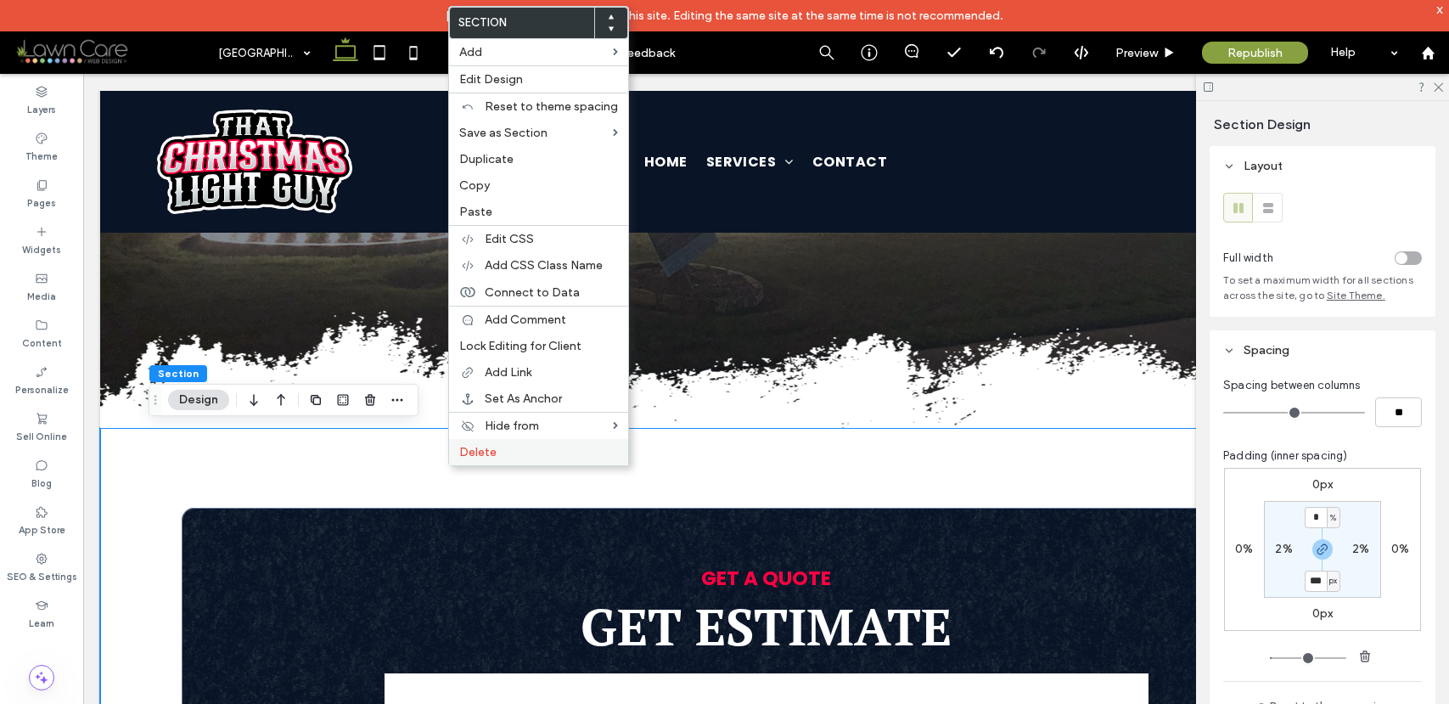
click at [492, 446] on span "Delete" at bounding box center [477, 452] width 37 height 14
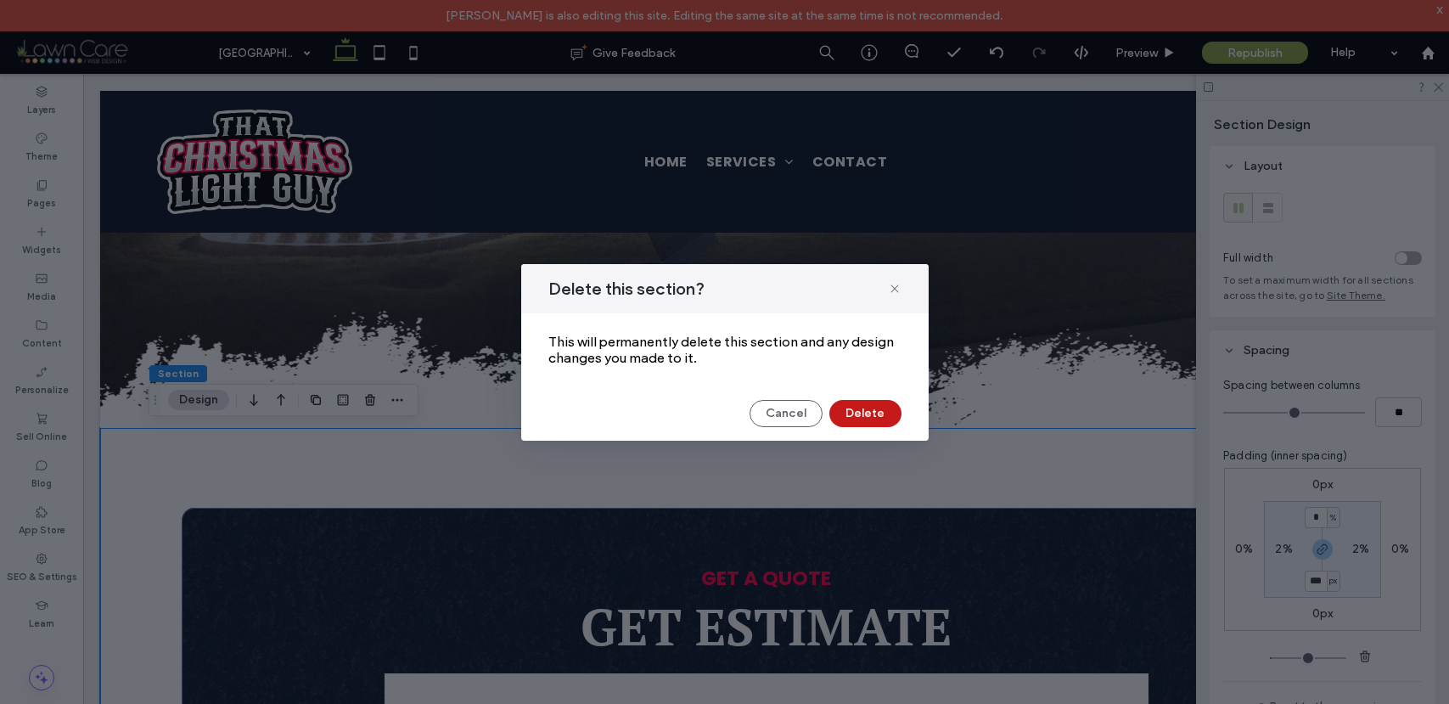
click at [863, 412] on button "Delete" at bounding box center [866, 413] width 72 height 27
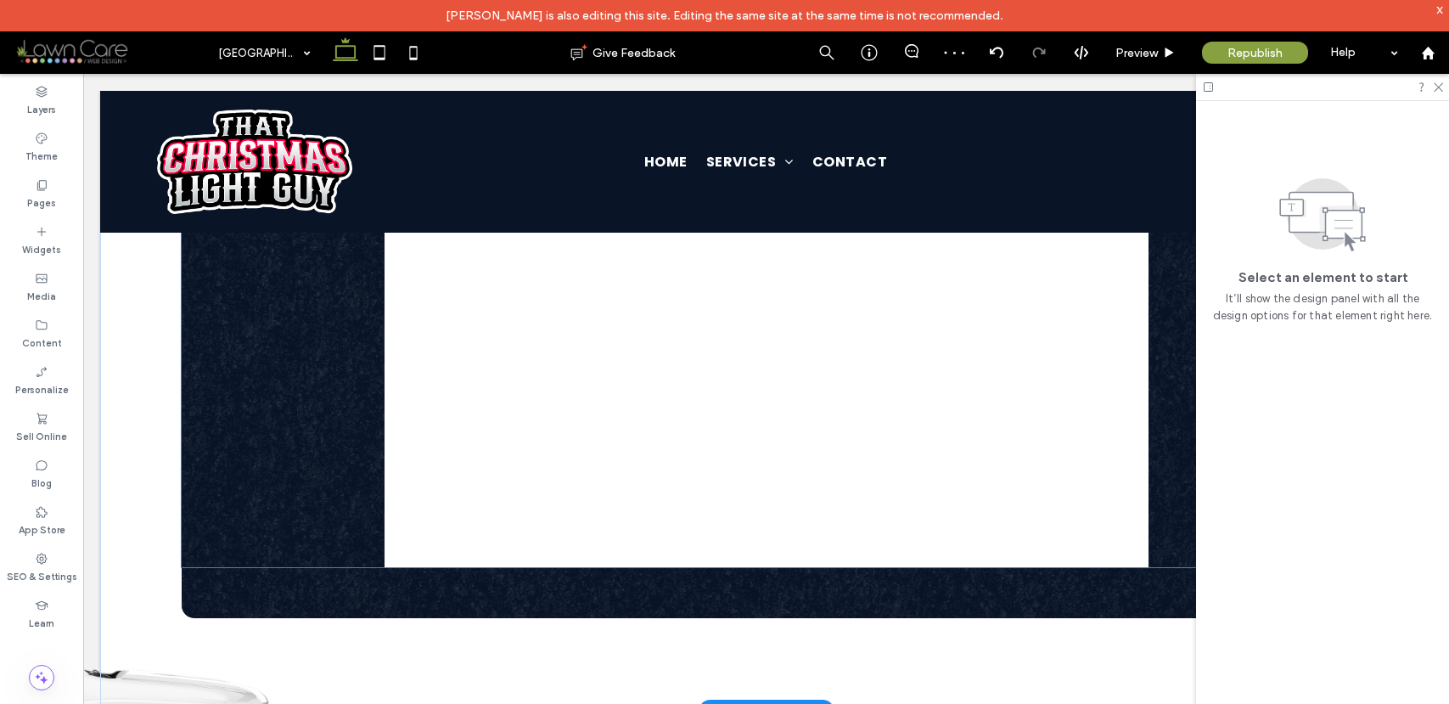
scroll to position [1364, 0]
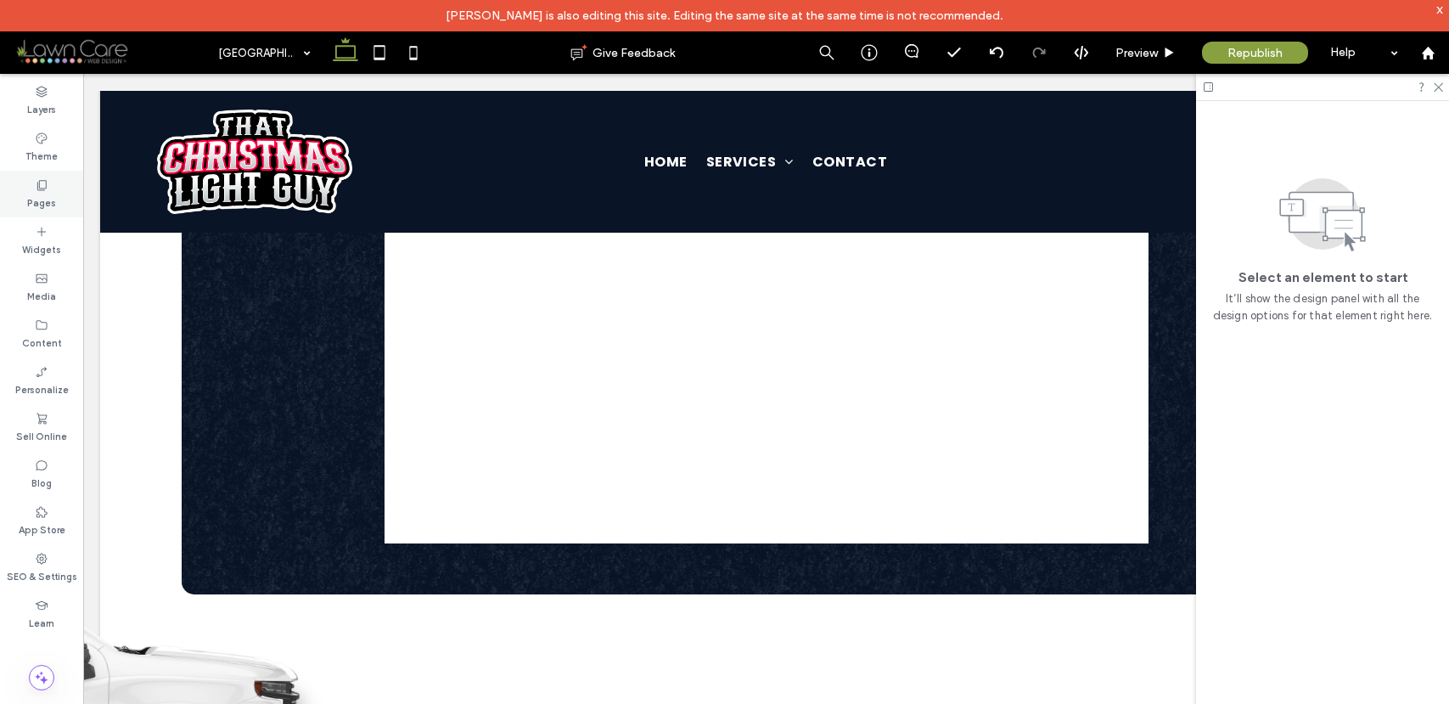
click at [59, 192] on div "Pages" at bounding box center [41, 194] width 83 height 47
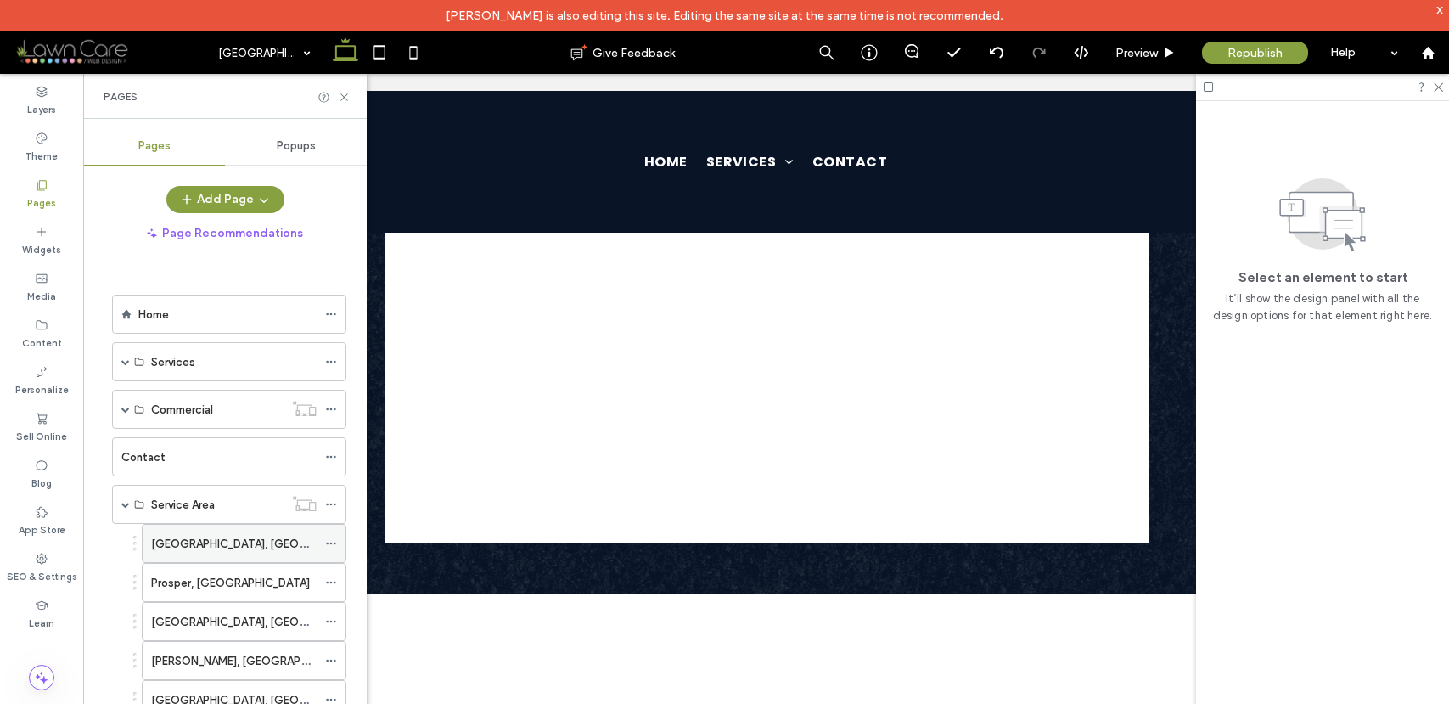
scroll to position [3, 0]
click at [228, 549] on div "[GEOGRAPHIC_DATA], [GEOGRAPHIC_DATA]" at bounding box center [234, 543] width 166 height 18
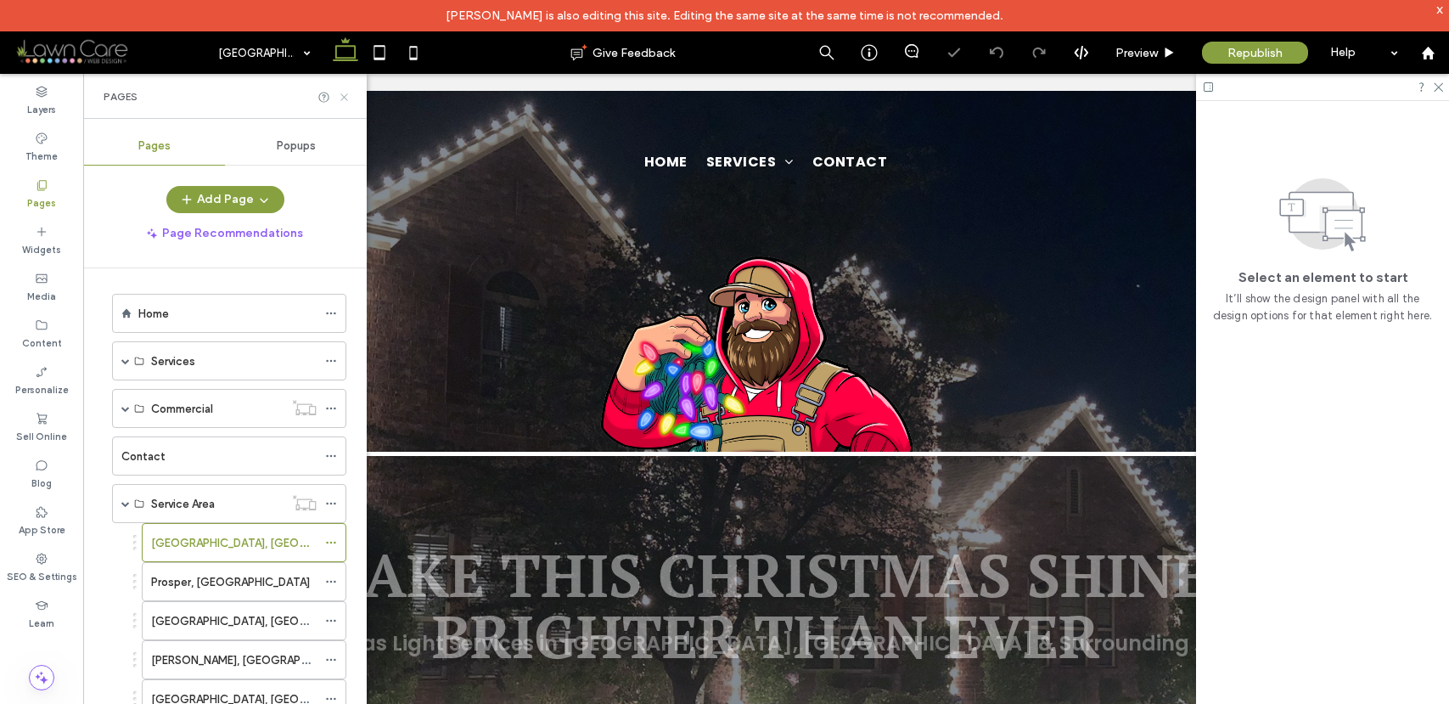
drag, startPoint x: 345, startPoint y: 98, endPoint x: 273, endPoint y: 109, distance: 73.0
click at [345, 98] on use at bounding box center [343, 96] width 7 height 7
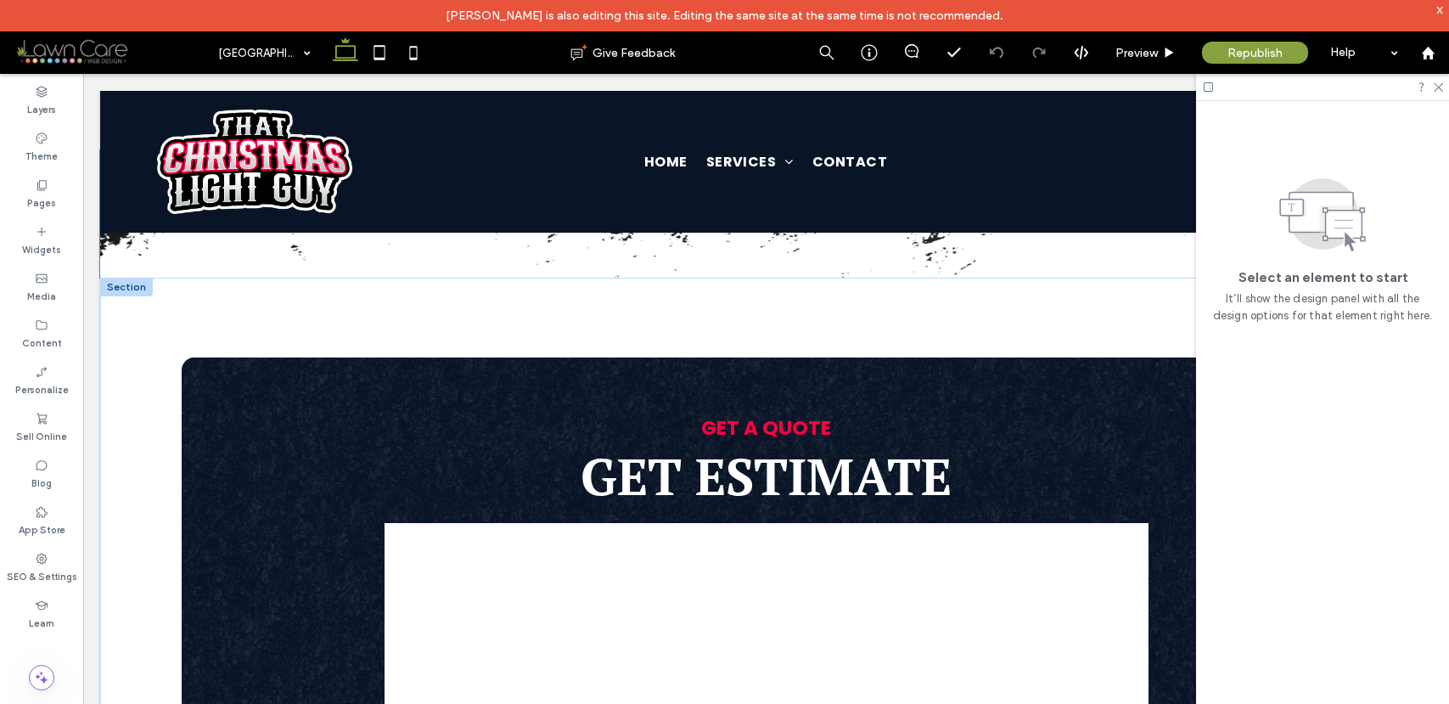
scroll to position [351, 0]
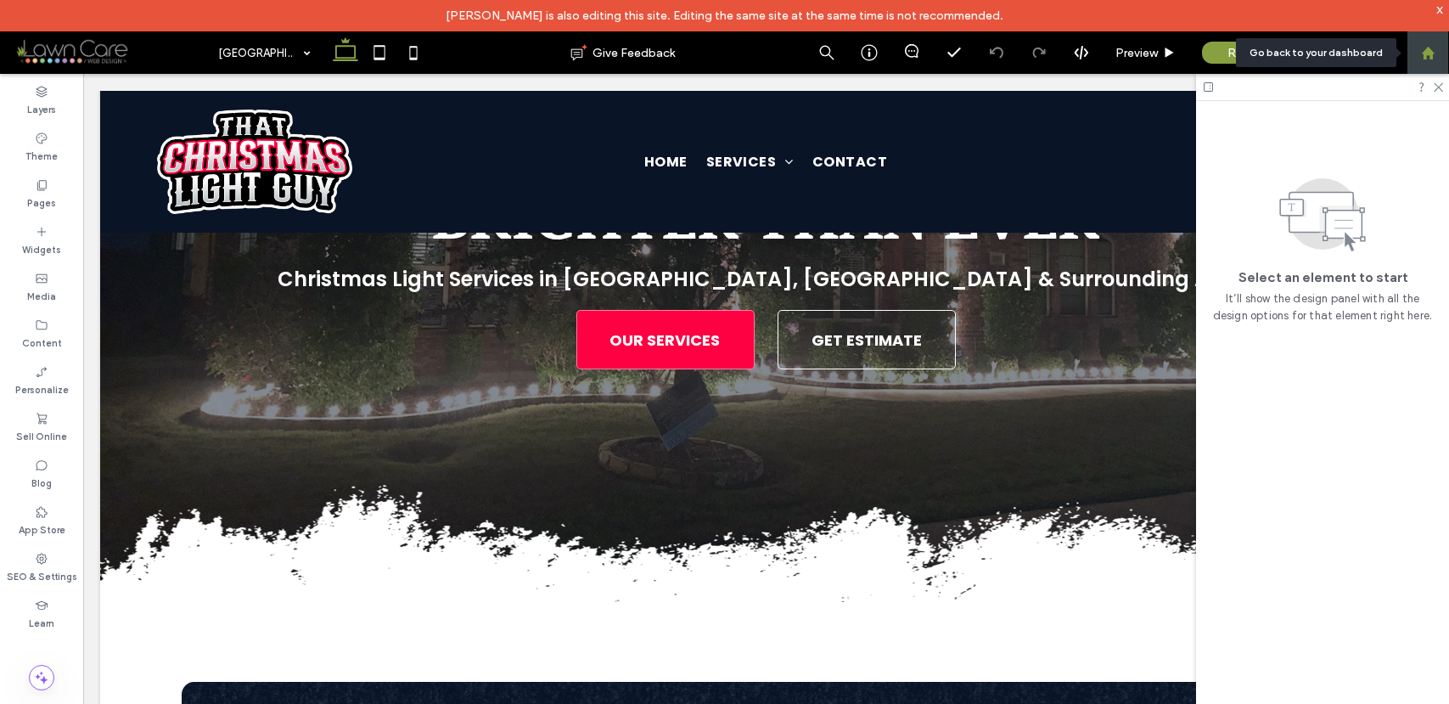
click at [1432, 53] on use at bounding box center [1427, 52] width 13 height 13
